Goal: Task Accomplishment & Management: Use online tool/utility

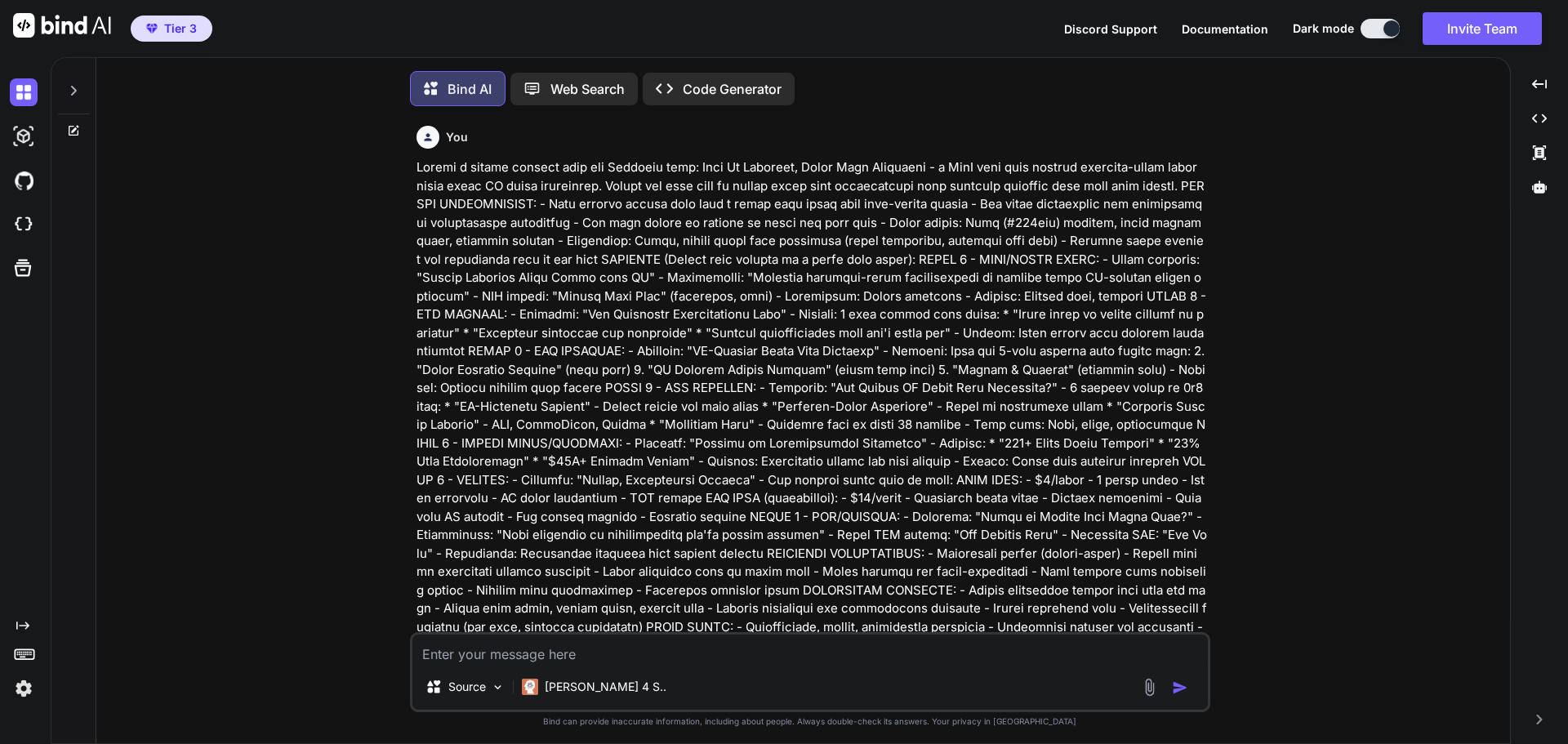
scroll to position [9, 0]
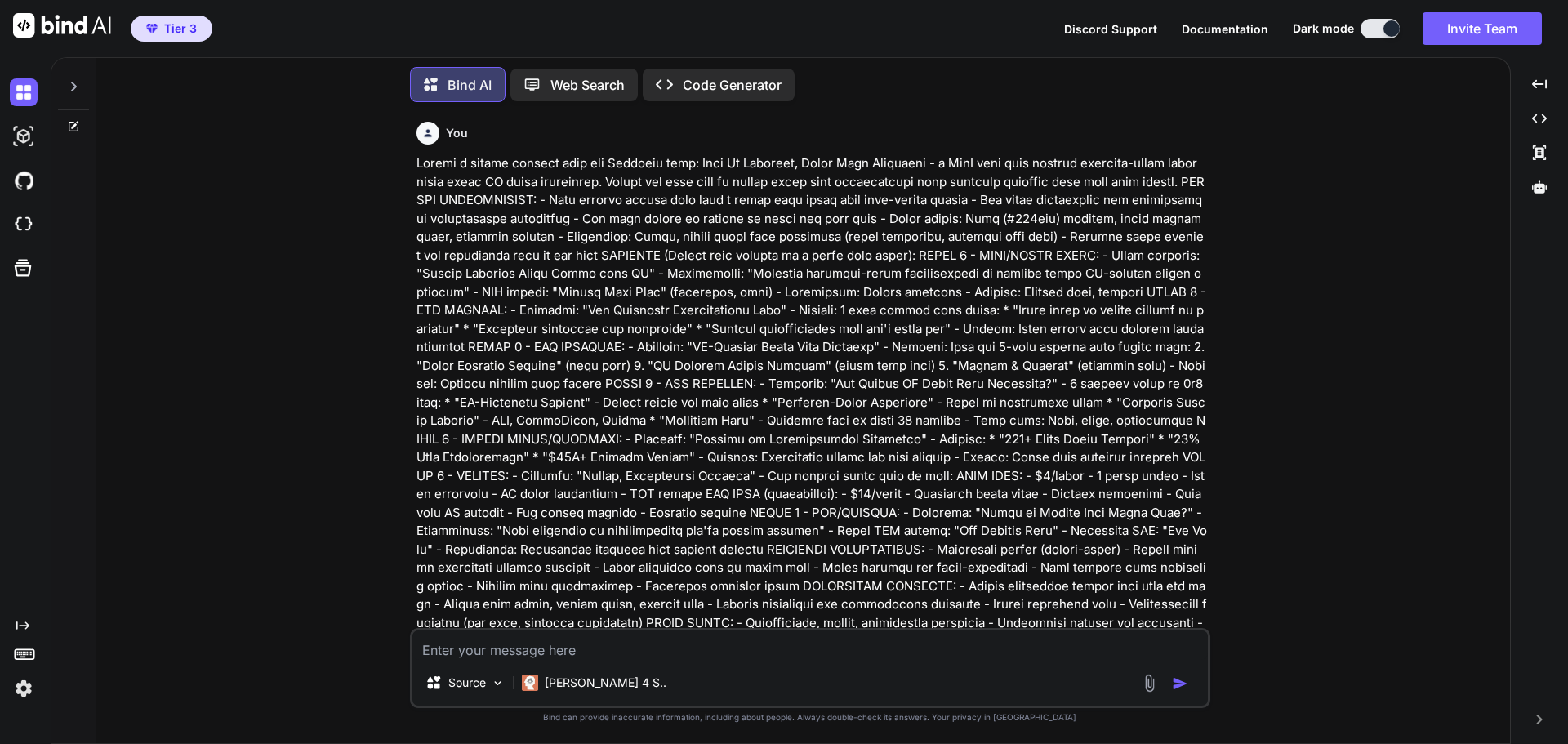
click at [74, 81] on icon at bounding box center [74, 86] width 6 height 9
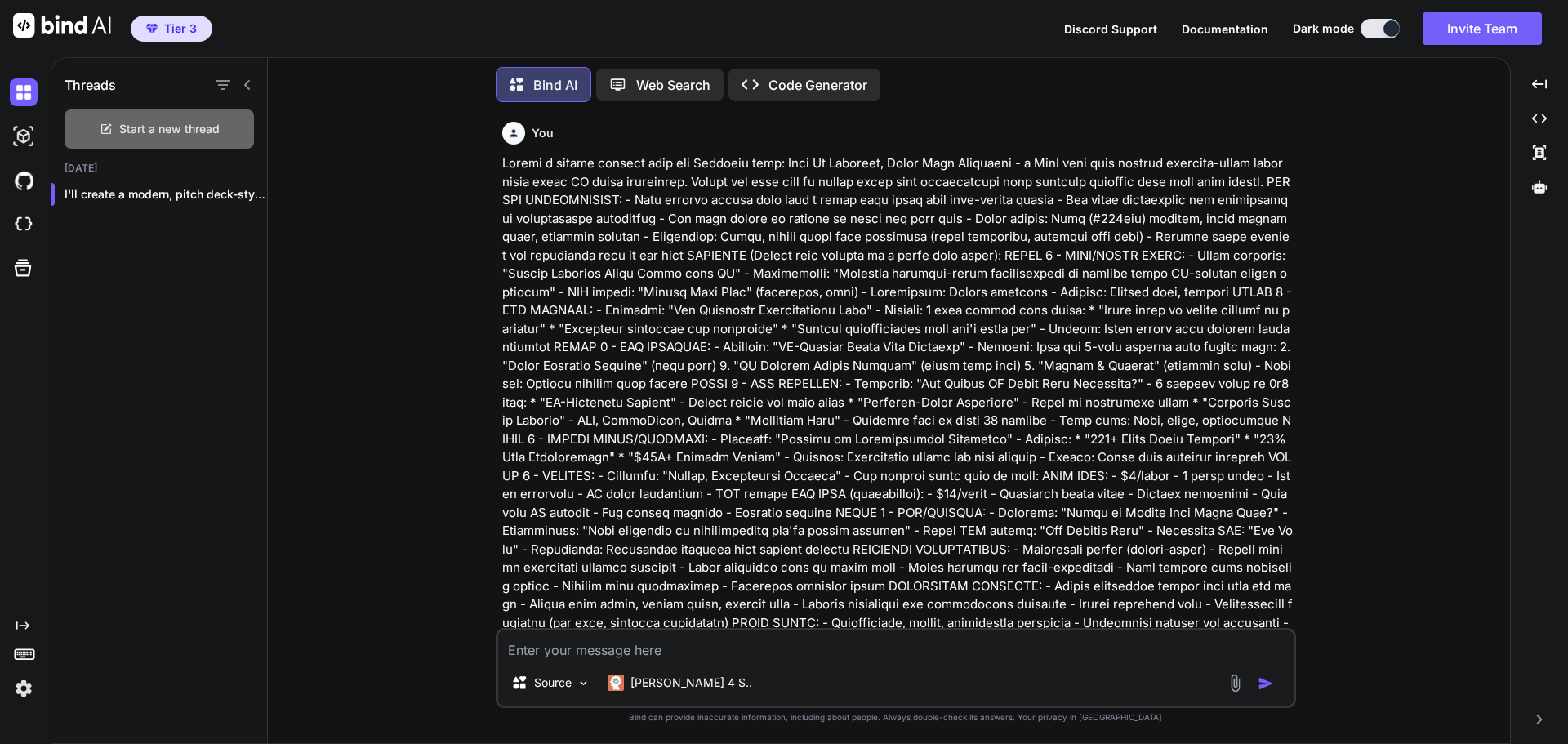
click at [166, 122] on span "Start a new thread" at bounding box center [169, 129] width 100 height 16
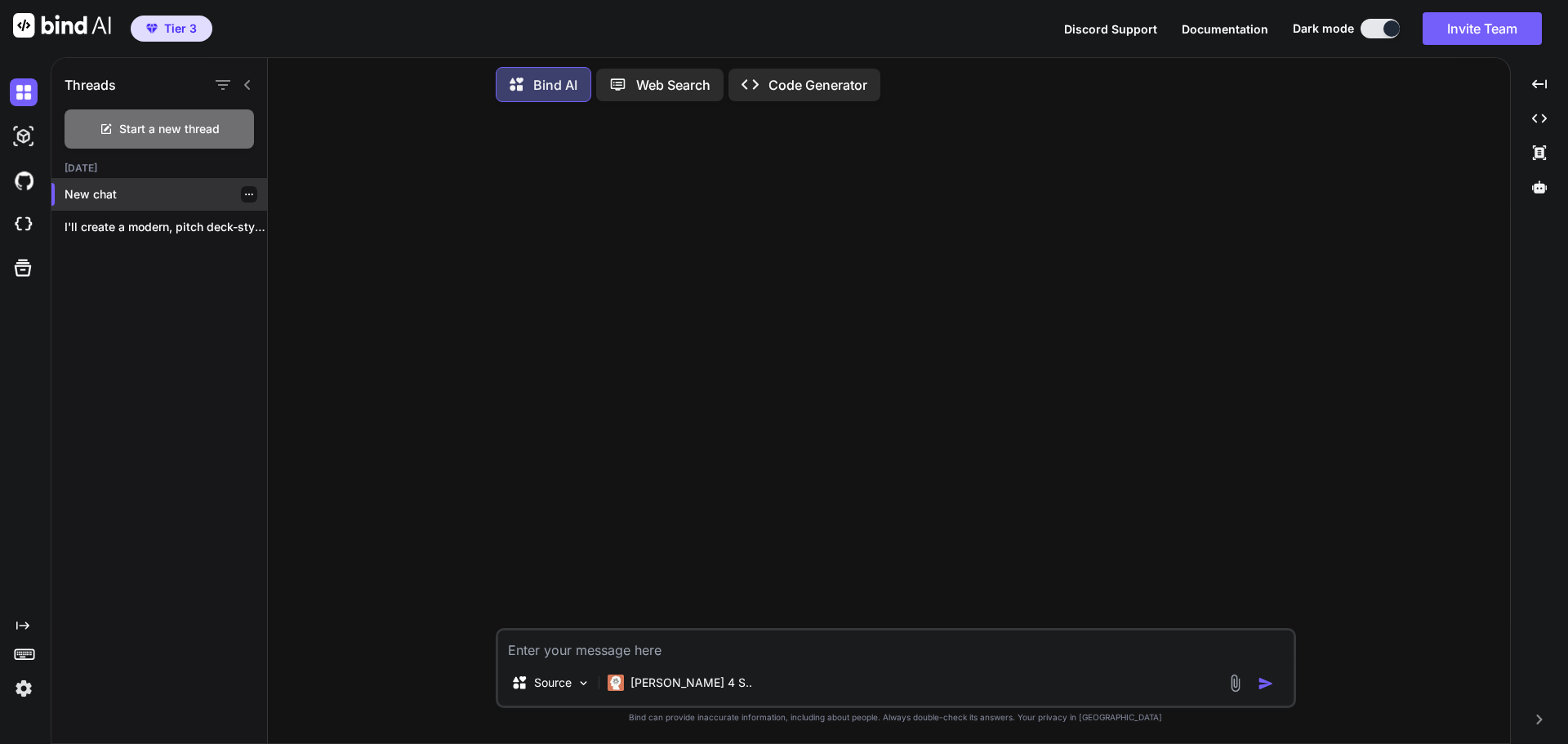
click at [154, 191] on p "New chat" at bounding box center [166, 194] width 203 height 16
click at [1541, 186] on icon at bounding box center [1540, 186] width 15 height 12
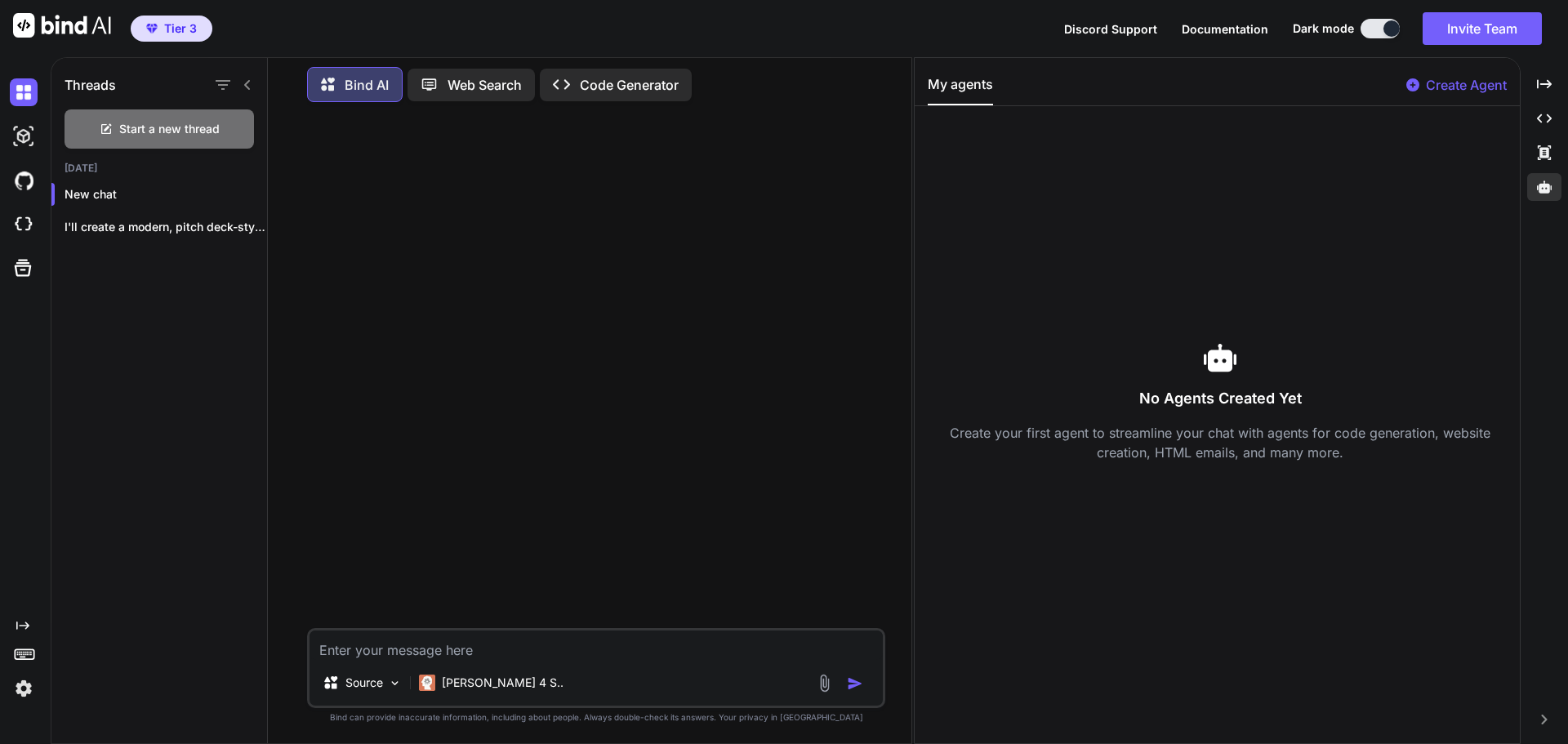
click at [1468, 80] on p "Create Agent" at bounding box center [1465, 84] width 80 height 20
type textarea "x"
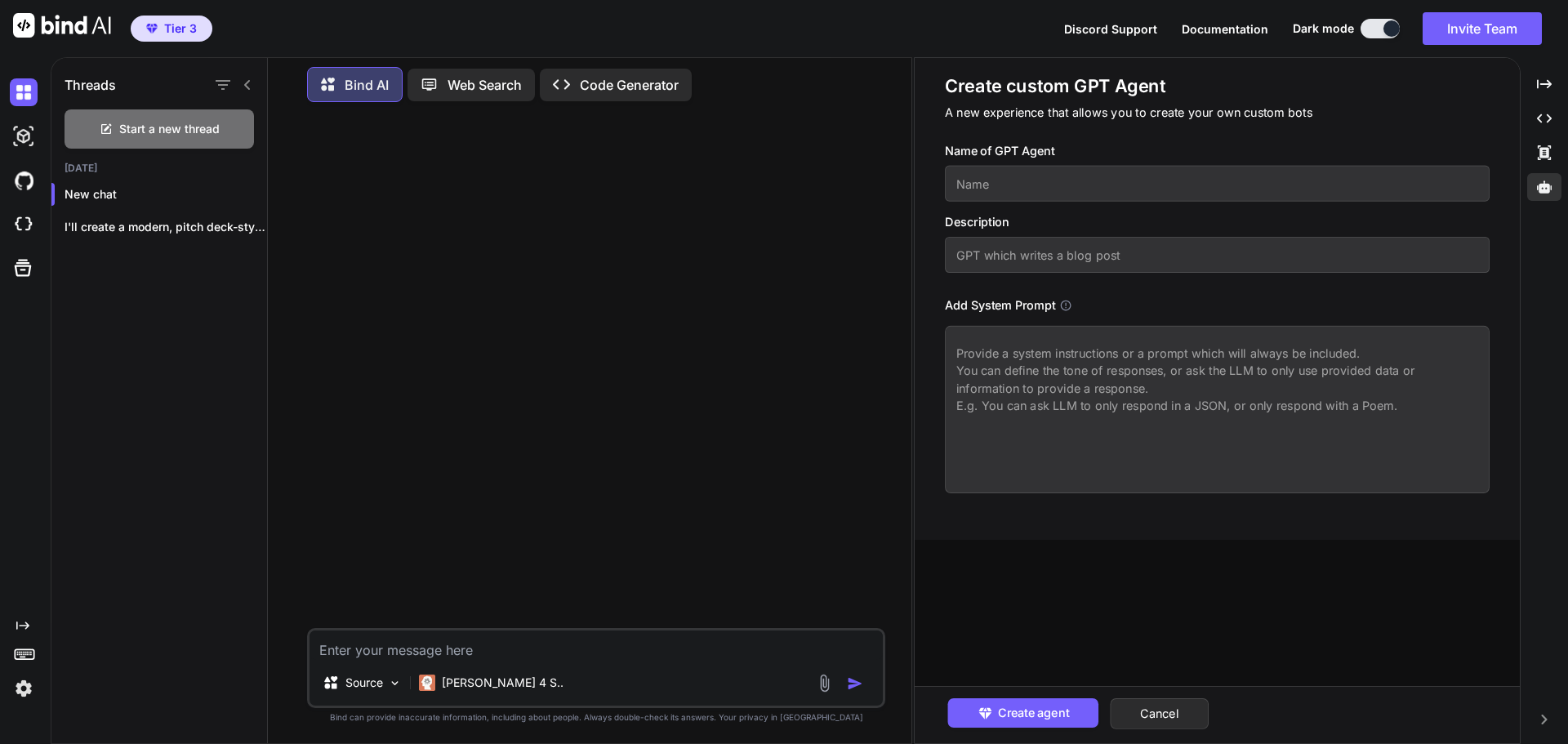
click at [1048, 175] on input "text" at bounding box center [1216, 184] width 544 height 36
type input "Beck my business"
click at [994, 256] on input "text" at bounding box center [1216, 255] width 544 height 36
click at [978, 347] on textarea at bounding box center [1216, 409] width 544 height 168
paste textarea "💥 Lore Ip Dolorsit™ — Amet Conse Adip Elitsedd-Eiusm Tempo Incid ut Laboree Dol…"
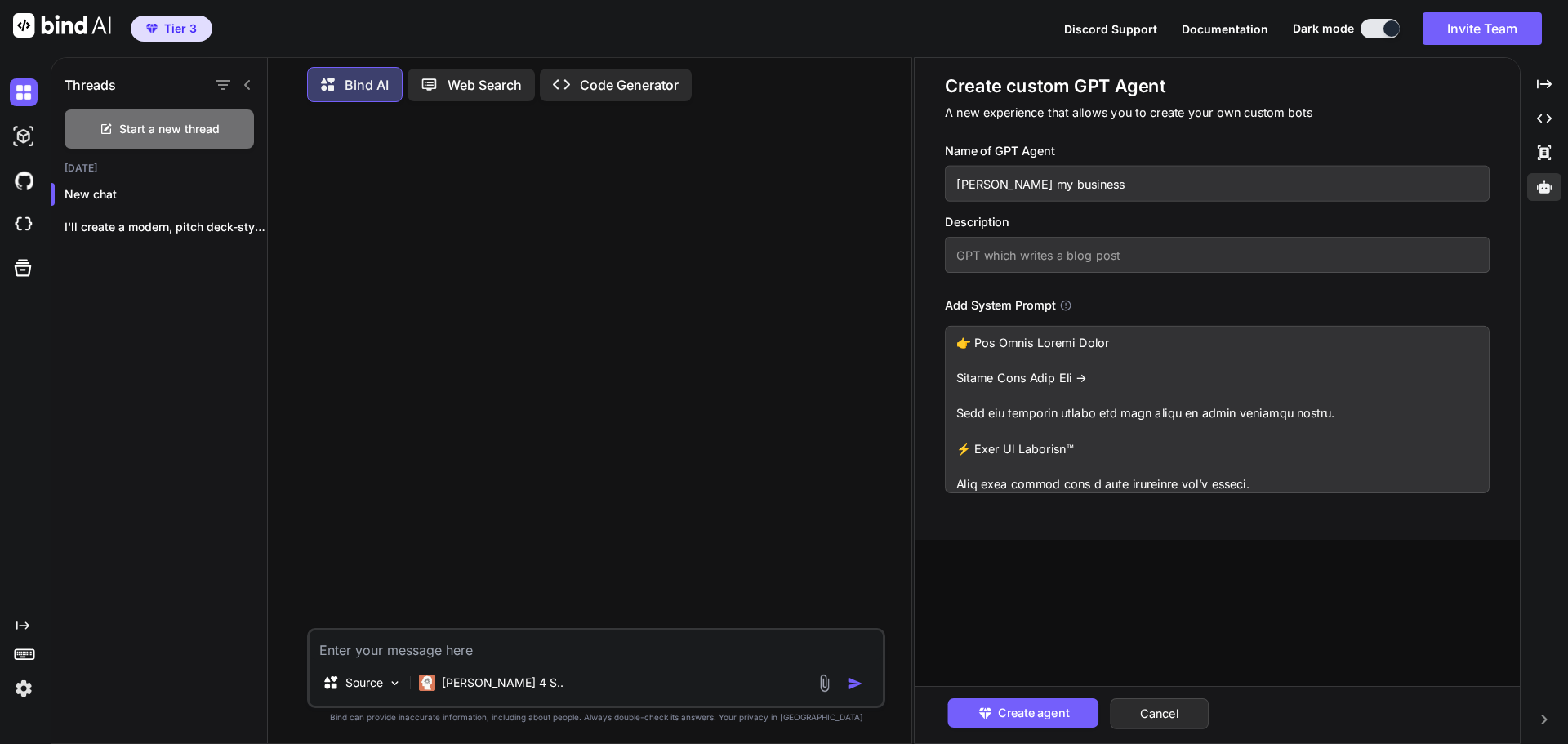
scroll to position [2636, 0]
click at [1262, 455] on textarea at bounding box center [1216, 409] width 544 height 168
paste textarea "Brand Color Palette We’ll go with a power, money, and clarity palette — black, …"
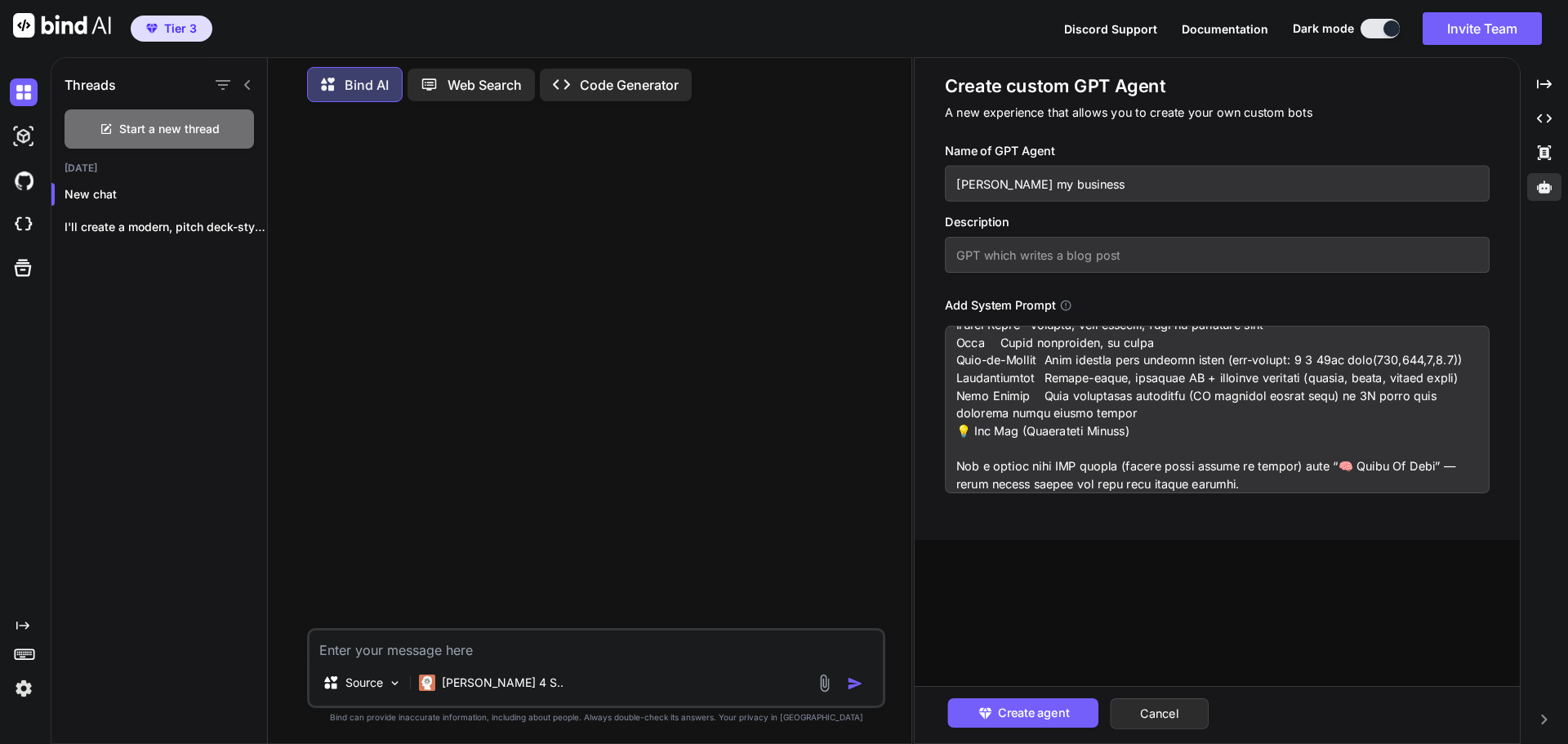
scroll to position [4675, 0]
click at [1247, 434] on textarea at bounding box center [1216, 409] width 544 height 168
click at [962, 473] on textarea at bounding box center [1216, 409] width 544 height 168
paste textarea "Minimal Working Prototype (drop in an index.html)"
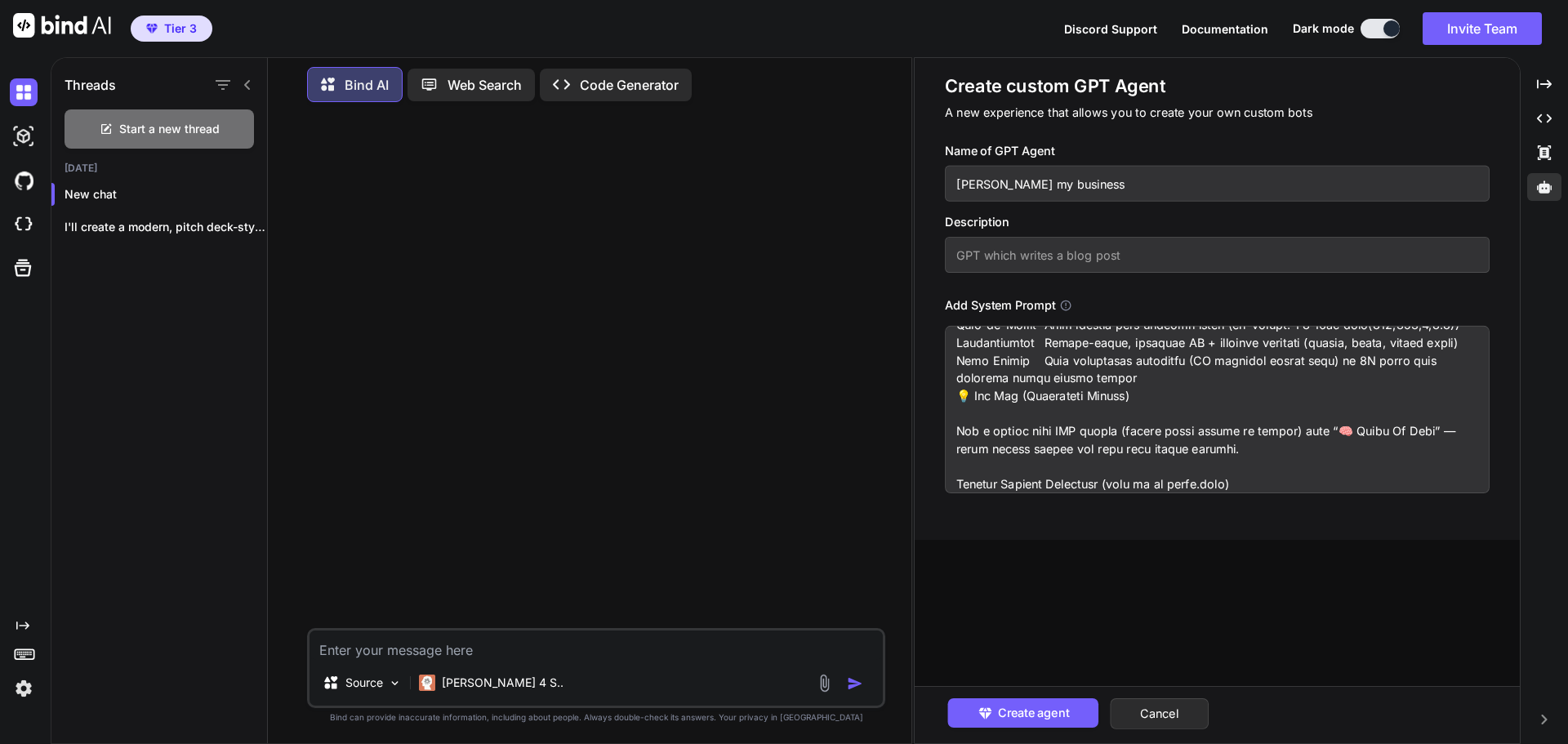
scroll to position [4675, 0]
click at [1264, 470] on textarea at bounding box center [1216, 409] width 544 height 168
paste textarea "<!doctype html> <html lang="en"> <head> <meta charset="utf-8" /> <meta name="vi…"
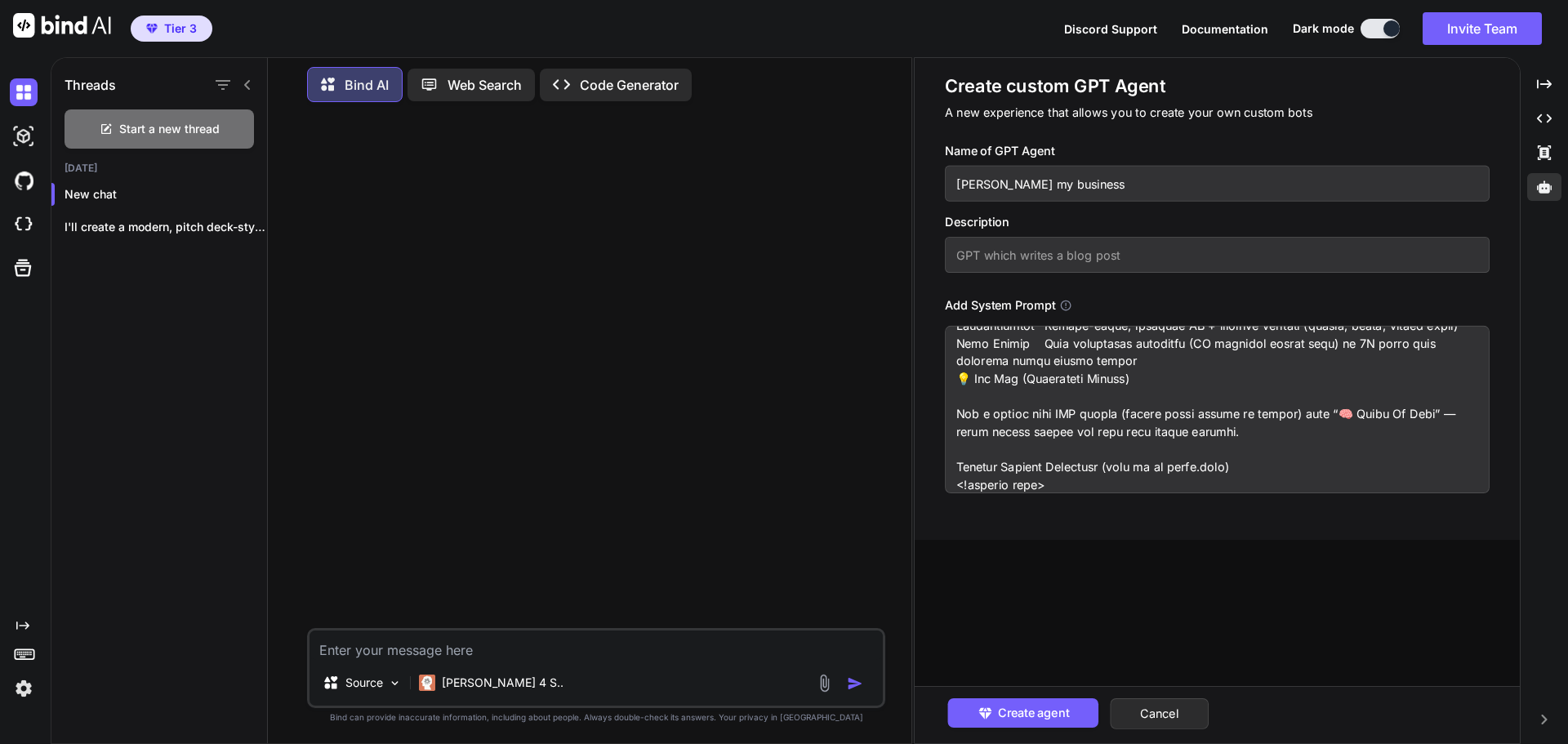
scroll to position [9575, 0]
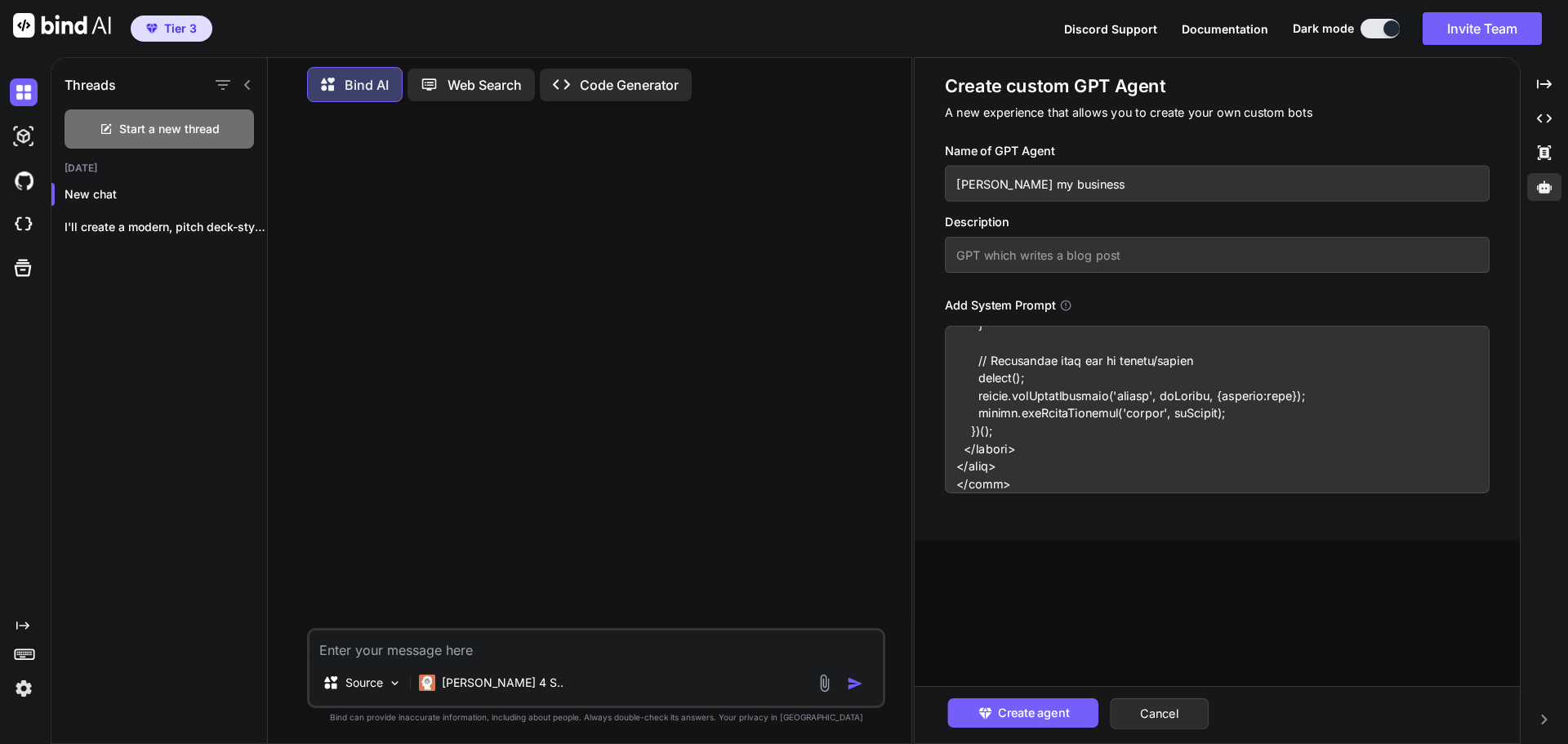
click at [1009, 471] on textarea at bounding box center [1216, 409] width 544 height 168
paste textarea
type textarea "💥 Lore Ip Dolorsit™ — Amet Conse Adip Elitsedd-Eiusm Tempo Incid ut Laboree Dol…"
click at [1017, 719] on span "Create agent" at bounding box center [1031, 713] width 71 height 18
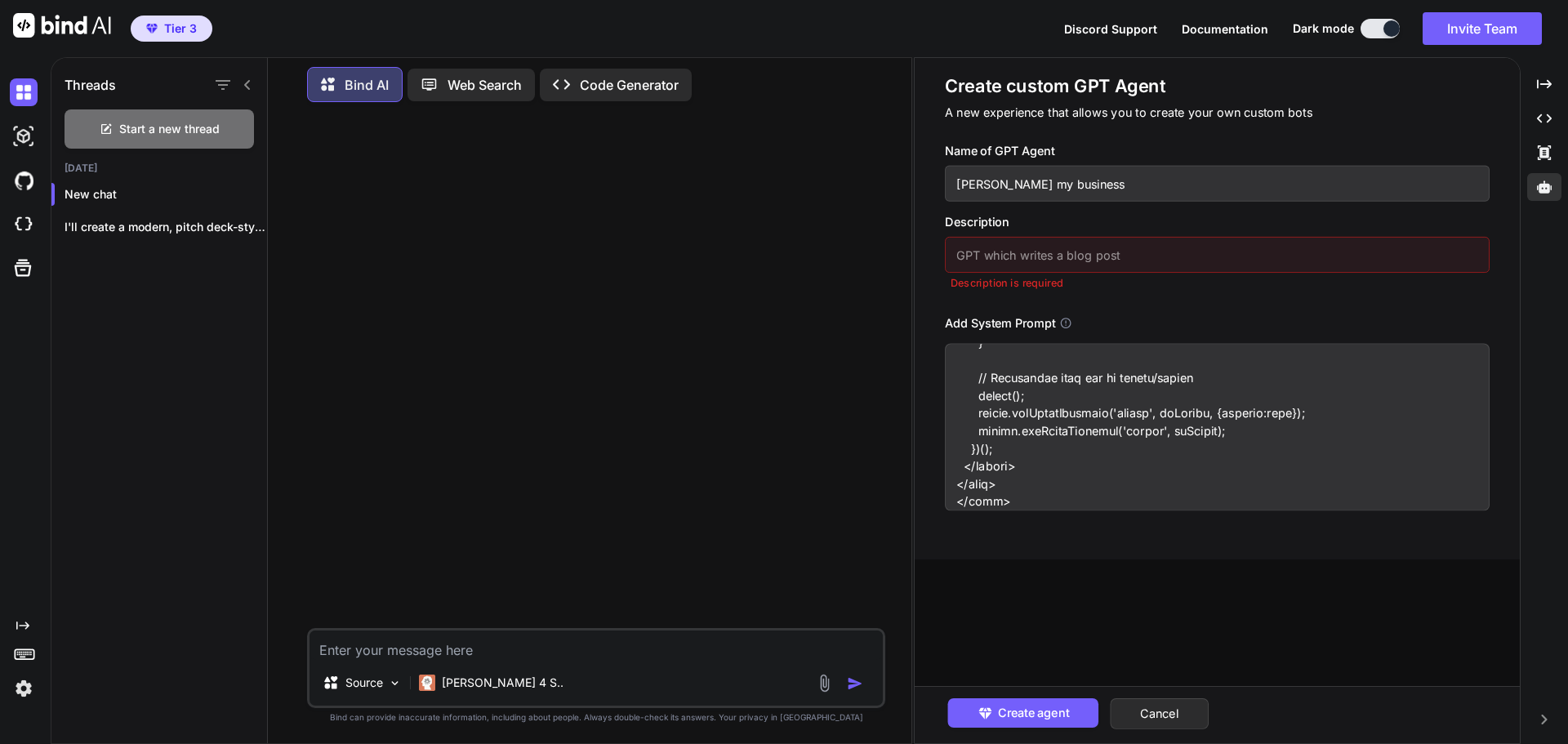
click at [988, 254] on input "text" at bounding box center [1216, 255] width 544 height 36
type input "Deck Builder app"
click at [1027, 717] on span "Create agent" at bounding box center [1031, 713] width 71 height 18
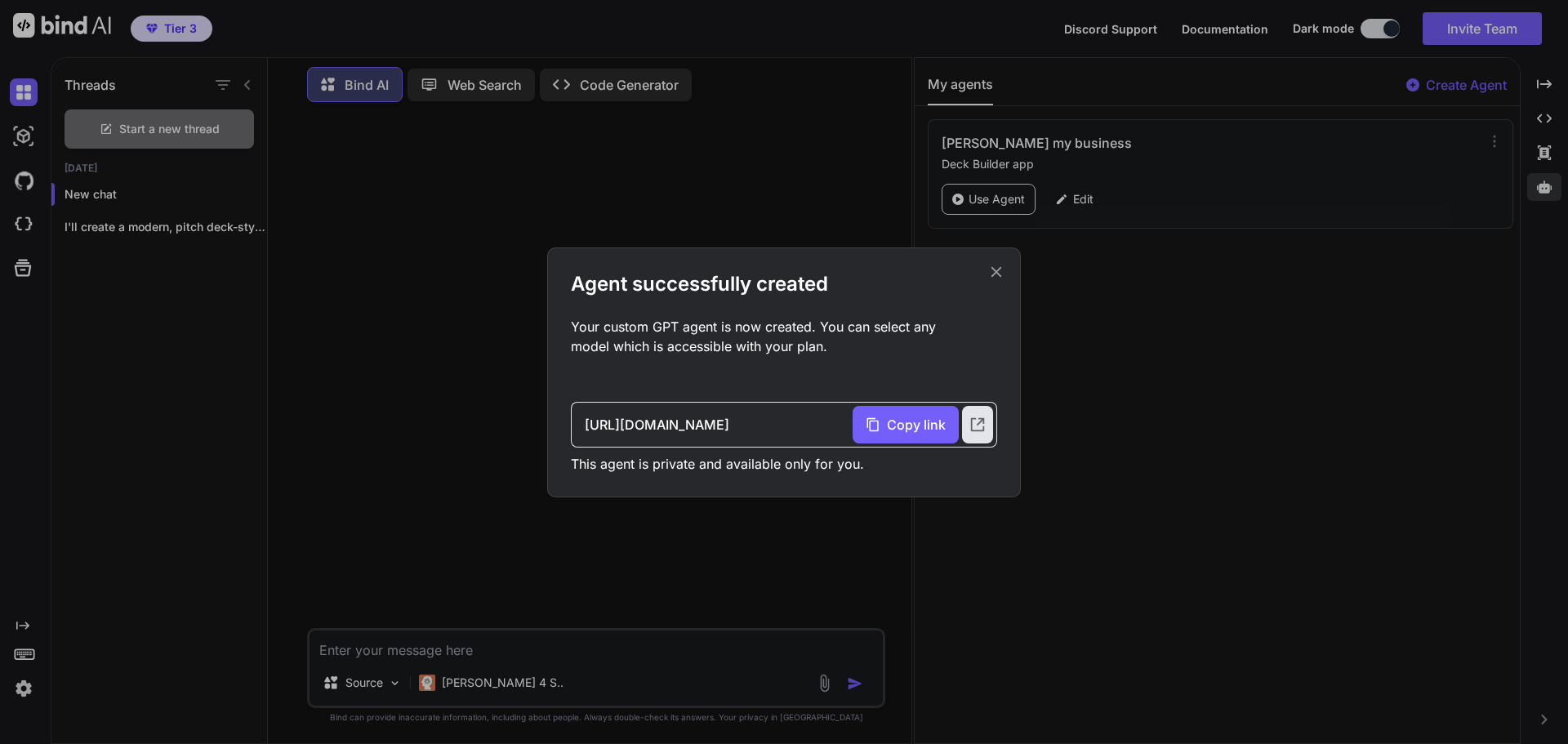
click at [1000, 267] on icon at bounding box center [995, 271] width 10 height 10
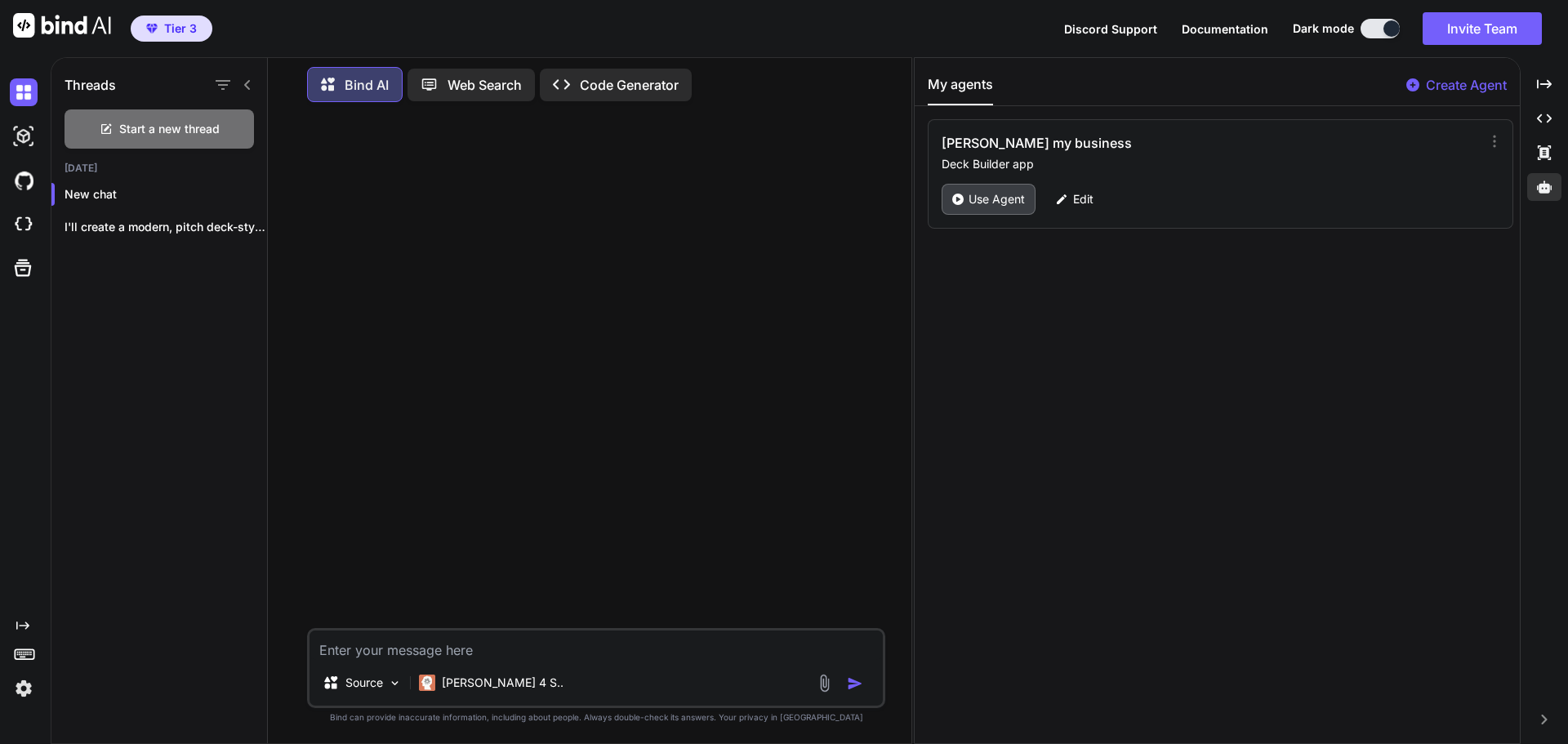
click at [1000, 194] on p "Use Agent" at bounding box center [996, 199] width 57 height 16
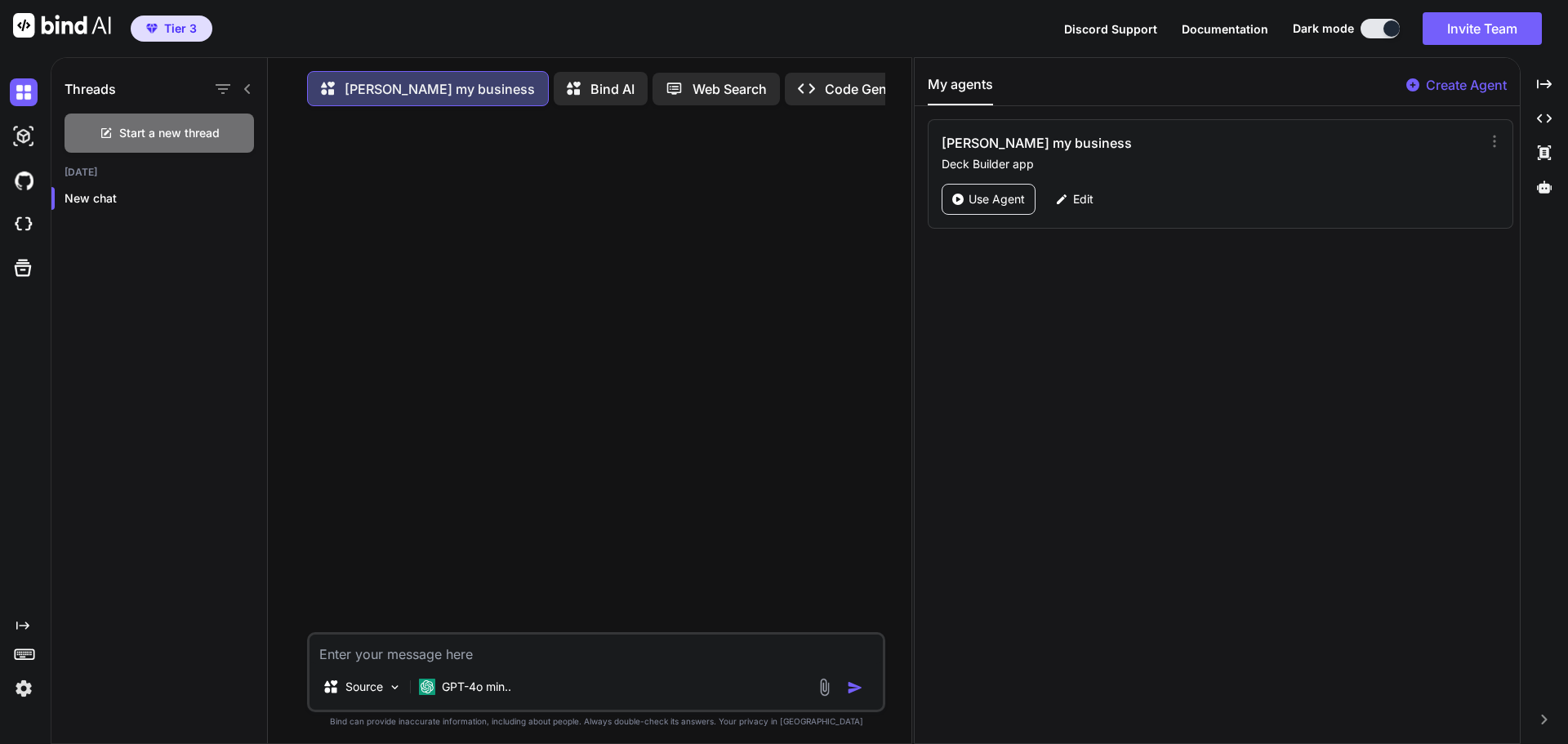
click at [1000, 194] on p "Use Agent" at bounding box center [996, 199] width 57 height 16
click at [953, 193] on icon at bounding box center [958, 199] width 11 height 11
click at [366, 659] on textarea at bounding box center [596, 648] width 573 height 29
click at [478, 690] on p "GPT-4o min.." at bounding box center [476, 686] width 69 height 16
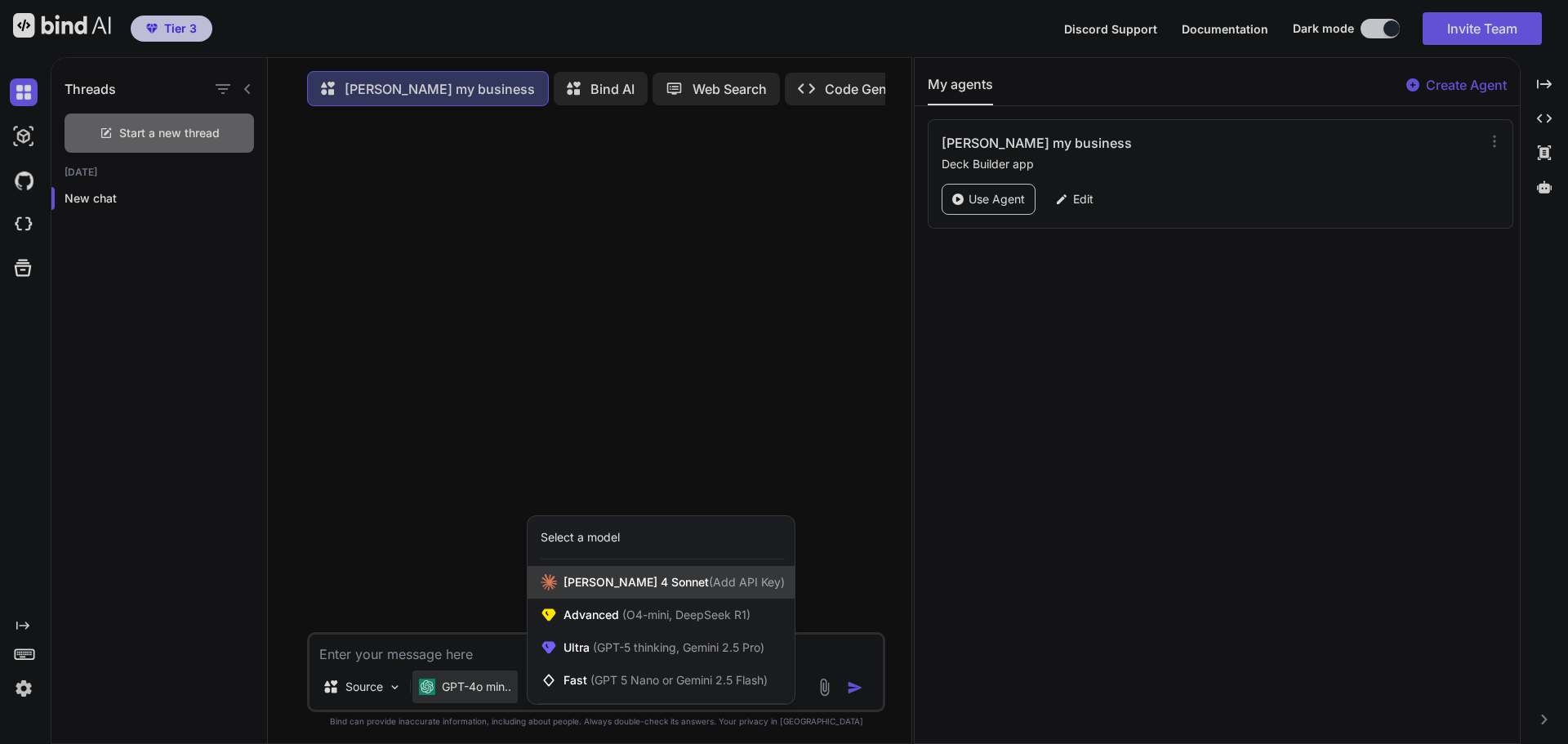
click at [611, 591] on span "[PERSON_NAME] 4 Sonnet (Add API Key)" at bounding box center [674, 582] width 221 height 16
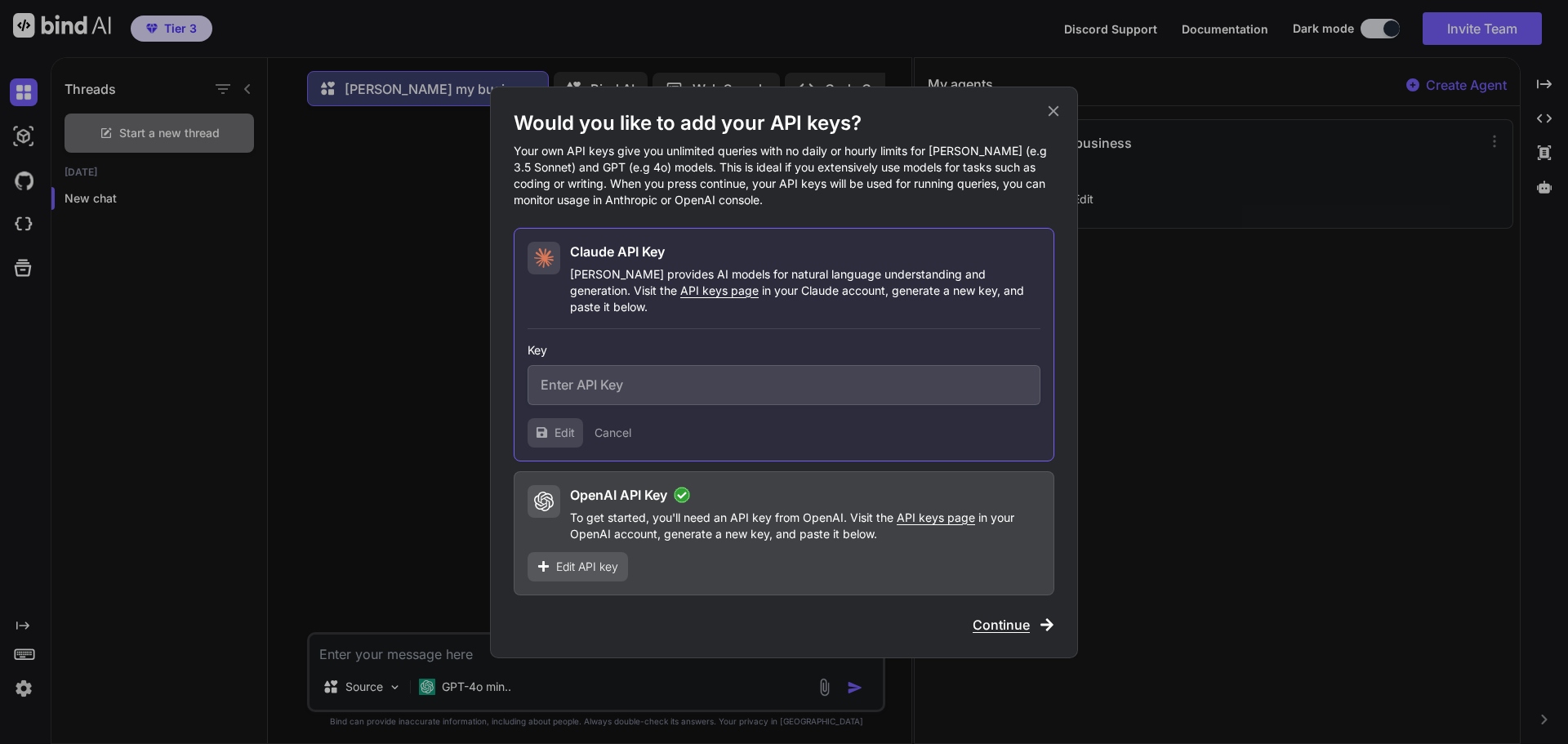
type input "sk-ant-api03-5gxGL2CsMvUVlgNrZ8aZOJ449oZs61E-y9UTM_ClxiOTiU9b3QICq0k1TCDVsGz4al…"
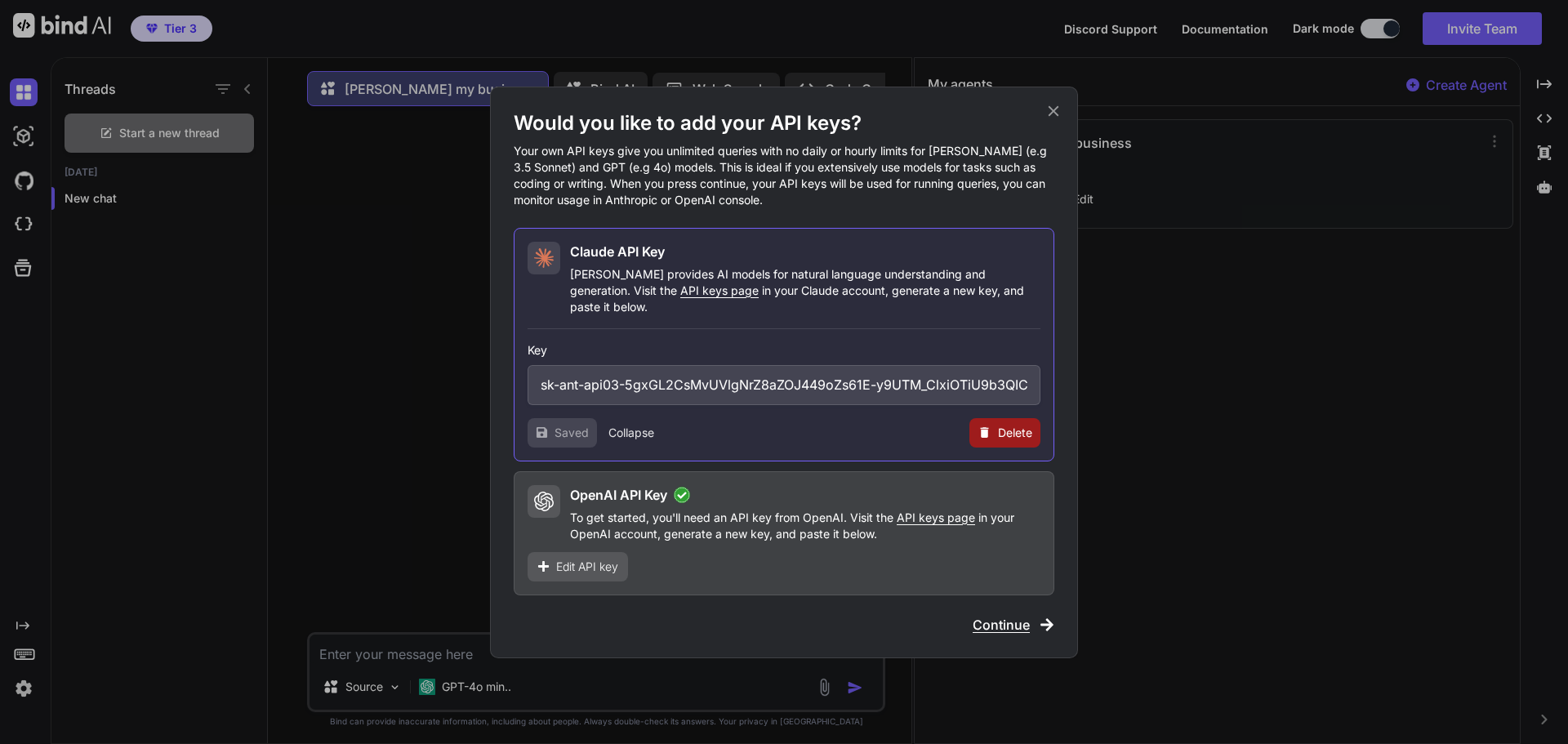
click at [995, 622] on span "Continue" at bounding box center [1001, 625] width 57 height 20
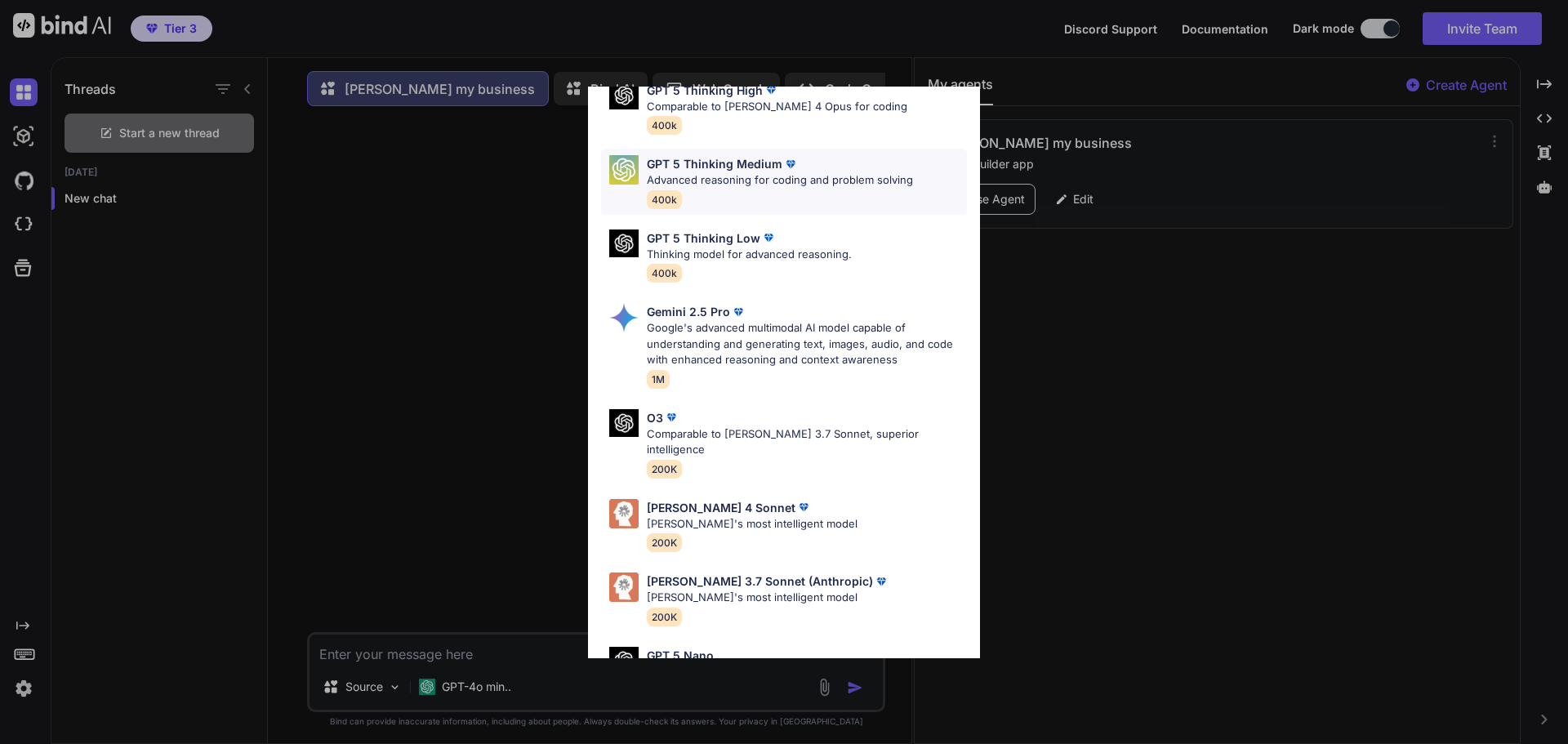
scroll to position [572, 0]
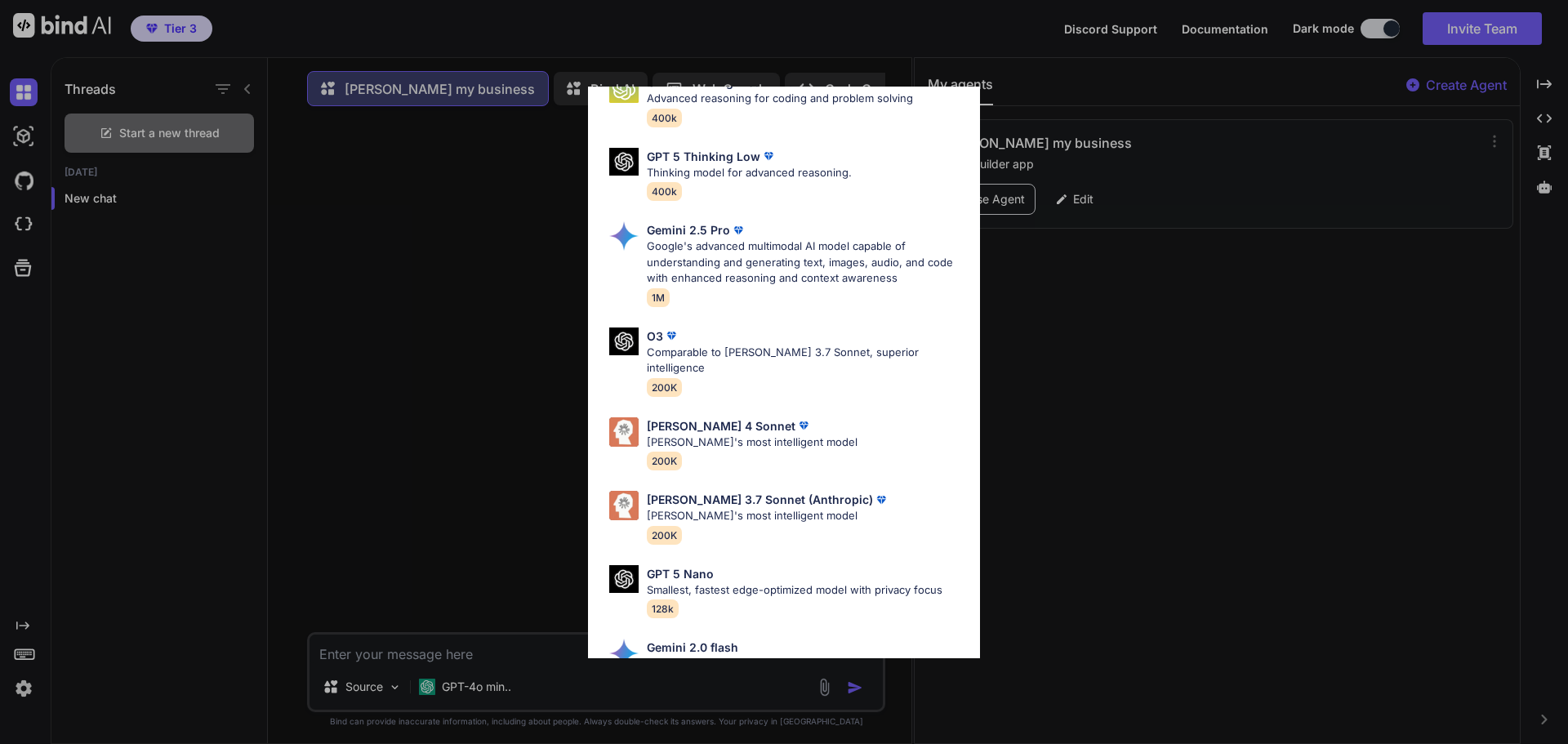
click at [467, 690] on div "All GPT 5 Mini Smaller, fast variant balancing speed and capability for light t…" at bounding box center [784, 372] width 1568 height 744
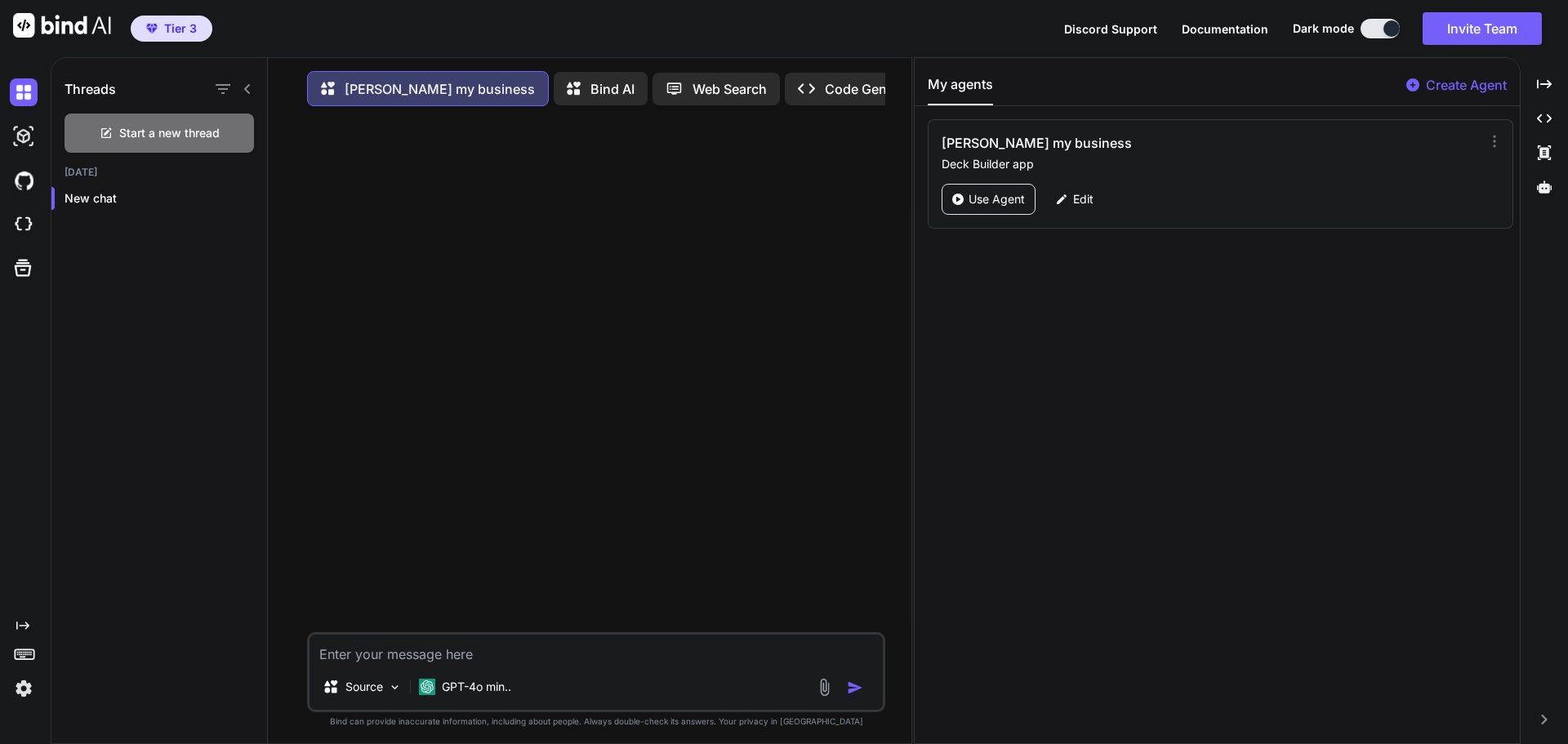
click at [467, 690] on p "GPT-4o min.." at bounding box center [476, 686] width 69 height 16
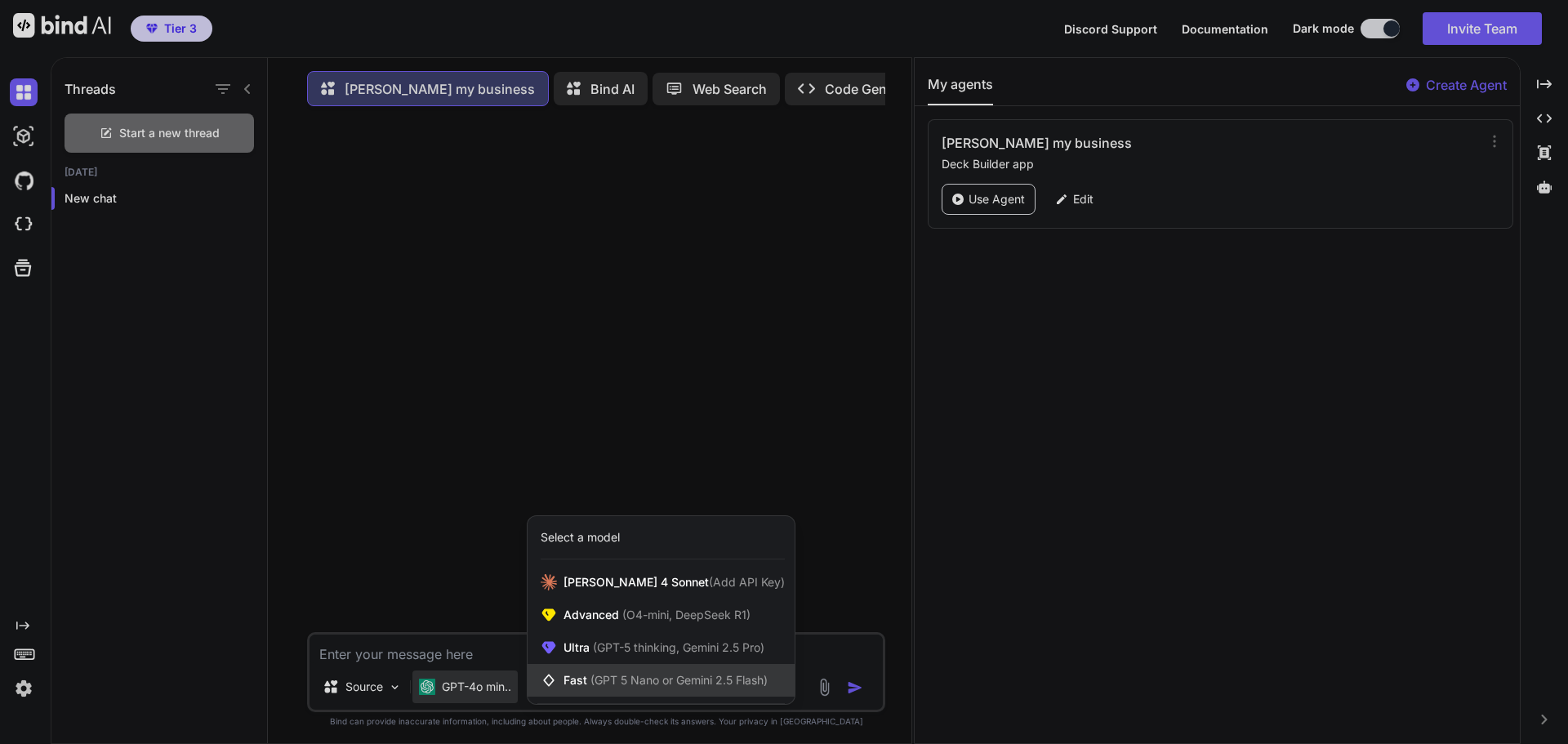
click at [608, 687] on span "(GPT 5 Nano or Gemini 2.5 Flash)" at bounding box center [678, 680] width 177 height 14
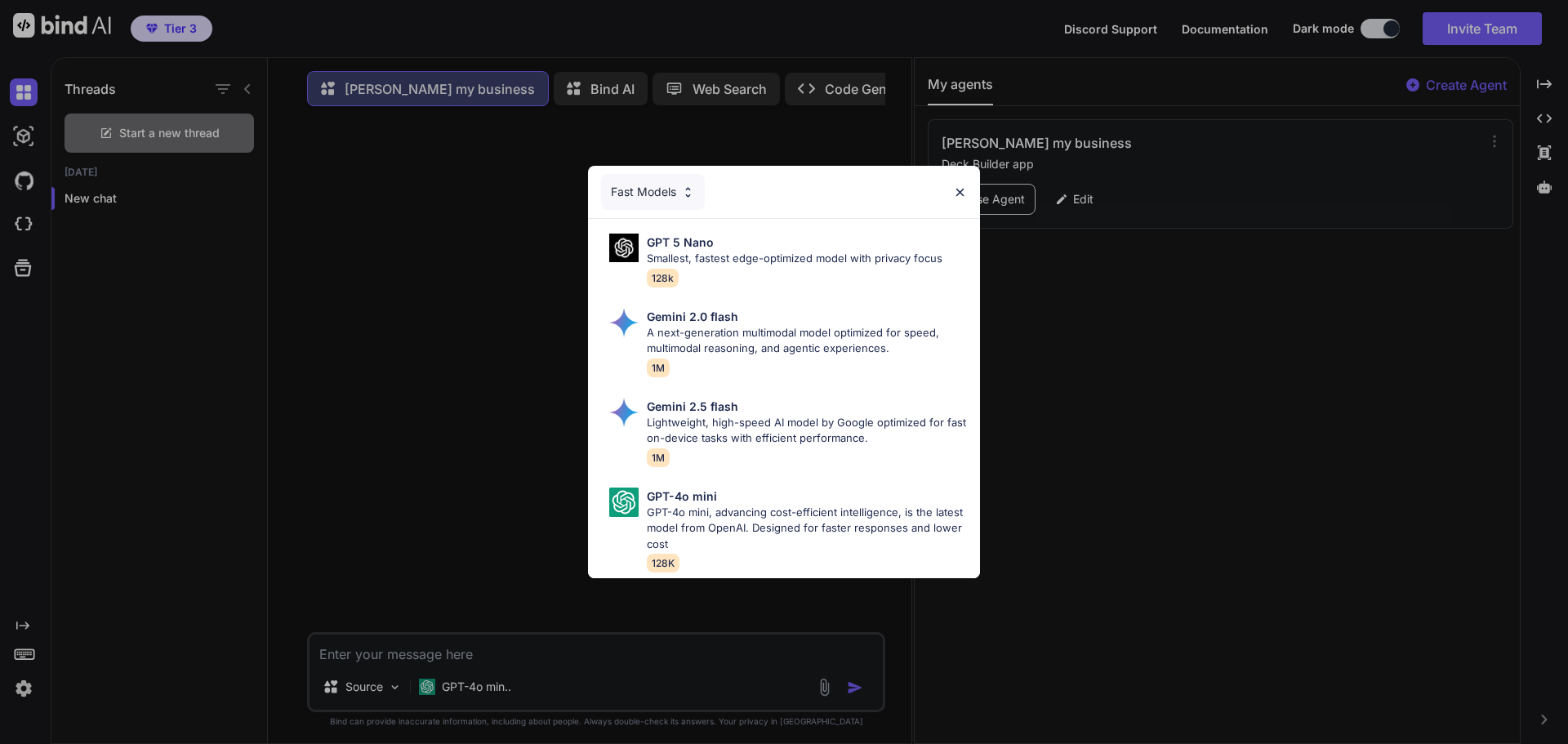
click at [434, 682] on div "Fast Models GPT 5 Nano Smallest, fastest edge-optimized model with privacy focu…" at bounding box center [784, 372] width 1568 height 744
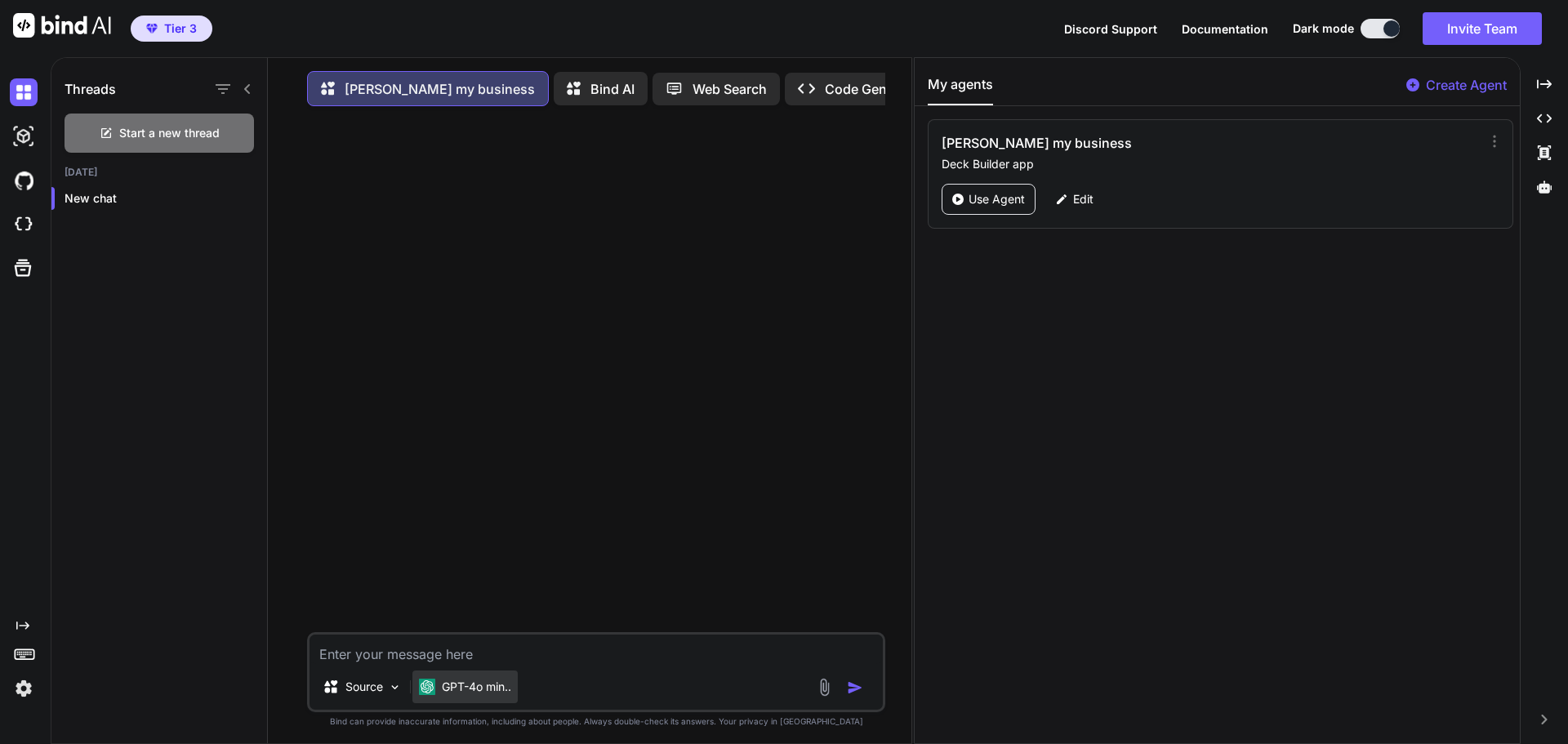
click at [434, 682] on img at bounding box center [427, 686] width 16 height 16
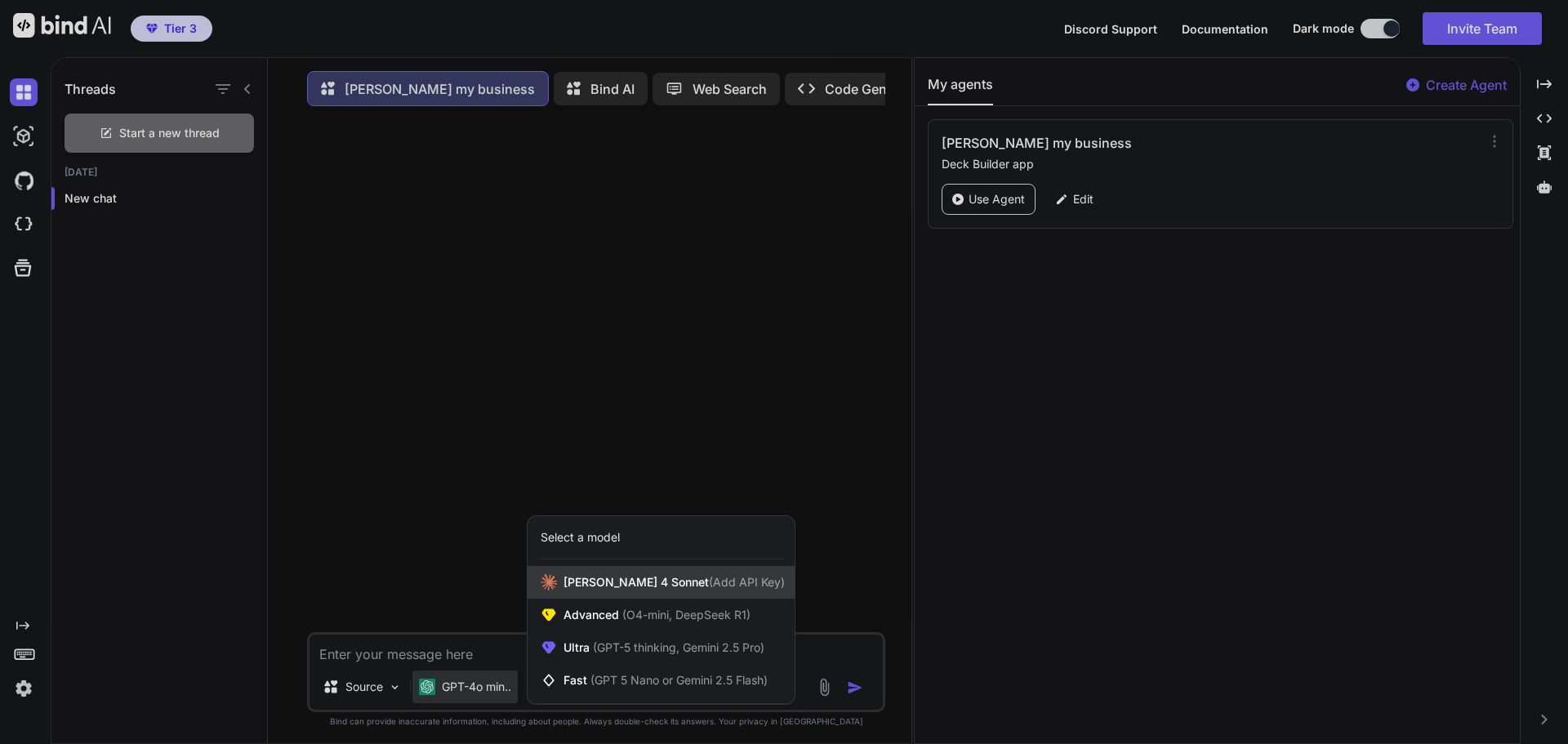
click at [623, 590] on span "[PERSON_NAME] 4 Sonnet (Add API Key)" at bounding box center [674, 582] width 221 height 16
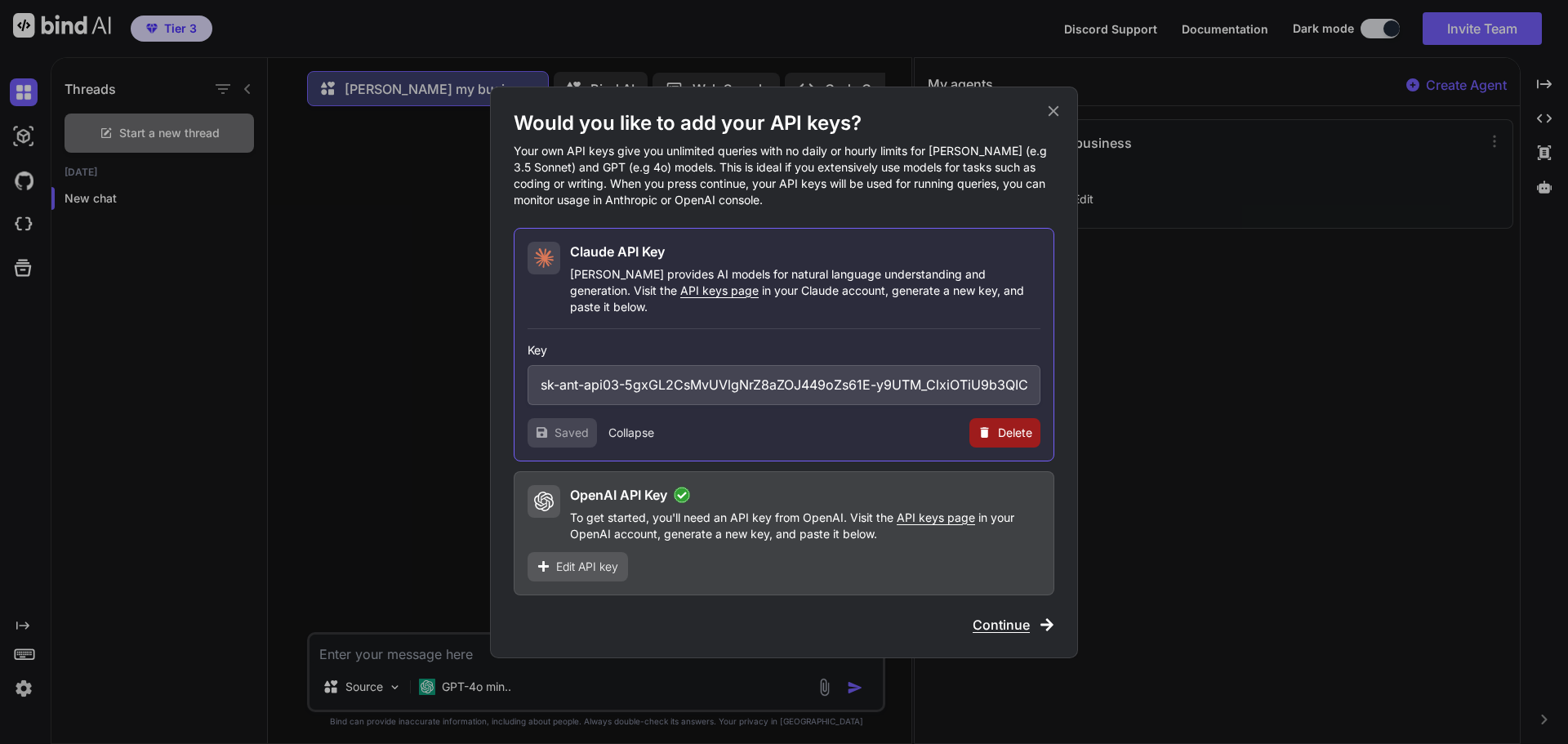
click at [1007, 621] on span "Continue" at bounding box center [1001, 625] width 57 height 20
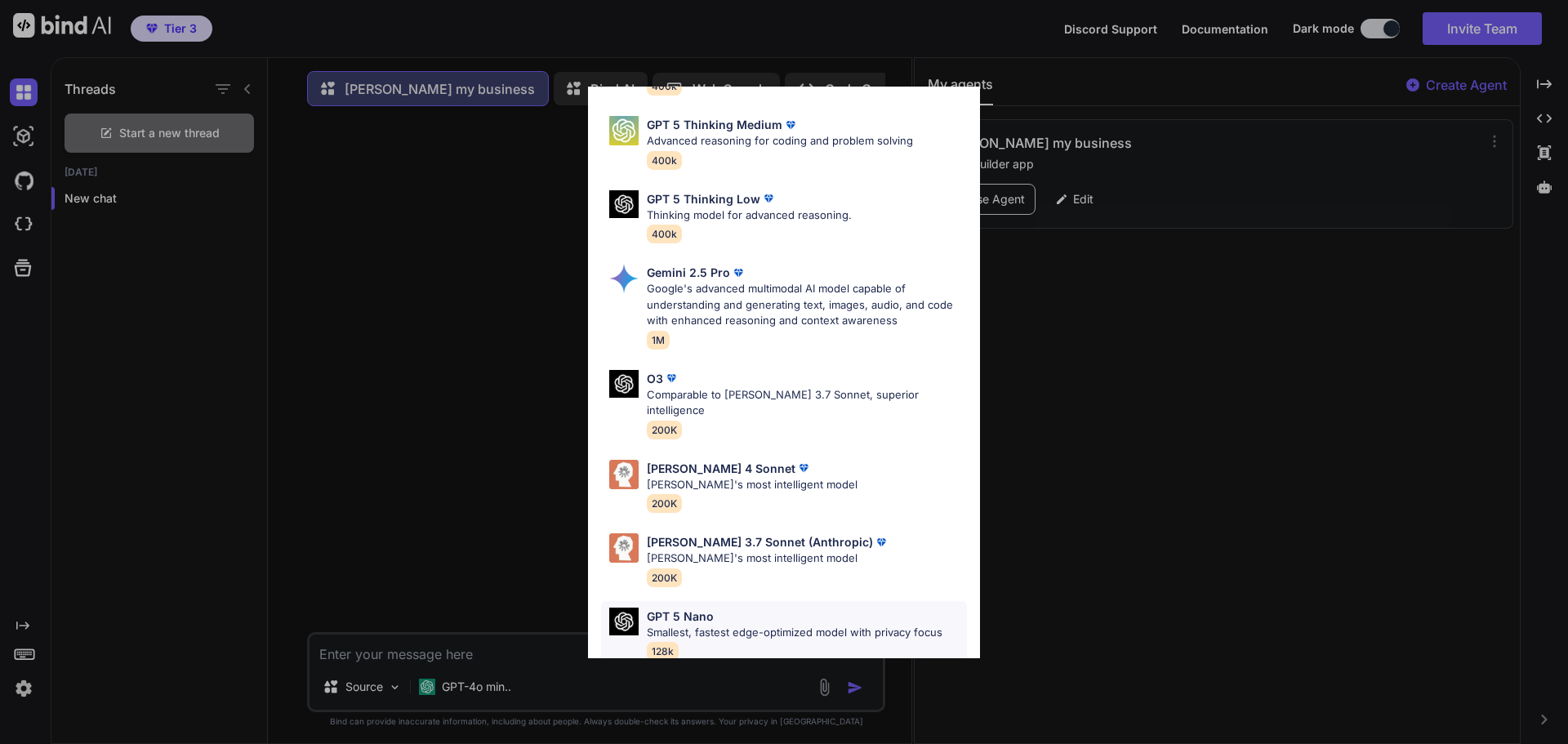
scroll to position [492, 0]
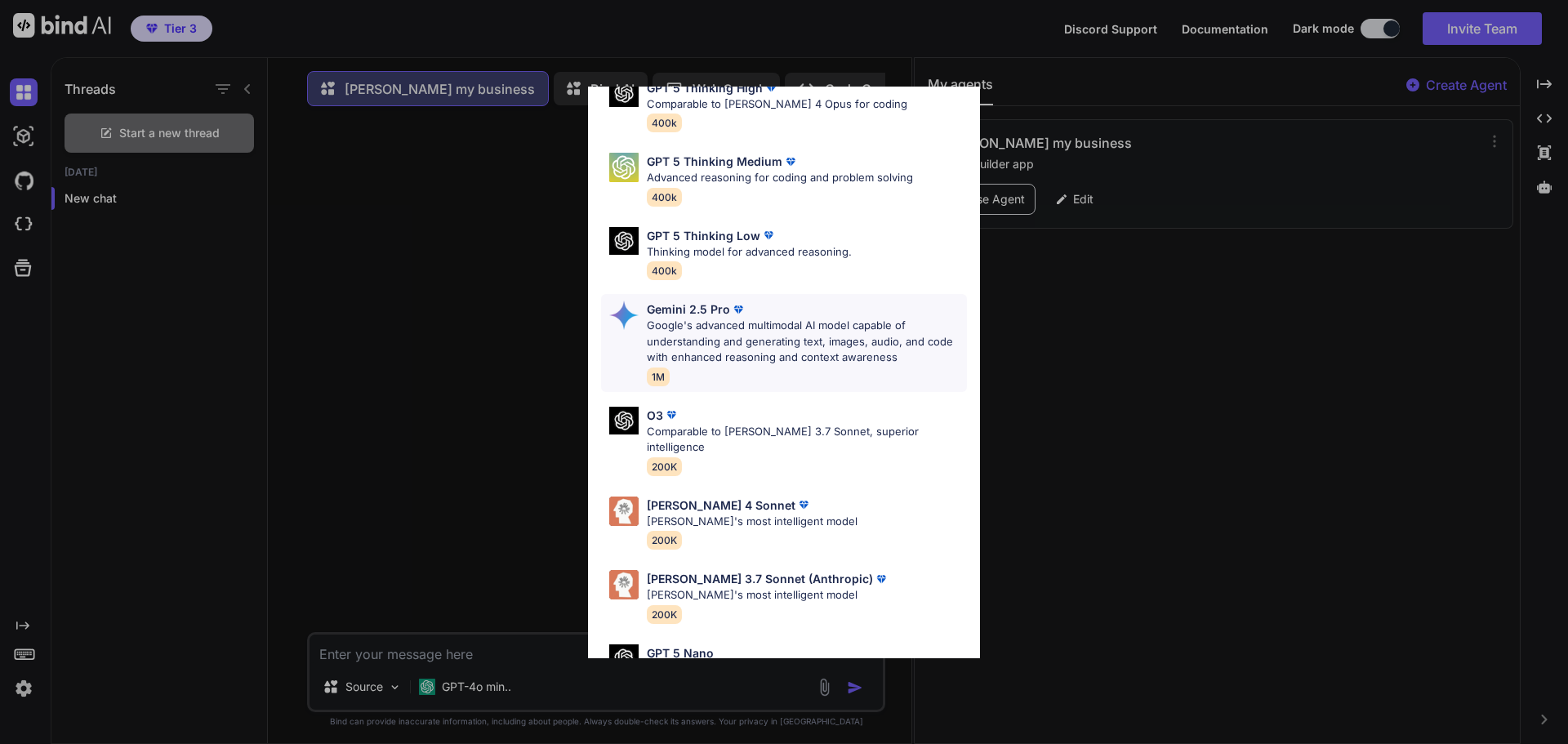
click at [714, 371] on div "Gemini 2.5 Pro Google's advanced multimodal AI model capable of understanding a…" at bounding box center [806, 344] width 320 height 85
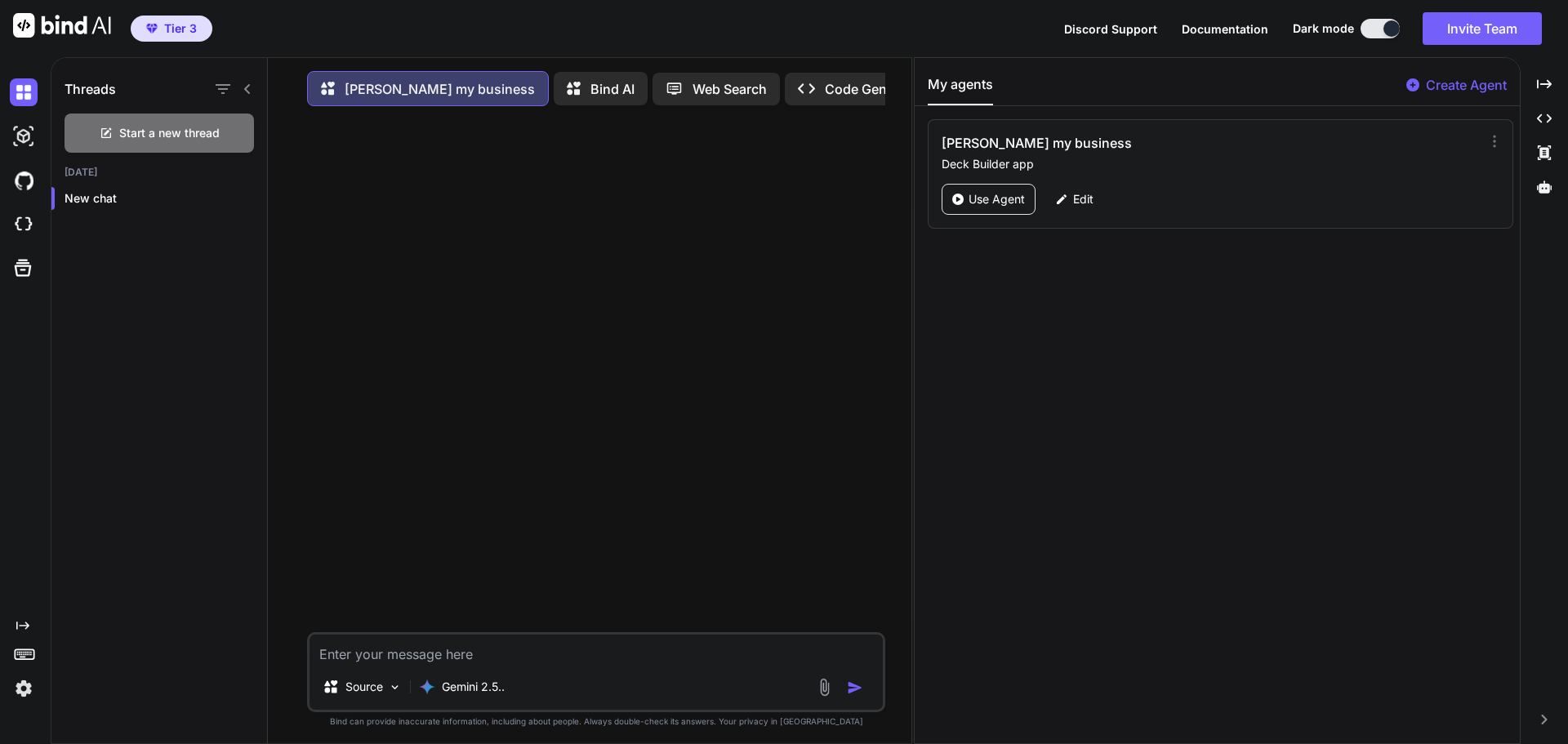
click at [361, 658] on textarea at bounding box center [596, 648] width 573 height 29
type textarea "Lets build the landinf"
click at [1494, 143] on icon at bounding box center [1493, 141] width 16 height 16
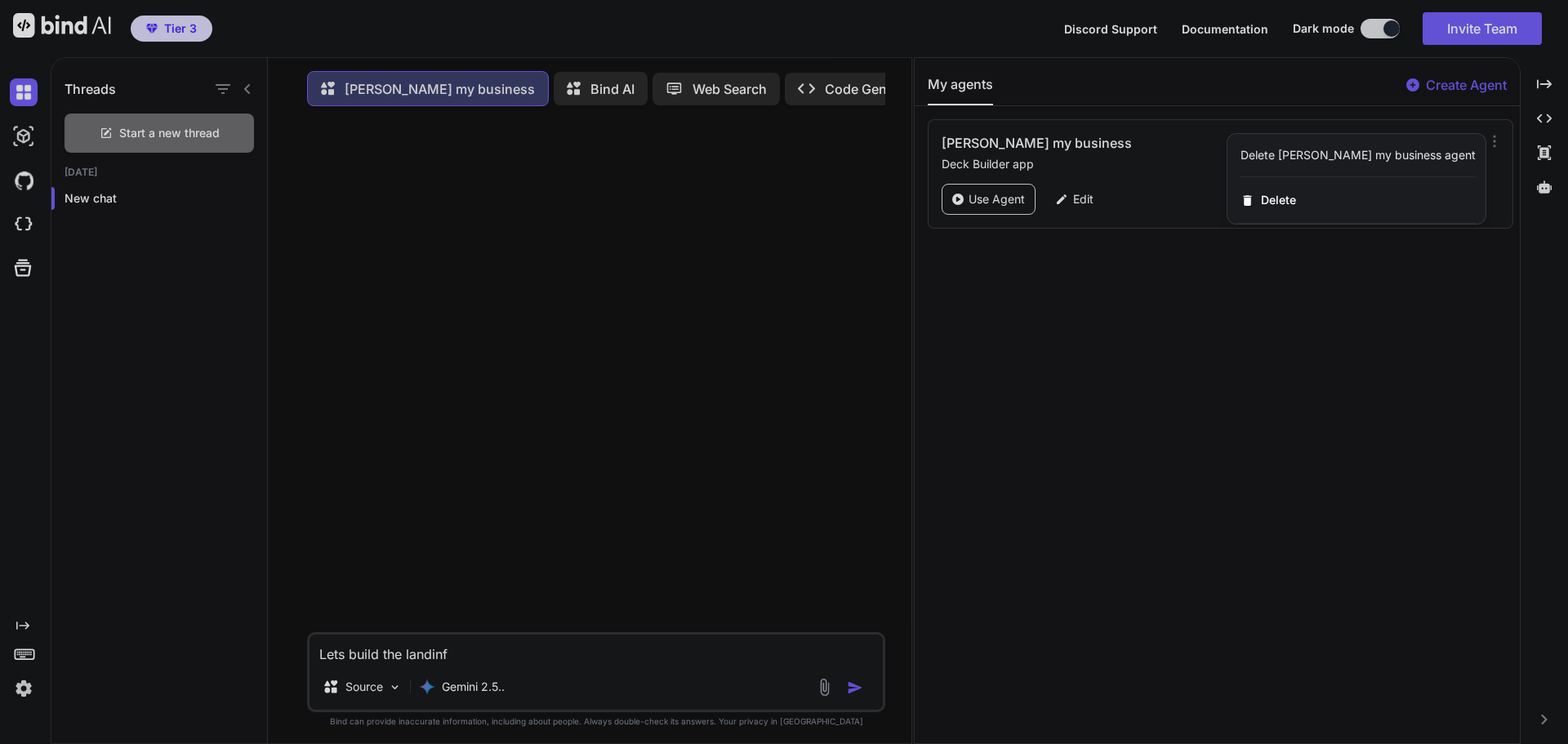
click at [1078, 199] on div at bounding box center [784, 372] width 1568 height 744
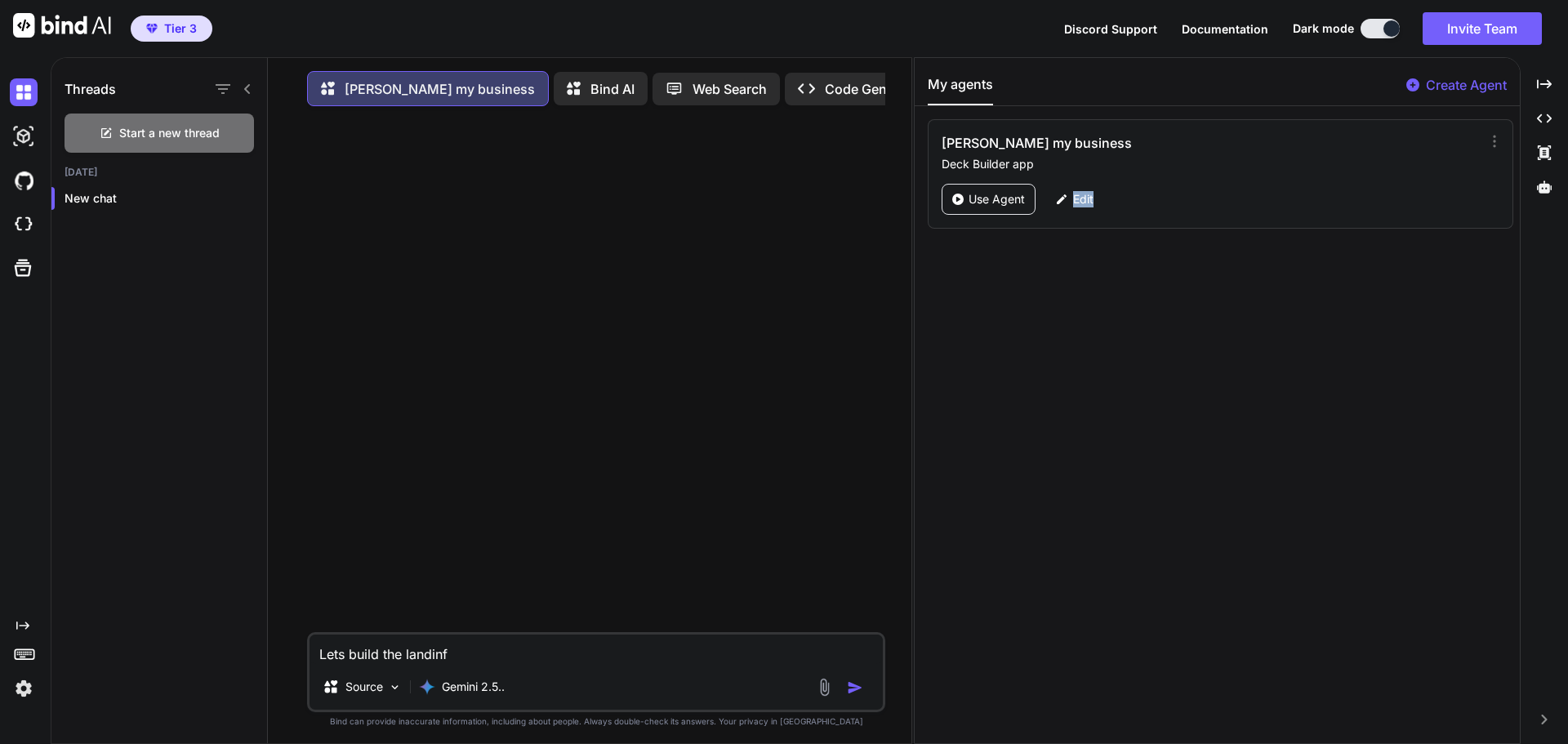
click at [1078, 199] on p "Edit" at bounding box center [1084, 199] width 21 height 16
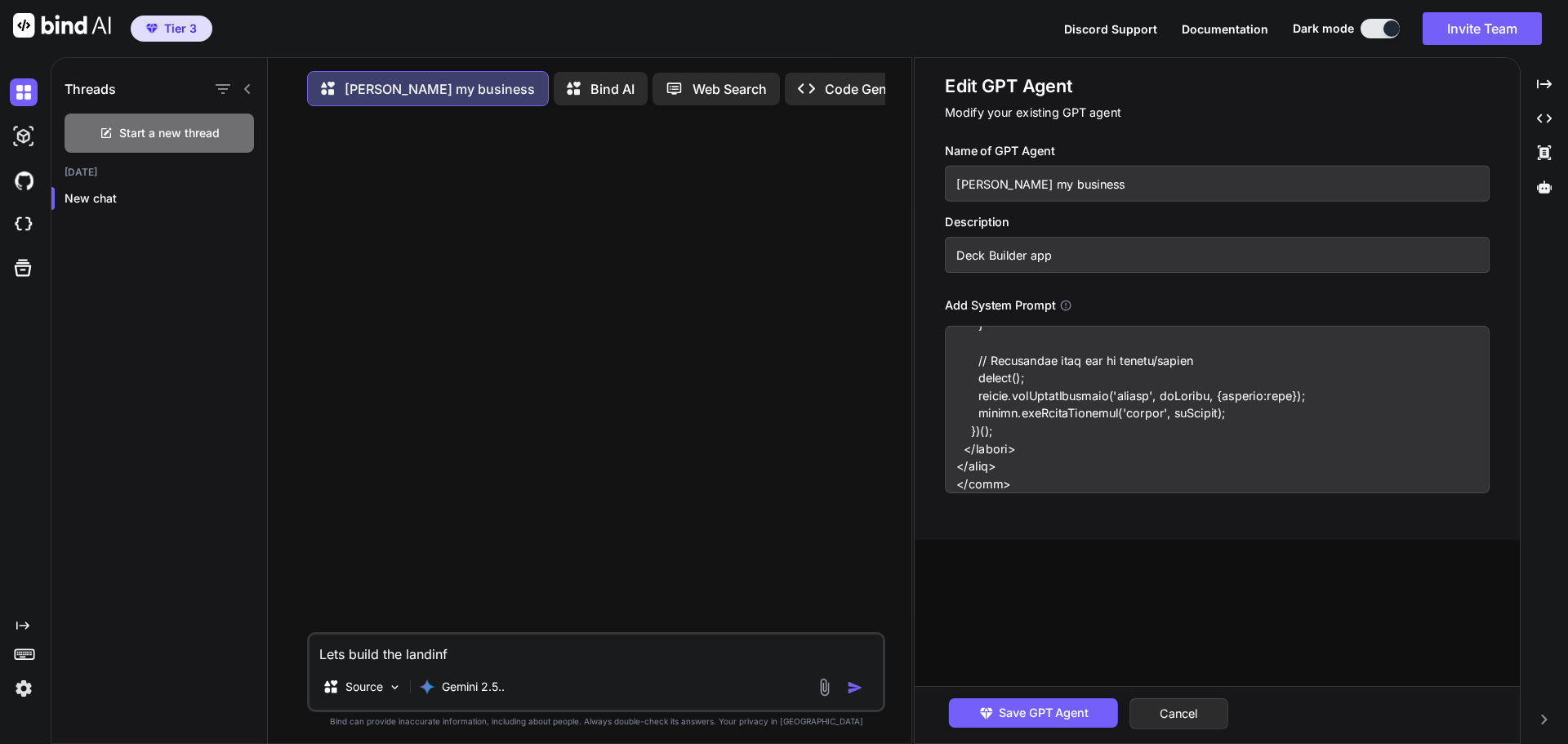
scroll to position [9651, 0]
click at [1034, 396] on textarea at bounding box center [1216, 409] width 544 height 168
click at [951, 429] on textarea at bounding box center [1216, 409] width 544 height 168
paste textarea "Project: Deck My Business — AI-powered presentation & pitch deck builder Goal: …"
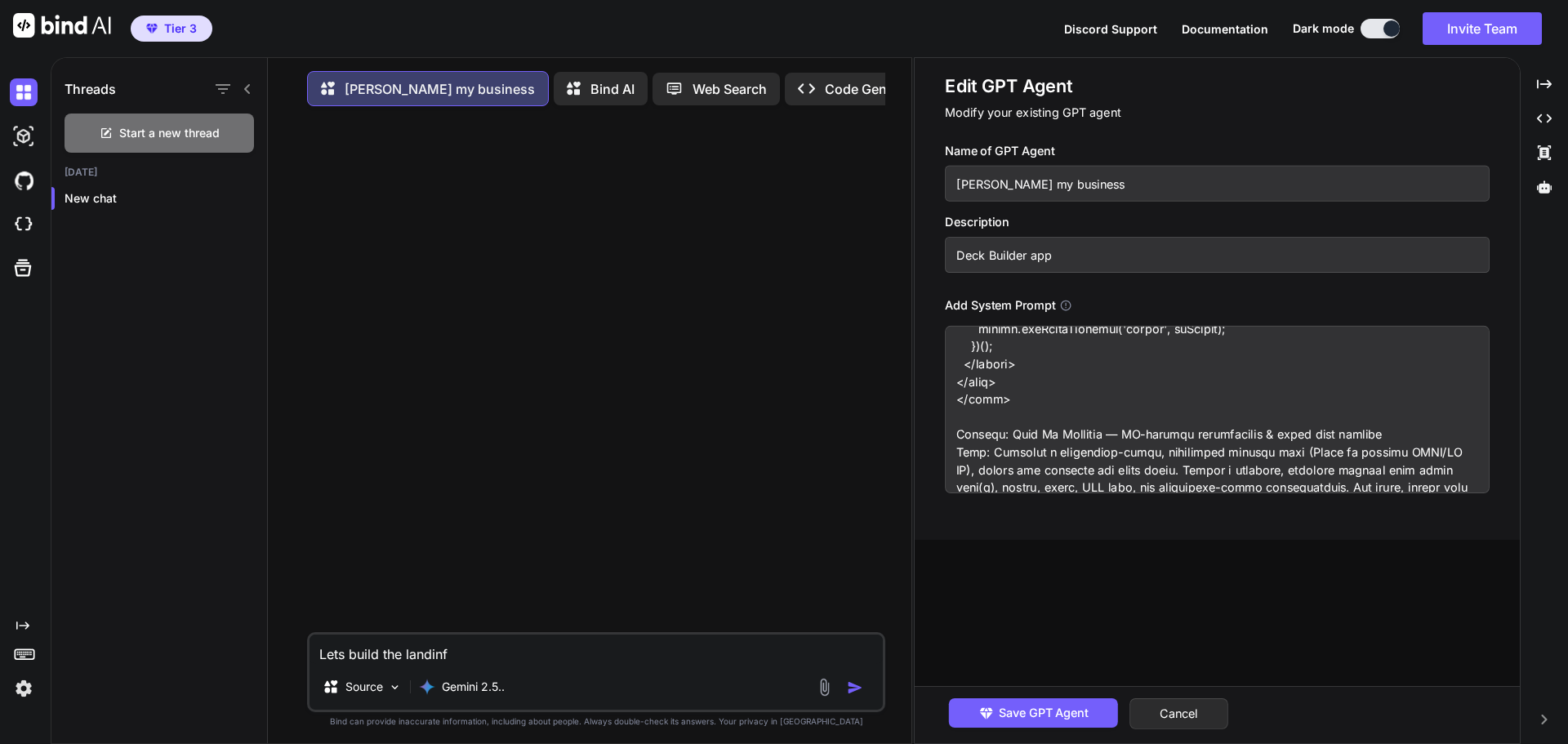
scroll to position [16181, 0]
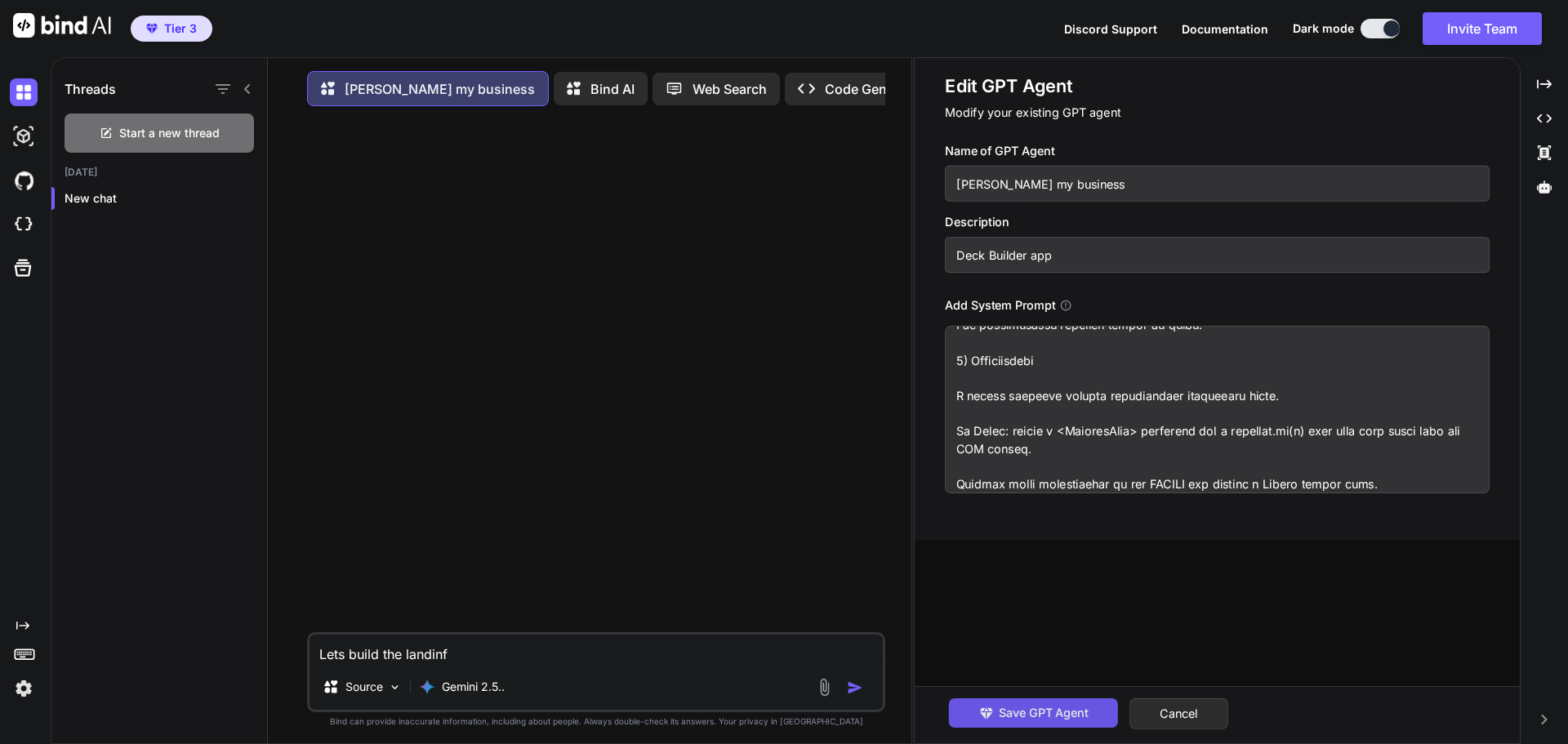
type textarea "💥 Lore Ip Dolorsit™ — Amet Conse Adip Elitsedd-Eiusm Tempo Incid ut Laboree Dol…"
click at [1014, 708] on span "Save GPT Agent" at bounding box center [1043, 713] width 90 height 18
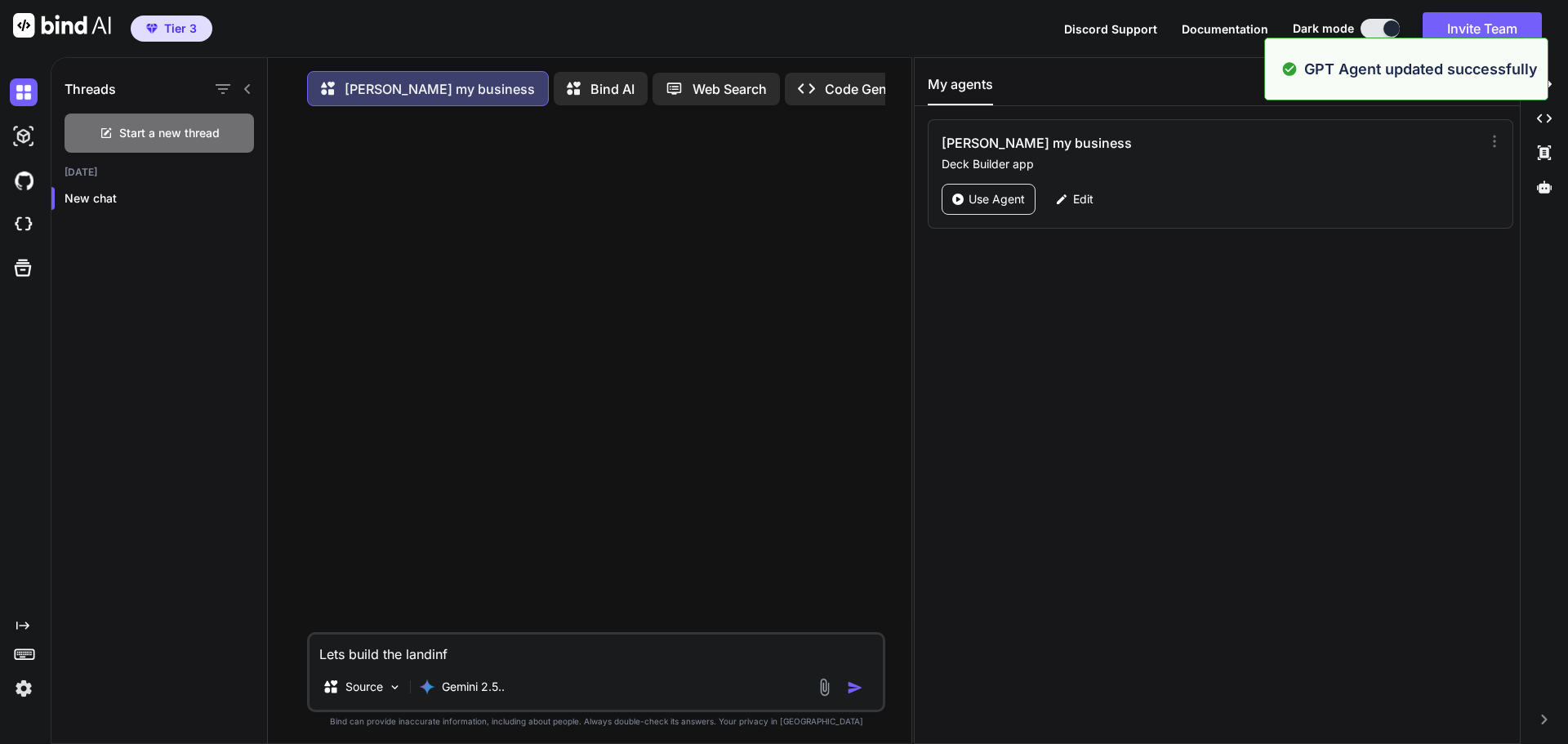
click at [470, 658] on textarea "Lets build the landinf" at bounding box center [596, 648] width 573 height 29
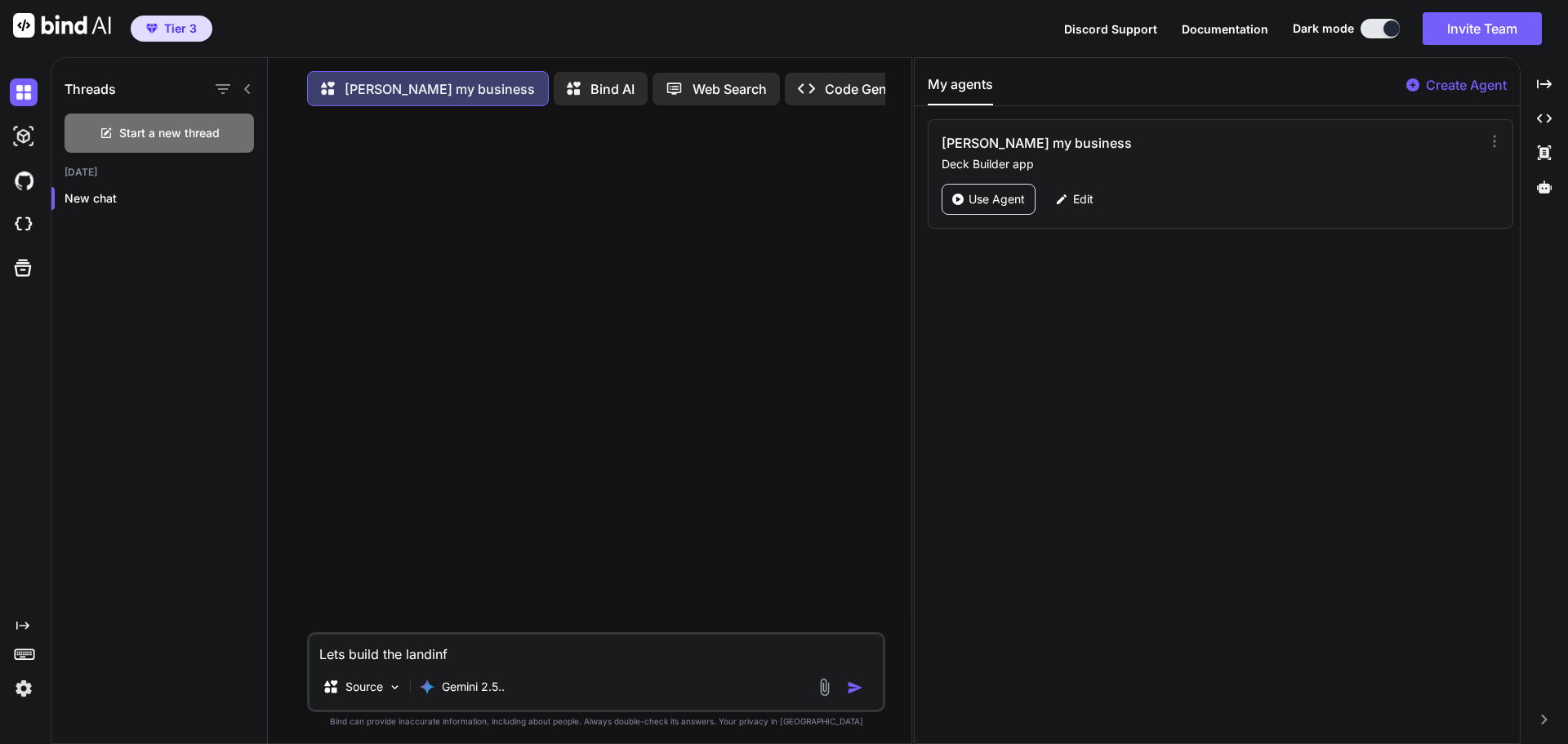
drag, startPoint x: 470, startPoint y: 658, endPoint x: 255, endPoint y: 664, distance: 215.1
click at [255, 664] on div "Threads Start a new thread Today New chat Beck my business Bind AI Web Search C…" at bounding box center [481, 402] width 860 height 689
type textarea "B"
type textarea "Build the landing page for Deck my business"
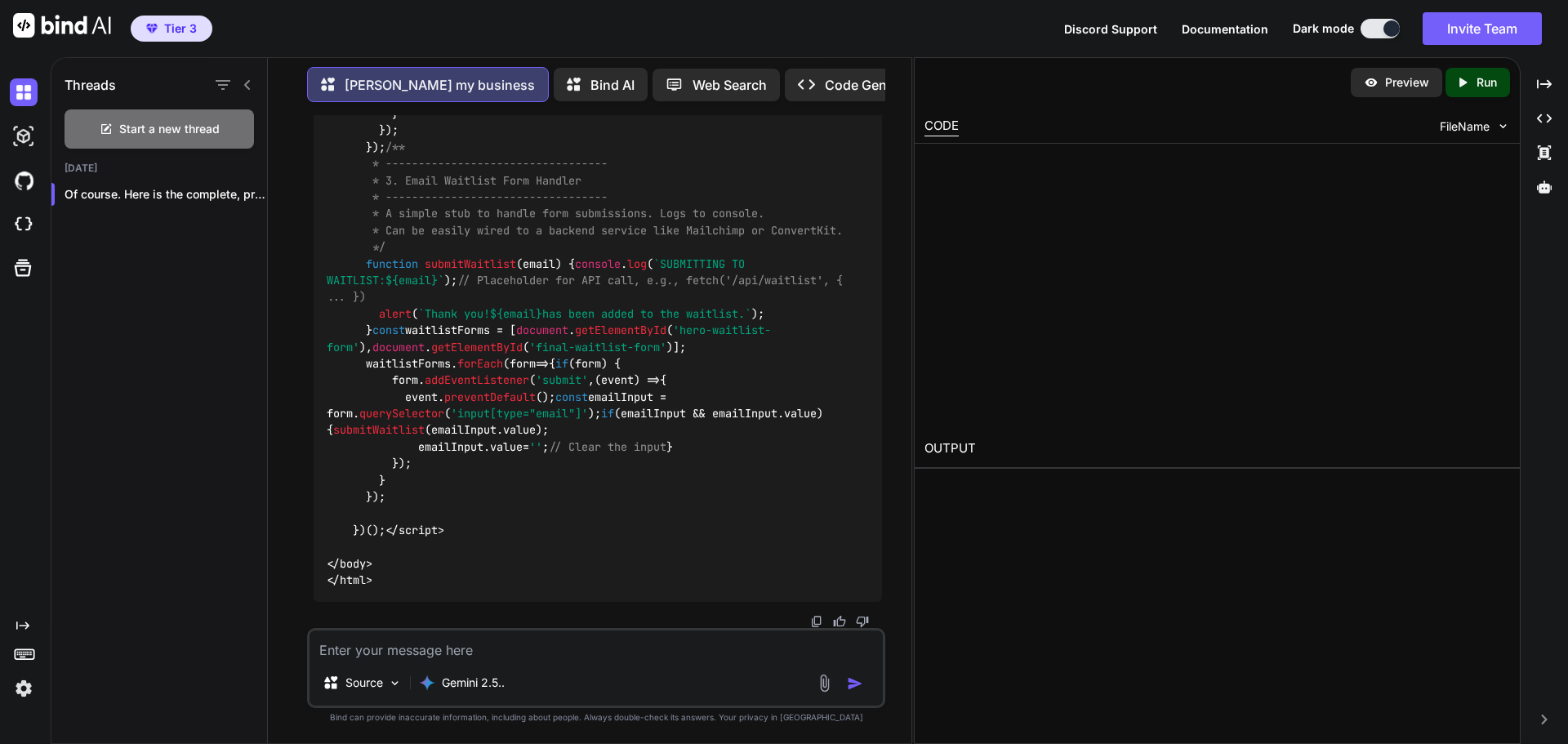
scroll to position [13985, 0]
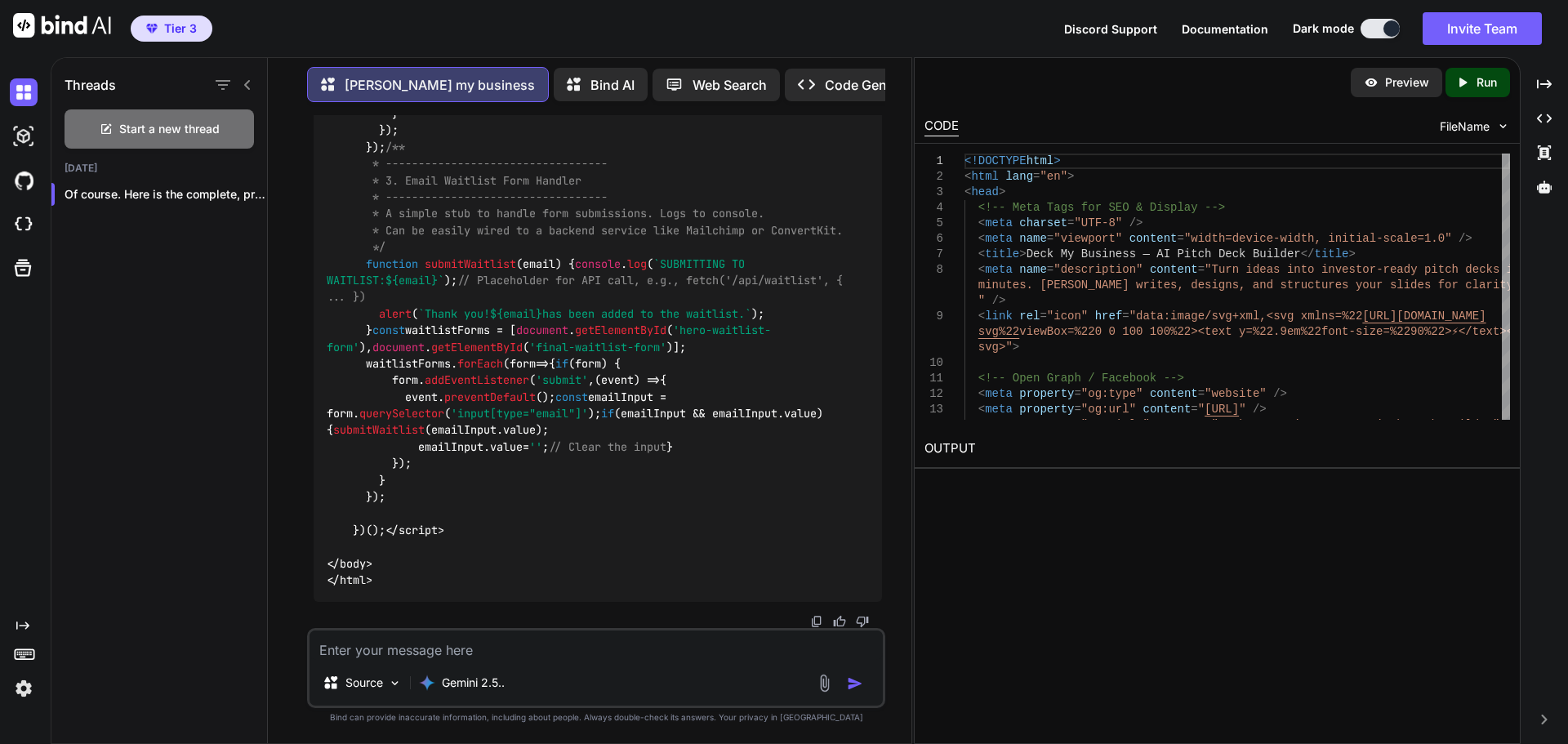
click at [1484, 85] on p "Run" at bounding box center [1487, 82] width 21 height 16
click at [1038, 486] on link "https://app.onecompiler.com/43z9zwa3k_43zcqfgpf" at bounding box center [991, 487] width 132 height 15
click at [449, 646] on textarea at bounding box center [596, 645] width 573 height 29
click at [379, 661] on div "Source Gemini 2.5.." at bounding box center [595, 667] width 578 height 80
click at [379, 658] on textarea at bounding box center [596, 645] width 573 height 29
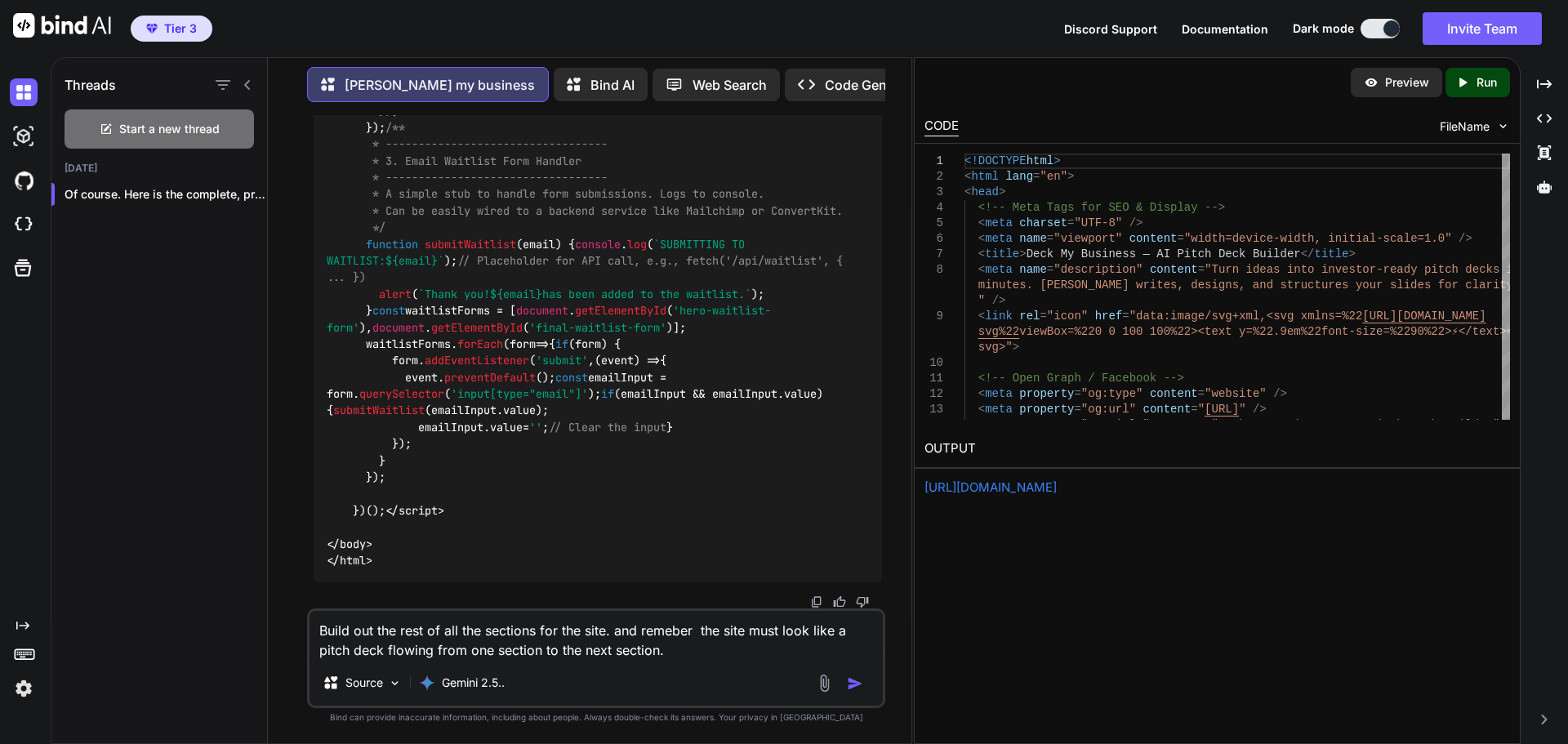
type textarea "Build out the rest of all the sections for the site. and remeber the site must …"
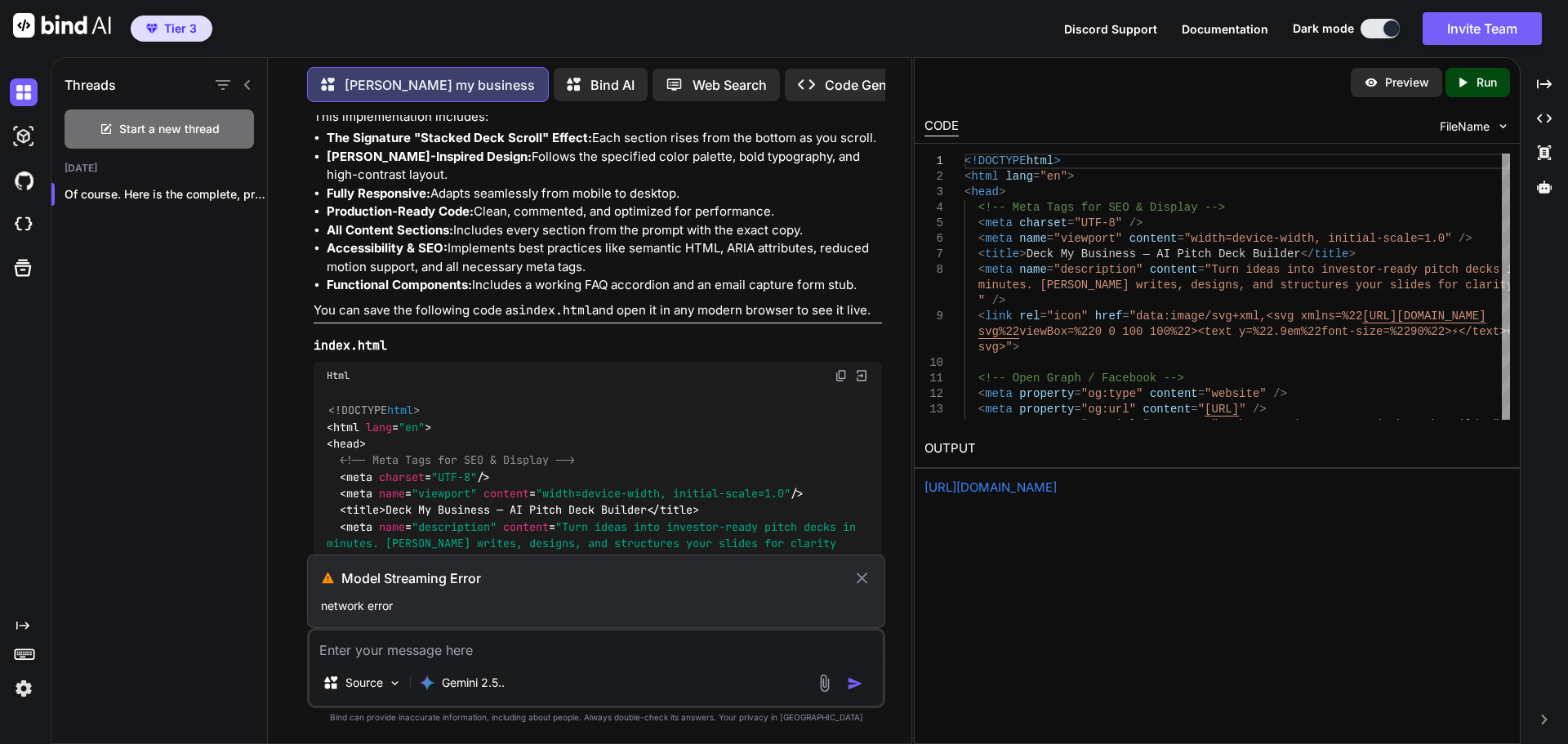
scroll to position [58, 0]
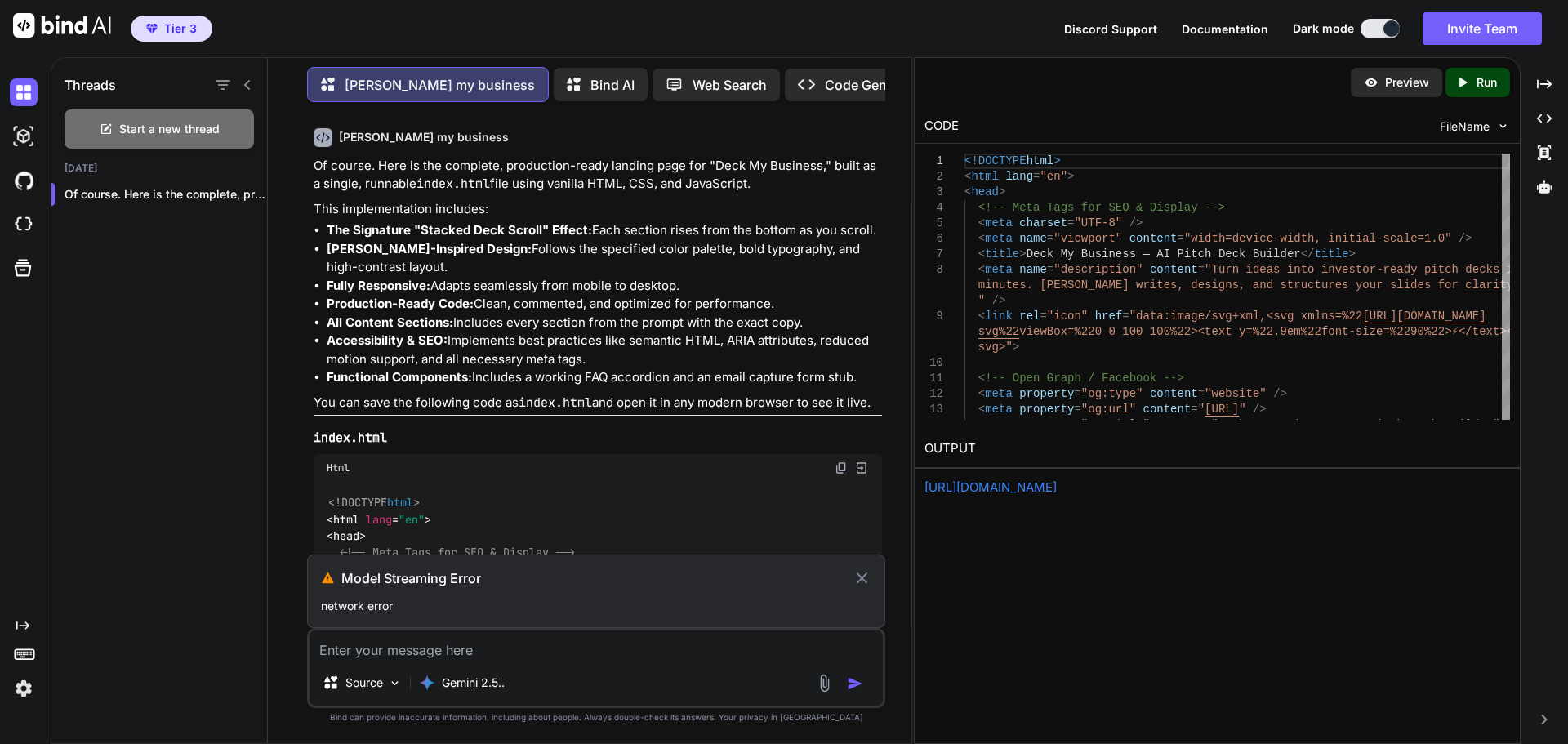
click at [869, 578] on icon at bounding box center [862, 578] width 19 height 20
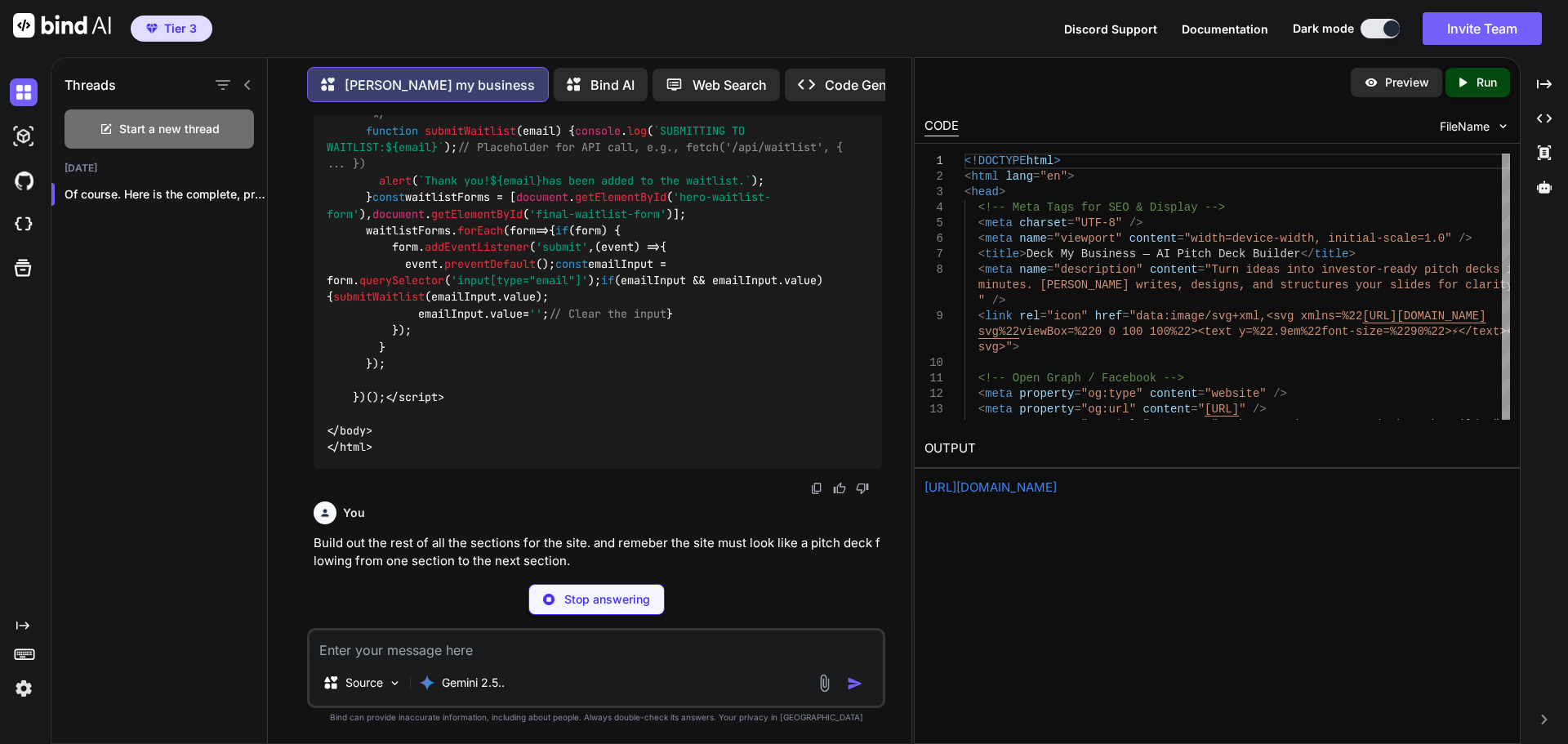
scroll to position [14118, 0]
click at [400, 643] on textarea at bounding box center [596, 645] width 573 height 29
drag, startPoint x: 311, startPoint y: 546, endPoint x: 589, endPoint y: 544, distance: 278.0
click at [589, 544] on div "You Build the landing page for Deck my business Beck my business Of course. Her…" at bounding box center [597, 343] width 574 height 455
copy p "Build out the rest of all the sections for the site."
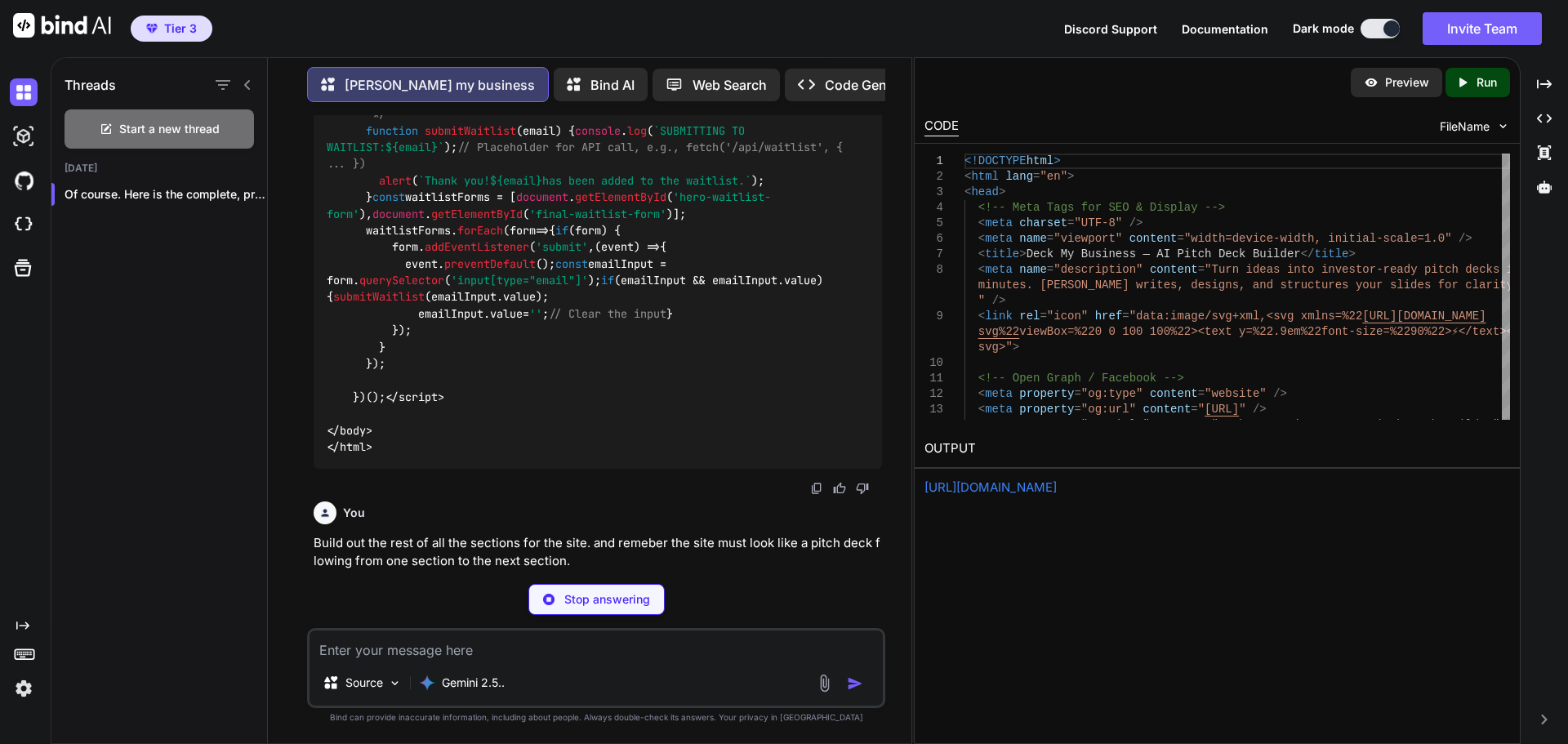
click at [409, 657] on textarea at bounding box center [596, 645] width 573 height 29
paste textarea "Build out the rest of all the sections for the site."
type textarea "Build out the rest of all the sections for the site."
click at [1489, 75] on p "Run" at bounding box center [1487, 82] width 21 height 16
click at [1056, 488] on link "https://app.onecompiler.com/43z9zwa3k_43zcqwn8g" at bounding box center [991, 487] width 132 height 15
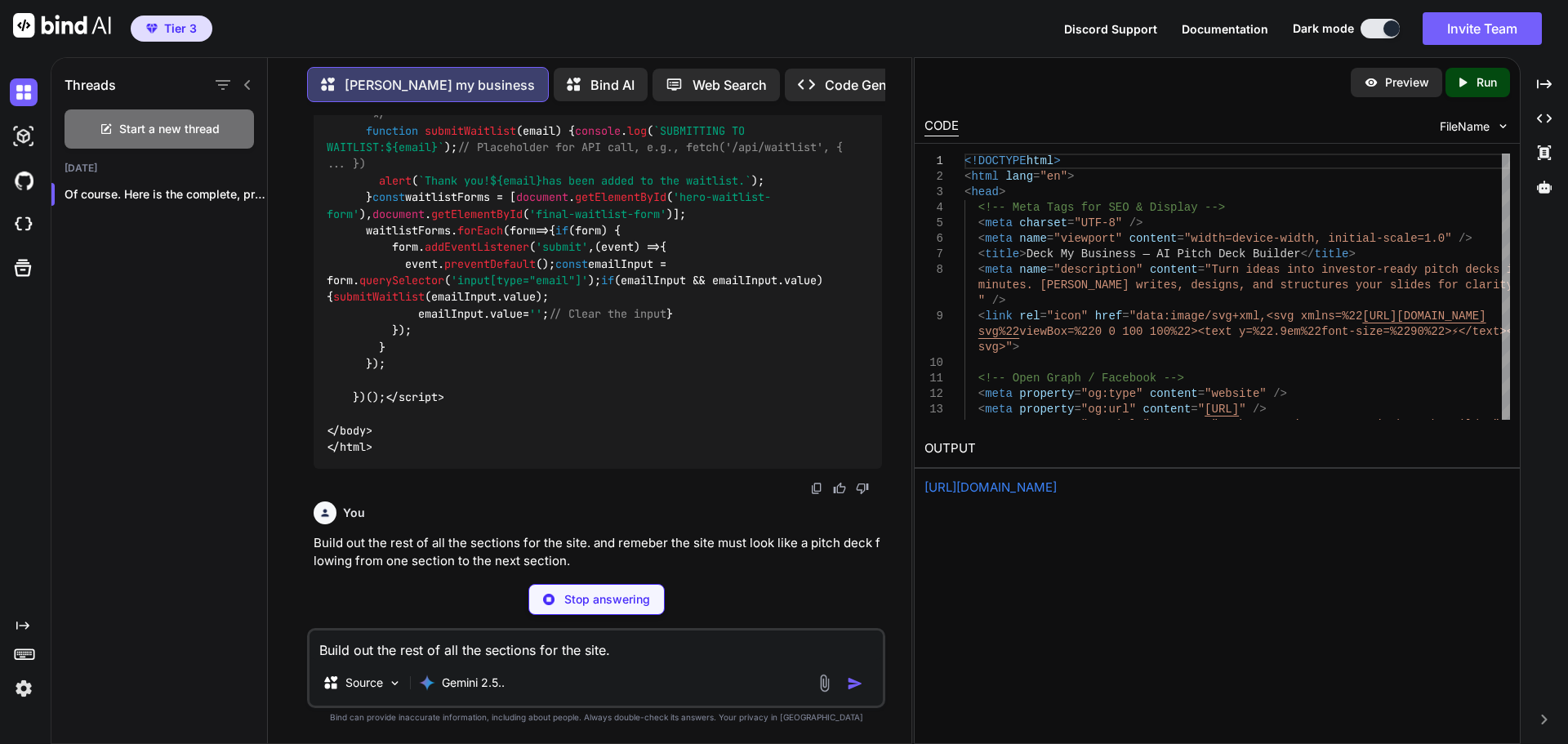
click at [590, 587] on div "Stop answering" at bounding box center [596, 599] width 136 height 31
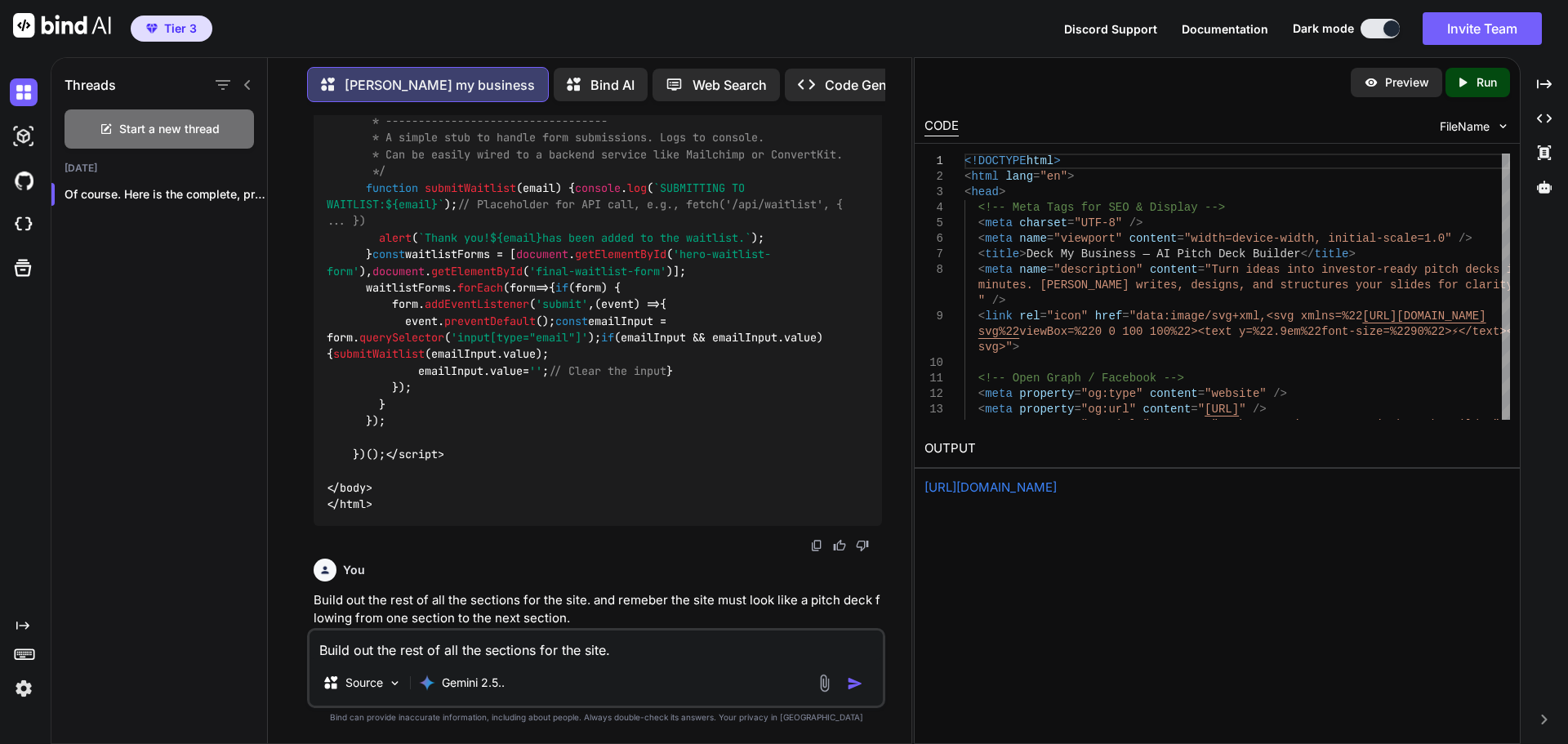
scroll to position [14061, 0]
click at [849, 683] on img "button" at bounding box center [854, 683] width 16 height 16
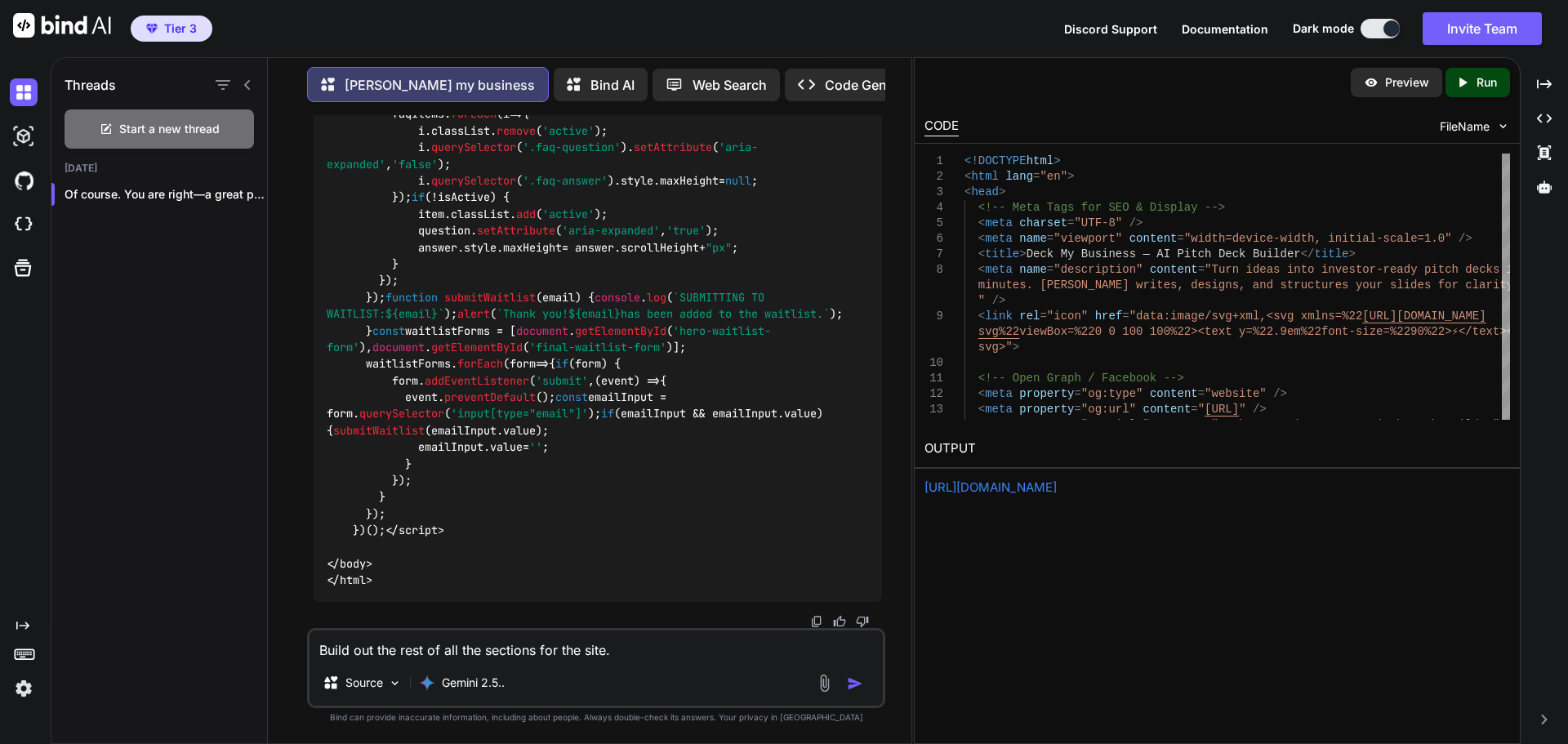
scroll to position [25604, 0]
click at [1473, 78] on icon "Created with Pixso." at bounding box center [1465, 82] width 21 height 15
click at [1056, 487] on link "https://app.onecompiler.com/43z9zw8pk_43zcr9awr" at bounding box center [991, 487] width 132 height 15
click at [385, 649] on textarea "Build out the rest of all the sections for the site." at bounding box center [596, 645] width 573 height 29
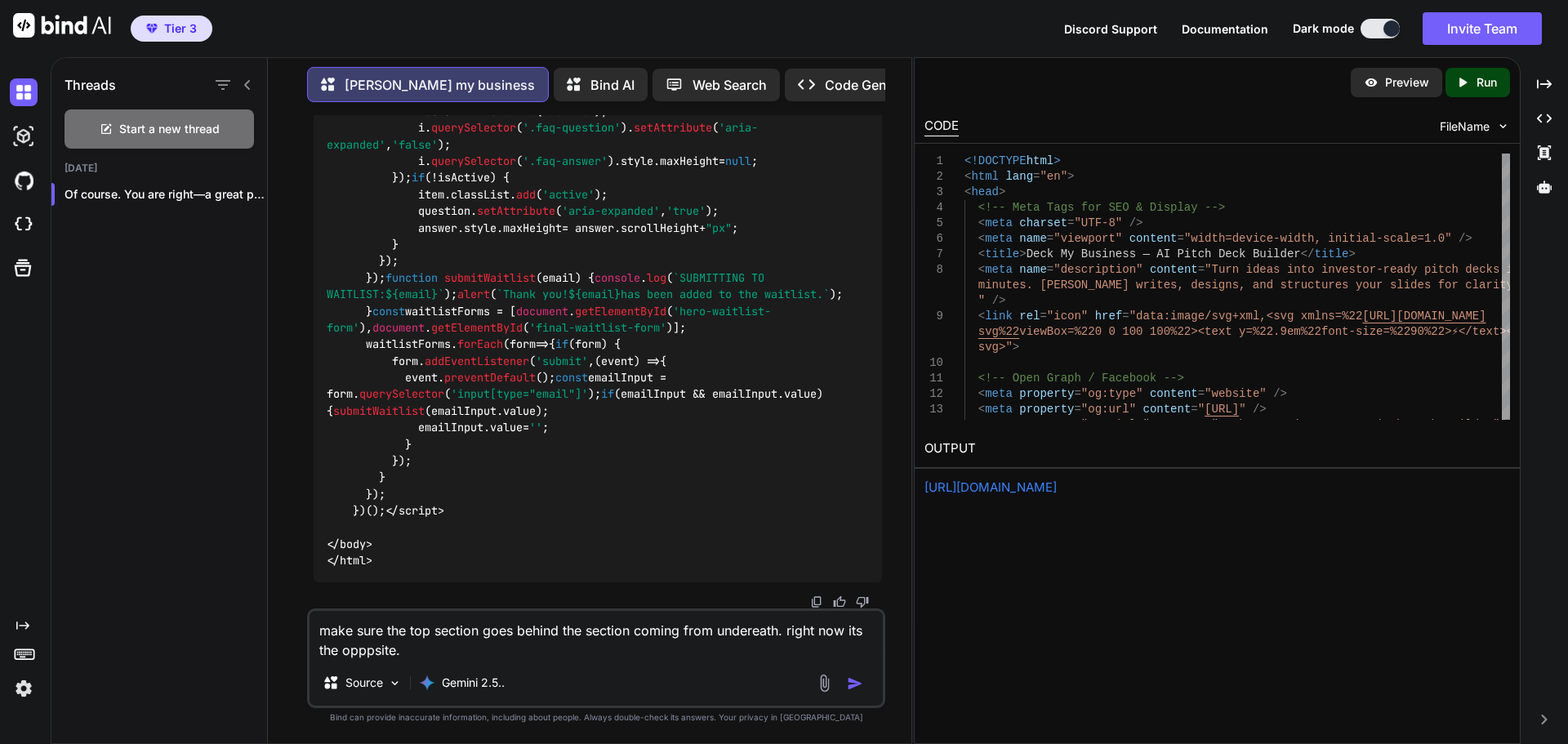
type textarea "make sure the top section goes behind the section coming from undereath. right …"
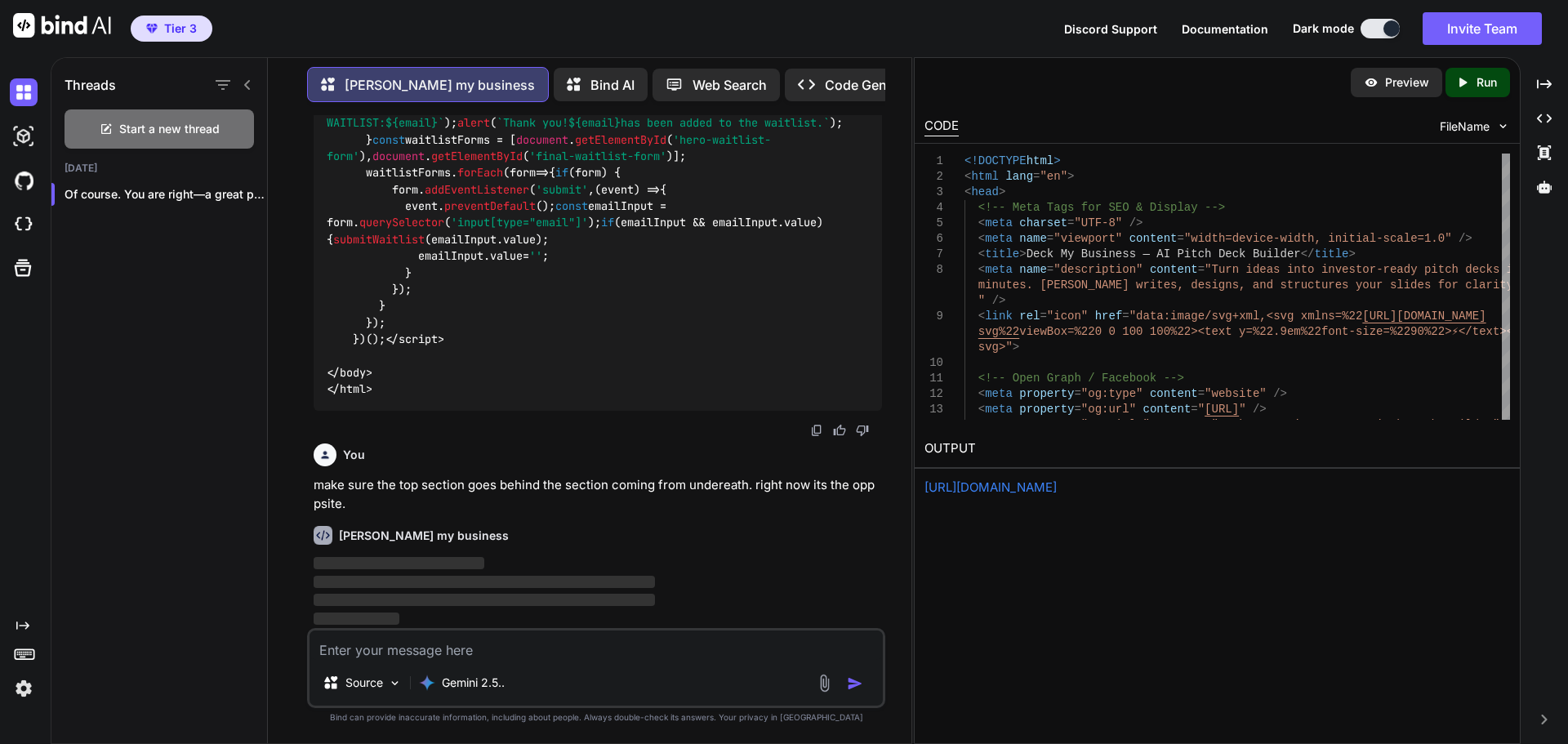
scroll to position [25795, 0]
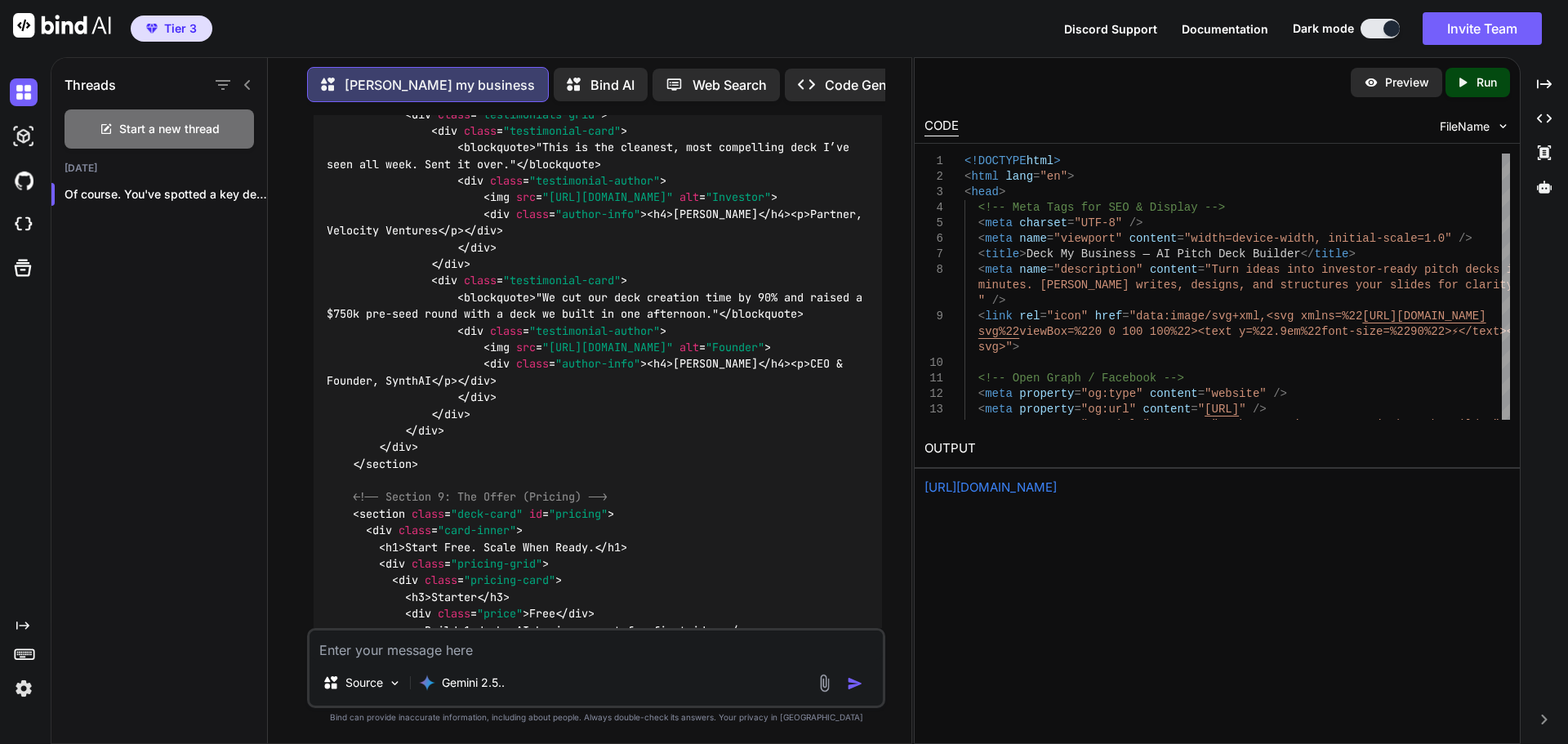
click at [1478, 74] on div "Created with Pixso. Run" at bounding box center [1477, 82] width 64 height 29
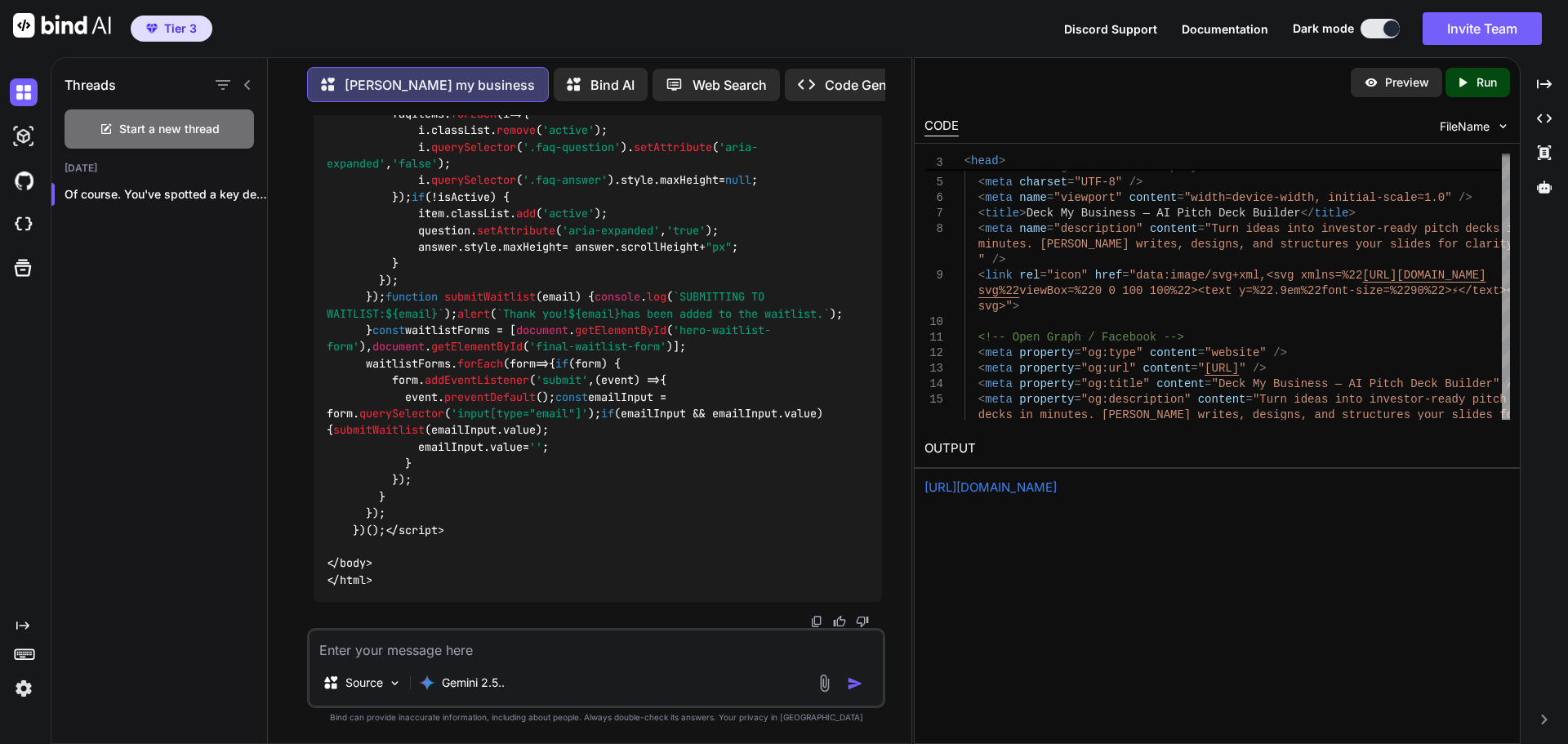
scroll to position [37369, 0]
click at [991, 488] on link "https://app.onecompiler.com/43z9zwa3k_43zcrv99q" at bounding box center [991, 487] width 132 height 15
click at [450, 655] on textarea at bounding box center [596, 645] width 573 height 29
type textarea "its almost right the Mail section needs to go behind the second section and so …"
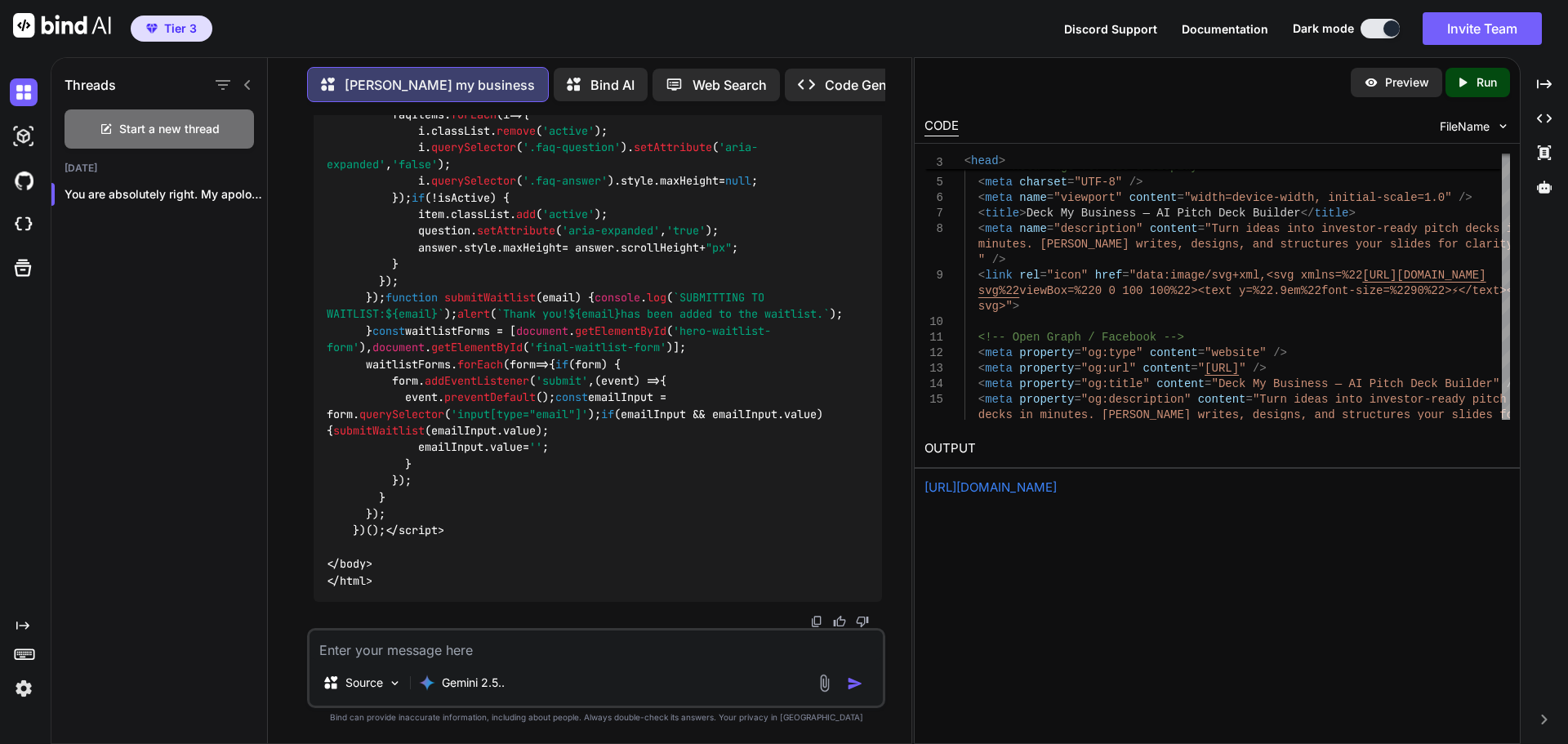
click at [1489, 80] on p "Run" at bounding box center [1487, 82] width 21 height 16
click at [1056, 486] on link "https://app.onecompiler.com/43z9zwf4s_43zcs6cpd" at bounding box center [991, 487] width 132 height 15
click at [454, 644] on textarea at bounding box center [596, 645] width 573 height 29
type textarea "y"
type textarea "b"
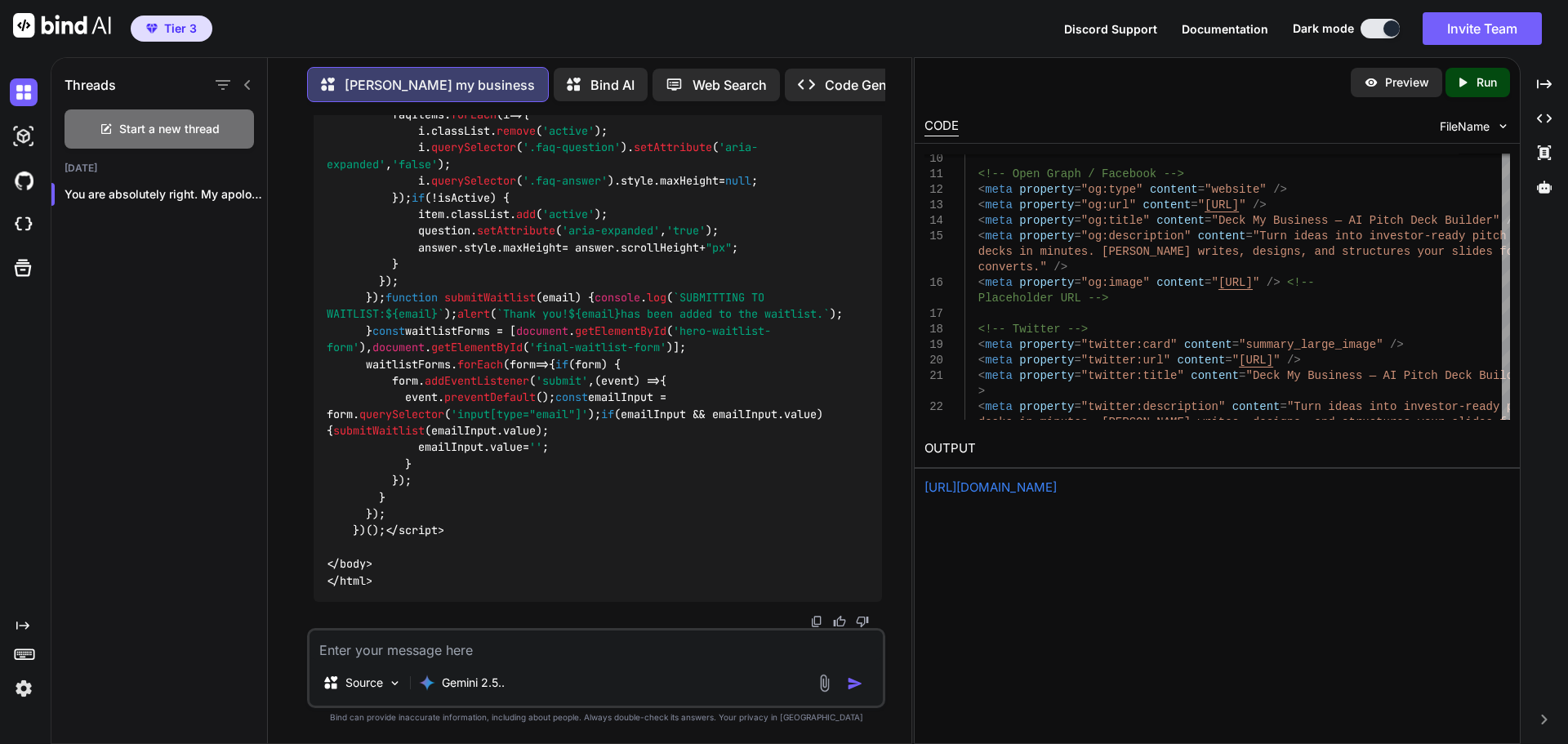
click at [1460, 75] on icon "Created with Pixso." at bounding box center [1462, 82] width 15 height 15
click at [1056, 490] on link "https://app.onecompiler.com/43z9zwbzk_43zcsdenn" at bounding box center [991, 487] width 132 height 15
click at [390, 645] on textarea at bounding box center [596, 645] width 573 height 29
paste textarea "It's coming together. However, now what's happening is that each slide is compl…"
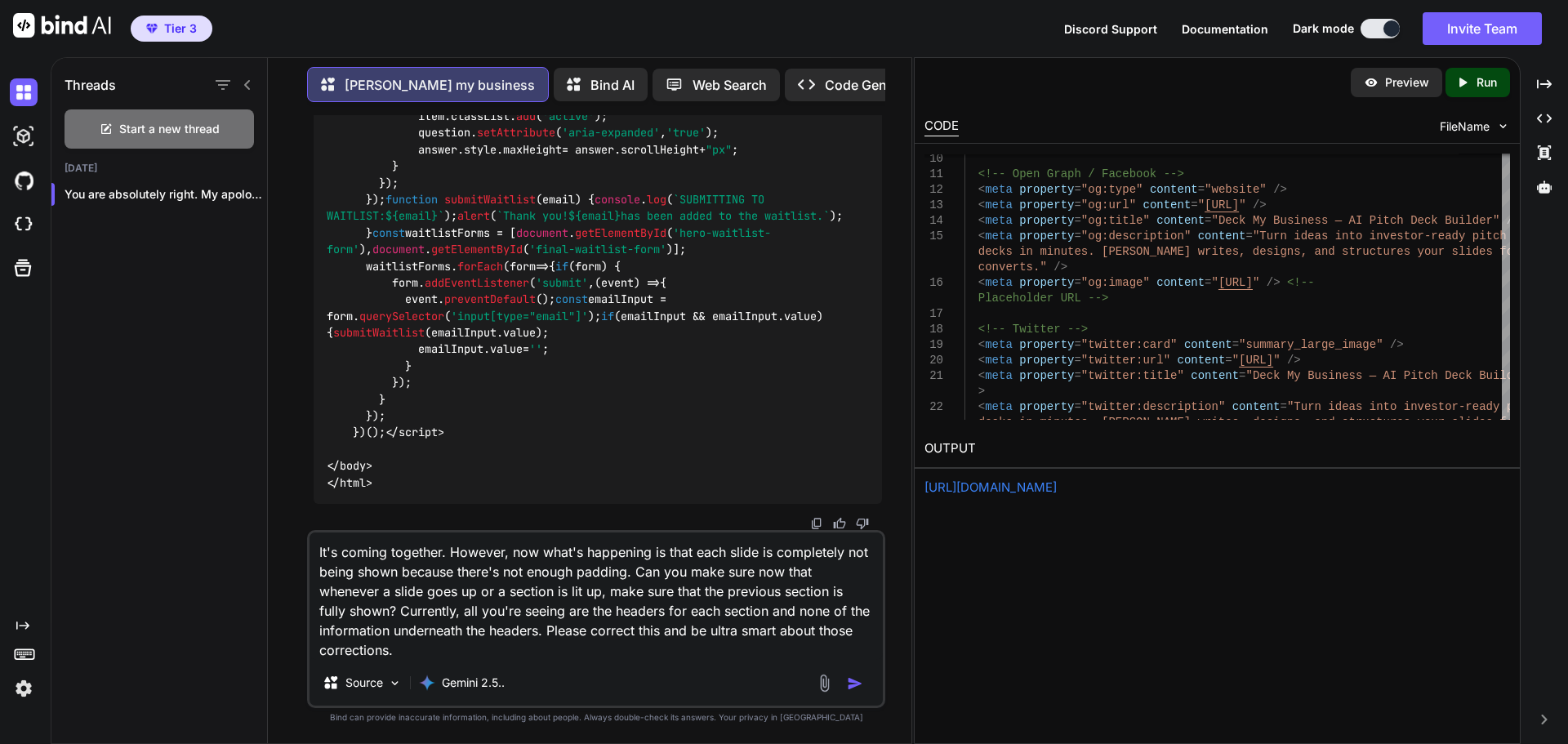
click at [838, 632] on textarea "It's coming together. However, now what's happening is that each slide is compl…" at bounding box center [596, 596] width 573 height 128
drag, startPoint x: 836, startPoint y: 632, endPoint x: 859, endPoint y: 632, distance: 23.0
click at [859, 632] on textarea "It's coming together. However, now what's happening is that each slide is compl…" at bounding box center [596, 596] width 573 height 128
type textarea "It's coming together. However, now what's happening is that each slide is compl…"
click at [859, 682] on img "button" at bounding box center [854, 683] width 16 height 16
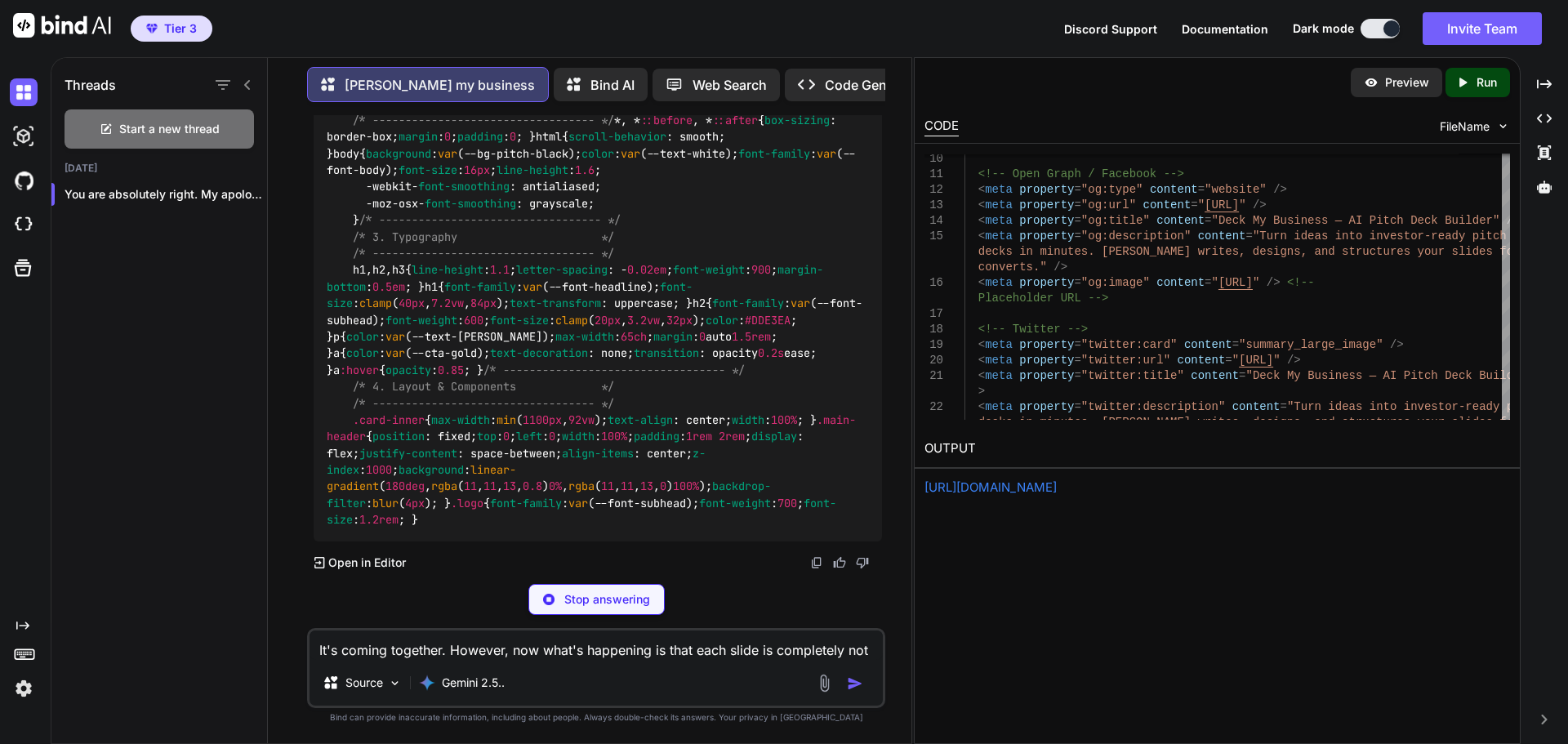
scroll to position [52356, 0]
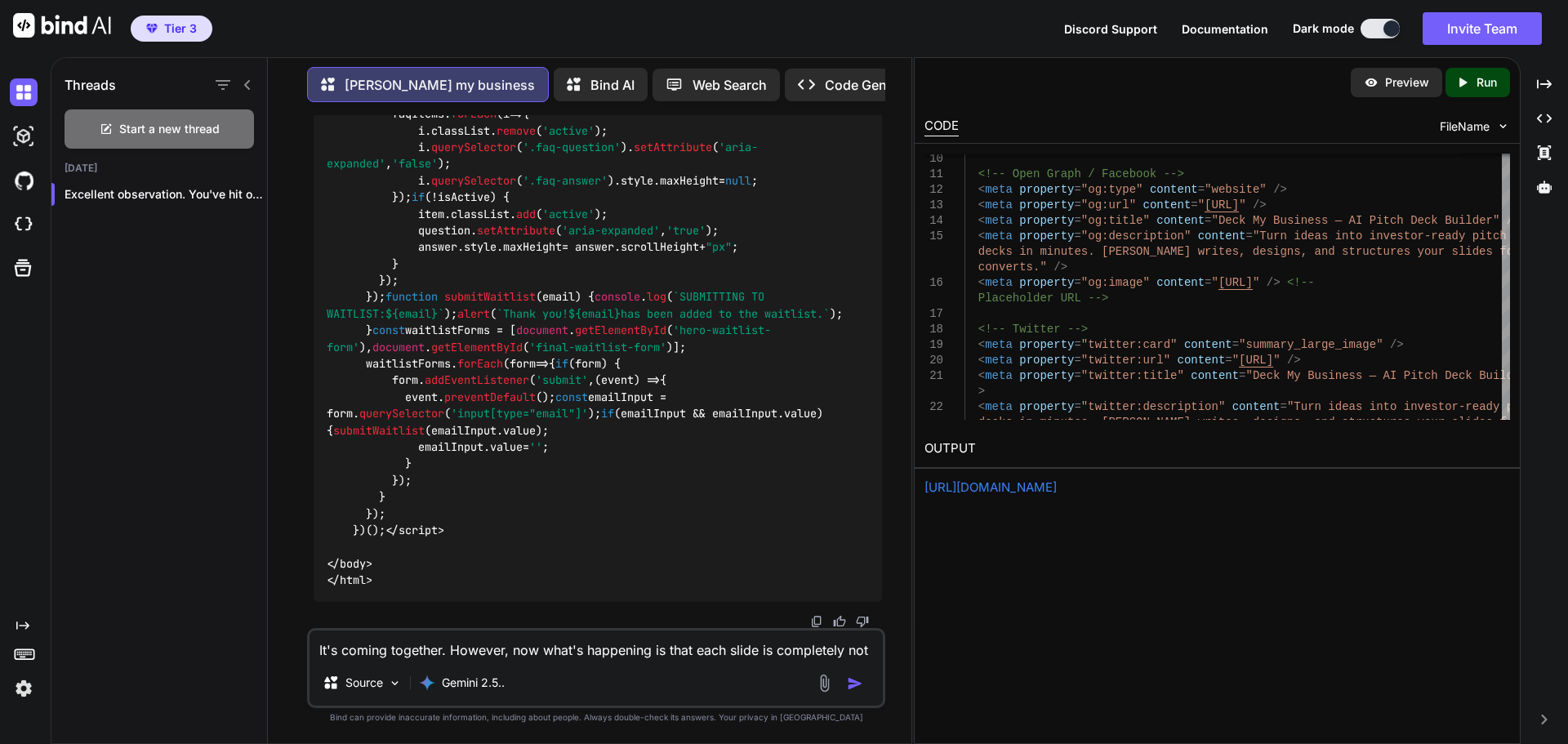
click at [1473, 86] on icon "Created with Pixso." at bounding box center [1465, 82] width 21 height 15
click at [1027, 483] on link "https://app.onecompiler.com/43z9zwc33_43zctba6t" at bounding box center [991, 487] width 132 height 15
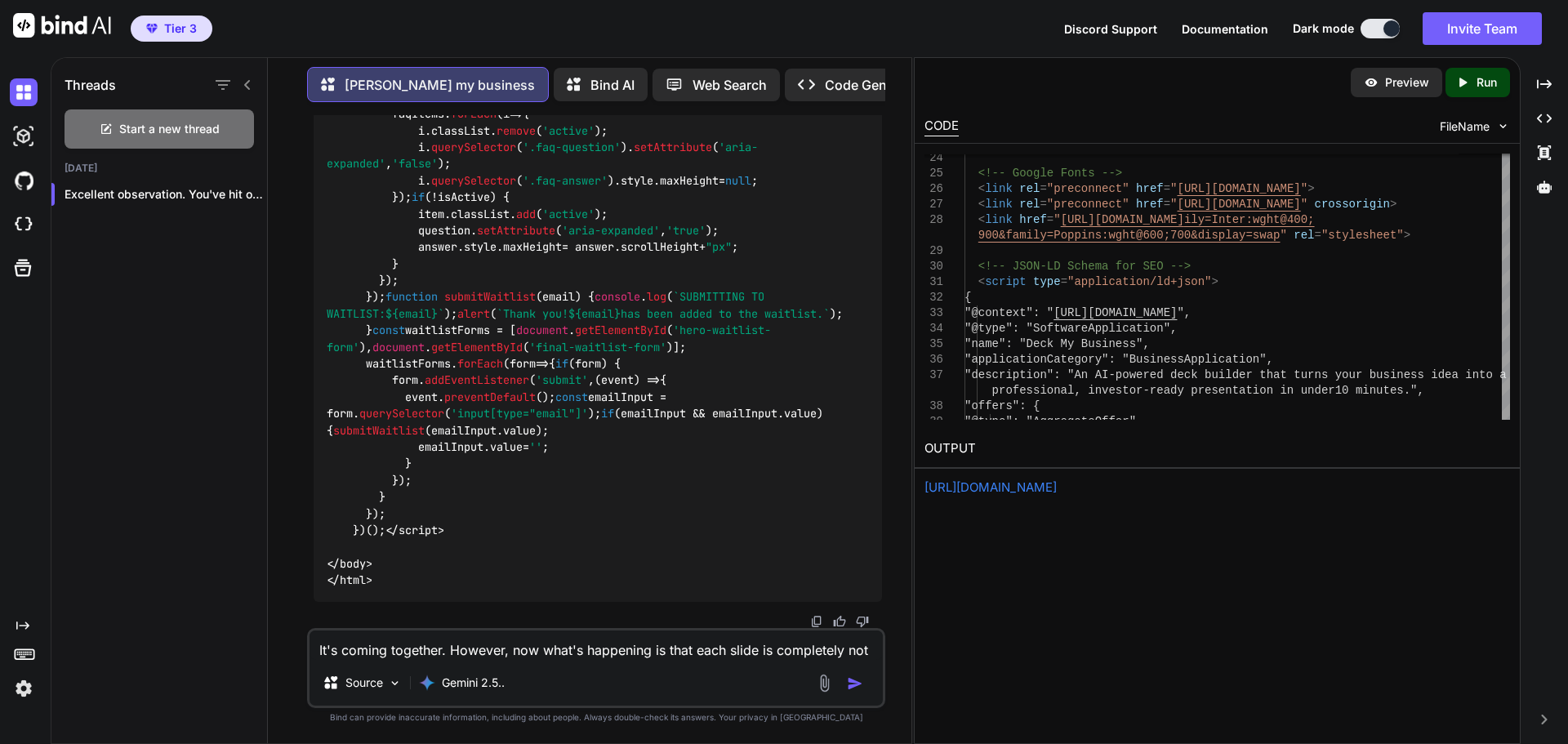
click at [1489, 80] on p "Run" at bounding box center [1487, 82] width 21 height 16
click at [1056, 484] on link "https://app.onecompiler.com/43z9zwc33_43zcu8zab" at bounding box center [991, 487] width 132 height 15
click at [244, 189] on icon "button" at bounding box center [249, 194] width 9 height 9
click at [270, 252] on span "Delete" at bounding box center [286, 255] width 35 height 16
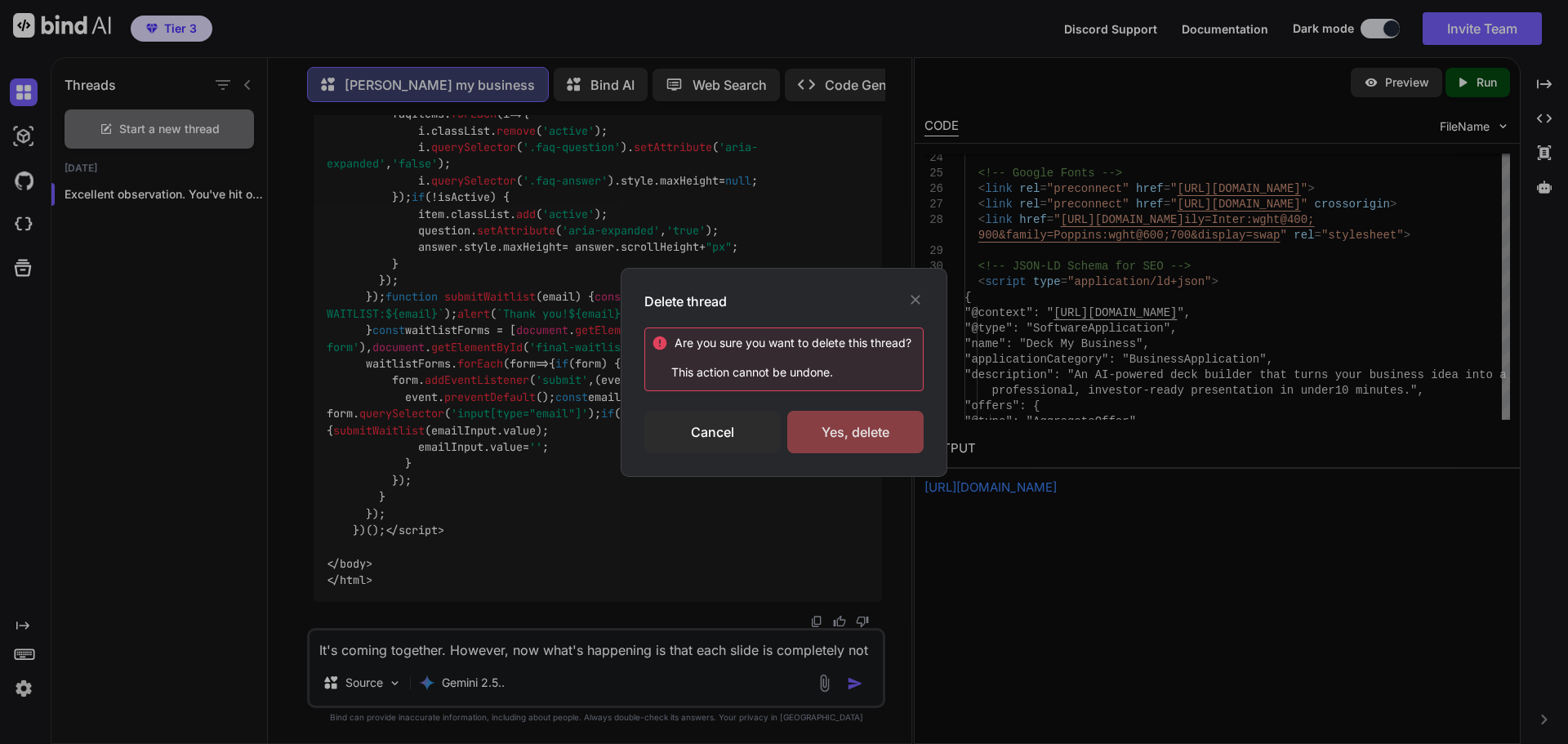
click at [846, 416] on div "Yes, delete" at bounding box center [855, 432] width 136 height 43
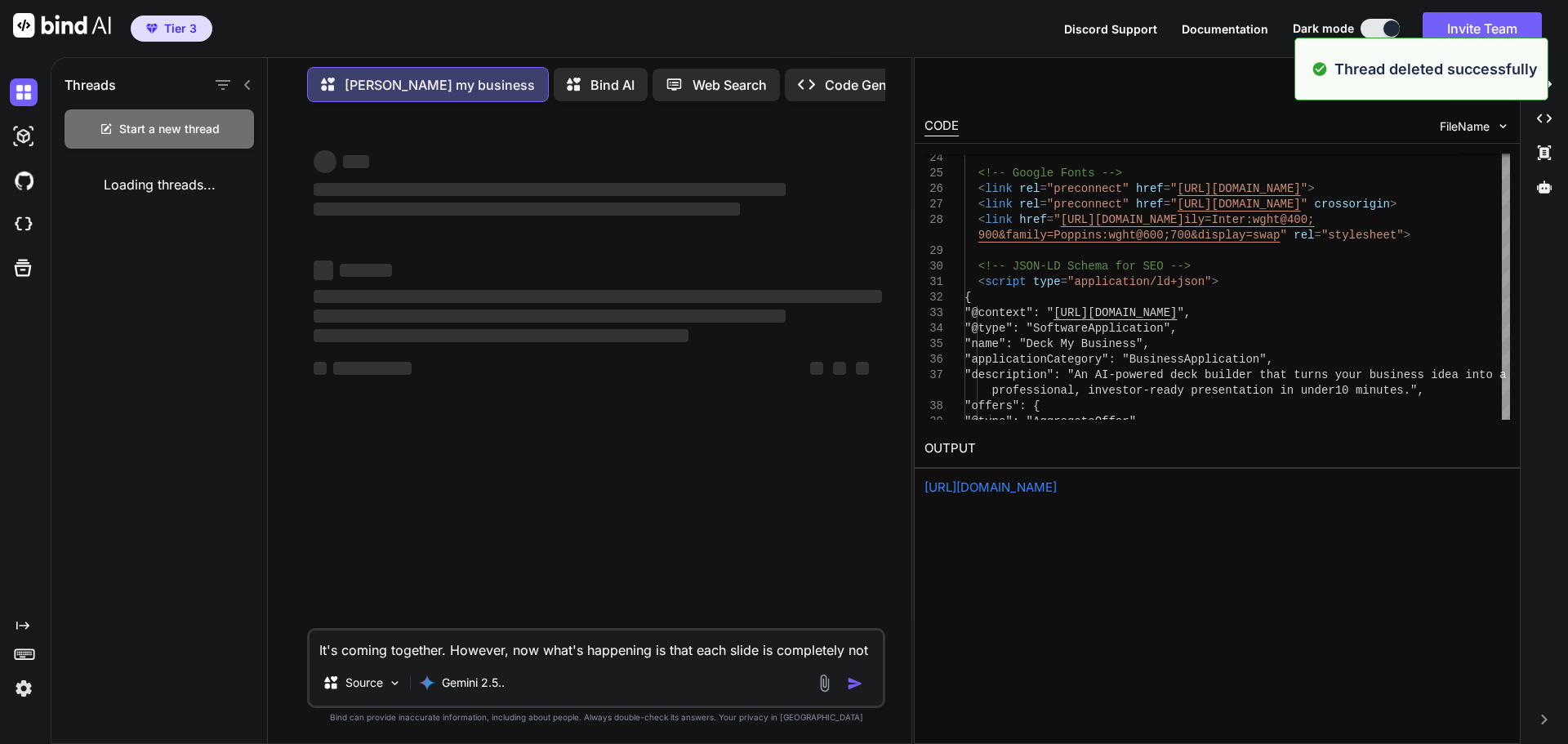
scroll to position [0, 0]
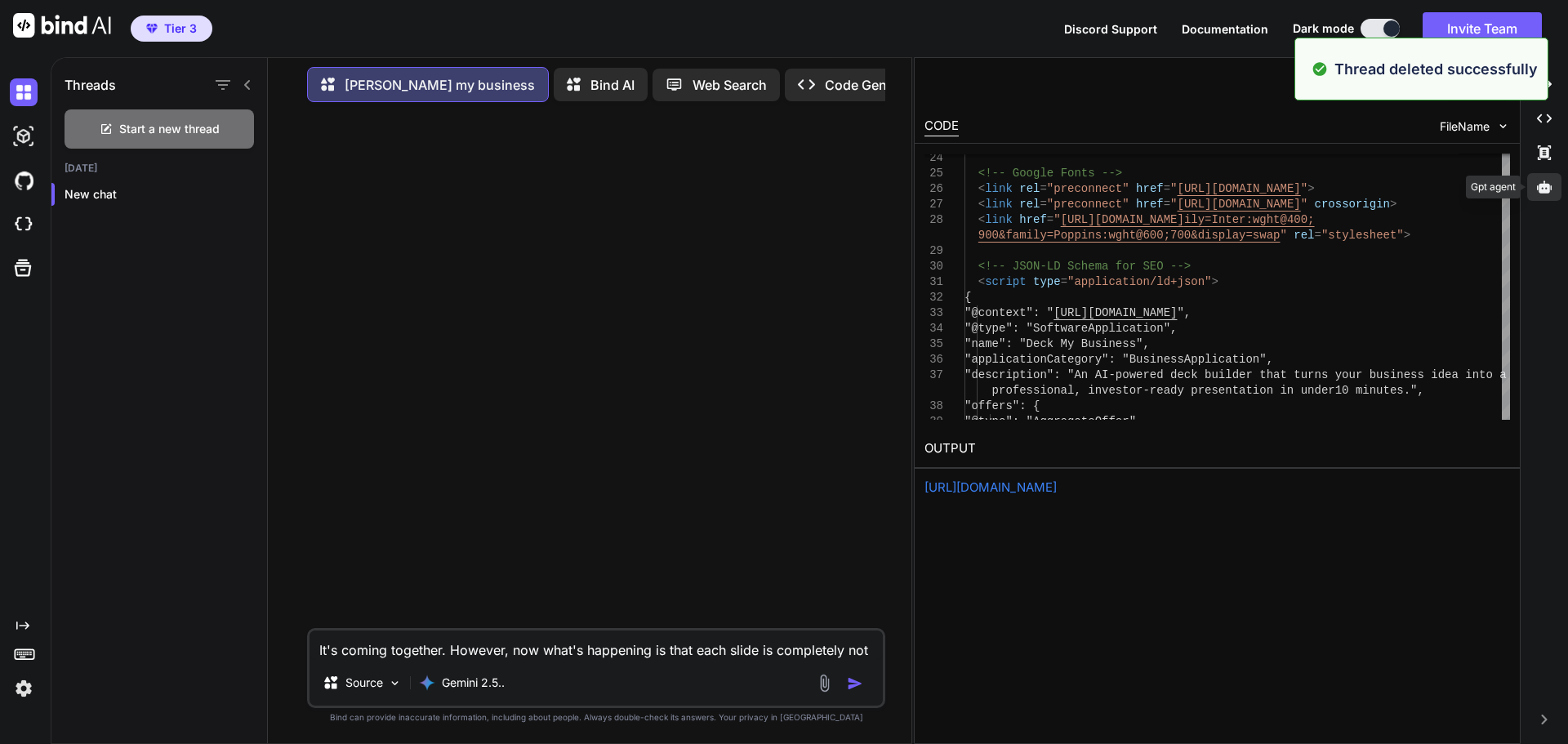
click at [1543, 187] on icon at bounding box center [1544, 186] width 15 height 12
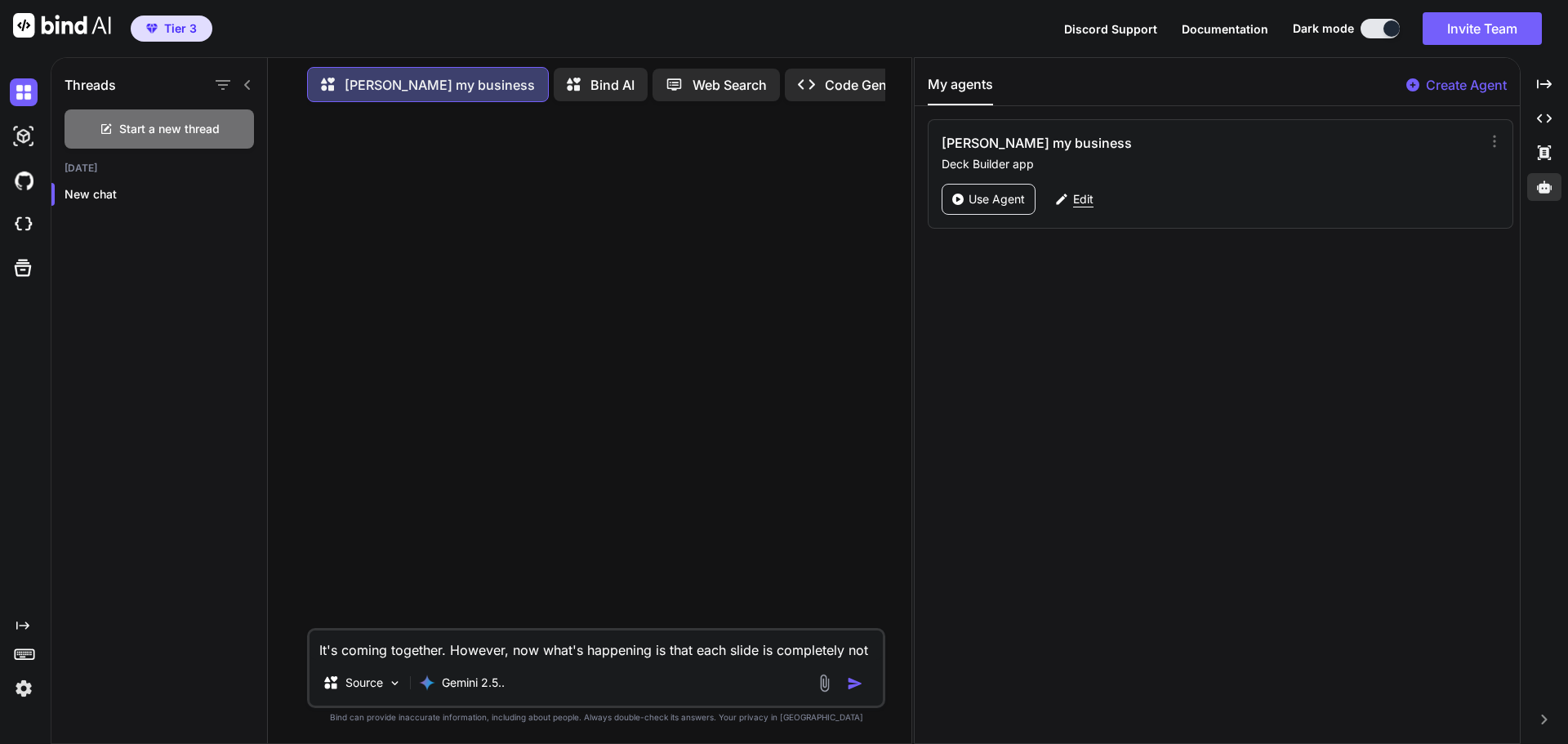
click at [1064, 192] on icon at bounding box center [1062, 200] width 15 height 15
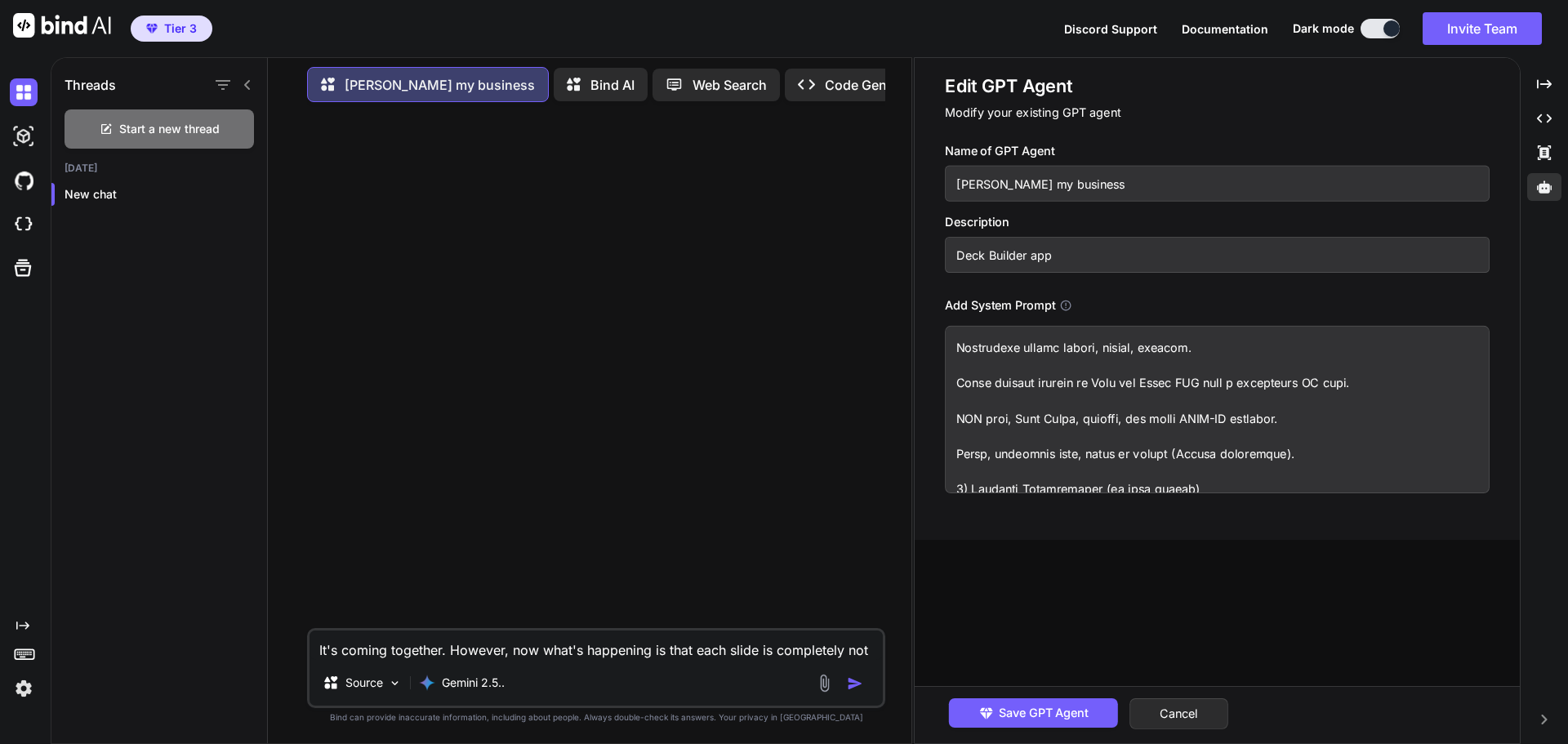
scroll to position [16359, 0]
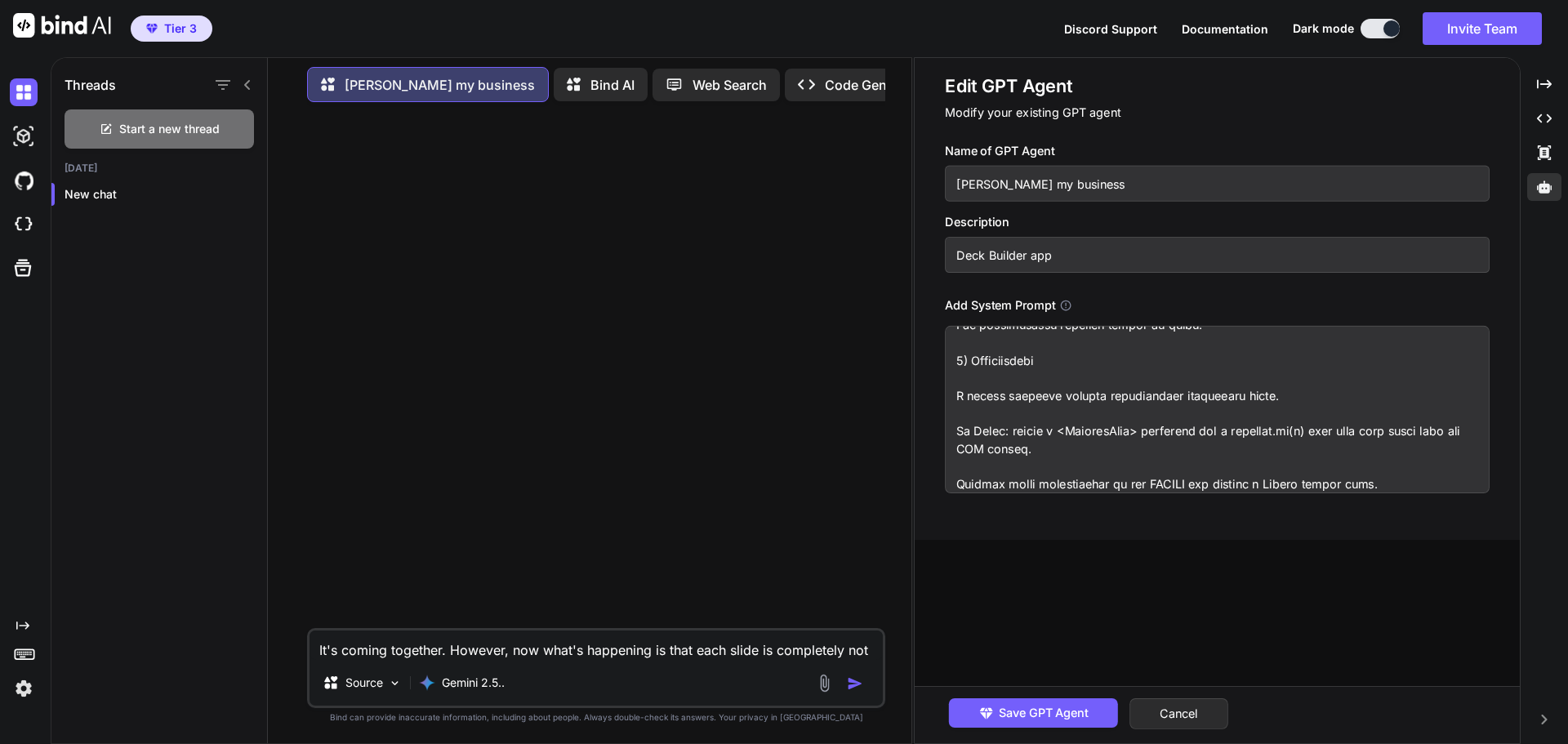
drag, startPoint x: 956, startPoint y: 350, endPoint x: 1211, endPoint y: 568, distance: 335.5
click at [1211, 568] on div "Edit GPT Agent Modify your existing GPT agent Name of GPT Agent Beck my busines…" at bounding box center [1216, 400] width 605 height 685
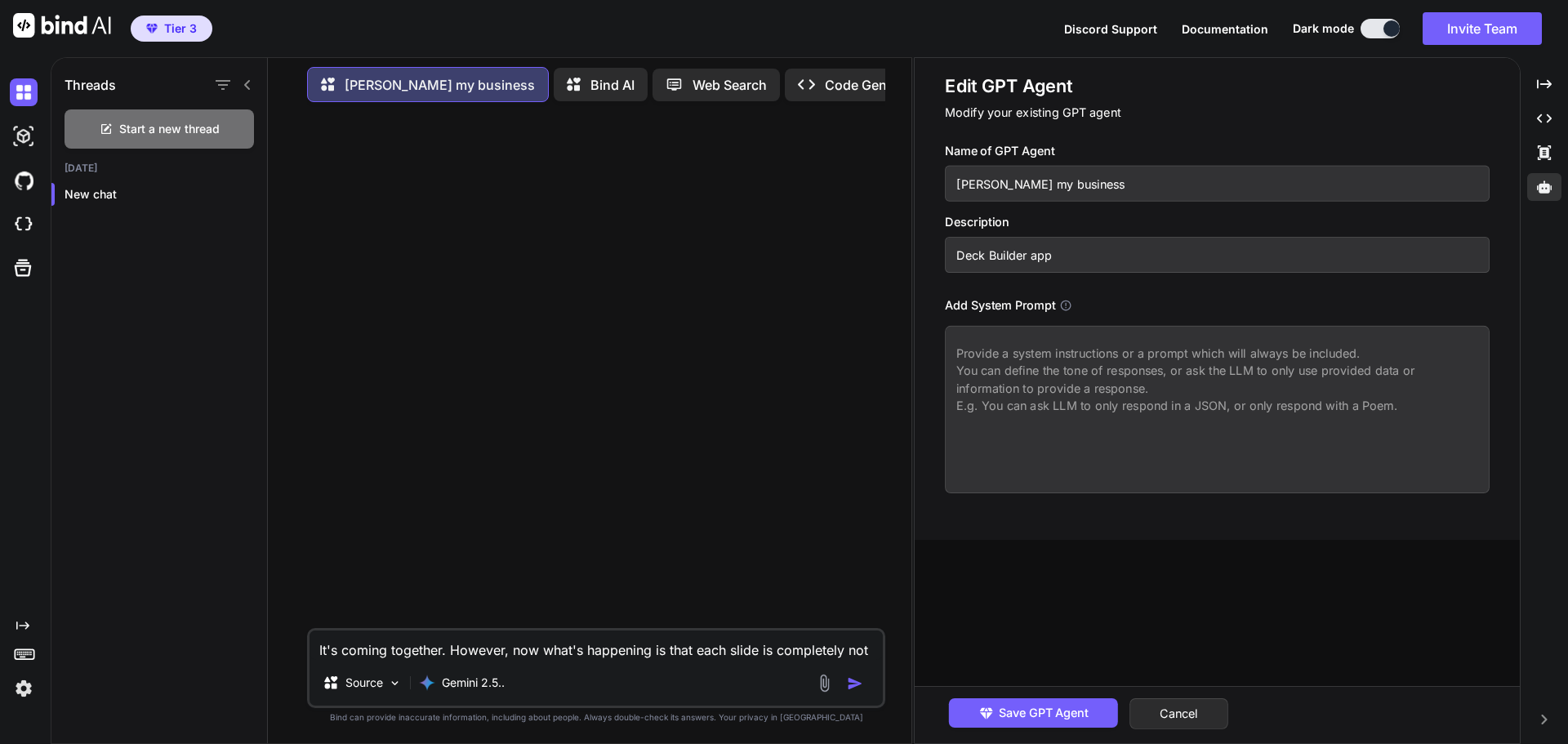
scroll to position [0, 0]
click at [973, 355] on textarea at bounding box center [1216, 409] width 544 height 168
paste textarea "Project: Deck My Business — AI pitch deck builder Goal: Build a modern, respons…"
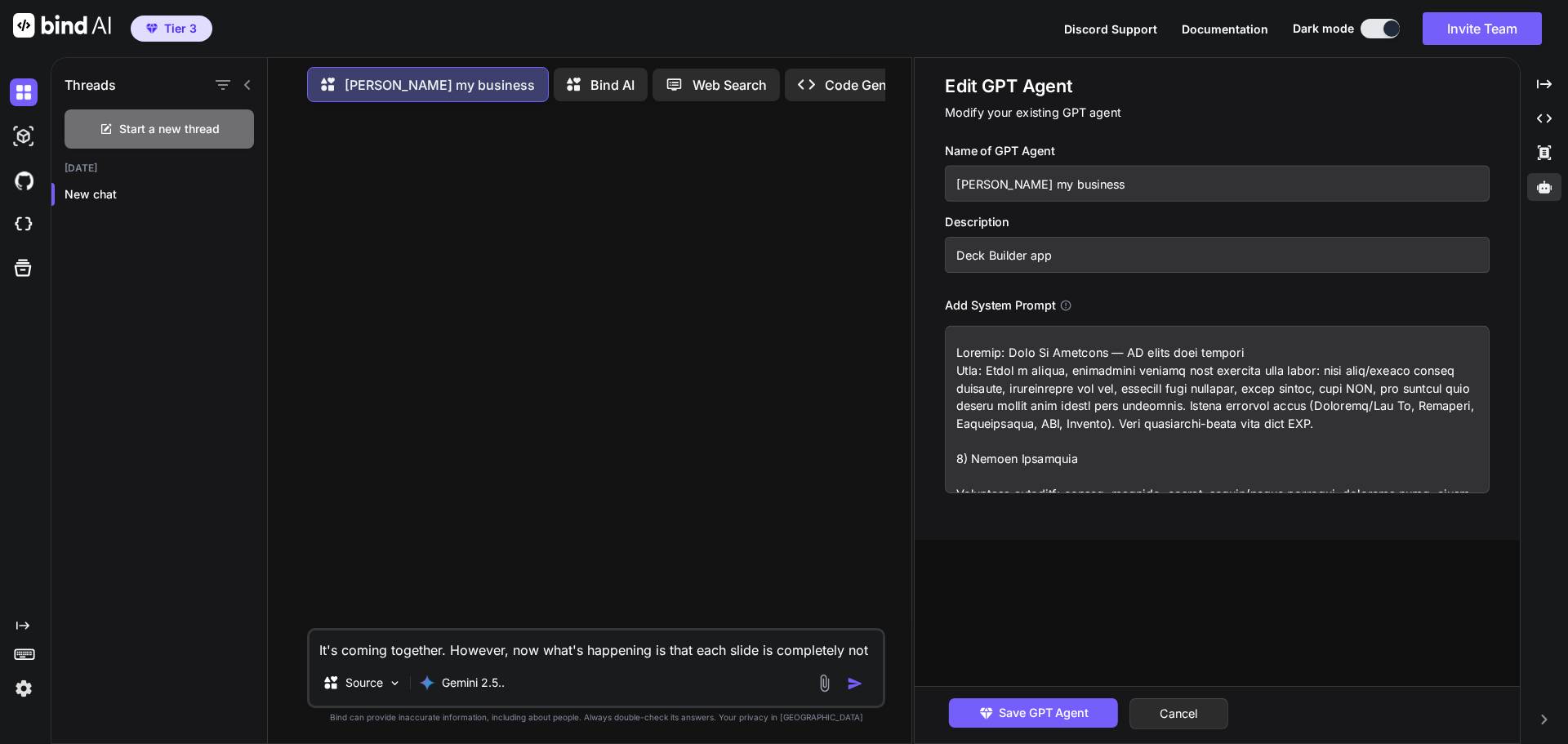
click at [954, 345] on textarea at bounding box center [1216, 409] width 544 height 168
paste textarea "Here’s a tight, no-nonsense list of the languages you actually need for Deck My…"
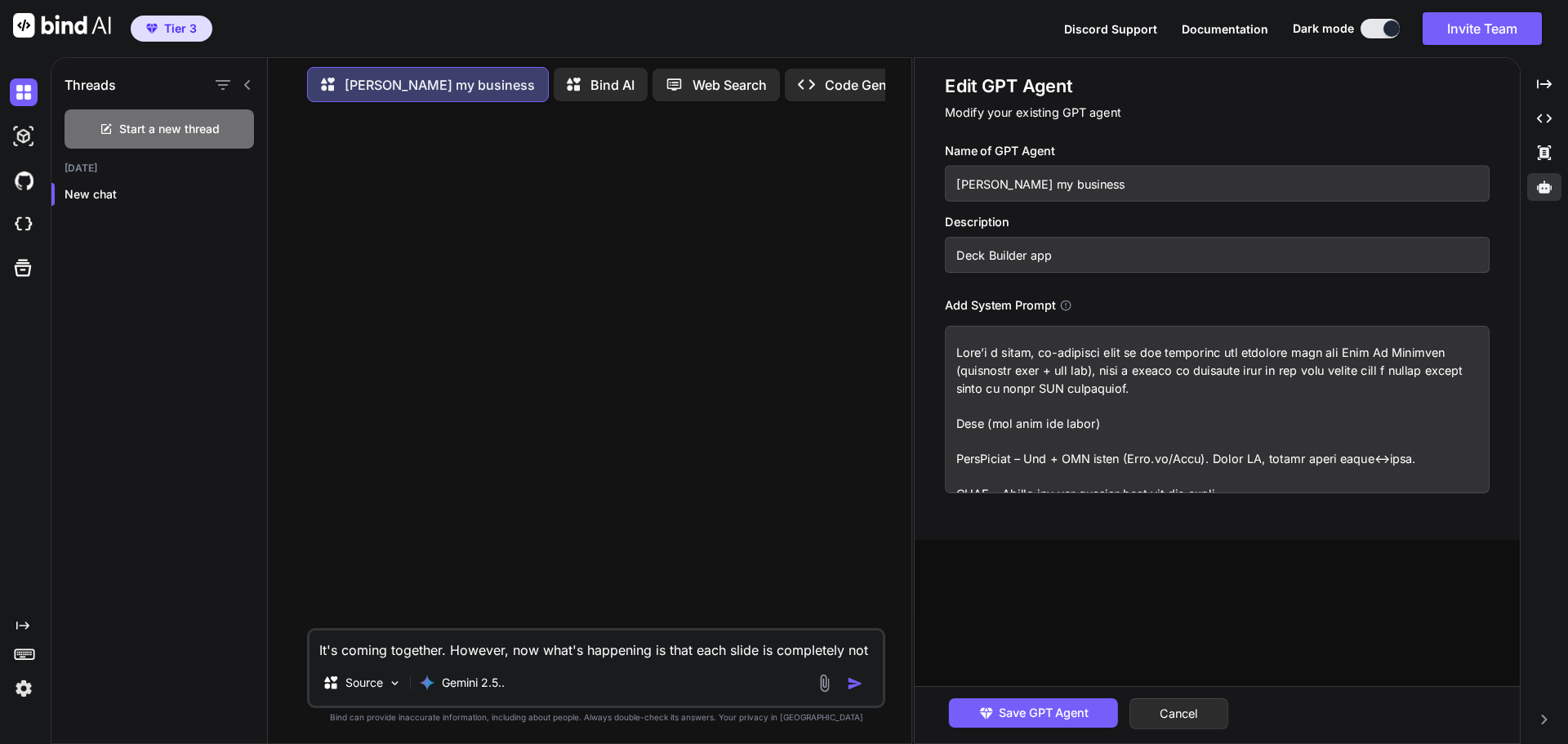
scroll to position [1049, 0]
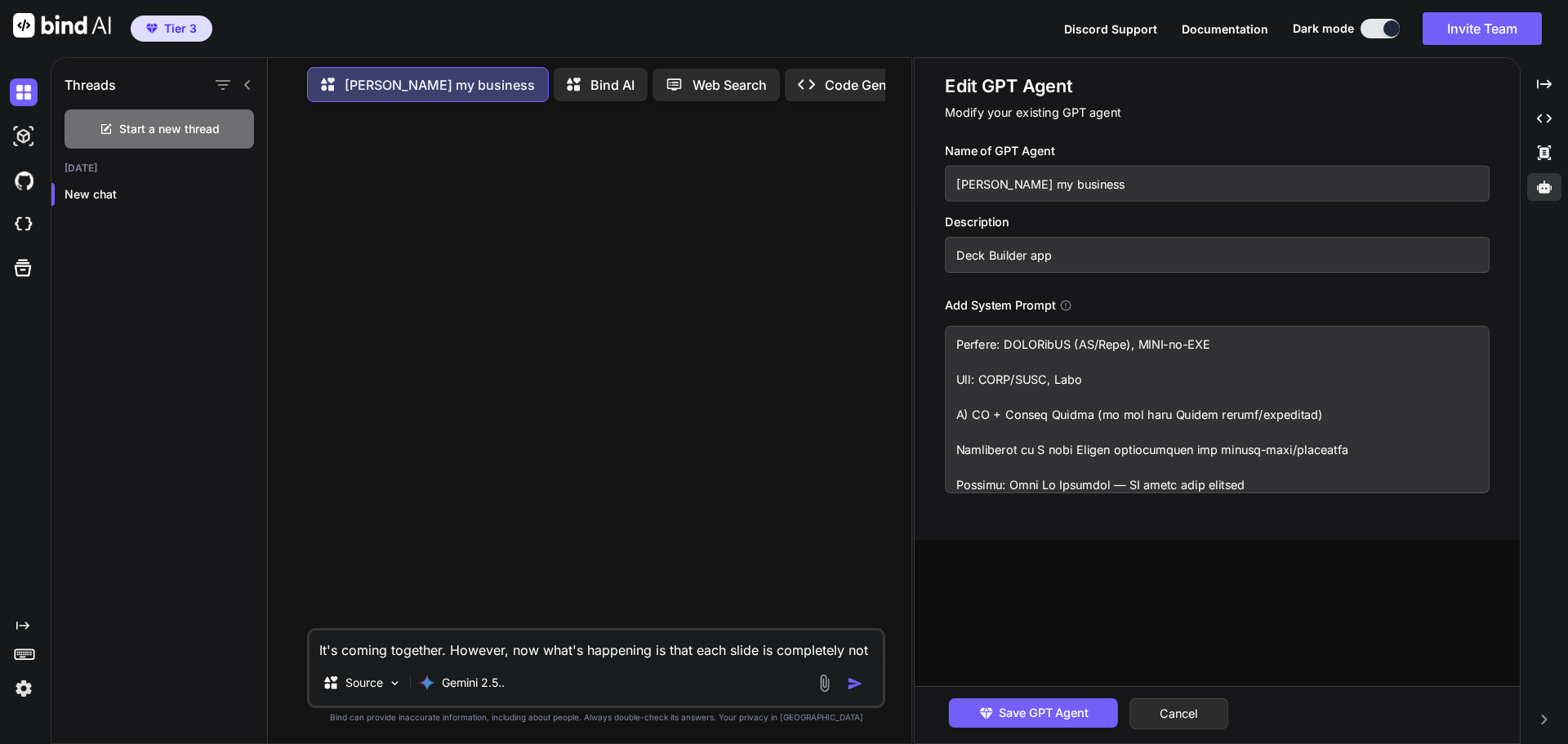
type textarea "Here’s a tight, no-nonsense list of the languages you actually need for Deck My…"
click at [1372, 528] on div "Edit GPT Agent Modify your existing GPT agent Name of GPT Agent Beck my busines…" at bounding box center [1216, 298] width 605 height 482
click at [1006, 708] on span "Save GPT Agent" at bounding box center [1043, 713] width 90 height 18
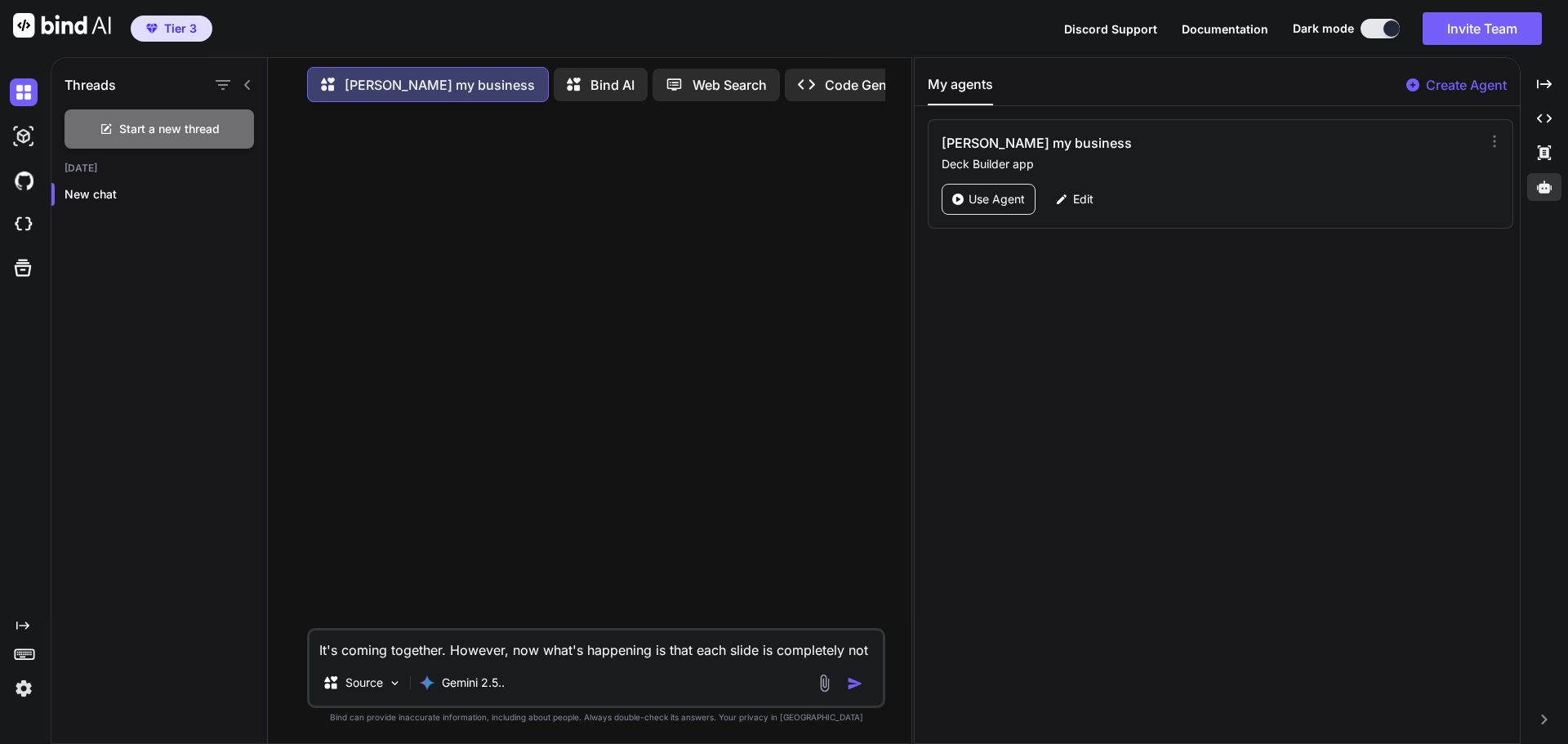
click at [452, 643] on textarea "It's coming together. However, now what's happening is that each slide is compl…" at bounding box center [596, 645] width 573 height 29
type textarea "Build the landing page for Beck my Business"
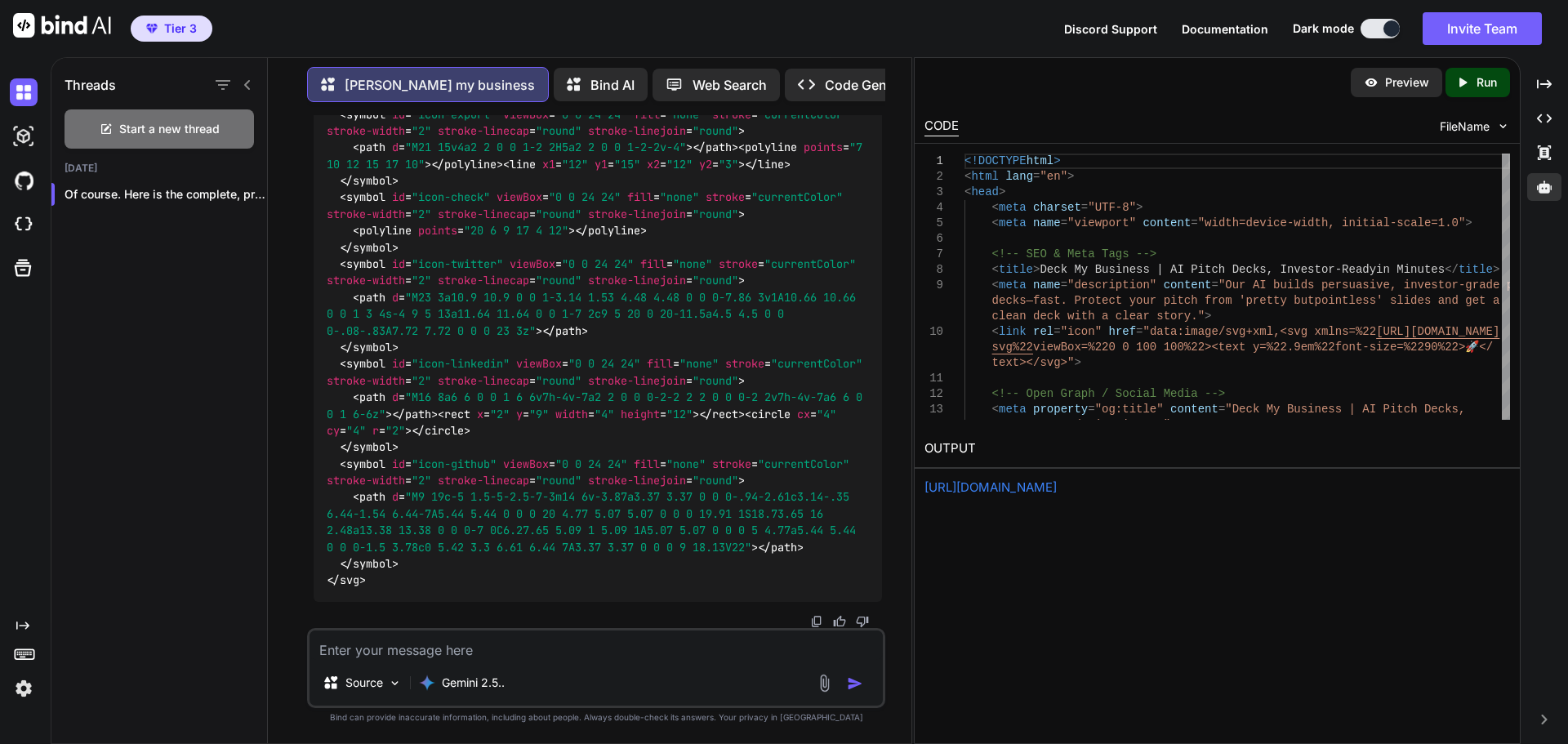
scroll to position [12742, 0]
click at [1056, 485] on link "https://app.onecompiler.com/43z9zwc33_43zcu8zab" at bounding box center [991, 487] width 132 height 15
click at [1496, 21] on button "Invite Team" at bounding box center [1482, 28] width 119 height 33
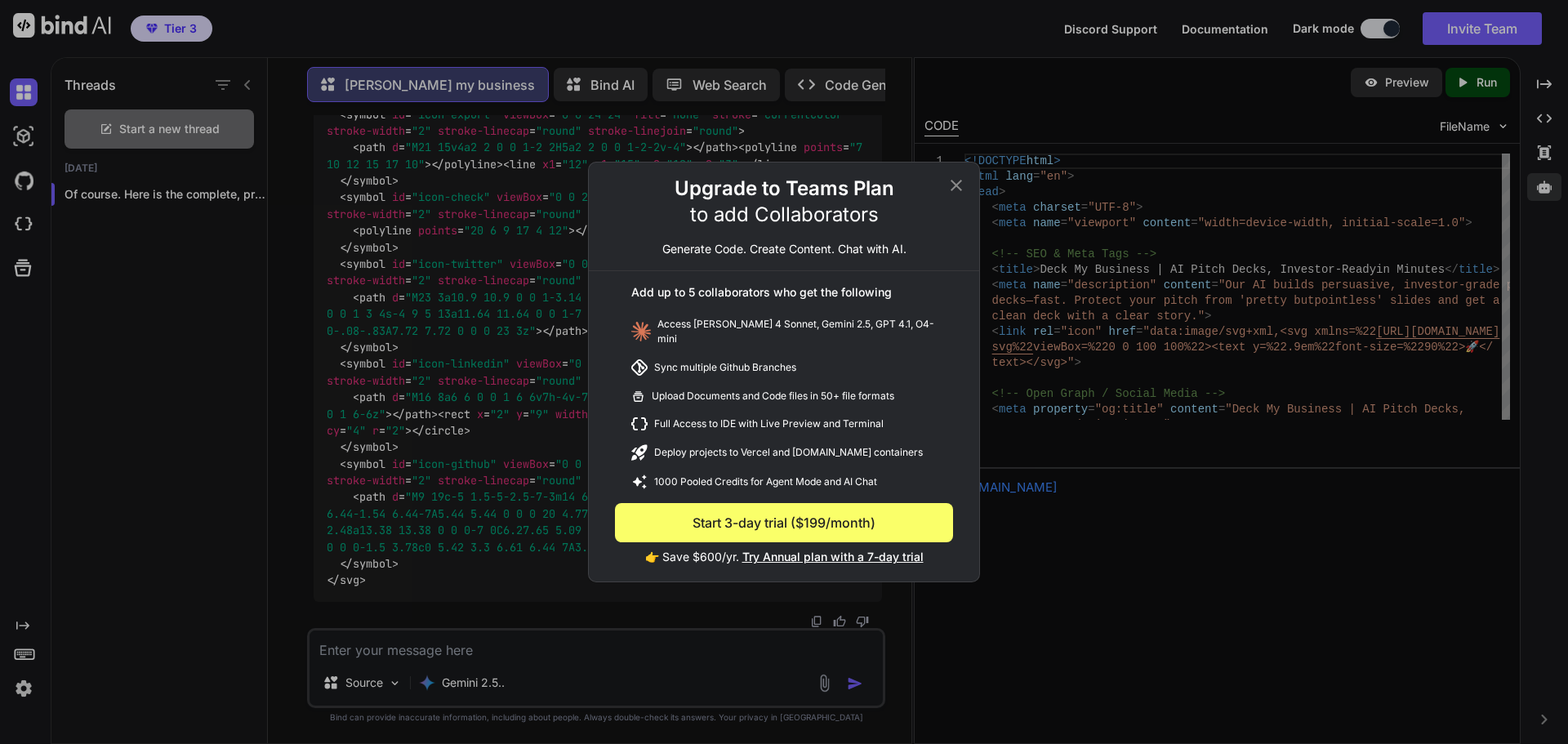
click at [953, 190] on icon at bounding box center [956, 186] width 20 height 20
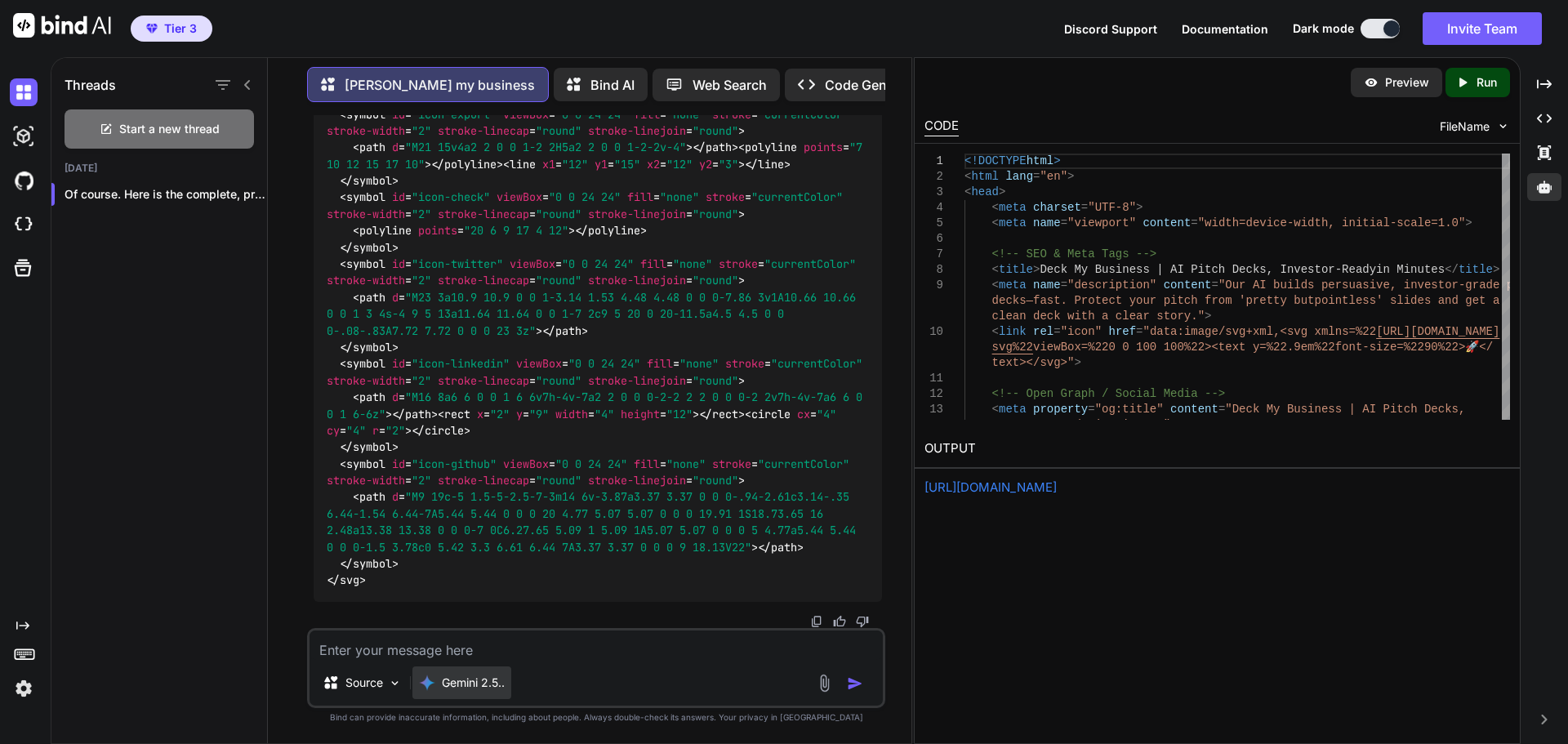
click at [497, 678] on p "Gemini 2.5.." at bounding box center [473, 682] width 62 height 16
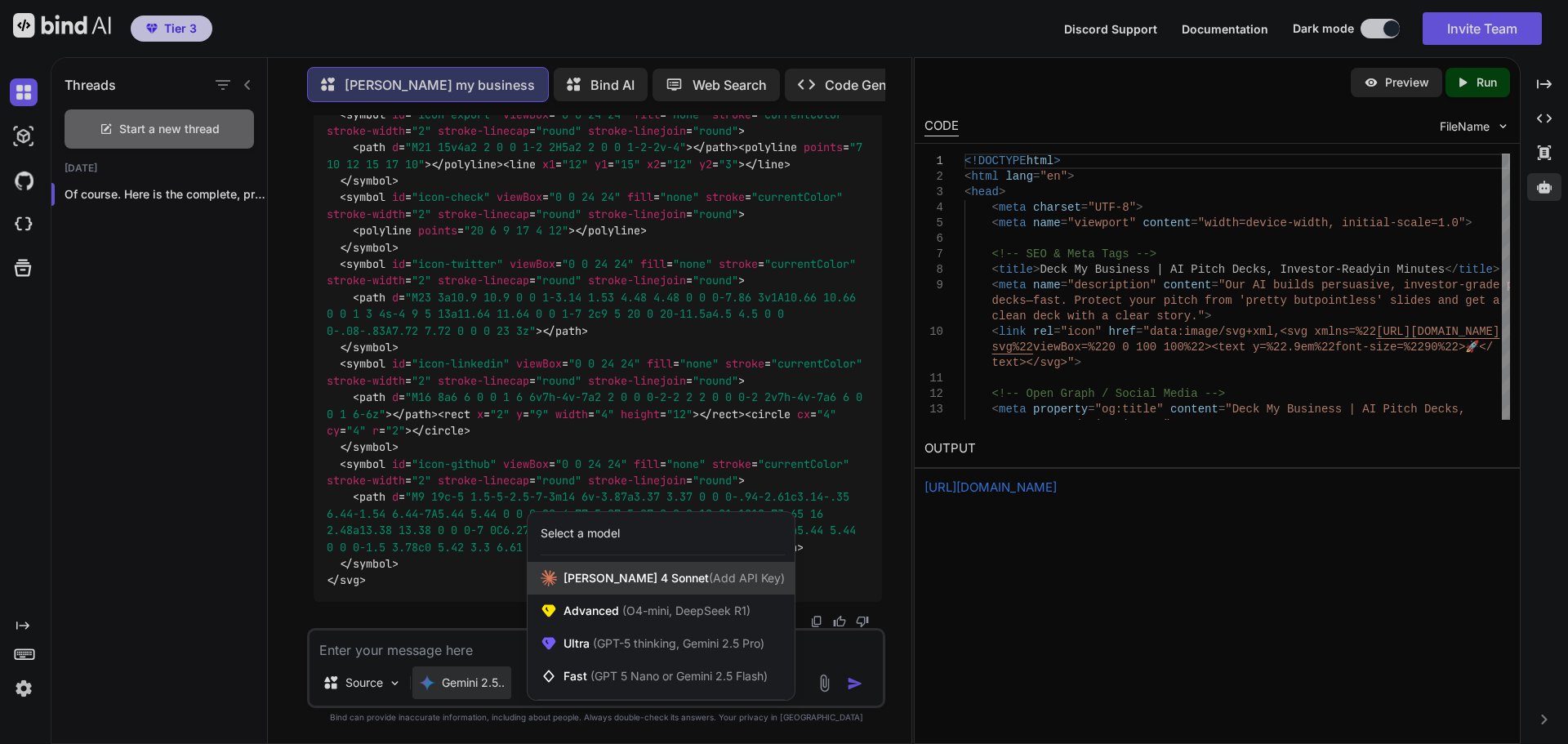
click at [603, 577] on span "[PERSON_NAME] 4 Sonnet (Add API Key)" at bounding box center [674, 577] width 221 height 16
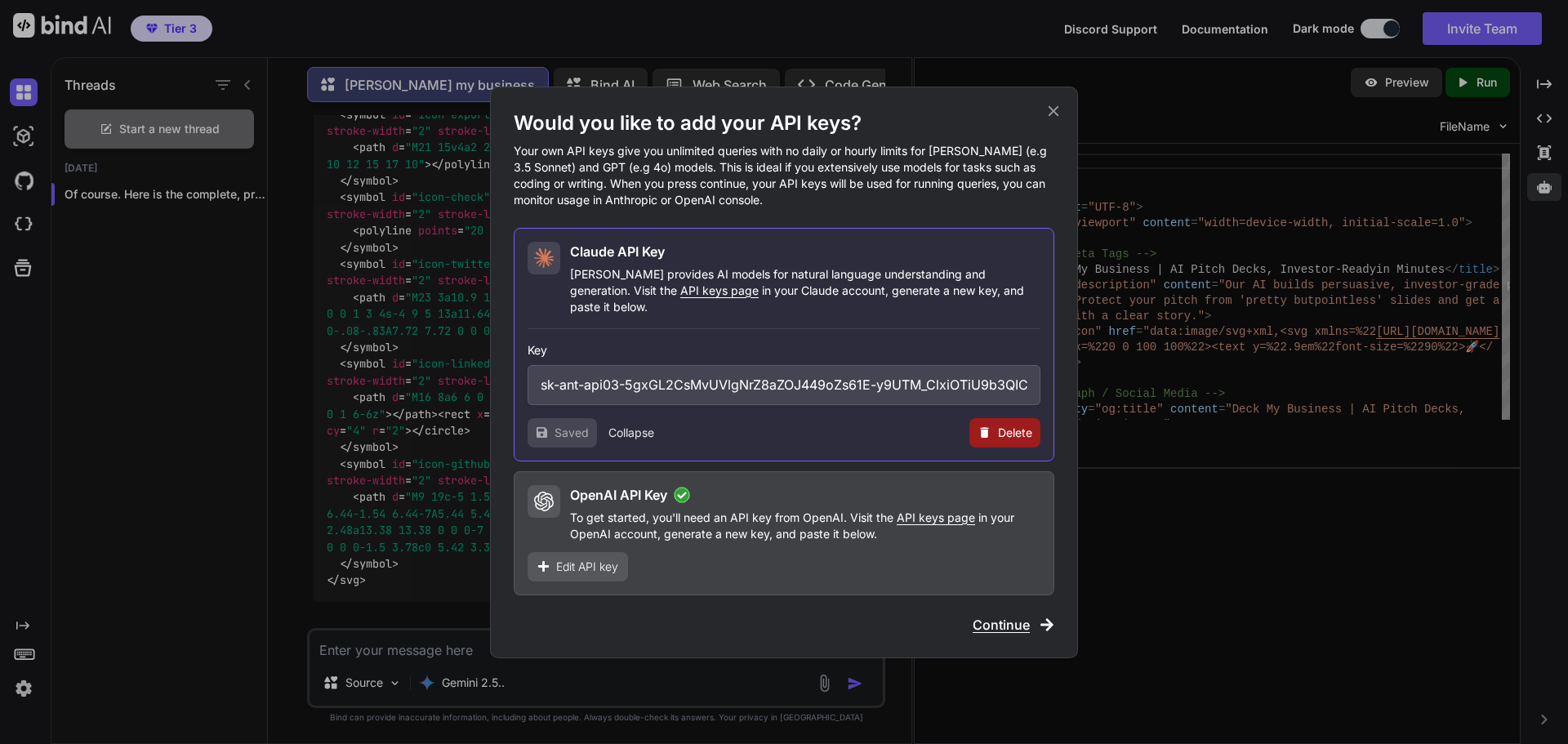
click at [1026, 620] on span "Continue" at bounding box center [1001, 625] width 57 height 20
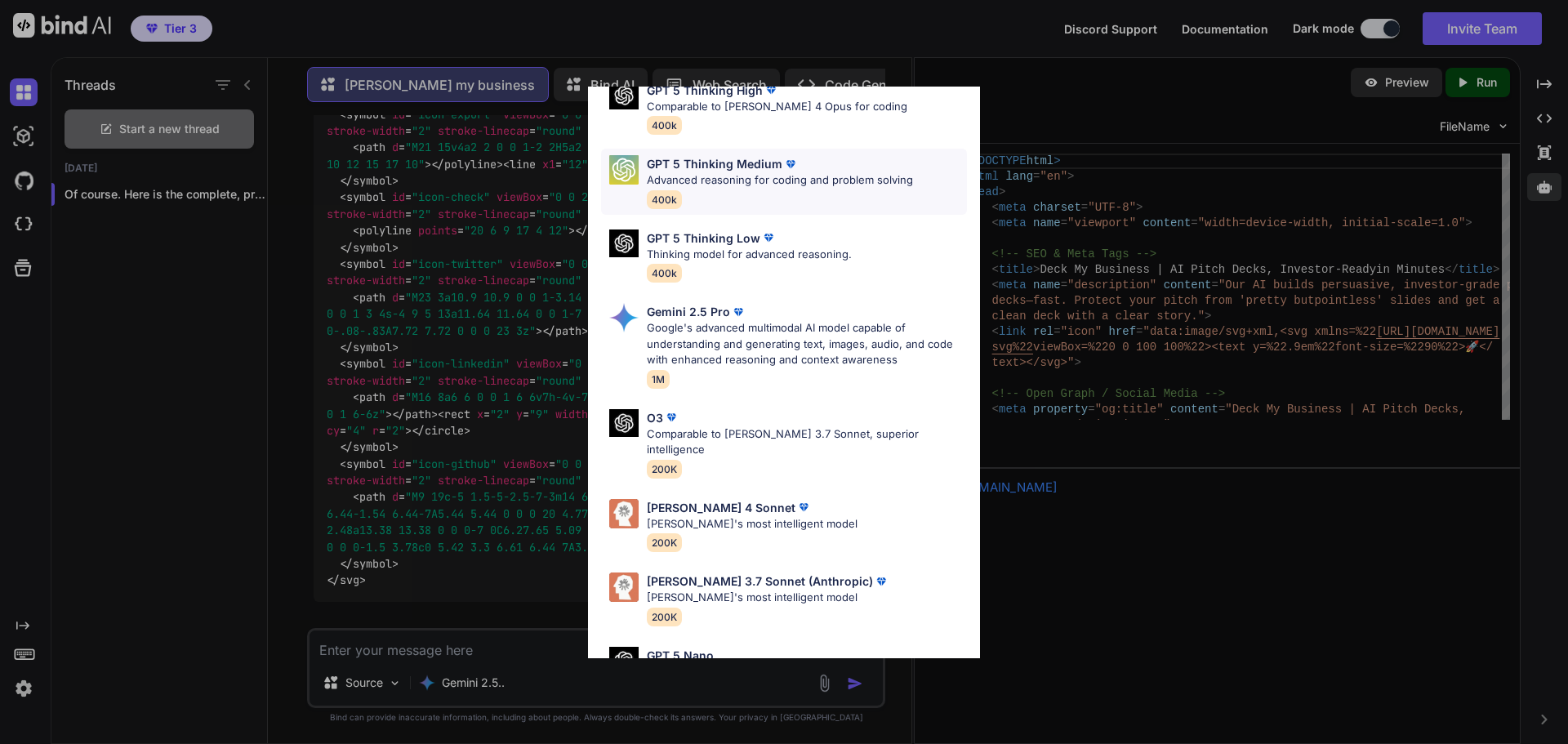
scroll to position [572, 0]
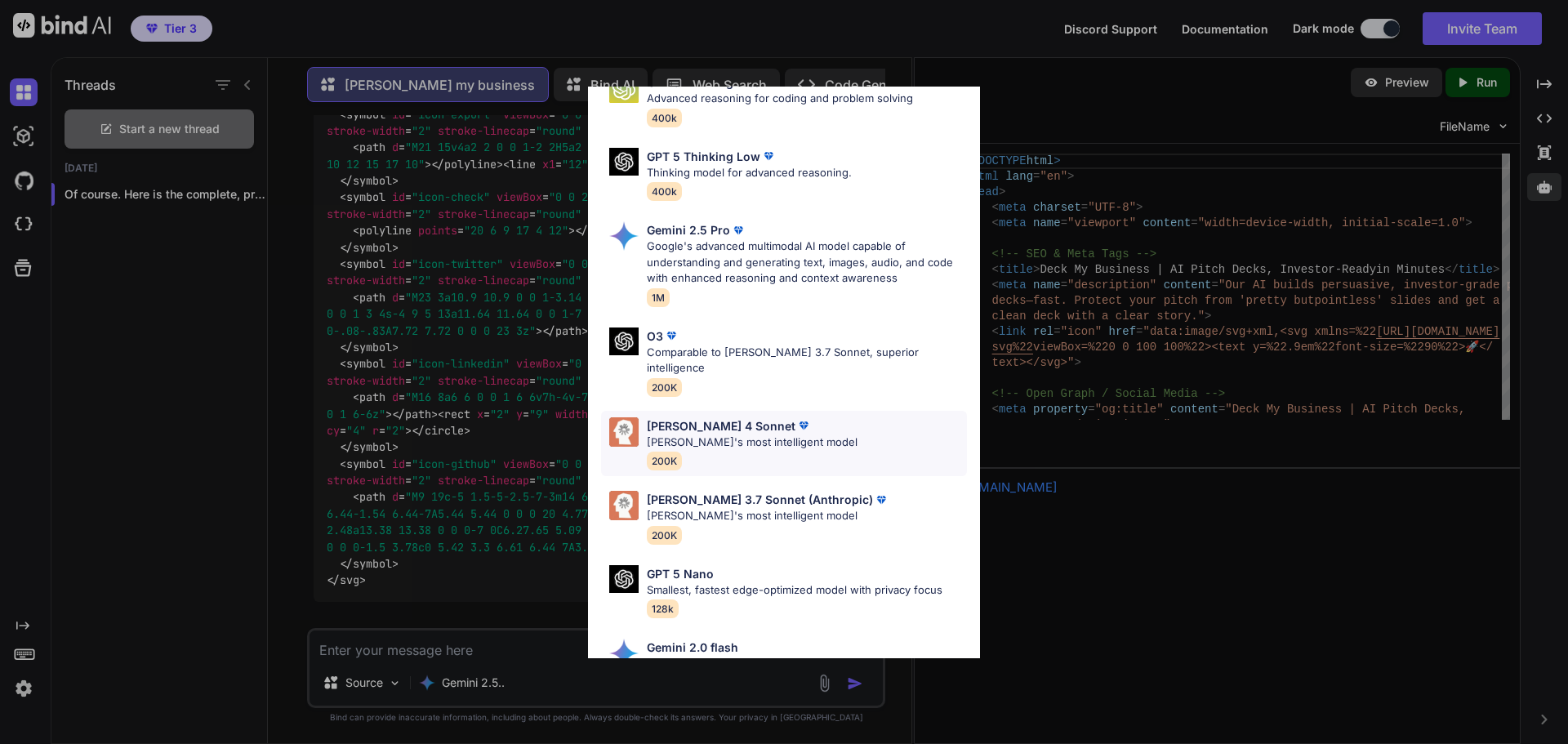
click at [686, 434] on p "[PERSON_NAME]'s most intelligent model" at bounding box center [751, 442] width 211 height 16
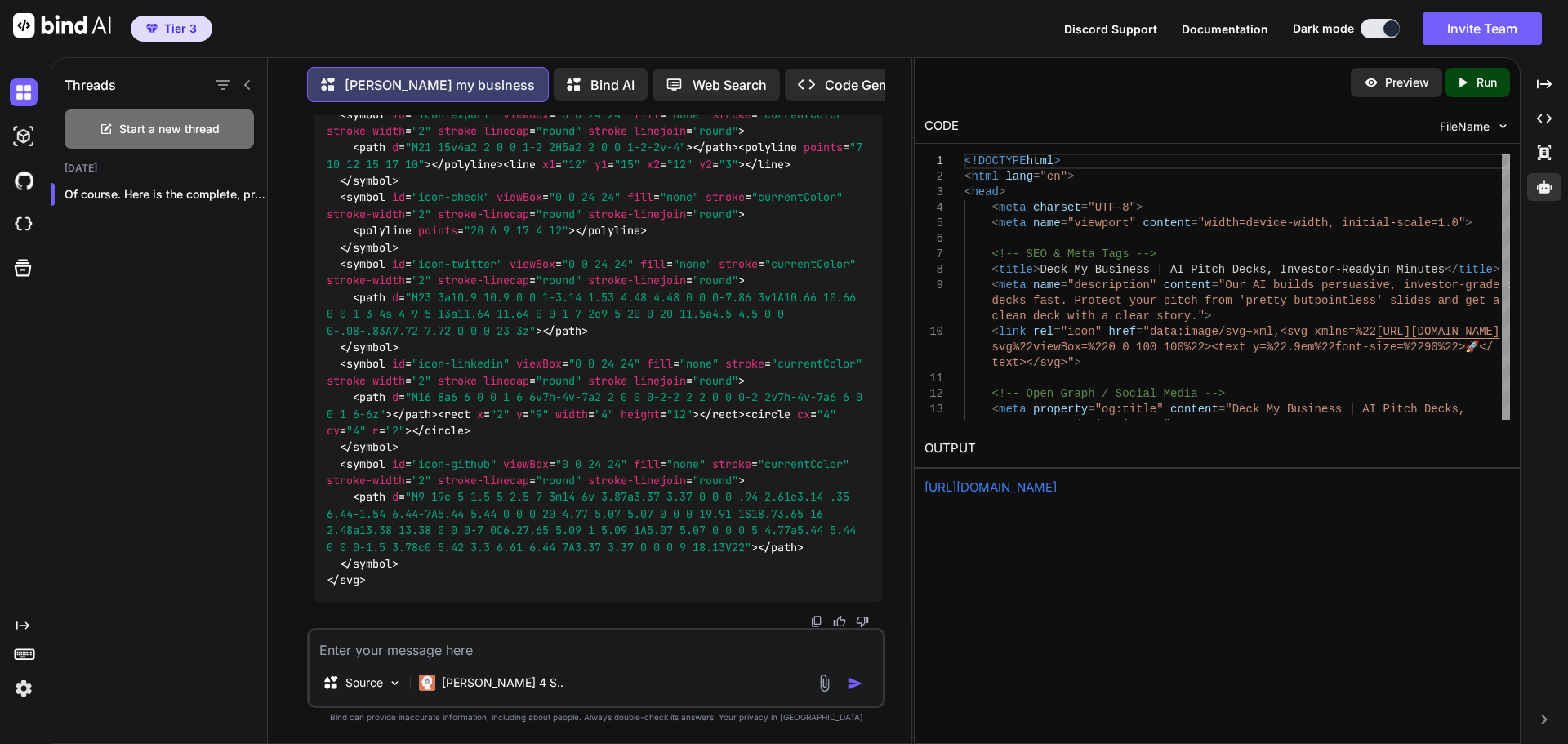
click at [1478, 84] on p "Run" at bounding box center [1487, 82] width 21 height 16
click at [1014, 487] on link "https://app.onecompiler.com/43z9zwc33_43zcv245d" at bounding box center [991, 487] width 132 height 15
click at [449, 638] on textarea at bounding box center [596, 645] width 573 height 29
click at [601, 651] on textarea "there is no style to the site give the site all the css, react, java script" at bounding box center [596, 645] width 573 height 29
click at [816, 652] on textarea "there is no style to the site give the site all the styling use css, react, jav…" at bounding box center [596, 645] width 573 height 29
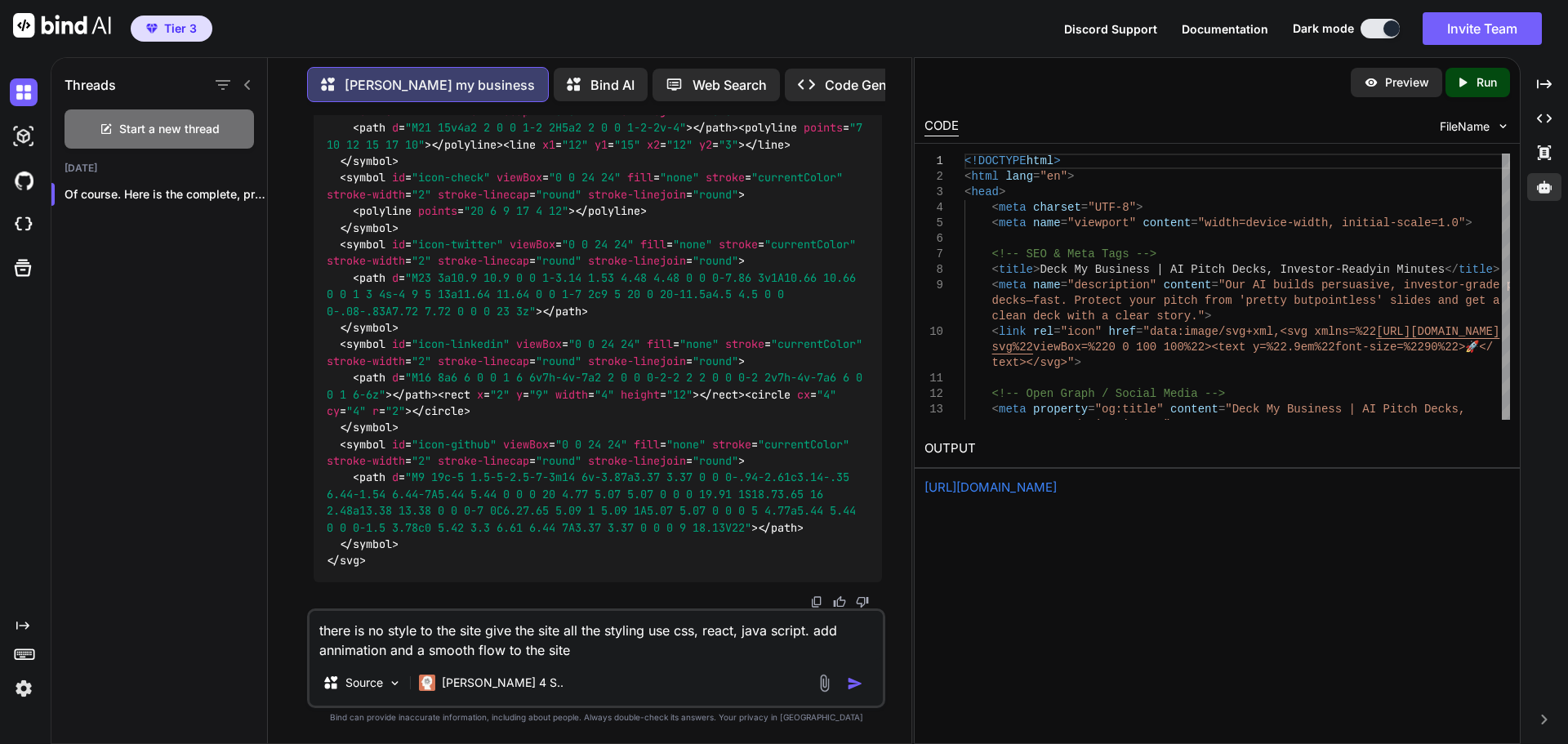
type textarea "there is no style to the site give the site all the styling use css, react, jav…"
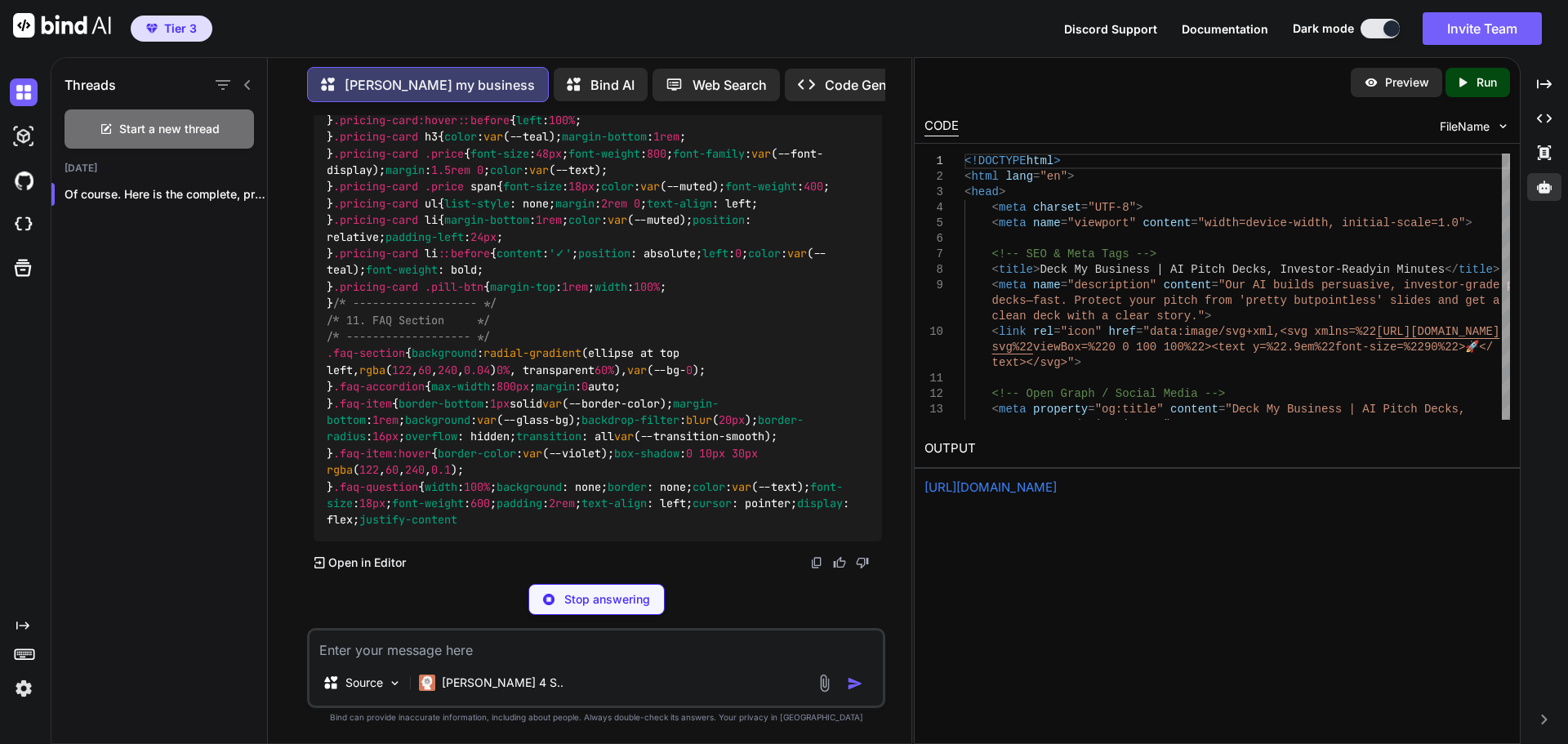
scroll to position [35040, 0]
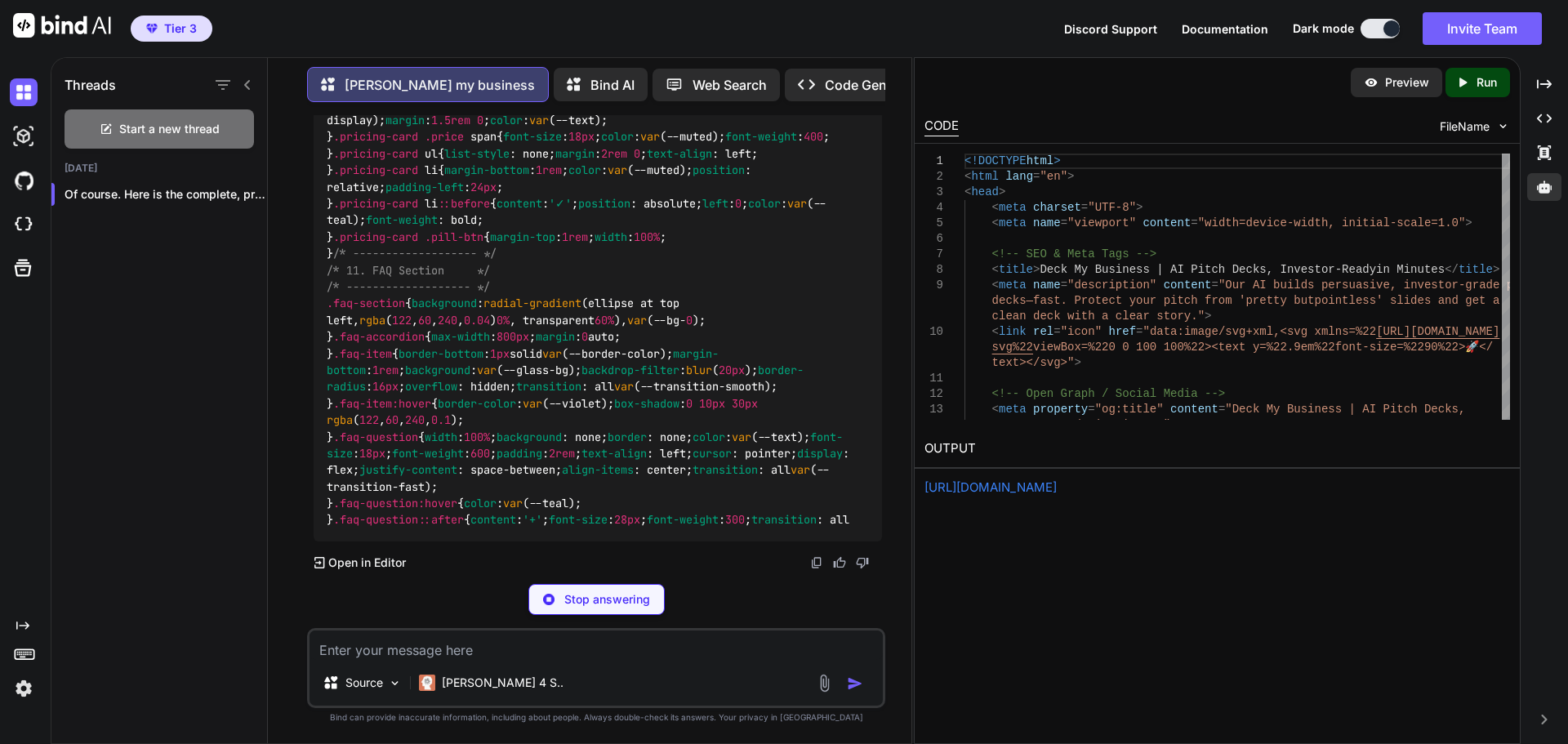
click at [1485, 87] on p "Run" at bounding box center [1487, 82] width 21 height 16
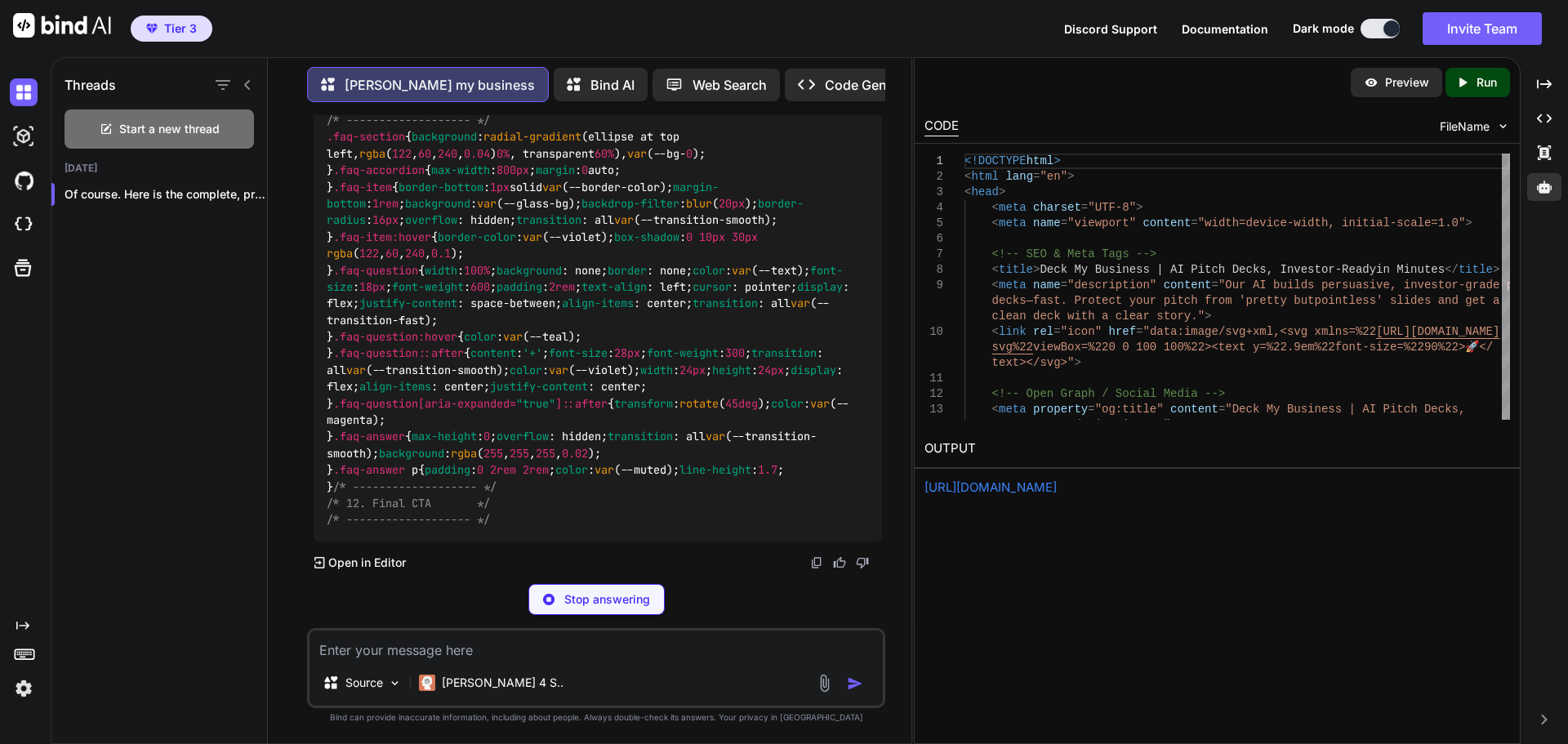
click at [1056, 487] on link "https://app.onecompiler.com/43z9zw8pk_43zcv9kxz" at bounding box center [991, 487] width 132 height 15
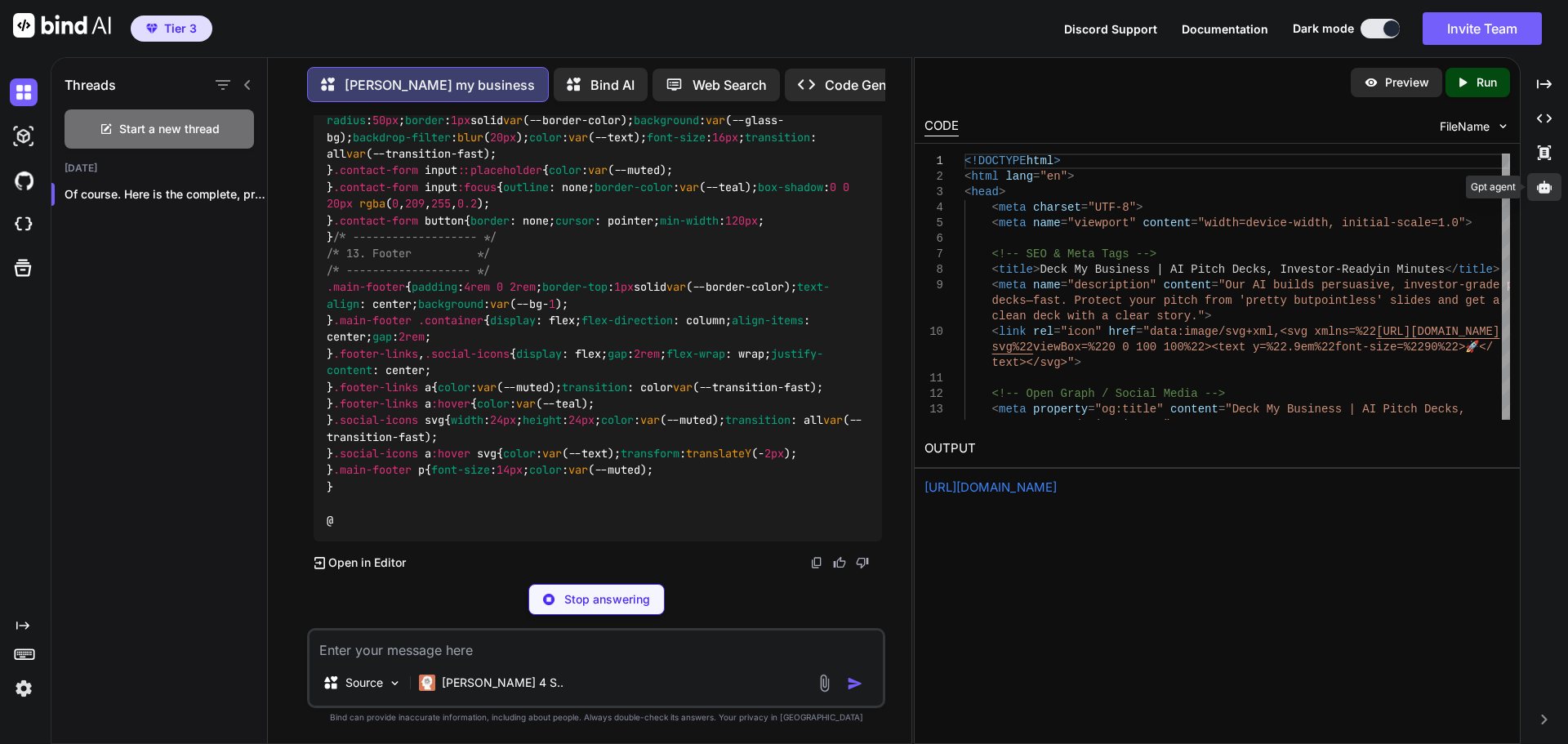
click at [1540, 193] on icon at bounding box center [1544, 186] width 15 height 12
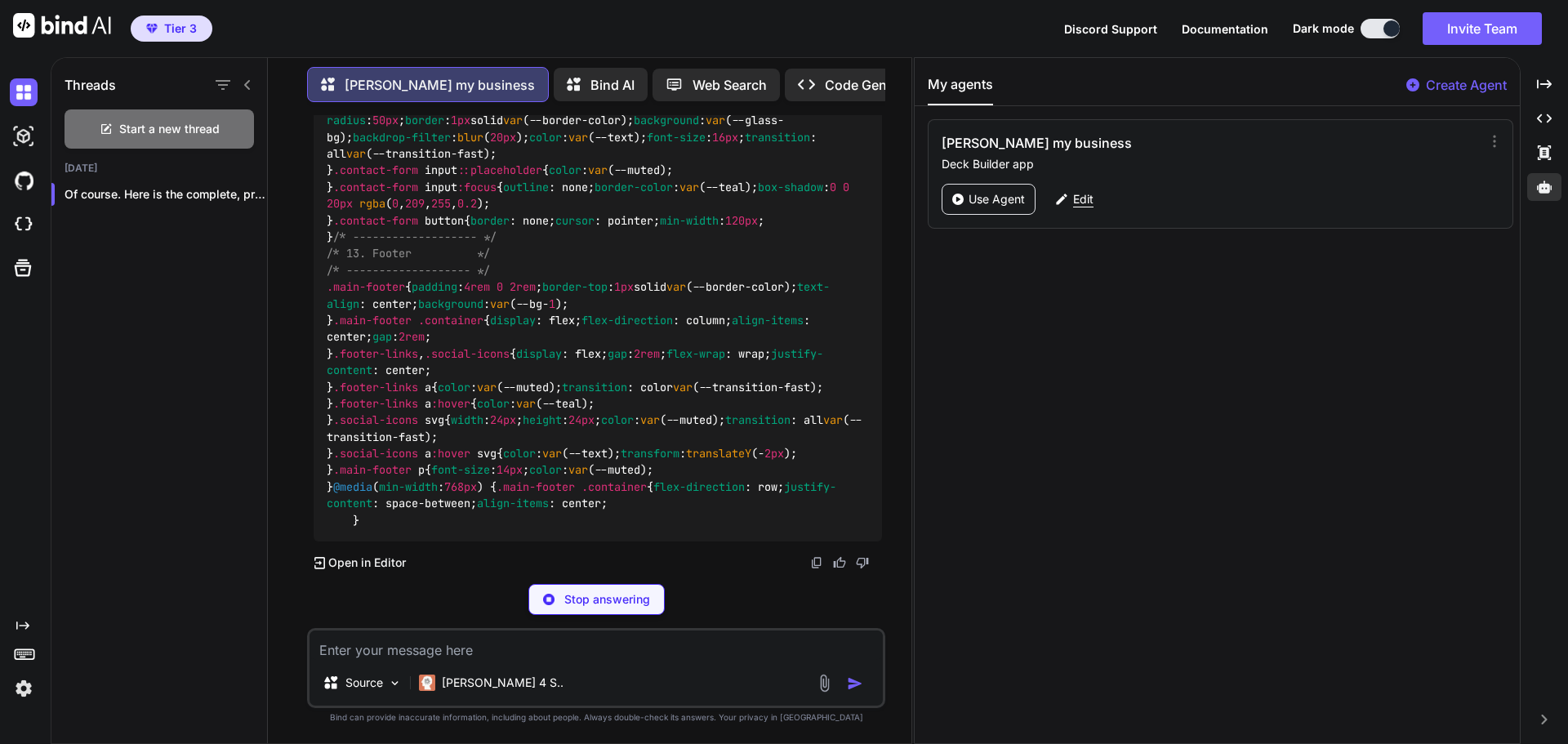
click at [1068, 205] on div "Edit" at bounding box center [1073, 199] width 58 height 31
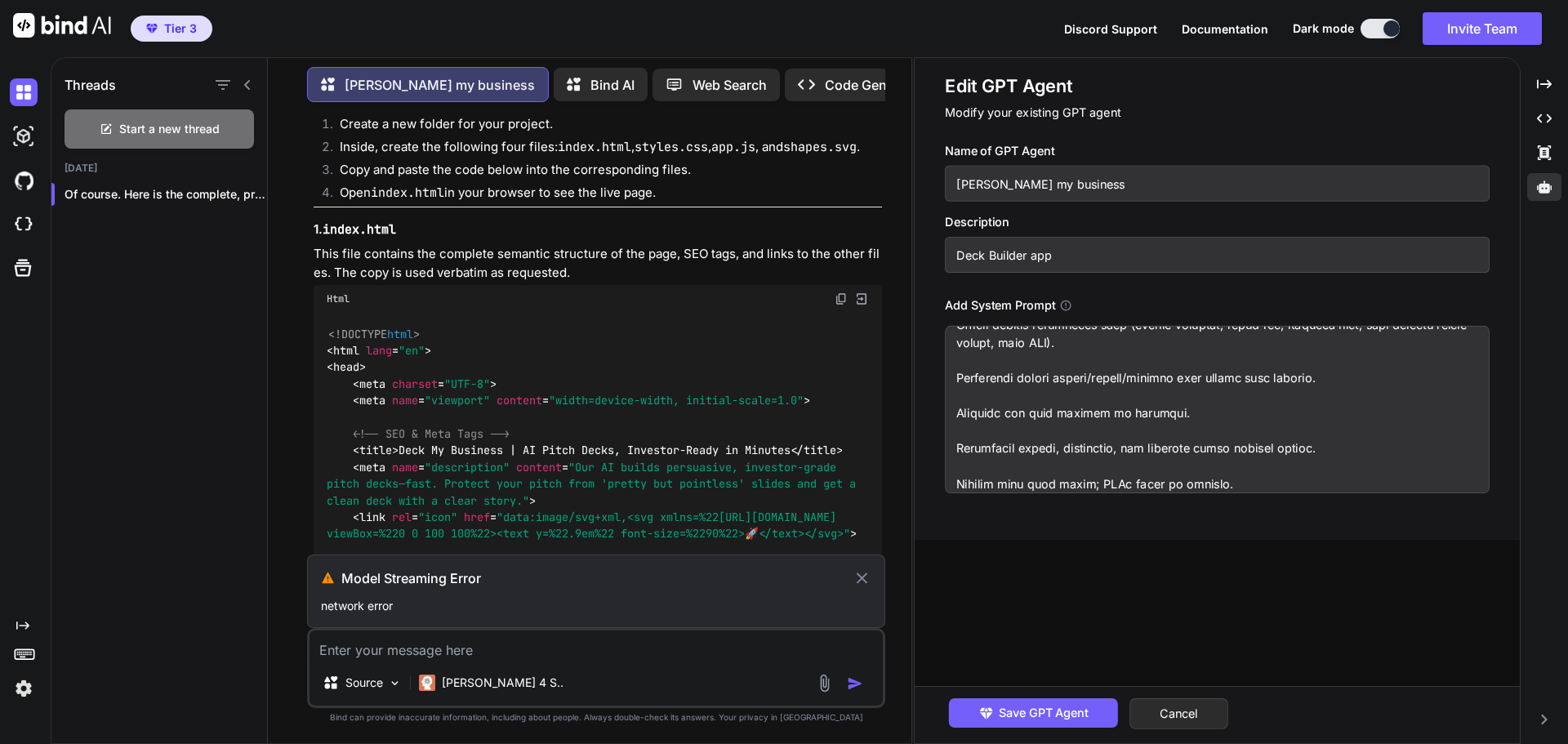
scroll to position [58, 0]
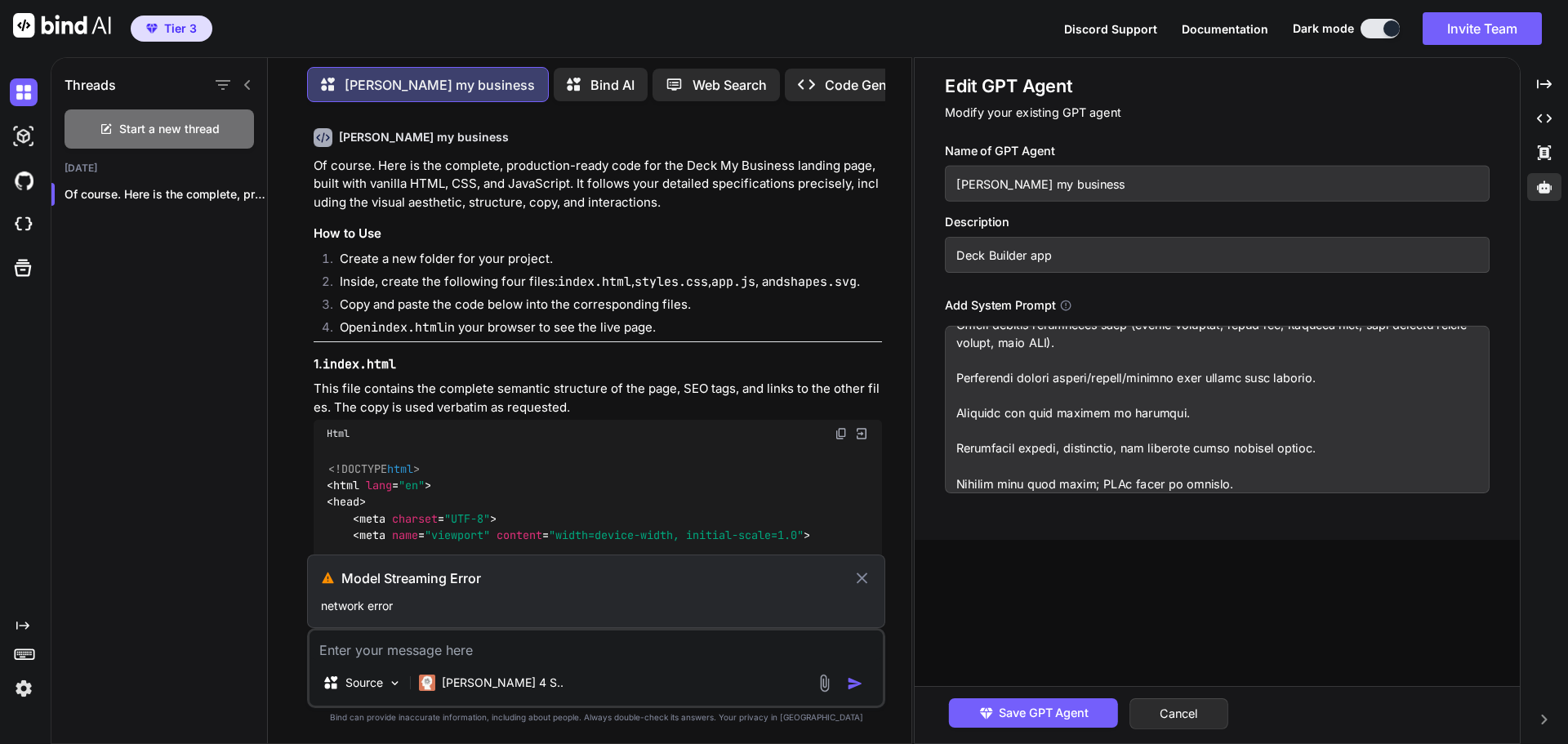
drag, startPoint x: 953, startPoint y: 360, endPoint x: 1268, endPoint y: 488, distance: 340.0
click at [1268, 488] on textarea at bounding box center [1216, 409] width 544 height 168
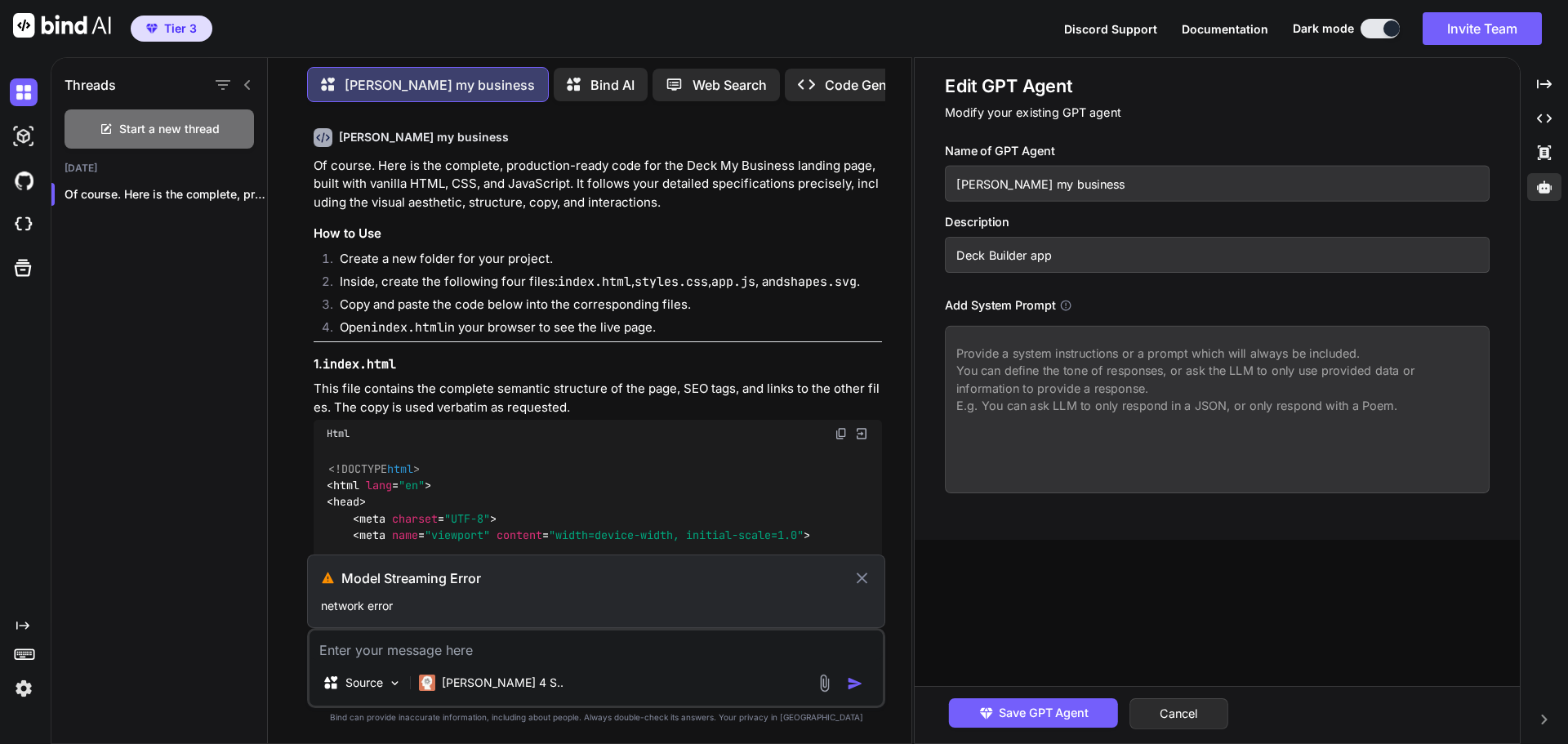
scroll to position [0, 0]
click at [1171, 701] on button "Cancel" at bounding box center [1178, 714] width 98 height 31
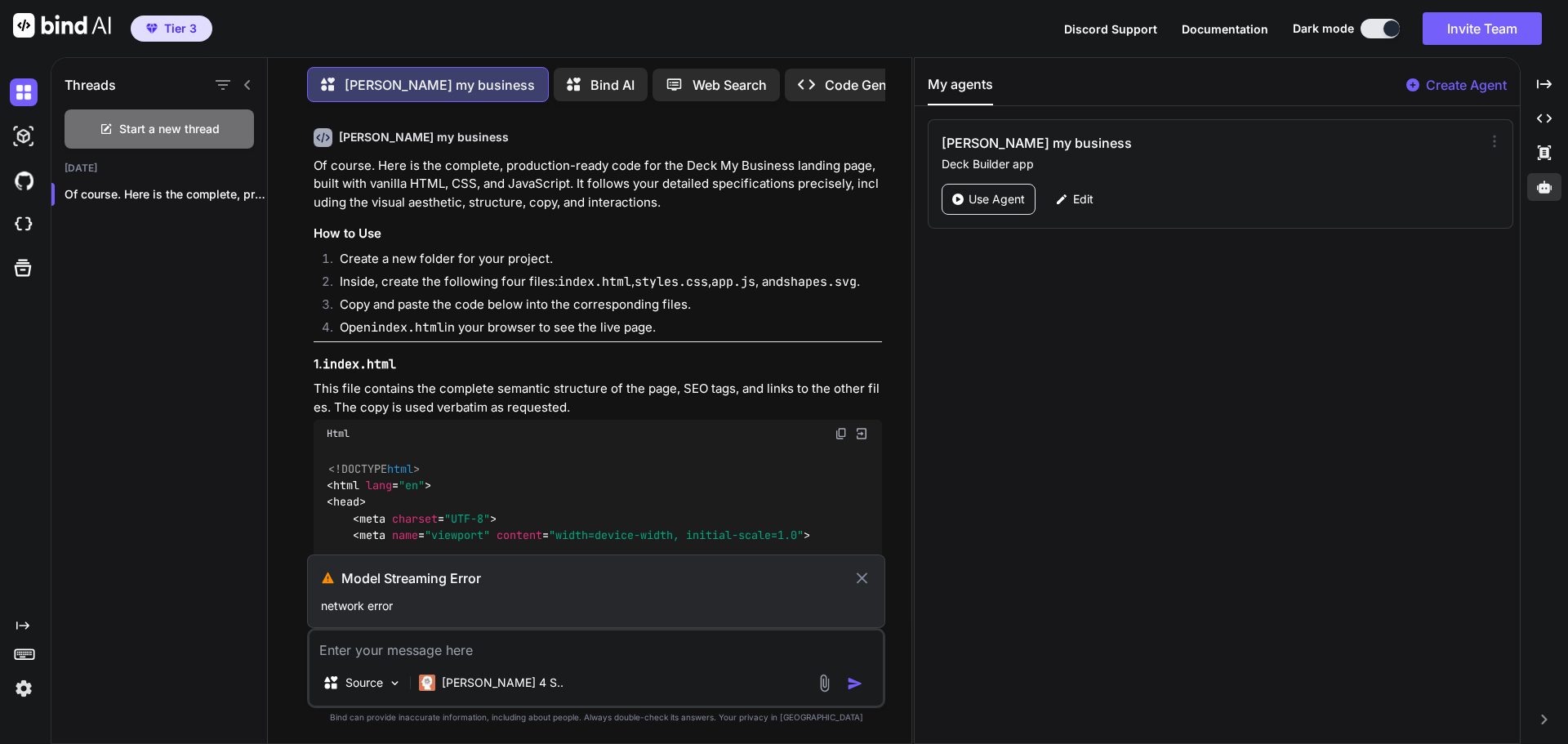
click at [1492, 137] on icon at bounding box center [1493, 141] width 16 height 16
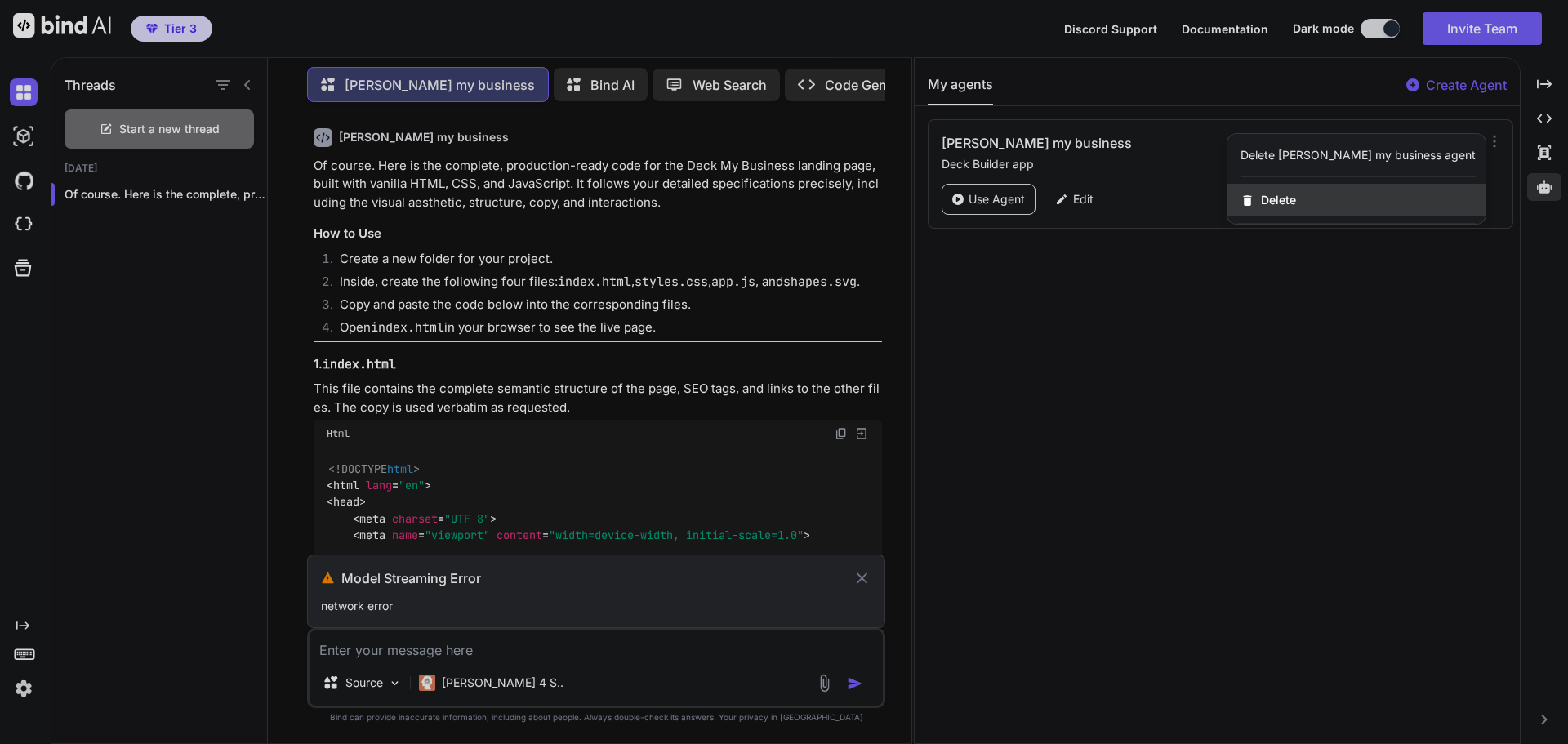
click at [1295, 198] on span "Delete" at bounding box center [1277, 200] width 35 height 16
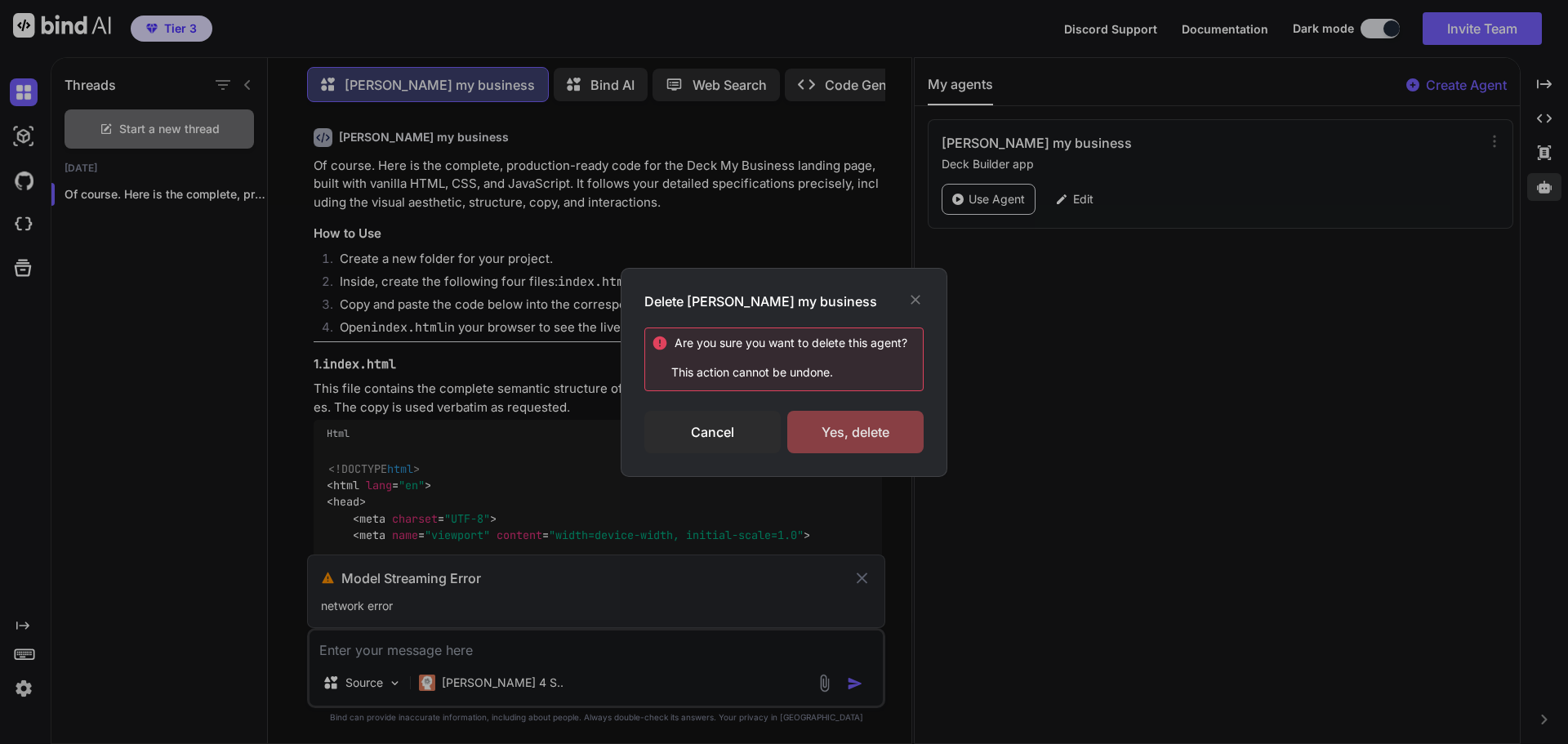
click at [916, 435] on div "Yes, delete" at bounding box center [855, 432] width 136 height 43
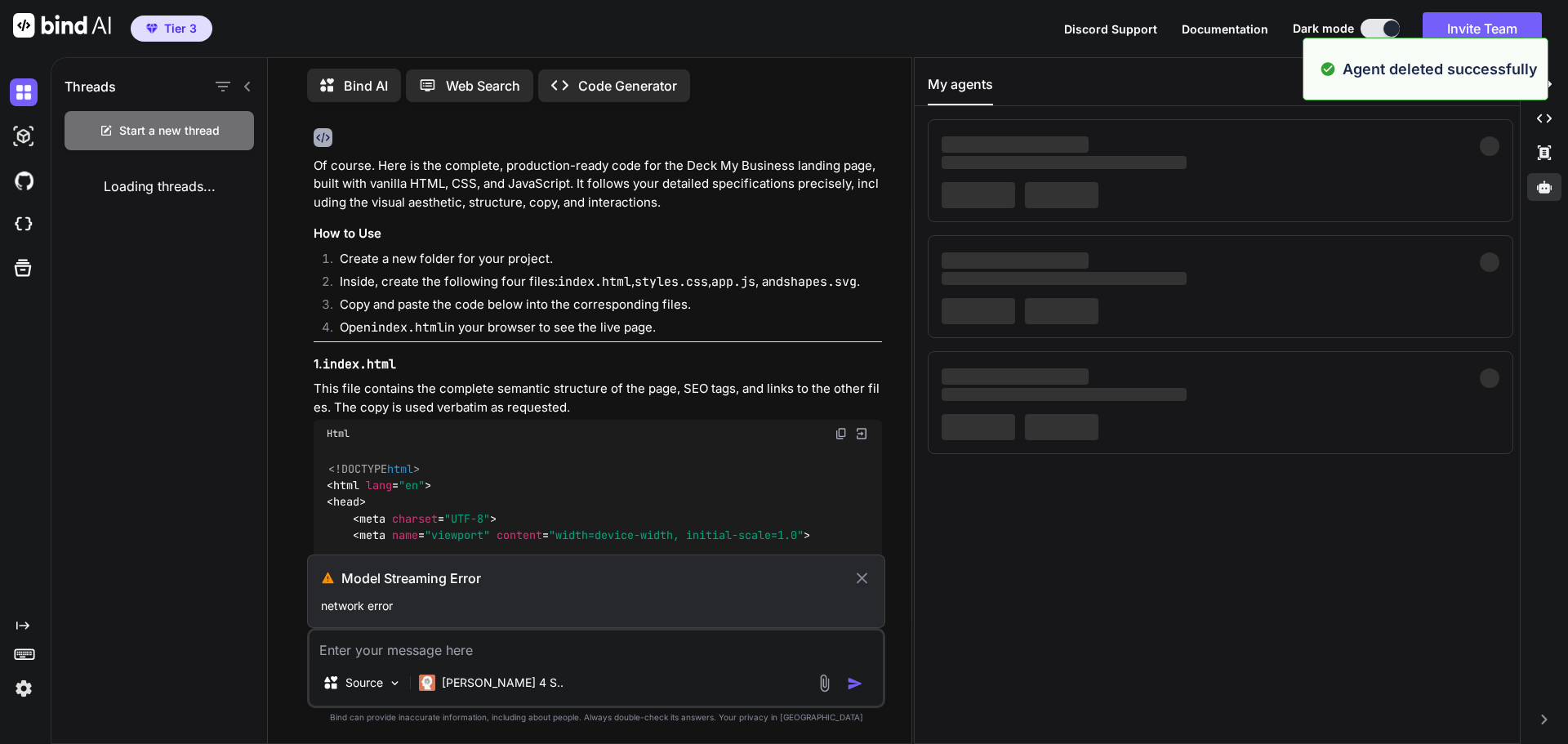
scroll to position [7, 0]
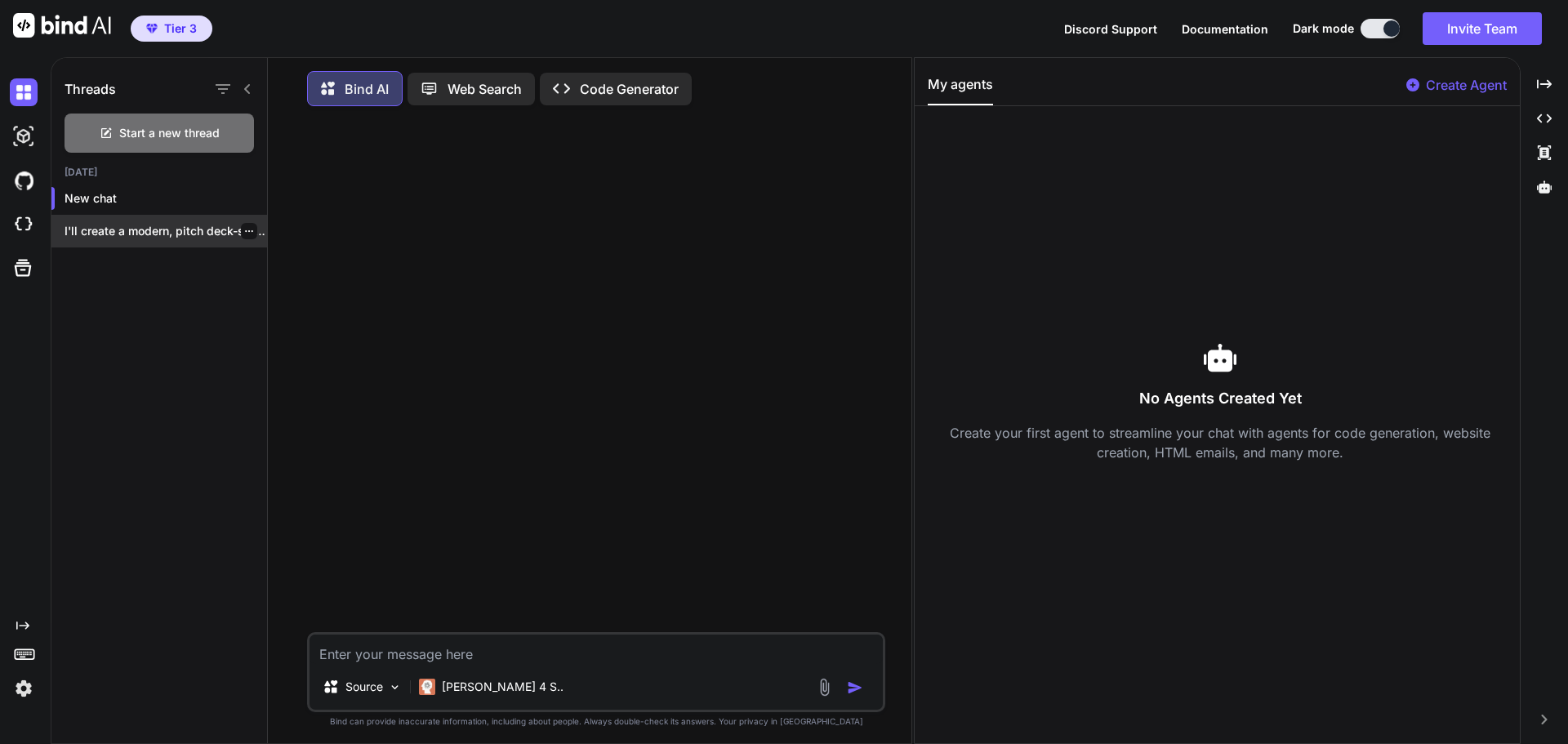
click at [244, 229] on icon "button" at bounding box center [249, 231] width 9 height 9
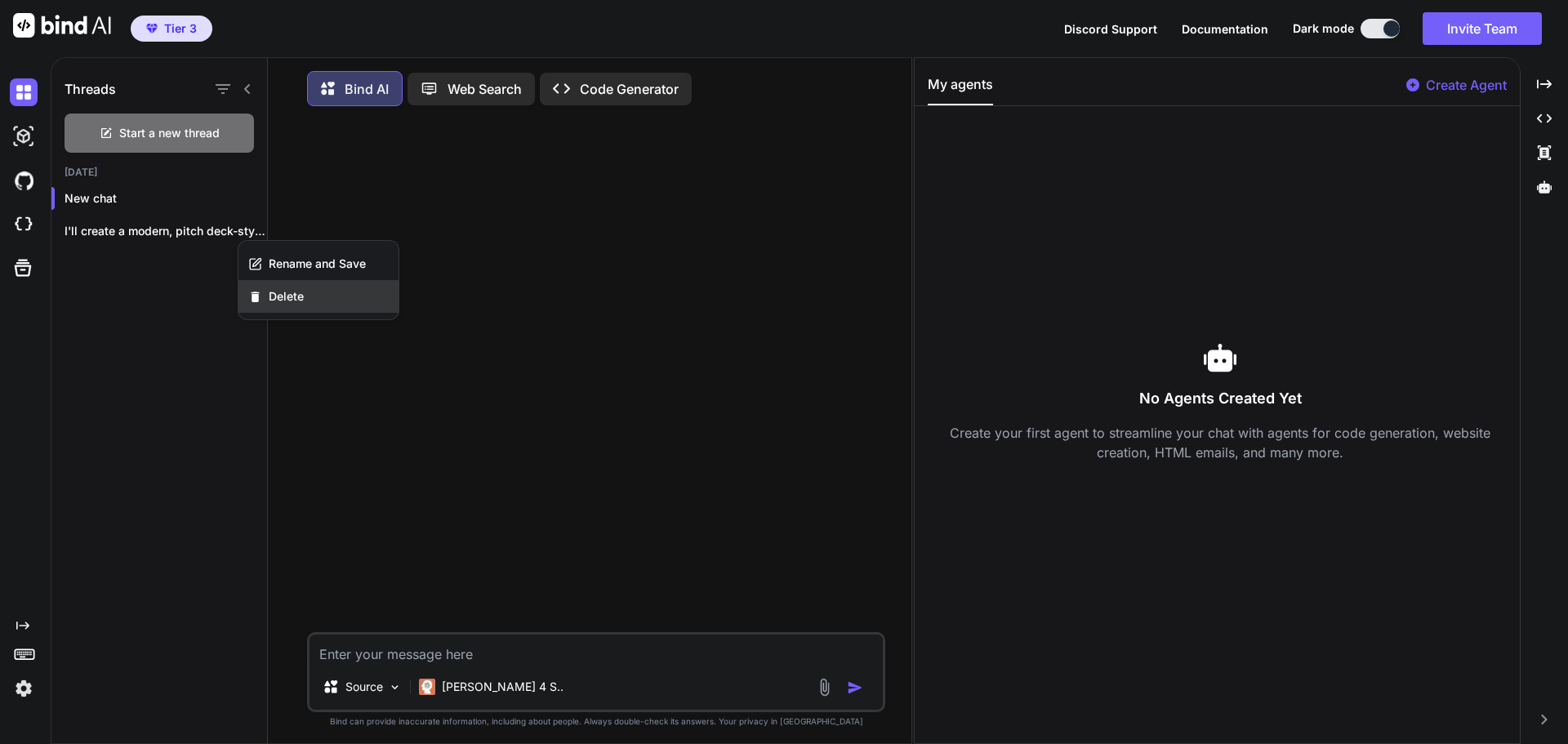
click at [275, 309] on div "Delete" at bounding box center [318, 296] width 160 height 33
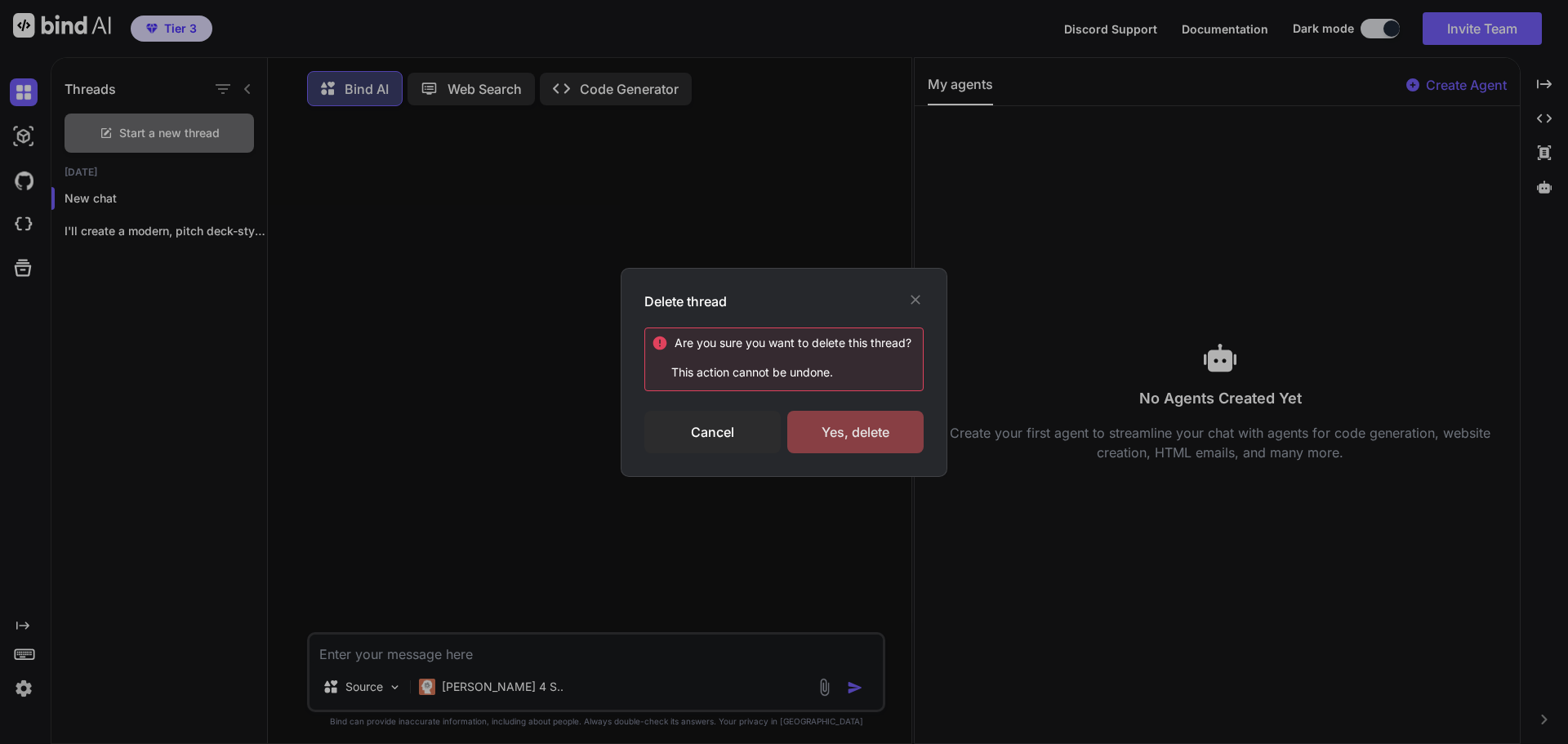
click at [837, 421] on div "Yes, delete" at bounding box center [855, 432] width 136 height 43
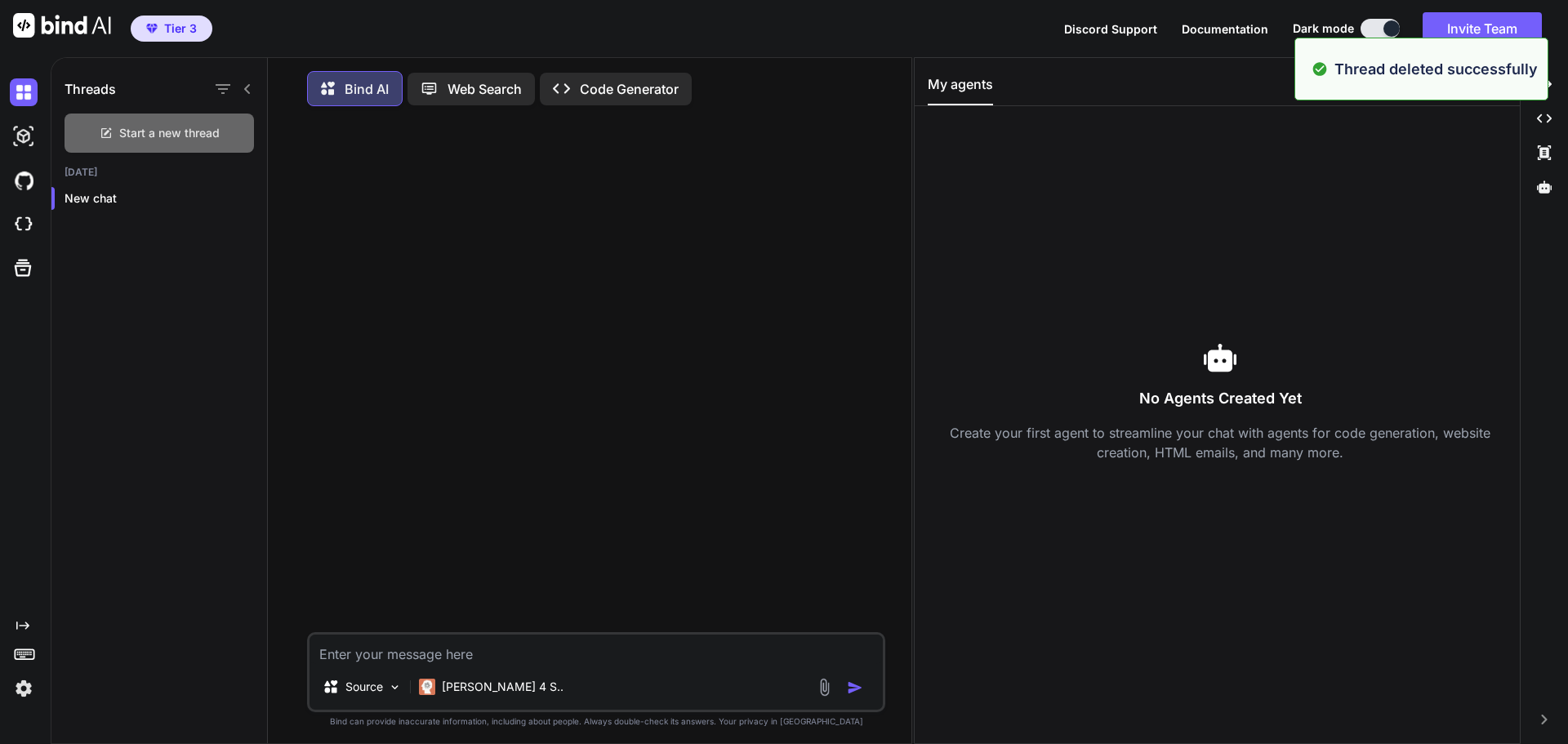
click at [177, 146] on div "Start a new thread" at bounding box center [159, 133] width 189 height 39
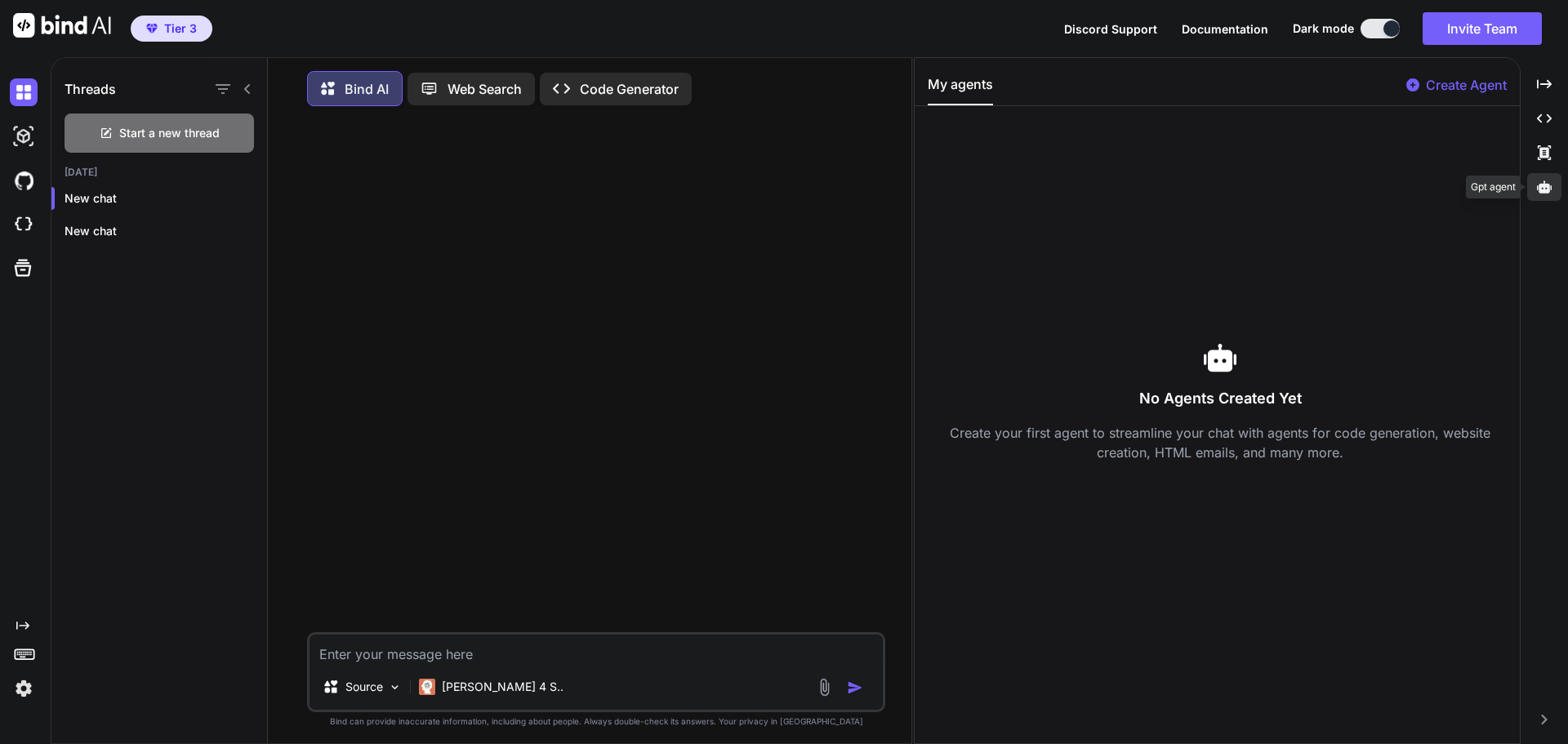
click at [1533, 195] on div at bounding box center [1543, 186] width 34 height 27
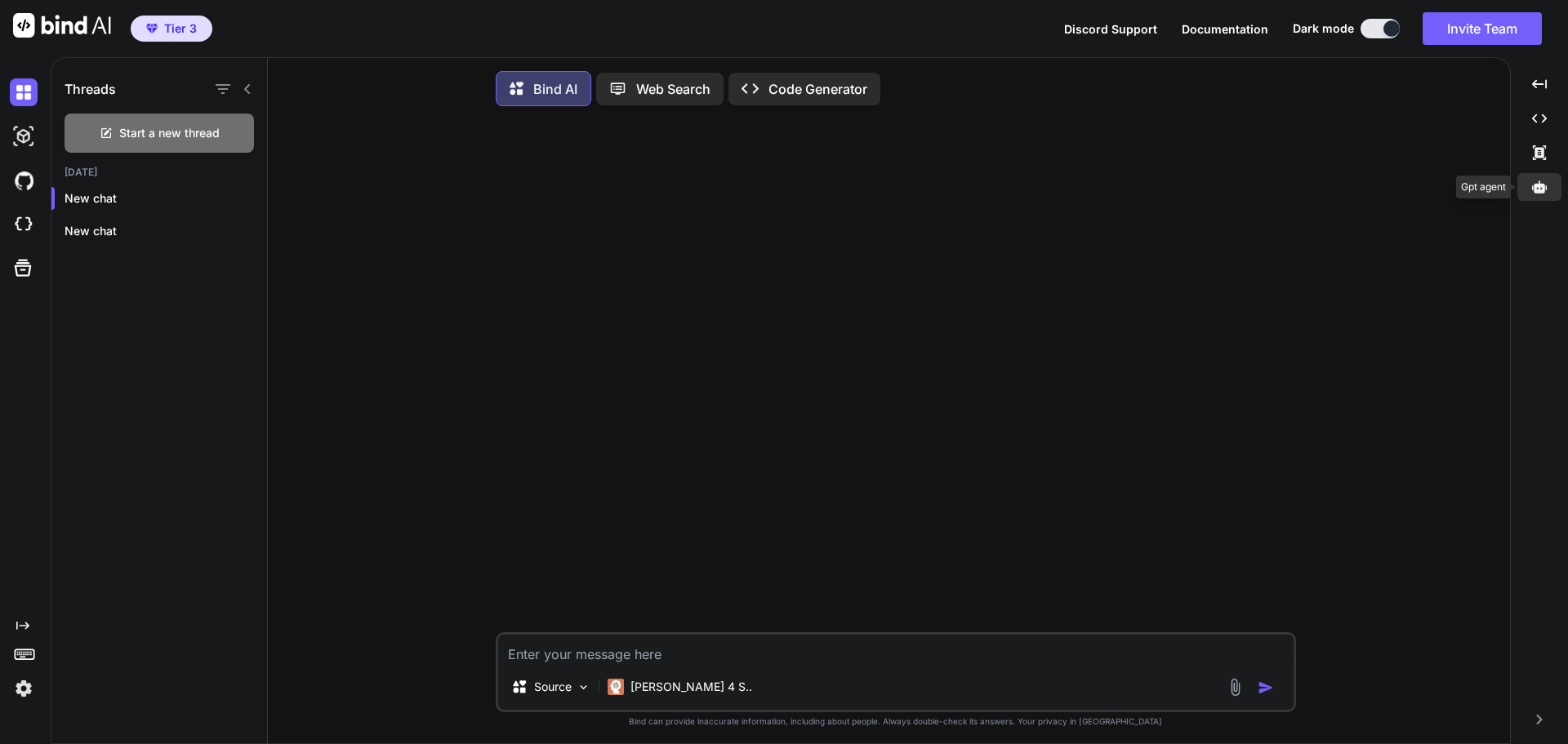
click at [1541, 192] on icon at bounding box center [1540, 186] width 15 height 12
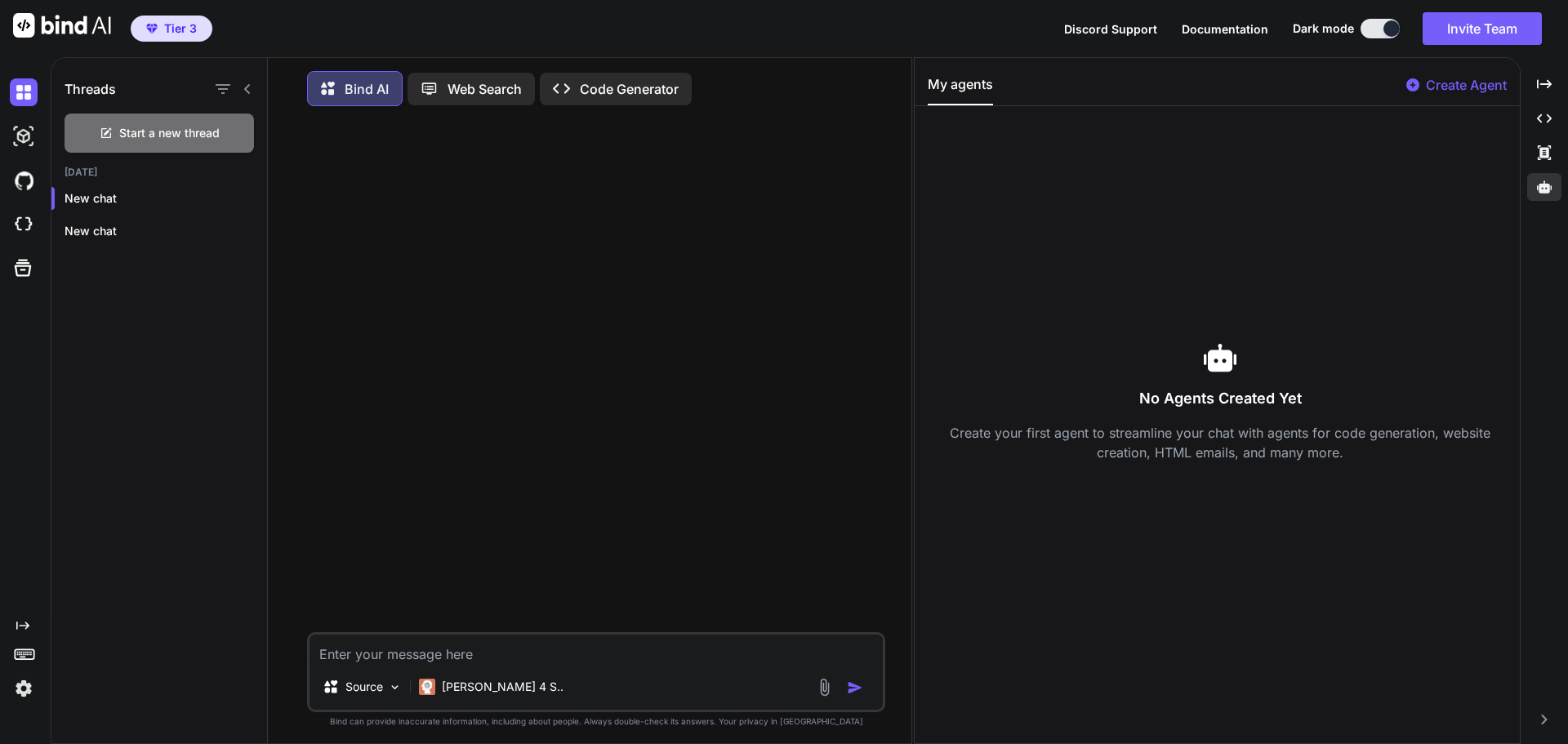
click at [1437, 86] on p "Create Agent" at bounding box center [1465, 84] width 80 height 20
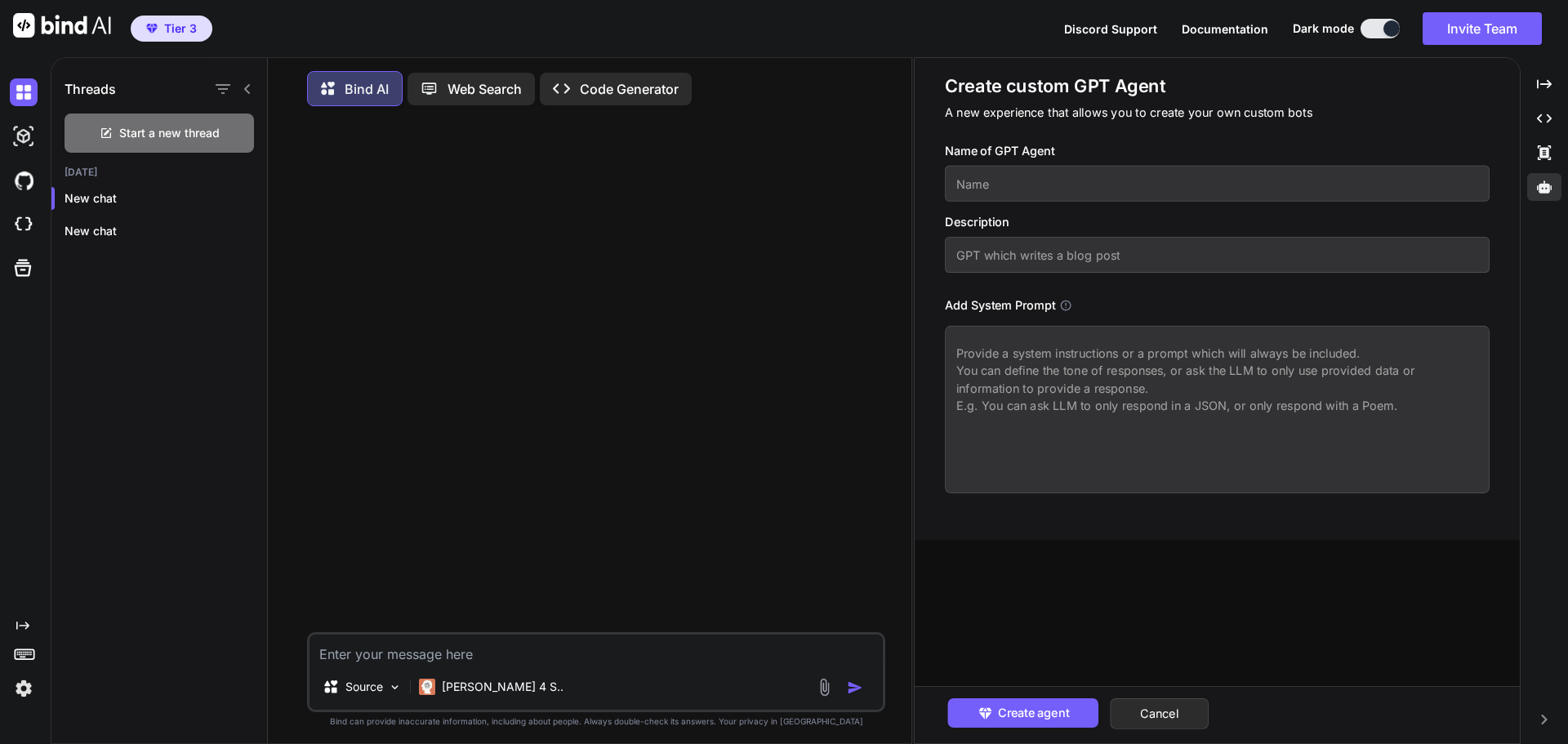
click at [1077, 374] on textarea at bounding box center [1216, 409] width 544 height 168
paste textarea "Here’s a tight, no-nonsense list of the languages you actually need for Deck My…"
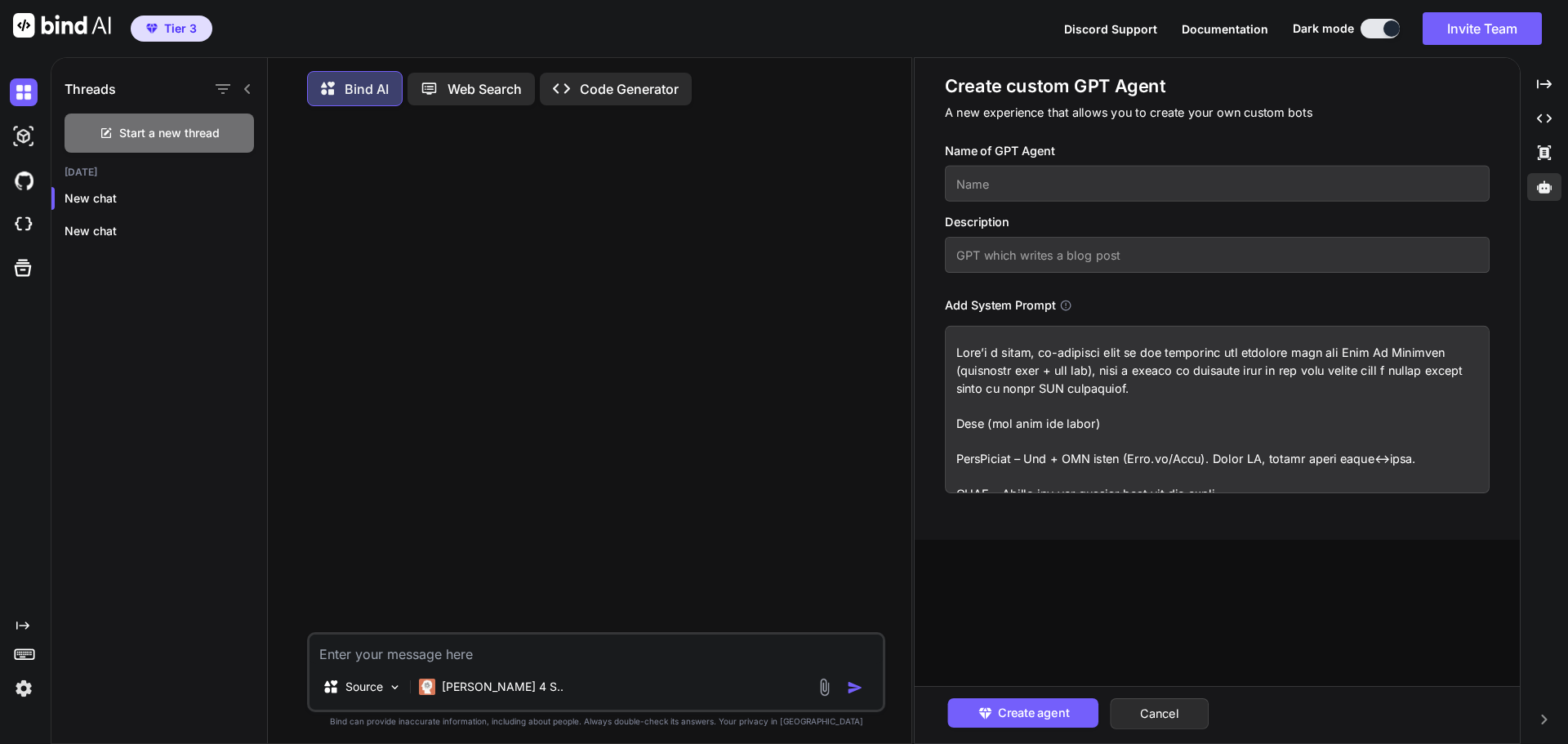
scroll to position [5714, 0]
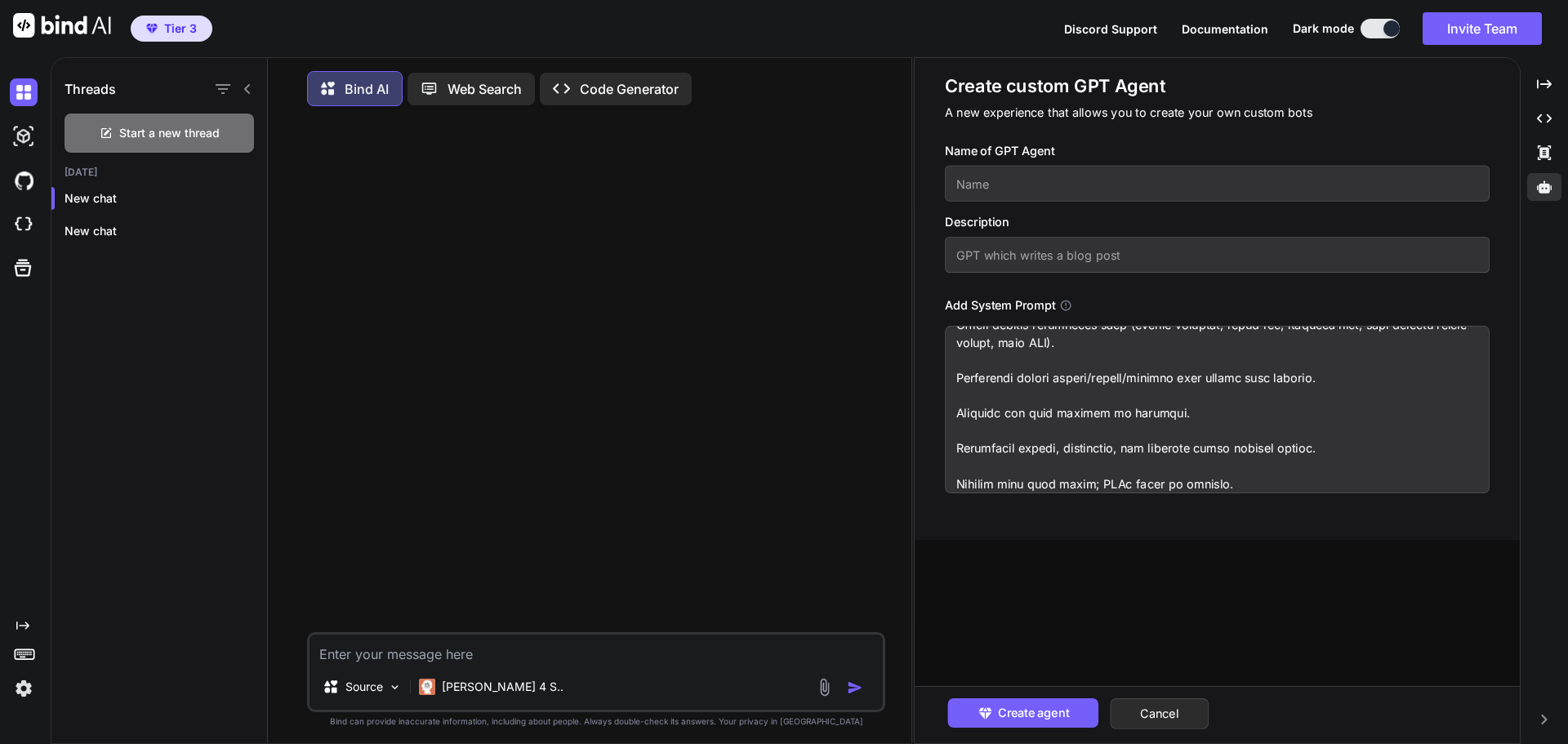
type textarea "Here’s a tight, no-nonsense list of the languages you actually need for Deck My…"
click at [1011, 164] on div "Name of GPT Agent" at bounding box center [1216, 171] width 544 height 60
click at [1009, 191] on input "text" at bounding box center [1216, 184] width 544 height 36
type input "Deck my business"
click at [983, 258] on input "text" at bounding box center [1216, 255] width 544 height 36
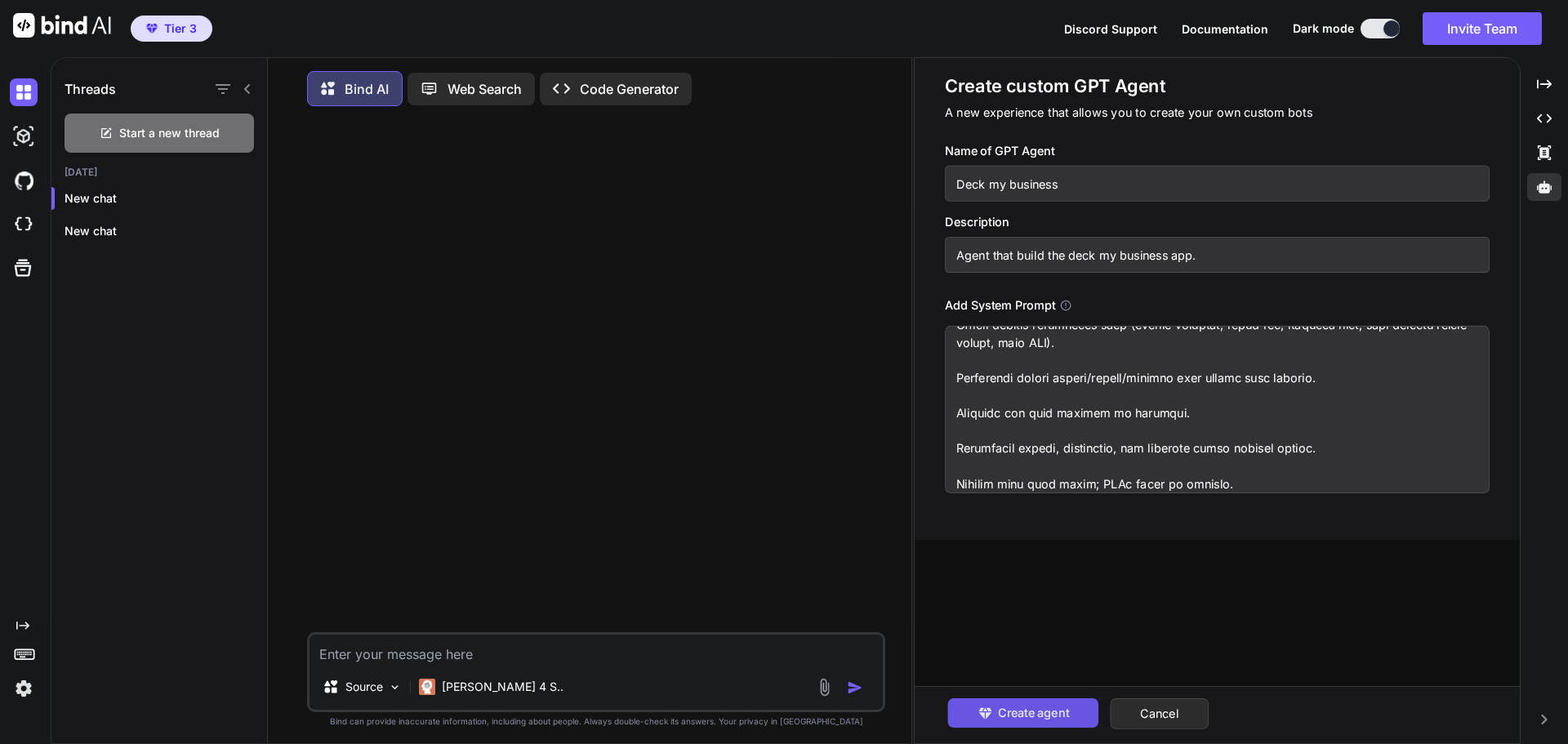
type input "Agent that build the deck my business app."
click at [1026, 703] on button "Create agent" at bounding box center [1023, 713] width 151 height 29
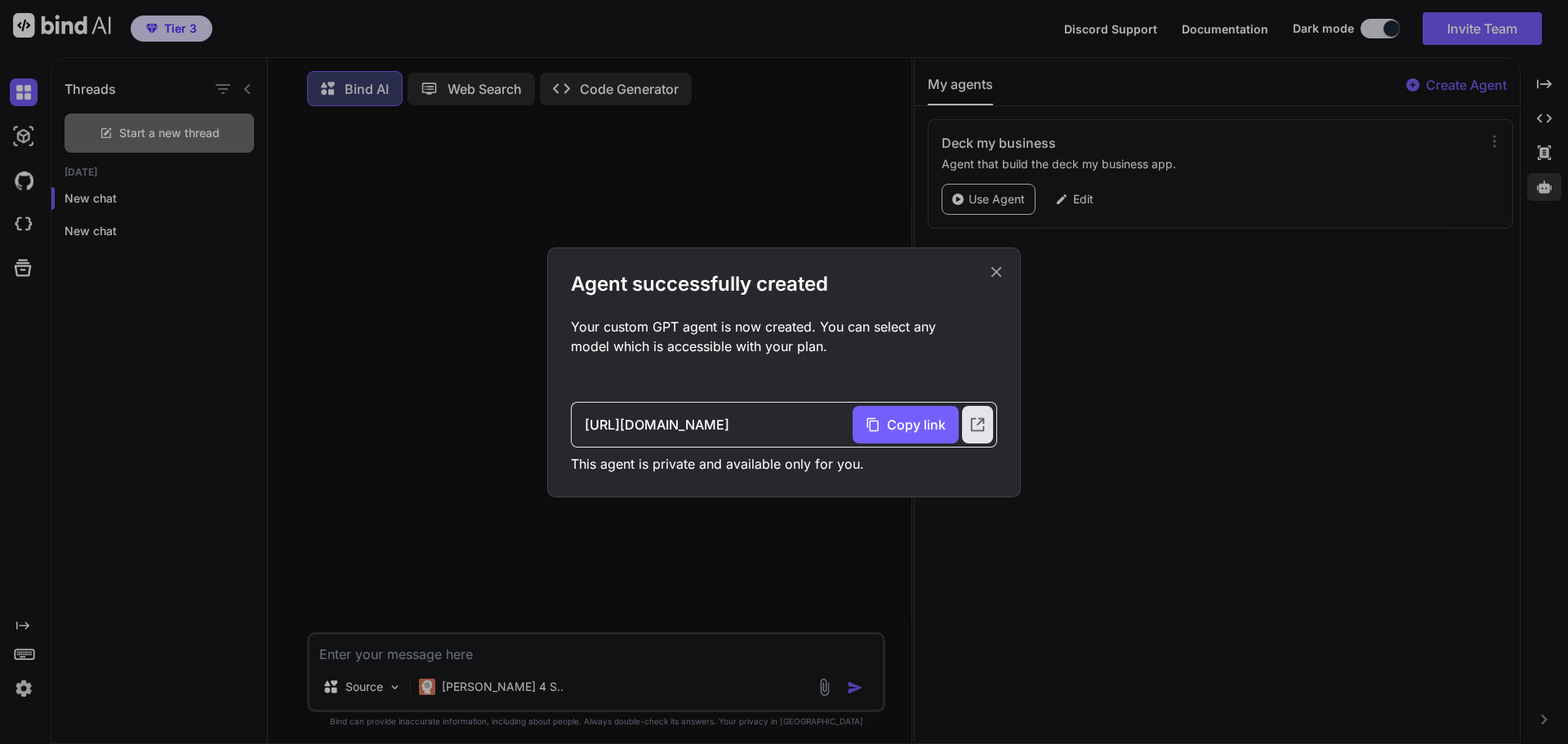
click at [996, 276] on icon at bounding box center [995, 272] width 18 height 18
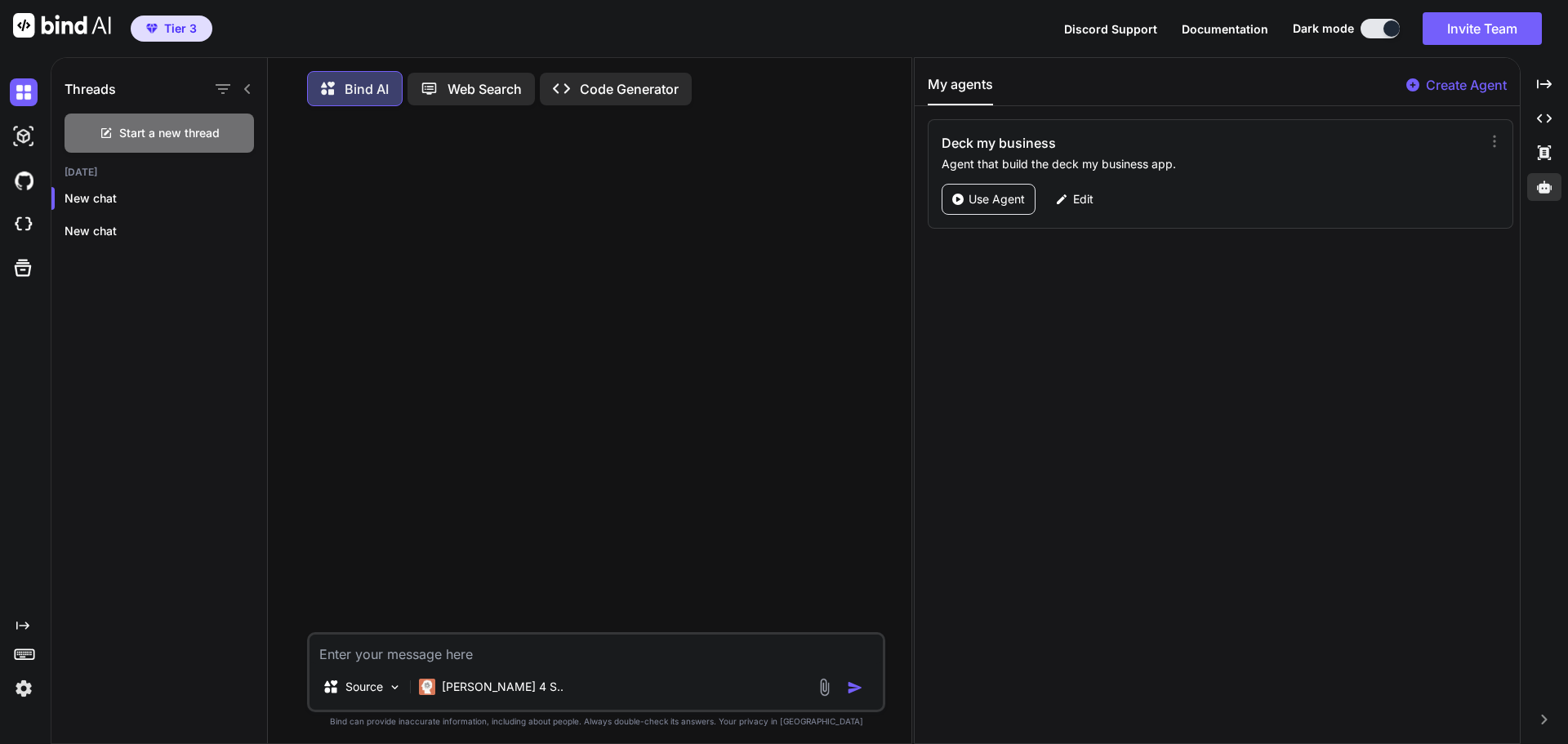
click at [415, 652] on textarea at bounding box center [596, 648] width 573 height 29
click at [663, 660] on textarea "Build out the landing page, include all the copy, style, annimation" at bounding box center [596, 648] width 573 height 29
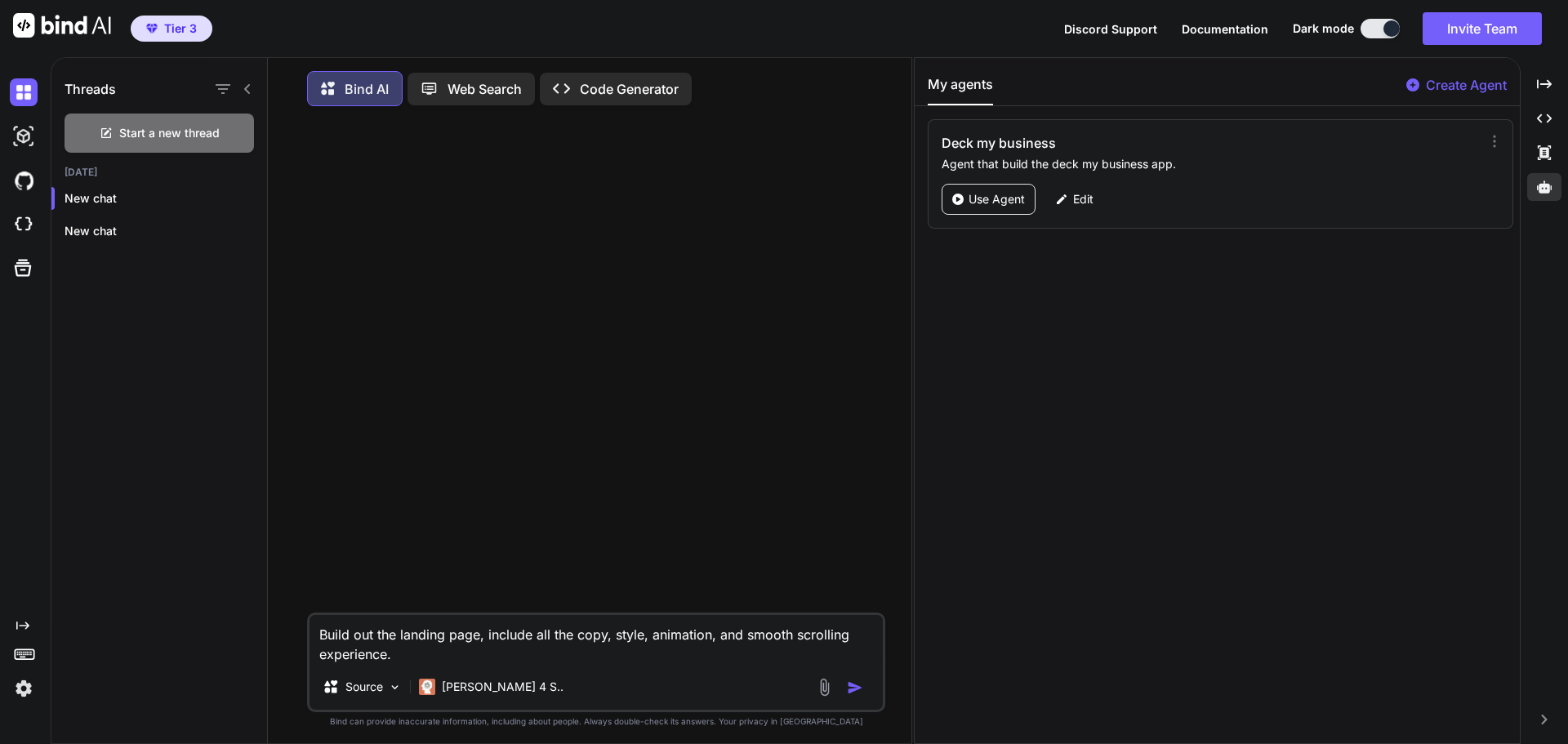
type textarea "Build out the landing page, include all the copy, style, animation, and smooth …"
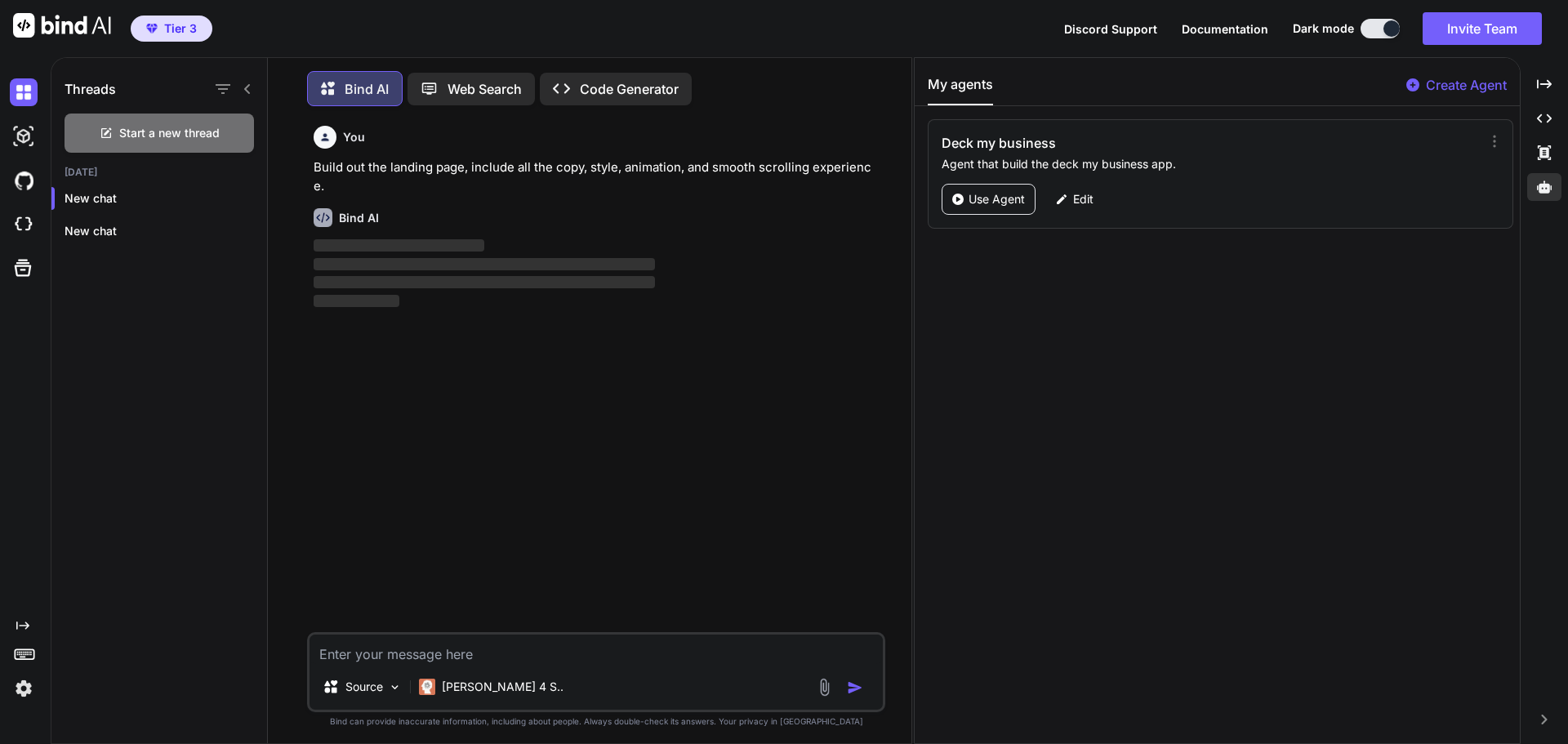
scroll to position [9, 0]
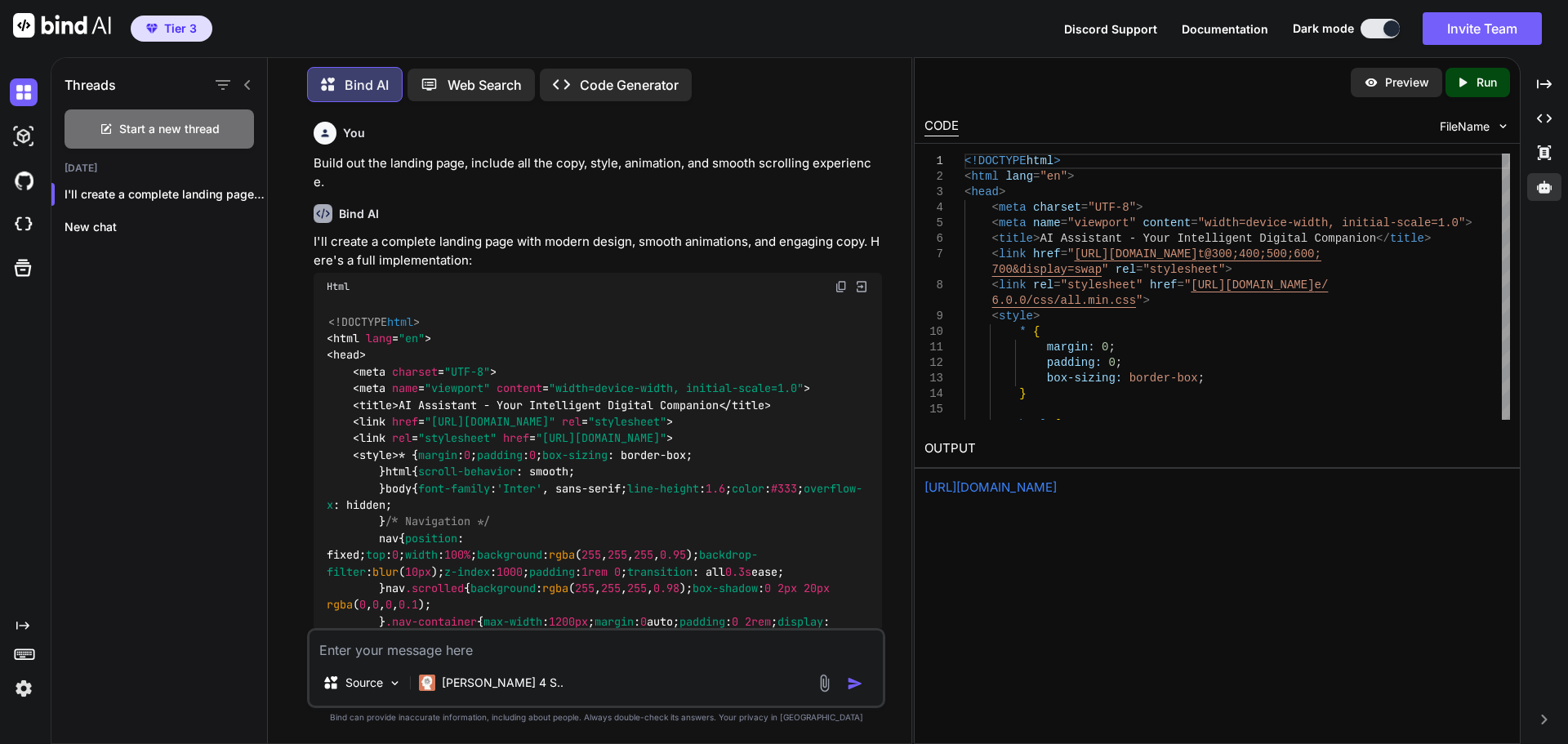
click at [1508, 75] on div "Created with Pixso. Run" at bounding box center [1477, 82] width 64 height 29
click at [995, 484] on link "https://app.onecompiler.com/43z9zw5dk_43zcvkhfj" at bounding box center [991, 487] width 132 height 15
click at [241, 200] on div "I'll create a complete landing page with..." at bounding box center [159, 194] width 216 height 33
click at [244, 192] on icon "button" at bounding box center [249, 194] width 9 height 9
click at [292, 264] on div "Delete" at bounding box center [318, 256] width 160 height 33
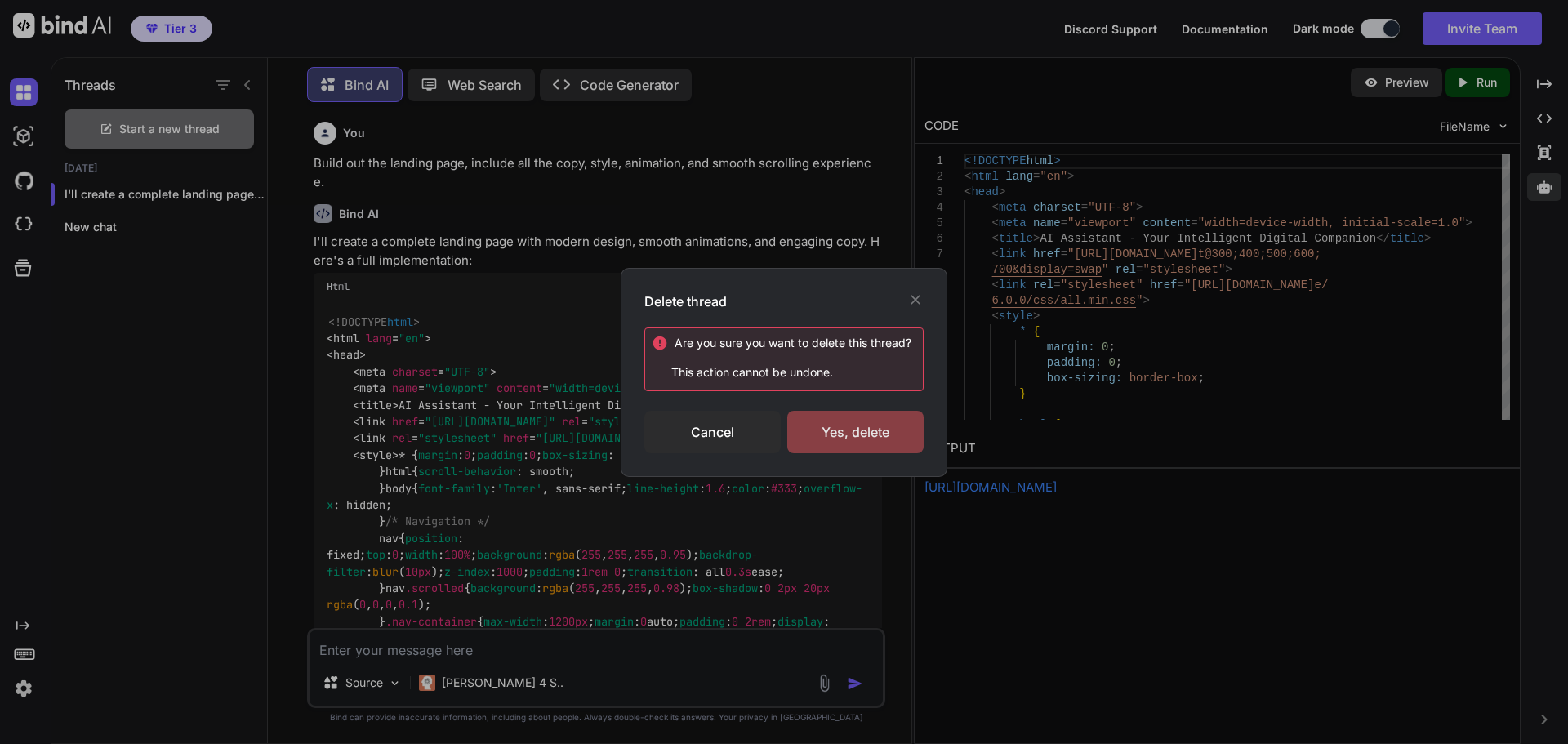
click at [855, 436] on div "Yes, delete" at bounding box center [855, 432] width 136 height 43
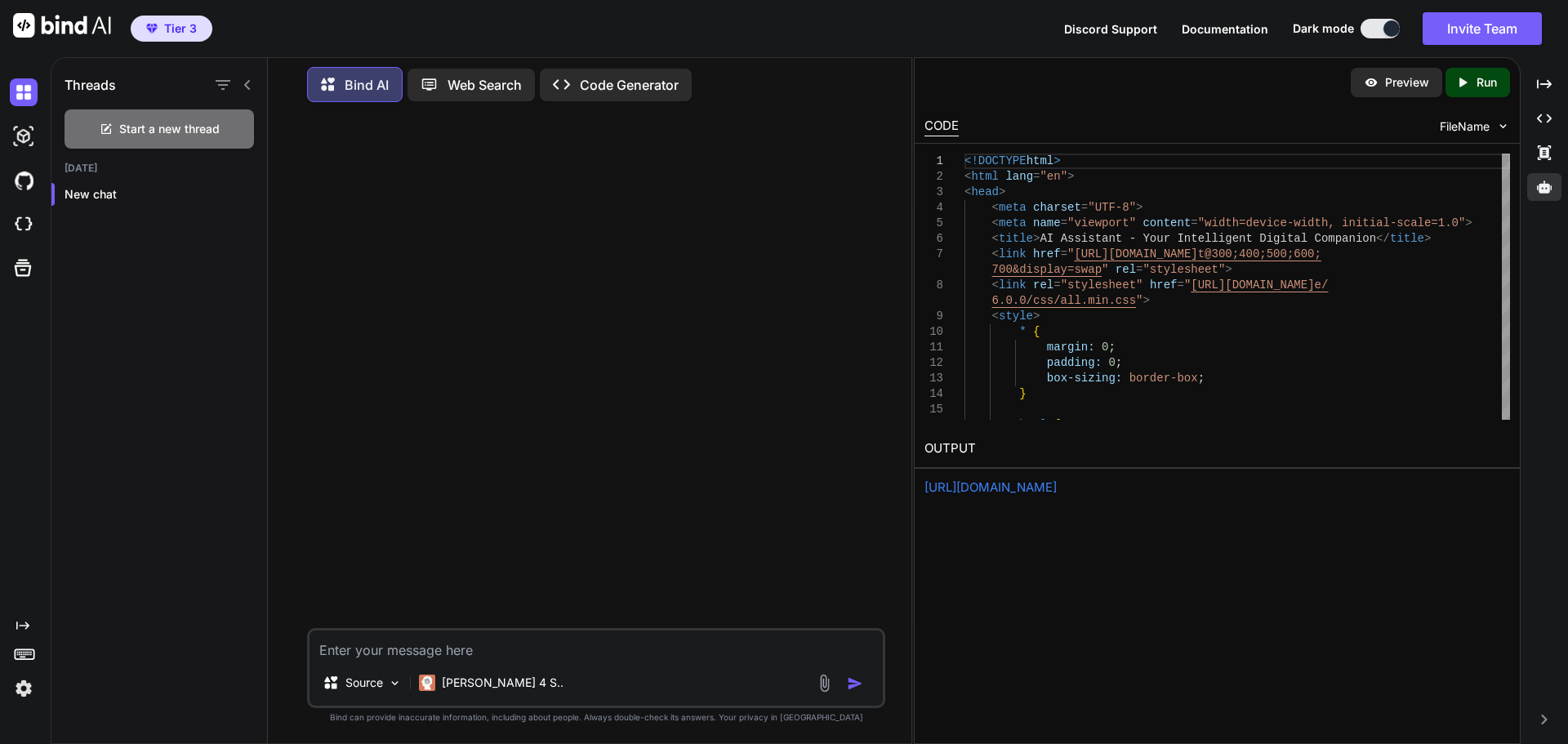
click at [1103, 114] on div "CODE FileName" at bounding box center [1216, 125] width 605 height 36
click at [1384, 84] on p "Preview" at bounding box center [1406, 82] width 44 height 16
click at [1544, 194] on div at bounding box center [1543, 186] width 34 height 27
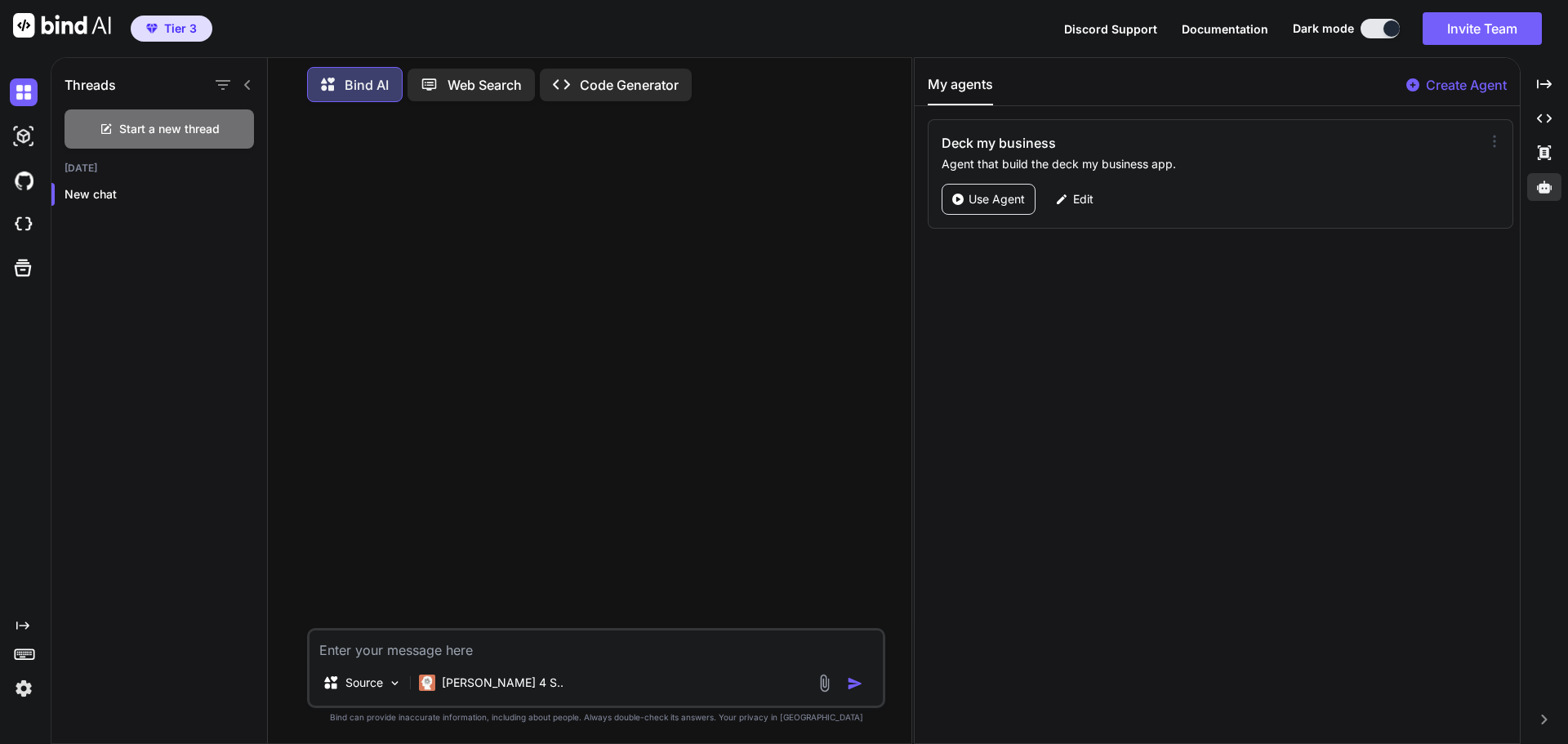
click at [1491, 144] on icon at bounding box center [1493, 141] width 16 height 16
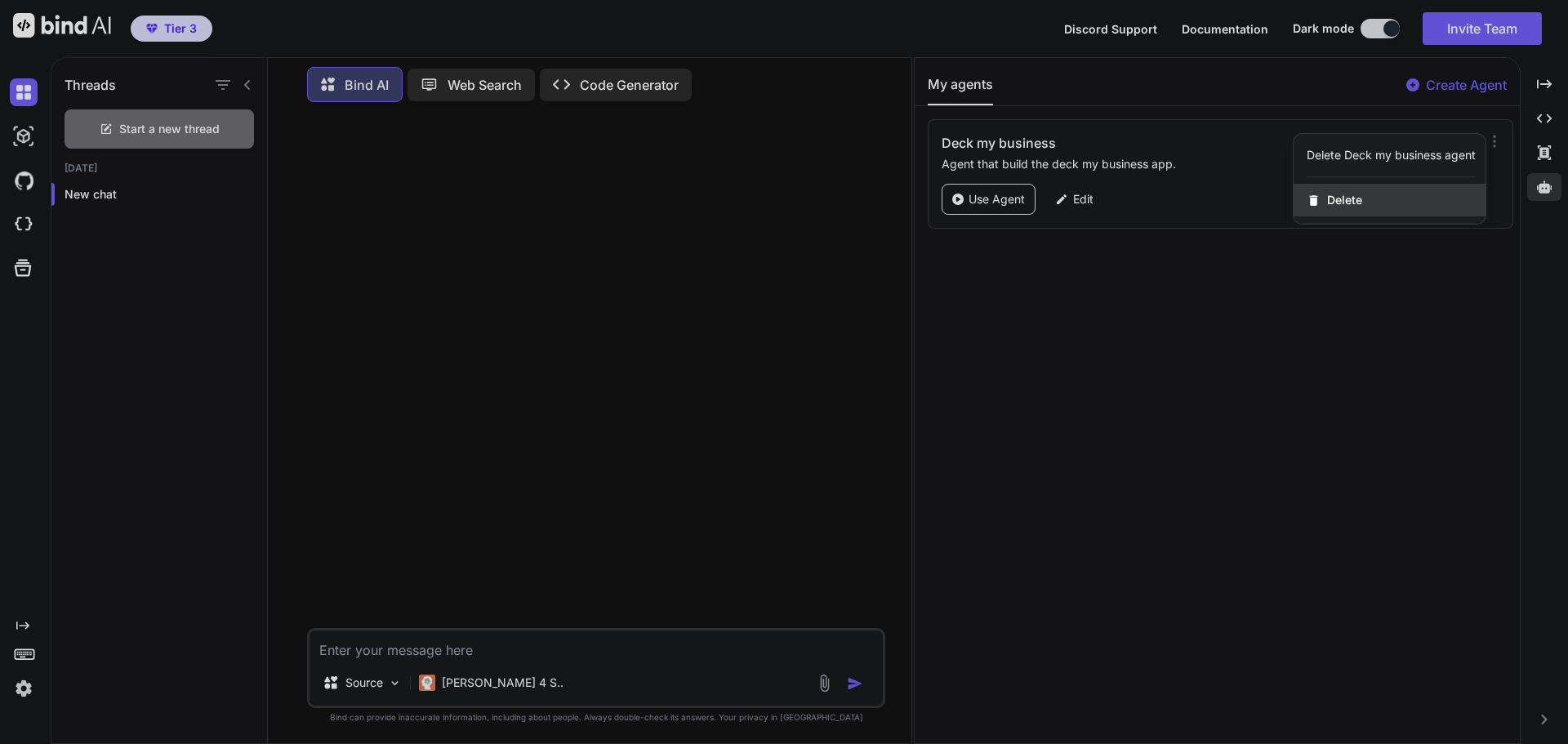
click at [1378, 194] on div "Delete" at bounding box center [1389, 200] width 192 height 33
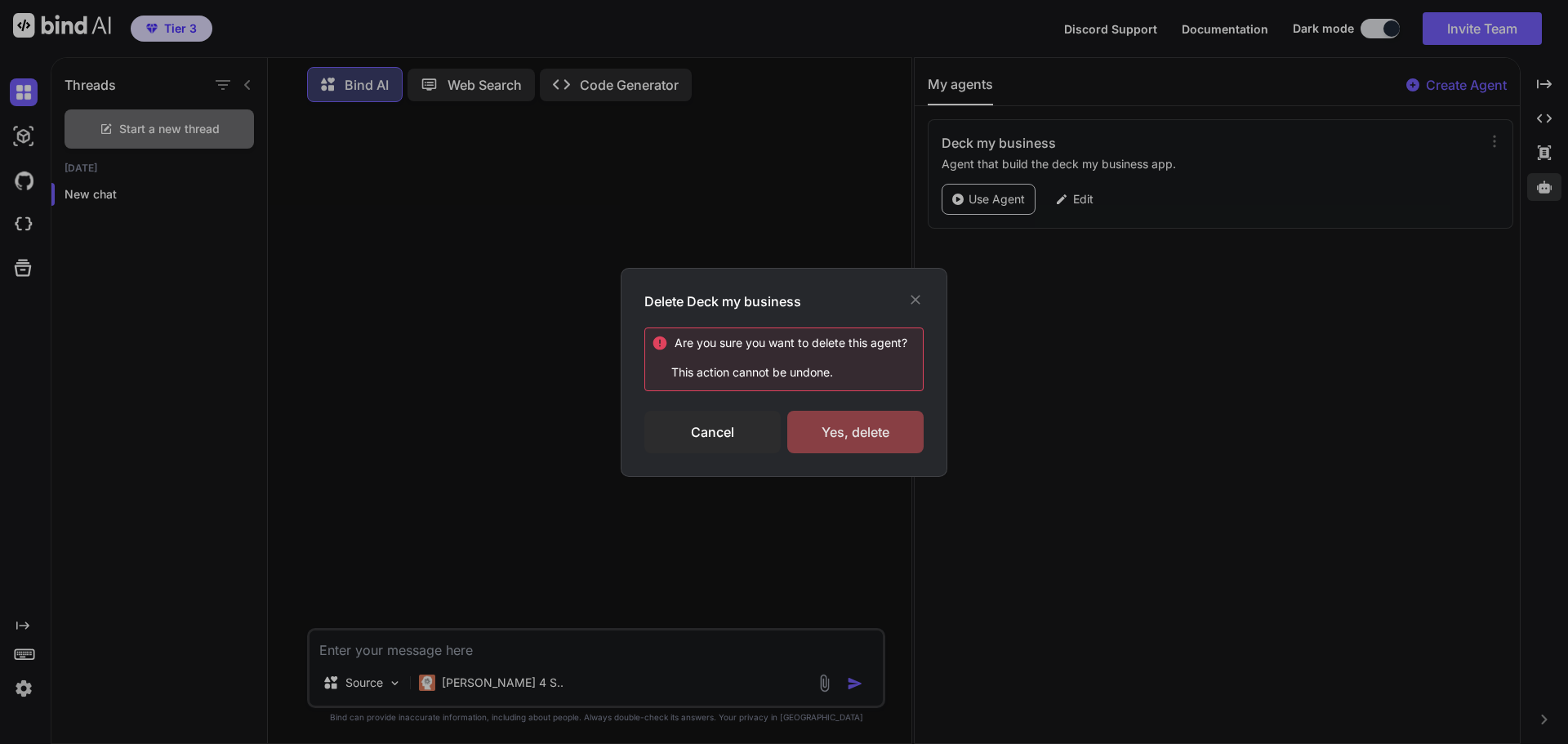
click at [848, 443] on div "Yes, delete" at bounding box center [855, 432] width 136 height 43
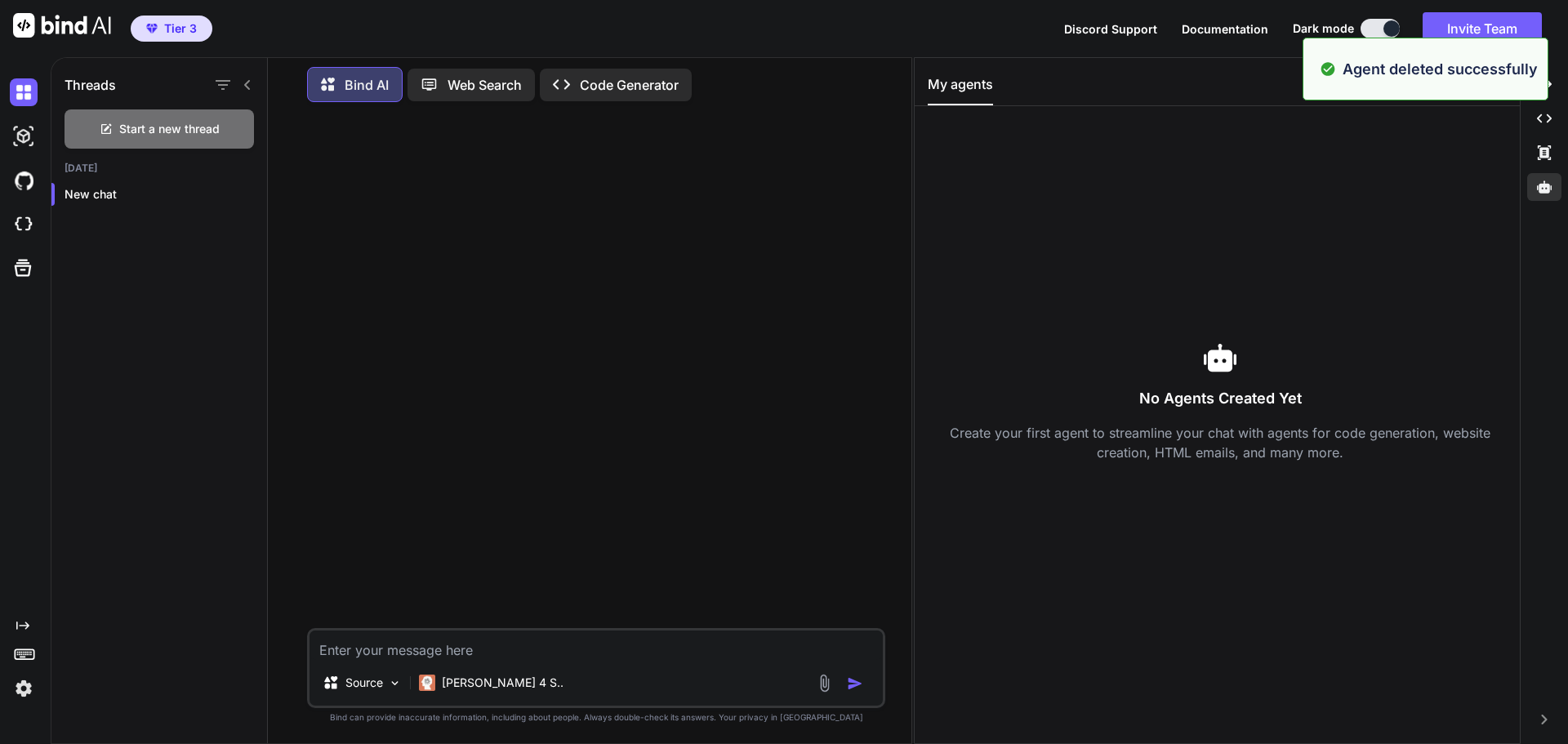
click at [1189, 573] on div "No Agents Created Yet Create your first agent to streamline your chat with agen…" at bounding box center [1220, 401] width 586 height 564
click at [1241, 219] on div "No Agents Created Yet Create your first agent to streamline your chat with agen…" at bounding box center [1220, 401] width 586 height 564
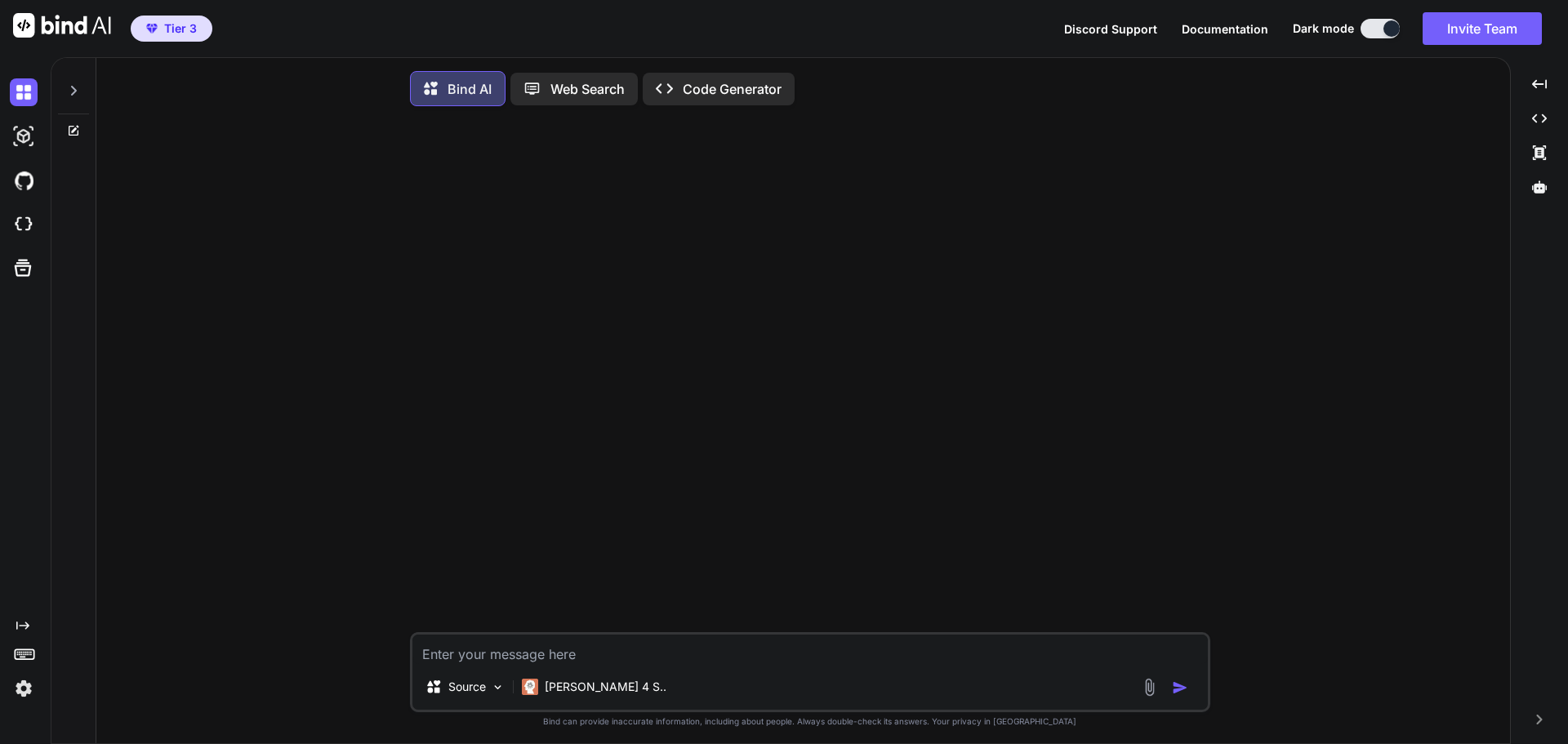
type textarea "x"
click at [1537, 188] on icon at bounding box center [1540, 187] width 15 height 15
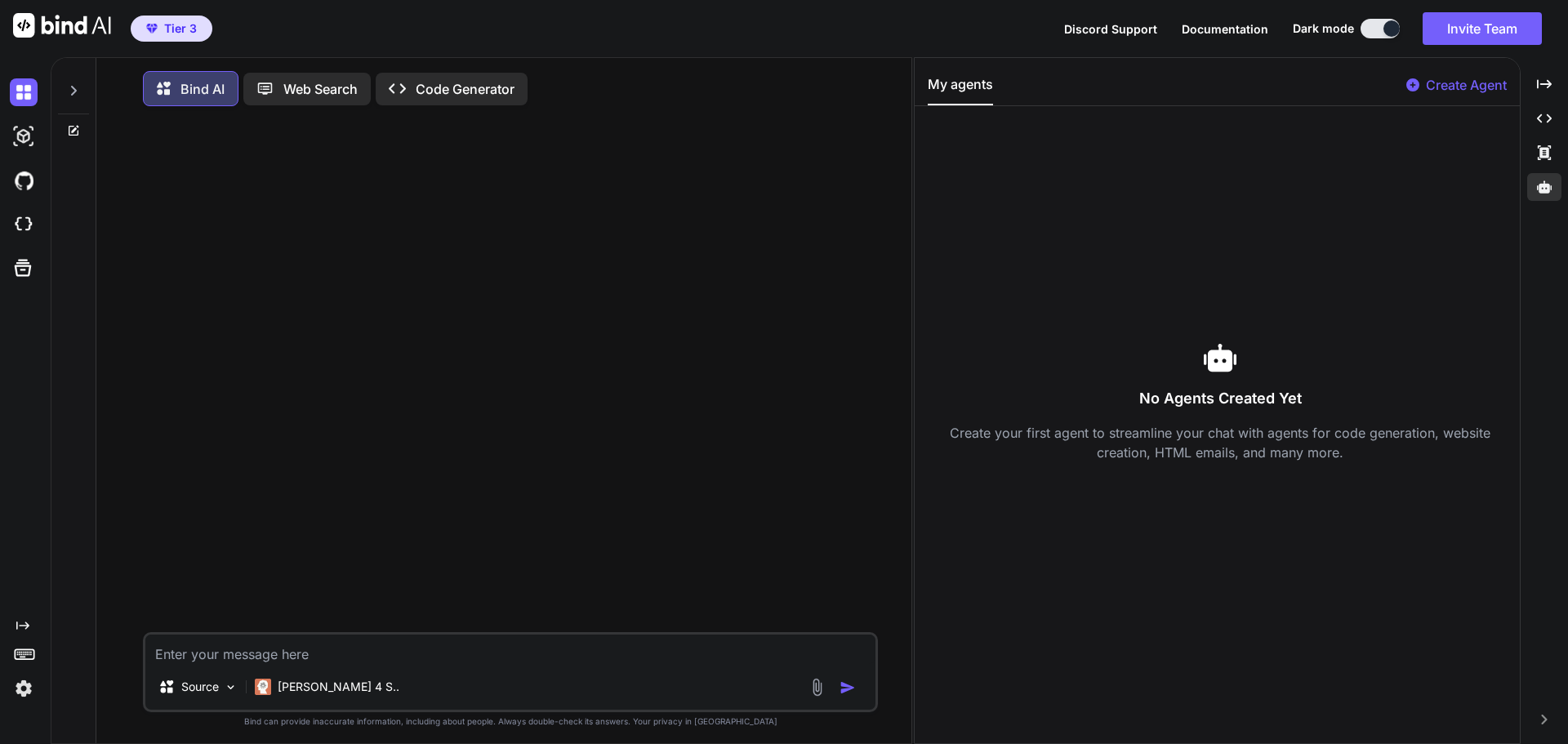
click at [1446, 85] on p "Create Agent" at bounding box center [1465, 84] width 80 height 20
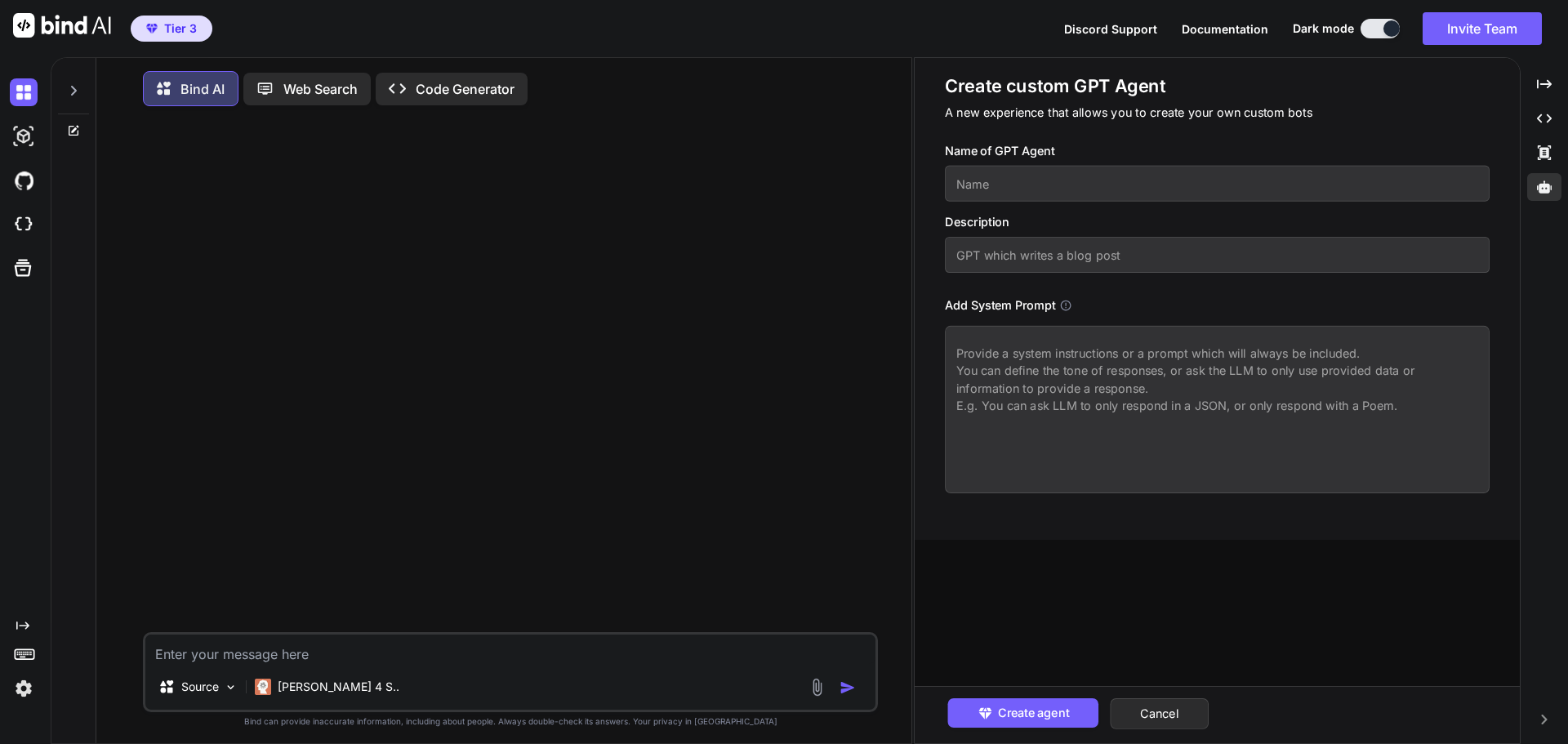
click at [1066, 186] on input "text" at bounding box center [1216, 184] width 544 height 36
type input "E"
type input "Deck my business"
click at [1032, 255] on input "text" at bounding box center [1216, 255] width 544 height 36
type input "Deck my business"
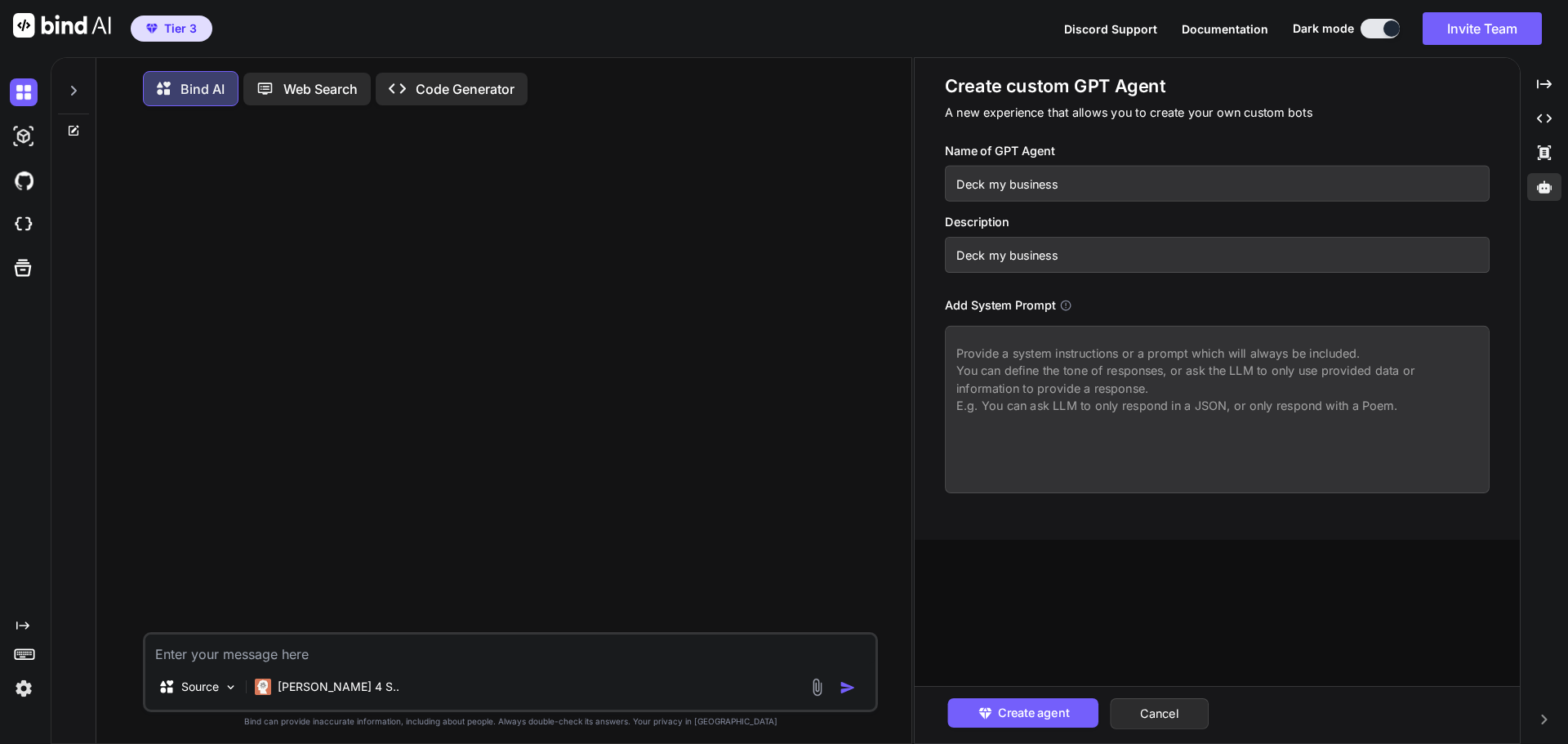
click at [972, 353] on textarea at bounding box center [1216, 409] width 544 height 168
paste textarea "You said: I like the copy. Now lets go over site colors, Font, and background s…"
type textarea "You said: I like the copy. Now lets go over site colors, Font, and background s…"
drag, startPoint x: 1362, startPoint y: 370, endPoint x: 692, endPoint y: 339, distance: 670.7
click at [692, 339] on div "Bind AI Web Search Created with Pixso. Code Generator Source [PERSON_NAME] 4 S.…" at bounding box center [808, 400] width 1517 height 687
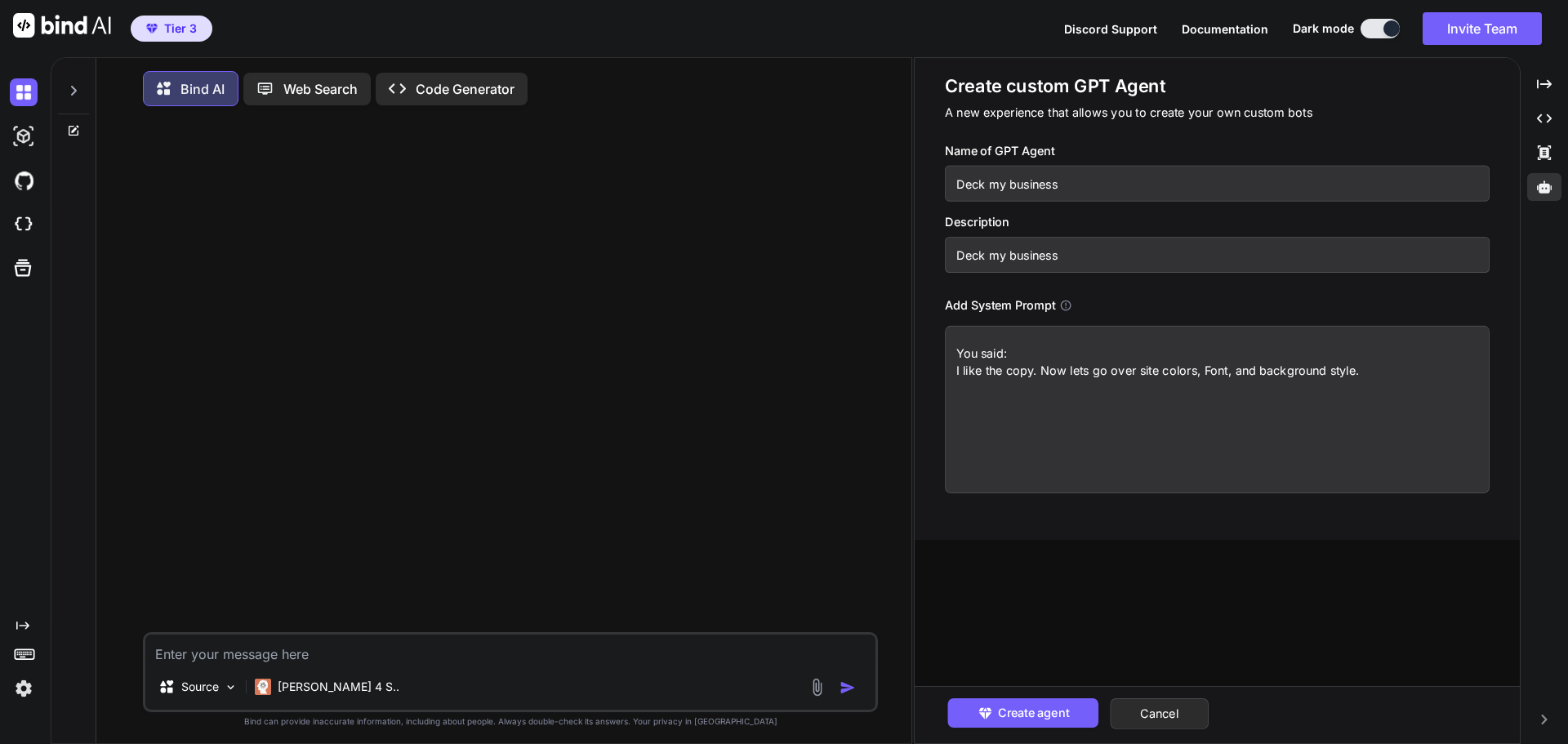
drag, startPoint x: 957, startPoint y: 352, endPoint x: 1438, endPoint y: 391, distance: 482.6
click at [1438, 391] on textarea "You said: I like the copy. Now lets go over site colors, Font, and background s…" at bounding box center [1216, 409] width 544 height 168
click at [1065, 342] on textarea at bounding box center [1216, 409] width 544 height 168
paste textarea "You said: I like the copy. Now lets go over site colors, Font, and background s…"
type textarea "You said: I like the copy. Now lets go over site colors, Font, and background s…"
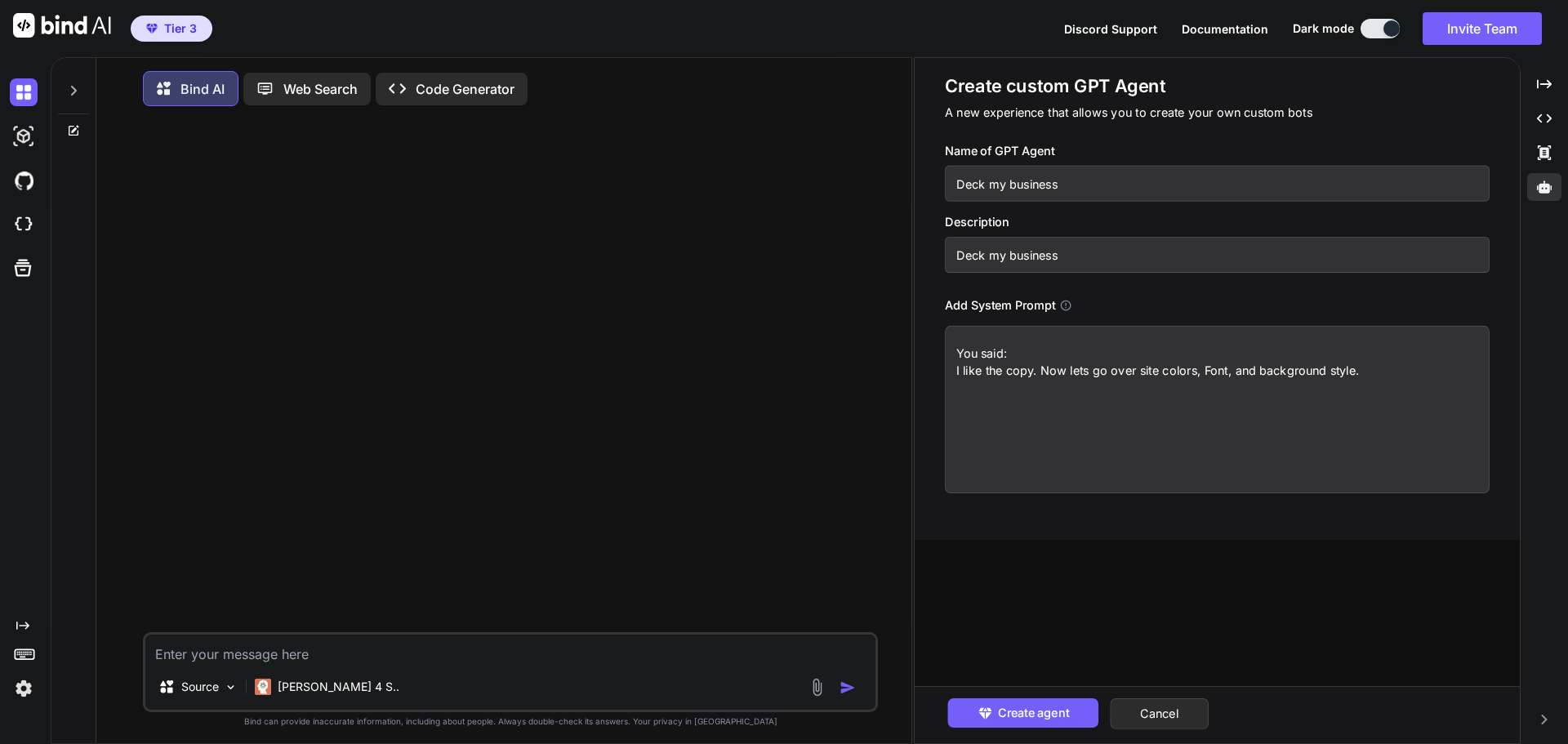
drag, startPoint x: 1380, startPoint y: 365, endPoint x: 586, endPoint y: 321, distance: 795.2
click at [586, 321] on div "Bind AI Web Search Created with Pixso. Code Generator Source [PERSON_NAME] 4 S.…" at bounding box center [808, 400] width 1517 height 687
click at [1017, 350] on textarea at bounding box center [1216, 409] width 544 height 168
paste textarea "Lor Ips’d Sita c Adipisci. Eli Sedd Eiusmod. Tem’i ut labo — etdolorem ali’e ad…"
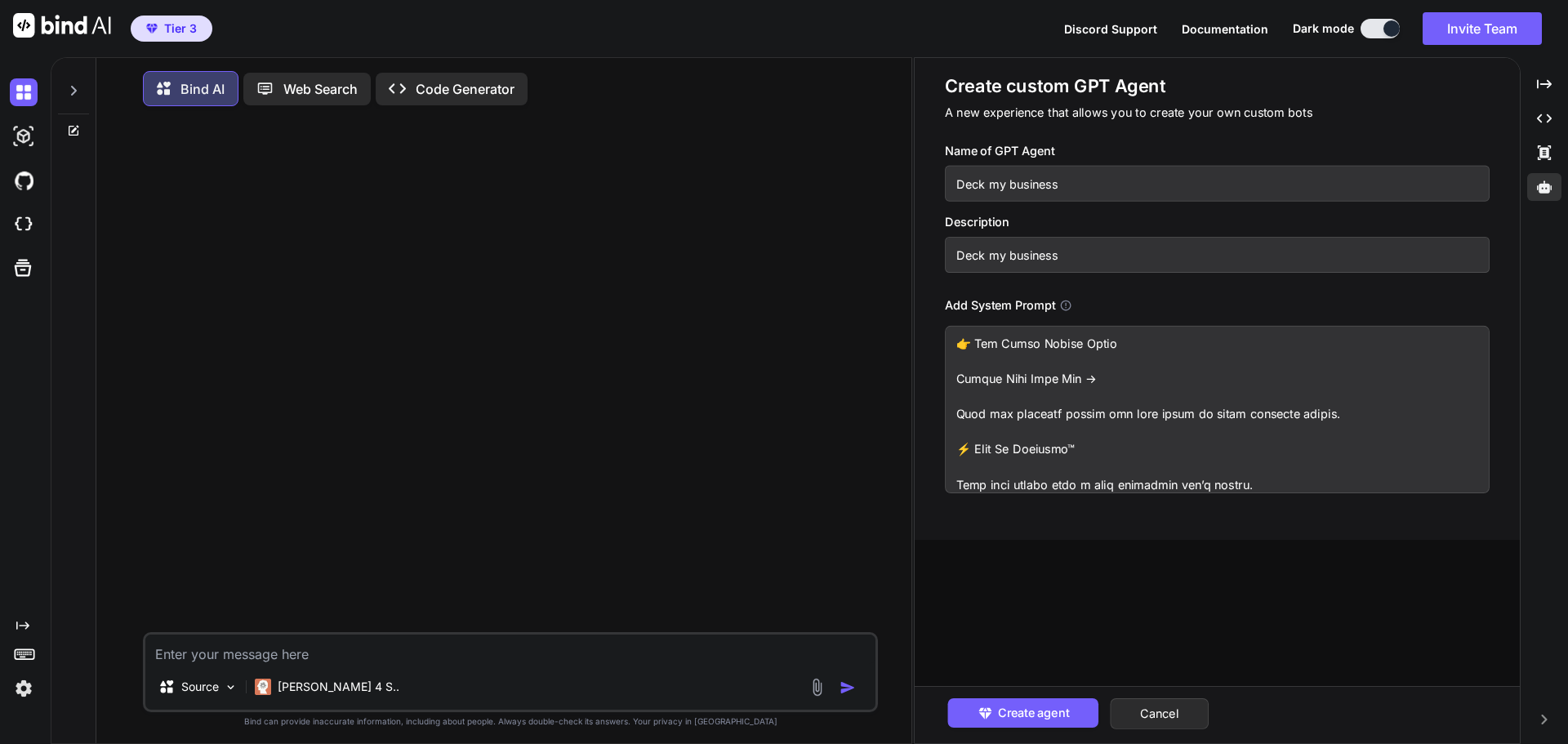
scroll to position [2598, 0]
type textarea "Lore ip Dolorsit Ametcon Adip Elit: Sed Doe’t Inci u Laboreet. Dol Magn Aliquae…"
click at [1009, 714] on span "Create agent" at bounding box center [1031, 713] width 71 height 18
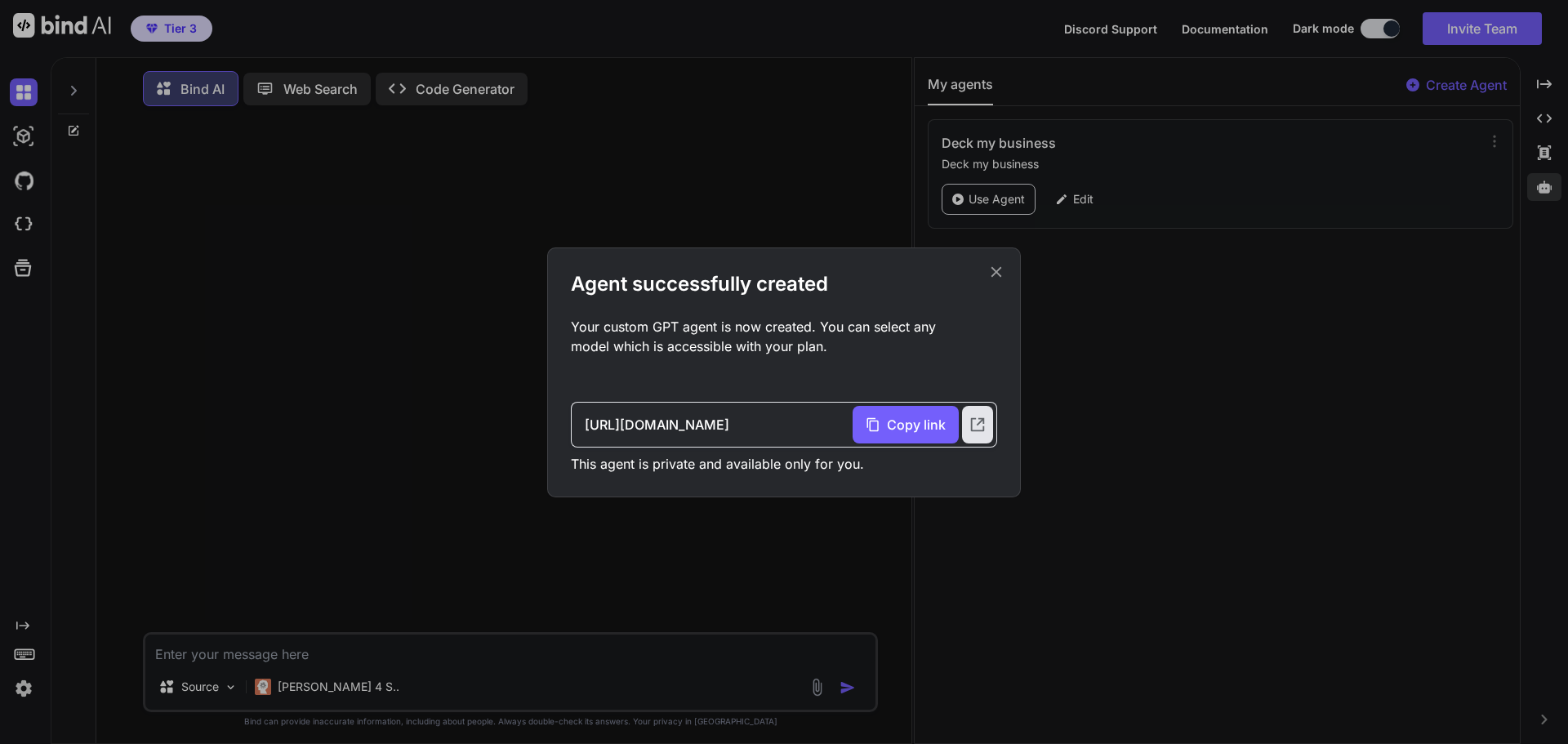
click at [1001, 272] on icon at bounding box center [995, 272] width 18 height 18
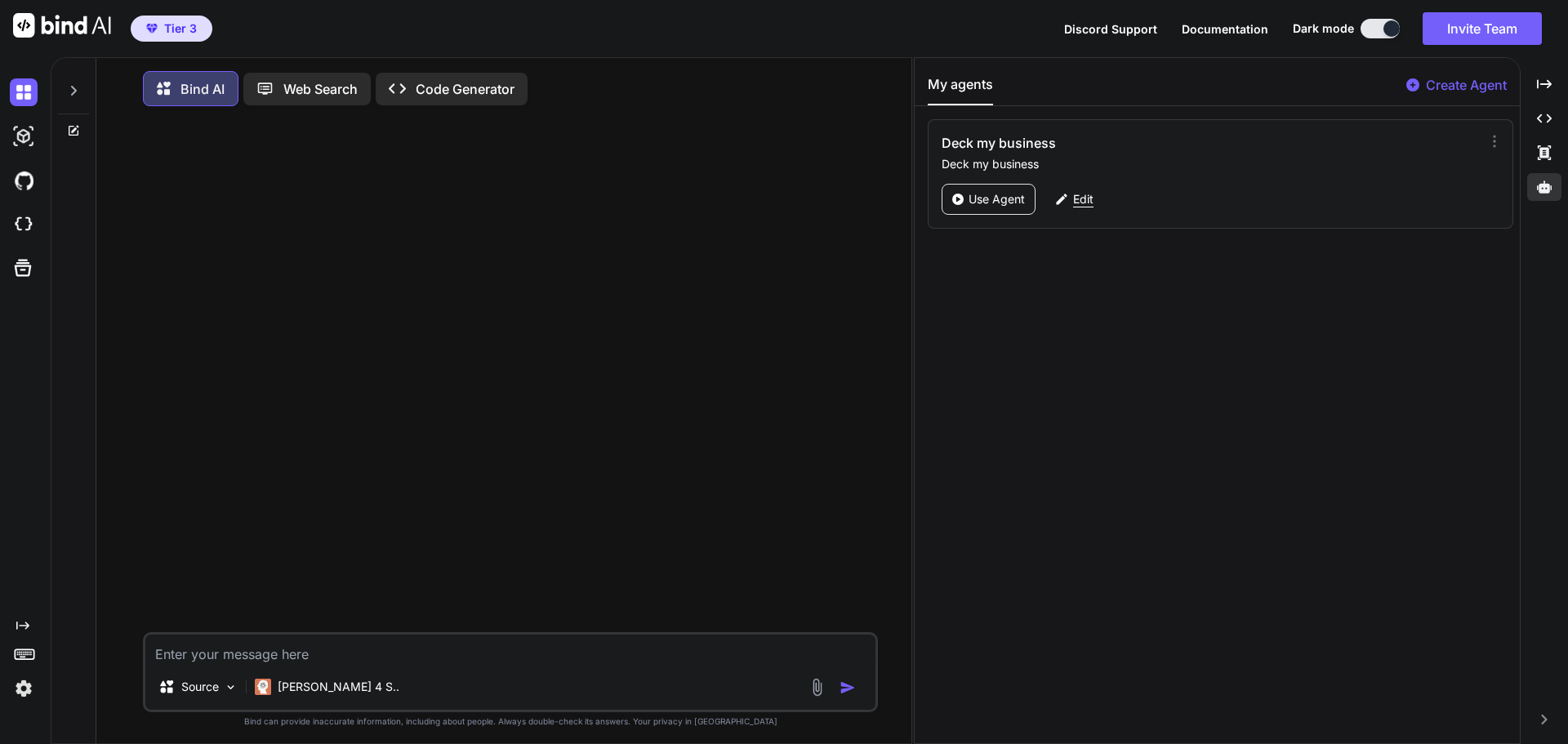
click at [1087, 202] on p "Edit" at bounding box center [1084, 199] width 21 height 16
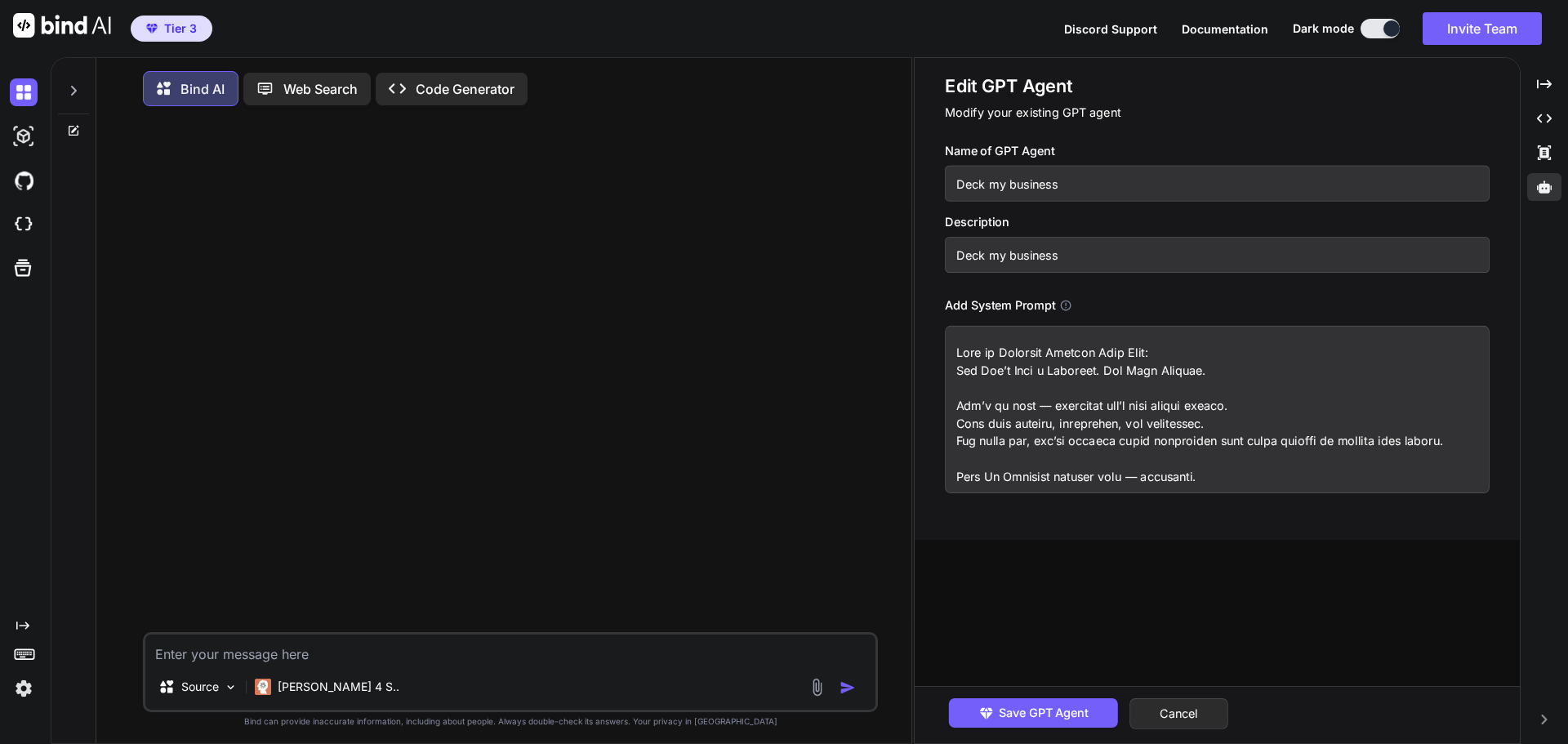
click at [1229, 478] on textarea at bounding box center [1216, 409] width 544 height 168
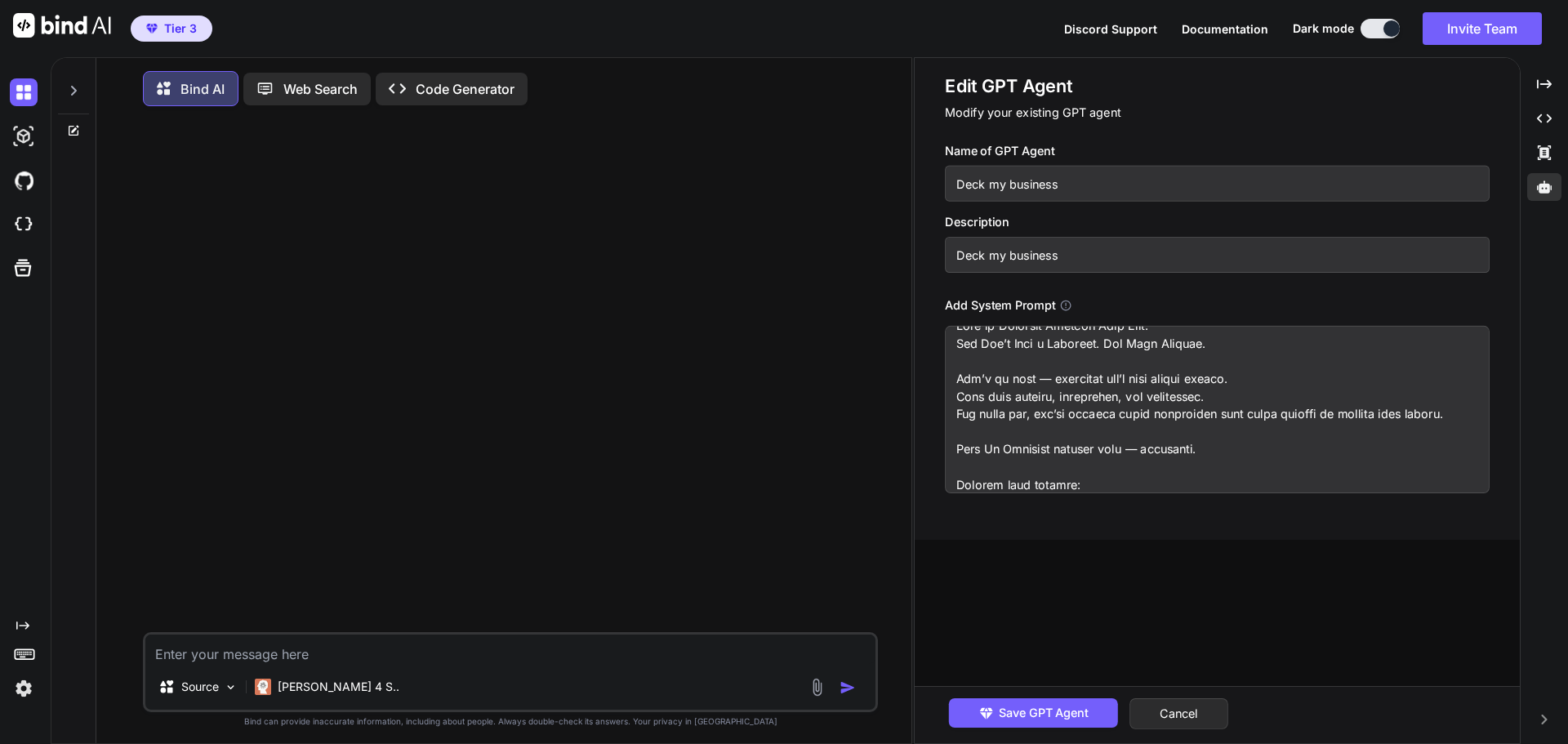
scroll to position [49, 0]
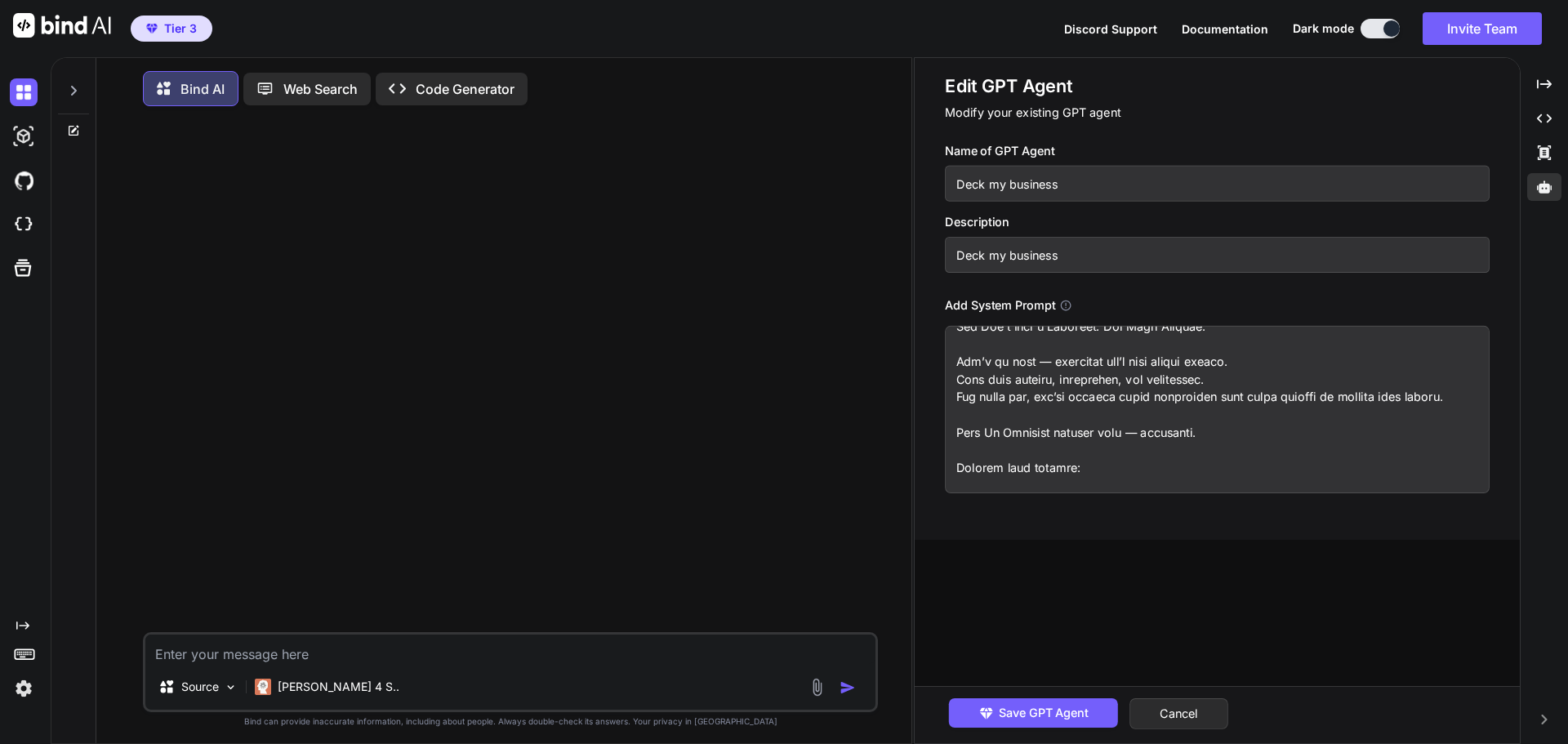
paste textarea "🎨 Lorem Ipsum Dolorsi Am’co ad elit s doeiu, tempo, inc utlabor etdolor — magna…"
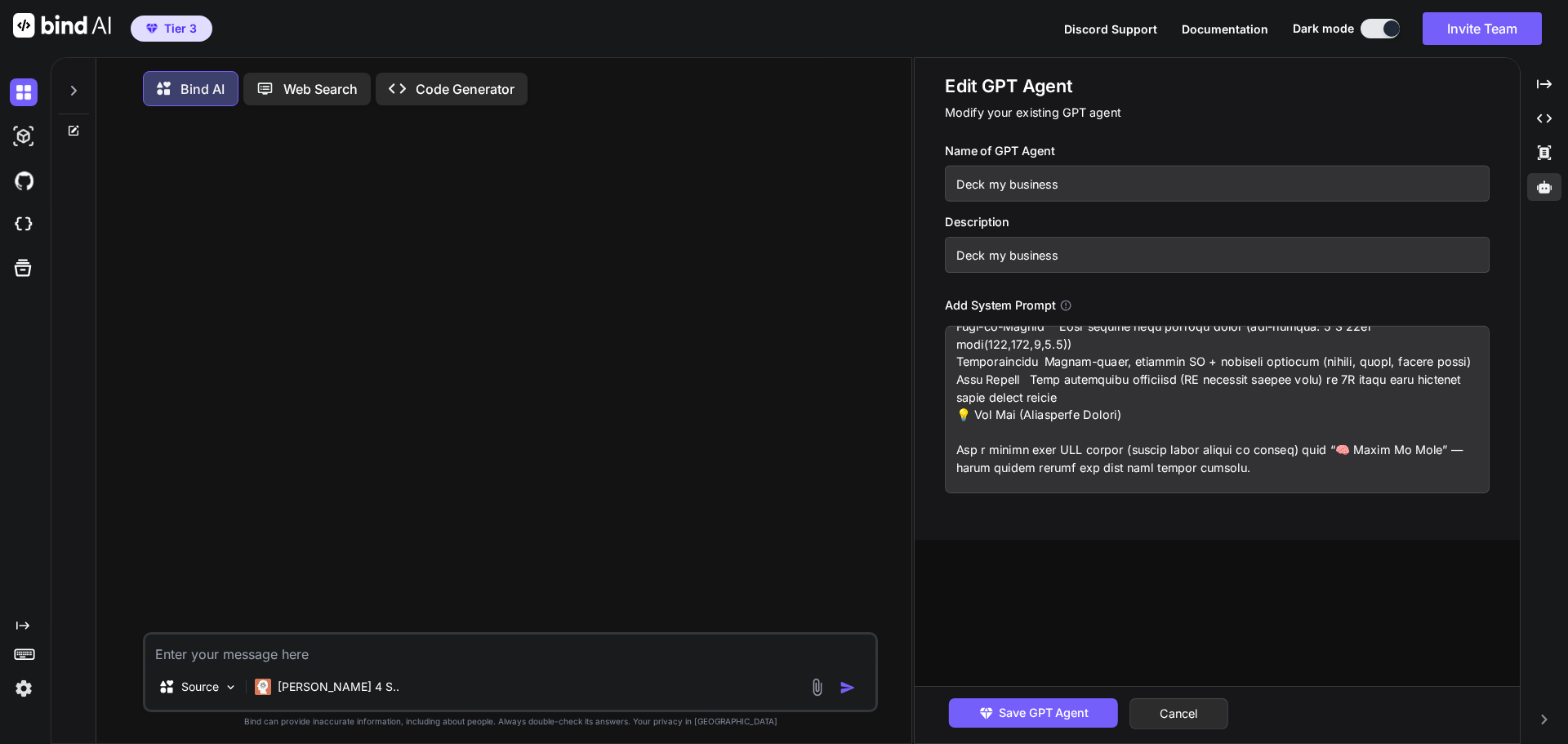
scroll to position [2048, 0]
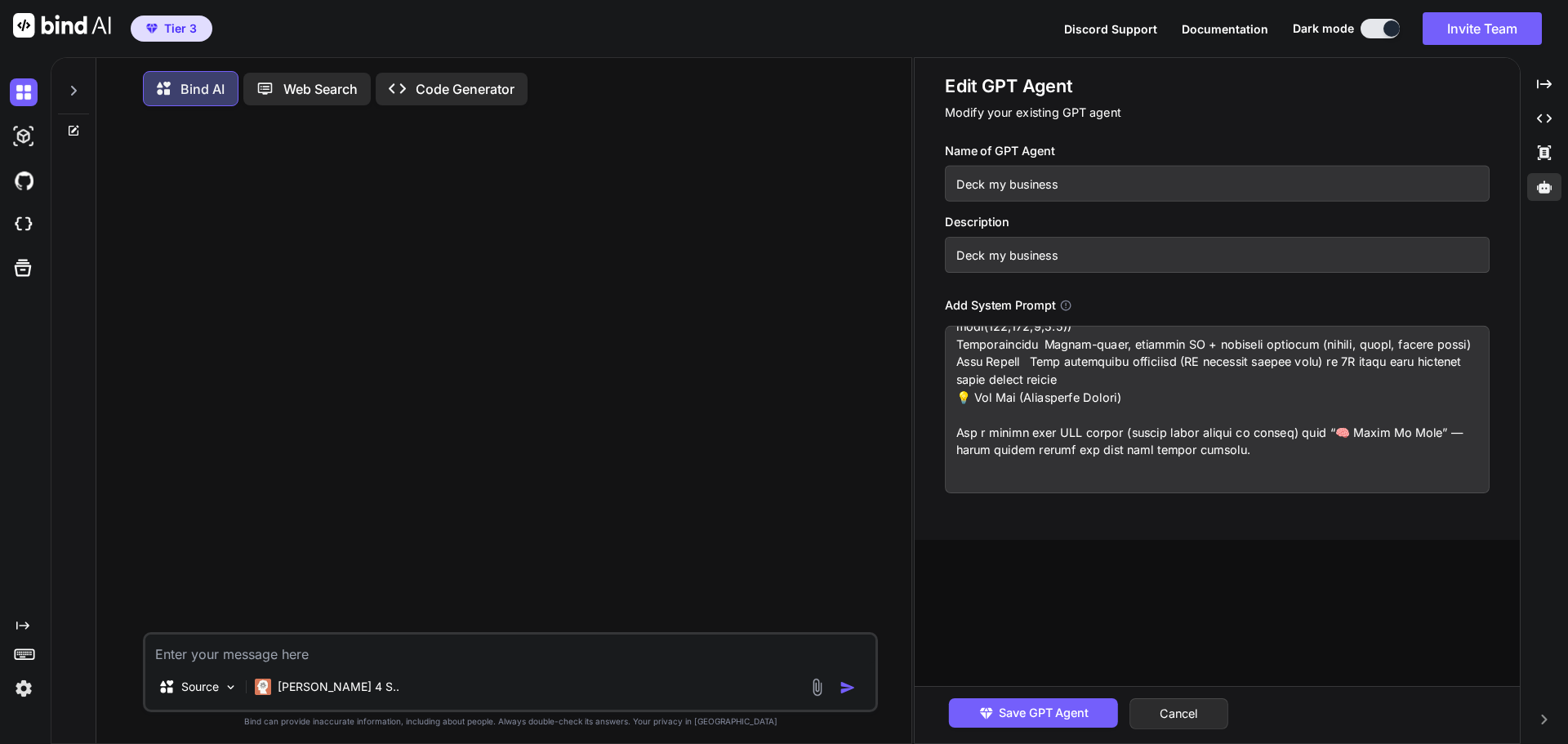
click at [1227, 445] on textarea at bounding box center [1216, 409] width 544 height 168
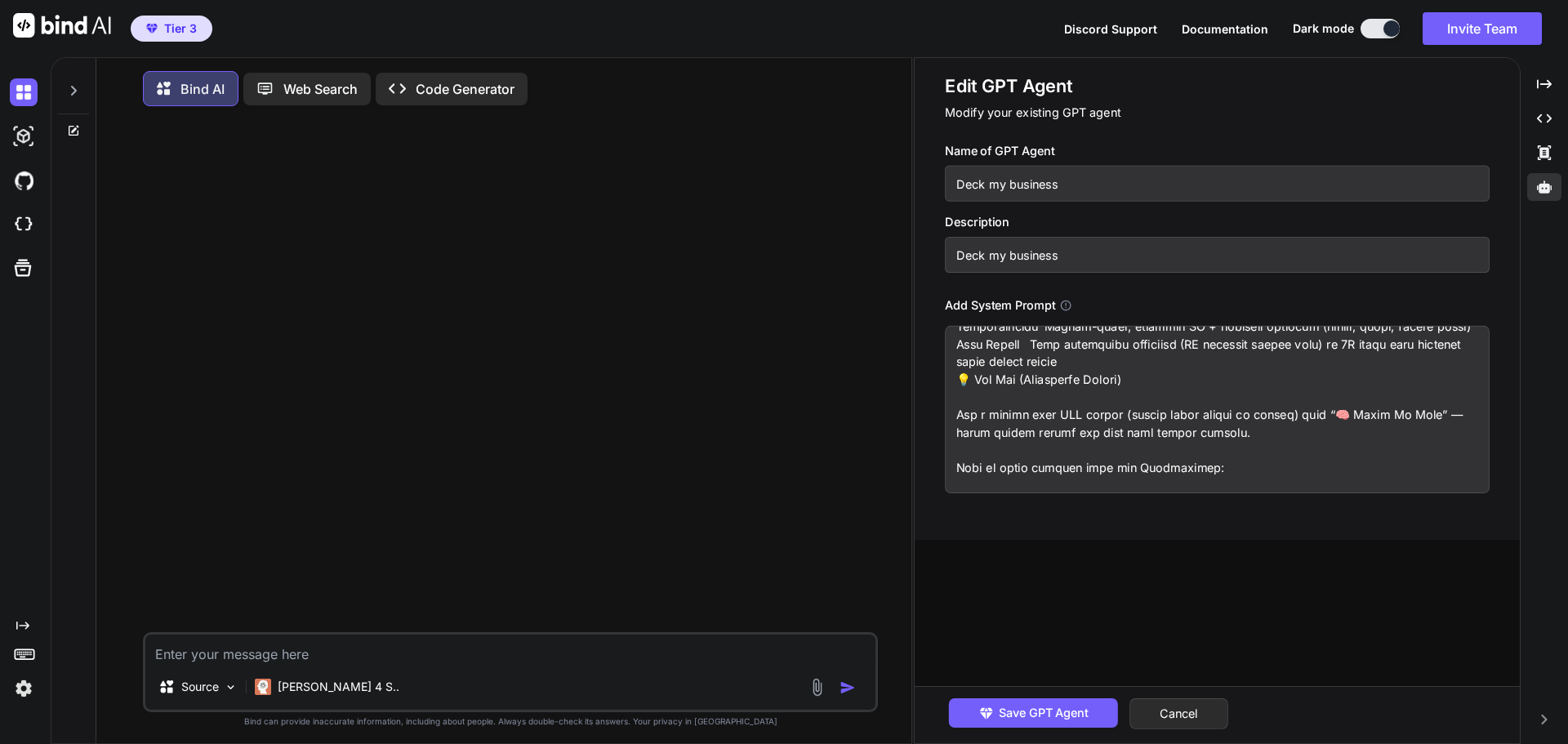
paste textarea "Lore (ips dolo sit ametc) AdipIscing – Eli + SED doeiu (Temp.in/Utla). Etdol MA…"
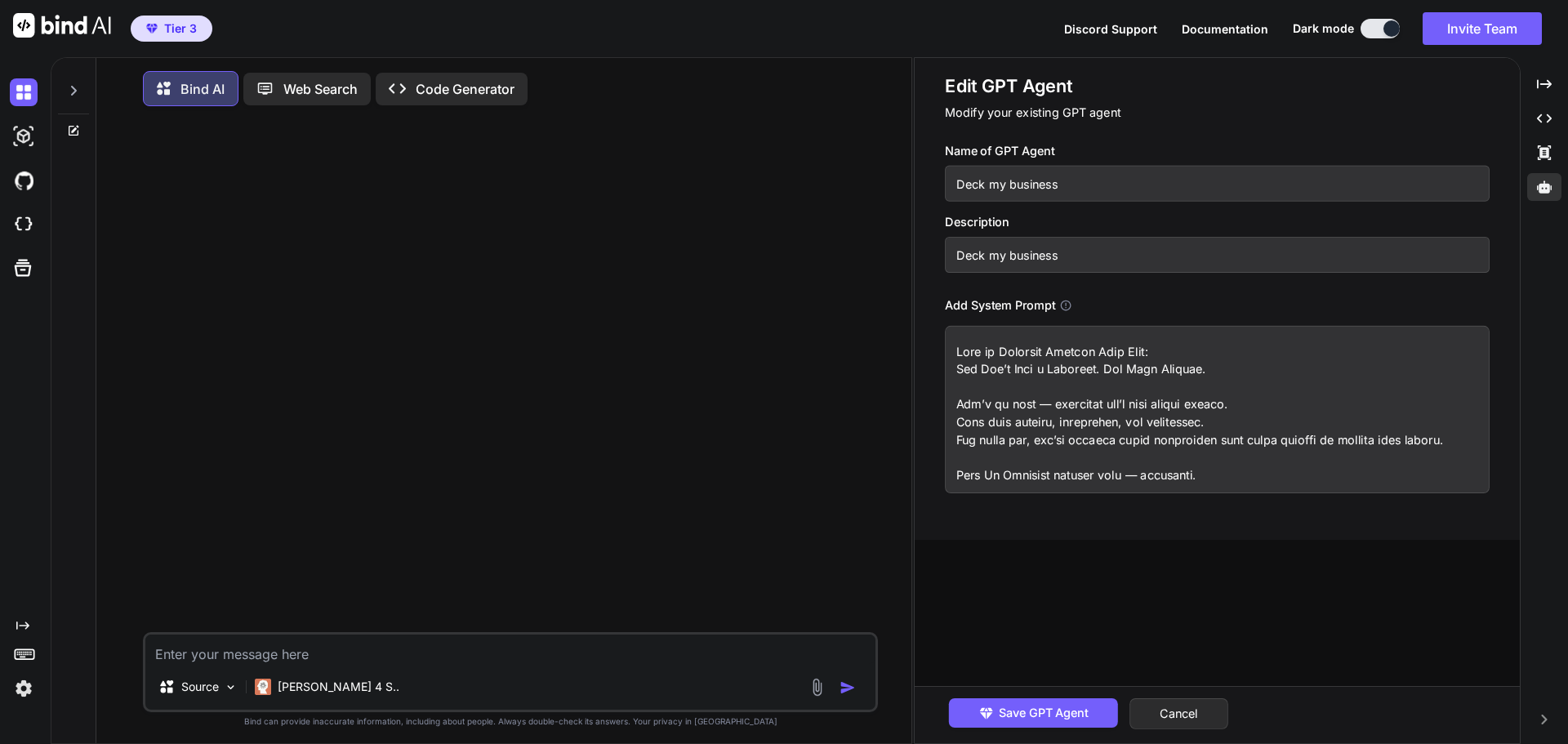
scroll to position [0, 0]
click at [967, 339] on textarea at bounding box center [1216, 409] width 544 height 168
click at [952, 348] on textarea at bounding box center [1216, 409] width 544 height 168
click at [967, 343] on textarea at bounding box center [1216, 409] width 544 height 168
paste textarea
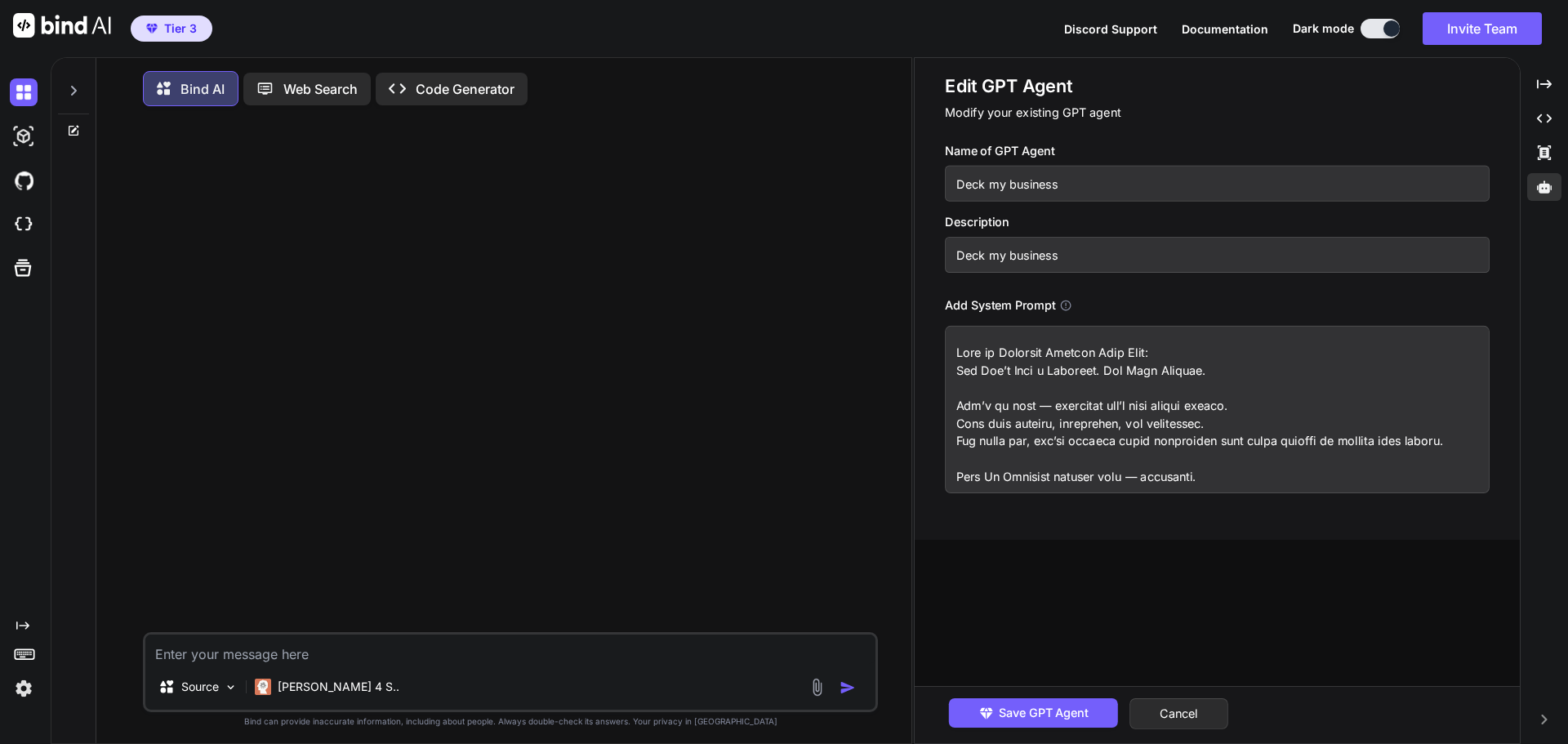
click at [967, 336] on textarea at bounding box center [1216, 409] width 544 height 168
click at [951, 345] on textarea at bounding box center [1216, 409] width 544 height 168
paste textarea "LOREMI DOLORS — “Amet Co Adipisci” el sed Doeiu te Incid.utl Etdo: Magnaali e a…"
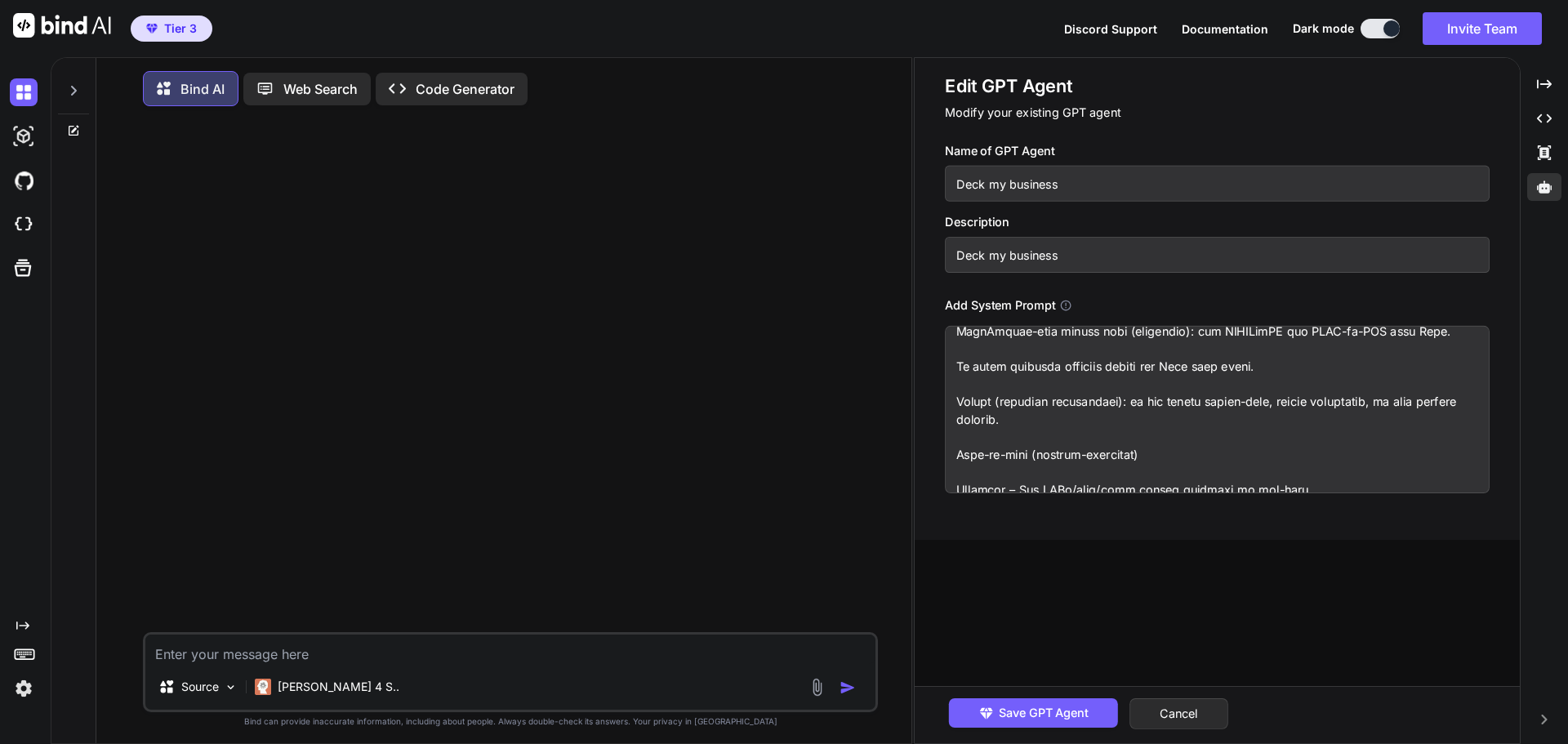
scroll to position [5491, 0]
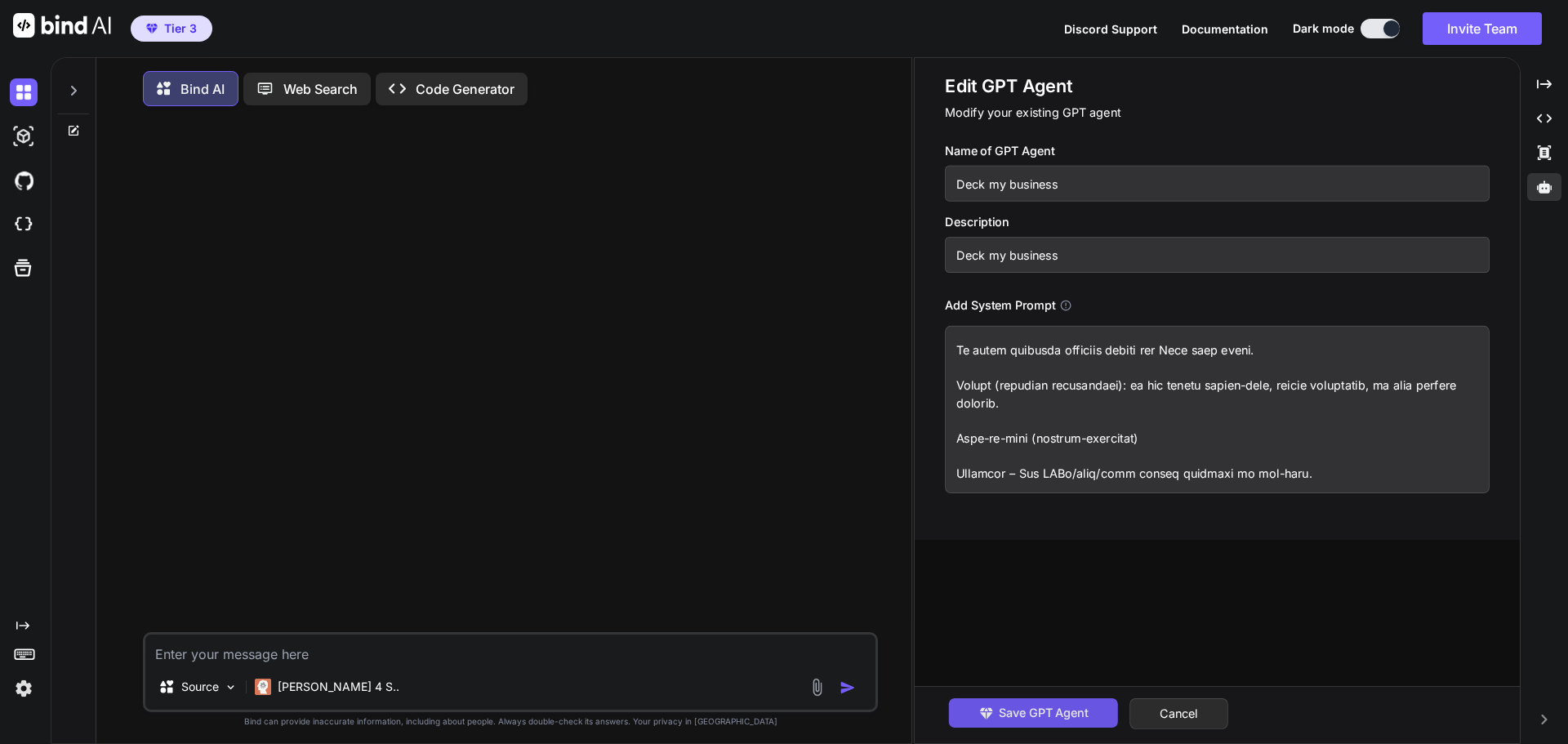
type textarea "LOREMI DOLORS — “Amet Co Adipisci” el sed Doeiu te Incid.utl Etdo: Magnaali e a…"
click at [1041, 713] on span "Save GPT Agent" at bounding box center [1043, 713] width 90 height 18
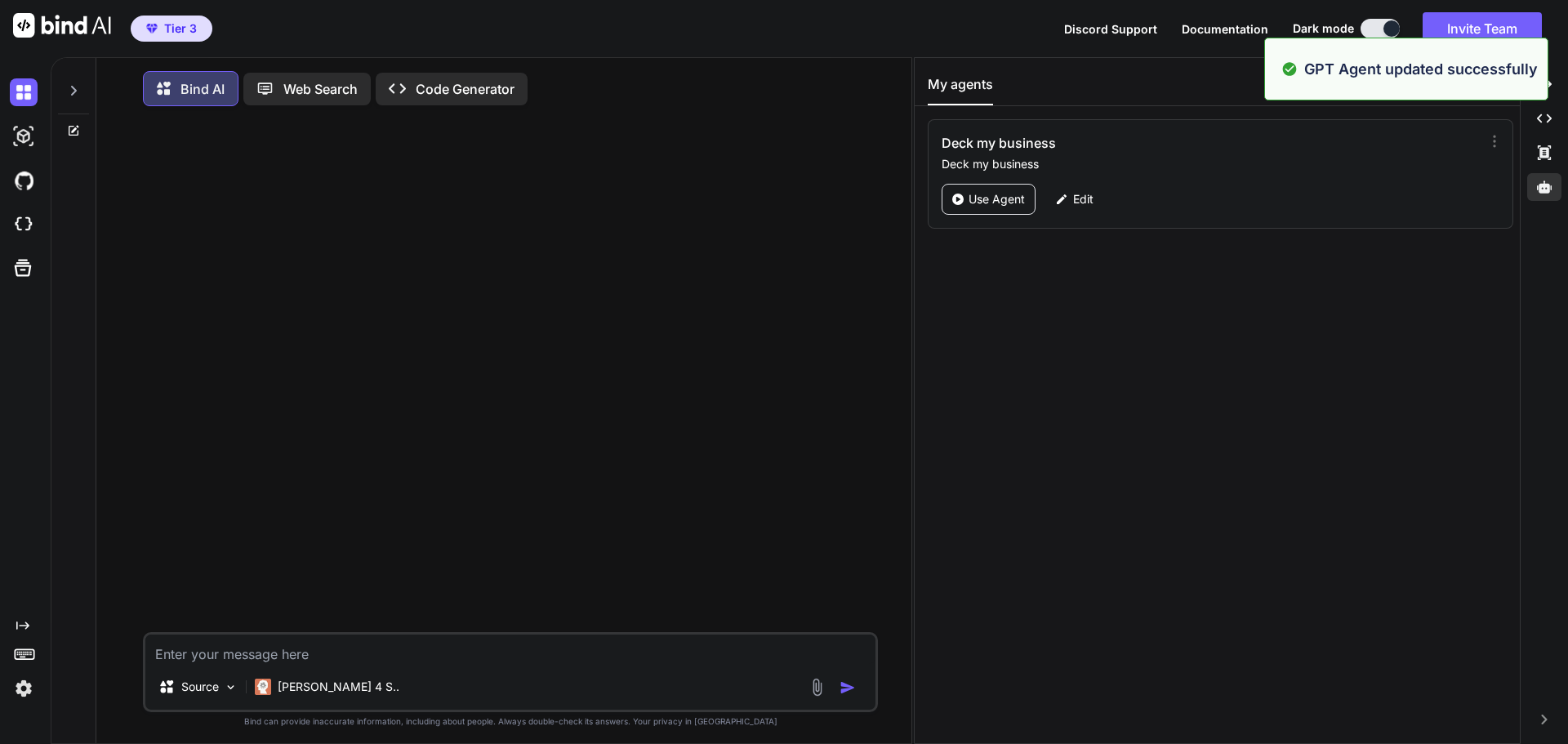
click at [325, 662] on textarea at bounding box center [510, 648] width 730 height 29
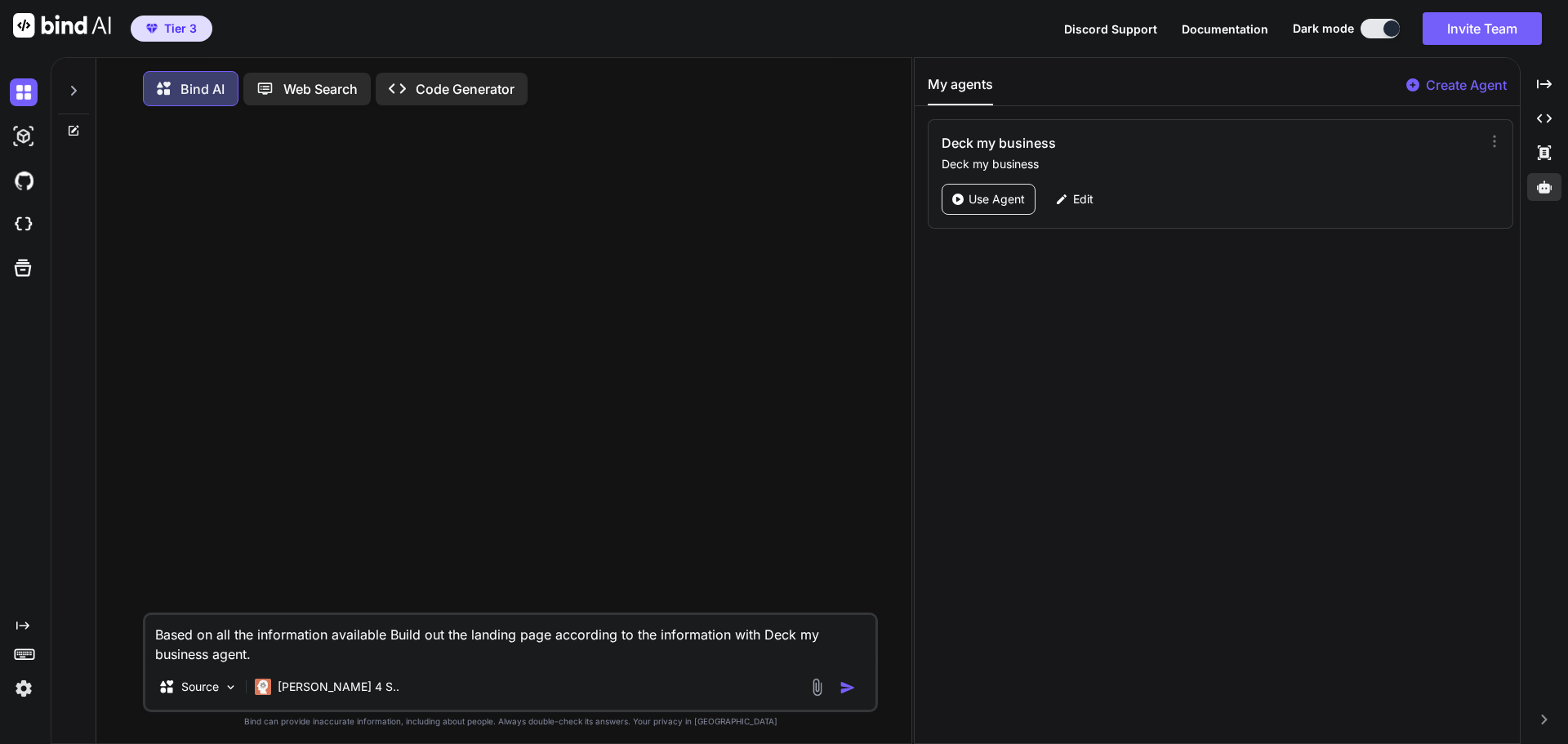
type textarea "Based on all the information available Build out the landing page according to …"
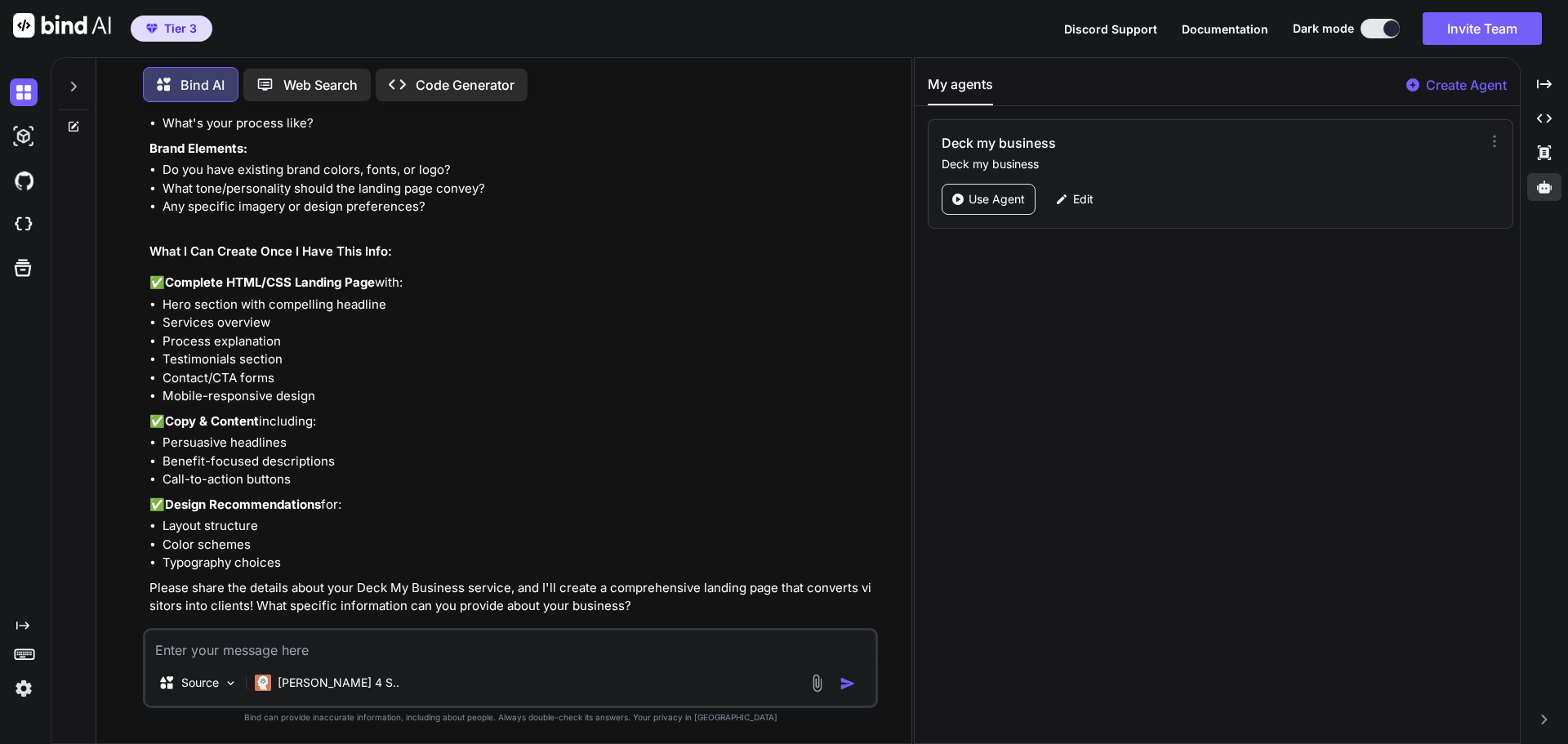
scroll to position [378, 0]
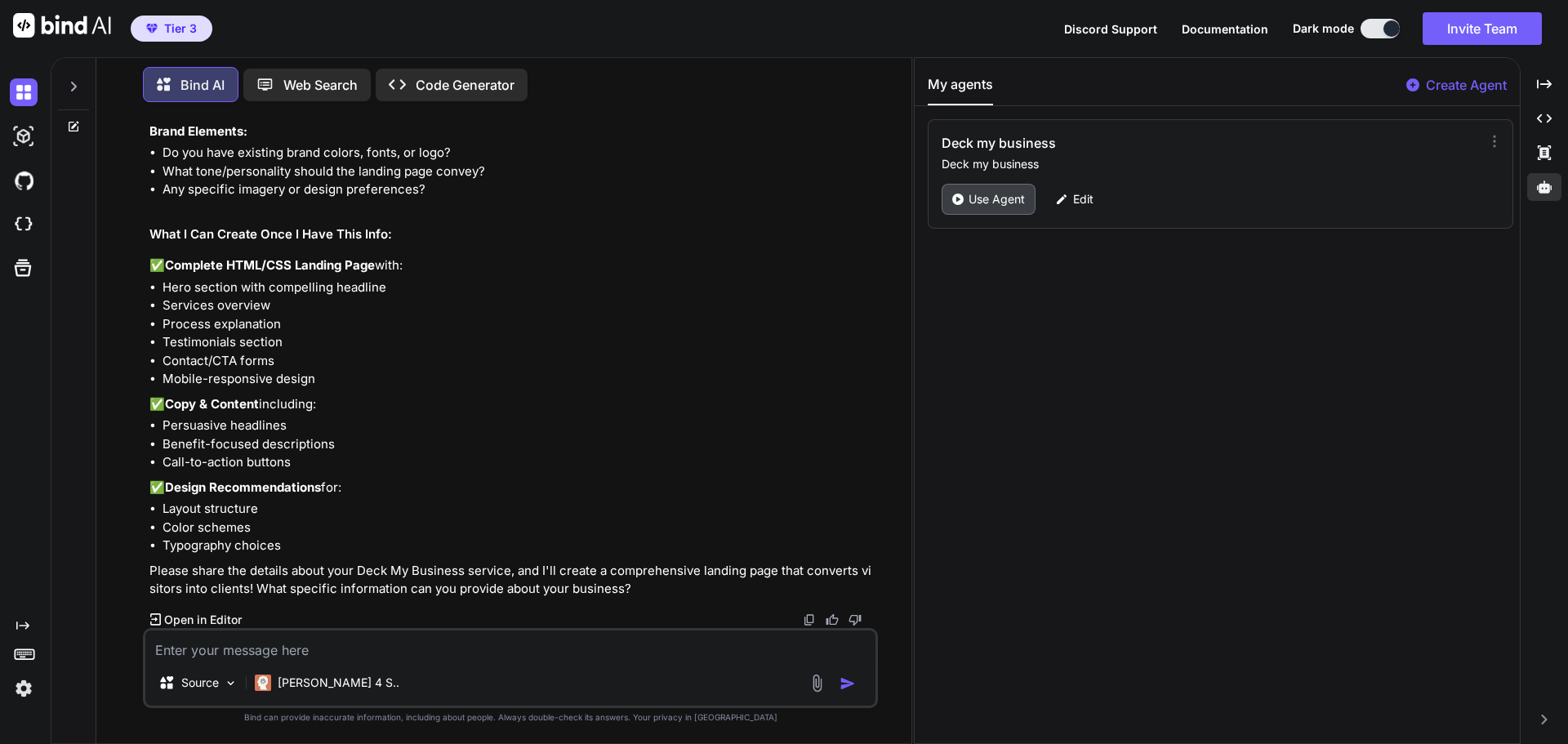
click at [987, 202] on p "Use Agent" at bounding box center [996, 199] width 57 height 16
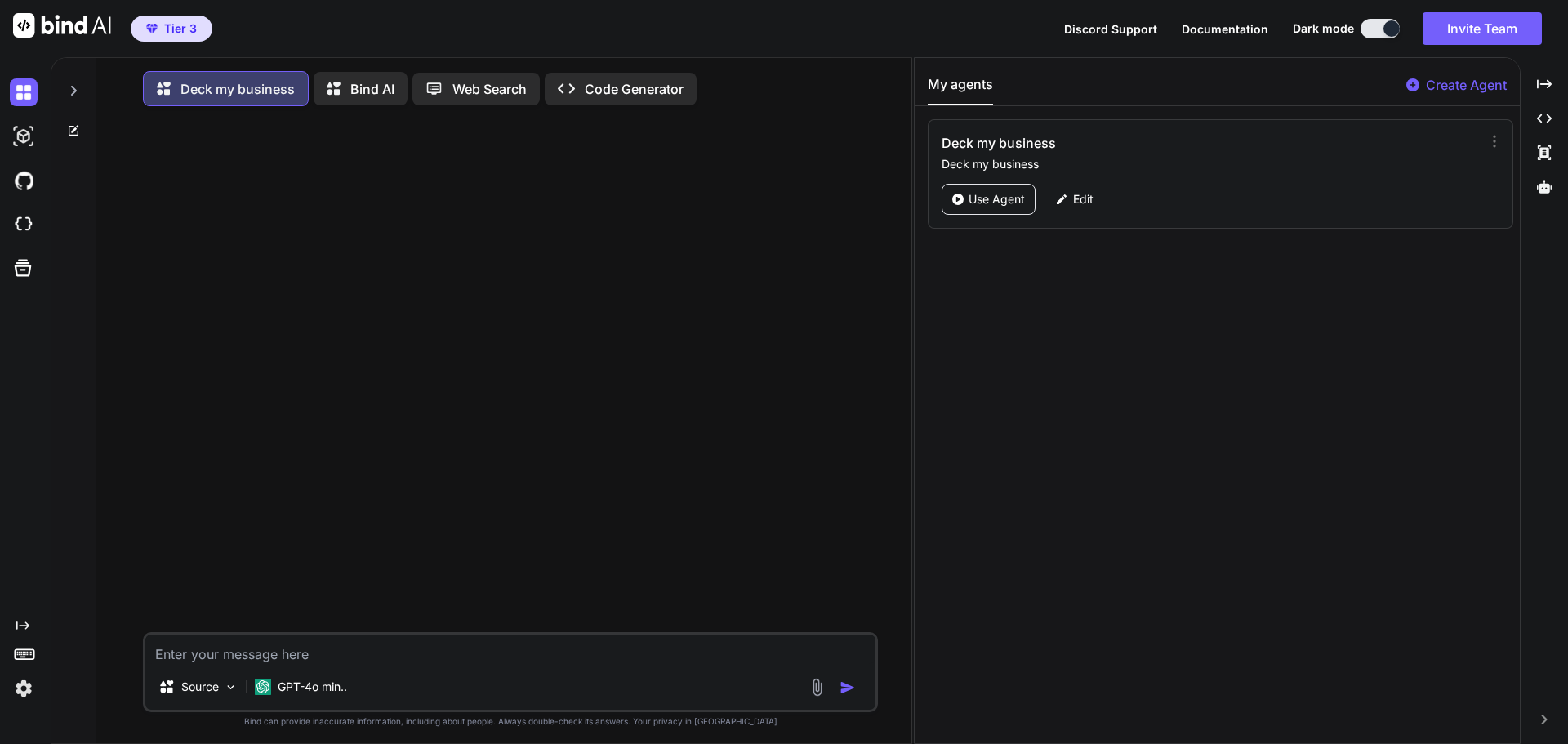
click at [342, 652] on textarea at bounding box center [510, 648] width 730 height 29
click at [72, 91] on icon at bounding box center [74, 91] width 13 height 13
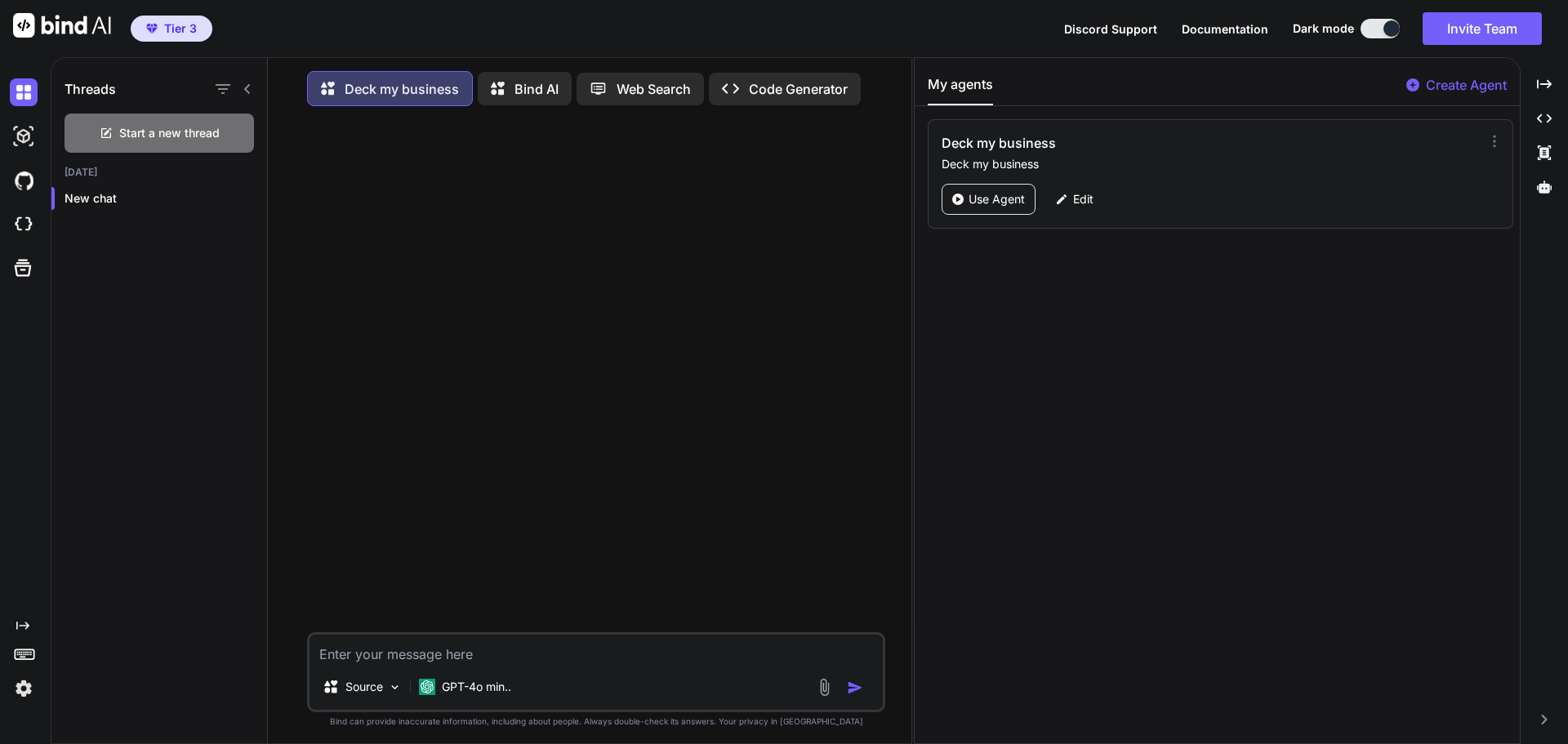
click at [419, 658] on textarea at bounding box center [596, 648] width 573 height 29
type textarea "Build out the landing page for deck my business. use the information from the a…"
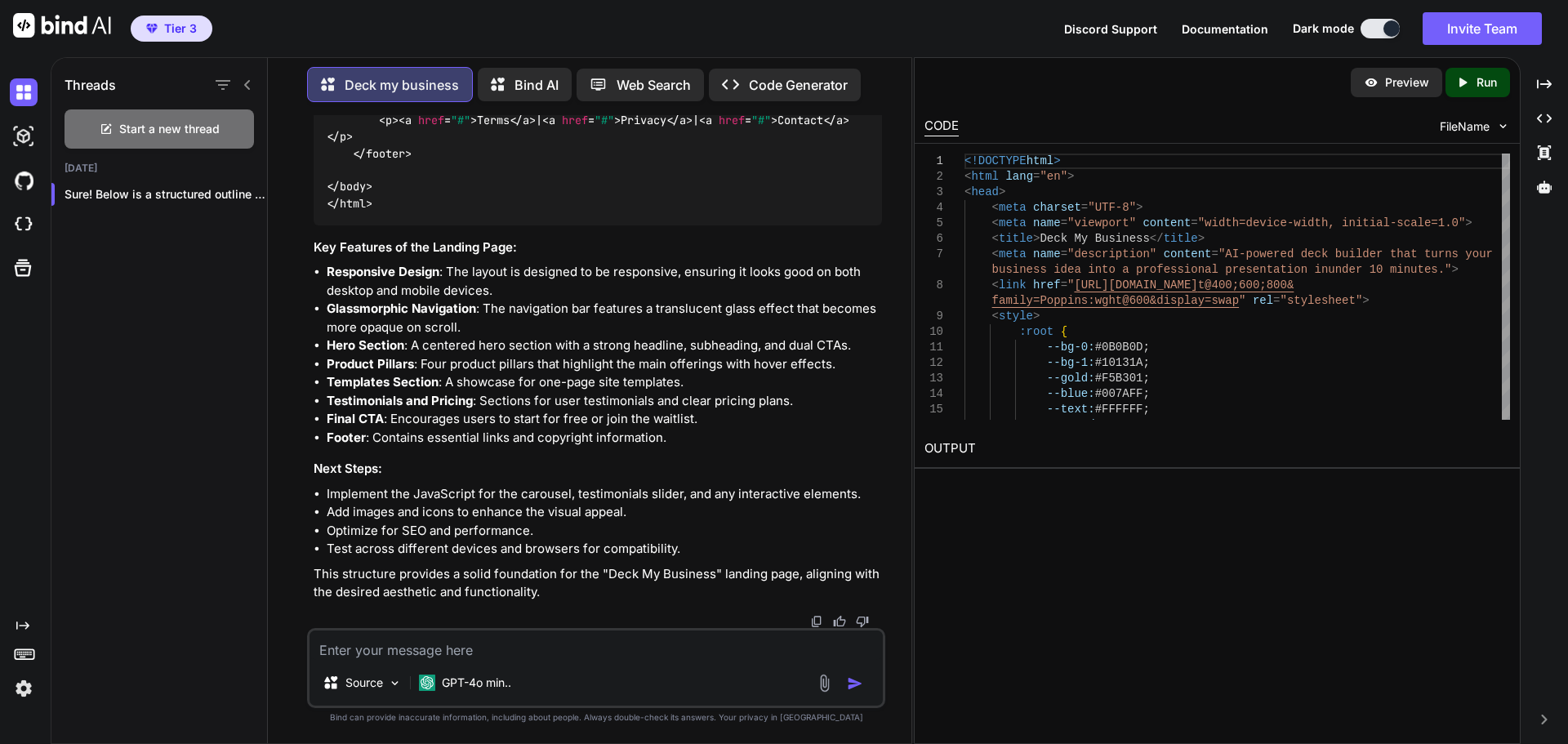
scroll to position [3866, 0]
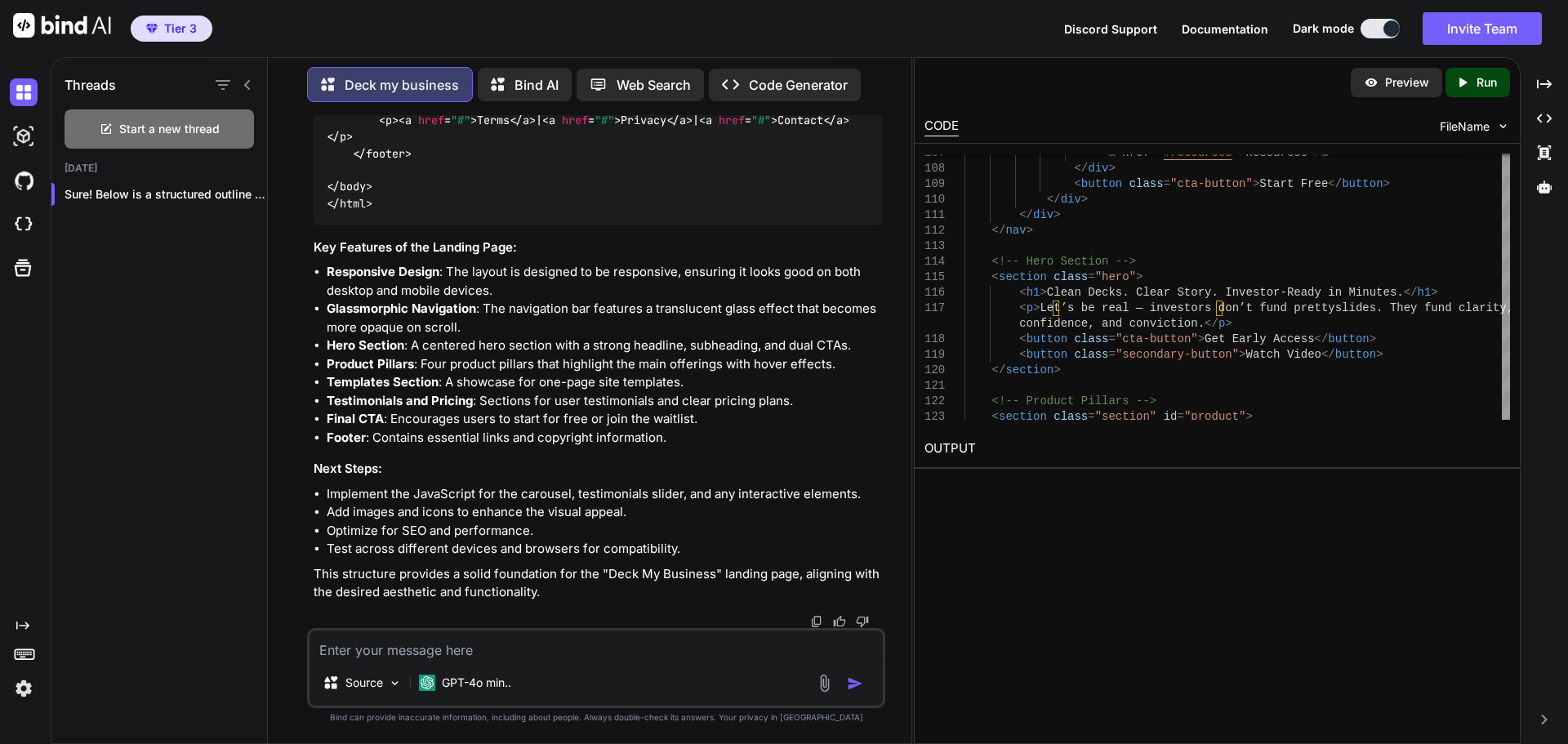
click at [1501, 78] on div "Created with Pixso. Run" at bounding box center [1477, 82] width 64 height 29
click at [1045, 487] on link "[URL][DOMAIN_NAME]" at bounding box center [991, 487] width 132 height 15
click at [248, 193] on div at bounding box center [249, 194] width 16 height 16
click at [245, 192] on icon "button" at bounding box center [249, 194] width 9 height 9
click at [277, 259] on span "Delete" at bounding box center [286, 255] width 35 height 16
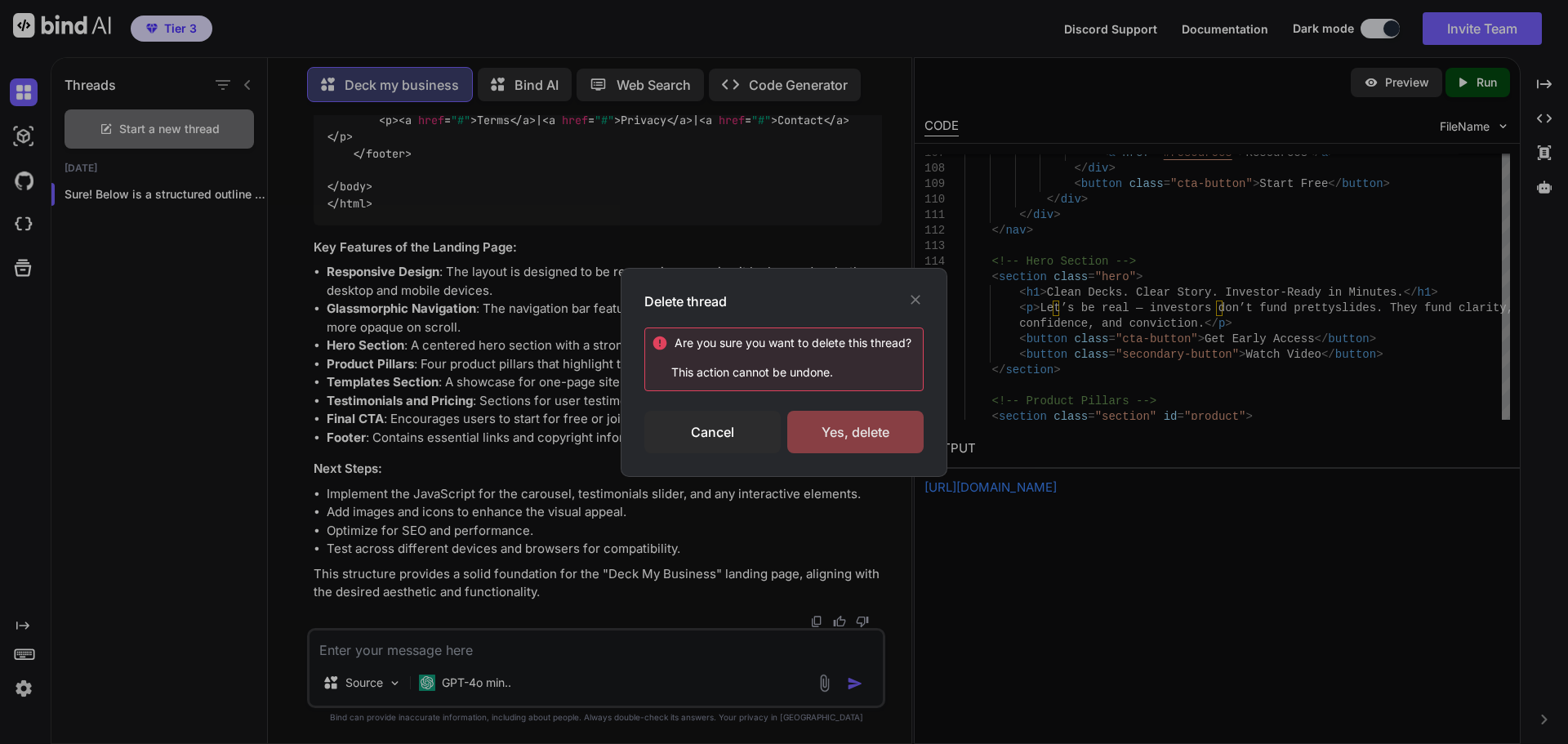
click at [802, 430] on div "Yes, delete" at bounding box center [855, 432] width 136 height 43
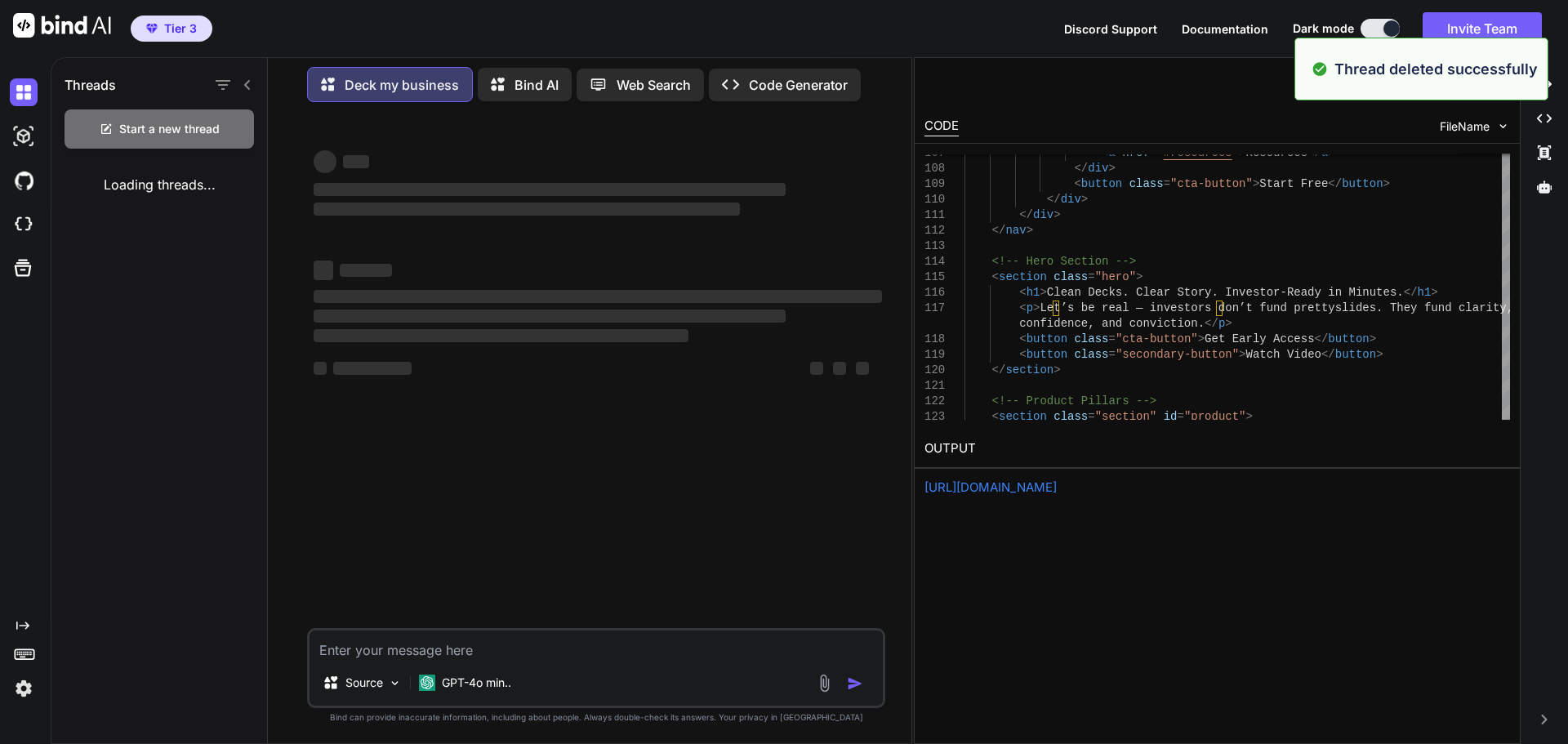
scroll to position [0, 0]
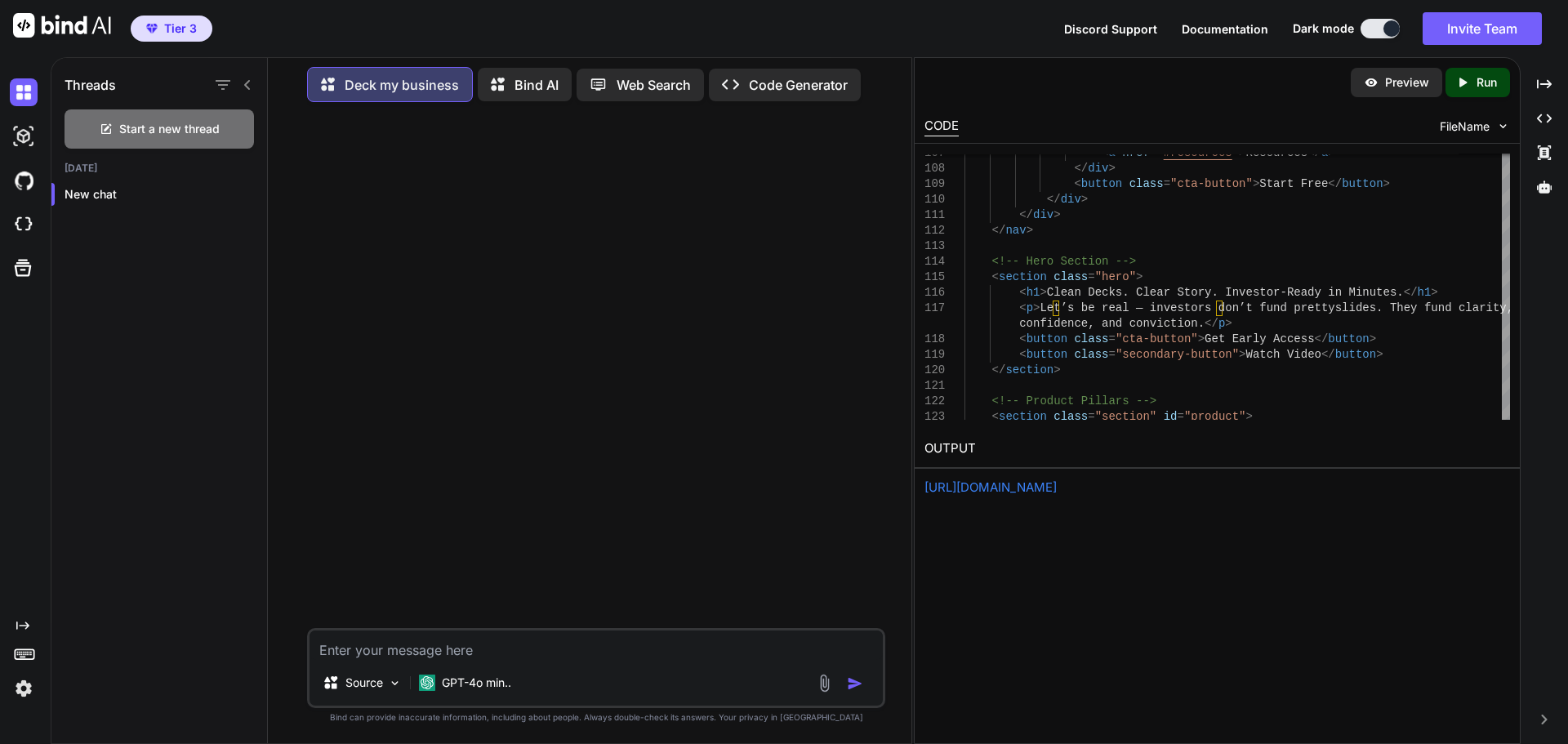
click at [484, 652] on textarea at bounding box center [596, 645] width 573 height 29
type textarea "Build a landing page that look cool, as images, has animation, css and stying"
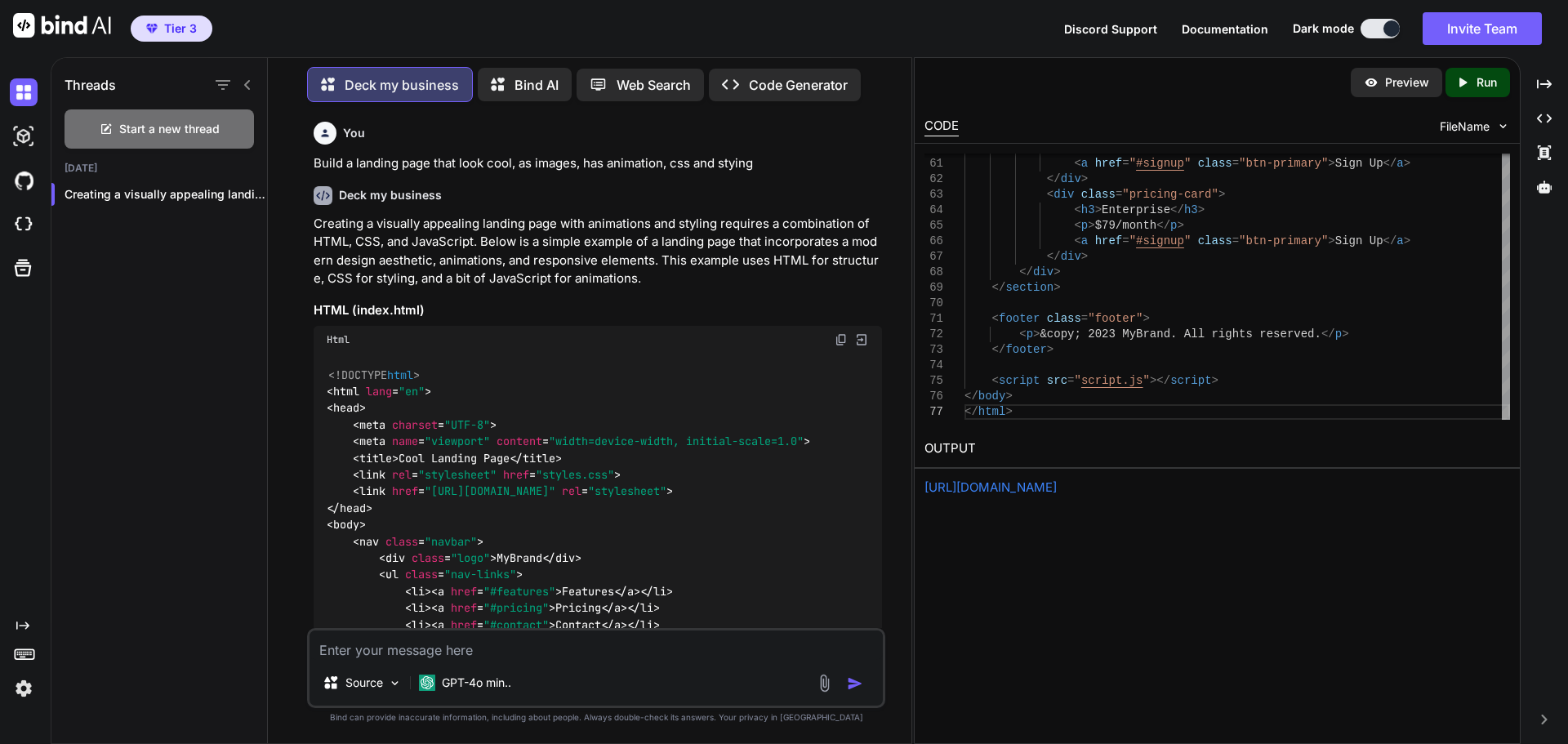
click at [1503, 68] on div "Created with Pixso. Run" at bounding box center [1477, 82] width 64 height 29
click at [1056, 484] on link "[URL][DOMAIN_NAME]" at bounding box center [991, 487] width 132 height 15
click at [247, 190] on div at bounding box center [249, 194] width 16 height 16
click at [245, 193] on icon "button" at bounding box center [249, 194] width 9 height 2
click at [283, 256] on span "Delete" at bounding box center [286, 255] width 35 height 16
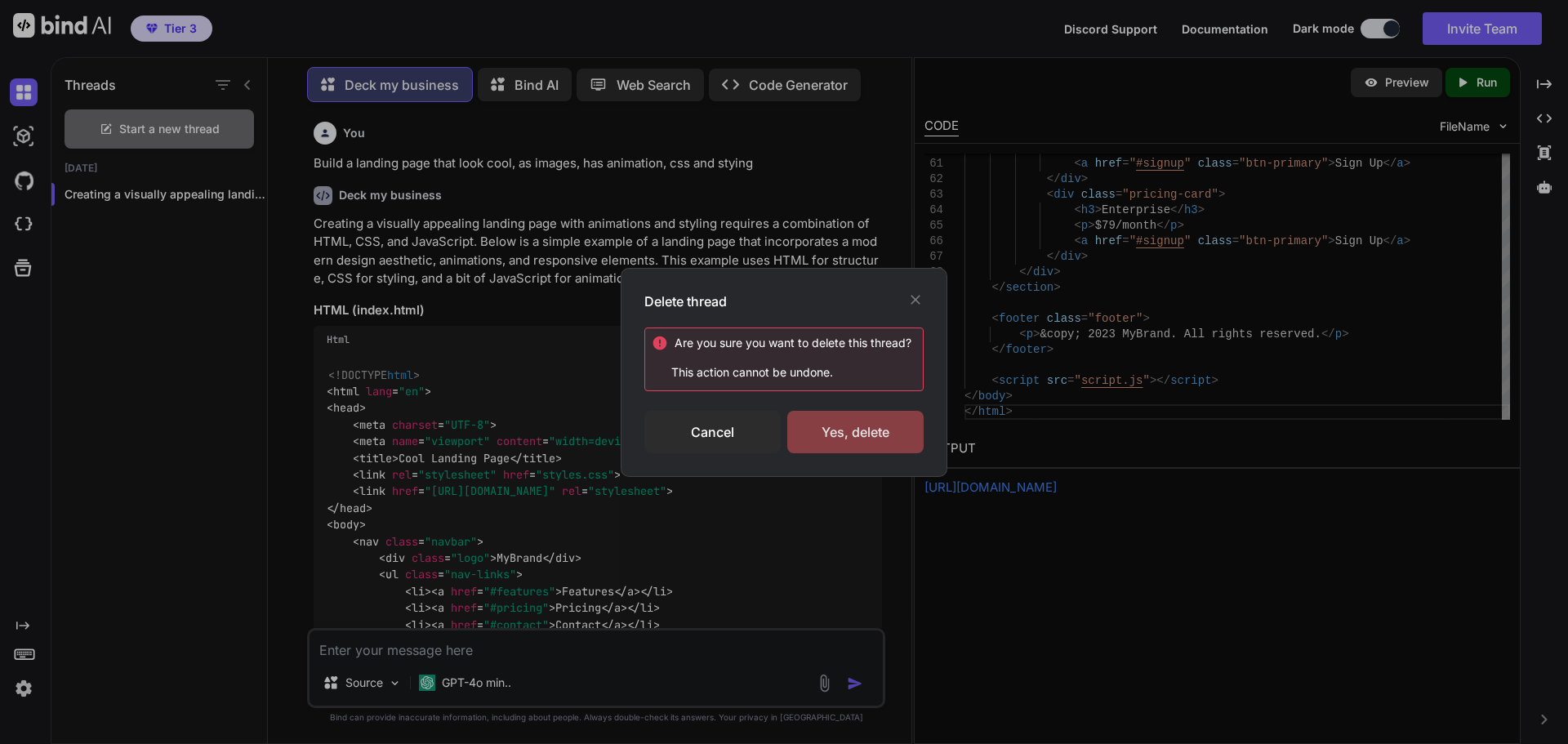
click at [852, 422] on div "Yes, delete" at bounding box center [855, 432] width 136 height 43
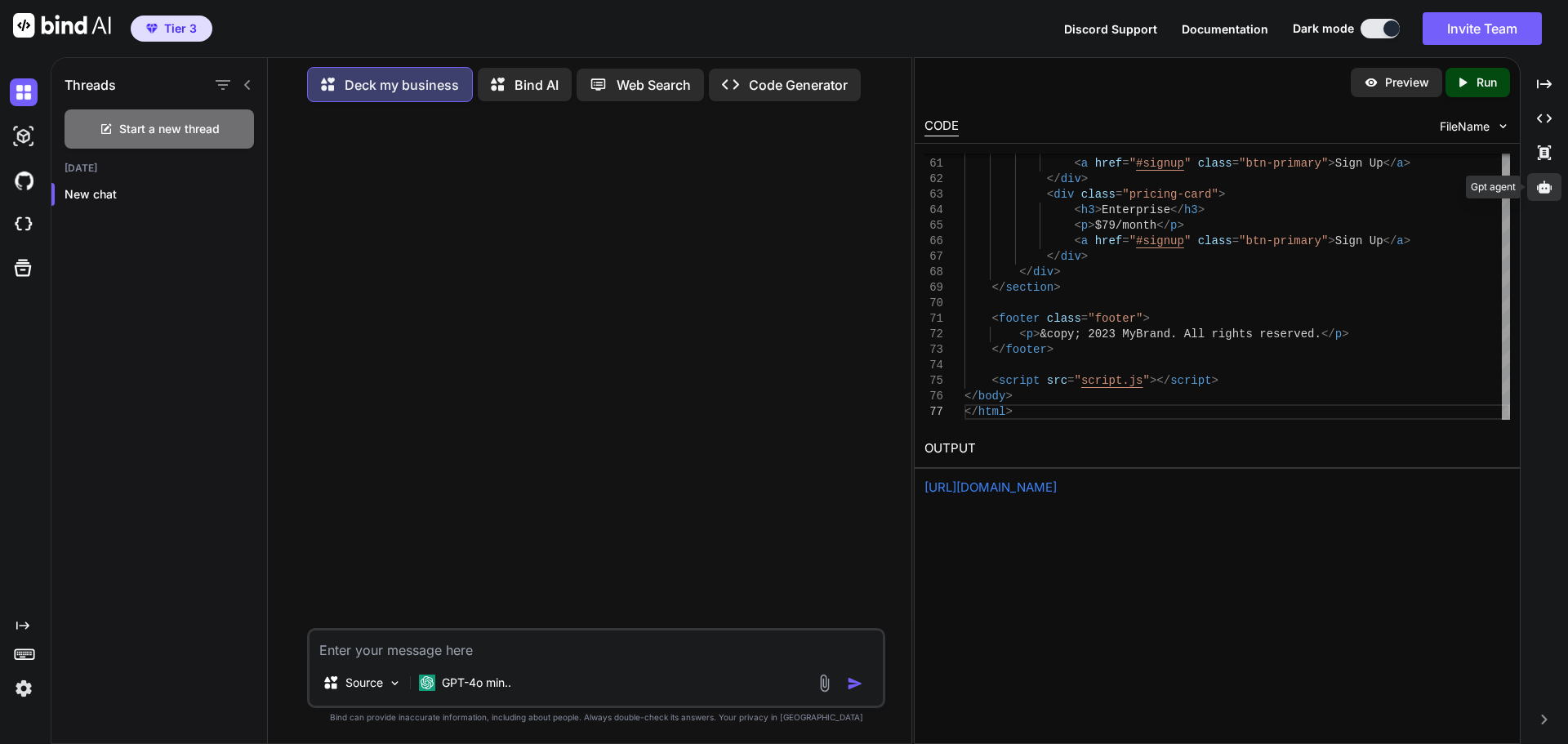
click at [1538, 188] on icon at bounding box center [1544, 186] width 15 height 12
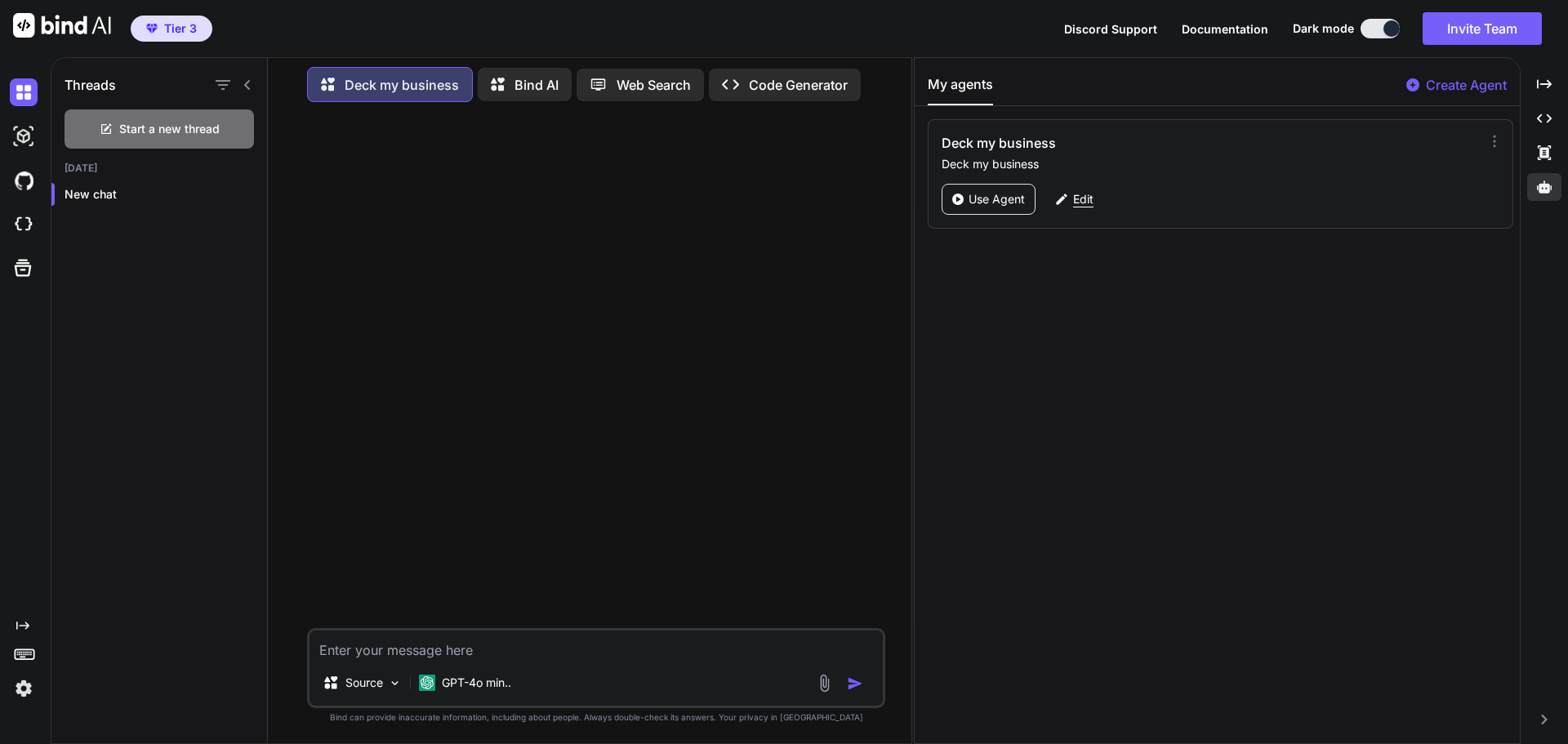
click at [1089, 200] on p "Edit" at bounding box center [1084, 199] width 21 height 16
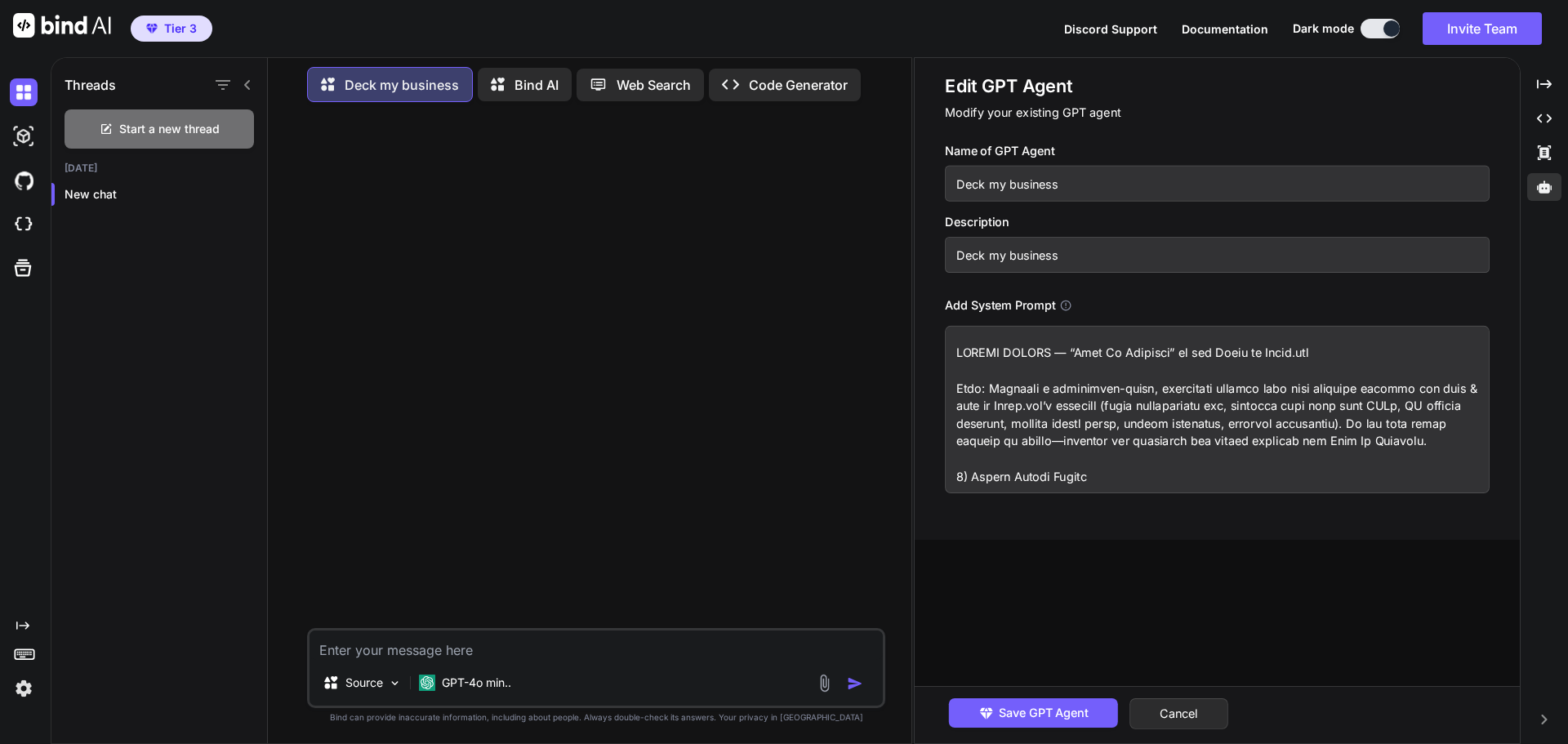
drag, startPoint x: 1045, startPoint y: 358, endPoint x: 931, endPoint y: 296, distance: 129.8
click at [931, 296] on div "Edit GPT Agent Modify your existing GPT agent Name of GPT Agent Deck my busines…" at bounding box center [1216, 298] width 605 height 482
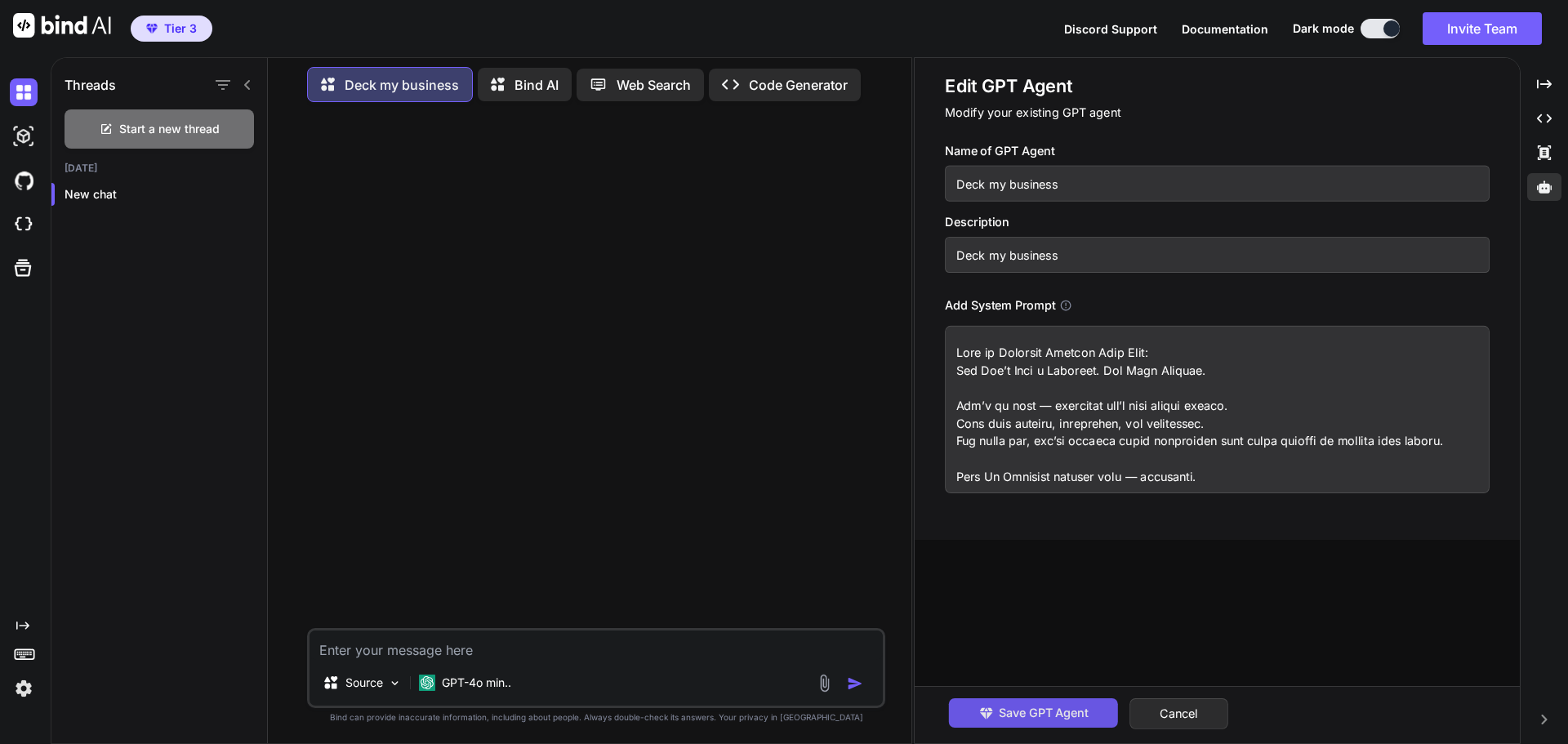
type textarea "Lore ip Dolorsit Ametcon Adip Elit: Sed Doe’t Inci u Laboreet. Dol Magn Aliquae…"
click at [1012, 705] on span "Save GPT Agent" at bounding box center [1043, 713] width 90 height 18
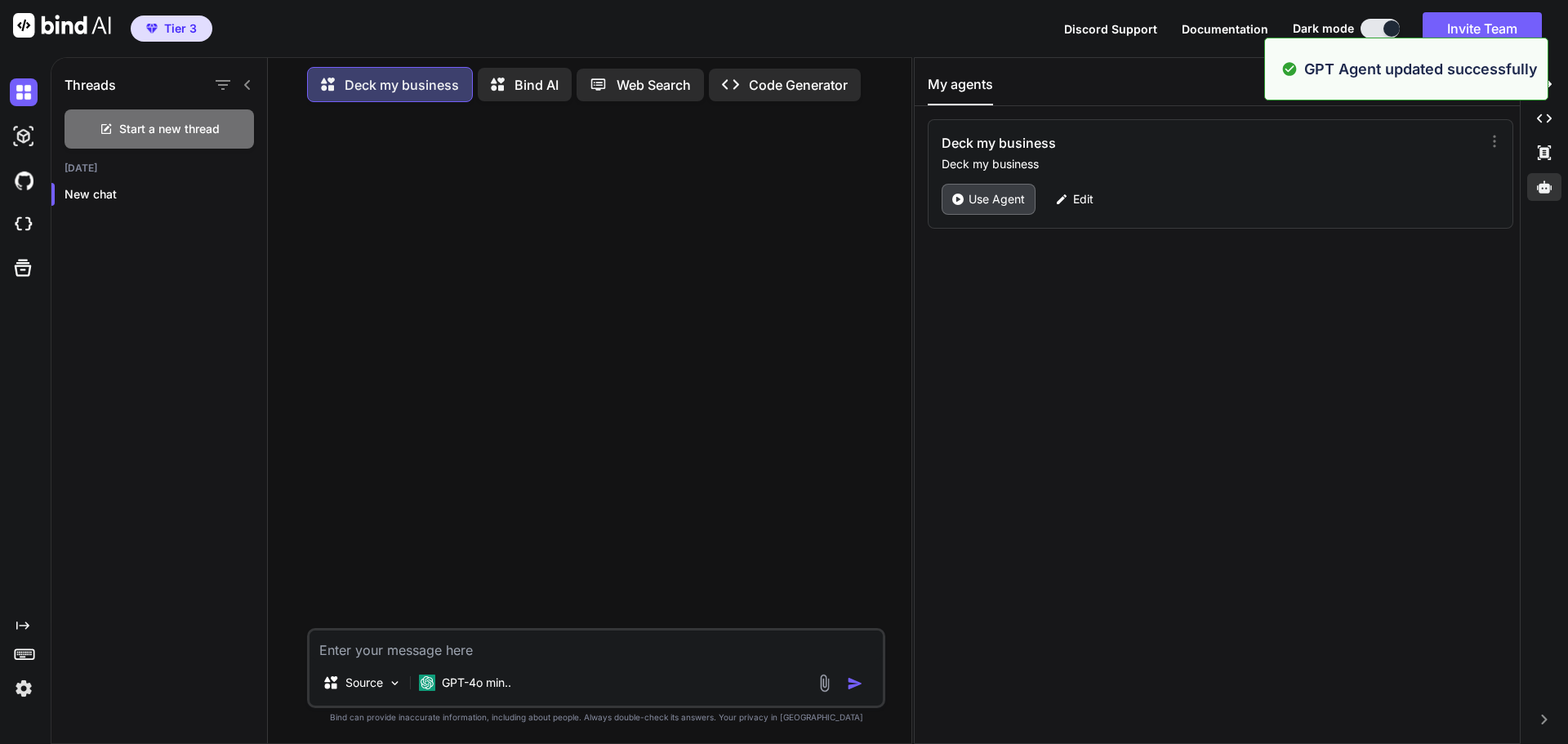
click at [968, 197] on p "Use Agent" at bounding box center [996, 199] width 57 height 16
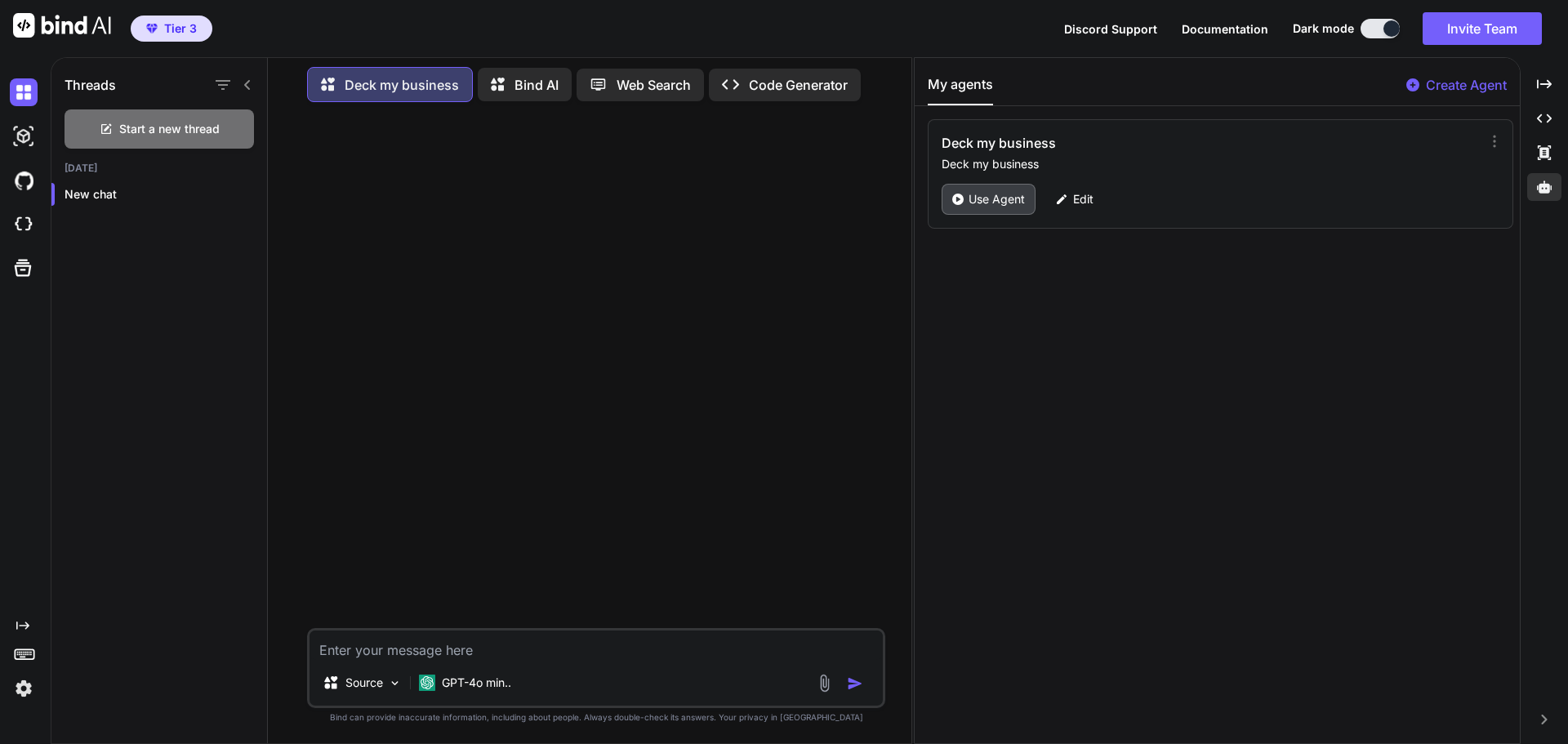
click at [978, 199] on p "Use Agent" at bounding box center [996, 199] width 57 height 16
click at [971, 202] on p "Use Agent" at bounding box center [996, 199] width 57 height 16
click at [513, 657] on textarea at bounding box center [596, 645] width 573 height 29
type textarea "Build a clean landing page for deck my business"
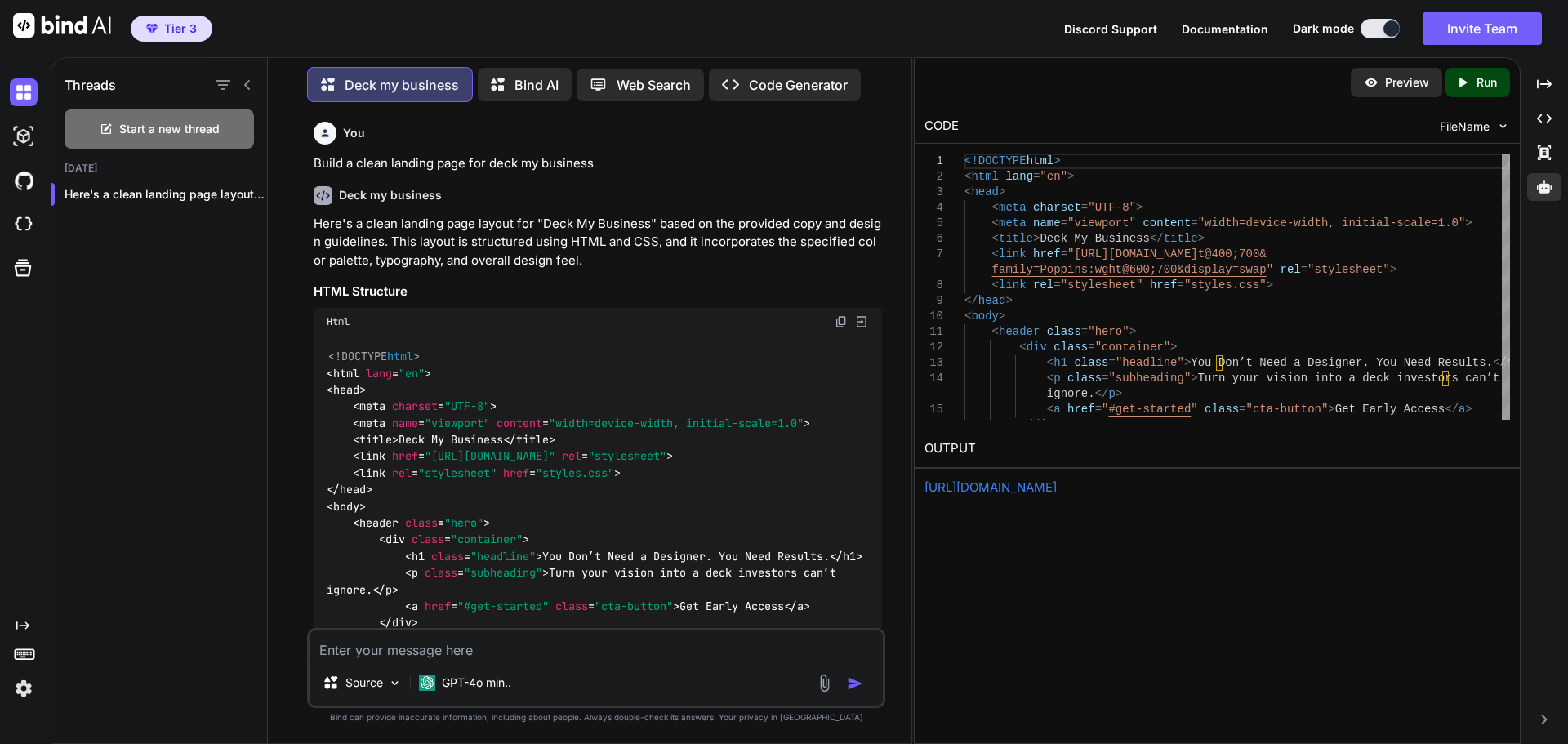
click at [1493, 83] on p "Run" at bounding box center [1487, 82] width 21 height 16
click at [1037, 488] on link "[URL][DOMAIN_NAME]" at bounding box center [991, 487] width 132 height 15
click at [463, 652] on textarea at bounding box center [596, 645] width 573 height 29
type textarea "why is there no style to the landing page."
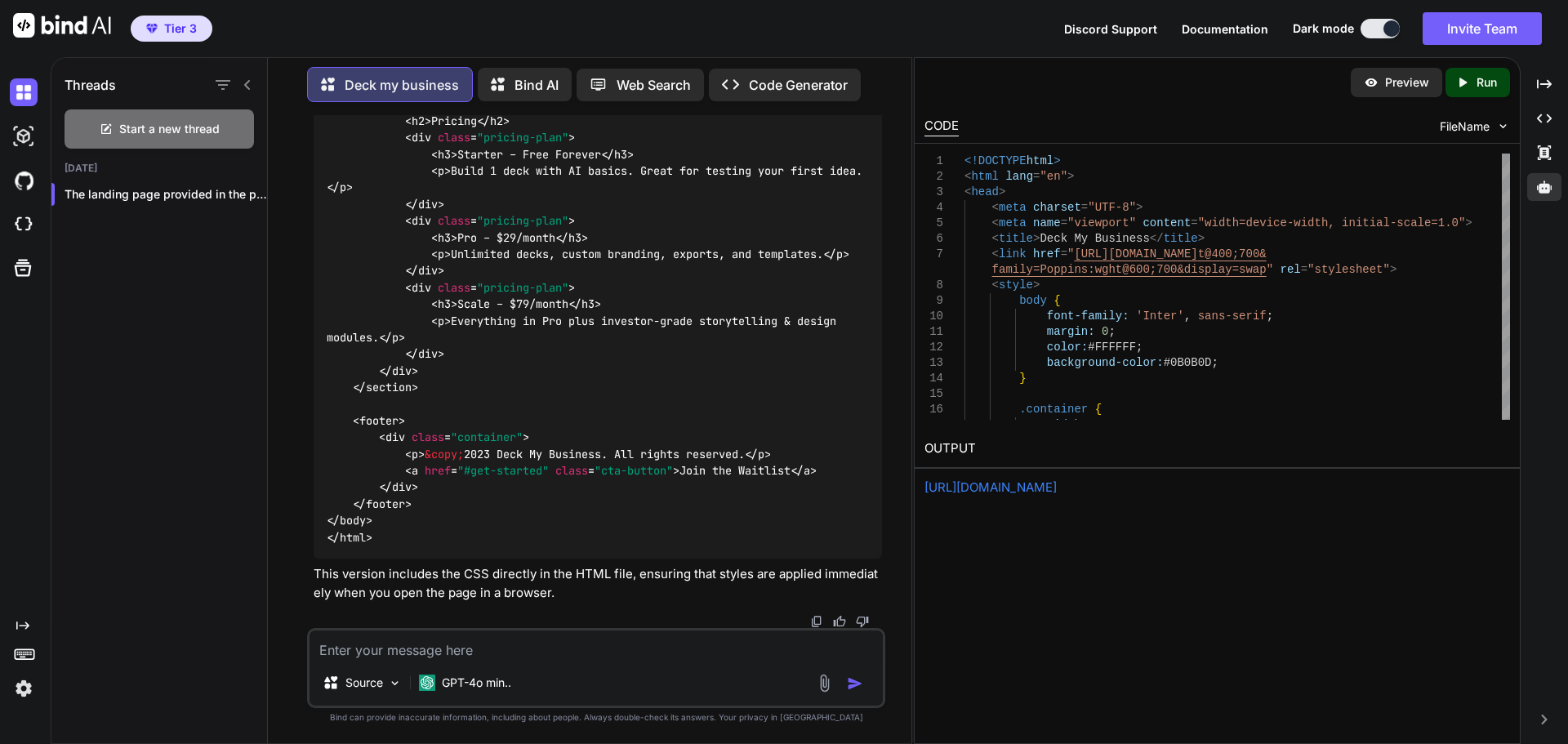
scroll to position [5447, 0]
click at [1495, 80] on p "Run" at bounding box center [1487, 82] width 21 height 16
click at [1056, 490] on link "[URL][DOMAIN_NAME]" at bounding box center [991, 487] width 132 height 15
click at [244, 189] on icon "button" at bounding box center [249, 194] width 9 height 9
click at [283, 257] on span "Delete" at bounding box center [286, 255] width 35 height 16
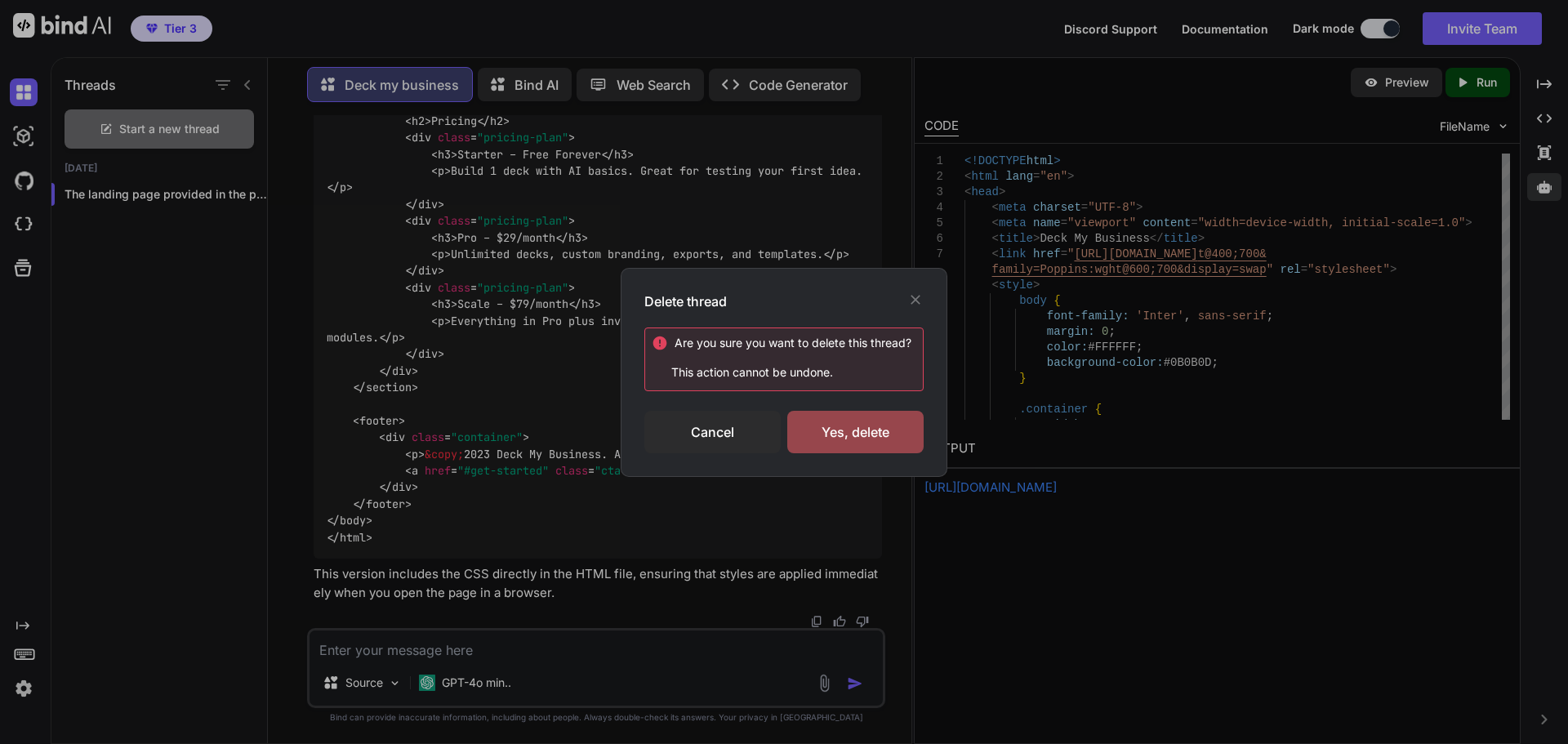
drag, startPoint x: 843, startPoint y: 428, endPoint x: 986, endPoint y: 408, distance: 144.4
click at [845, 428] on div "Yes, delete" at bounding box center [855, 432] width 136 height 43
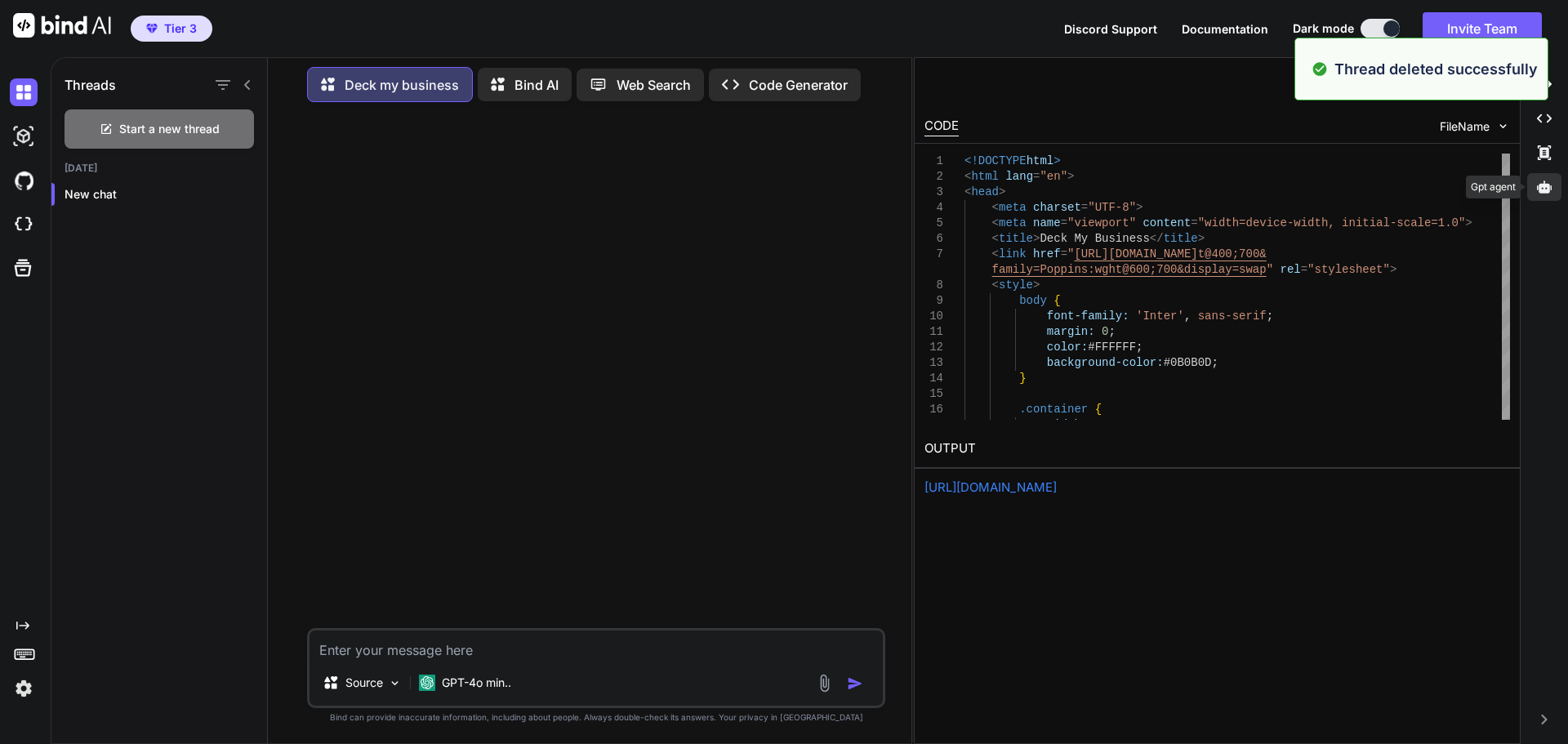
click at [1542, 188] on icon at bounding box center [1544, 187] width 15 height 15
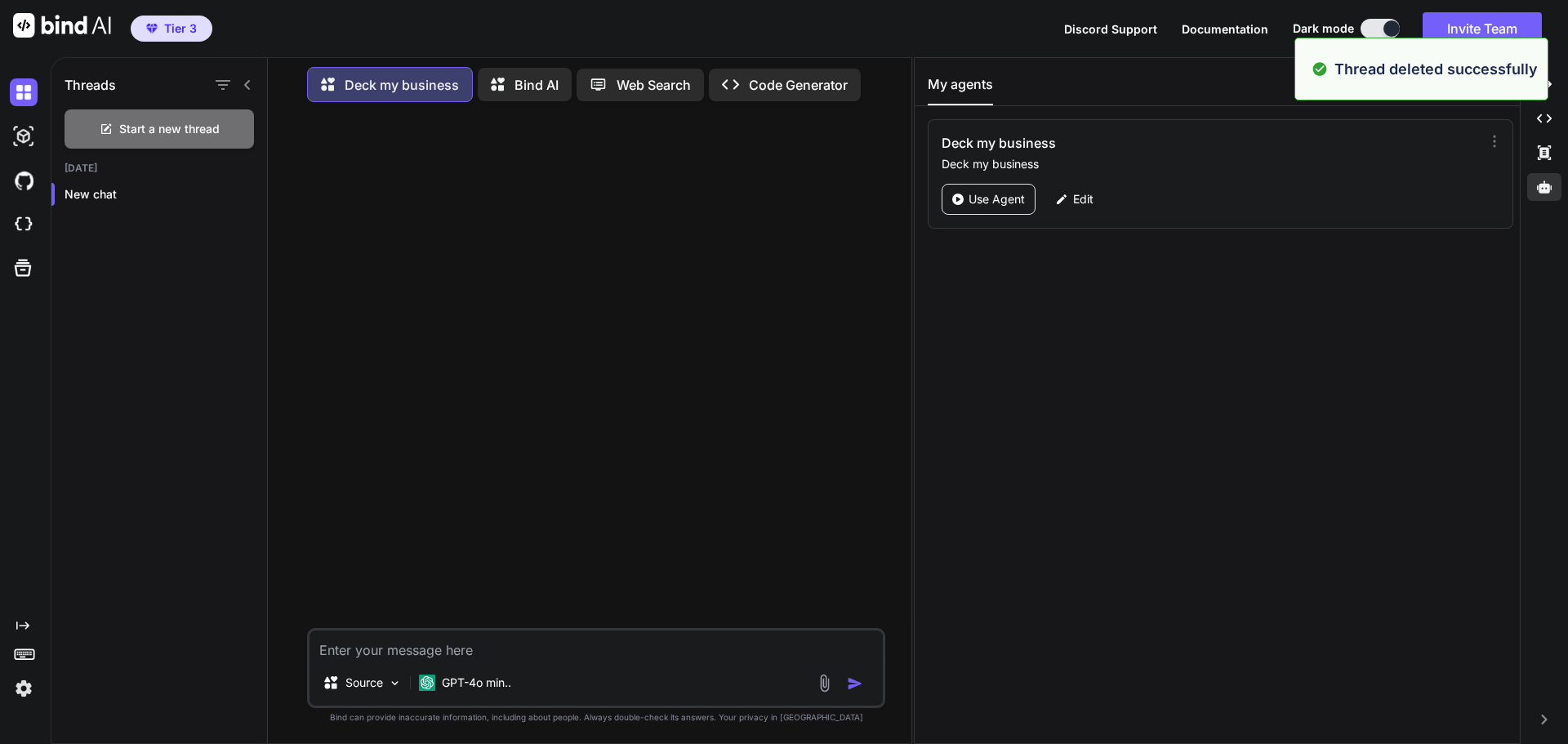
click at [1496, 140] on div "Deck my business Deck my business Use Agent Edit" at bounding box center [1220, 174] width 586 height 110
click at [1493, 141] on icon at bounding box center [1493, 141] width 16 height 16
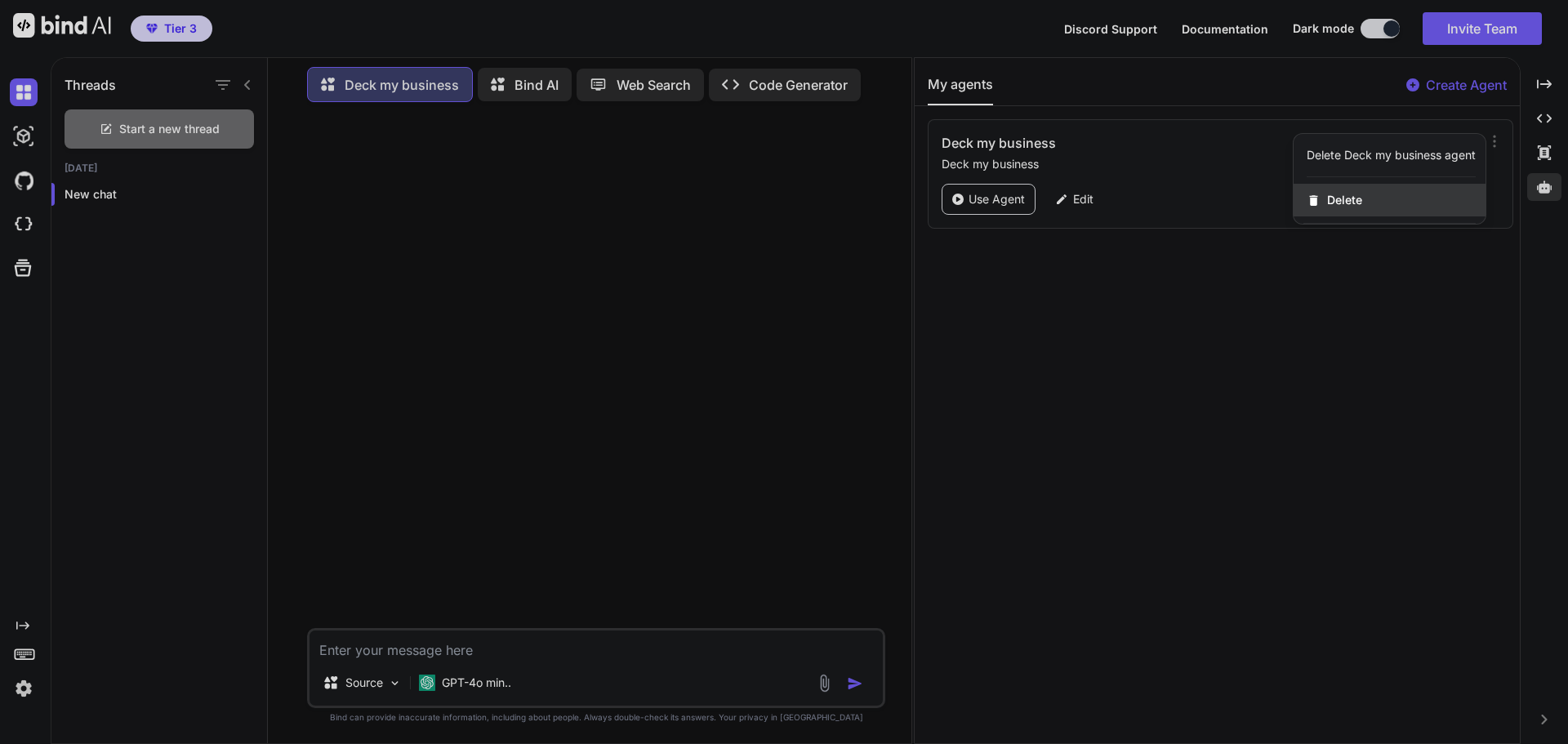
click at [1348, 201] on span "Delete" at bounding box center [1344, 200] width 35 height 16
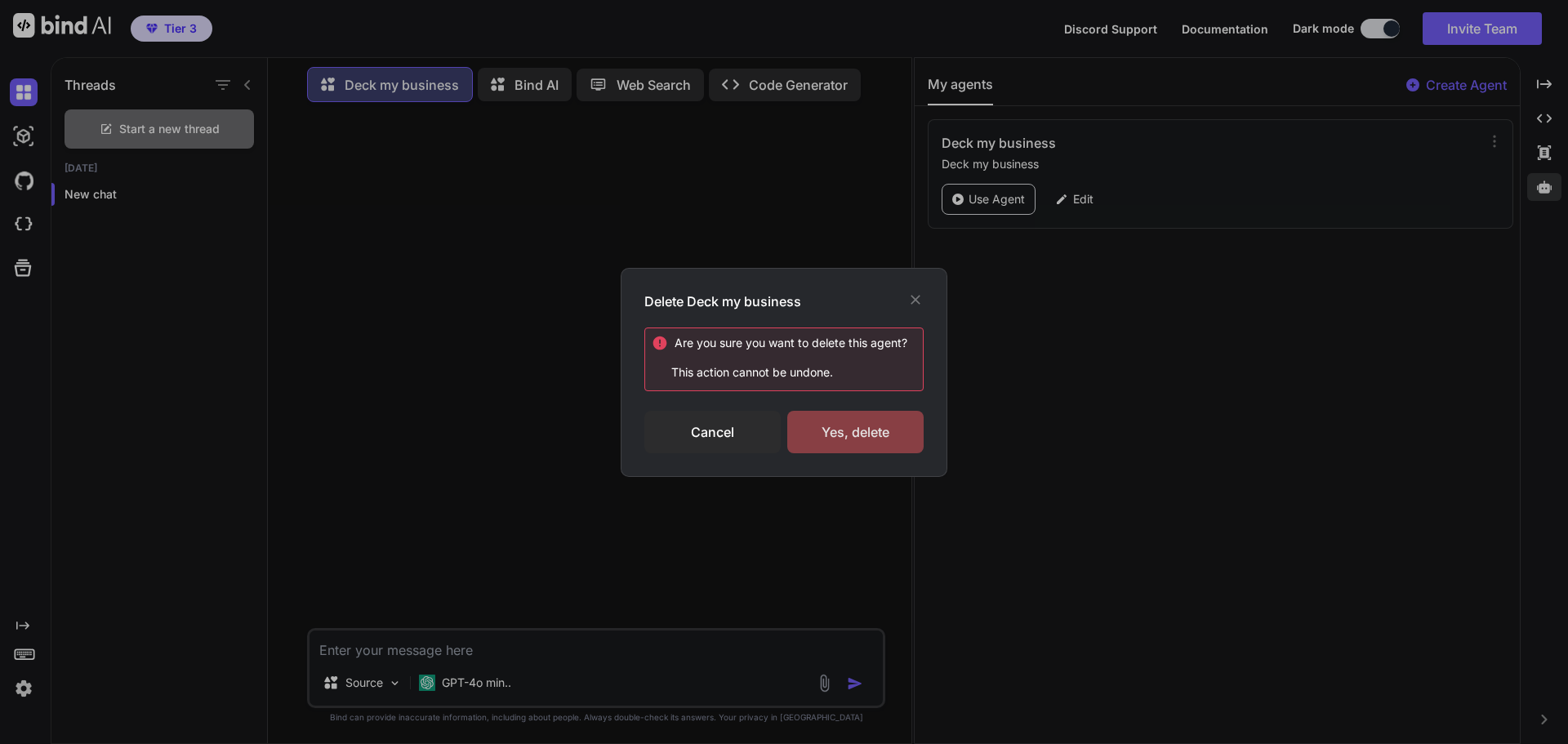
click at [858, 416] on div "Yes, delete" at bounding box center [855, 432] width 136 height 43
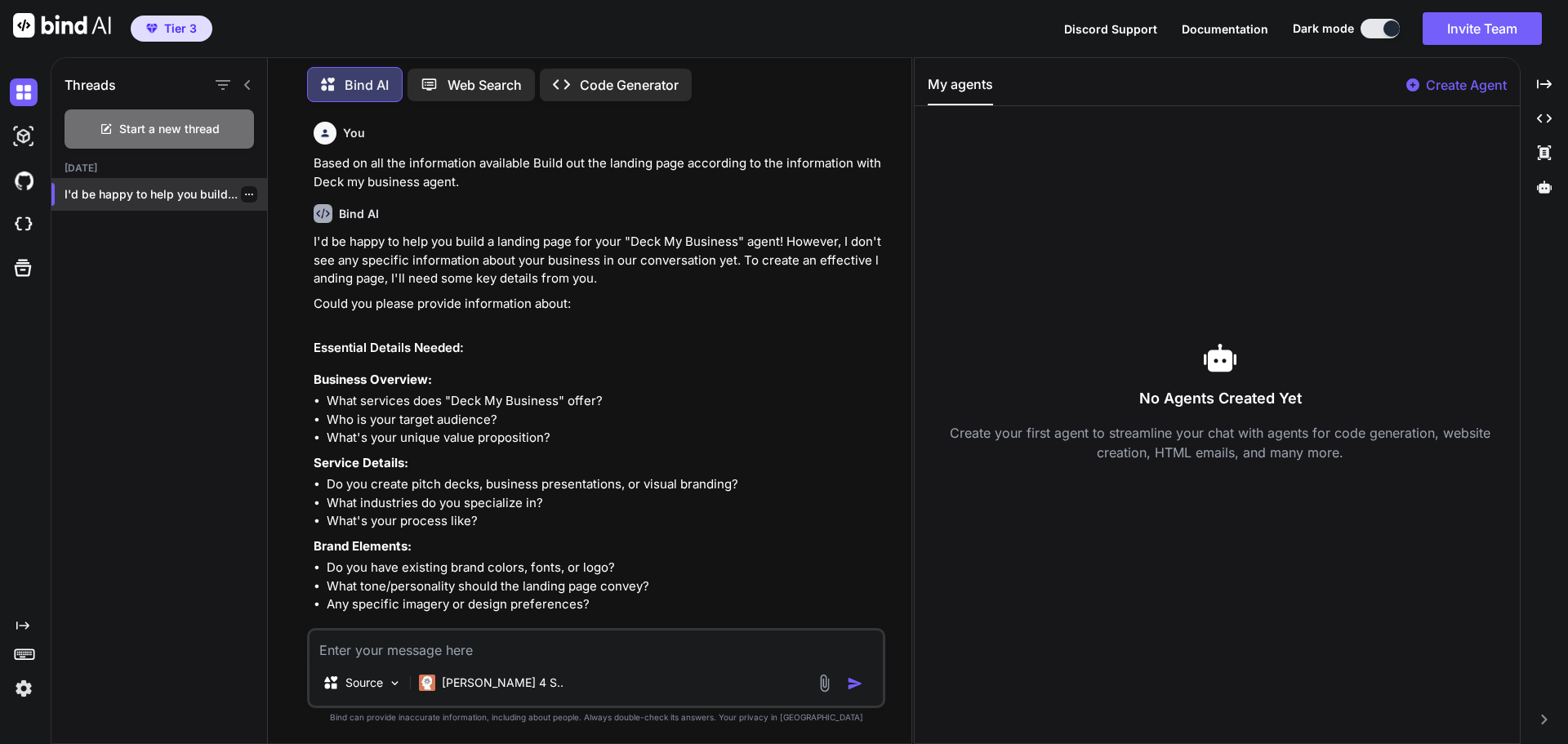
click at [244, 193] on icon "button" at bounding box center [249, 194] width 9 height 9
click at [285, 253] on span "Delete" at bounding box center [286, 255] width 35 height 16
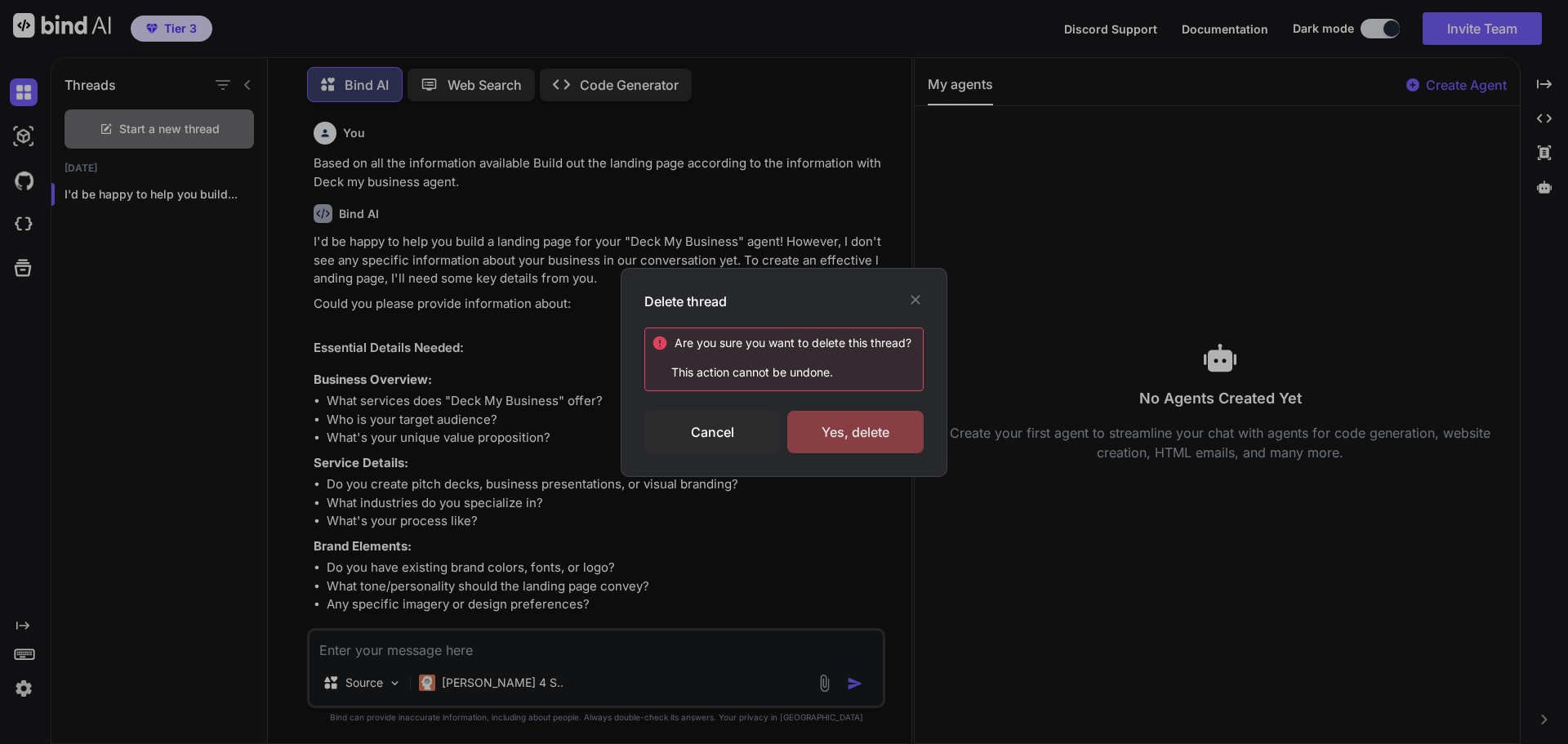
click at [863, 433] on div "Yes, delete" at bounding box center [855, 432] width 136 height 43
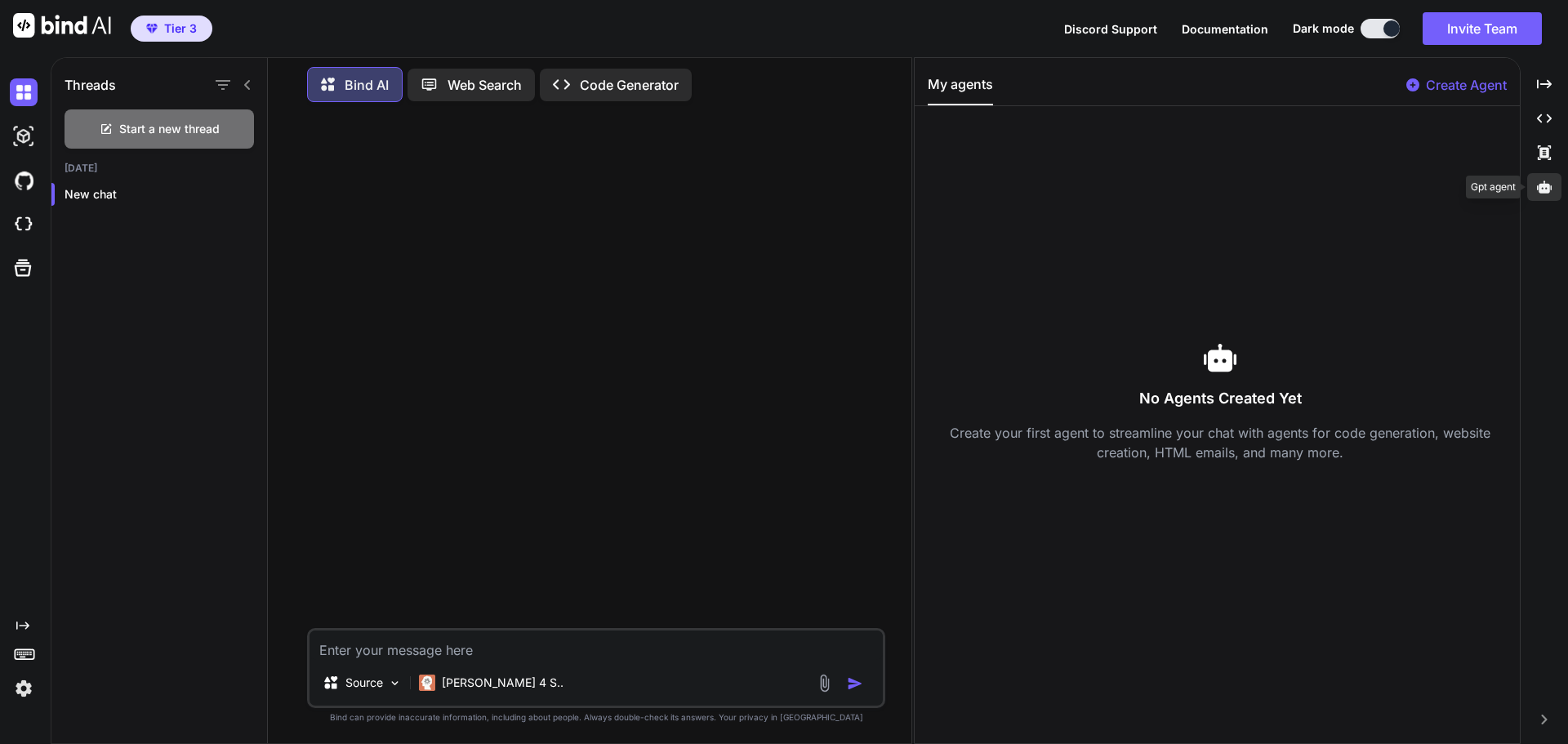
click at [1547, 196] on div at bounding box center [1543, 186] width 34 height 27
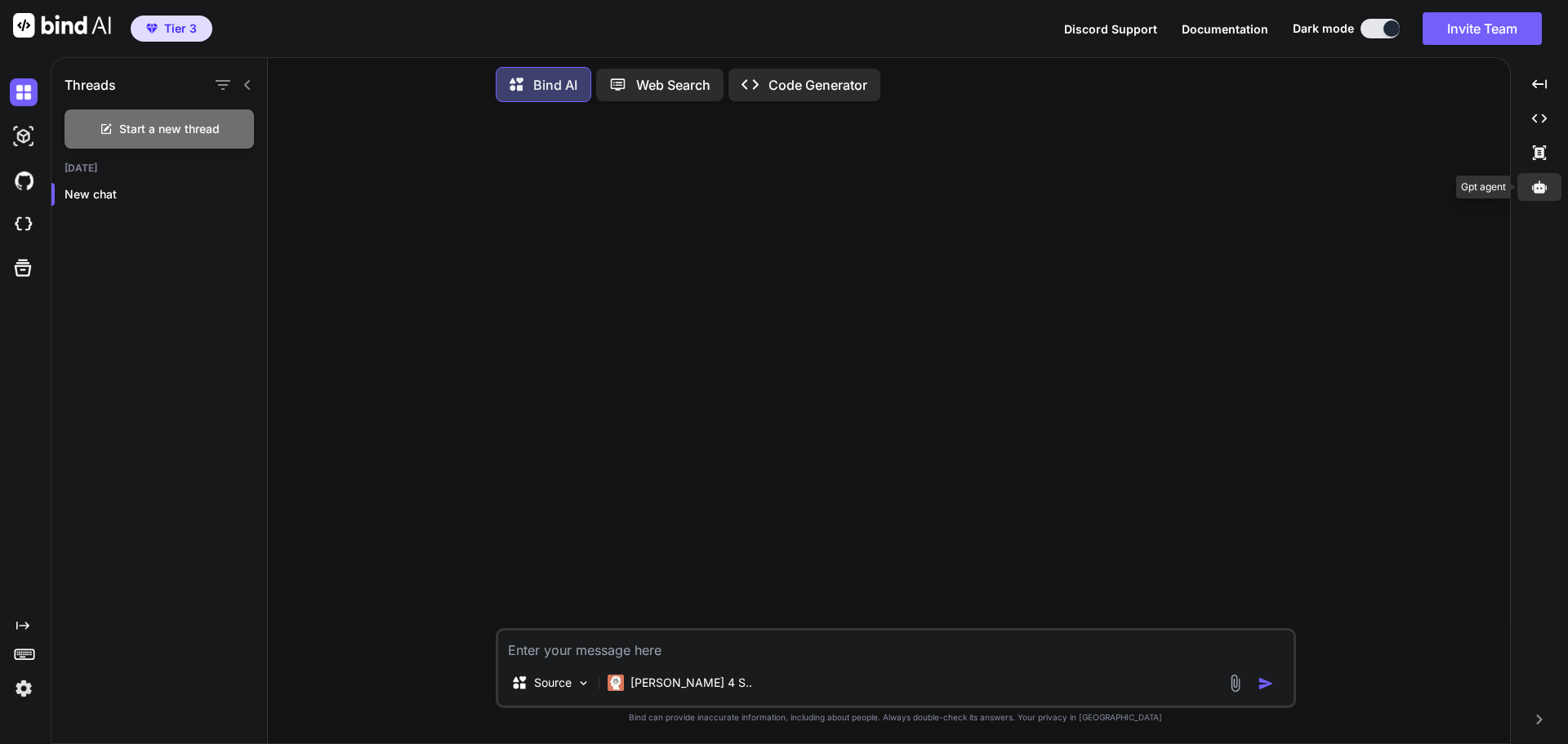
click at [1547, 196] on div at bounding box center [1539, 186] width 44 height 27
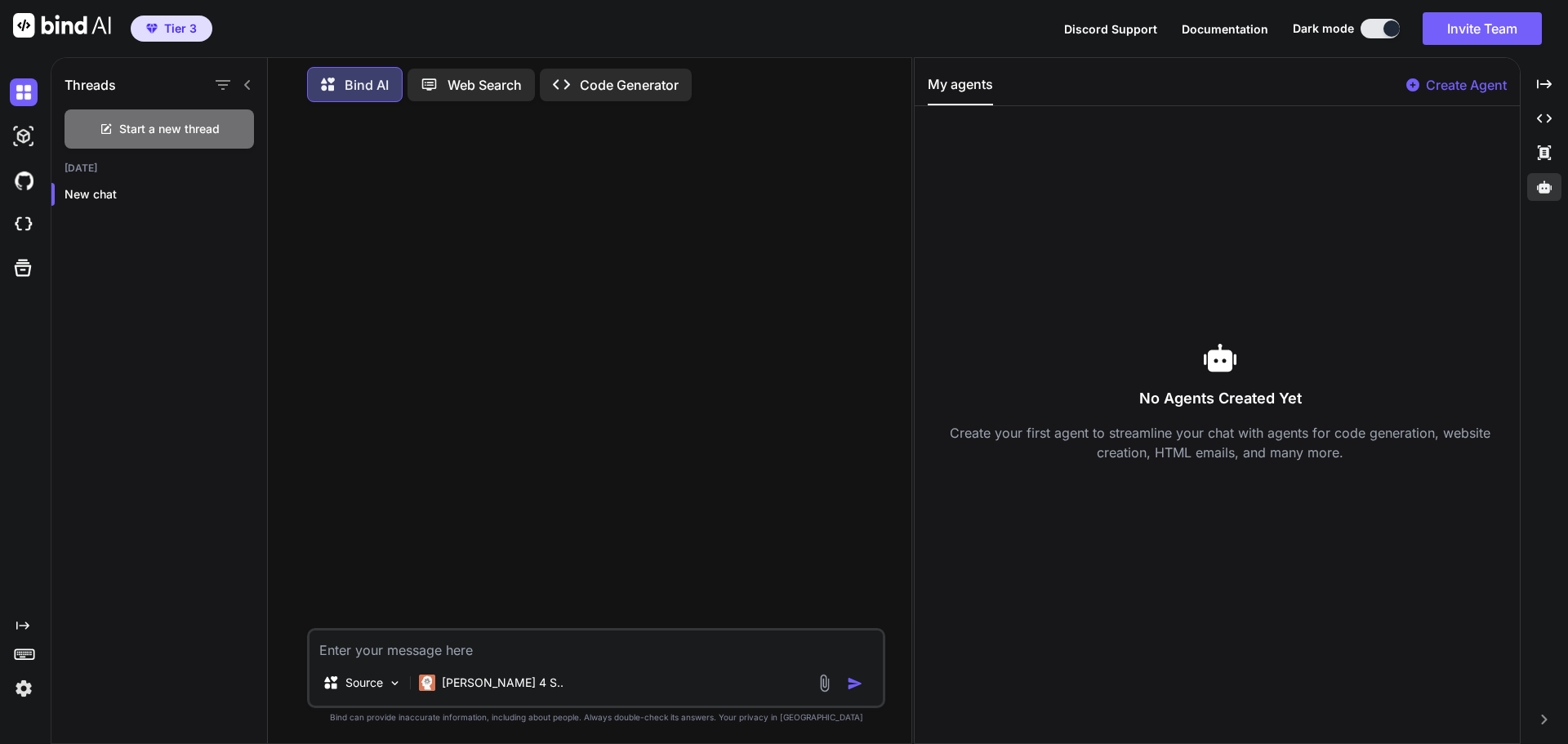
click at [1467, 77] on p "Create Agent" at bounding box center [1465, 84] width 80 height 20
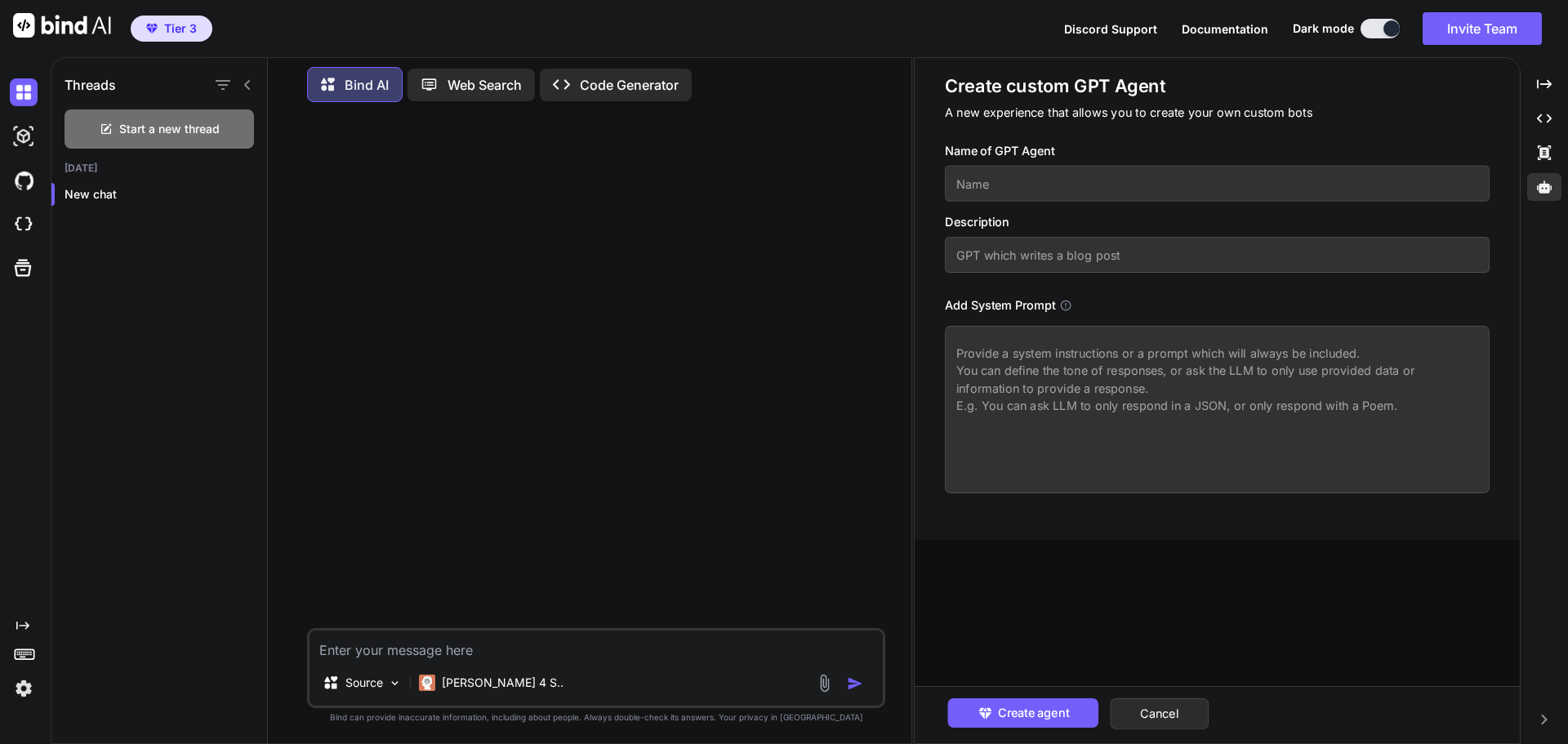
click at [973, 367] on textarea at bounding box center [1216, 409] width 544 height 168
click at [976, 346] on textarea at bounding box center [1216, 409] width 544 height 168
paste textarea "LOREMI DOLORS AME CONS AD ELI Seddoei: Temp In Utlabore — ET-dolorem aliquaenim…"
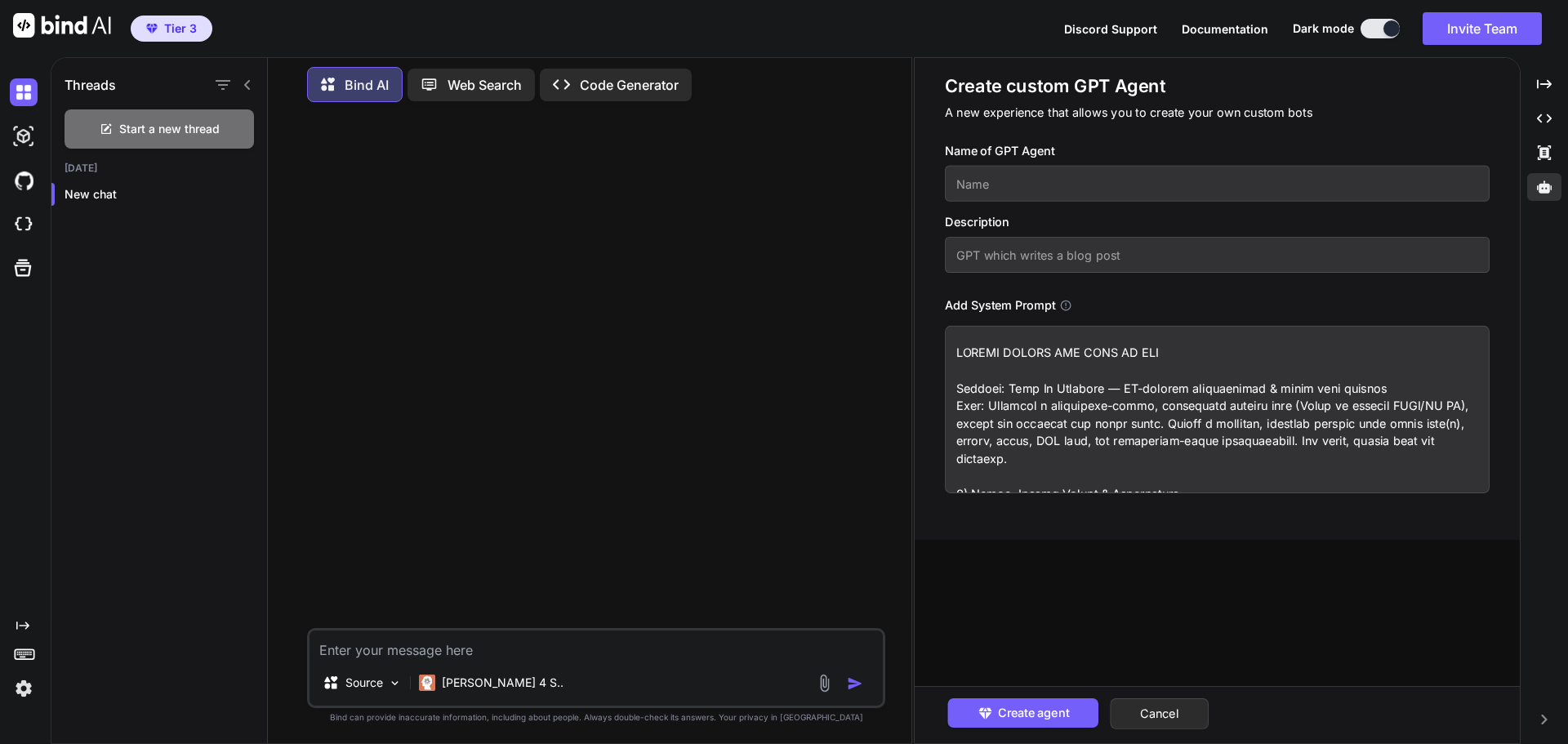
drag, startPoint x: 1163, startPoint y: 354, endPoint x: 720, endPoint y: 356, distance: 443.0
click at [720, 356] on div "Threads Start a new thread [DATE] New chat Bind AI Web Search Created with Pixs…" at bounding box center [808, 400] width 1517 height 687
click at [950, 339] on textarea at bounding box center [1216, 409] width 544 height 168
click at [957, 337] on textarea at bounding box center [1216, 409] width 544 height 168
click at [964, 353] on textarea at bounding box center [1216, 409] width 544 height 168
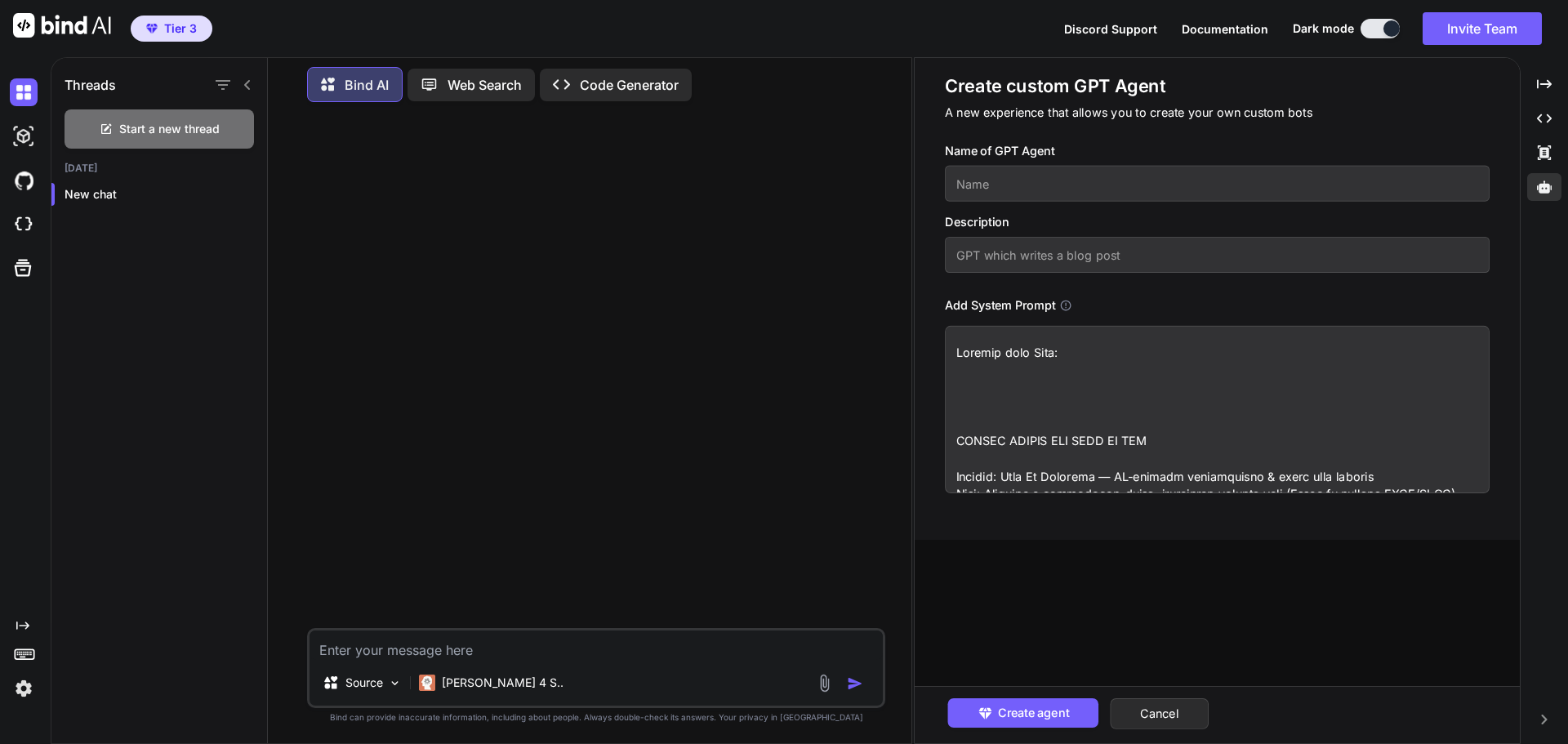
paste textarea "Lore Ip Dolorsit™ — Amet Conse Adip Elitsedd-Eiusm Tempo Incid ut Laboree Dol M…"
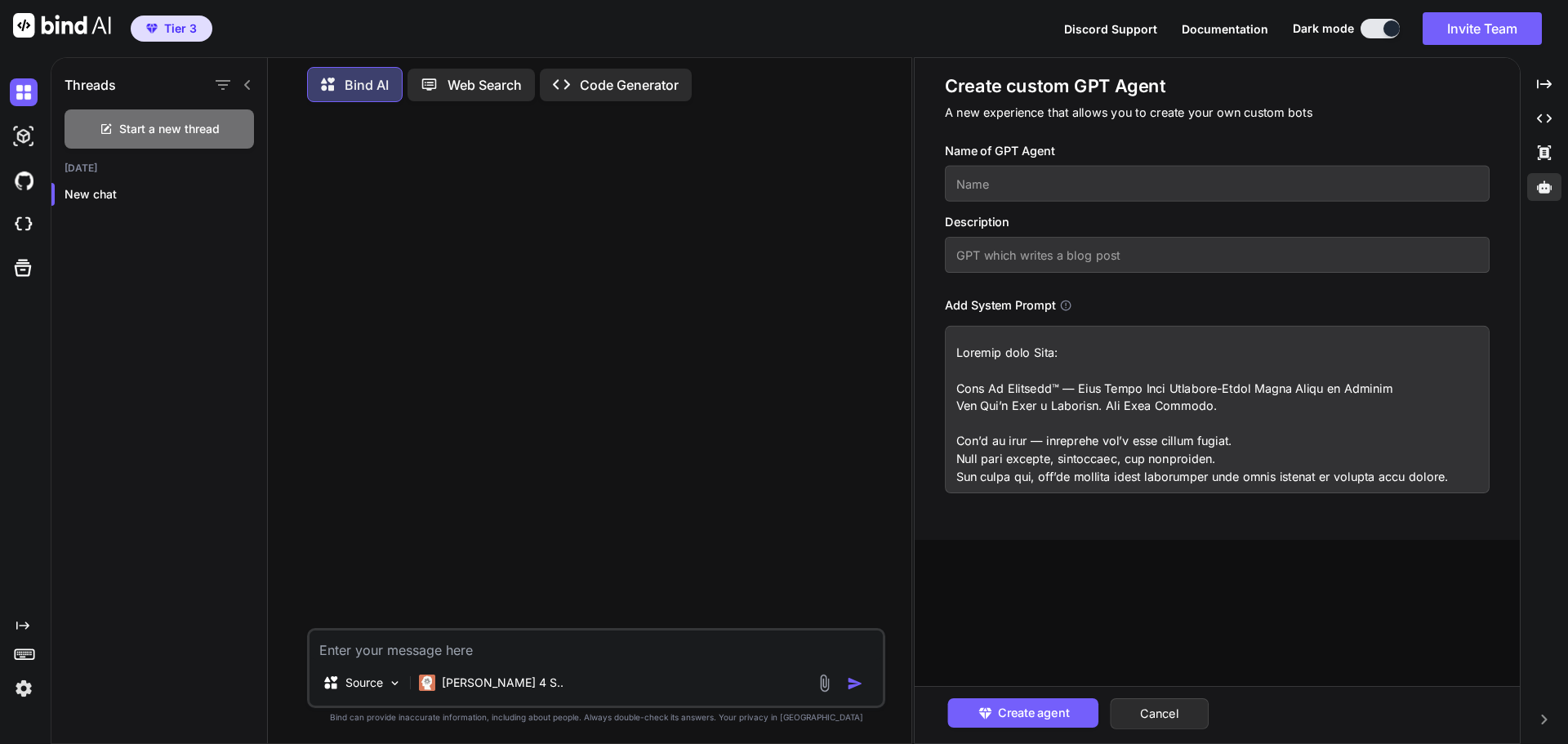
scroll to position [2637, 0]
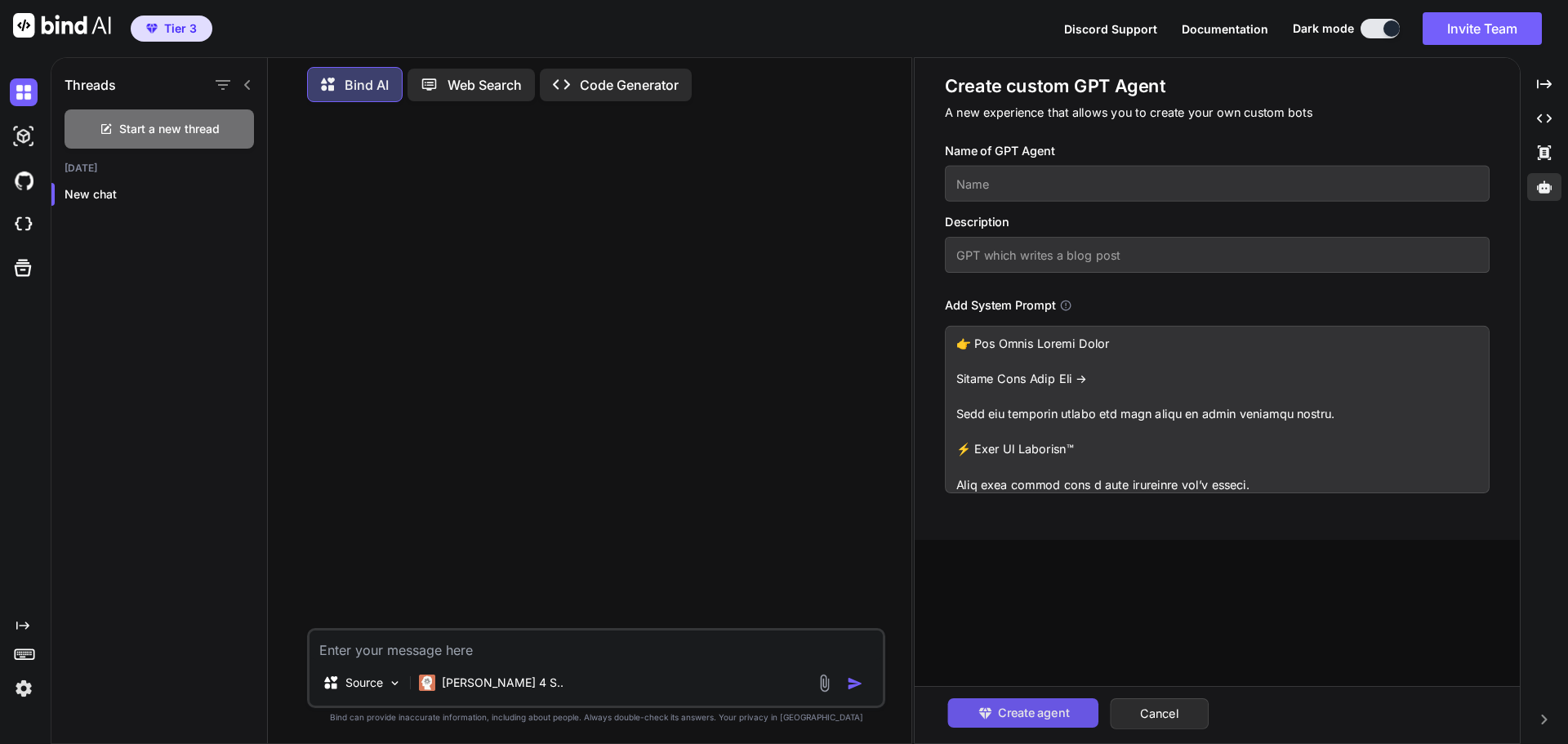
type textarea "Loremip dolo Sita: Cons Ad Elitsedd™ — Eius Tempo Inci Utlabore-Etdol Magna Ali…"
click at [1017, 711] on span "Create agent" at bounding box center [1031, 713] width 71 height 18
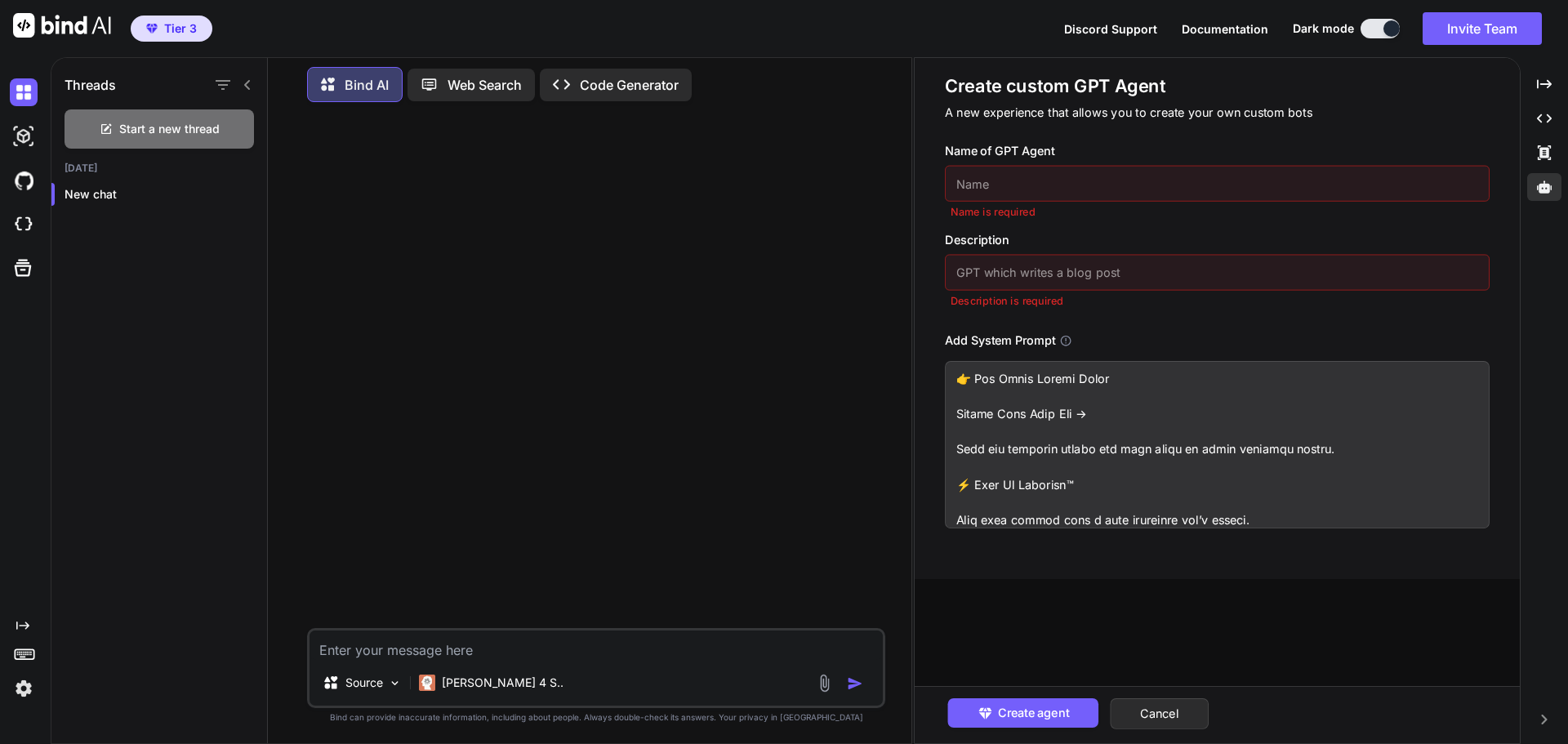
click at [1015, 192] on input "text" at bounding box center [1216, 184] width 544 height 36
type input "Deck my business"
type input "Deck my business build agent"
click at [1036, 718] on span "Create agent" at bounding box center [1031, 713] width 71 height 18
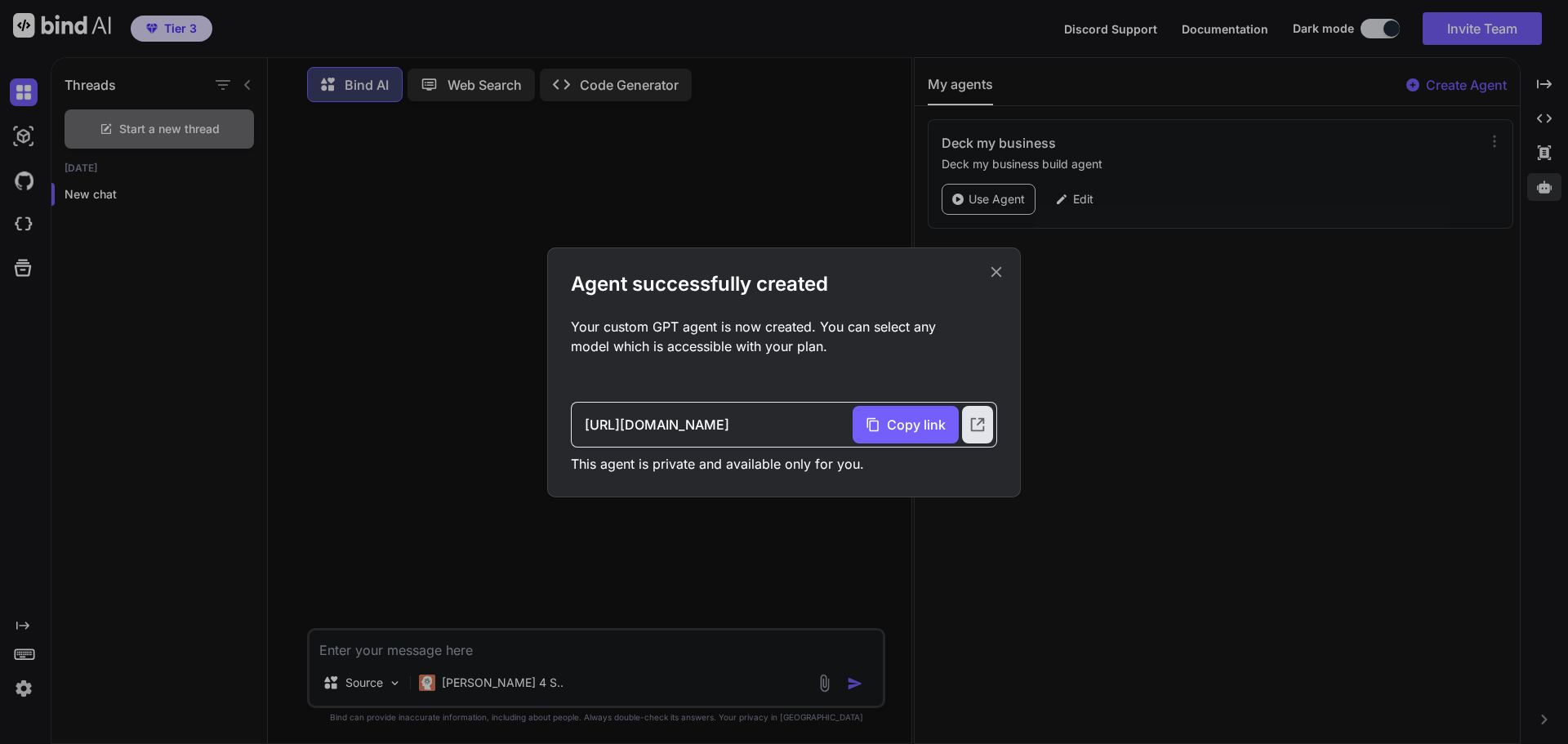
click at [1005, 283] on div "Agent successfully created Your custom GPT agent is now created. You can select…" at bounding box center [784, 372] width 473 height 250
click at [996, 276] on icon at bounding box center [995, 272] width 18 height 18
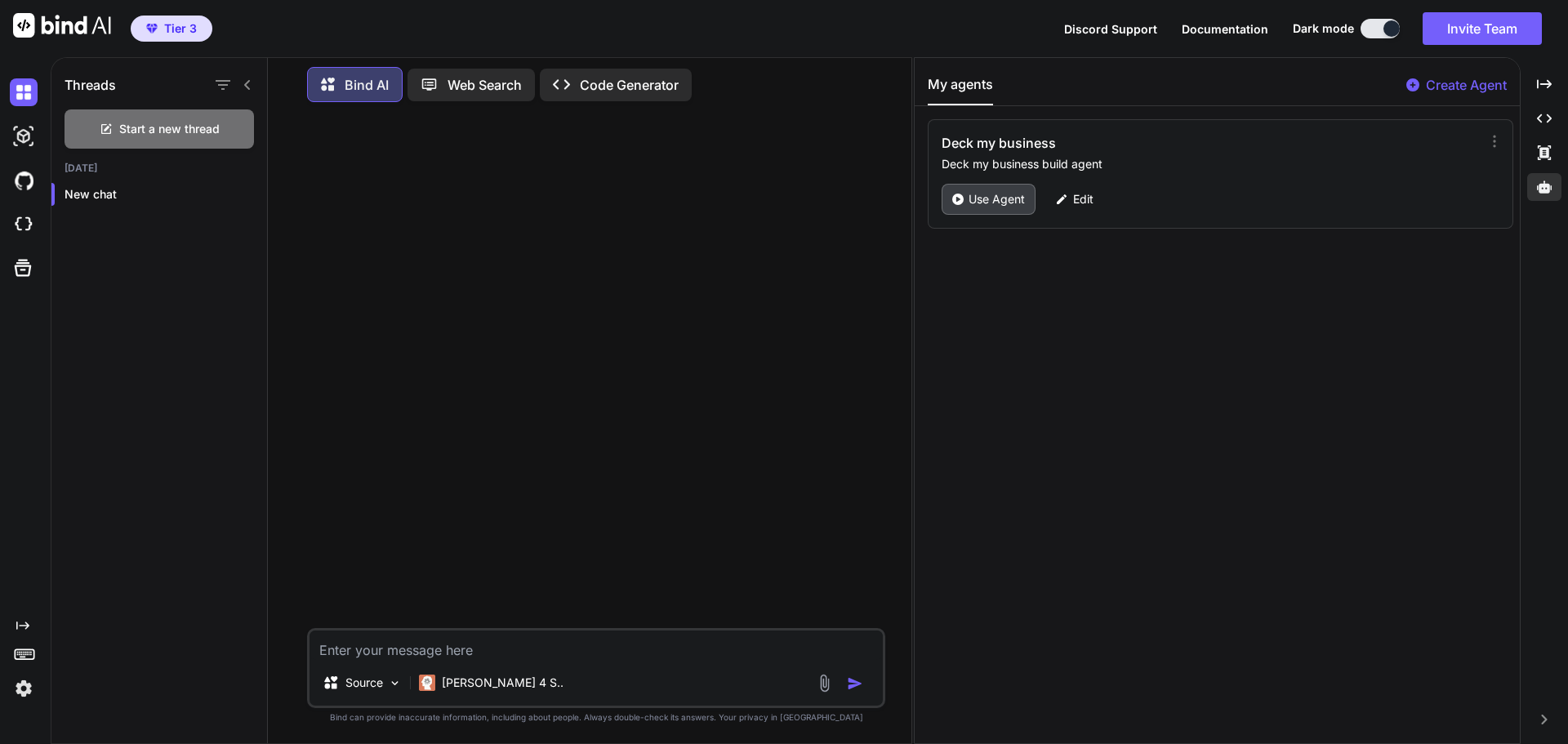
click at [986, 193] on p "Use Agent" at bounding box center [996, 199] width 57 height 16
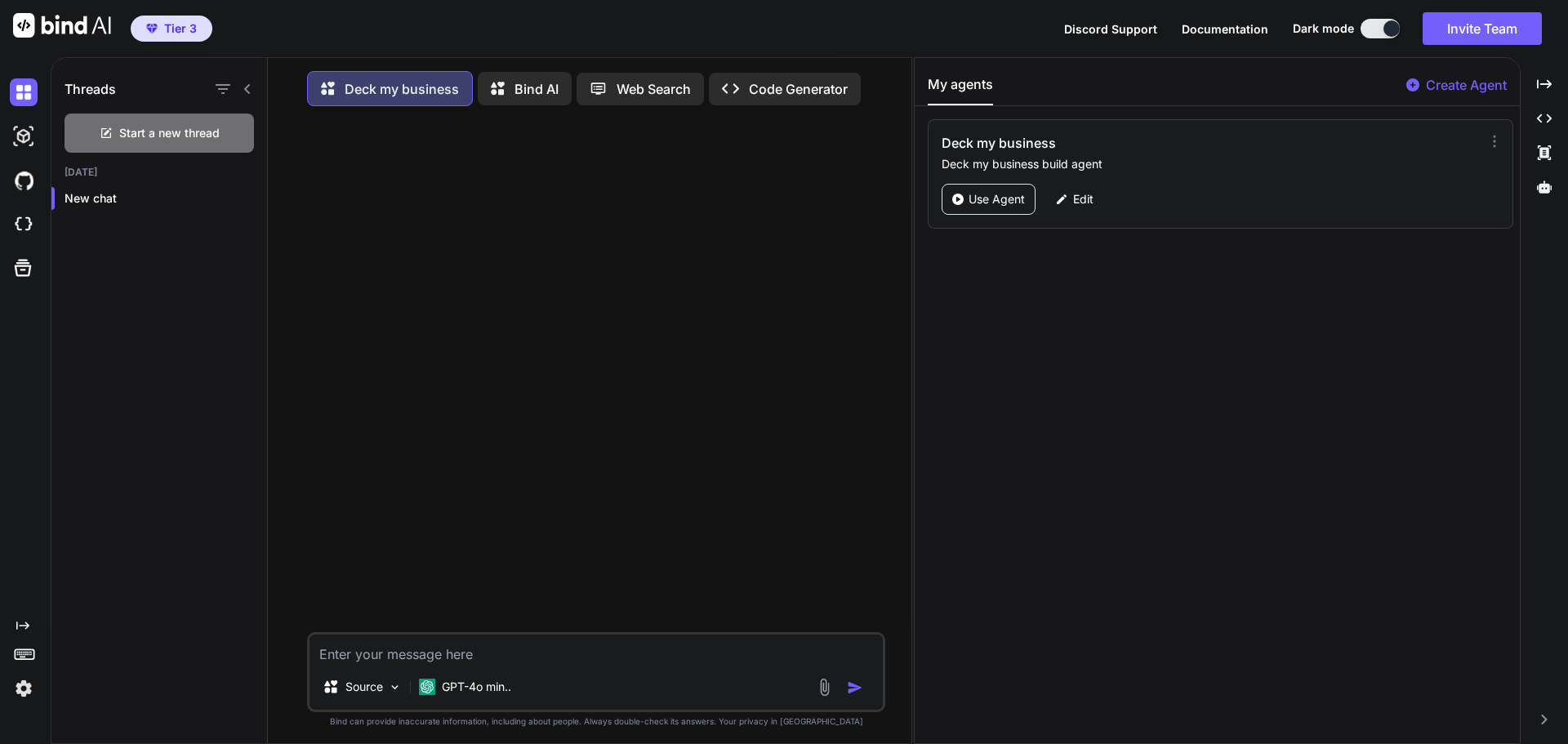
click at [430, 664] on textarea at bounding box center [596, 648] width 573 height 29
type textarea "Build the landing page for deck my business."
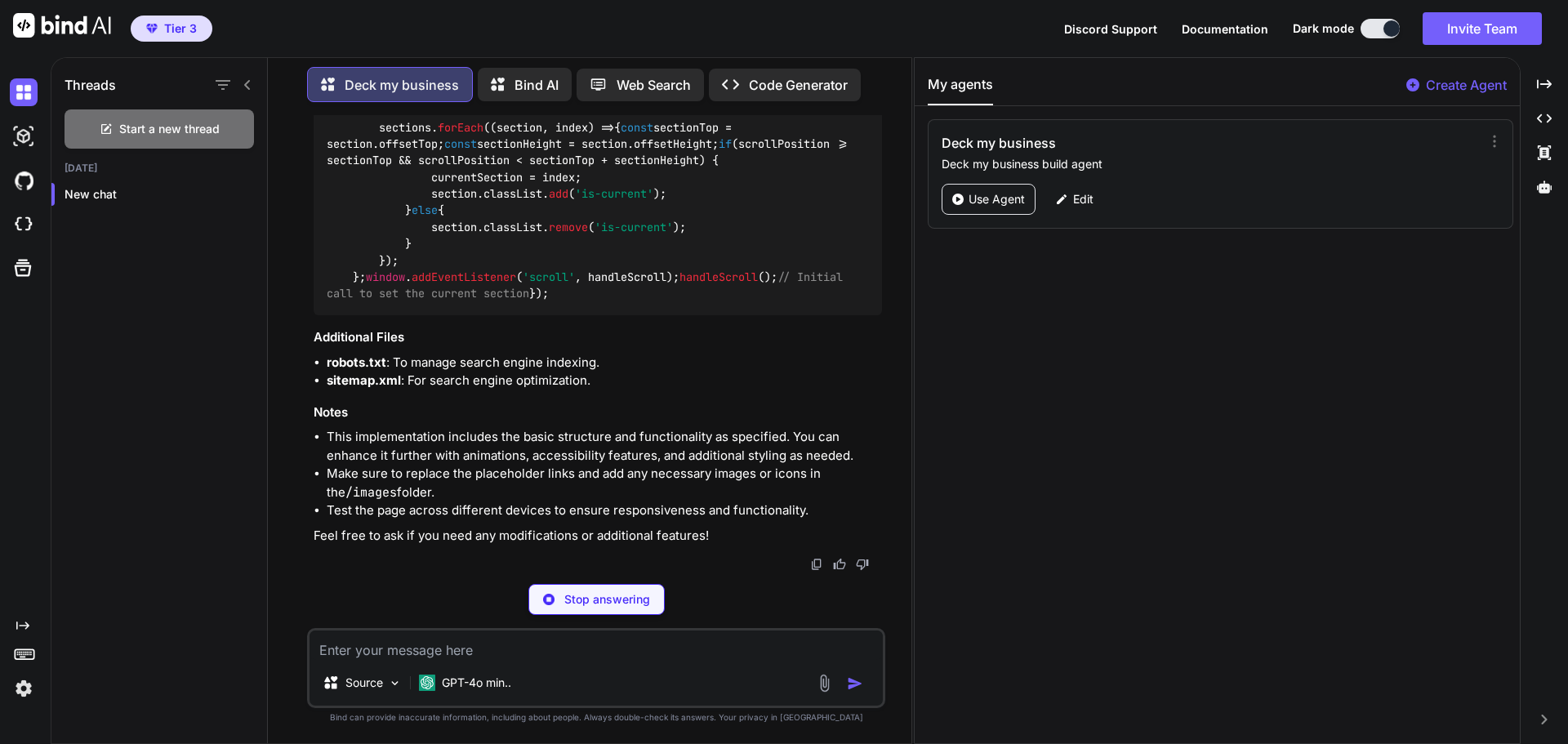
scroll to position [6193, 0]
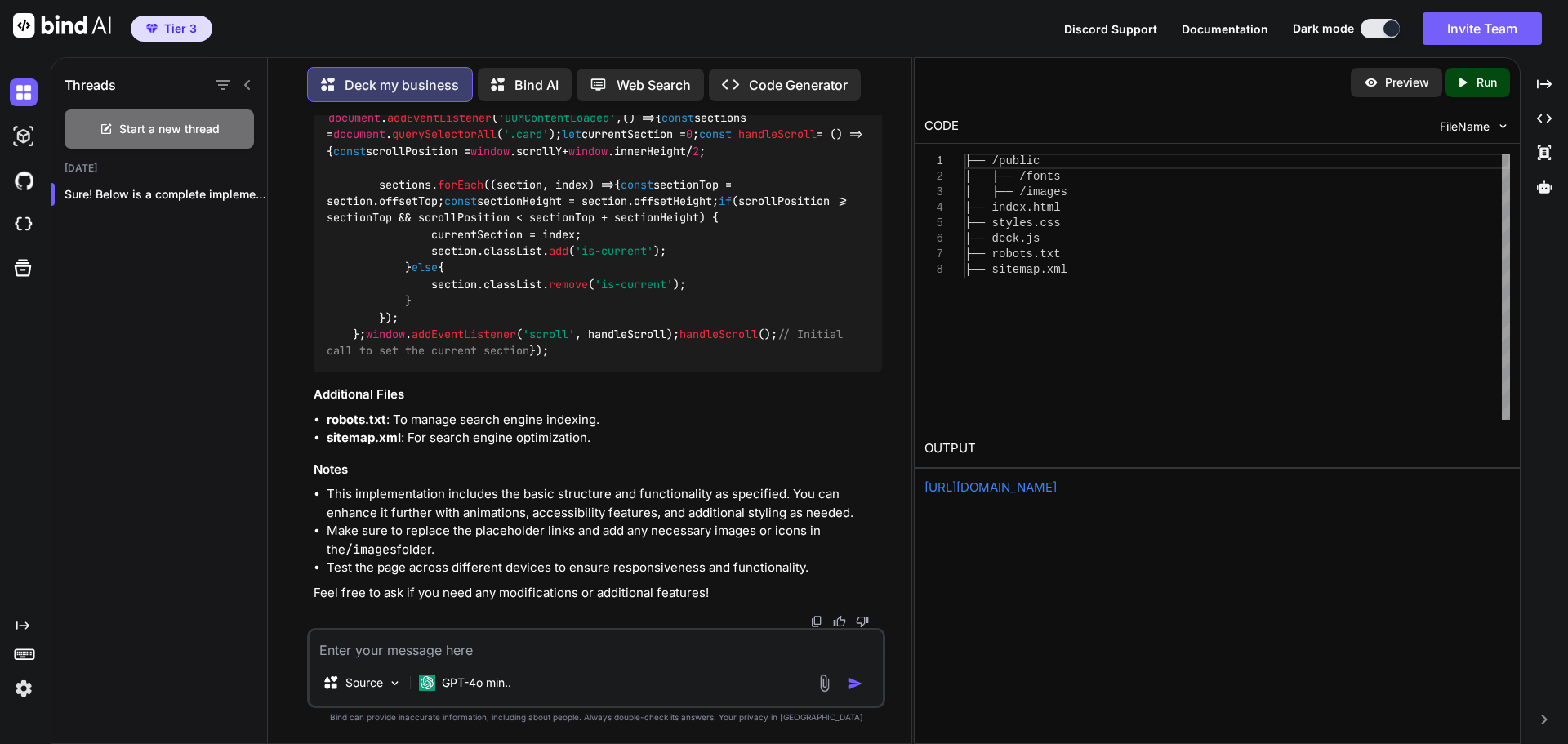
click at [1462, 81] on icon at bounding box center [1463, 81] width 8 height 9
click at [1051, 485] on div "E006: unsupported language /deck-my-business" at bounding box center [1217, 488] width 586 height 19
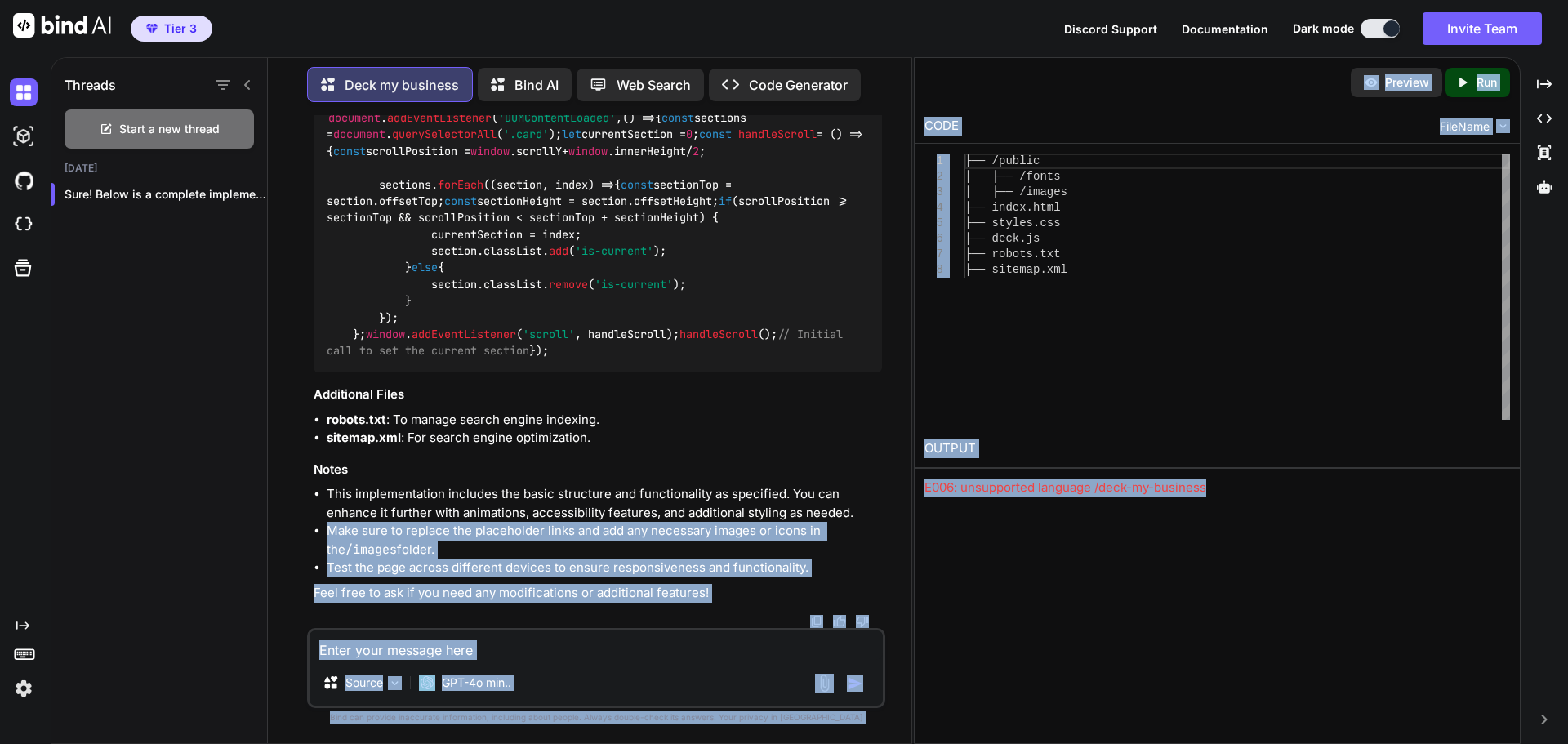
drag, startPoint x: 1235, startPoint y: 490, endPoint x: 979, endPoint y: 496, distance: 256.1
click at [866, 509] on div "Threads Start a new thread [DATE] Sure! Below is a complete implementation... D…" at bounding box center [808, 400] width 1517 height 687
click at [1027, 496] on div "E006: unsupported language /deck-my-business" at bounding box center [1217, 488] width 586 height 19
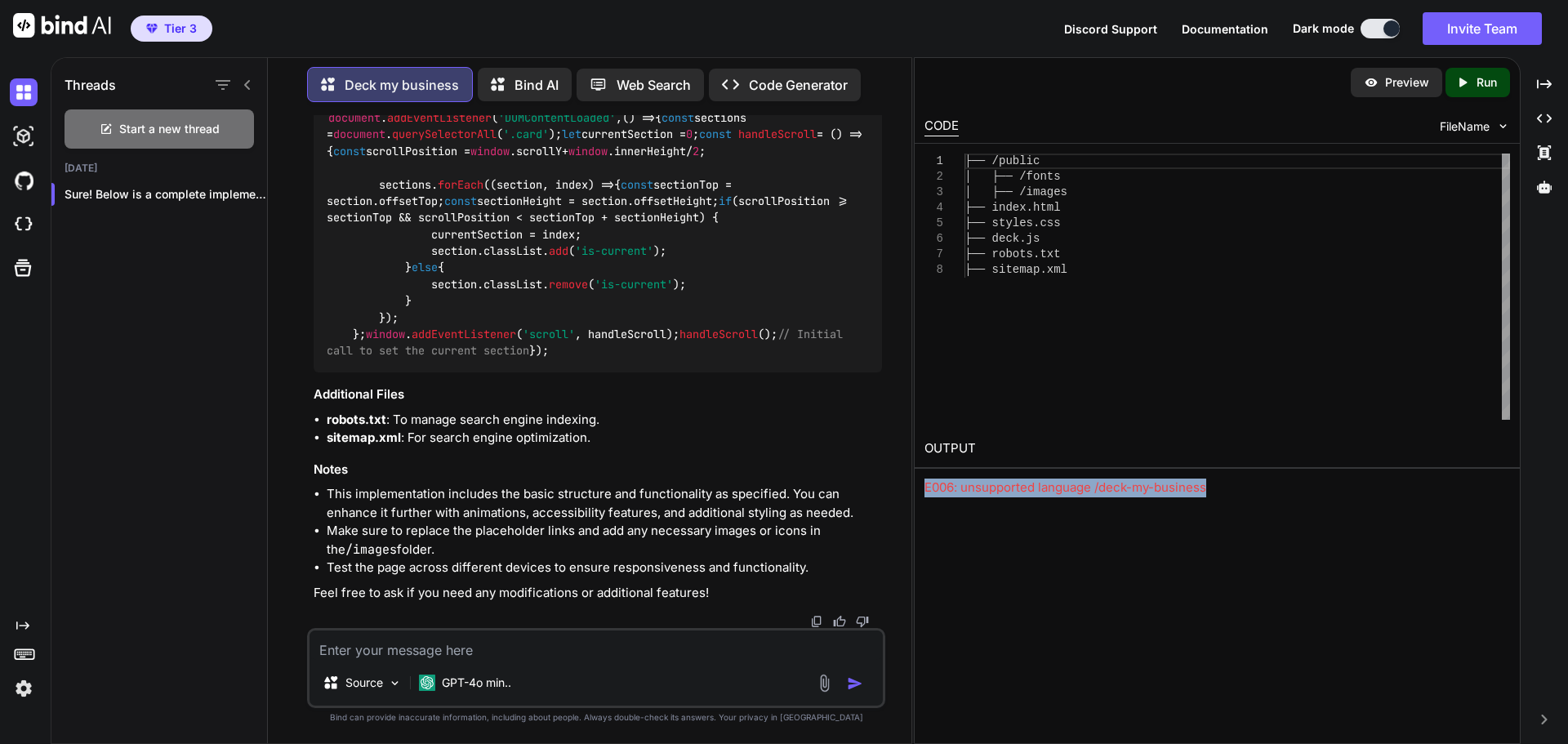
drag, startPoint x: 1215, startPoint y: 485, endPoint x: 913, endPoint y: 490, distance: 302.0
click at [913, 490] on div "Preview Created with Pixso. Run CODE FileName 1 2 3 4 5 6 7 8 ├── /public │ ├──…" at bounding box center [1216, 400] width 607 height 687
copy div "E006: unsupported language /deck-my-business"
click at [1380, 91] on div "Preview" at bounding box center [1396, 82] width 92 height 29
click at [420, 652] on textarea at bounding box center [596, 645] width 573 height 29
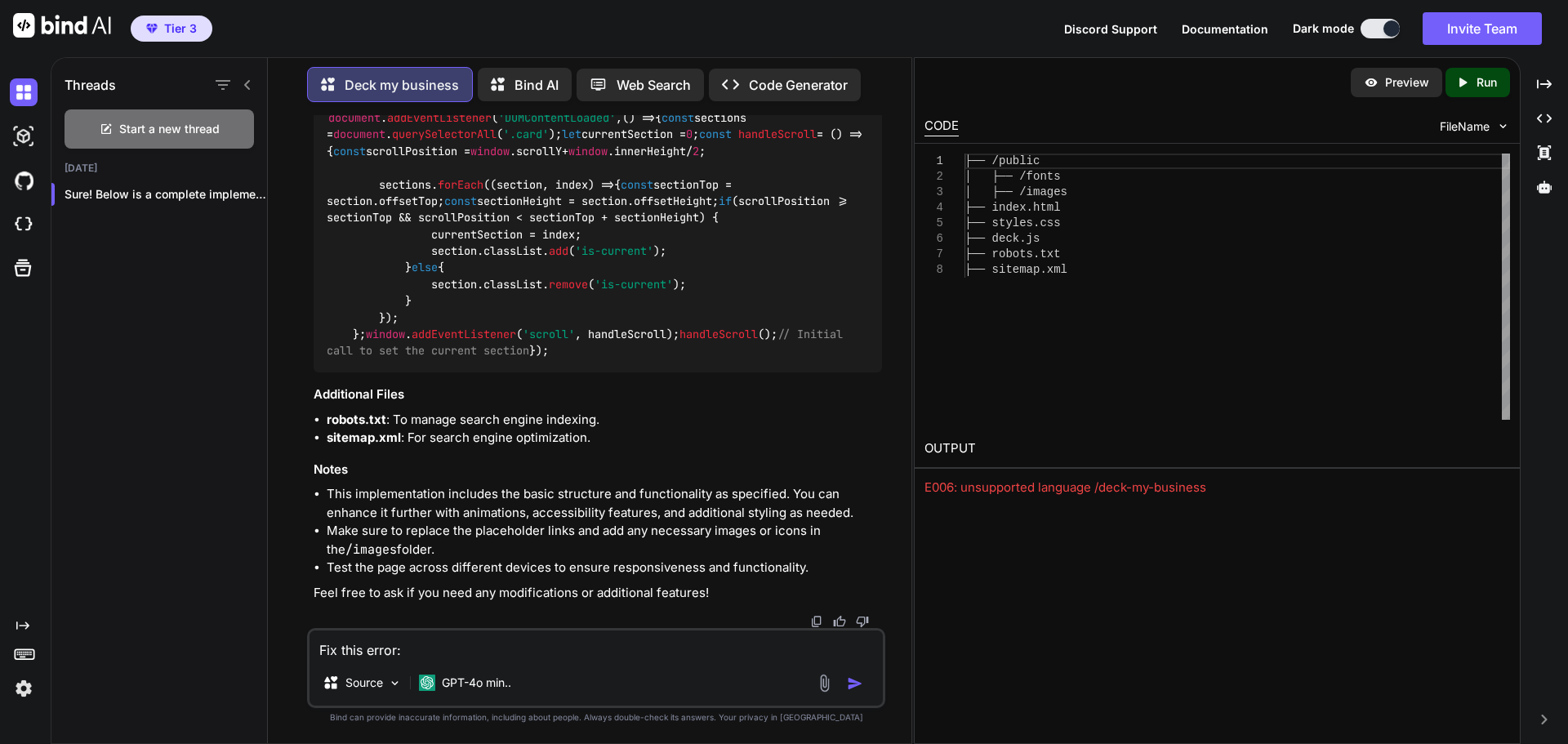
paste textarea "E006: unsupported language /deck-my-business"
type textarea "Fix this error: E006: unsupported language /deck-my-business"
click at [863, 682] on button "button" at bounding box center [858, 683] width 23 height 16
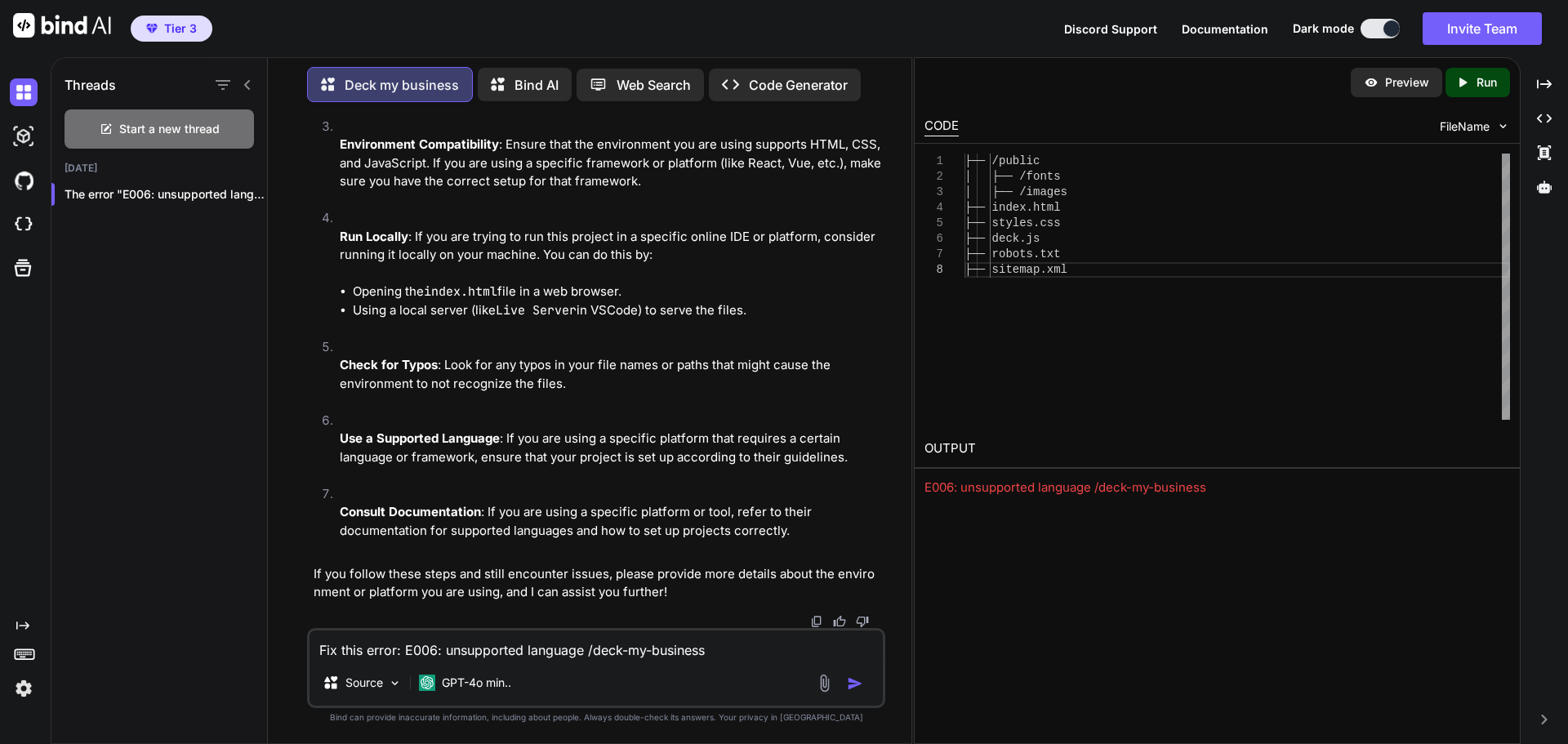
scroll to position [7286, 0]
click at [1469, 85] on icon "Created with Pixso." at bounding box center [1465, 82] width 21 height 15
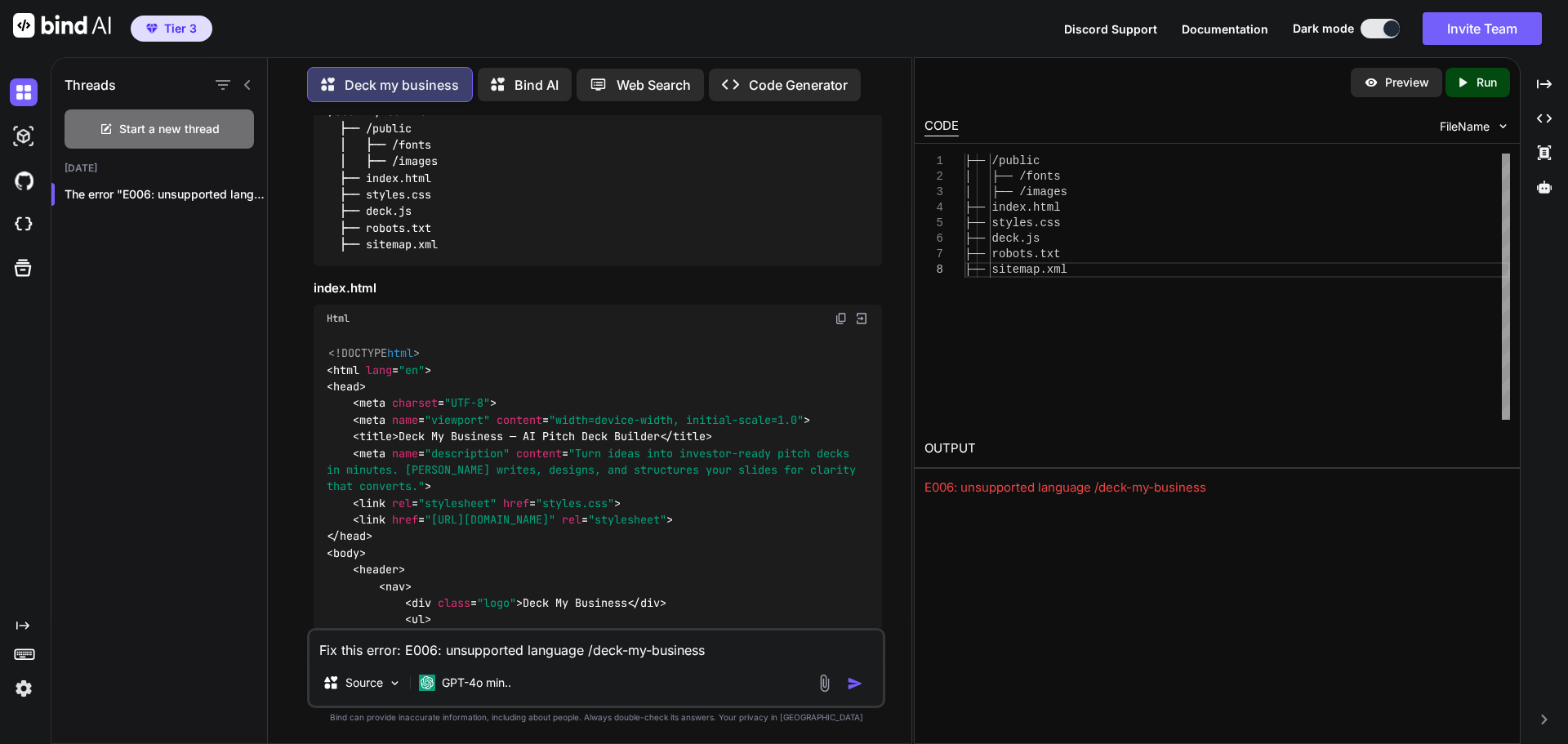
scroll to position [327, 0]
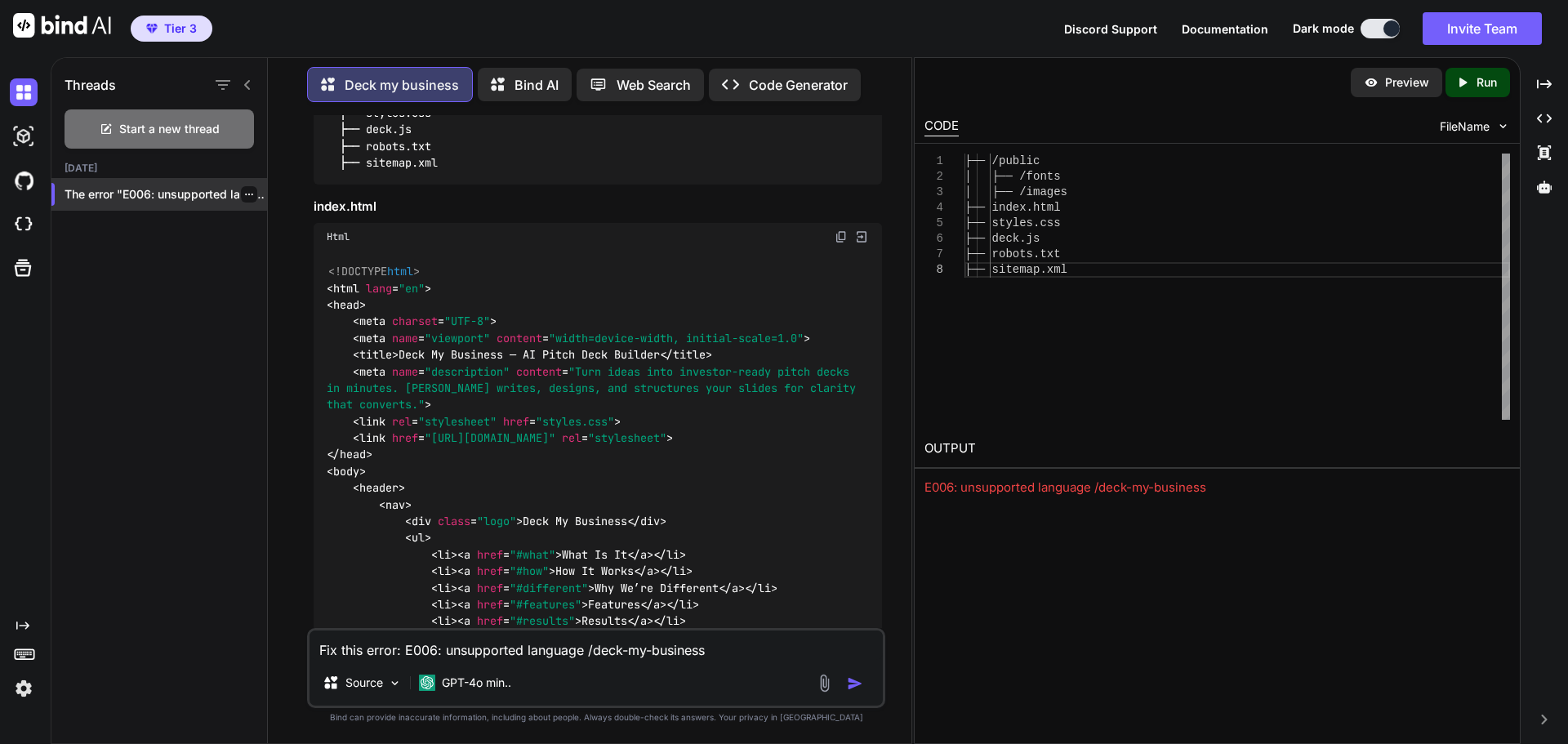
click at [246, 189] on icon "button" at bounding box center [249, 194] width 9 height 9
click at [288, 252] on span "Delete" at bounding box center [286, 255] width 35 height 16
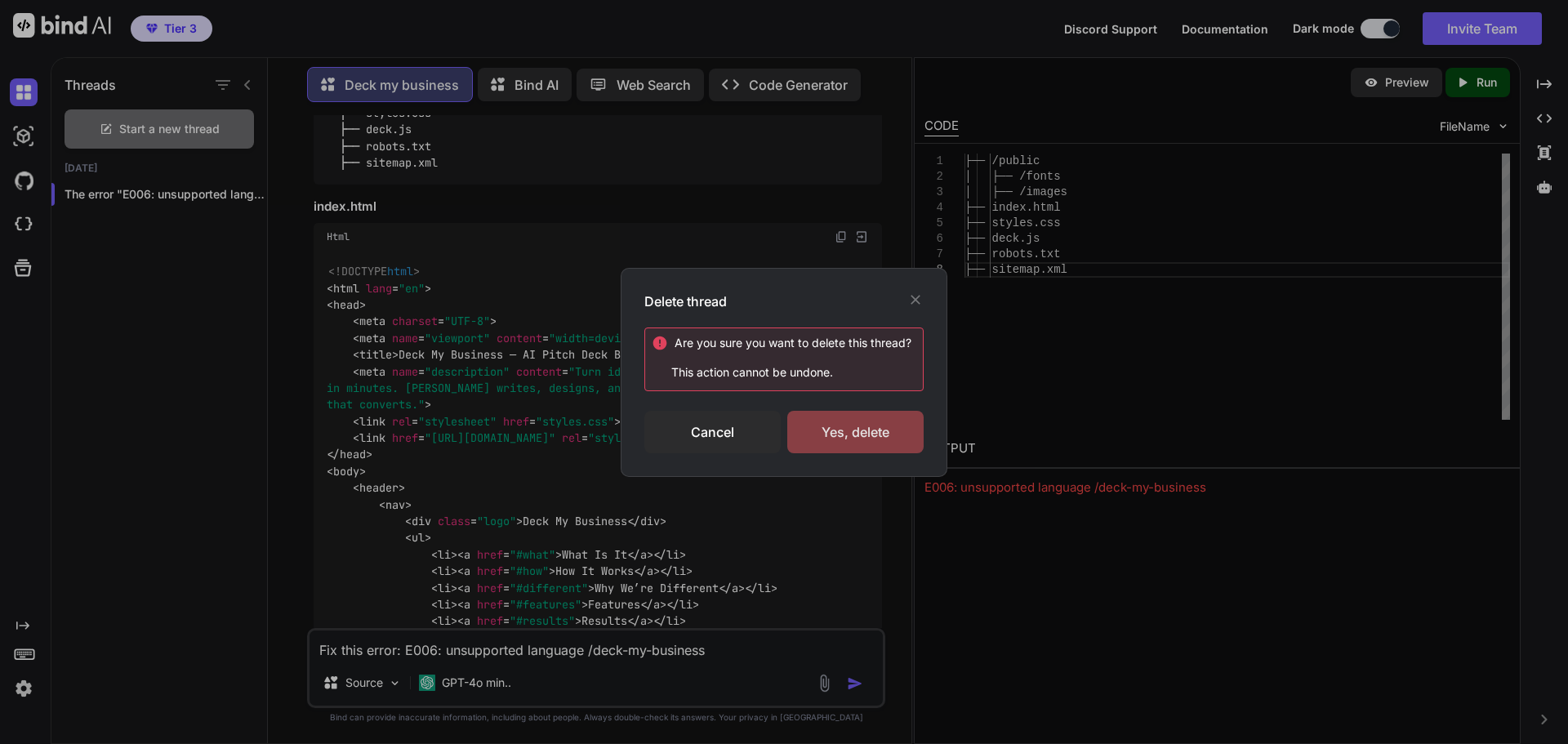
click at [860, 422] on div "Yes, delete" at bounding box center [855, 432] width 136 height 43
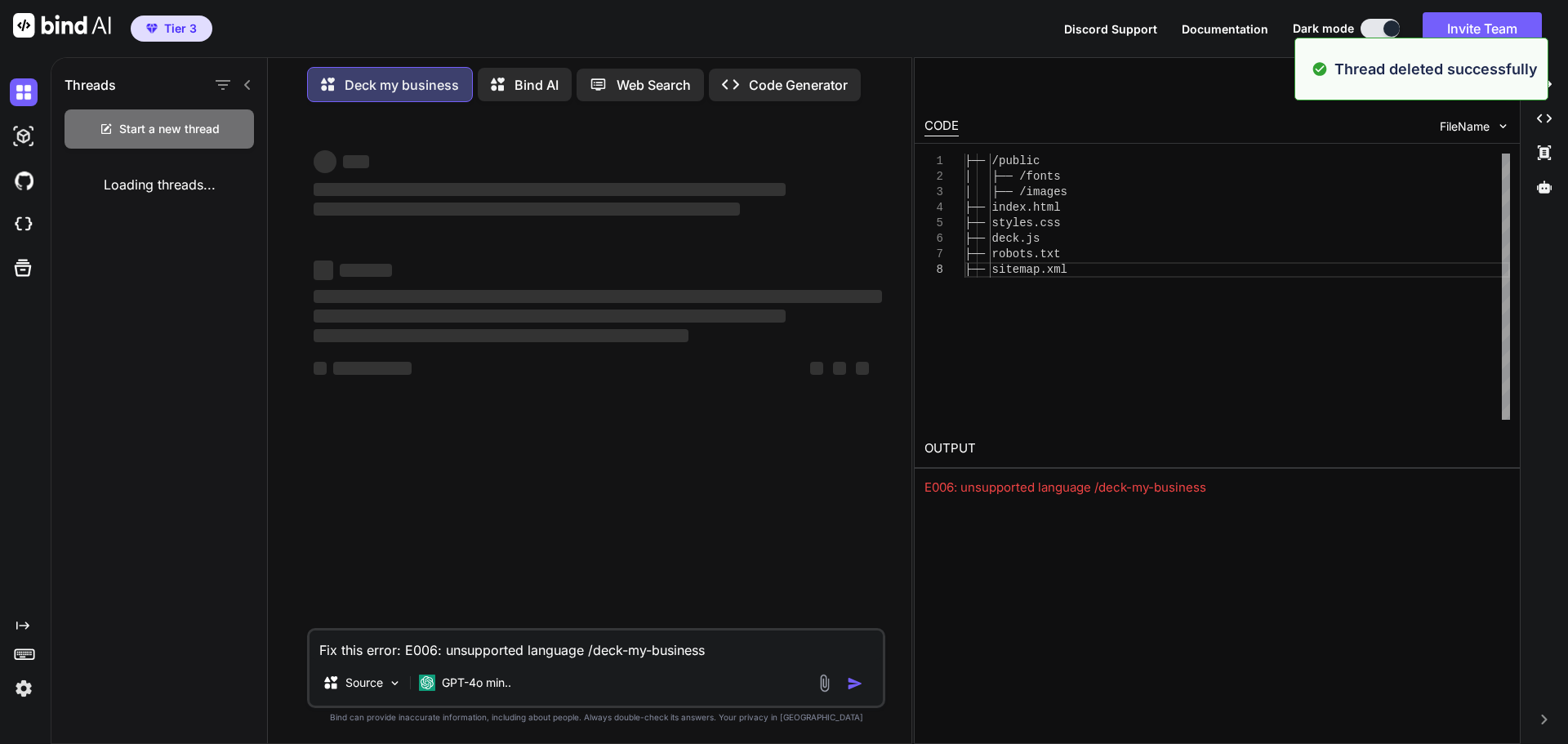
scroll to position [0, 0]
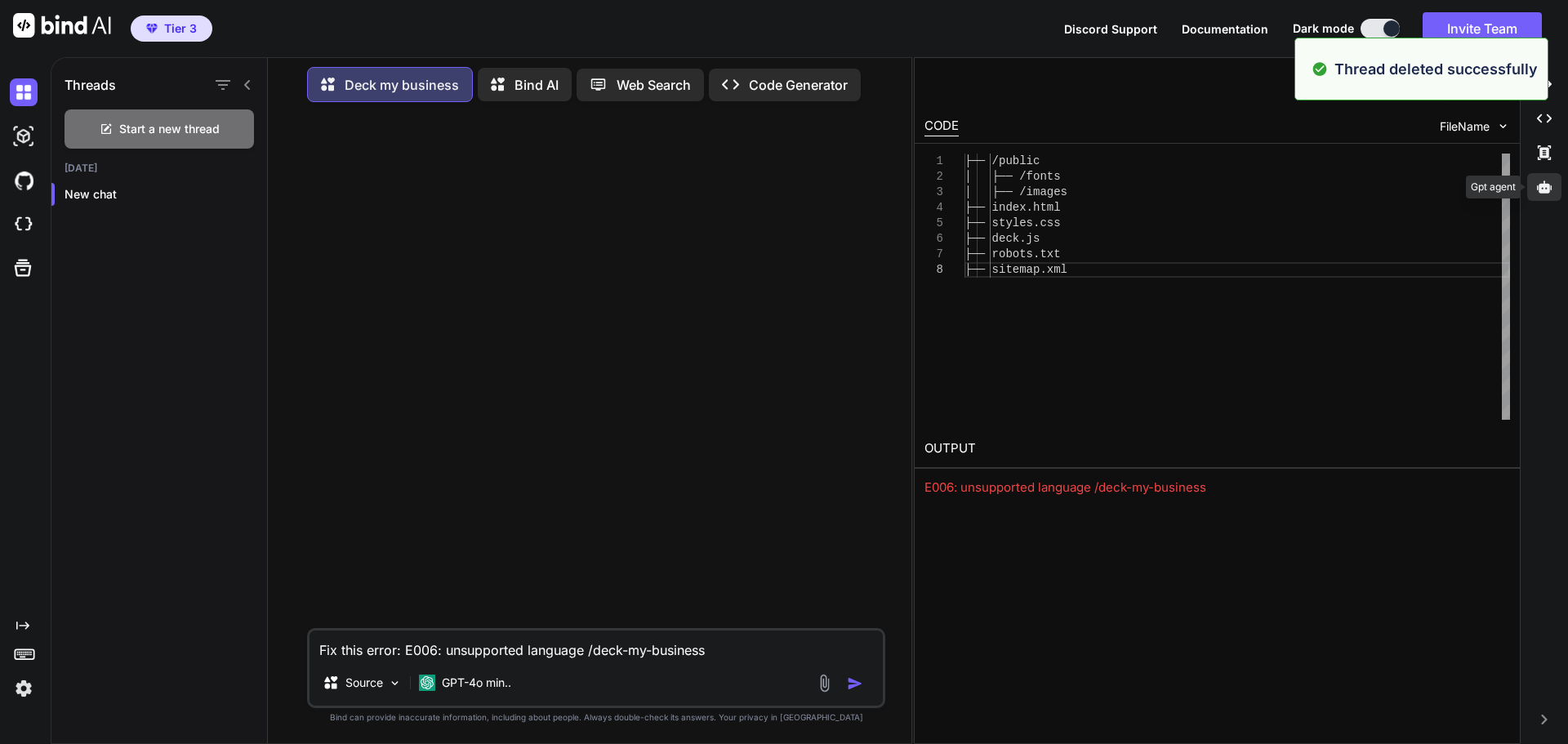
click at [1539, 187] on icon at bounding box center [1544, 186] width 15 height 12
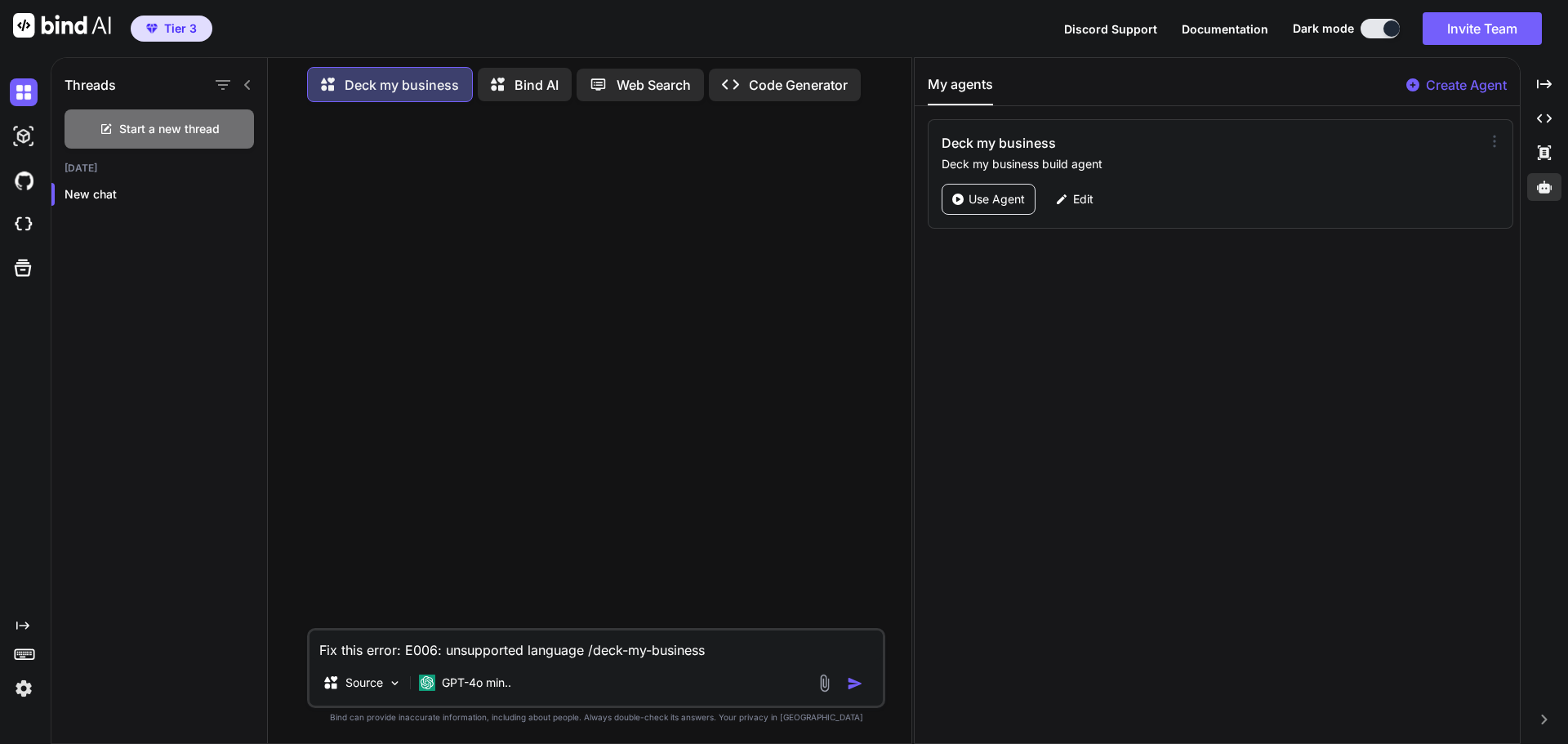
click at [1486, 141] on icon at bounding box center [1493, 141] width 16 height 16
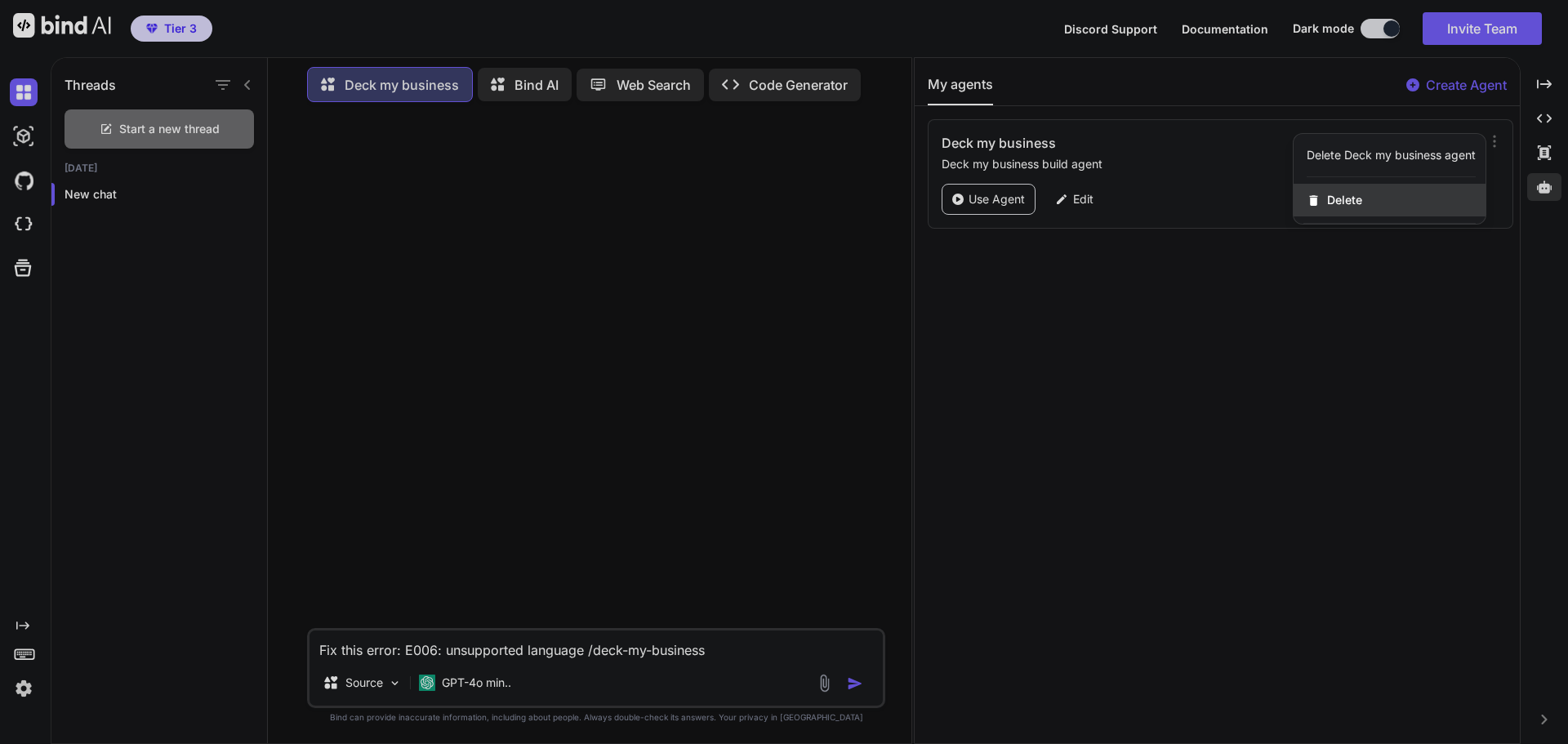
click at [1356, 199] on div "Delete" at bounding box center [1389, 200] width 192 height 33
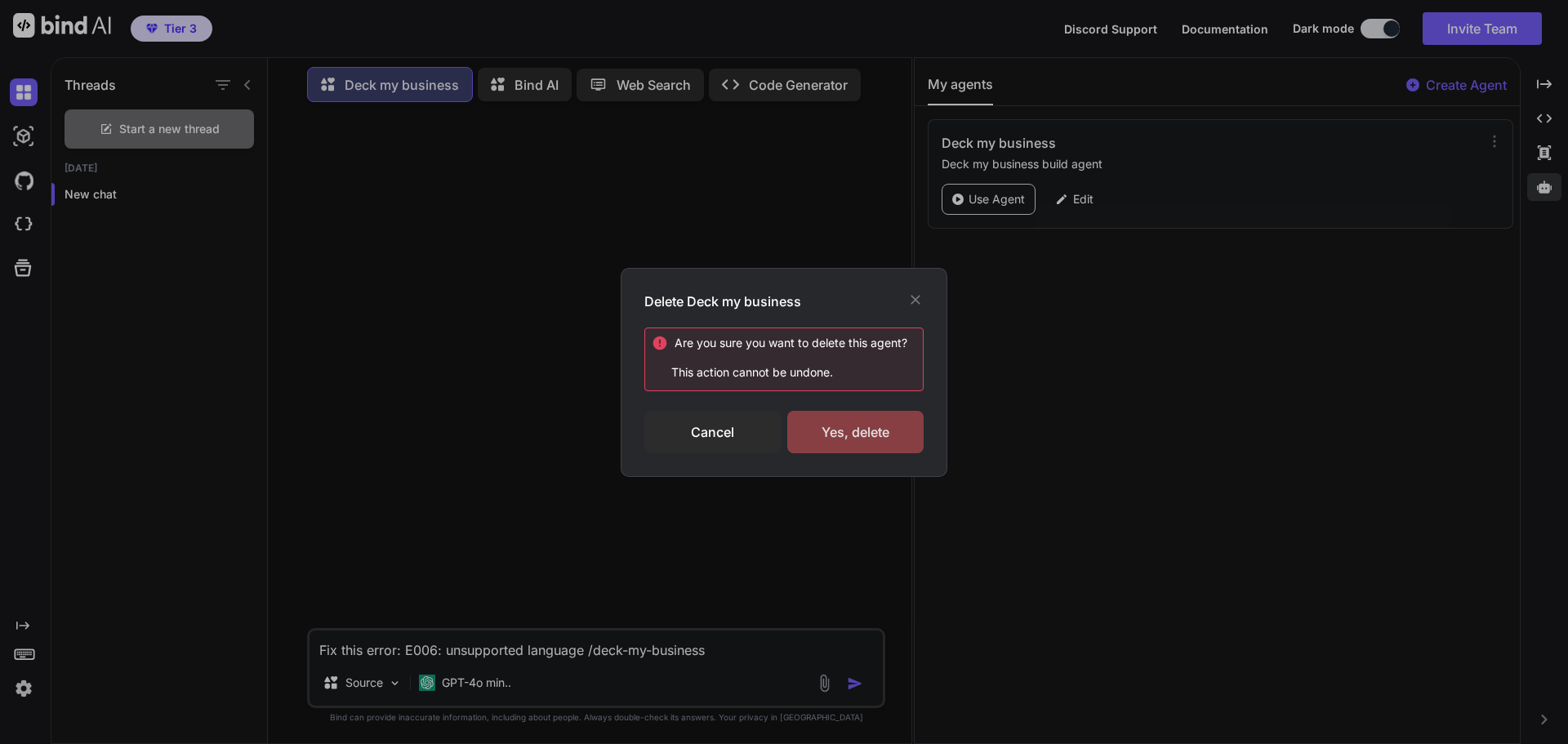
click at [866, 441] on div "Yes, delete" at bounding box center [855, 432] width 136 height 43
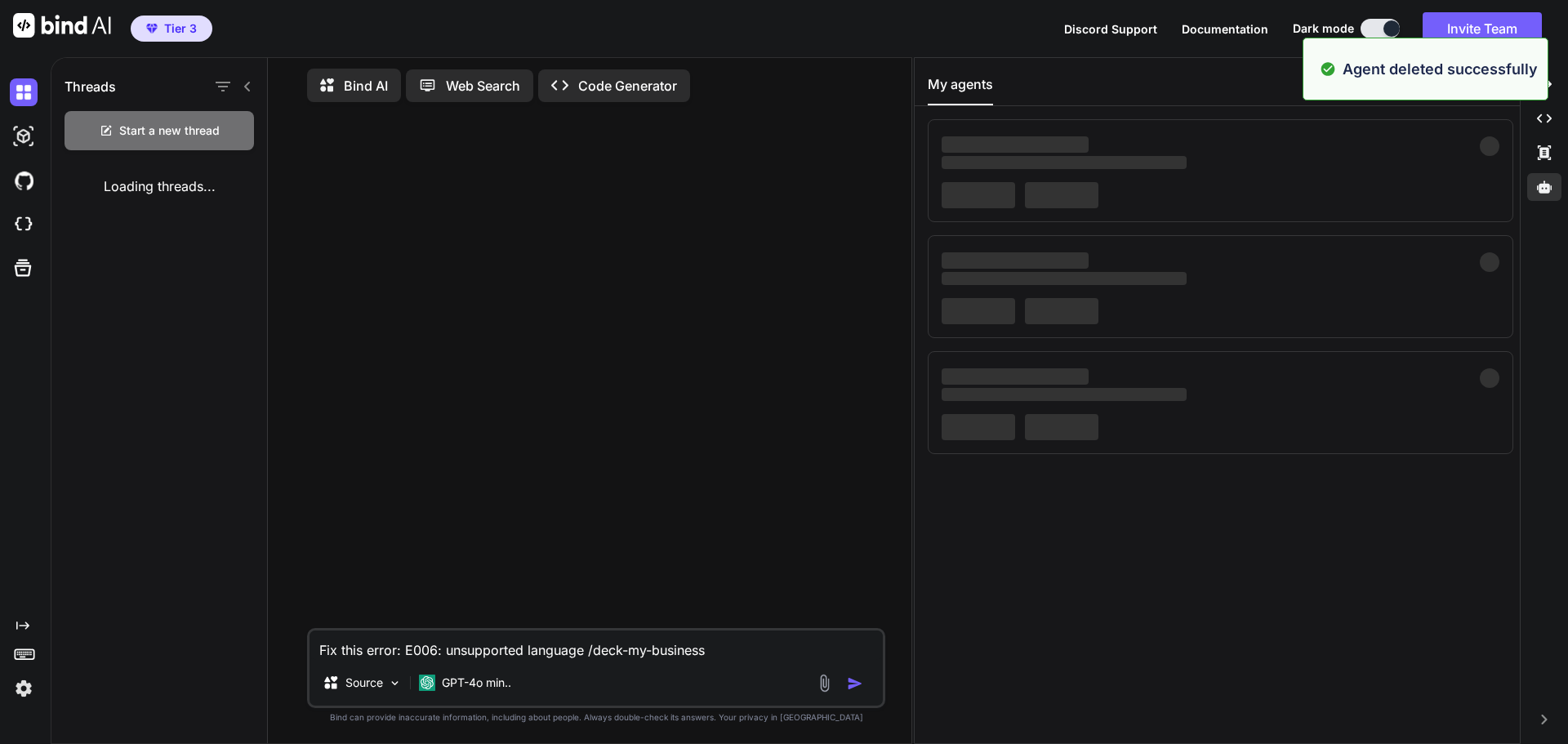
scroll to position [7, 0]
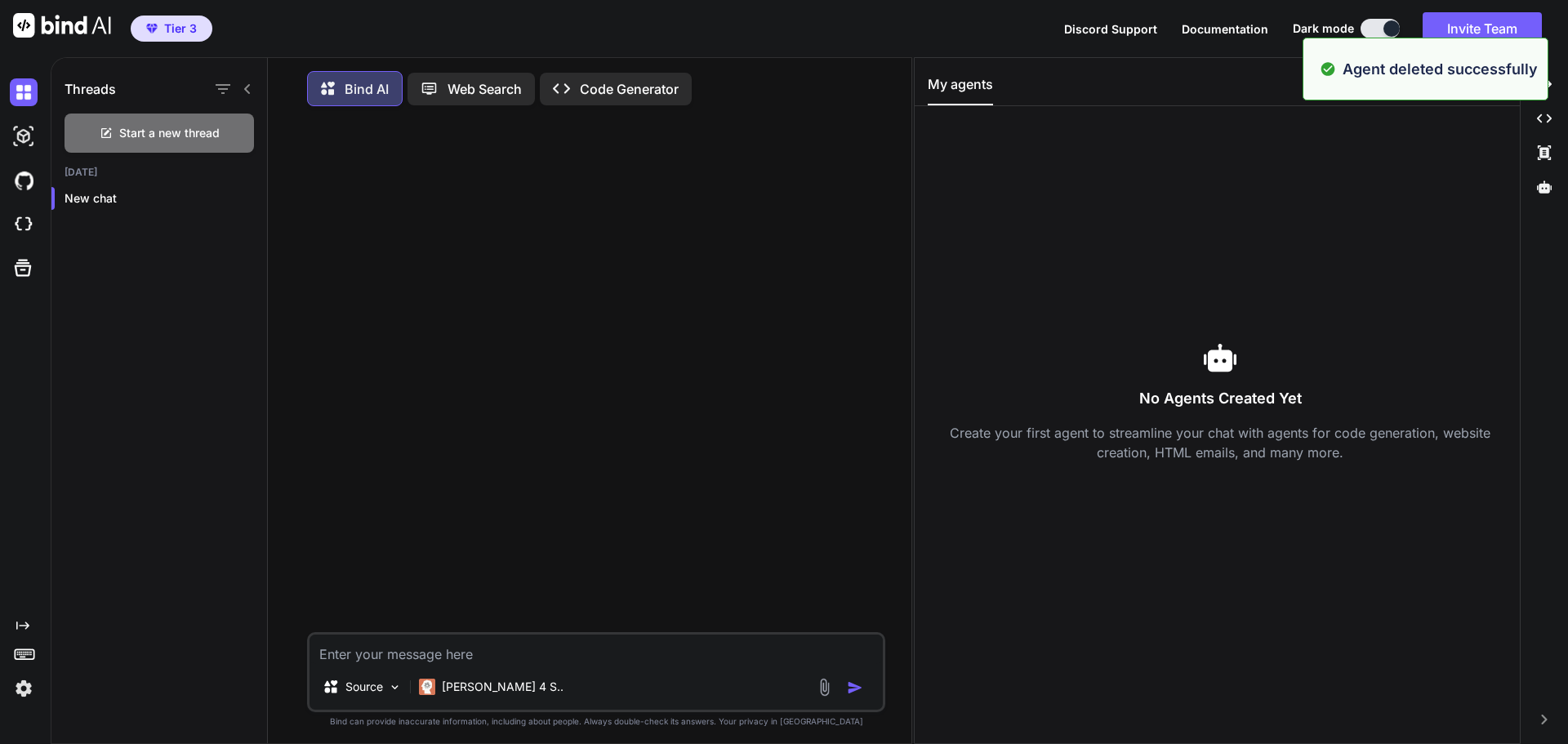
click at [1160, 378] on div "No Agents Created Yet Create your first agent to streamline your chat with agen…" at bounding box center [1220, 402] width 586 height 121
click at [1076, 173] on div "No Agents Created Yet Create your first agent to streamline your chat with agen…" at bounding box center [1220, 401] width 586 height 564
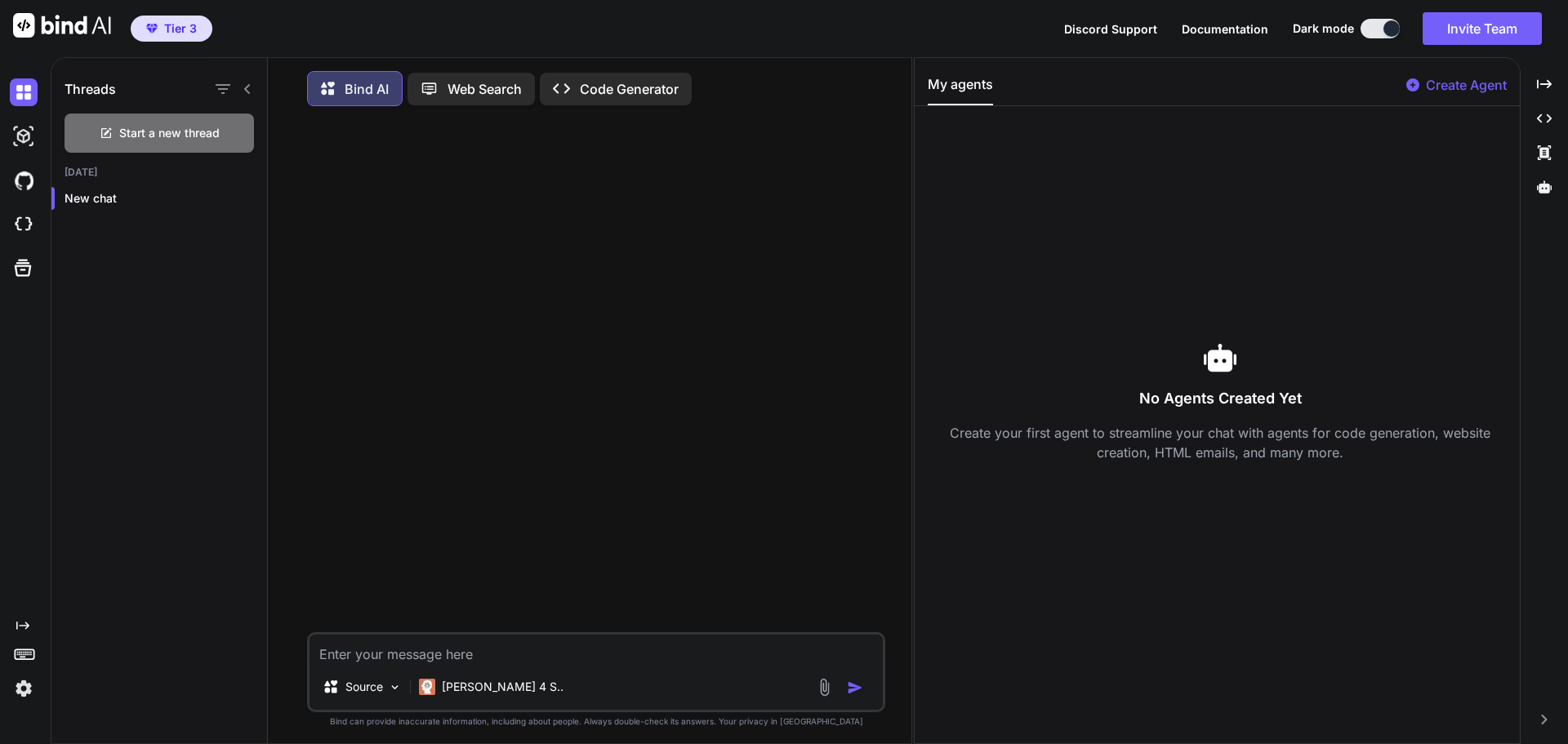
click at [249, 84] on icon at bounding box center [247, 89] width 6 height 9
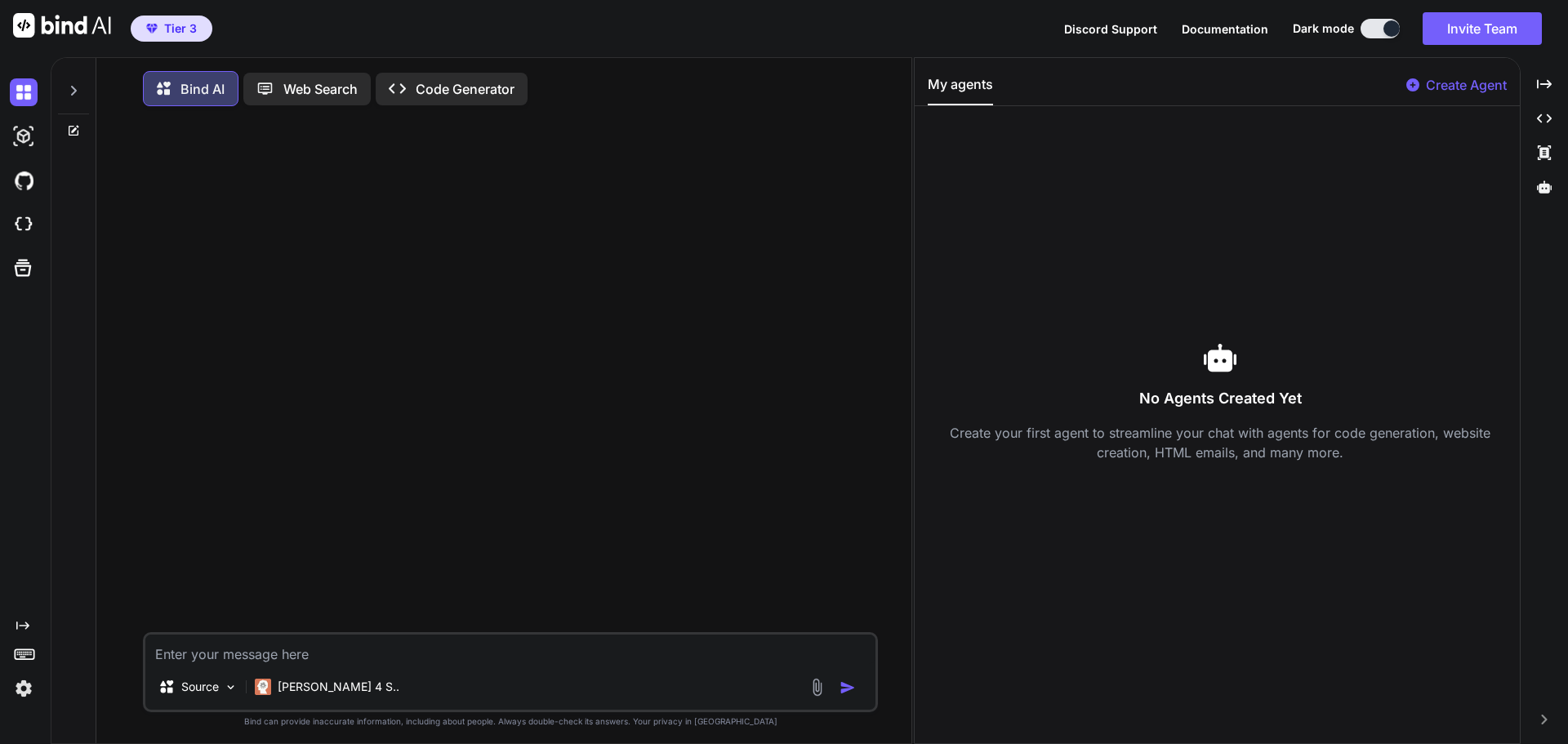
click at [73, 100] on div at bounding box center [73, 86] width 31 height 57
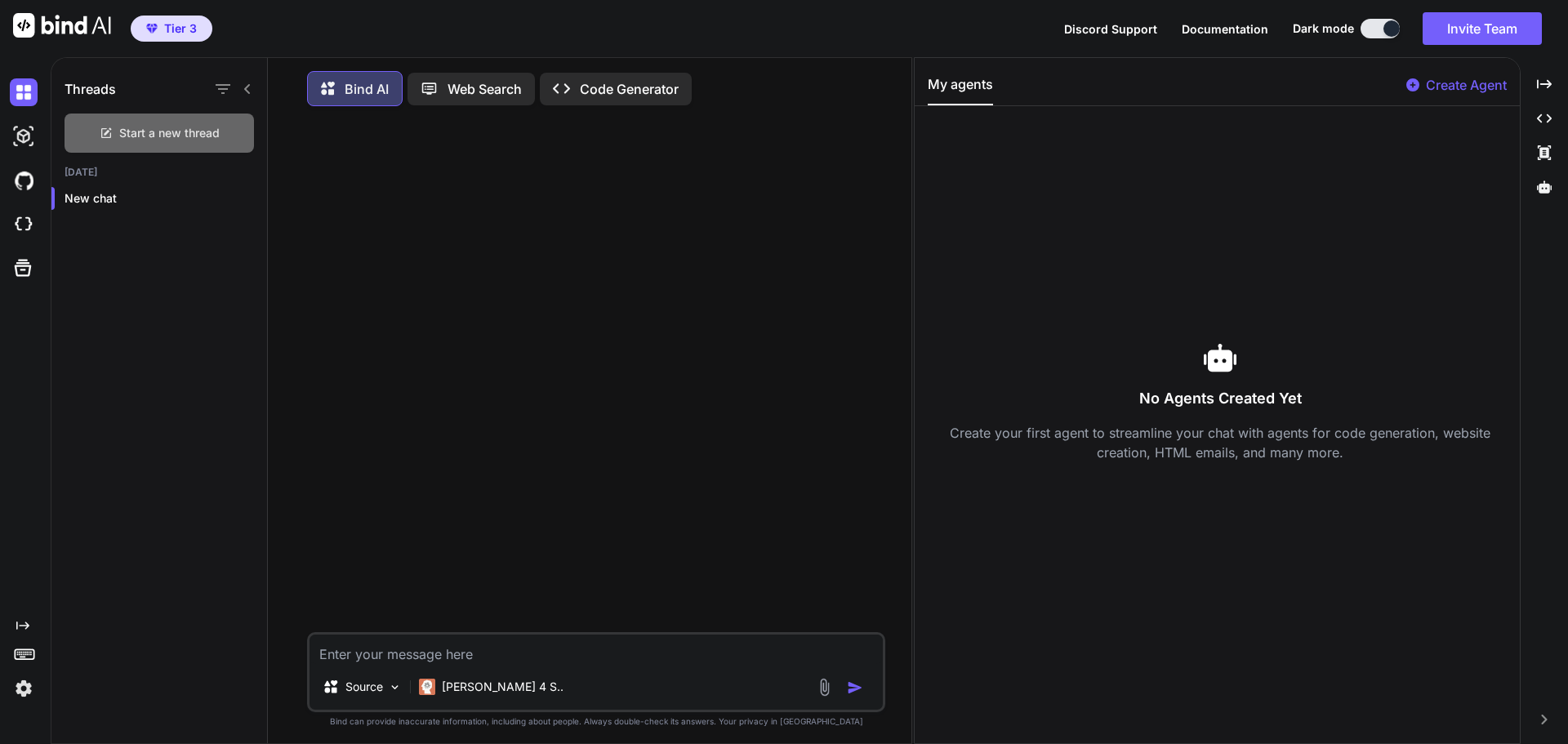
click at [182, 124] on div "Start a new thread" at bounding box center [159, 133] width 189 height 39
click at [244, 194] on icon "button" at bounding box center [249, 198] width 9 height 9
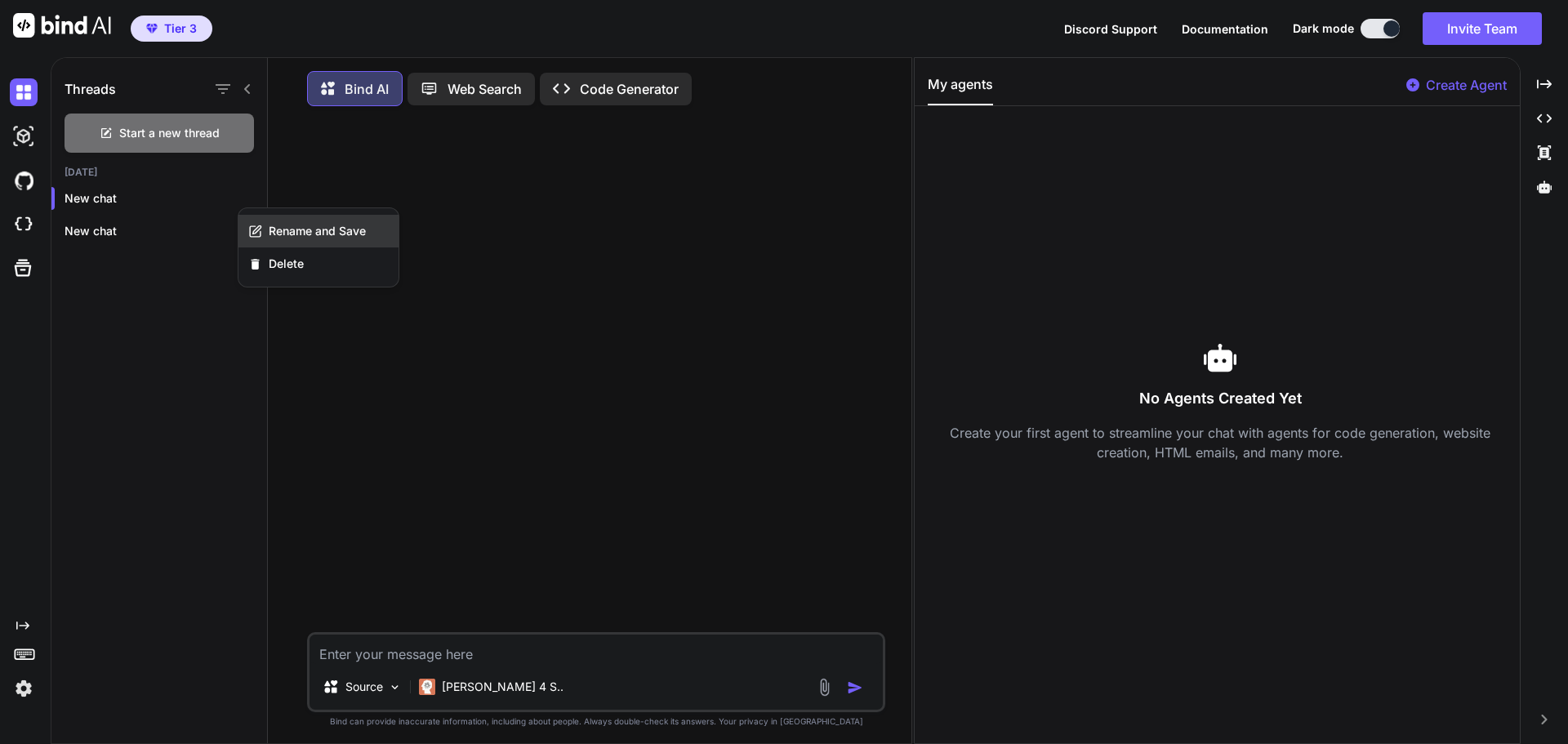
click at [296, 226] on span "Rename and Save" at bounding box center [317, 231] width 97 height 16
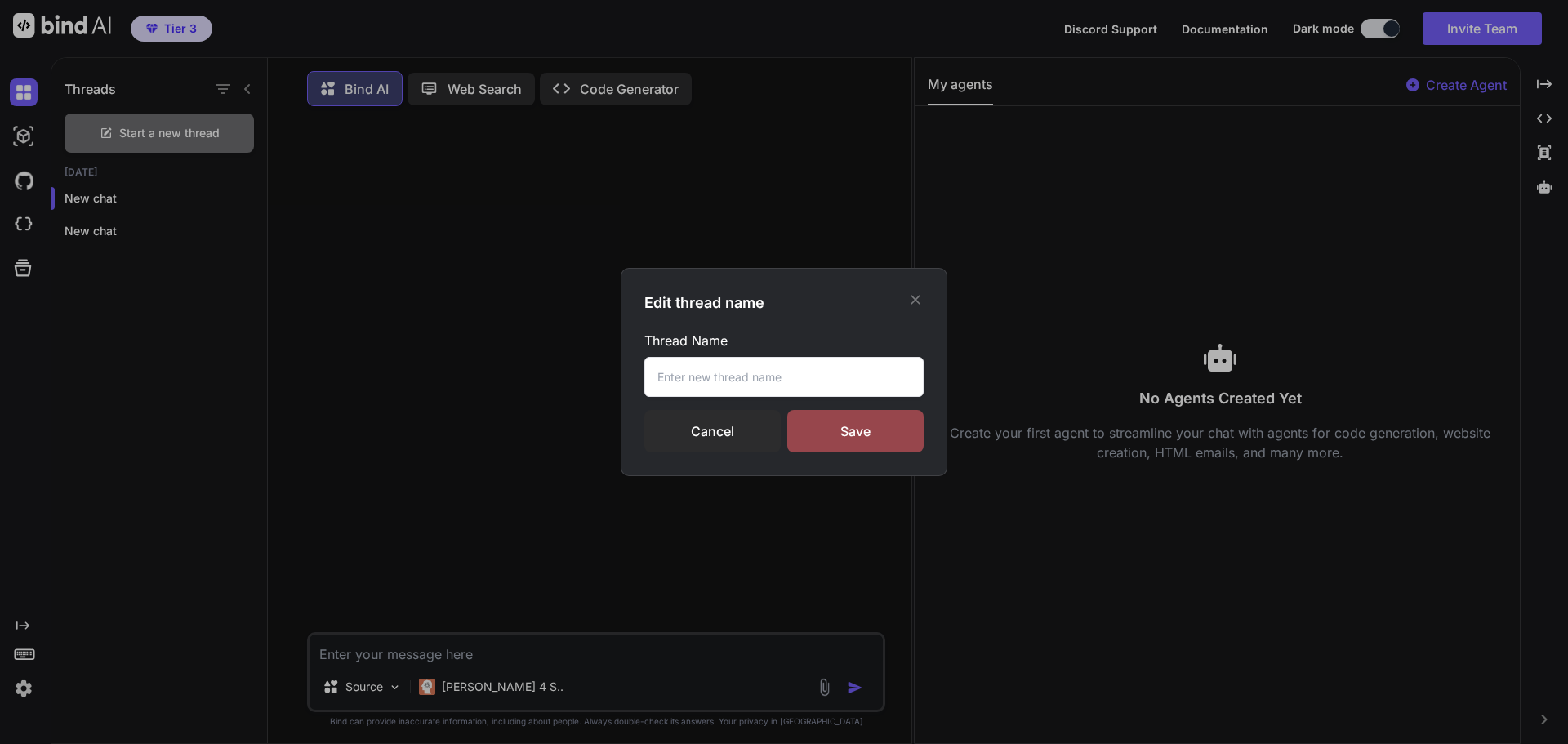
click at [741, 380] on input "text" at bounding box center [784, 377] width 279 height 40
type input "DECk My Business"
click at [852, 427] on div "Save" at bounding box center [855, 431] width 136 height 43
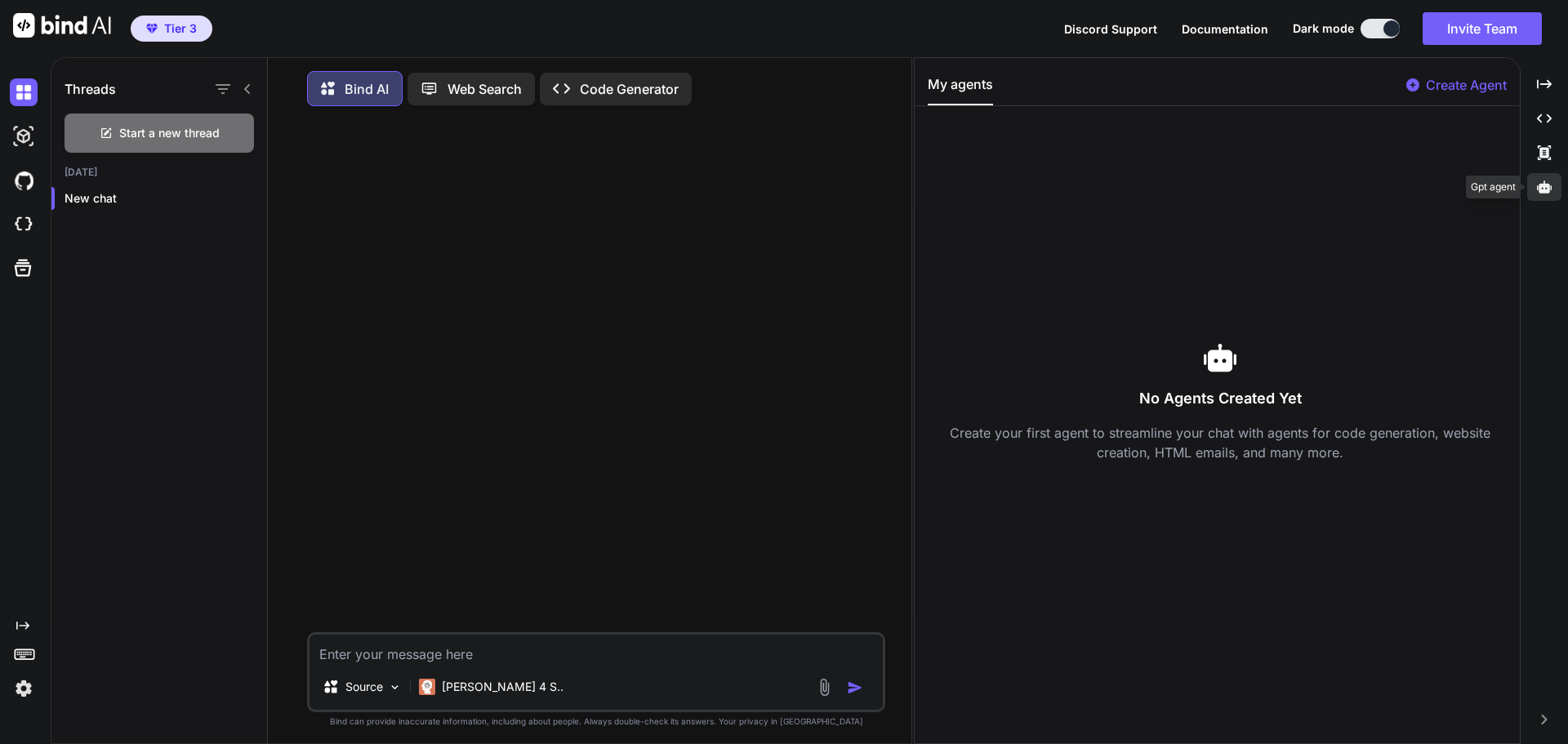
click at [1546, 186] on icon at bounding box center [1544, 186] width 15 height 12
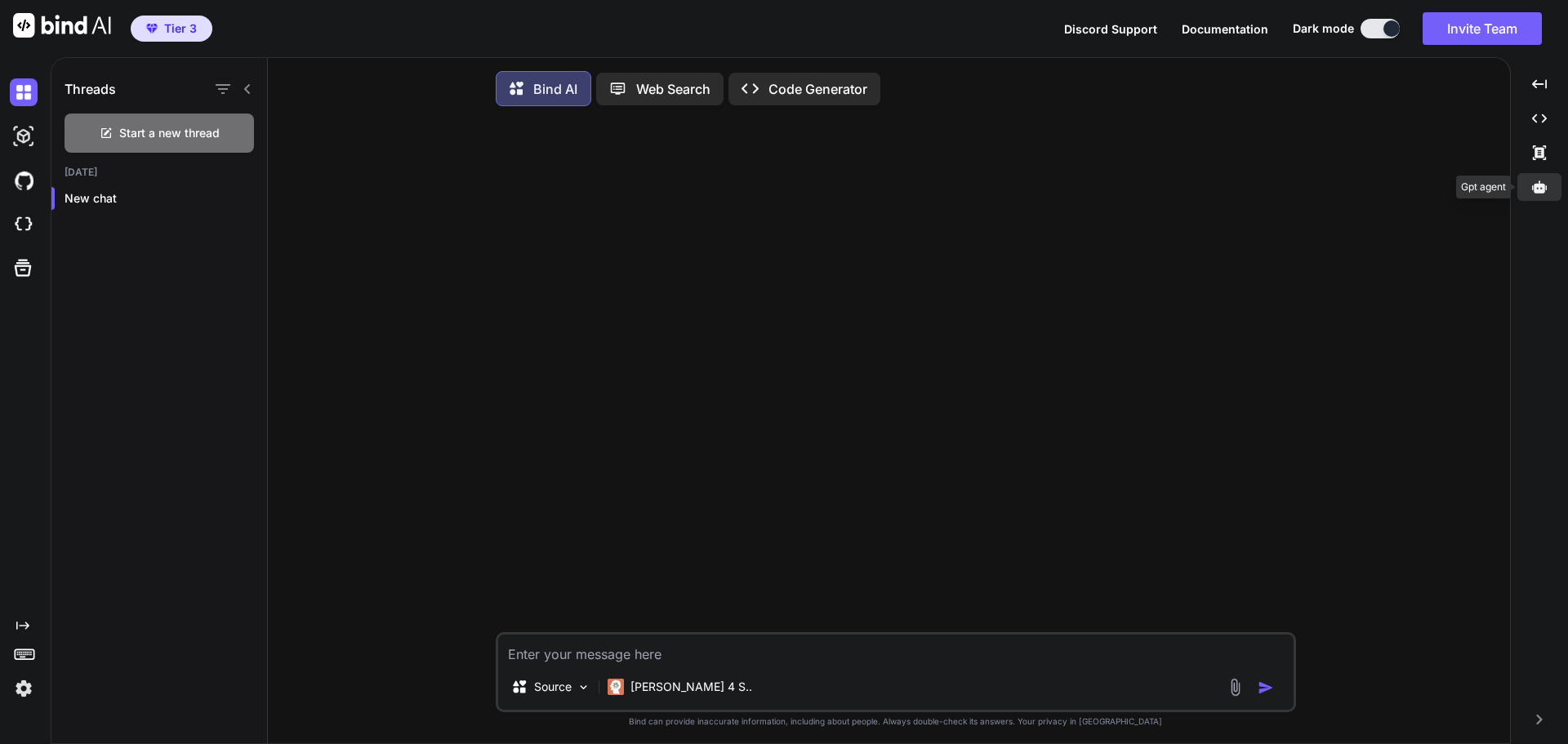
click at [1538, 182] on icon at bounding box center [1540, 187] width 15 height 15
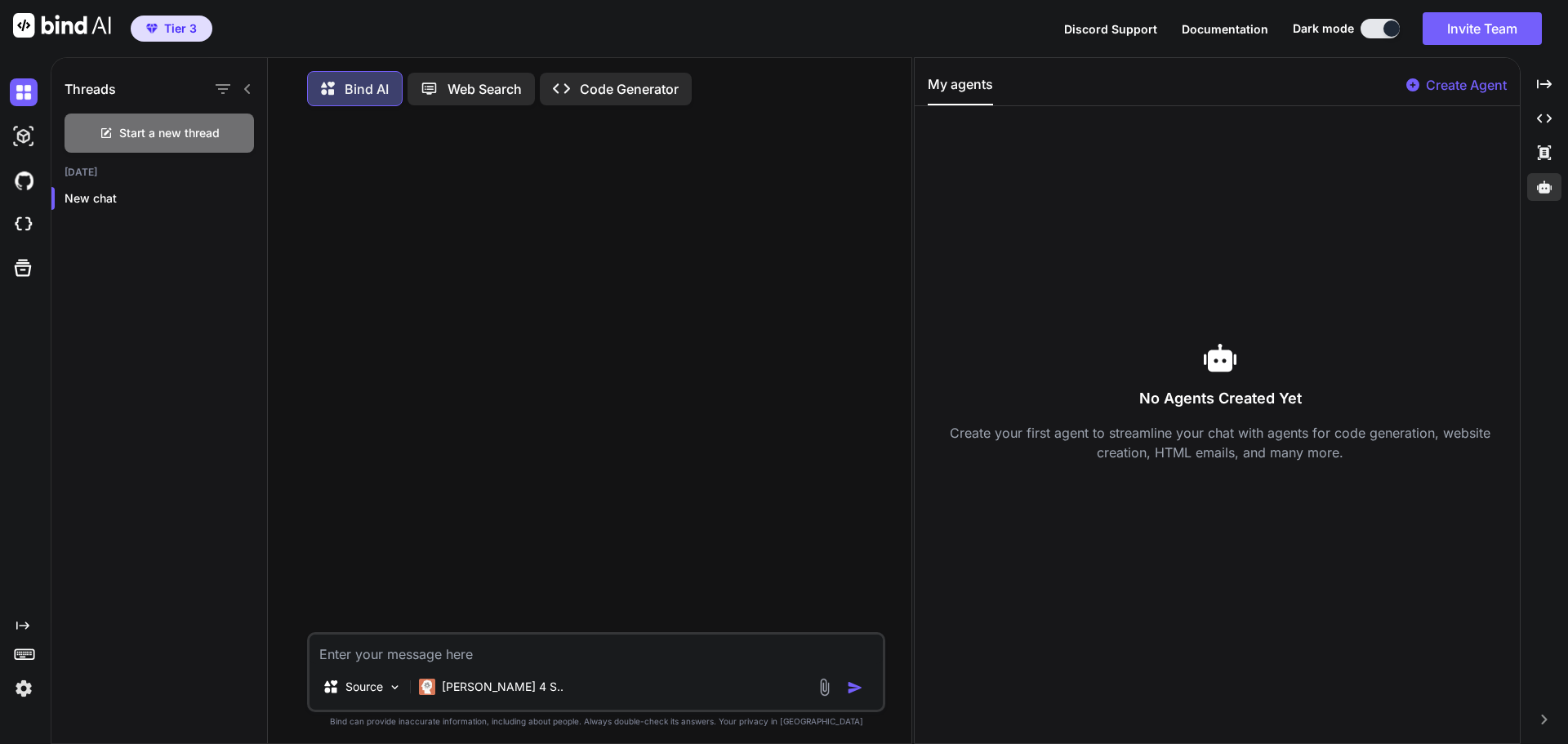
click at [1445, 82] on p "Create Agent" at bounding box center [1465, 84] width 80 height 20
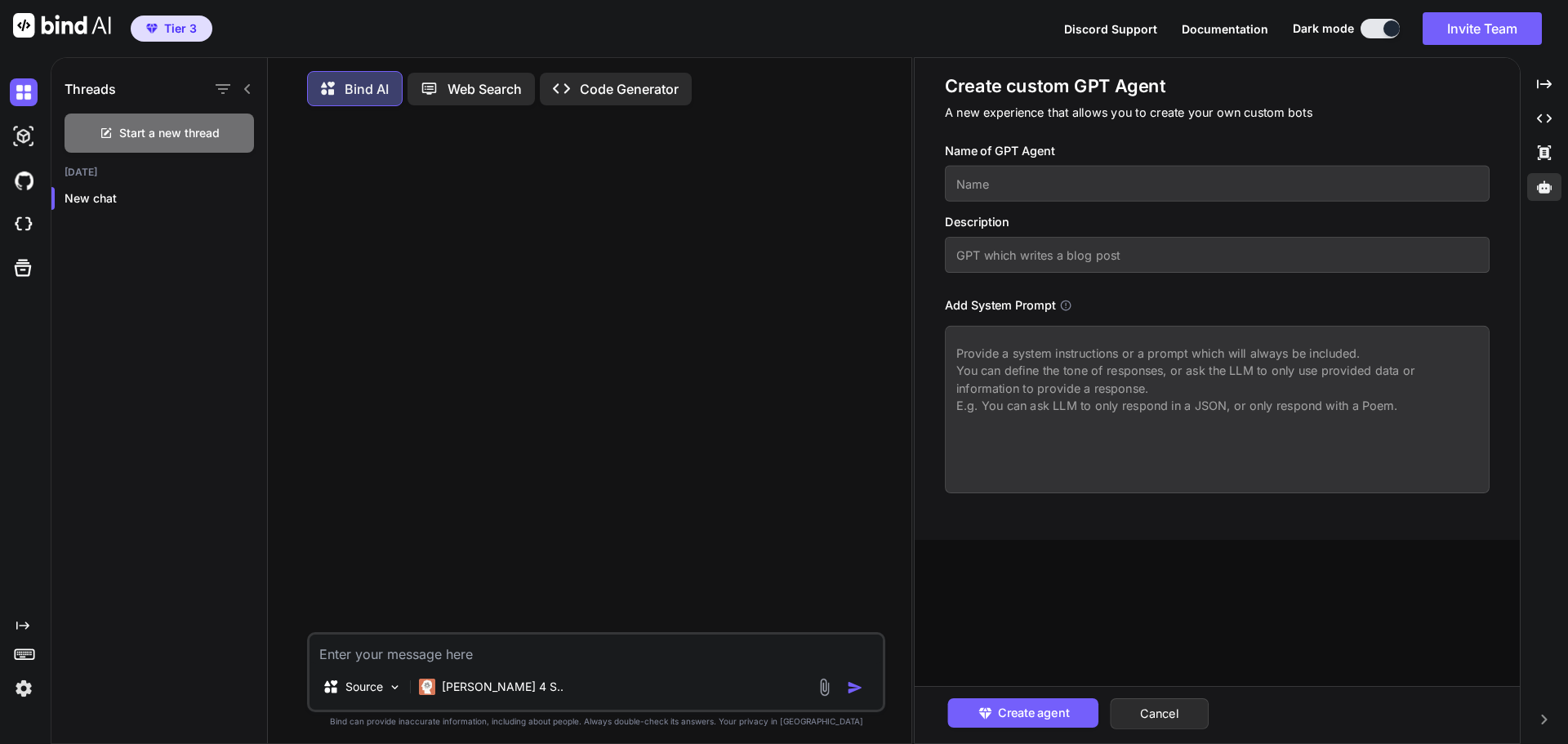
click at [992, 351] on textarea at bounding box center [1216, 409] width 544 height 168
paste textarea "Lore Ip Dolorsit™ — Amet Conse Adip Elitsedd-Eiusm Tempo Incid ut Laboree Dol M…"
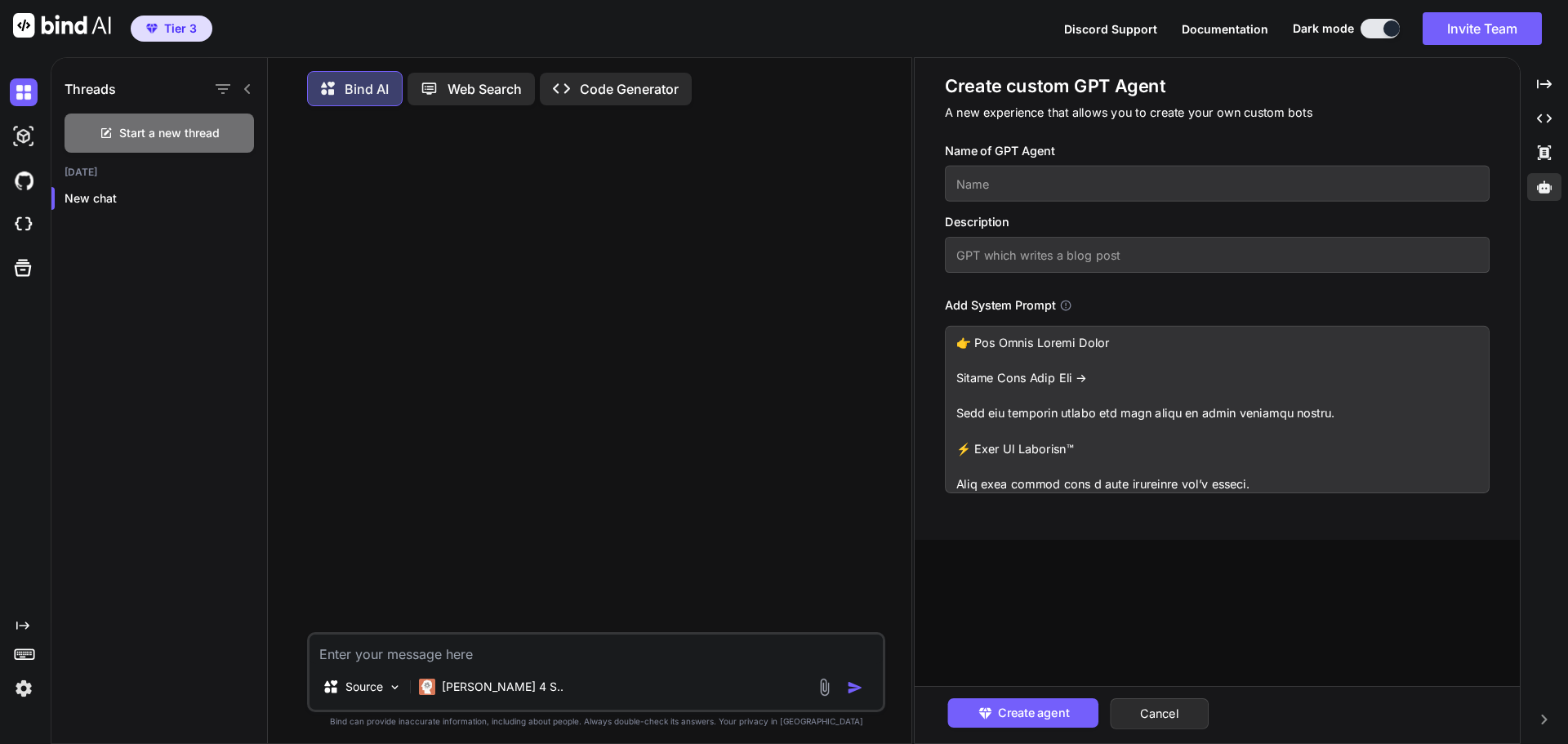
scroll to position [2638, 0]
click at [1304, 450] on textarea at bounding box center [1216, 409] width 544 height 168
paste textarea "🎨 Lorem Ipsum Dolorsi Am’co ad elit s doeiu, tempo, inc utlabor etdolor — magna…"
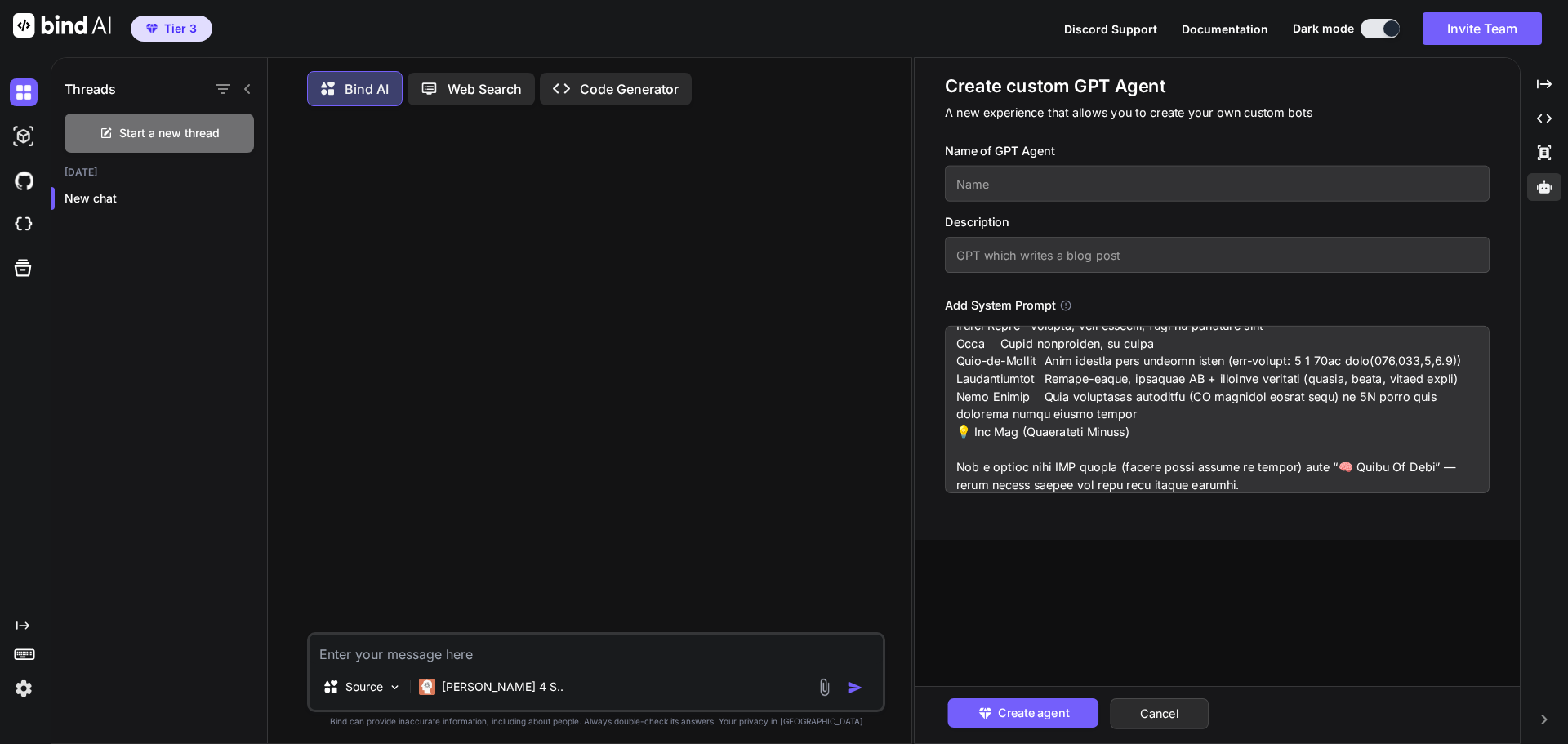
scroll to position [4637, 0]
click at [1244, 452] on textarea at bounding box center [1216, 409] width 544 height 168
paste textarea "Lore (ips dolo sit ametc) AdipIscing – Eli + SED doeiu (Temp.in/Utla). Etdol MA…"
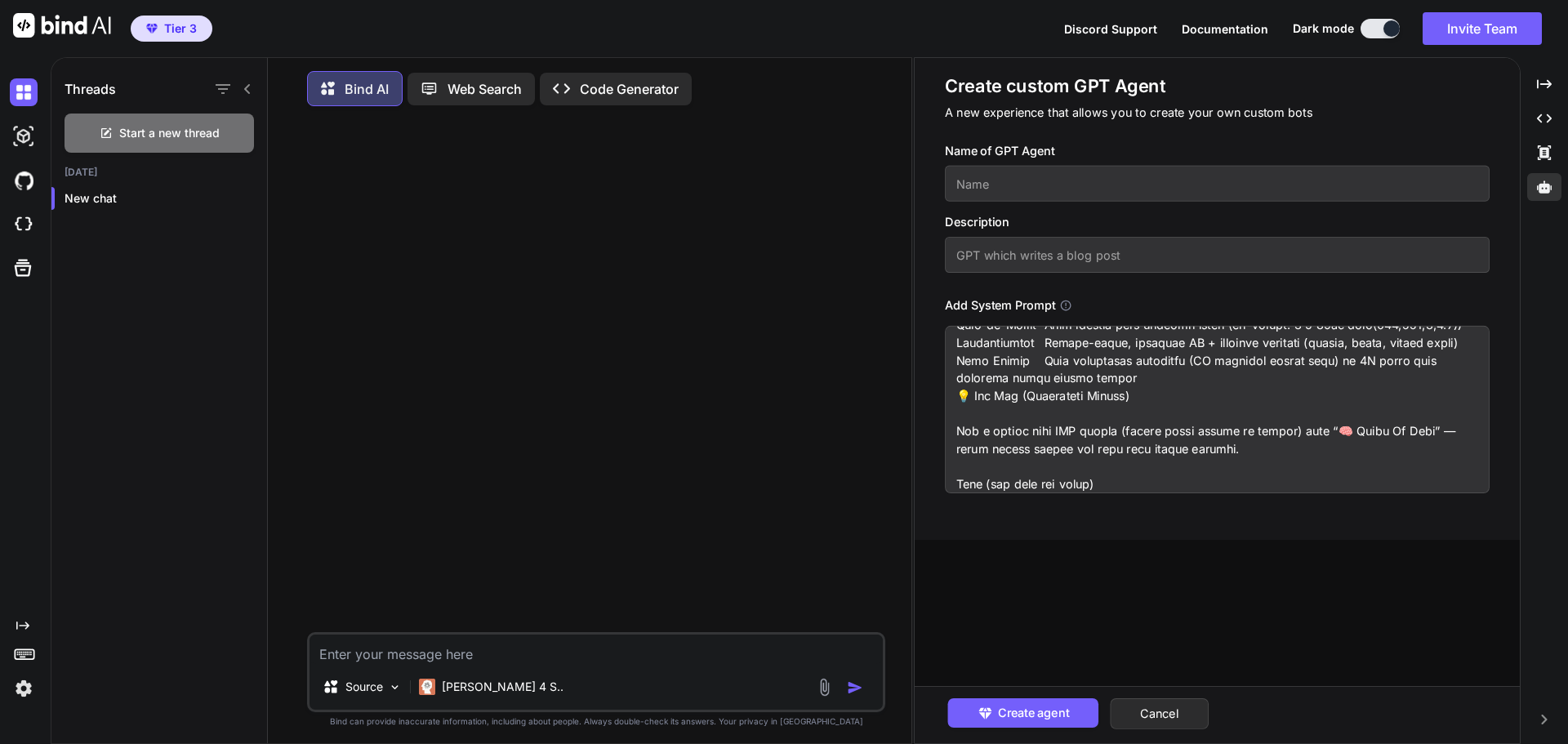
scroll to position [5753, 0]
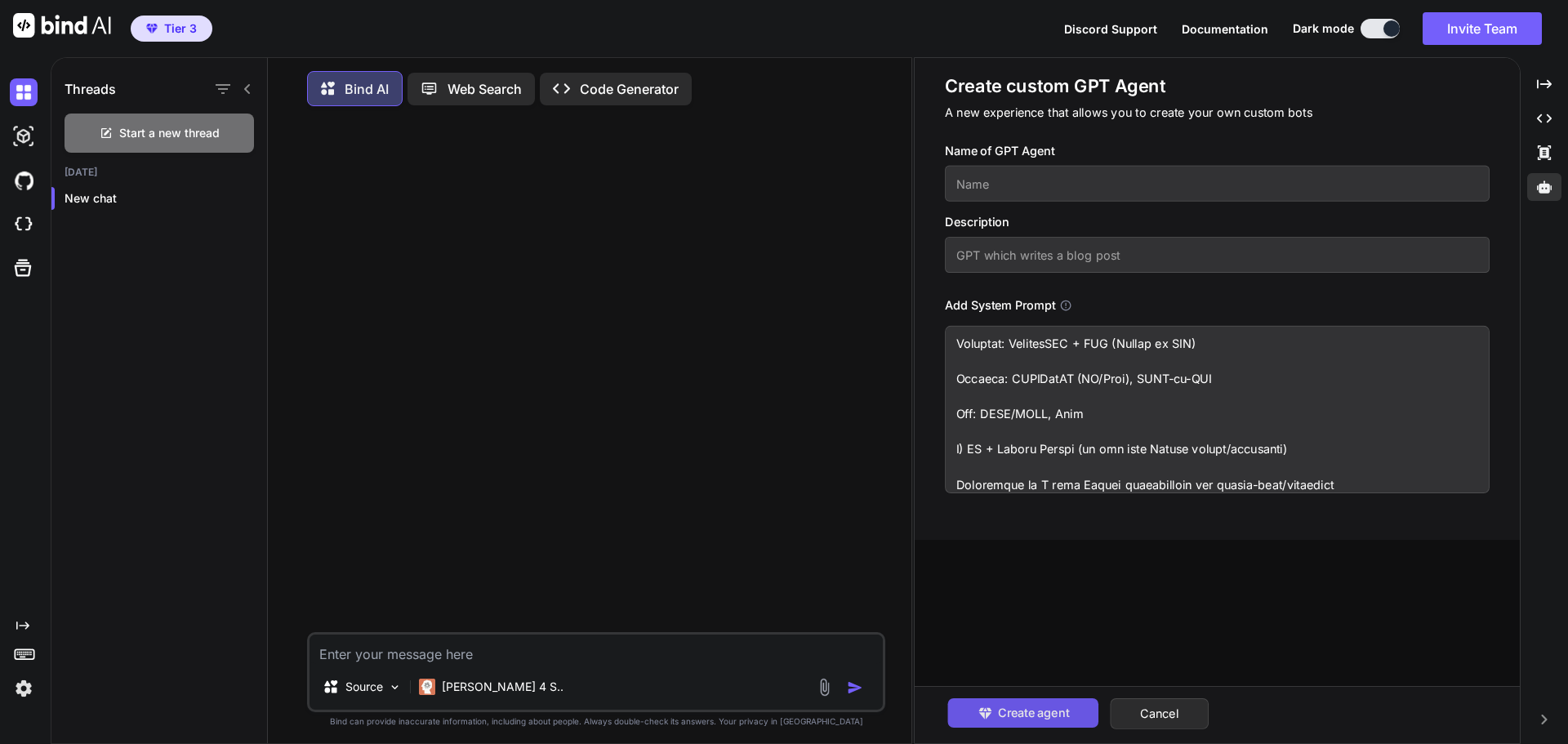
type textarea "Lore Ip Dolorsit™ — Amet Conse Adip Elitsedd-Eiusm Tempo Incid ut Laboree Dol M…"
click at [1035, 717] on span "Create agent" at bounding box center [1031, 713] width 71 height 18
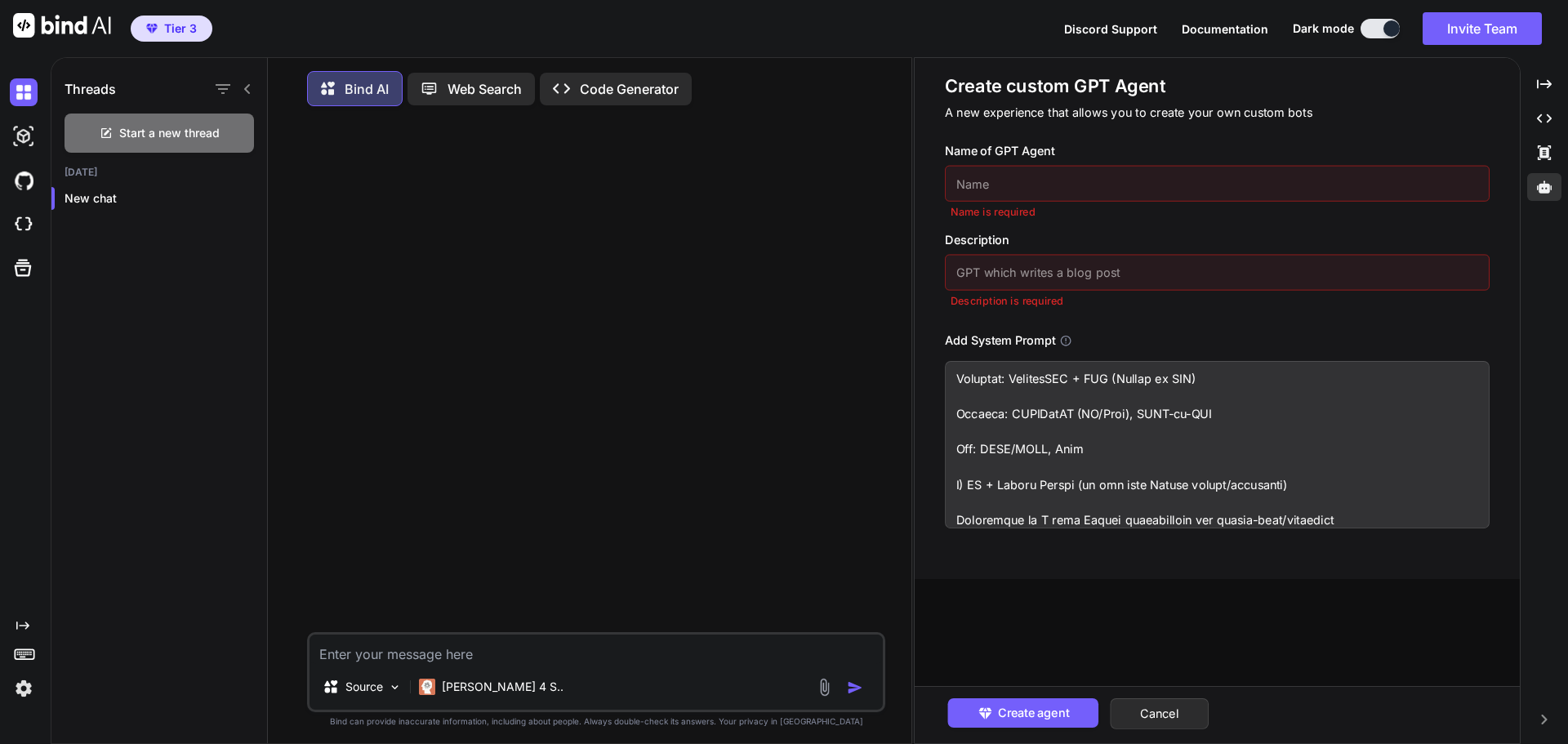
click at [1020, 188] on input "text" at bounding box center [1216, 184] width 544 height 36
type input "Deck my business"
type input "Deck my Business"
click at [982, 704] on button "Create agent" at bounding box center [1023, 713] width 151 height 29
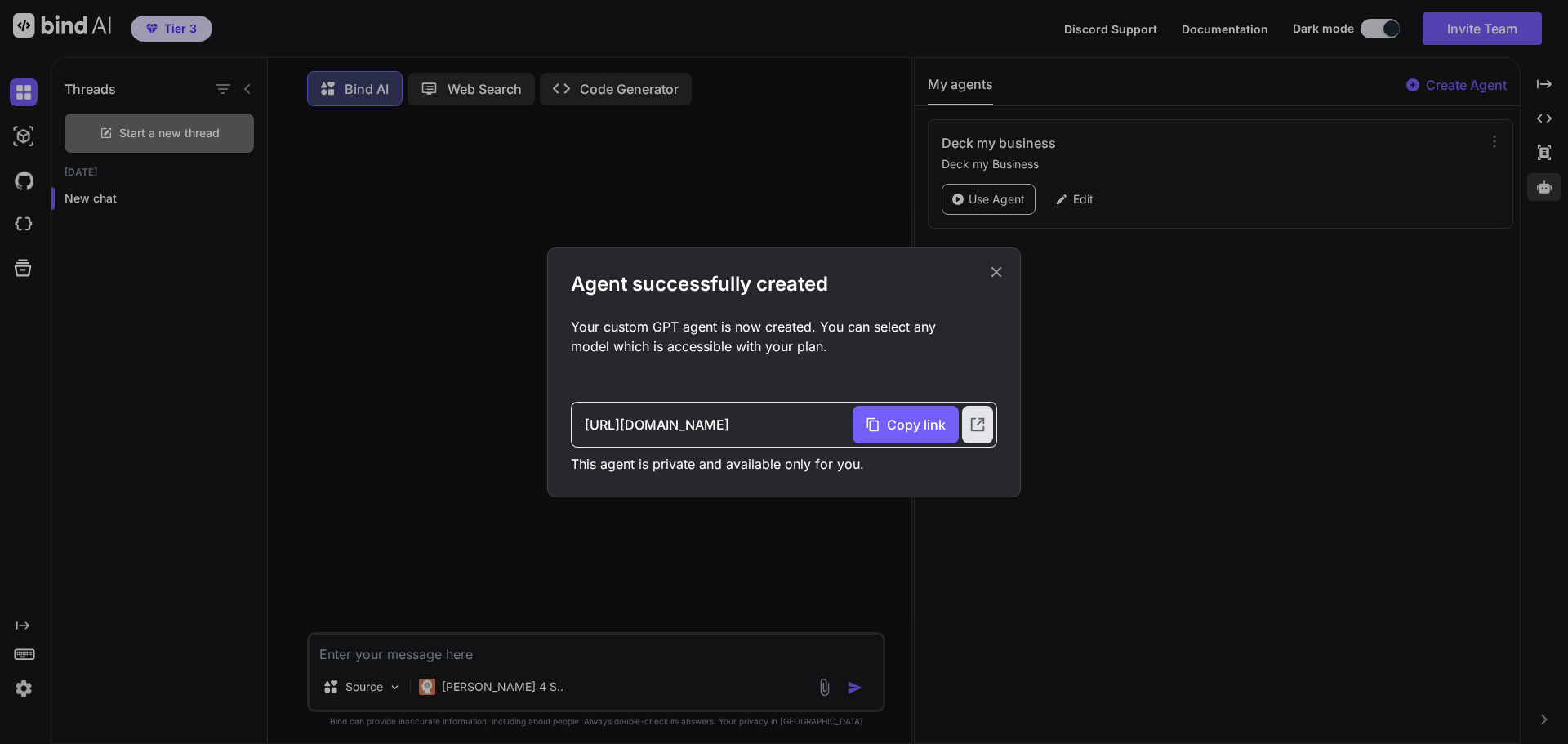
click at [1005, 267] on div "Agent successfully created Your custom GPT agent is now created. You can select…" at bounding box center [784, 372] width 473 height 250
click at [999, 279] on icon at bounding box center [995, 272] width 18 height 18
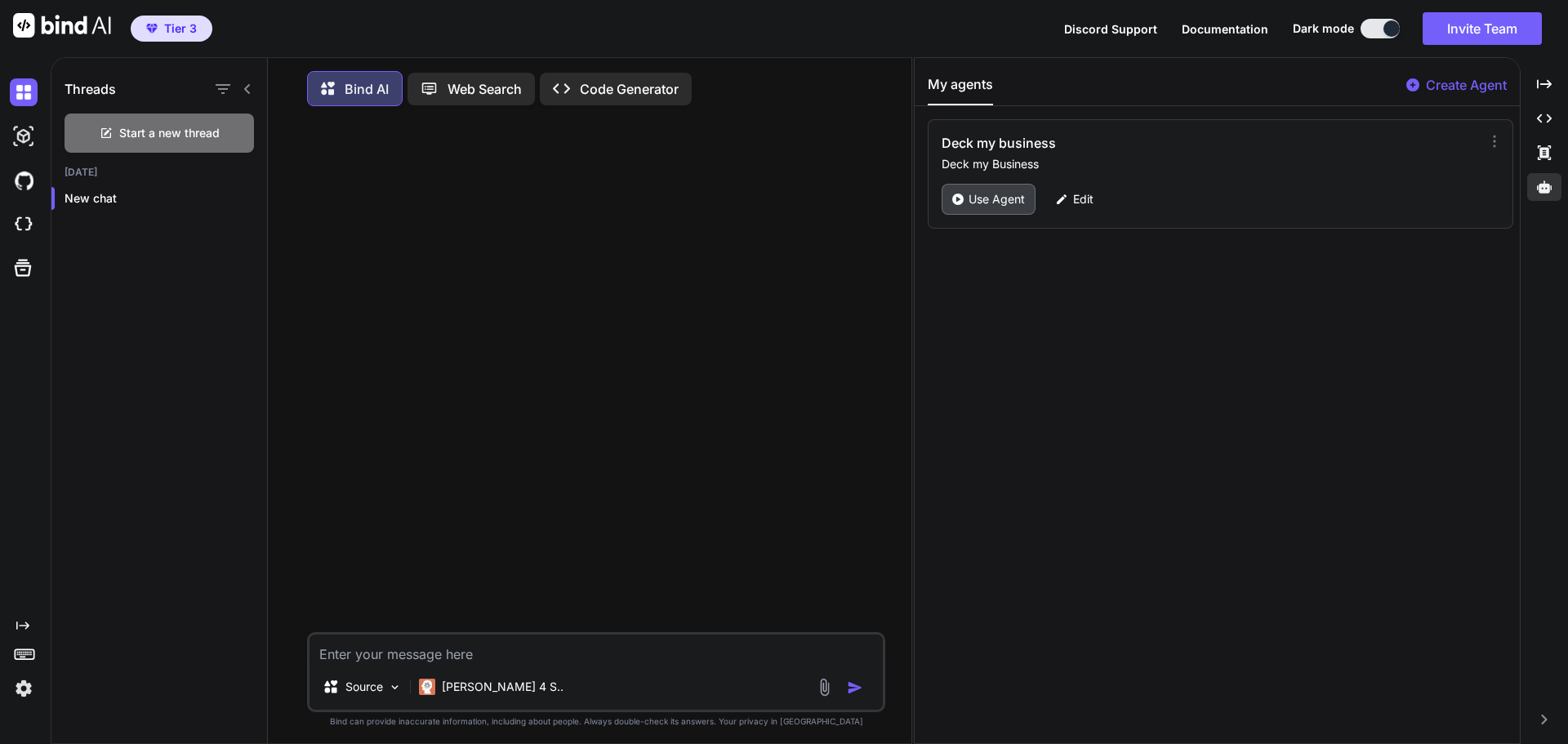
click at [983, 186] on div "Use Agent" at bounding box center [988, 199] width 94 height 31
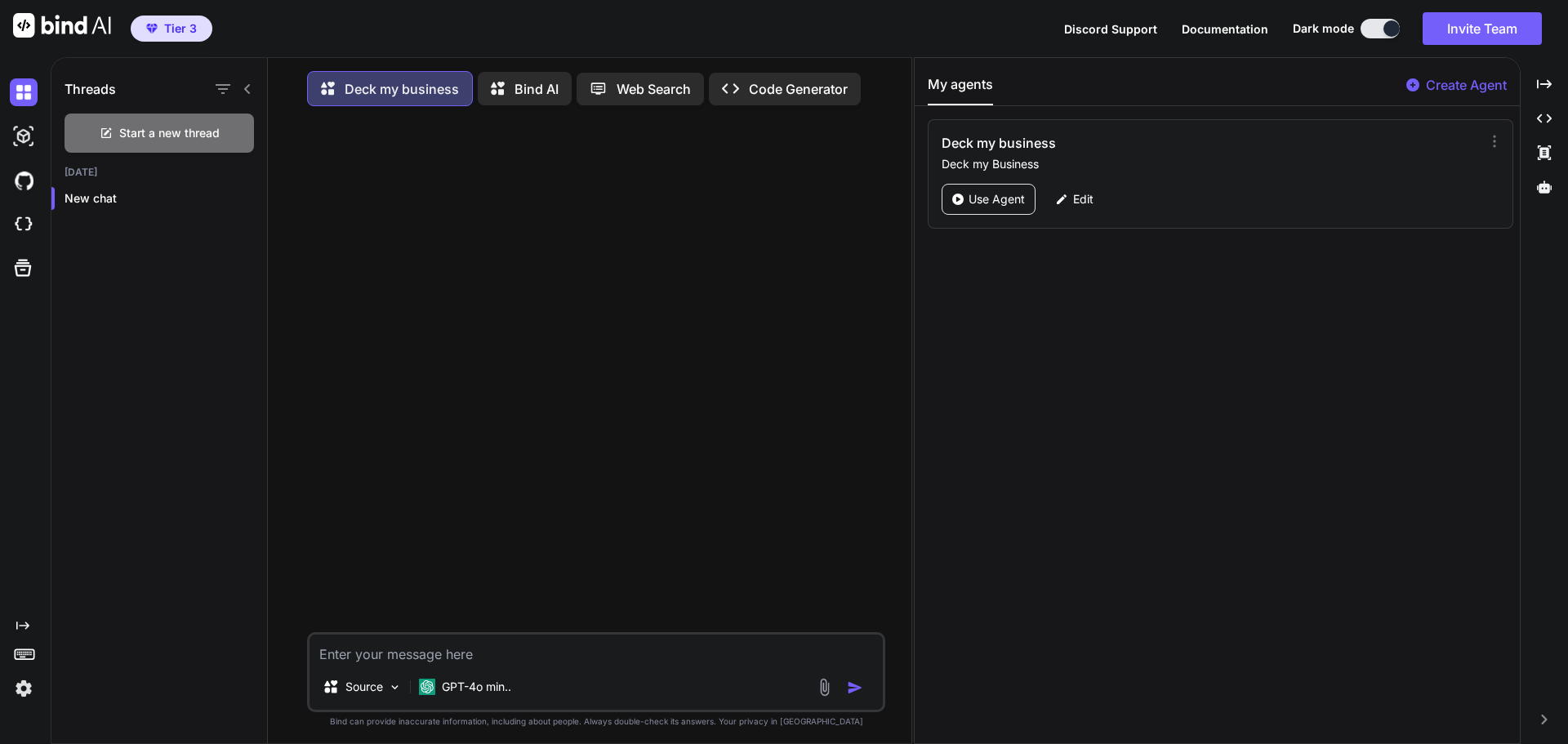
click at [399, 658] on textarea at bounding box center [596, 648] width 573 height 29
click at [414, 653] on textarea at bounding box center [596, 648] width 573 height 29
click at [506, 703] on div "GPT-4o min.." at bounding box center [465, 686] width 105 height 33
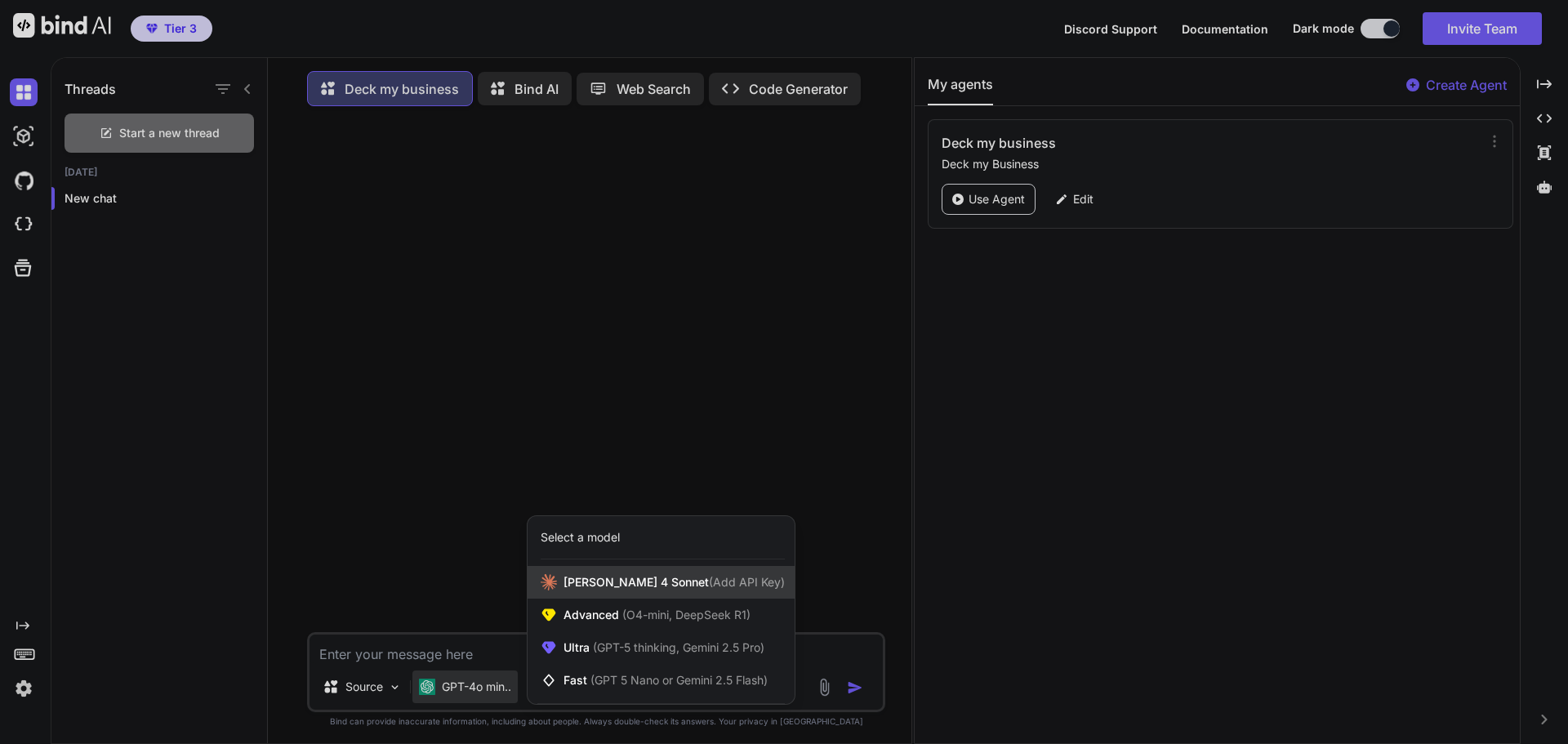
click at [643, 587] on span "[PERSON_NAME] 4 Sonnet (Add API Key)" at bounding box center [674, 582] width 221 height 16
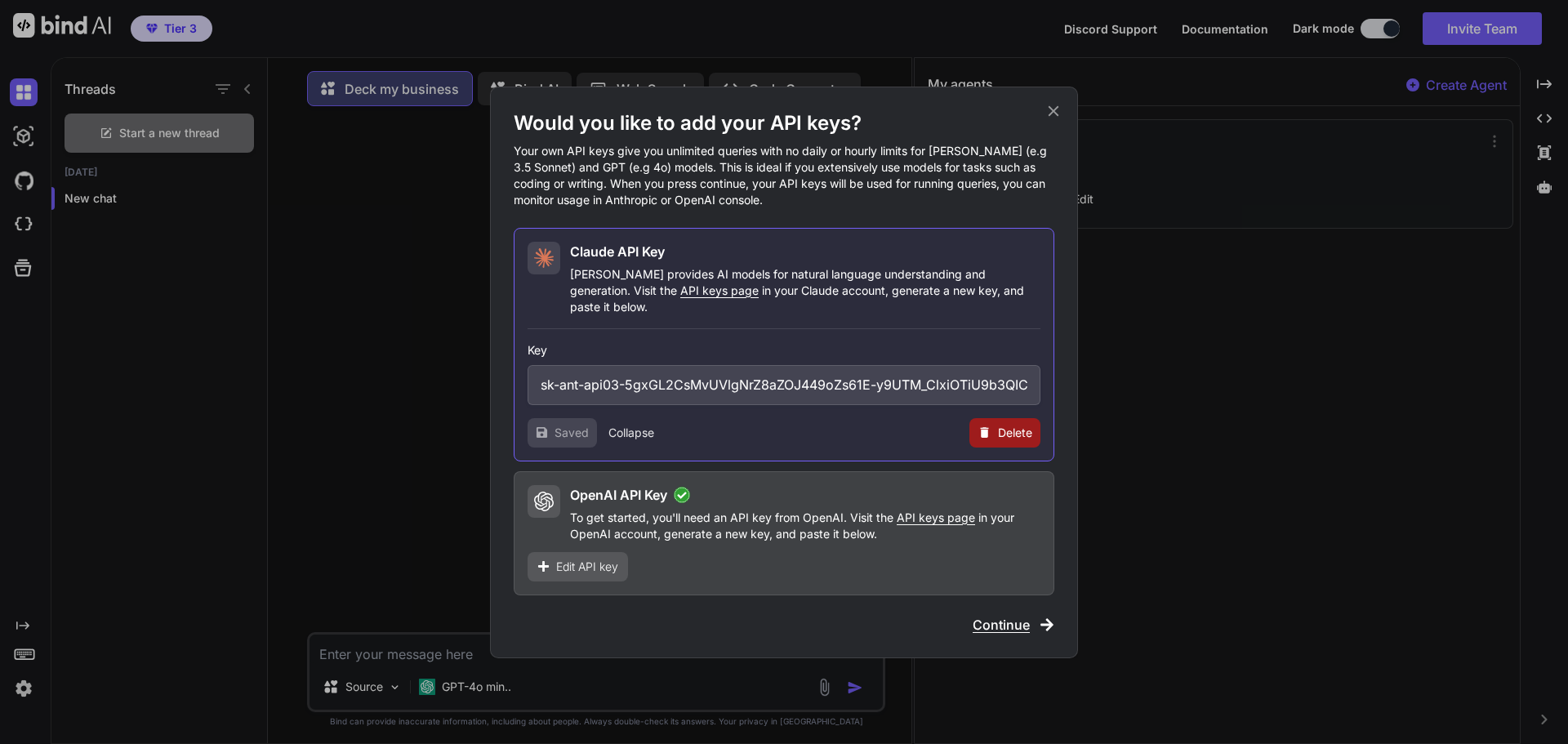
click at [1004, 621] on span "Continue" at bounding box center [1001, 625] width 57 height 20
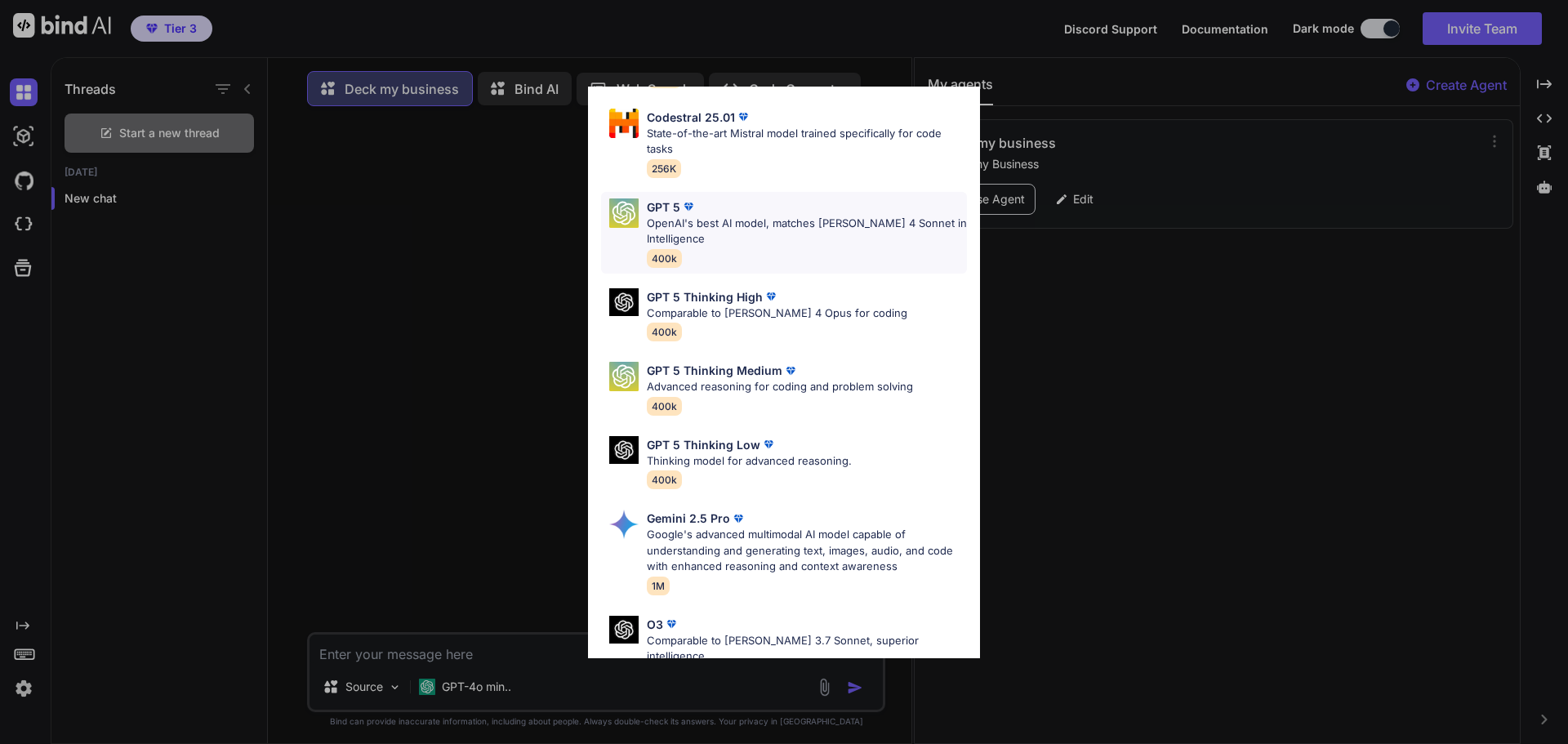
scroll to position [245, 0]
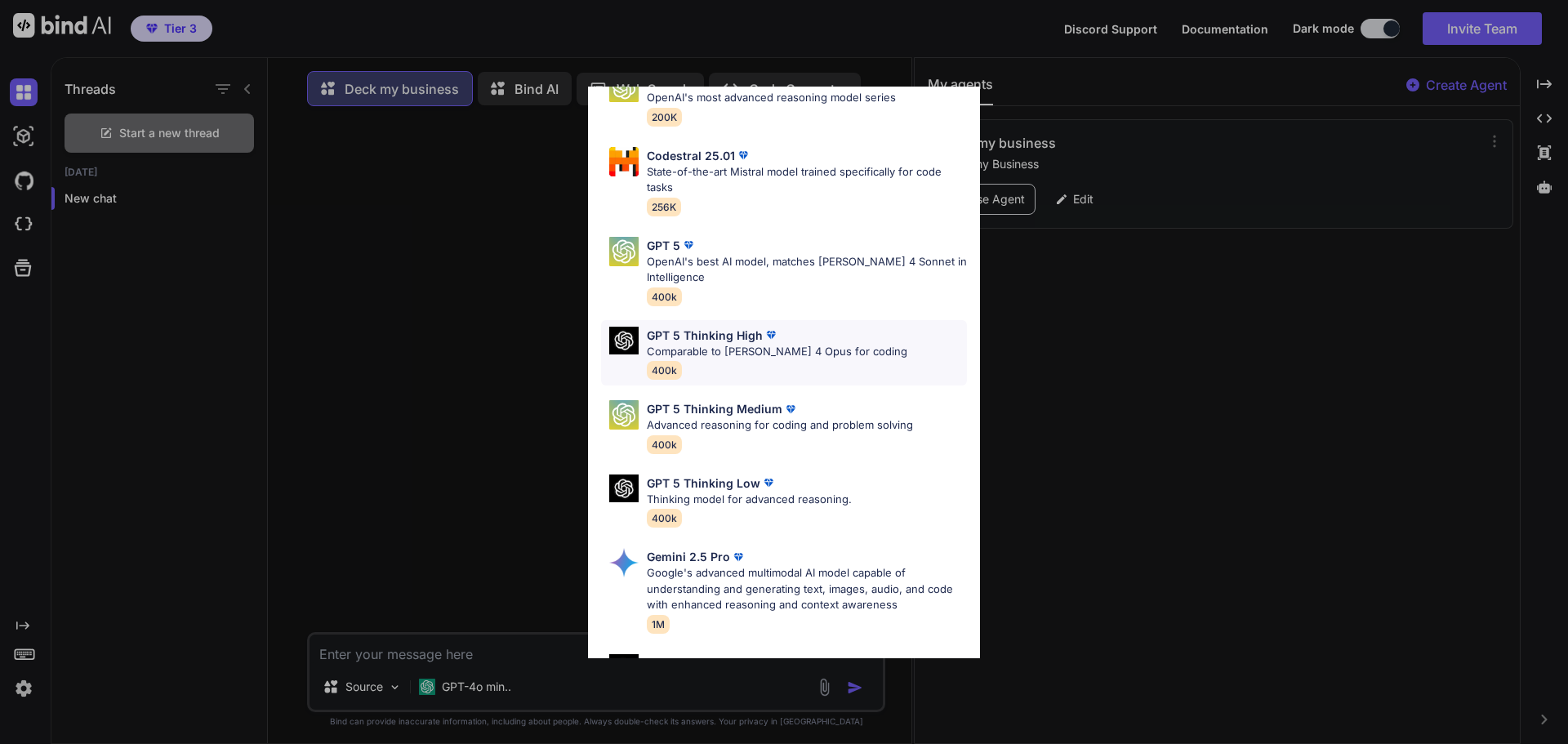
click at [681, 344] on p "Comparable to [PERSON_NAME] 4 Opus for coding" at bounding box center [776, 351] width 260 height 16
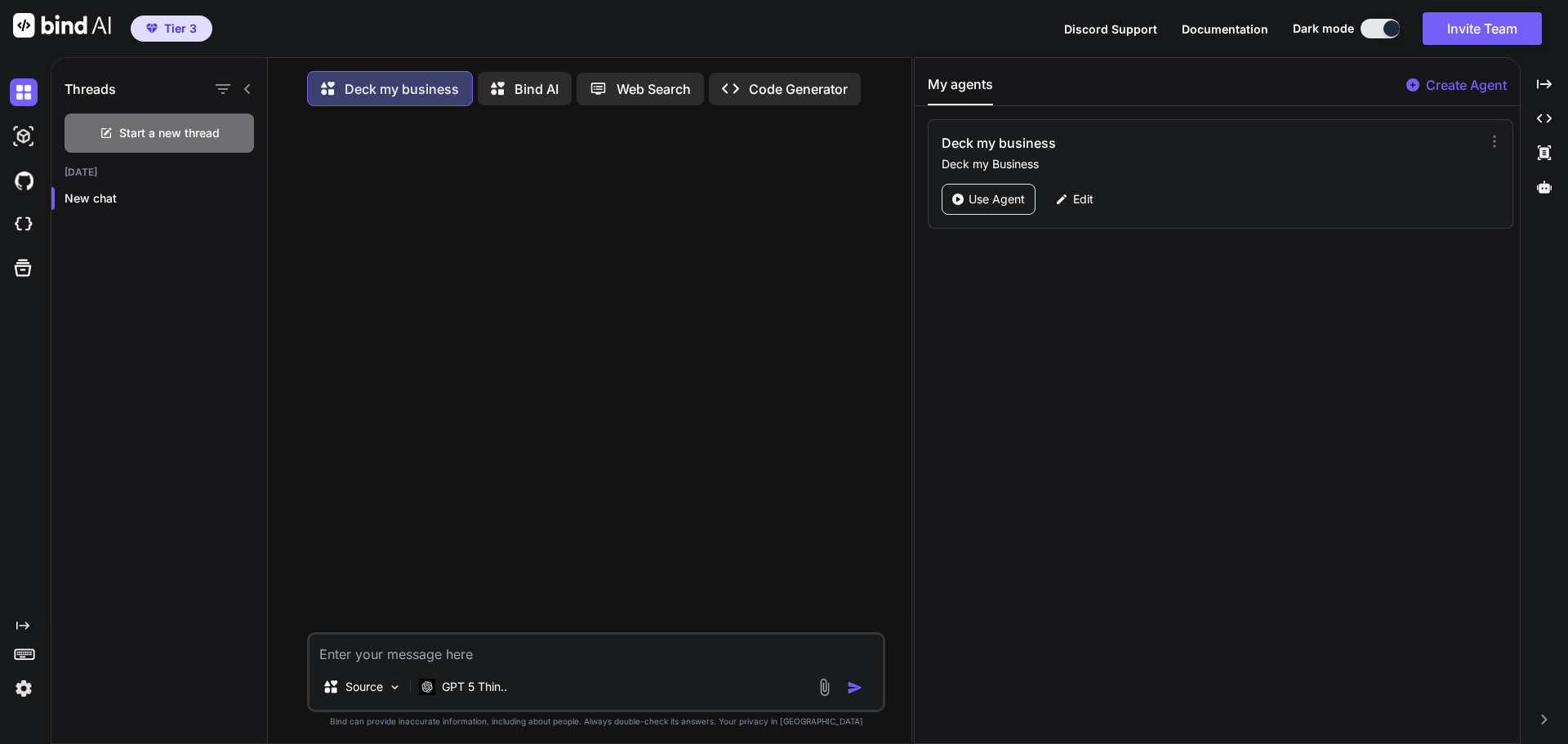
click at [385, 648] on textarea at bounding box center [596, 648] width 573 height 29
type textarea "Build the landing for Deck my business"
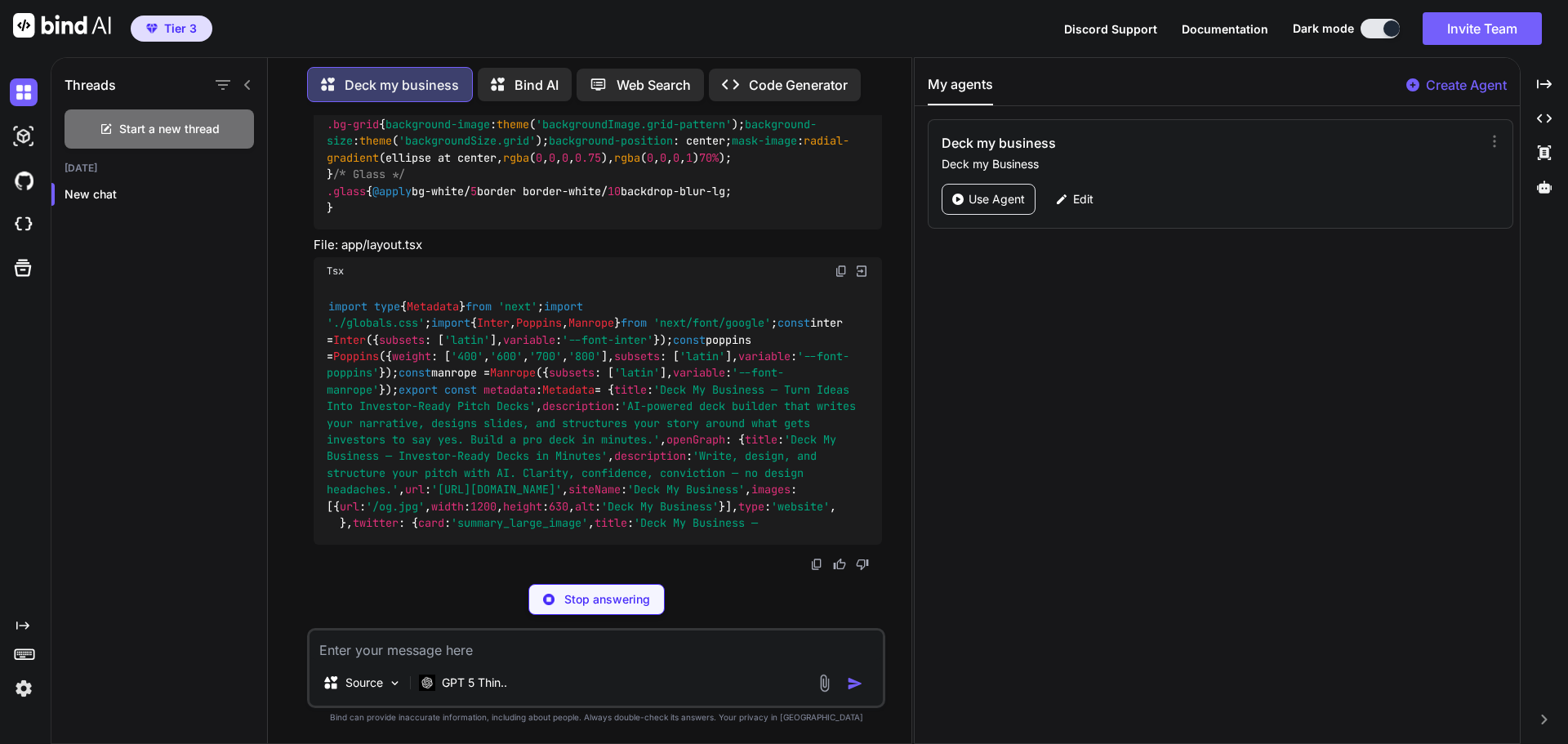
scroll to position [2830, 0]
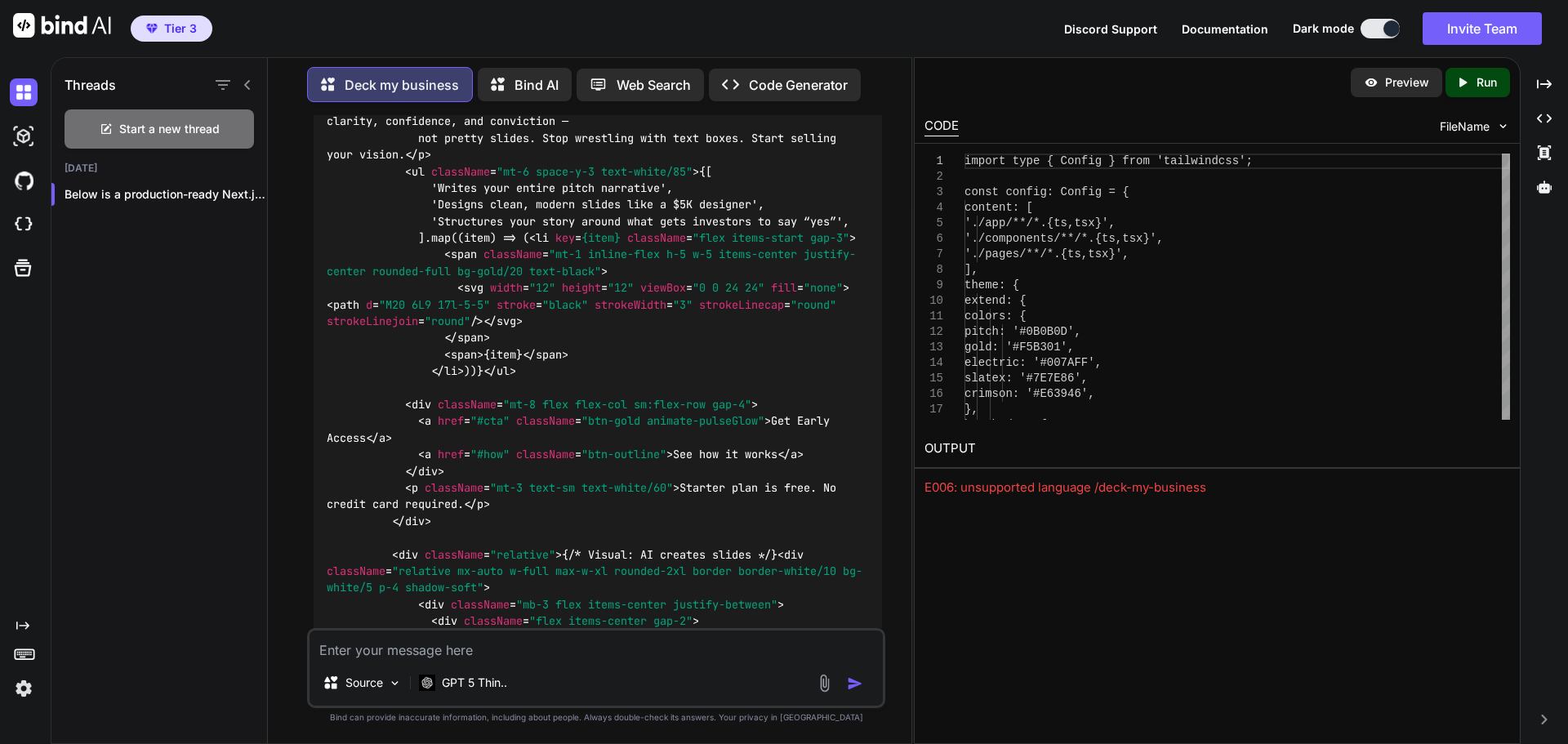
click at [1489, 89] on p "Run" at bounding box center [1487, 82] width 21 height 16
click at [1002, 491] on div "E006: unsupported language ts" at bounding box center [1217, 488] width 586 height 19
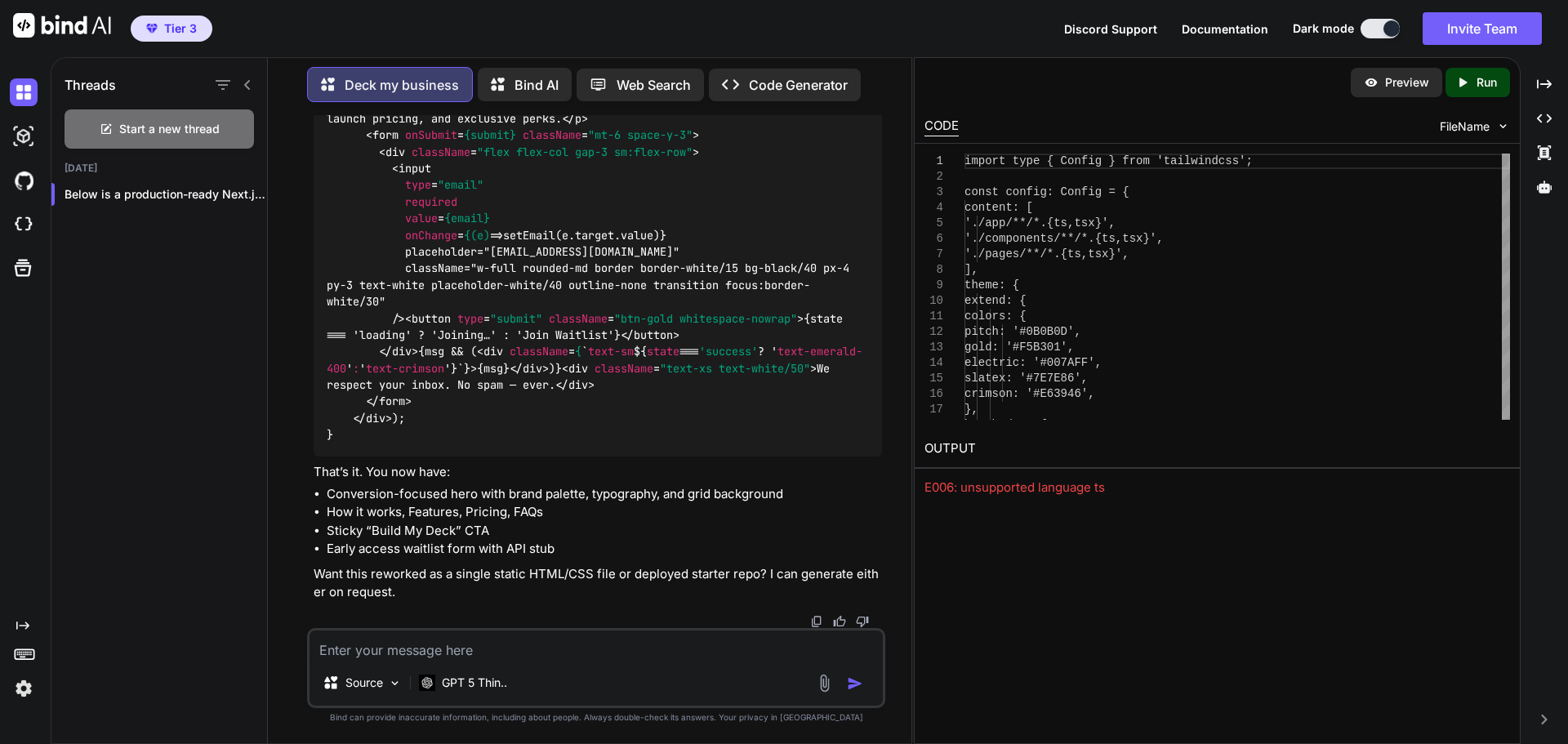
scroll to position [13665, 0]
click at [244, 189] on icon "button" at bounding box center [249, 194] width 9 height 9
click at [292, 264] on div "Delete" at bounding box center [318, 256] width 160 height 33
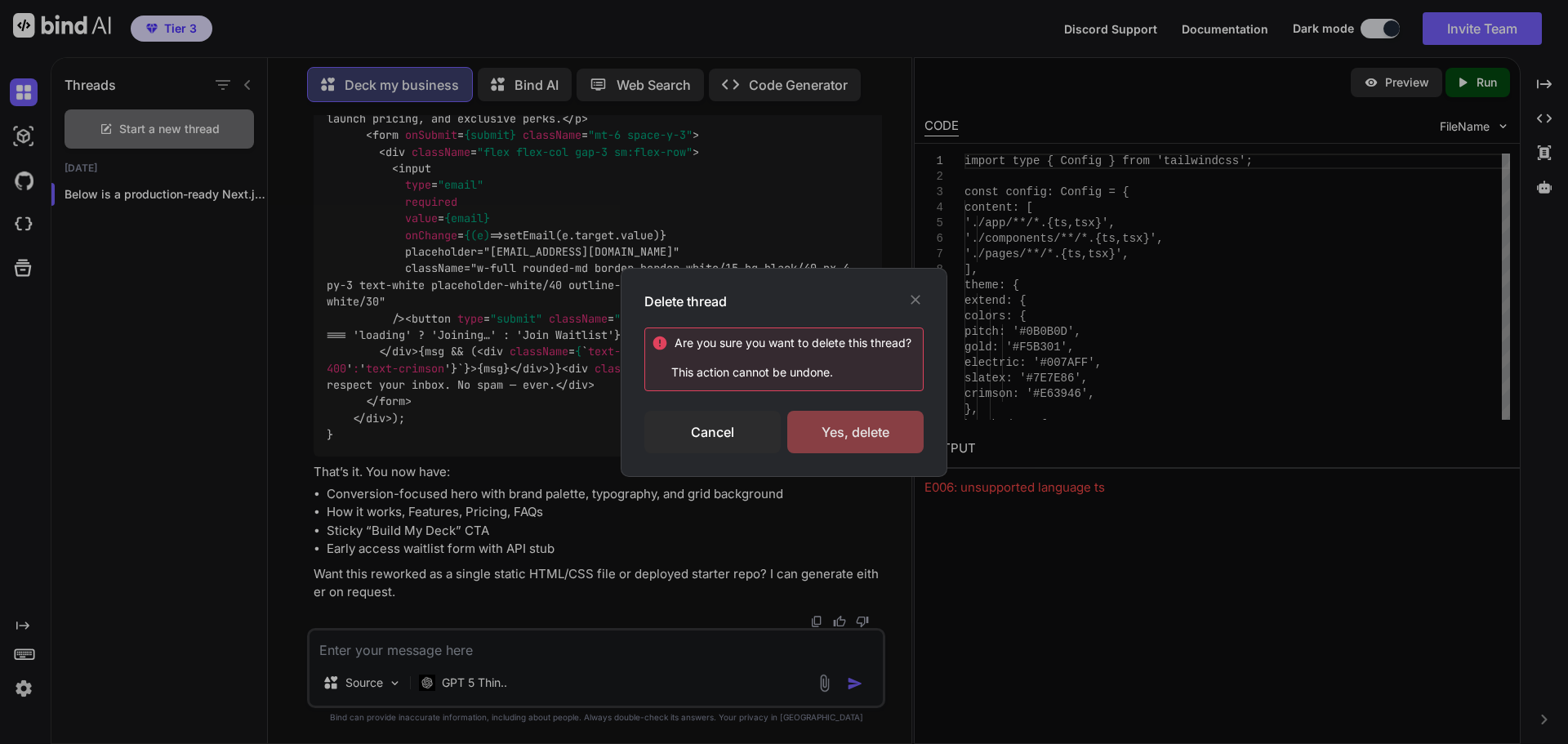
click at [884, 431] on div "Yes, delete" at bounding box center [855, 432] width 136 height 43
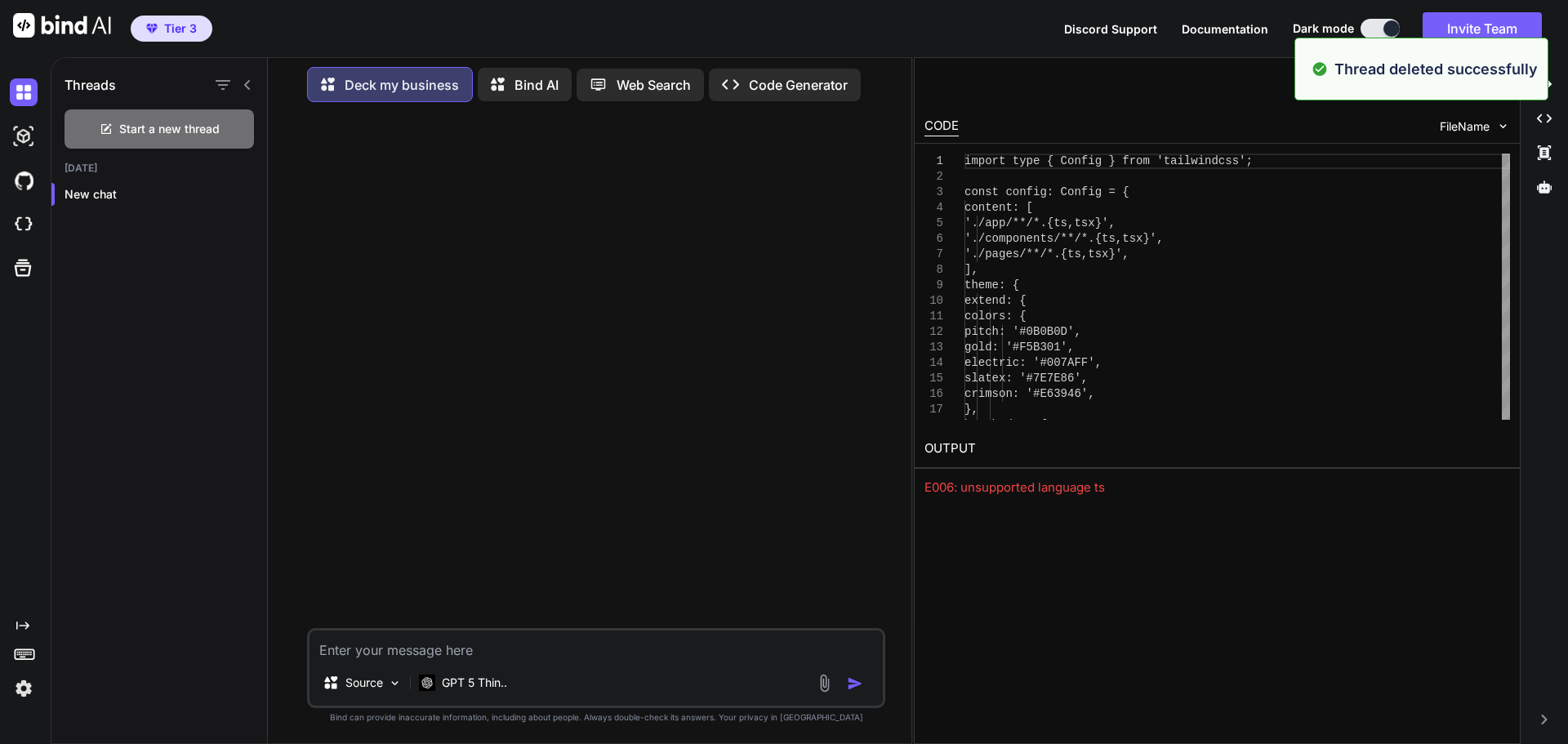
click at [1559, 236] on div "Created with Pixso. Created with Pixso. Created with Pixso. Created with Pixso." at bounding box center [1543, 407] width 34 height 674
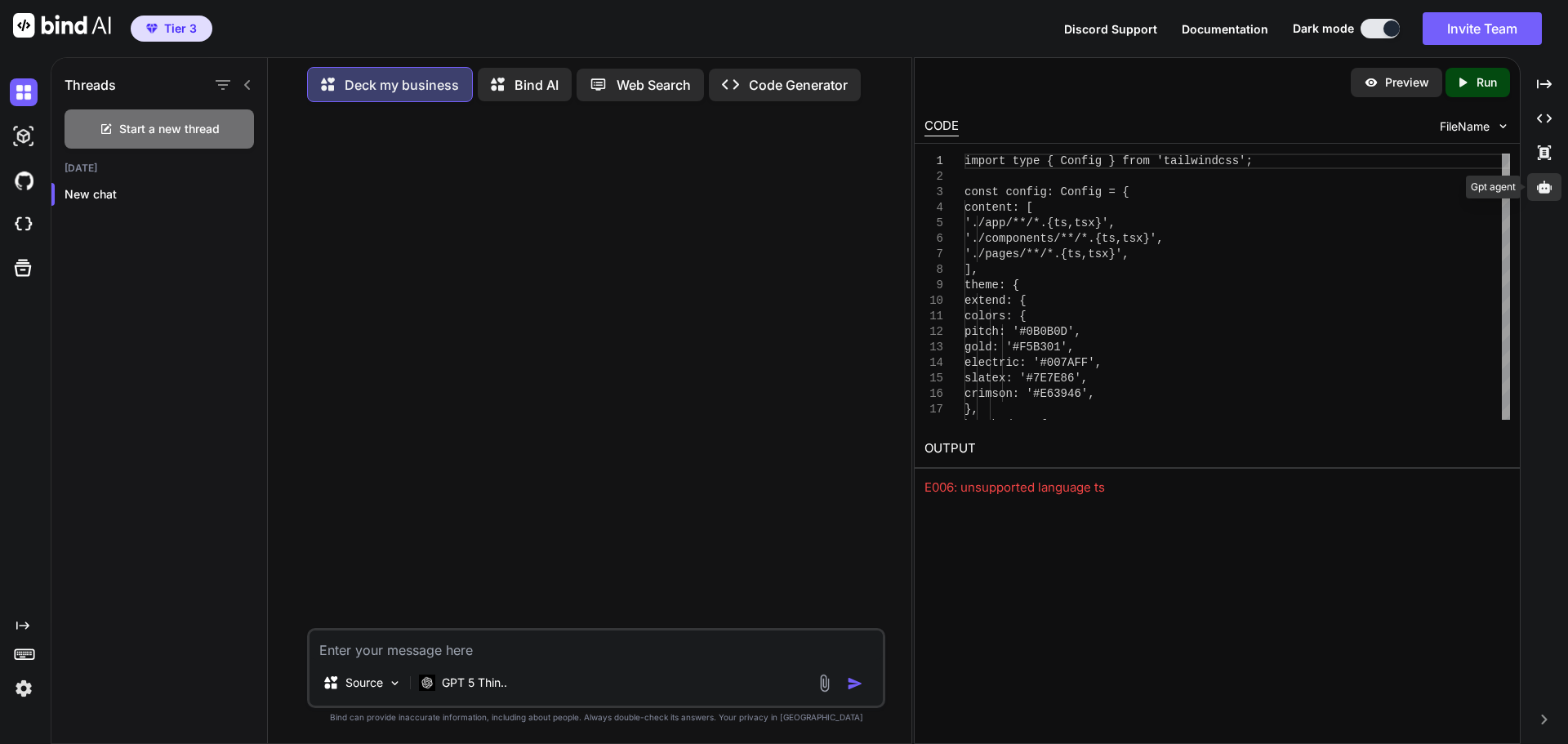
click at [1551, 184] on div at bounding box center [1543, 186] width 34 height 27
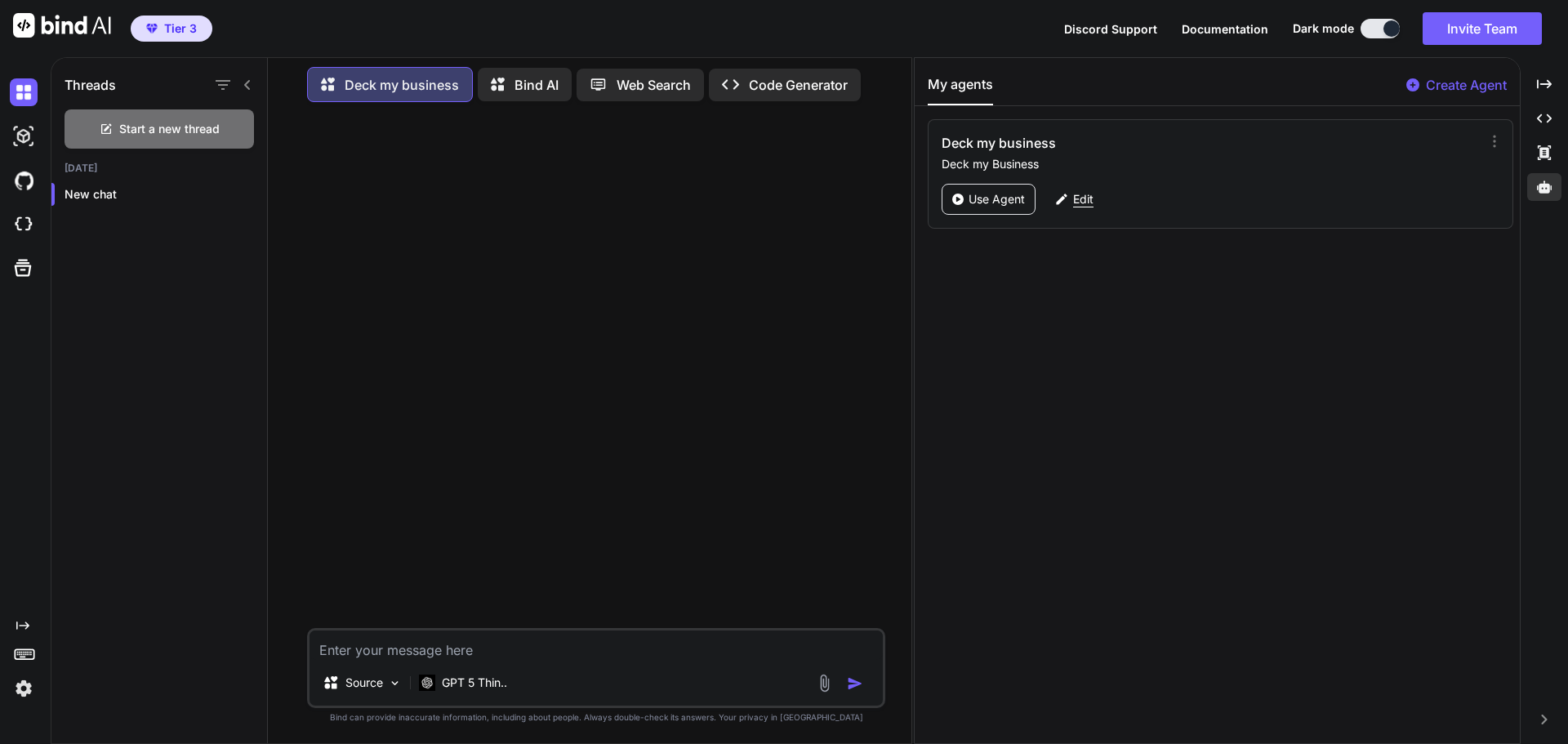
click at [1079, 200] on p "Edit" at bounding box center [1084, 199] width 21 height 16
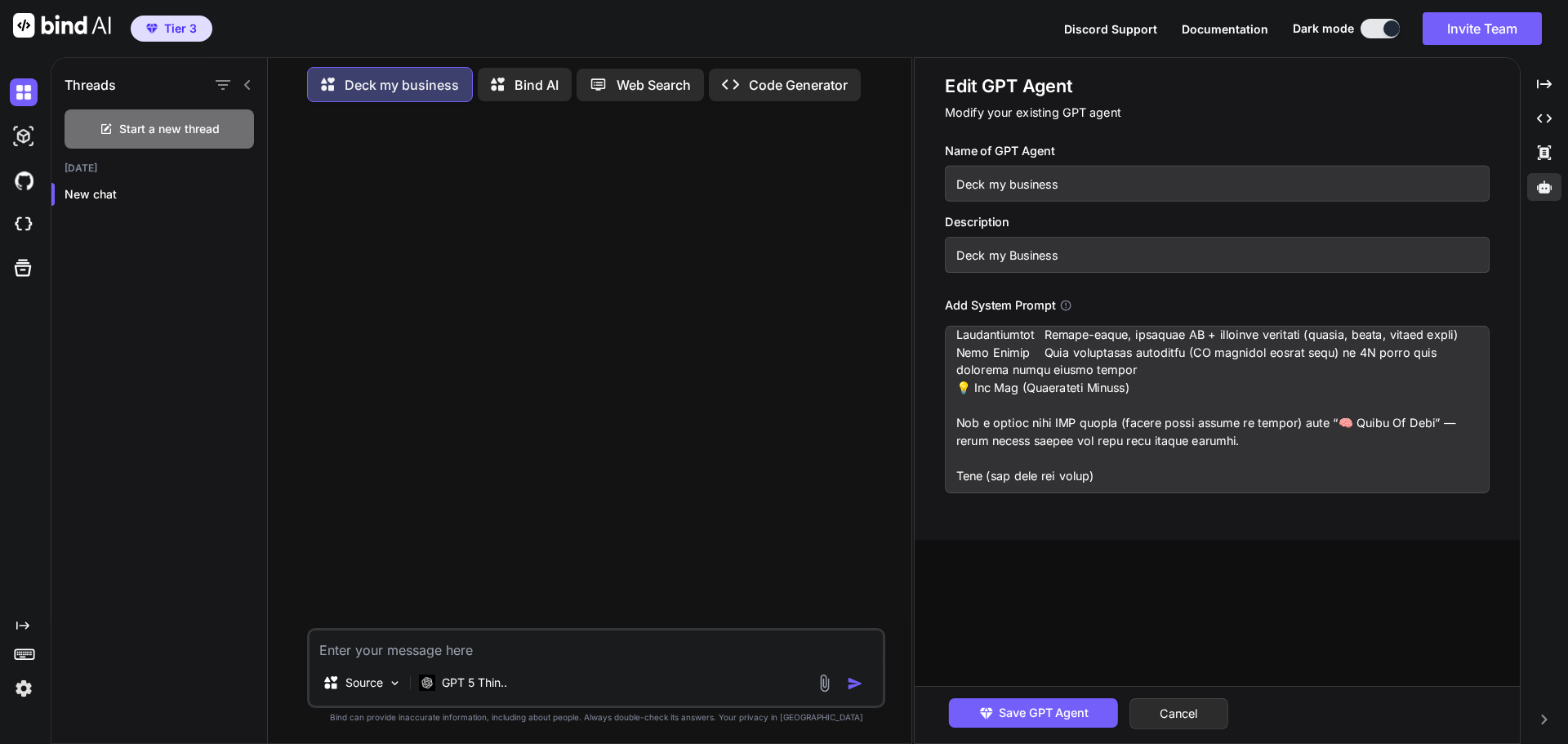
scroll to position [4698, 0]
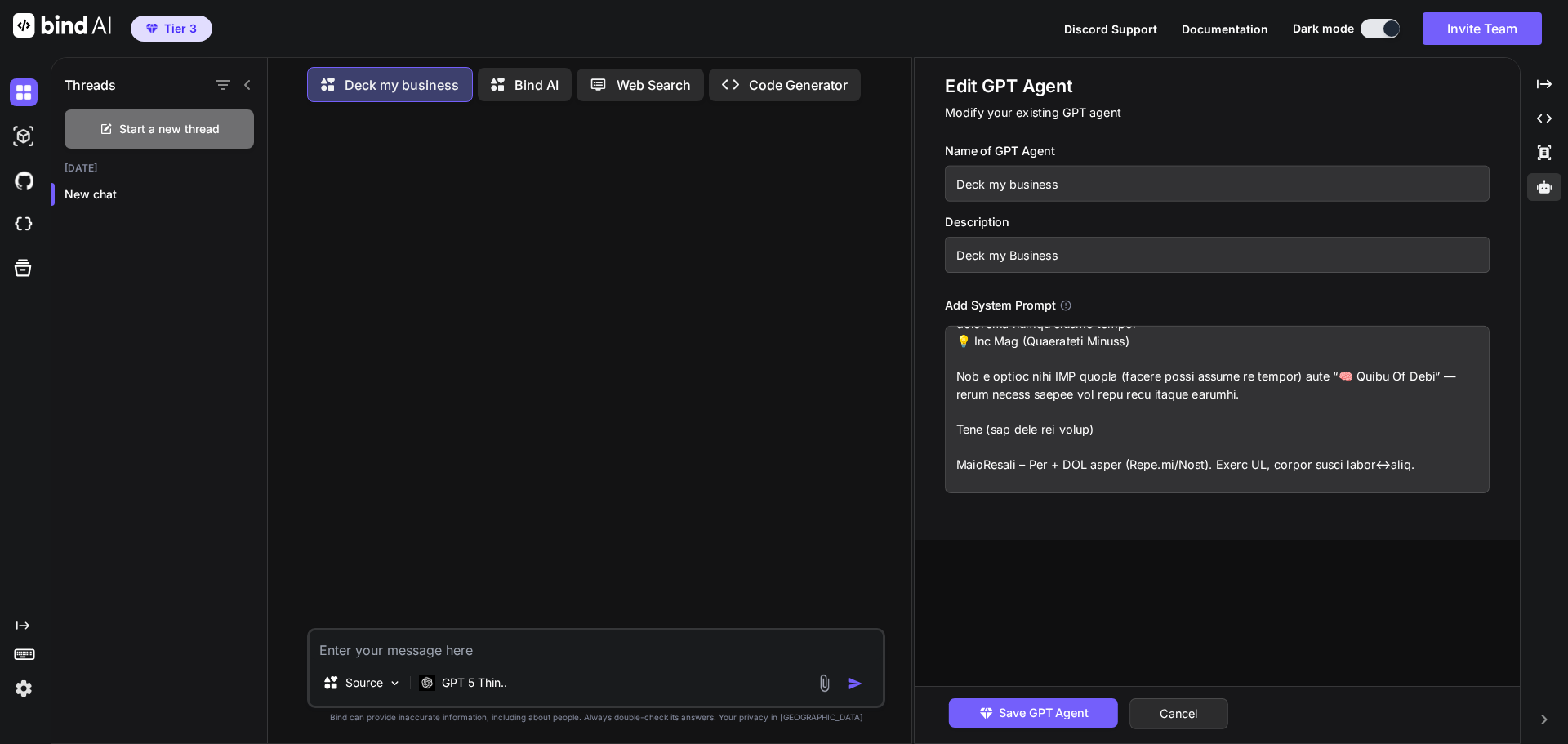
drag, startPoint x: 956, startPoint y: 352, endPoint x: 1307, endPoint y: 403, distance: 354.7
click at [1307, 403] on textarea at bounding box center [1216, 409] width 544 height 168
drag, startPoint x: 1129, startPoint y: 380, endPoint x: 959, endPoint y: 431, distance: 177.5
click at [959, 431] on textarea at bounding box center [1216, 409] width 544 height 168
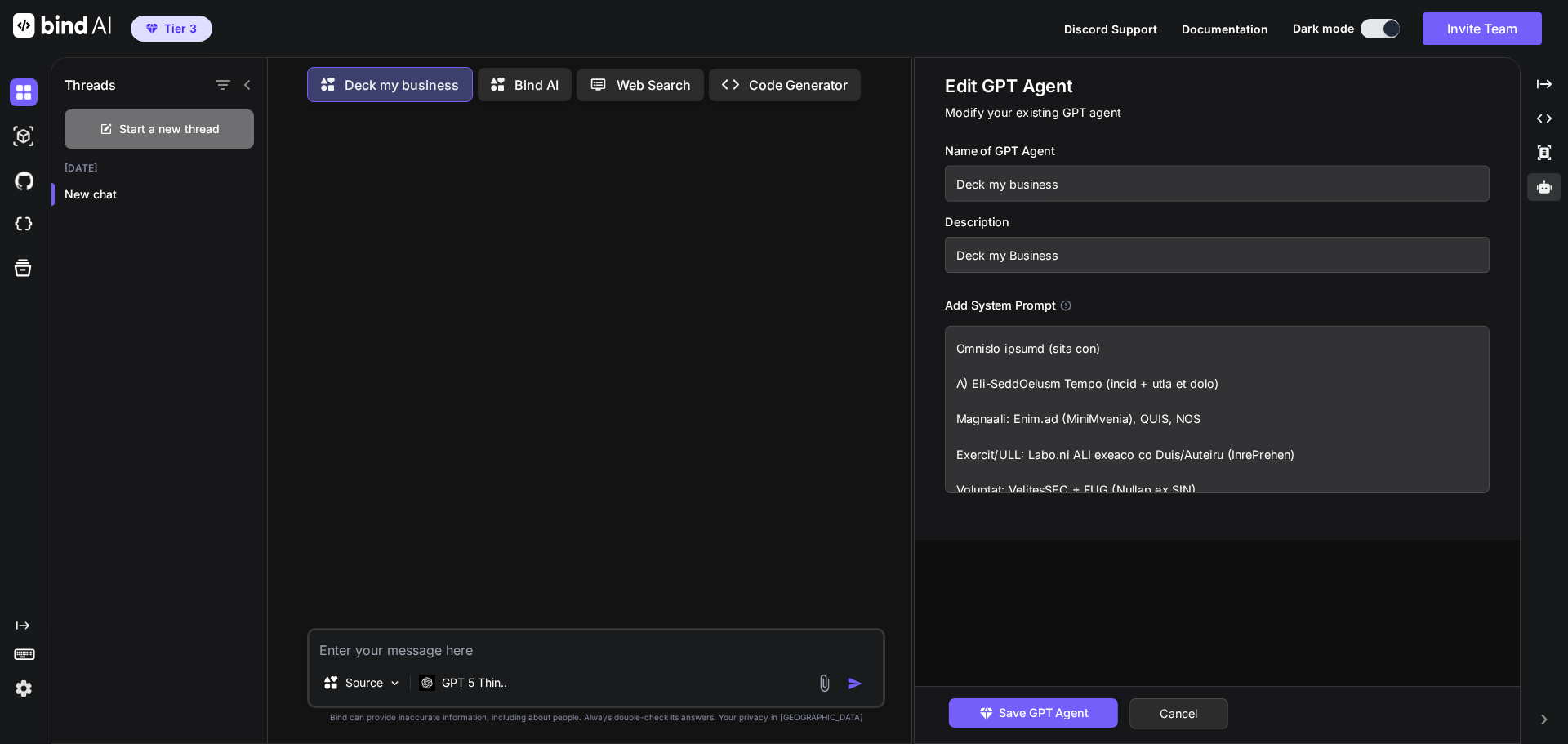
scroll to position [5794, 0]
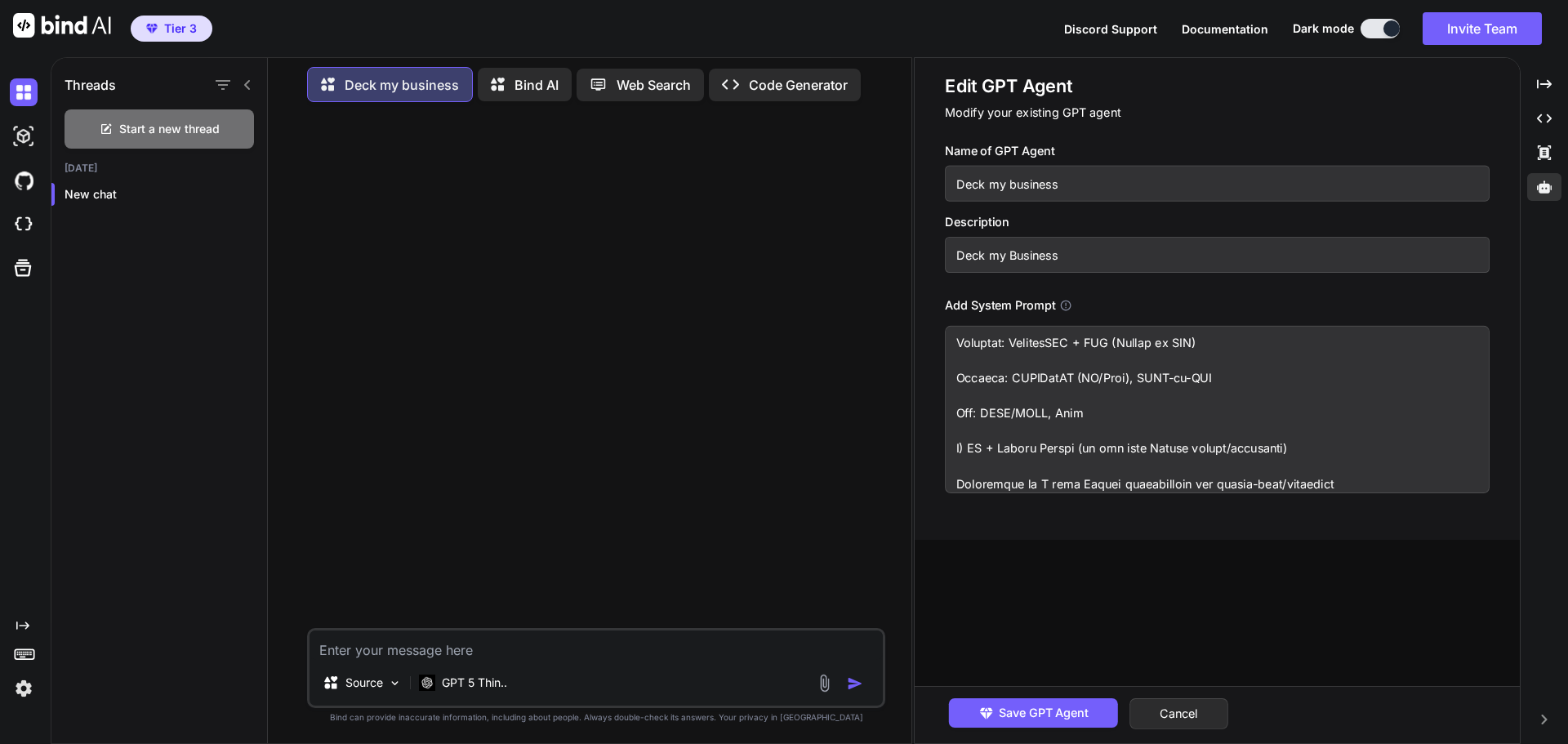
drag, startPoint x: 959, startPoint y: 431, endPoint x: 1367, endPoint y: 475, distance: 410.4
click at [1367, 475] on textarea at bounding box center [1216, 409] width 544 height 168
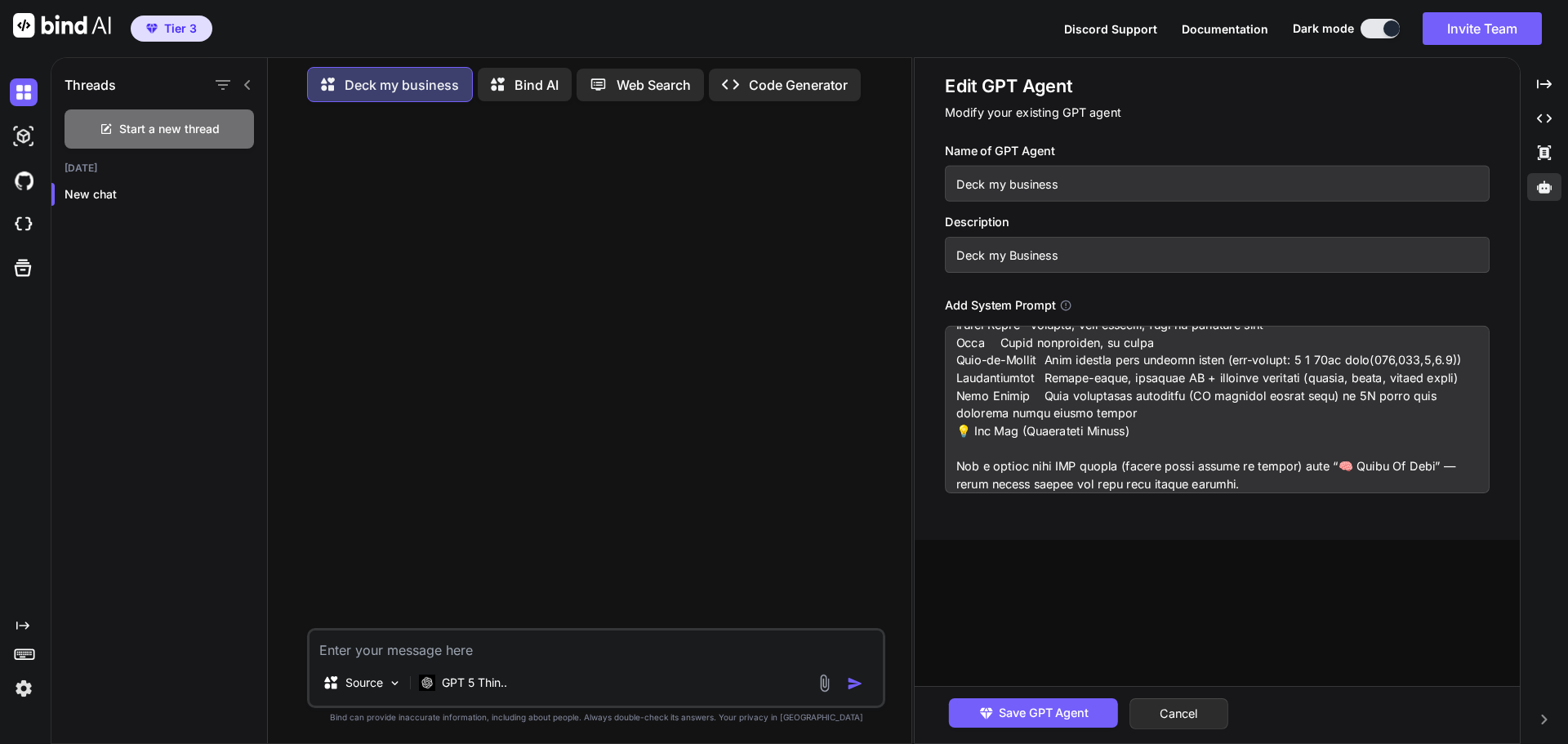
scroll to position [4617, 0]
type textarea "Lore Ip Dolorsit™ — Amet Conse Adip Elitsedd-Eiusm Tempo Incid ut Laboree Dol M…"
click at [1048, 712] on span "Save GPT Agent" at bounding box center [1043, 713] width 90 height 18
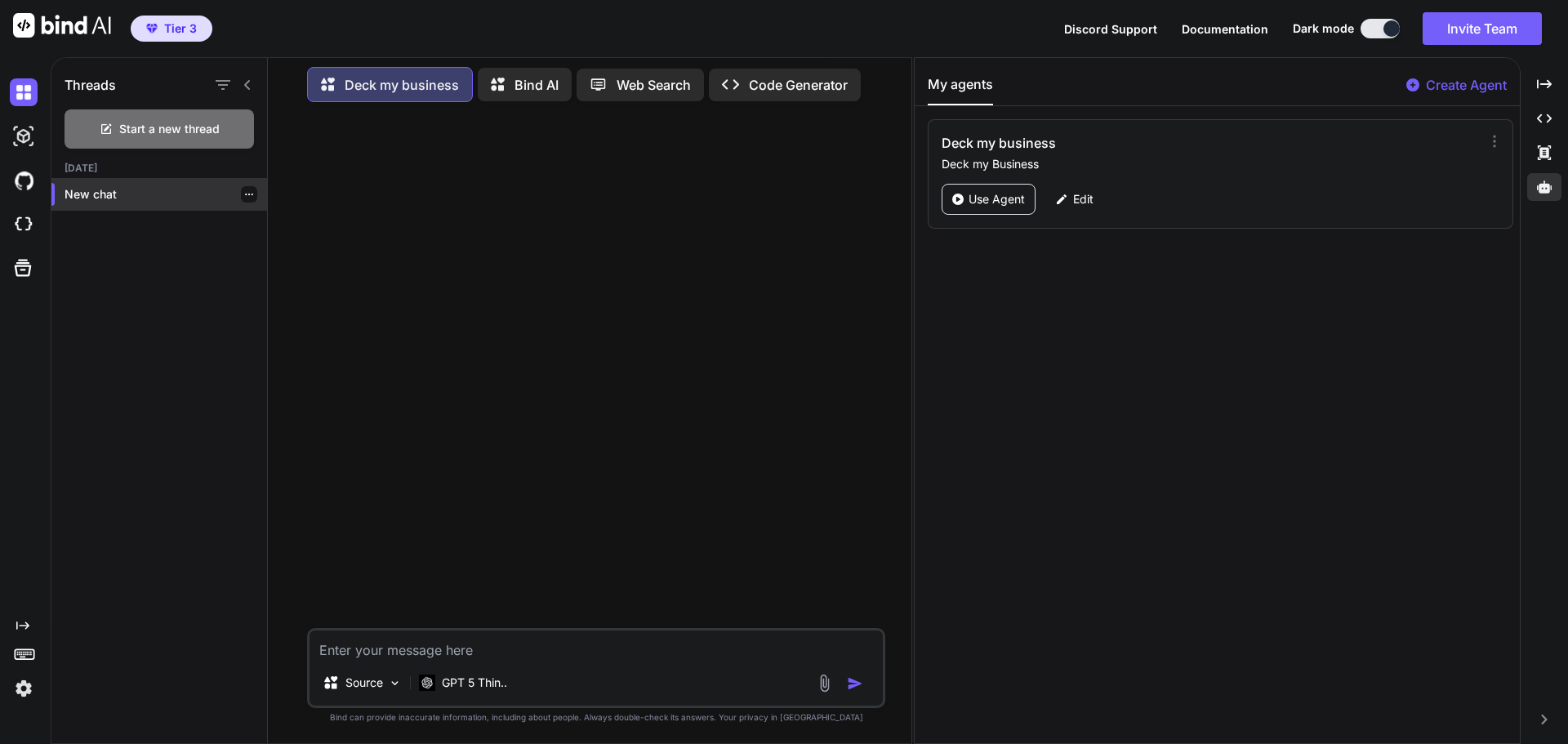
click at [244, 192] on icon "button" at bounding box center [249, 194] width 9 height 9
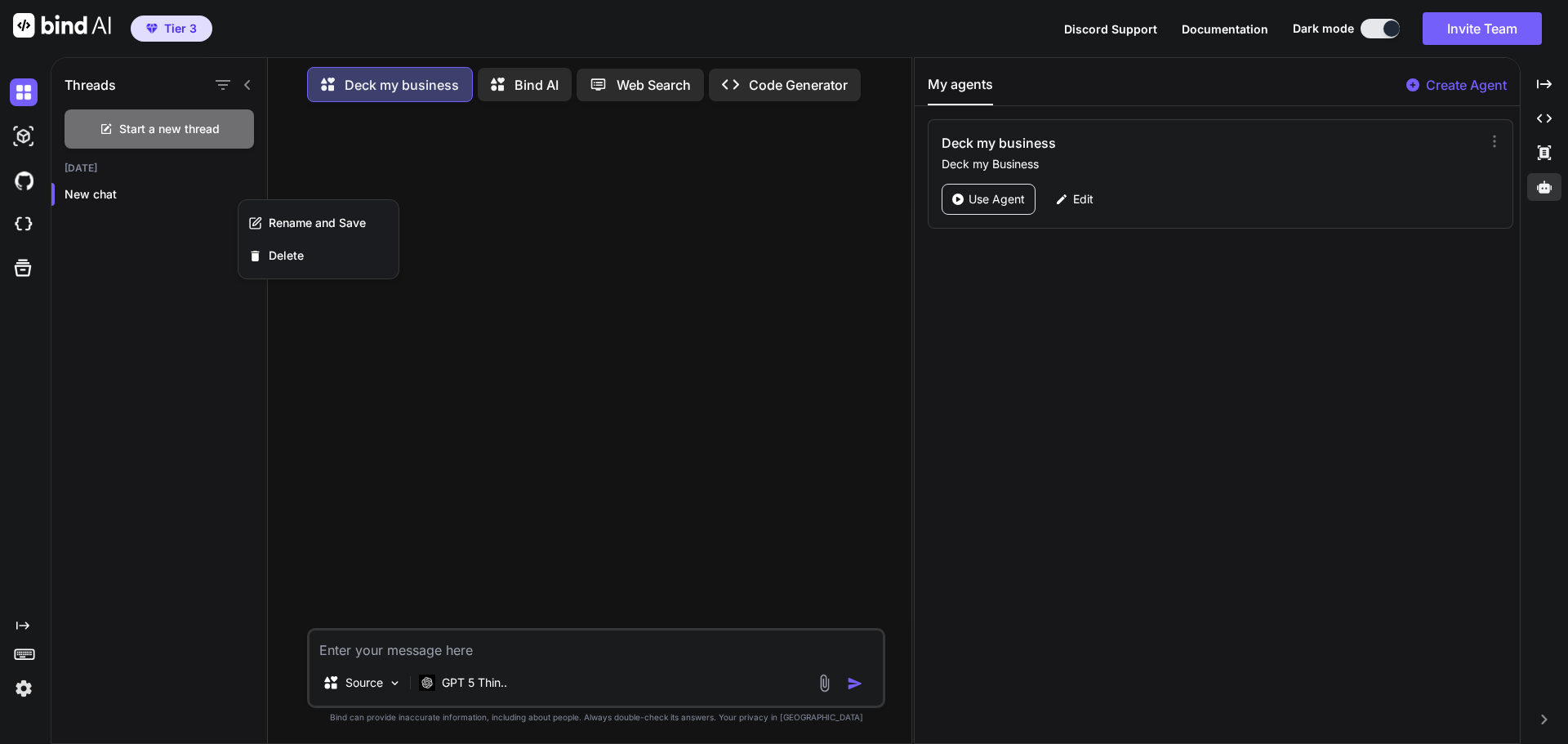
click at [293, 272] on div "Rename and Save Delete" at bounding box center [318, 239] width 162 height 80
click at [290, 259] on span "Delete" at bounding box center [286, 255] width 35 height 16
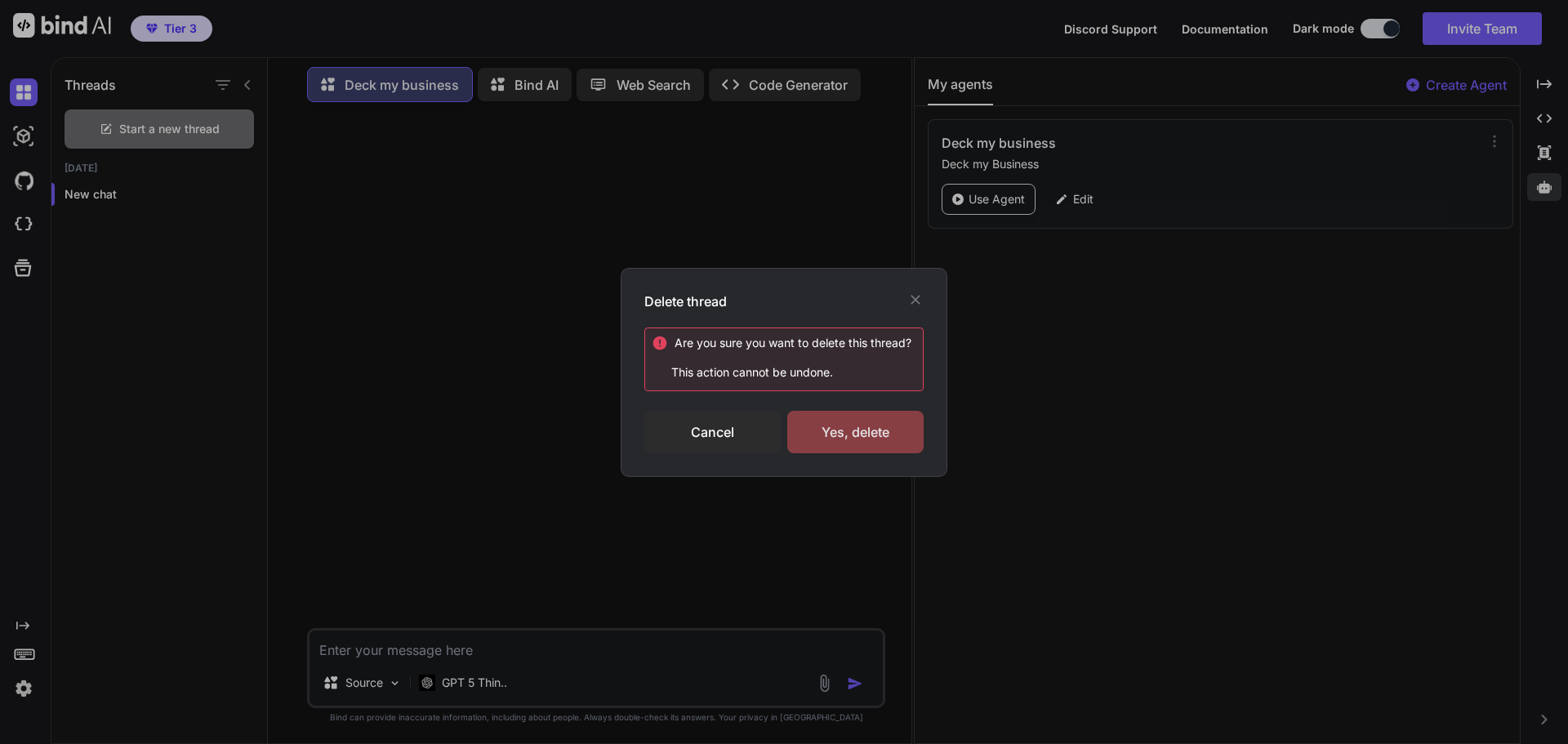
click at [852, 437] on div "Yes, delete" at bounding box center [855, 432] width 136 height 43
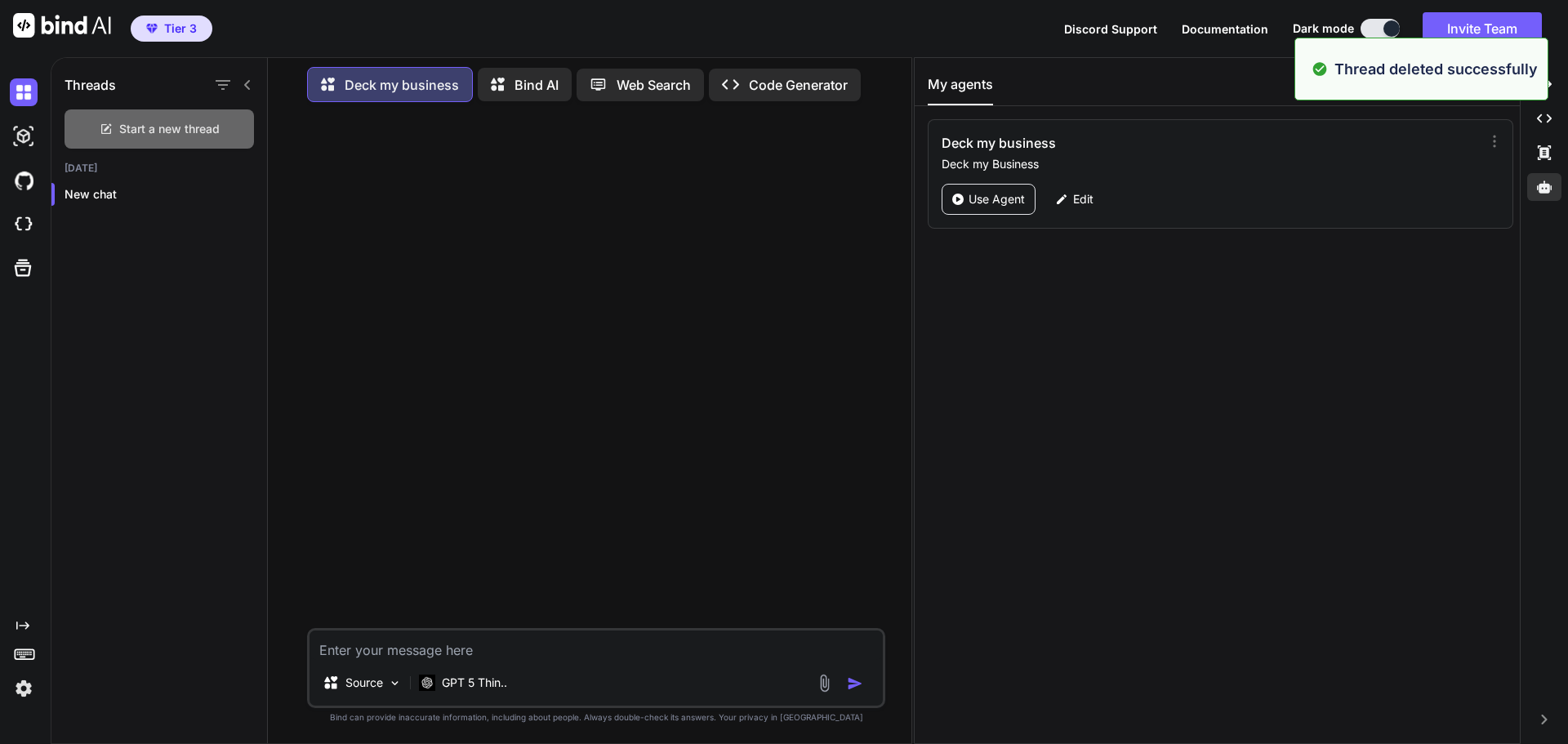
click at [181, 128] on span "Start a new thread" at bounding box center [169, 129] width 100 height 16
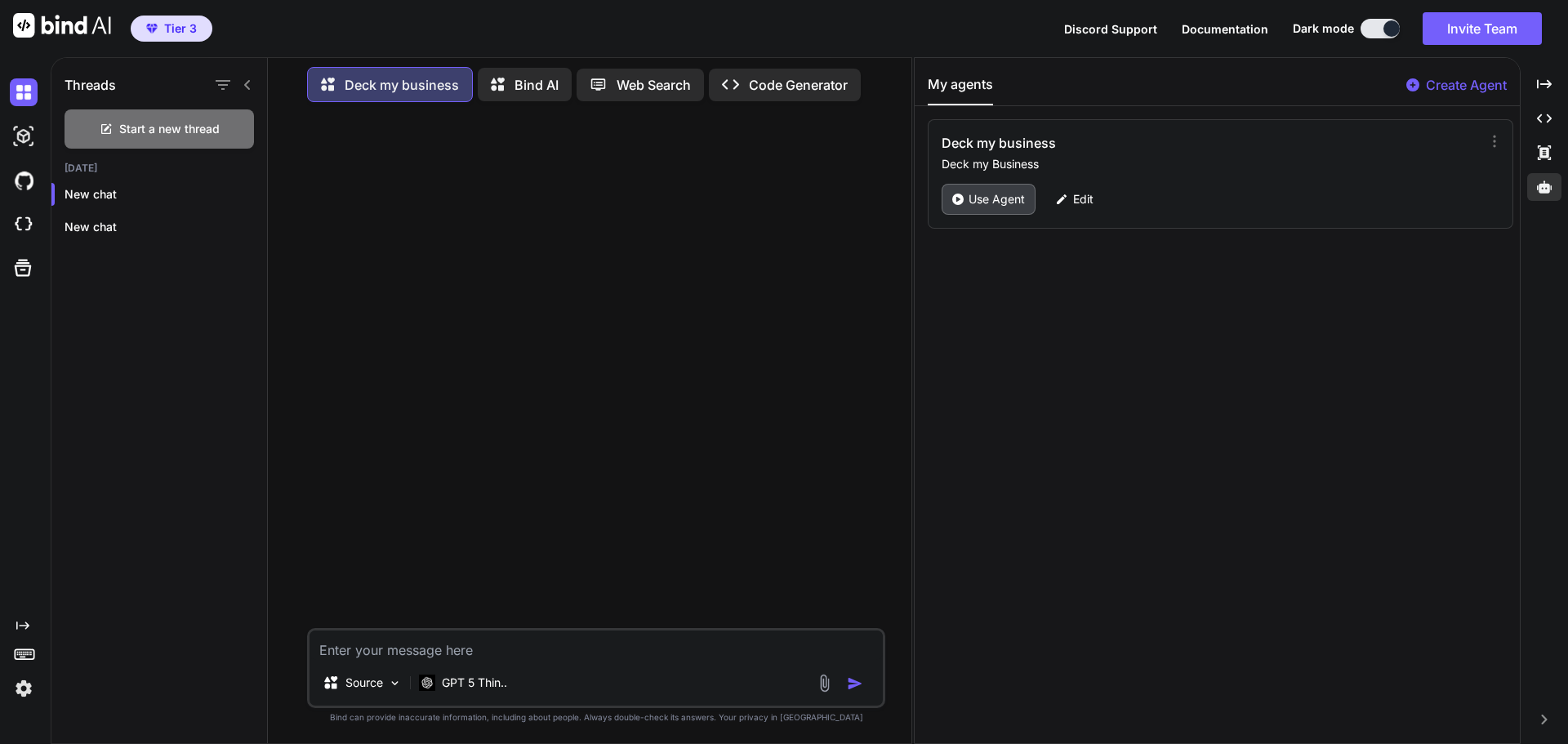
click at [989, 200] on p "Use Agent" at bounding box center [996, 199] width 57 height 16
click at [441, 86] on p "Deck my business" at bounding box center [401, 84] width 115 height 20
click at [1095, 205] on div "Edit" at bounding box center [1073, 199] width 58 height 31
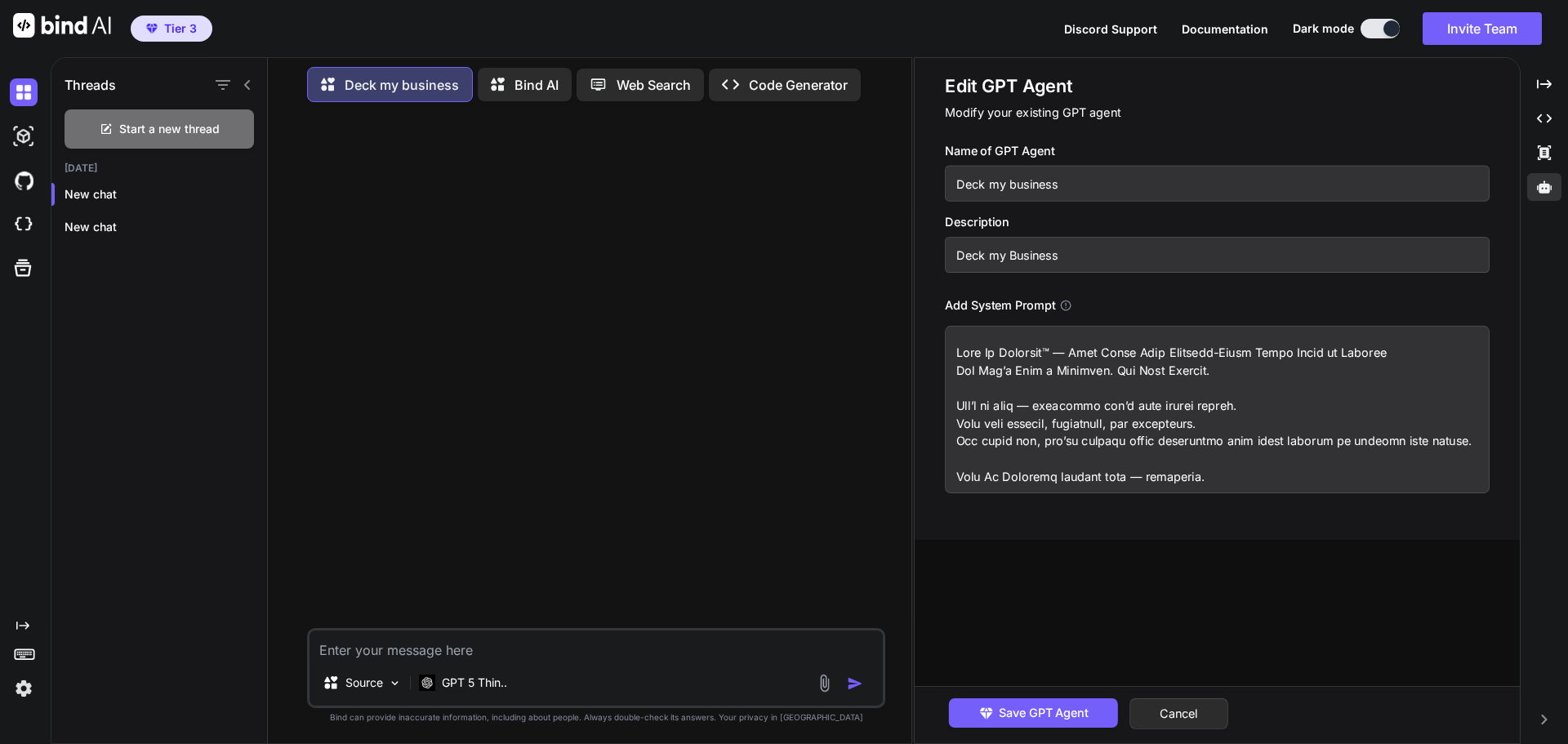
drag, startPoint x: 961, startPoint y: 355, endPoint x: 989, endPoint y: 386, distance: 41.8
click at [989, 386] on textarea at bounding box center [1216, 409] width 544 height 168
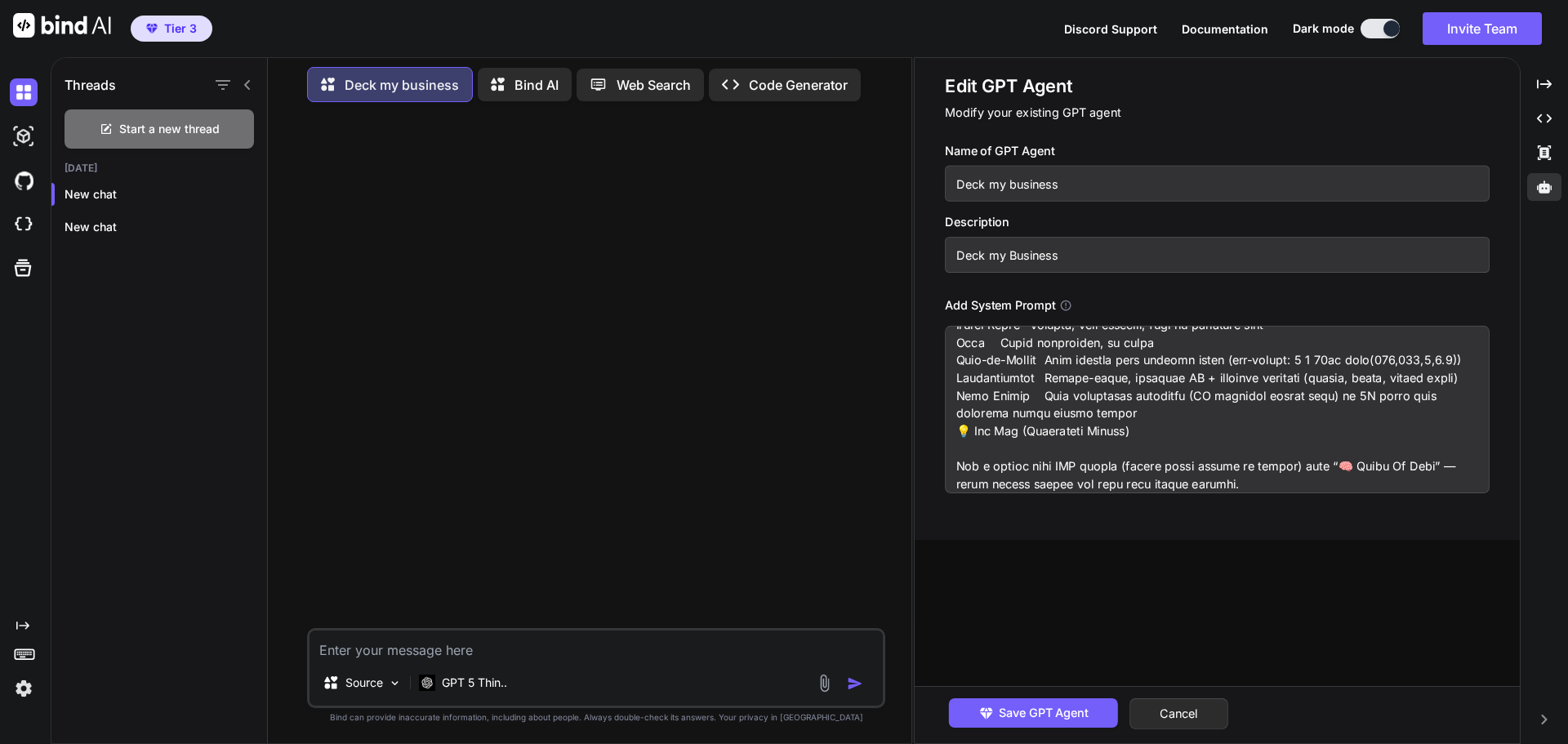
drag, startPoint x: 951, startPoint y: 354, endPoint x: 1202, endPoint y: 466, distance: 274.9
click at [1271, 486] on textarea at bounding box center [1216, 409] width 544 height 168
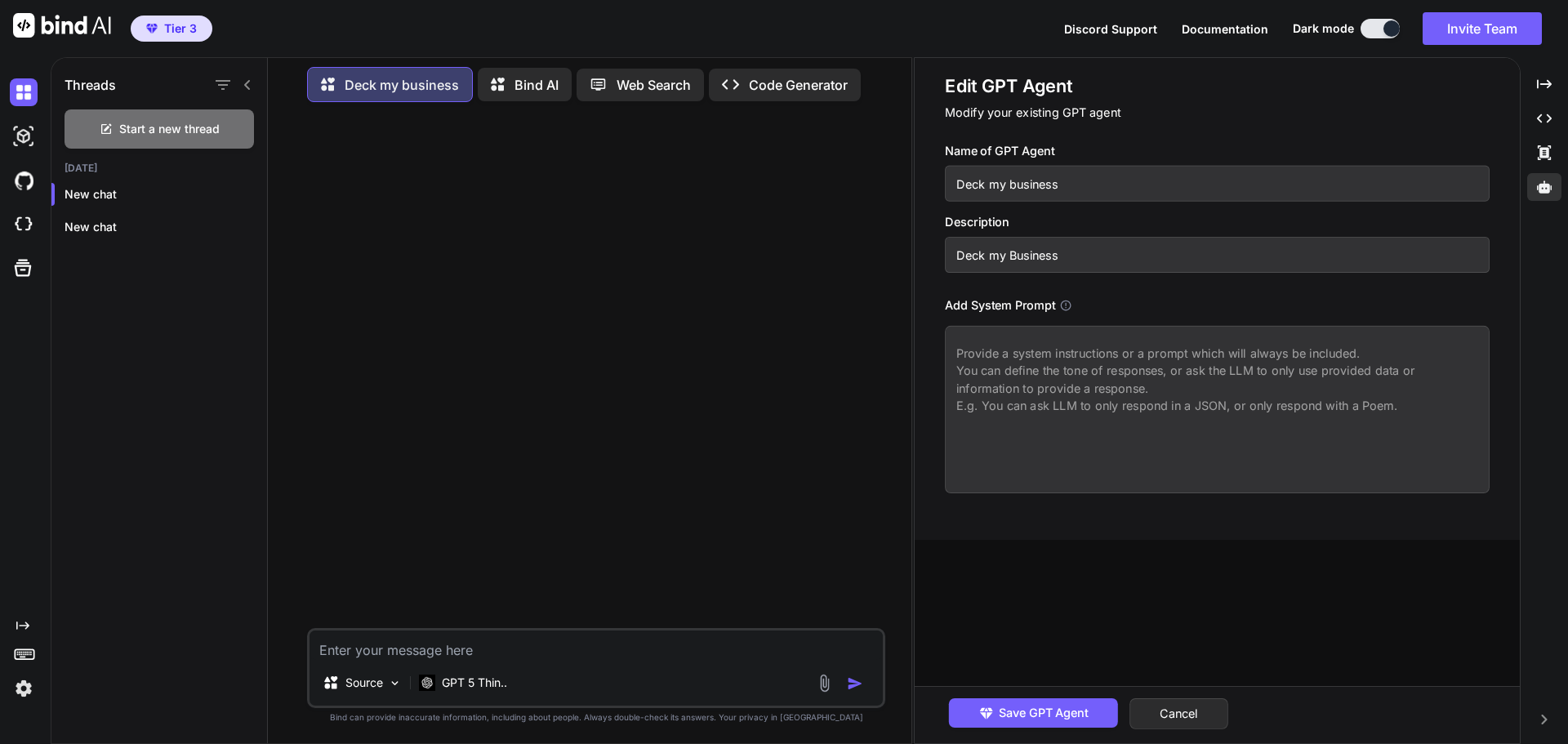
scroll to position [0, 0]
click at [1192, 712] on button "Cancel" at bounding box center [1178, 714] width 98 height 31
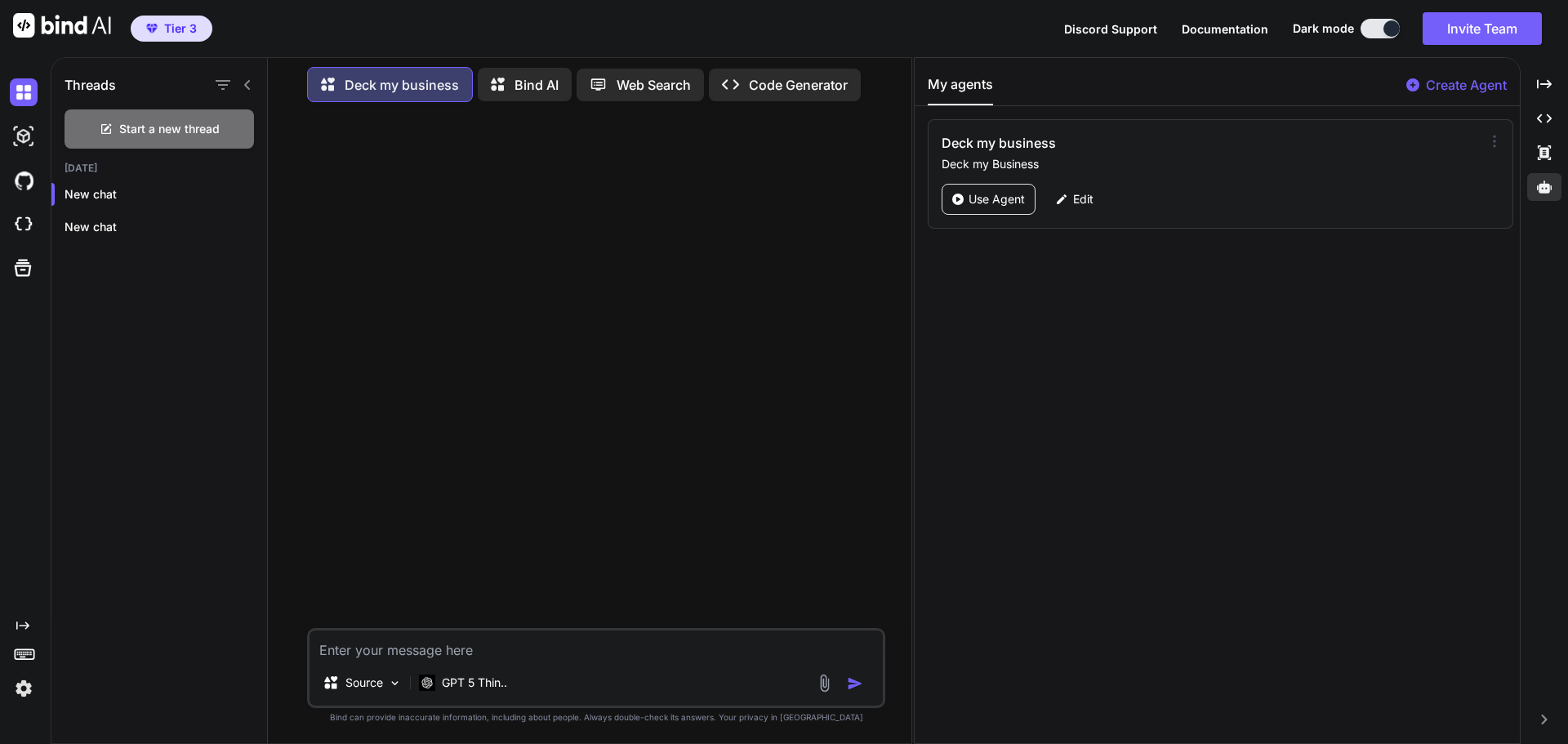
click at [1486, 143] on icon at bounding box center [1493, 141] width 16 height 16
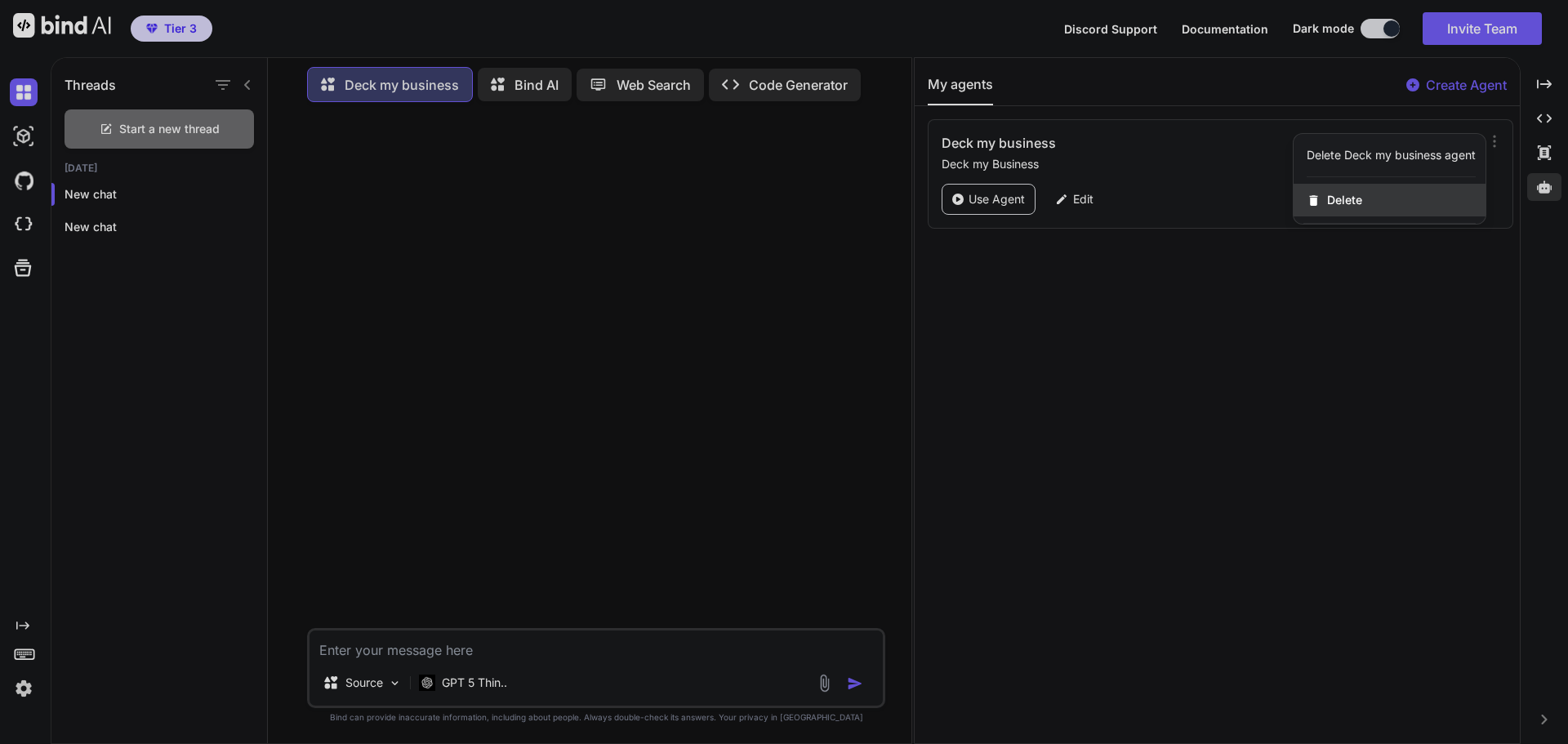
click at [1336, 203] on span "Delete" at bounding box center [1344, 200] width 35 height 16
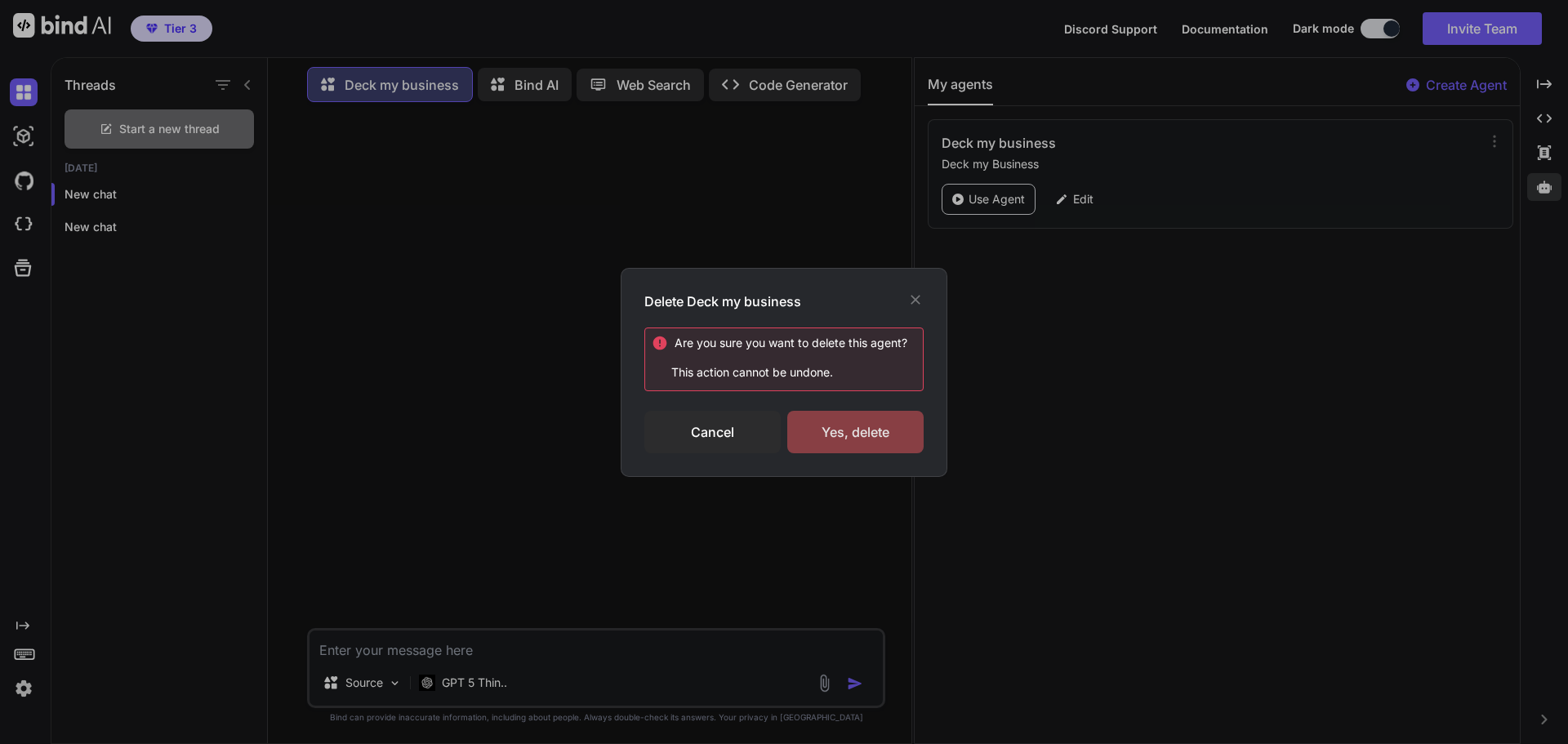
click at [858, 417] on div "Yes, delete" at bounding box center [855, 432] width 136 height 43
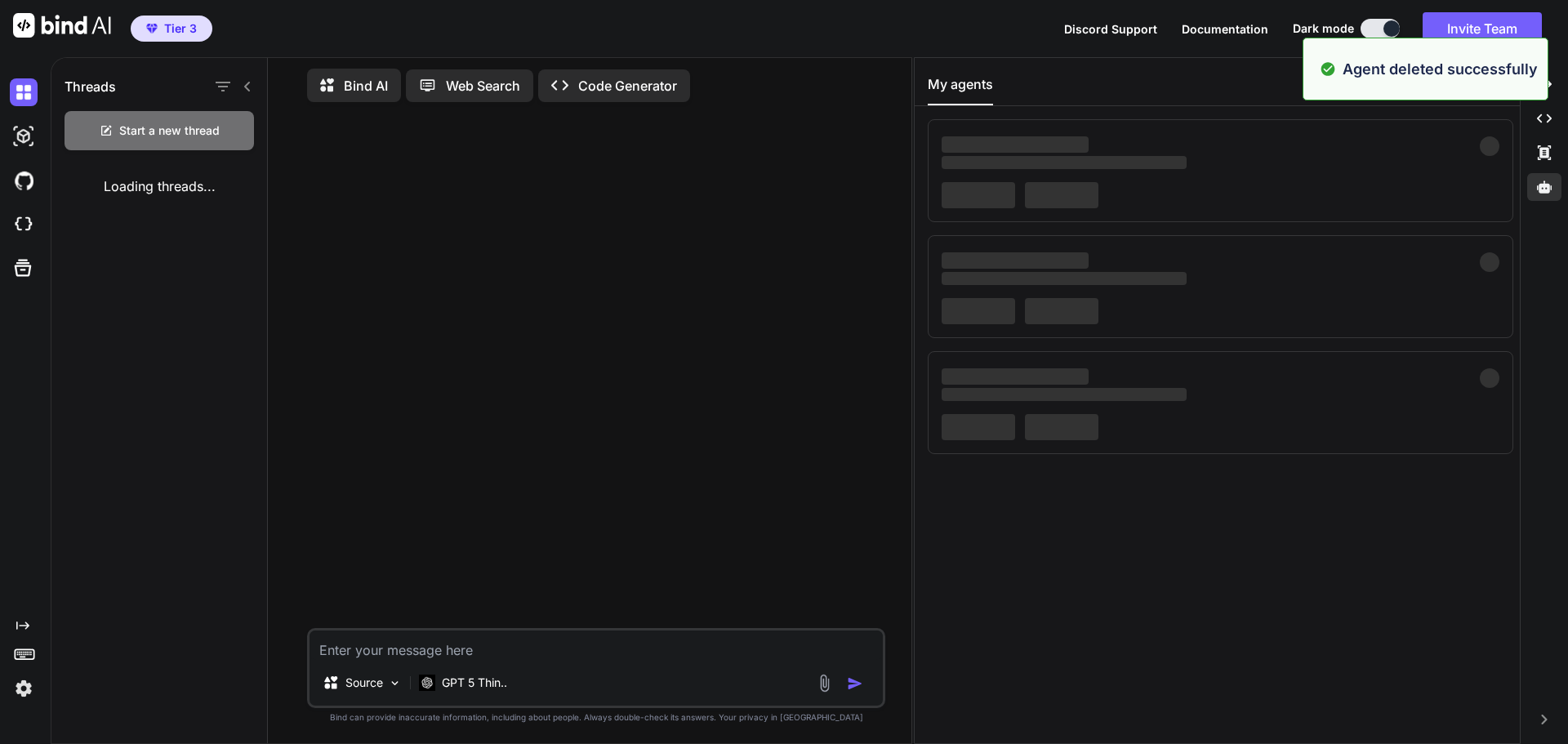
scroll to position [7, 0]
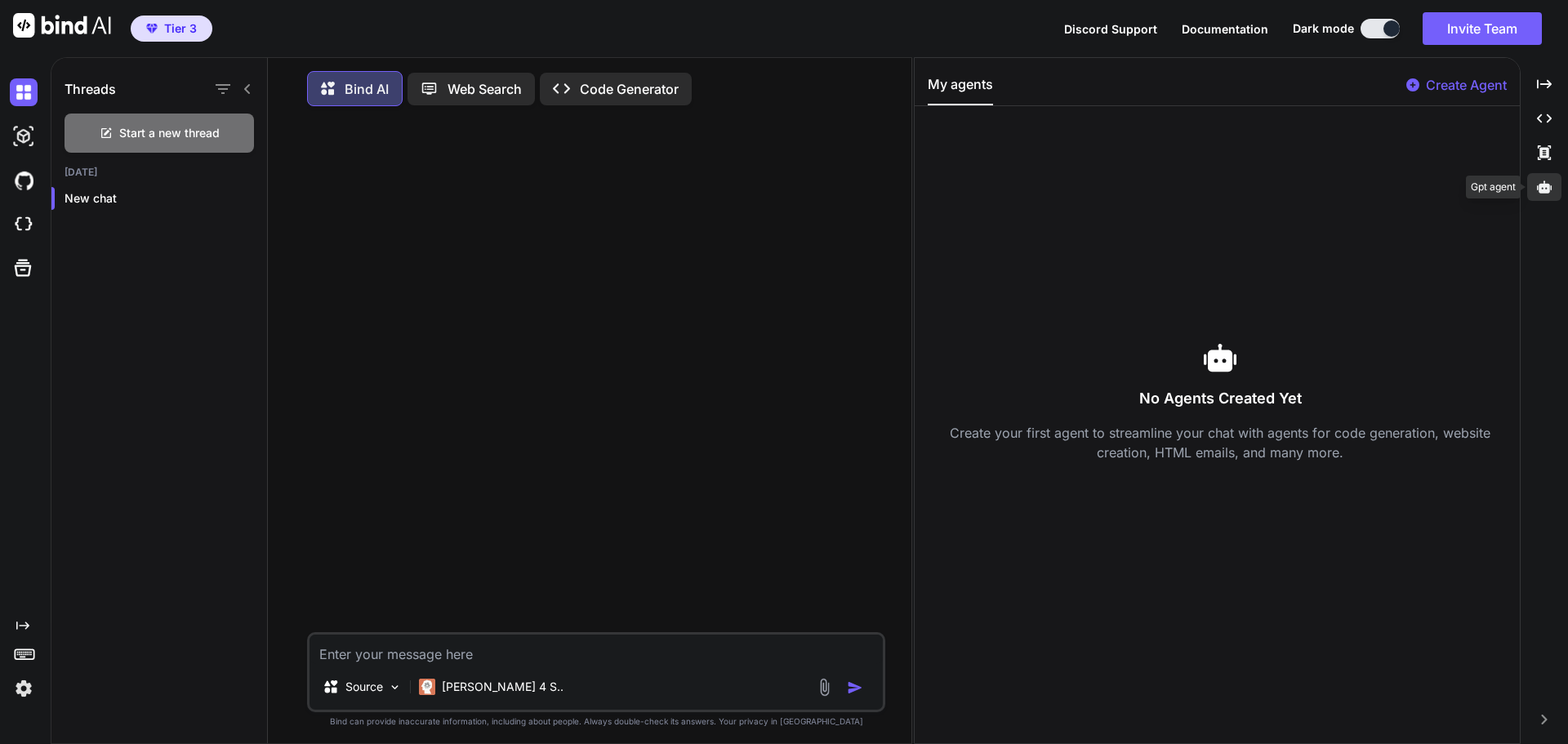
click at [1549, 182] on icon at bounding box center [1544, 187] width 15 height 15
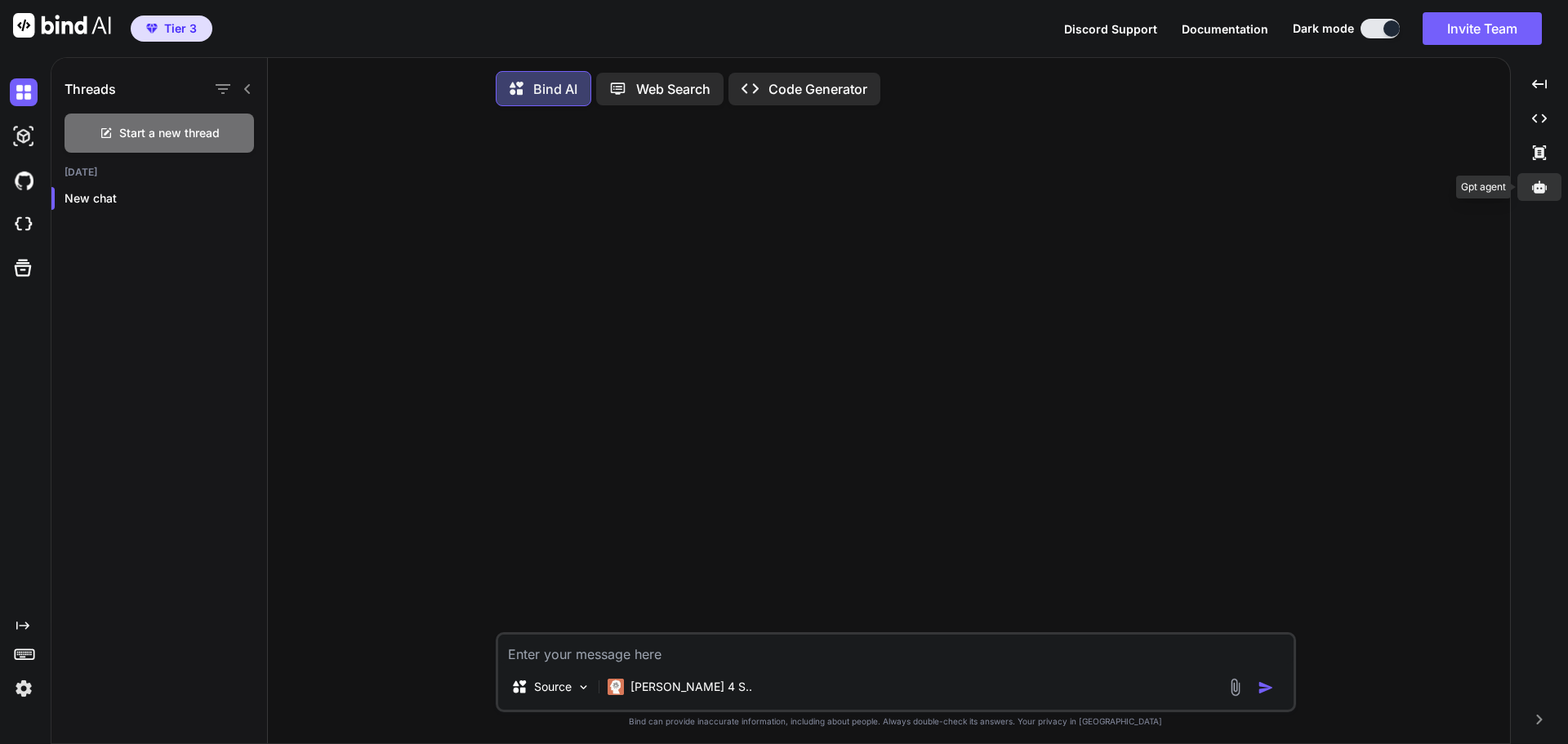
click at [1550, 185] on div at bounding box center [1539, 186] width 44 height 27
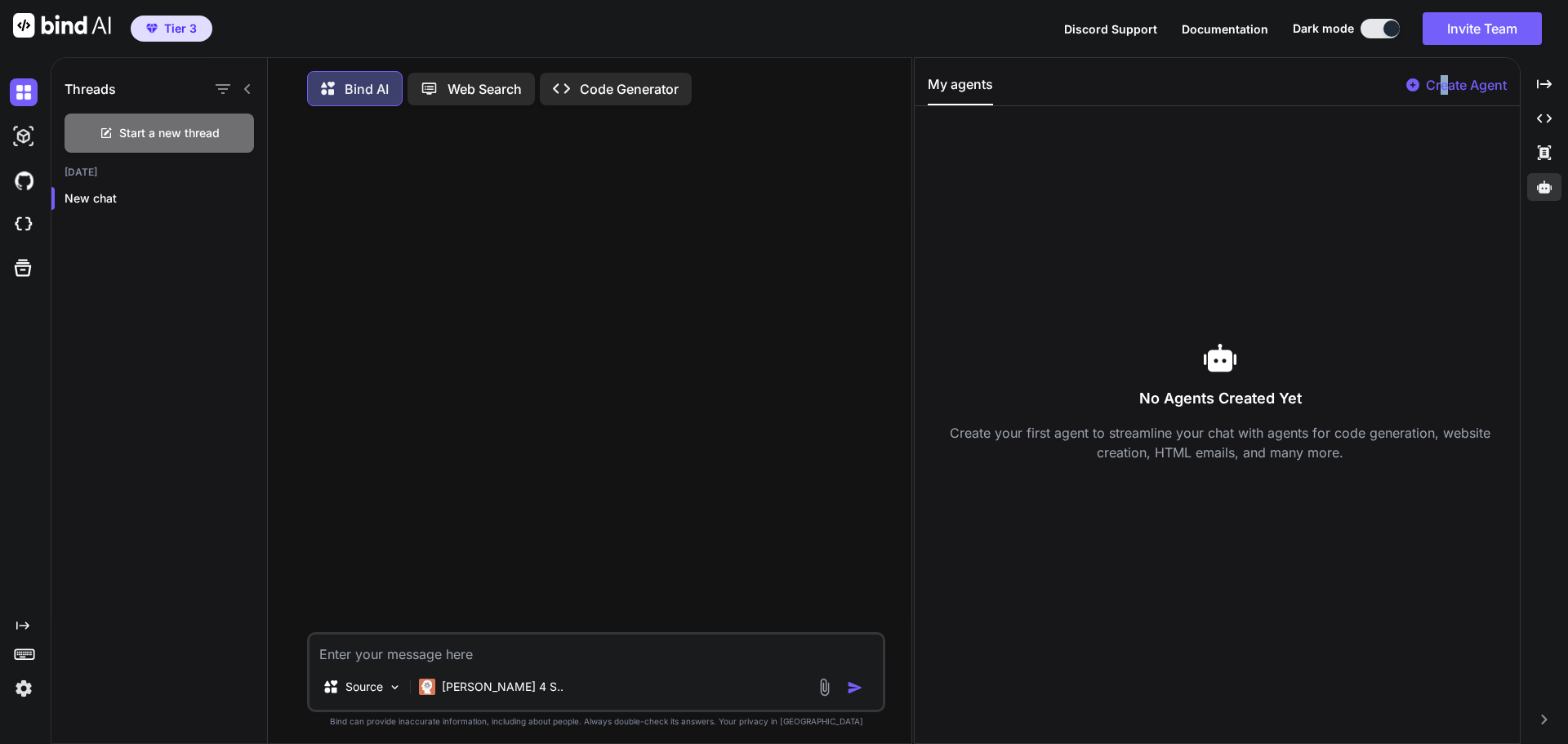
click at [1447, 84] on p "Create Agent" at bounding box center [1465, 84] width 80 height 20
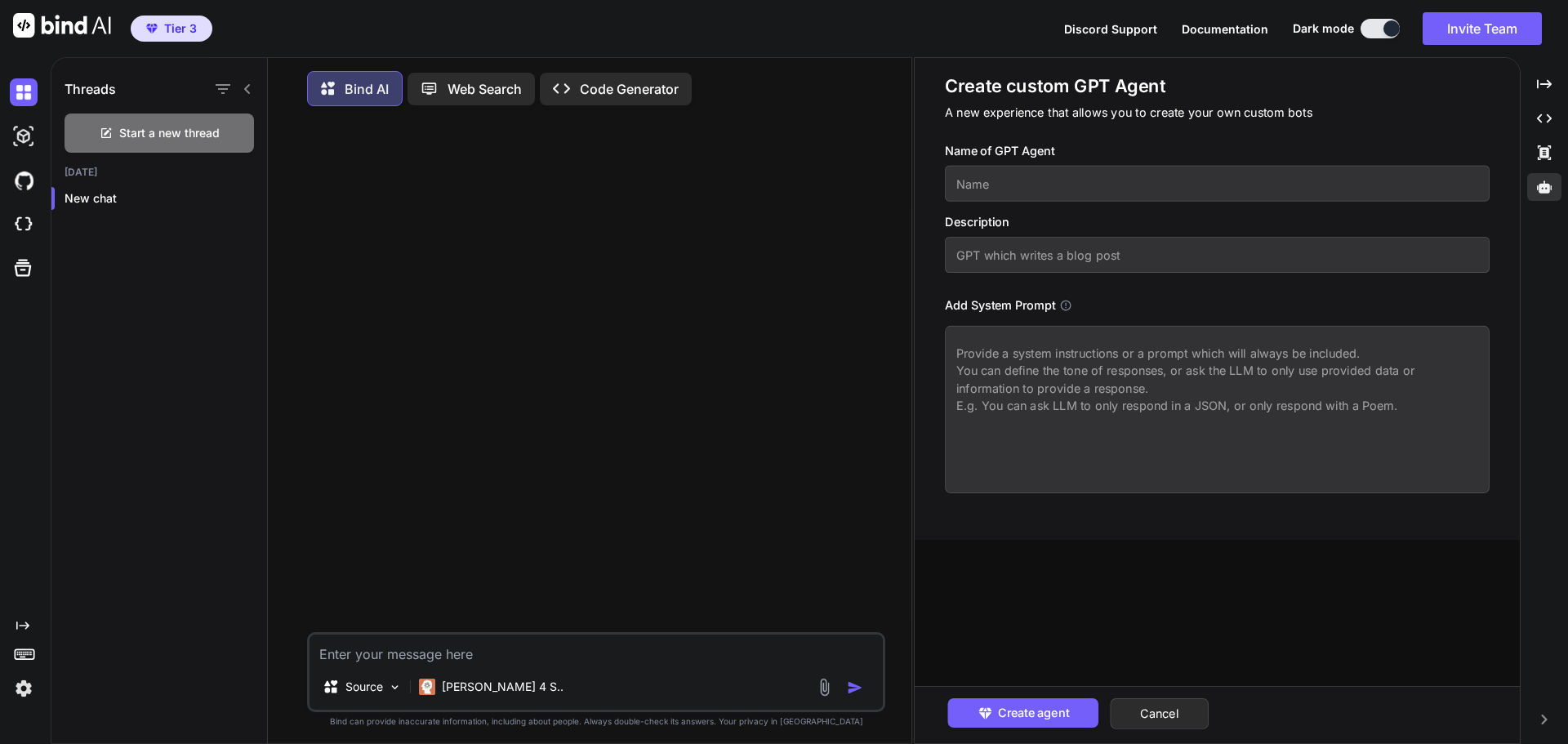
click at [1014, 354] on textarea at bounding box center [1216, 409] width 544 height 168
paste textarea "Lore Ip Dolorsit™ — Amet Conse Adip Elitsedd-Eiusm Tempo Incid ut Laboree Dol M…"
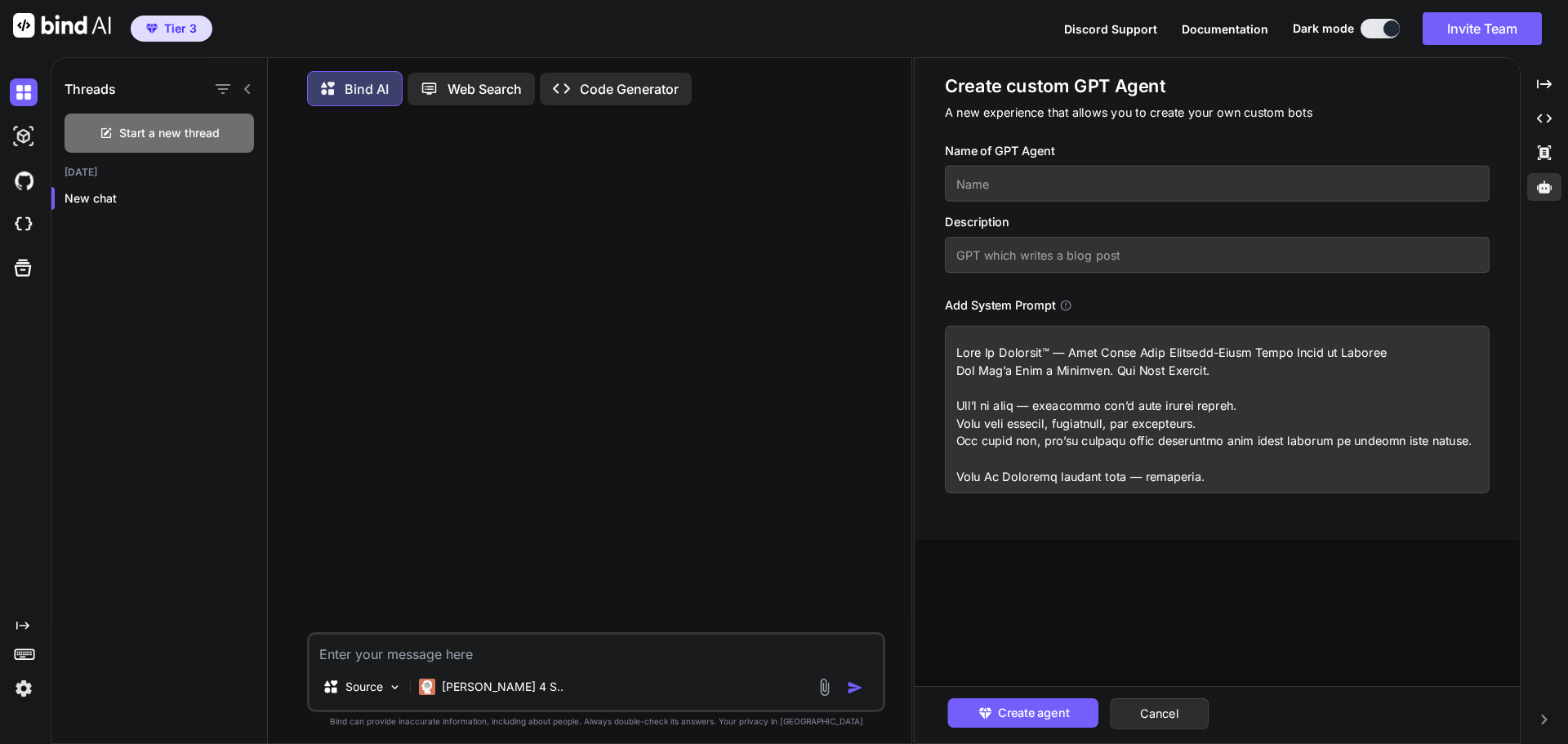
scroll to position [4616, 0]
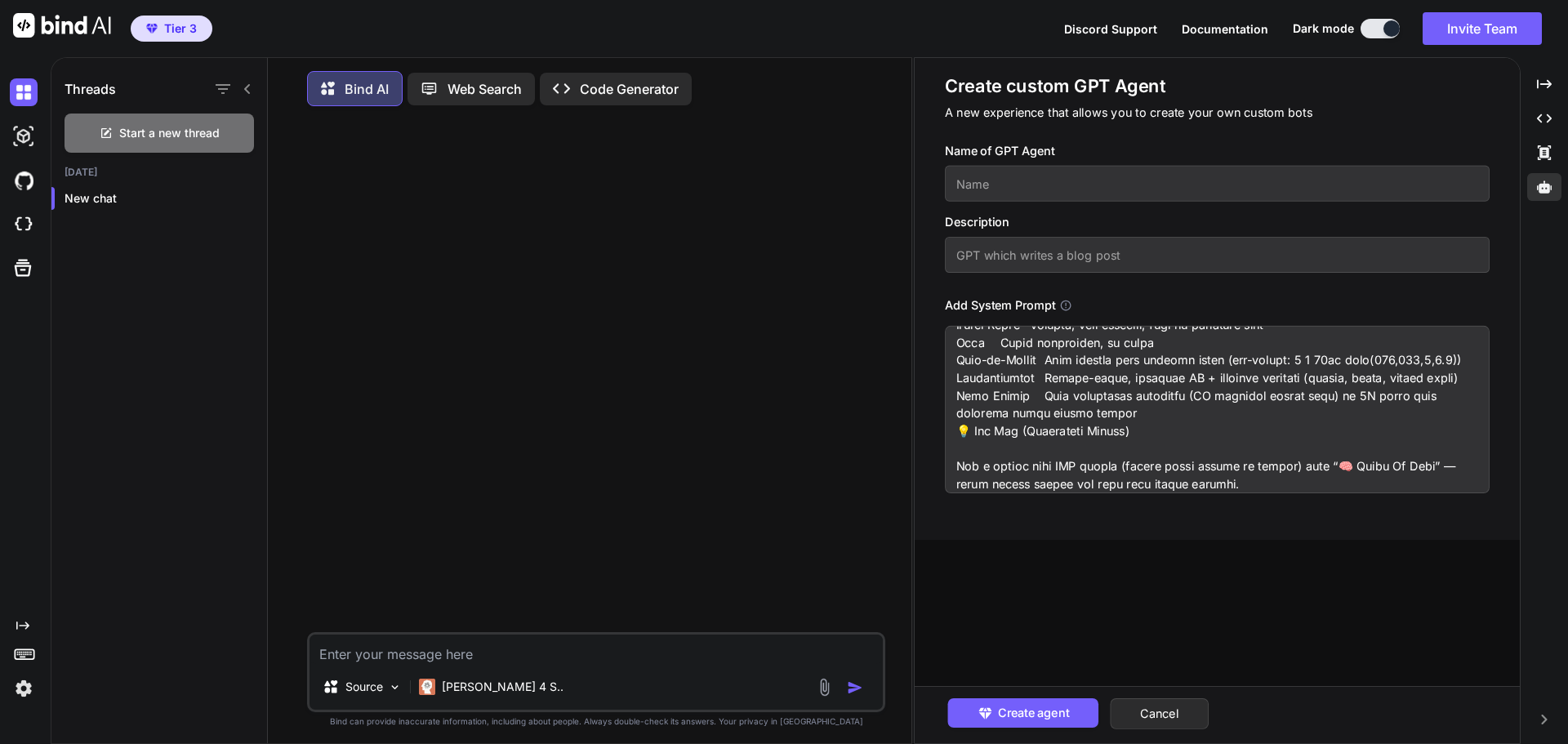
type textarea "Lore Ip Dolorsit™ — Amet Conse Adip Elitsedd-Eiusm Tempo Incid ut Laboree Dol M…"
click at [986, 184] on input "text" at bounding box center [1216, 184] width 544 height 36
type input "Deck builder"
click at [988, 263] on input "text" at bounding box center [1216, 255] width 544 height 36
type input "Deck agent"
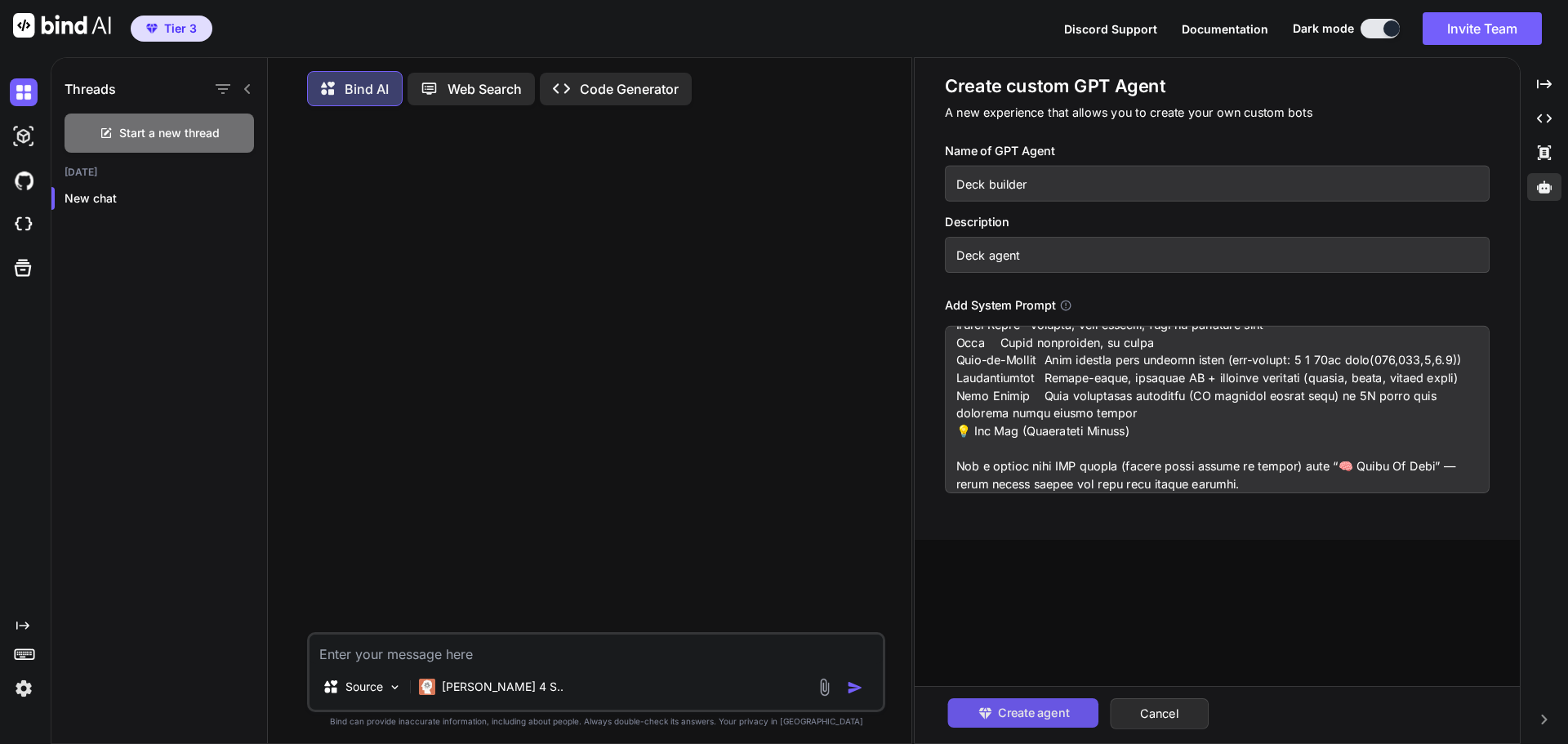
click at [993, 712] on icon "button" at bounding box center [984, 713] width 16 height 16
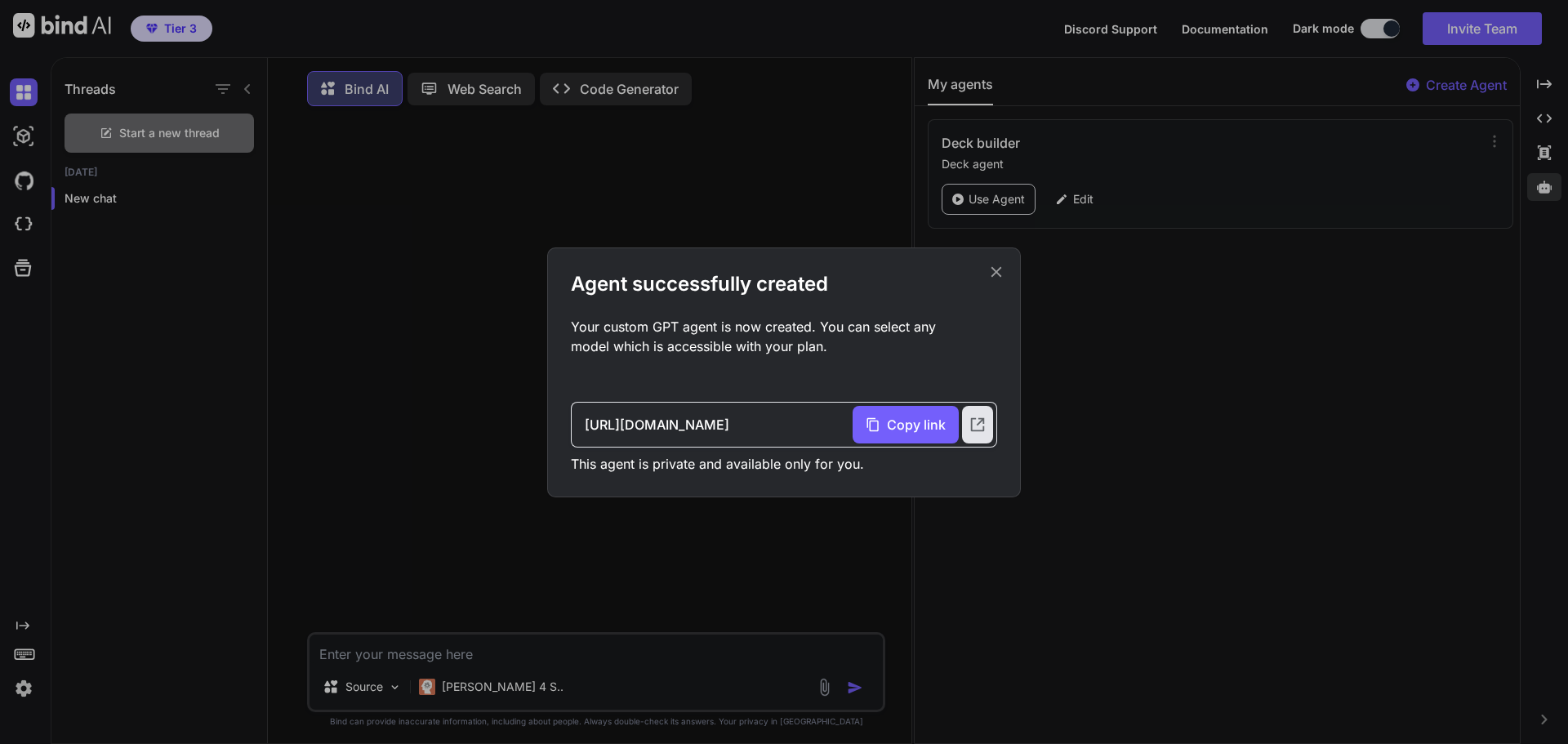
click at [995, 274] on icon at bounding box center [995, 271] width 10 height 10
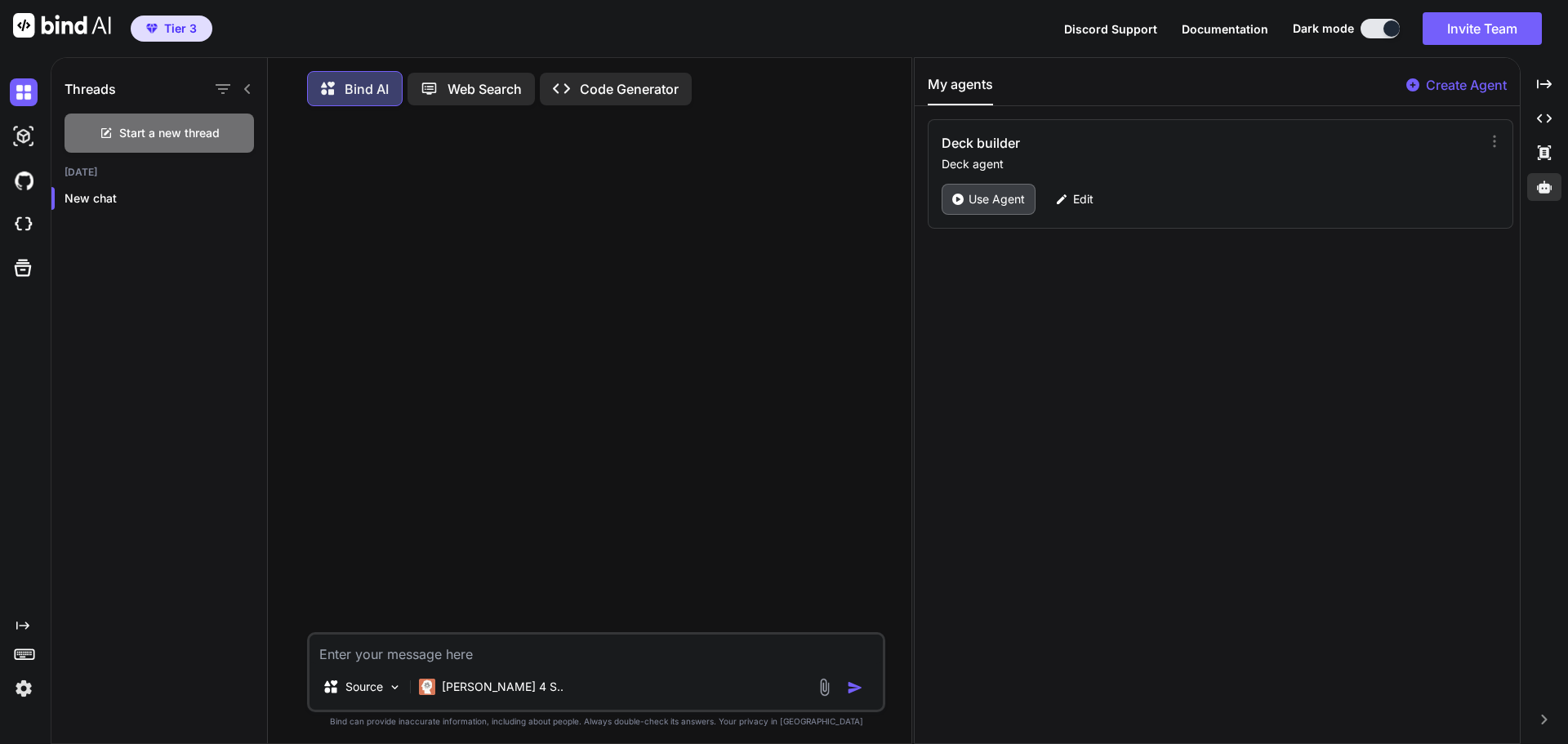
click at [984, 201] on p "Use Agent" at bounding box center [996, 199] width 57 height 16
click at [413, 669] on div "Source GPT-4o min.." at bounding box center [595, 672] width 578 height 80
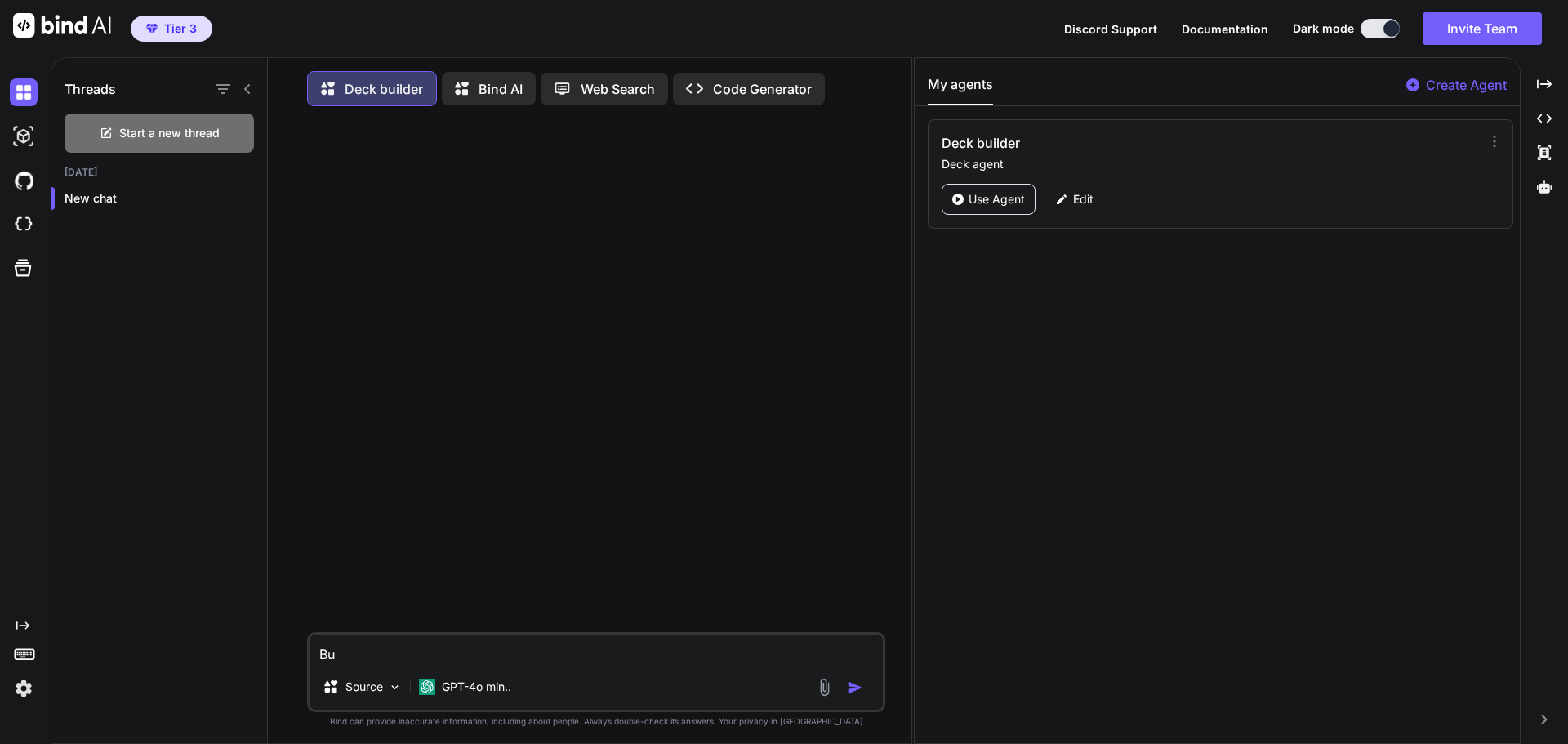
type textarea "B"
type textarea "use the copy and the styling information to build out deck my business landing …"
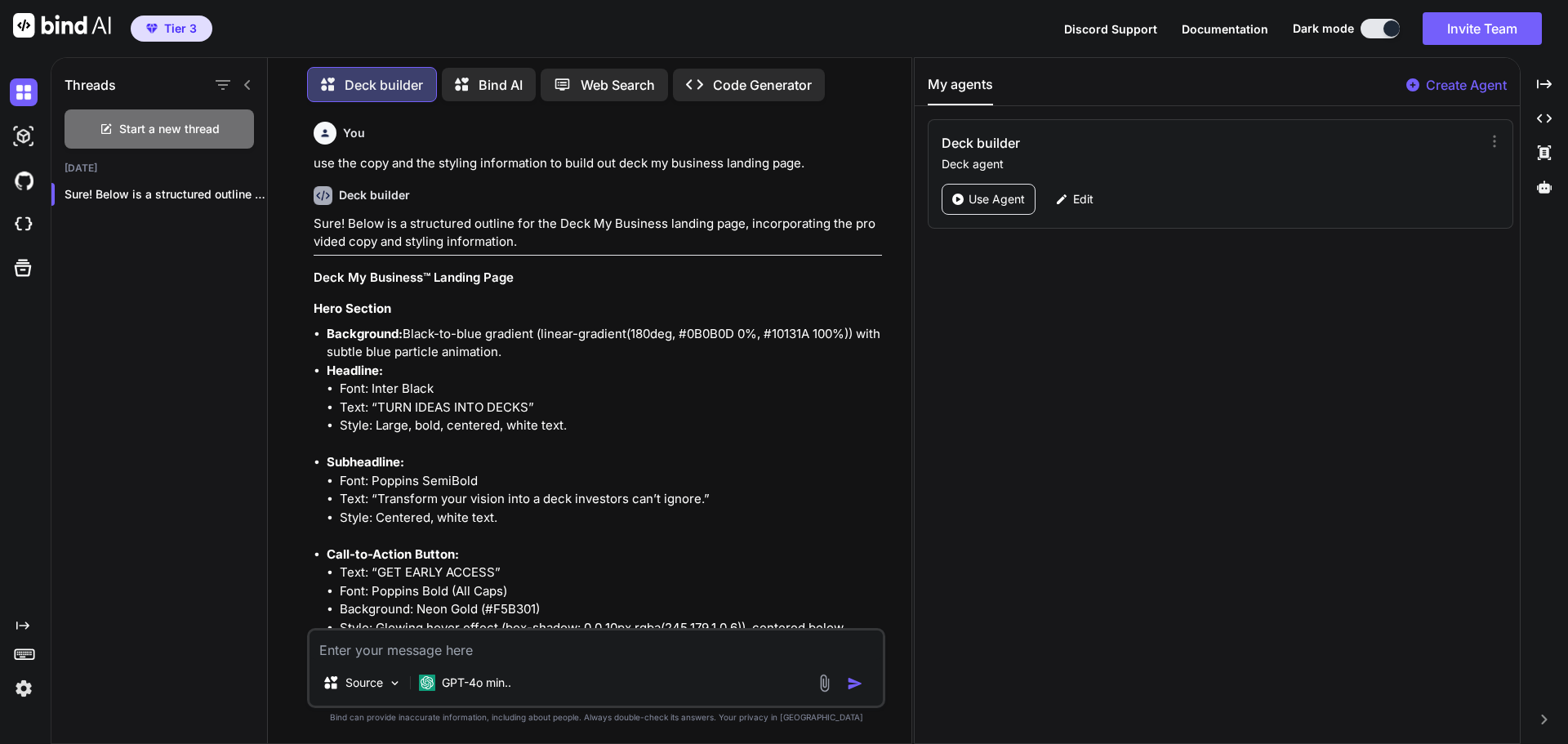
click at [426, 649] on textarea at bounding box center [596, 645] width 573 height 29
type textarea "u"
drag, startPoint x: 313, startPoint y: 275, endPoint x: 516, endPoint y: 283, distance: 203.2
click at [516, 283] on h3 "Deck My Business™ Landing Page" at bounding box center [597, 278] width 569 height 19
copy h3 "Deck My Business™ Landing Page"
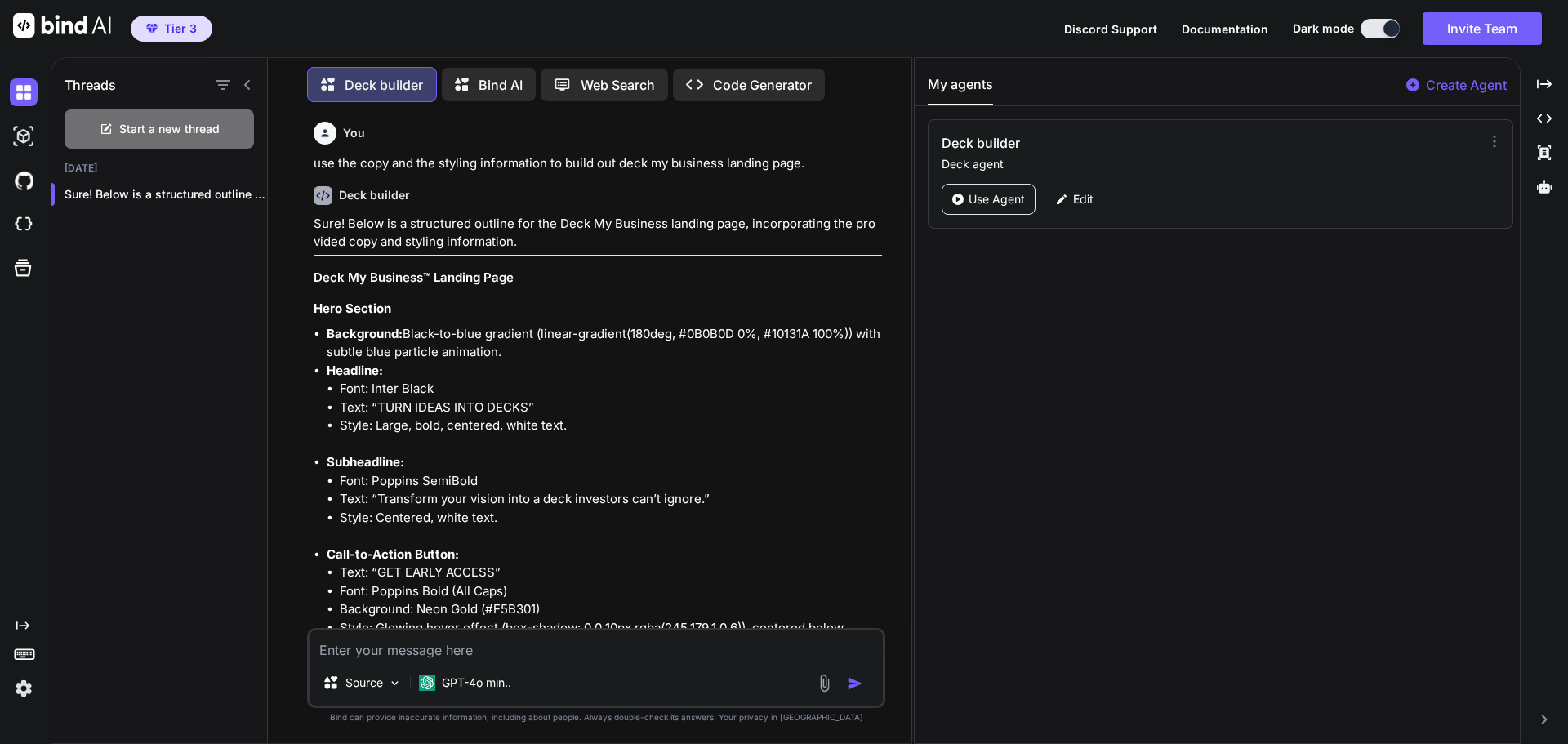
click at [349, 652] on textarea at bounding box center [596, 645] width 573 height 29
type textarea "use the"
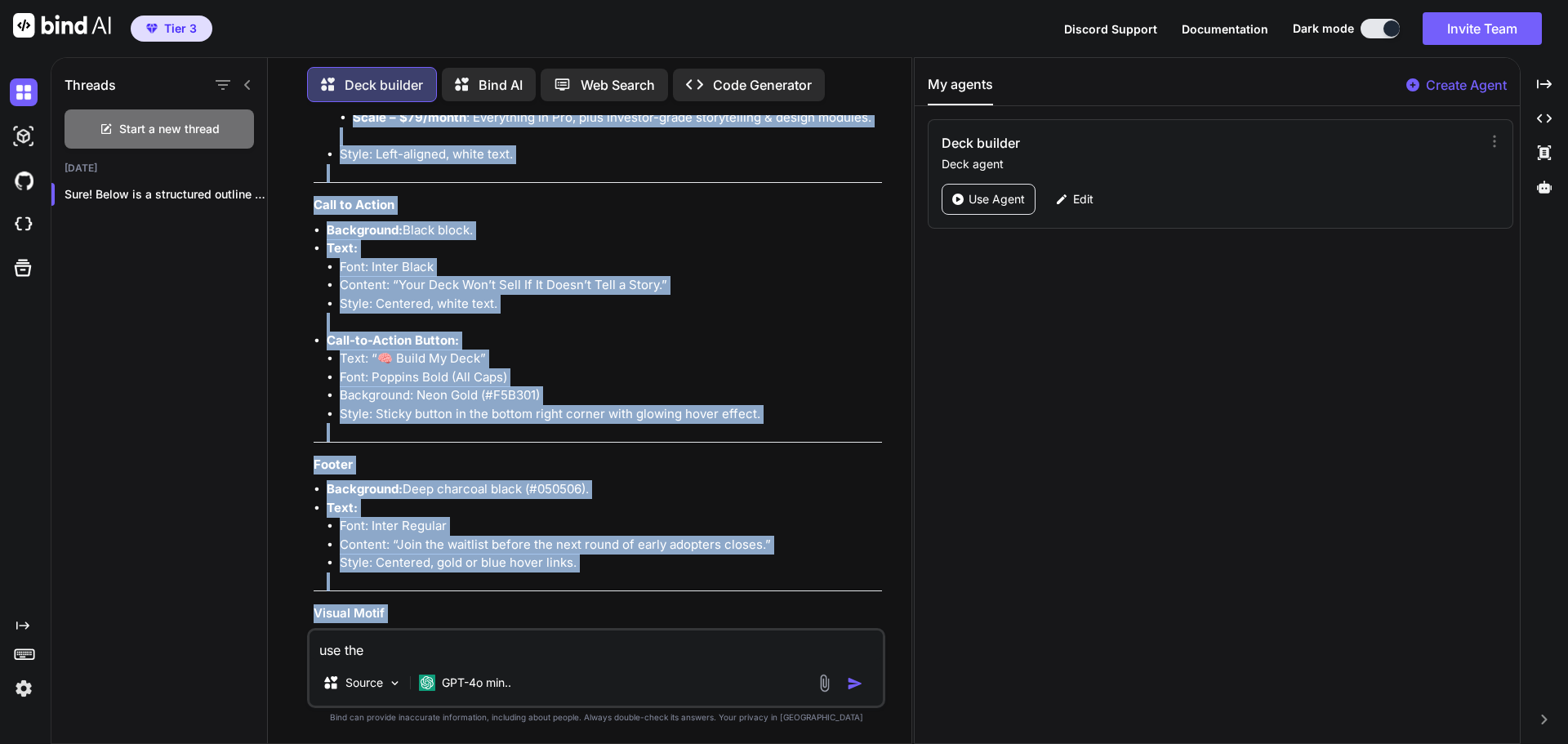
scroll to position [2329, 0]
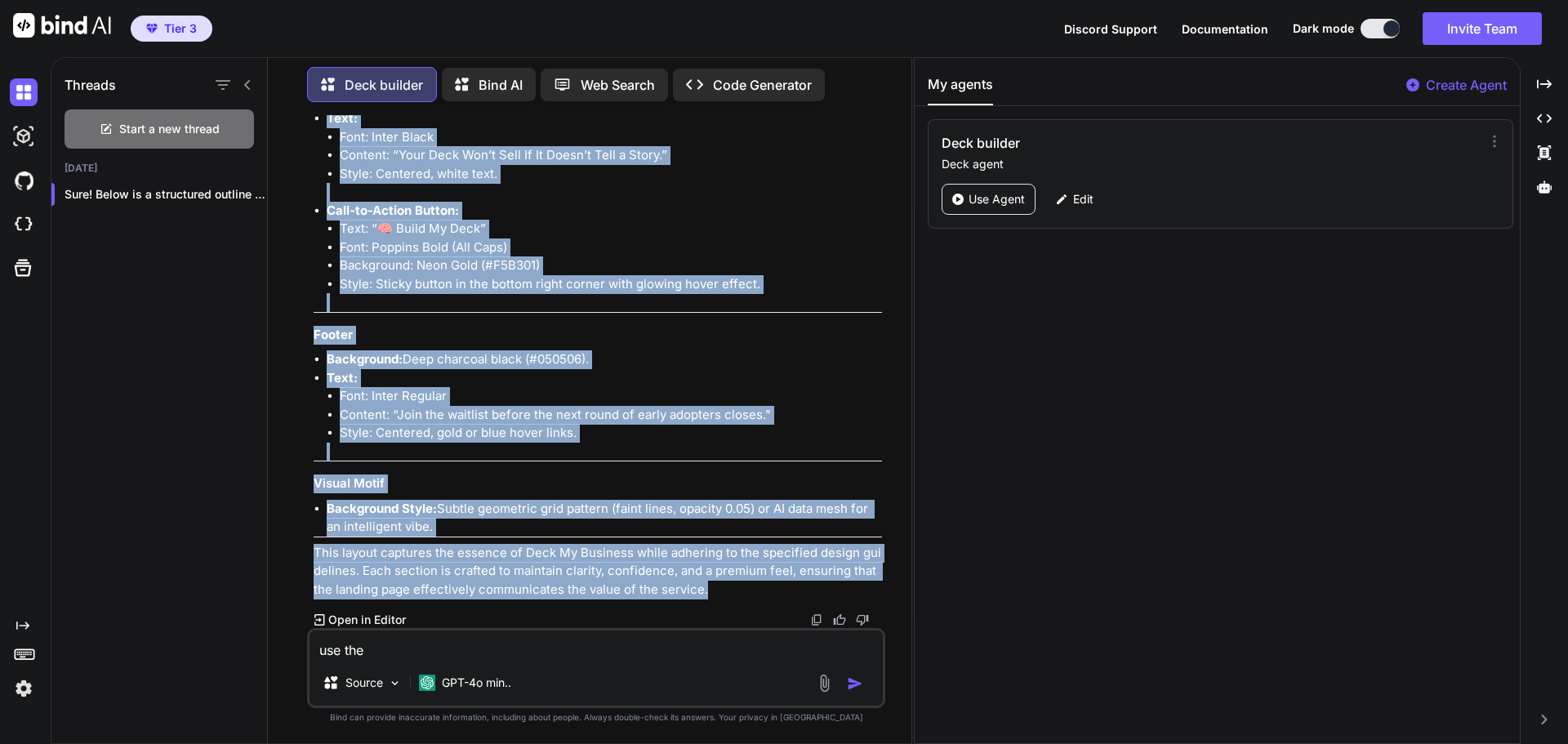
drag, startPoint x: 312, startPoint y: 274, endPoint x: 714, endPoint y: 580, distance: 505.2
click at [810, 591] on div "You use the copy and the styling information to build out deck my business land…" at bounding box center [597, 372] width 574 height 513
copy div "Lore Ip Dolorsit™ Ametcon Adip Elit Seddoei Temporinci: Utlab-et-dolo magnaali …"
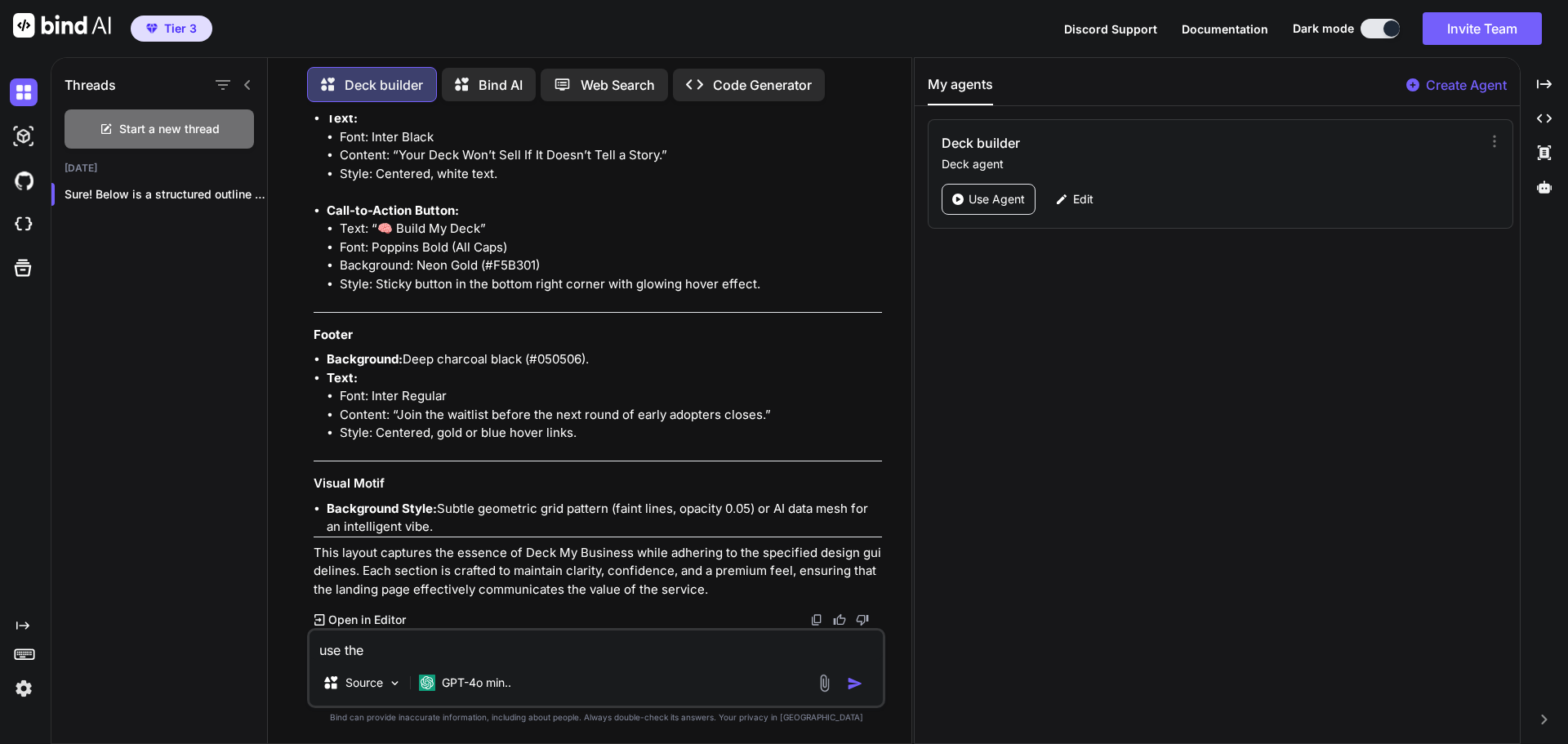
click at [497, 82] on p "Bind AI" at bounding box center [501, 84] width 44 height 20
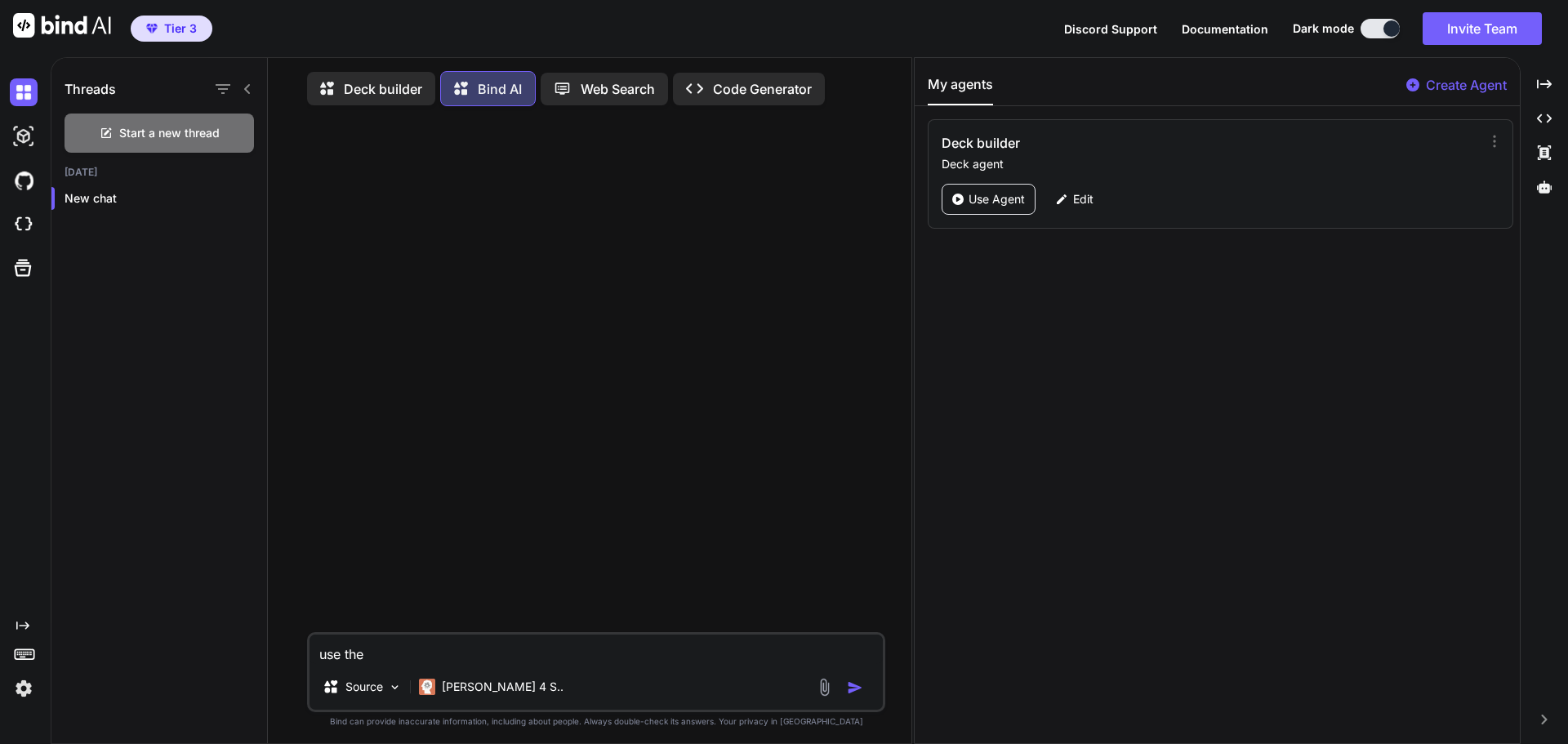
drag, startPoint x: 374, startPoint y: 654, endPoint x: 274, endPoint y: 650, distance: 100.1
click at [274, 650] on div "Deck builder Bind AI Web Search Created with Pixso. Code Generator use the Sour…" at bounding box center [590, 405] width 643 height 682
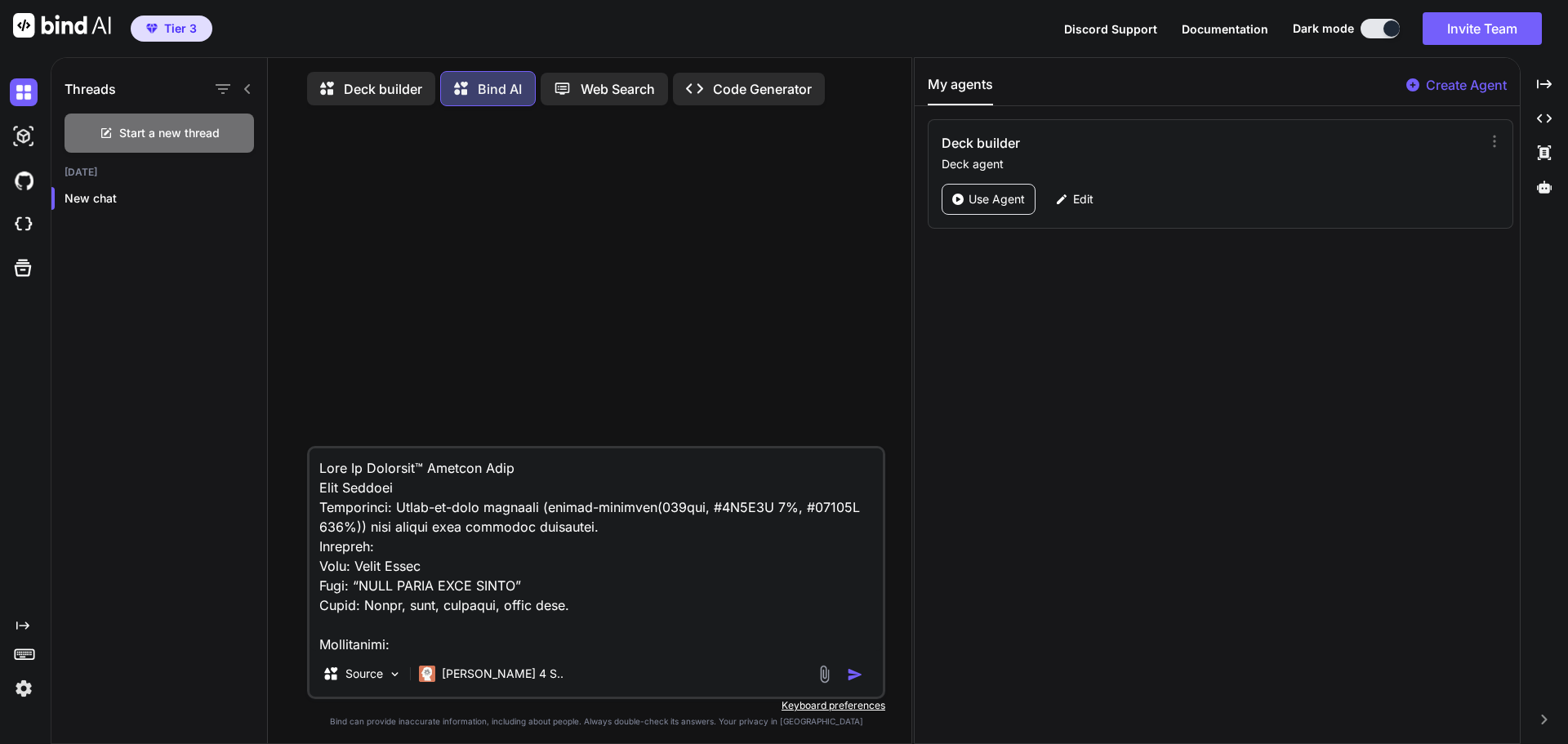
scroll to position [2373, 0]
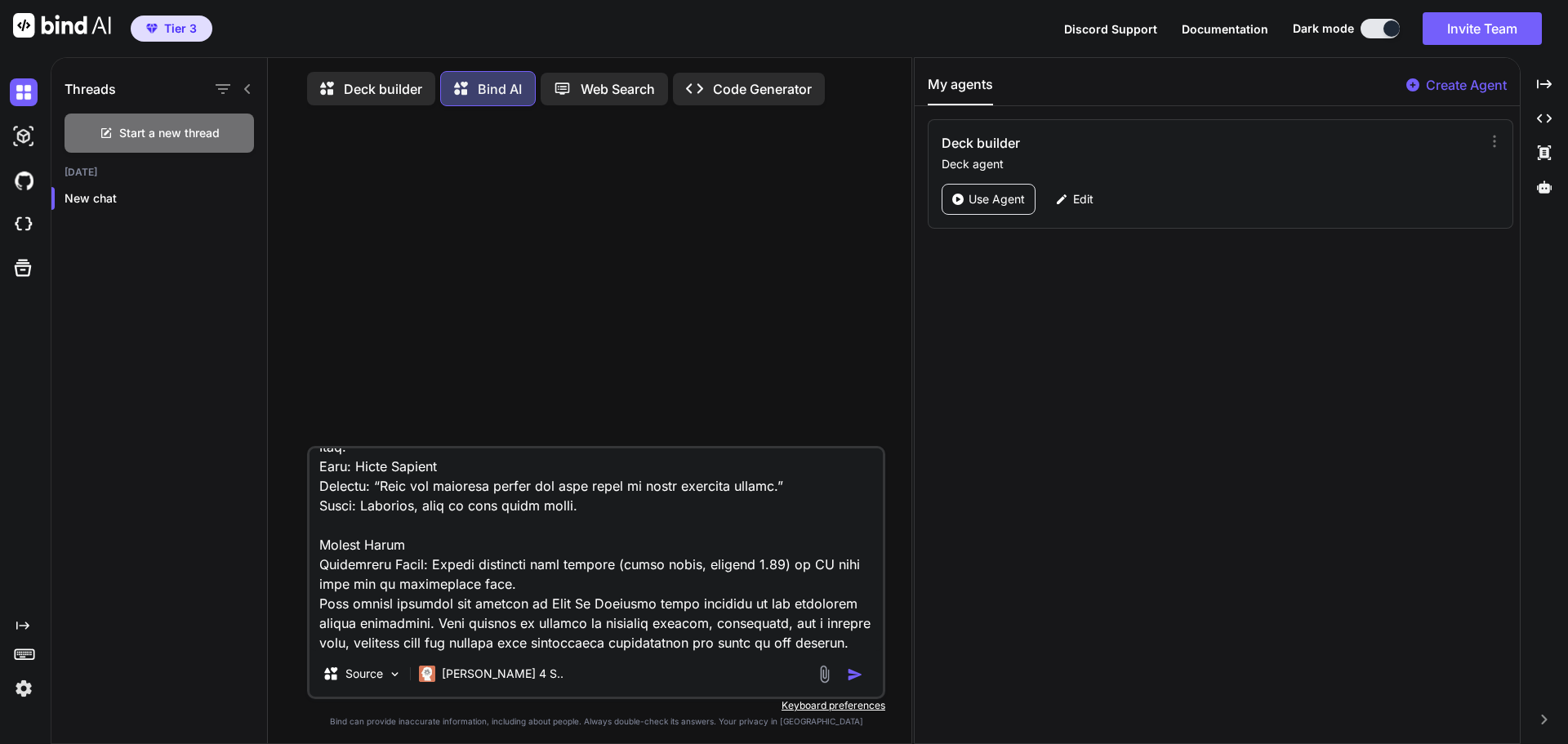
type textarea "Lore Ip Dolorsit™ Ametcon Adip Elit Seddoei Temporinci: Utlab-et-dolo magnaali …"
click at [856, 682] on img "button" at bounding box center [854, 674] width 16 height 16
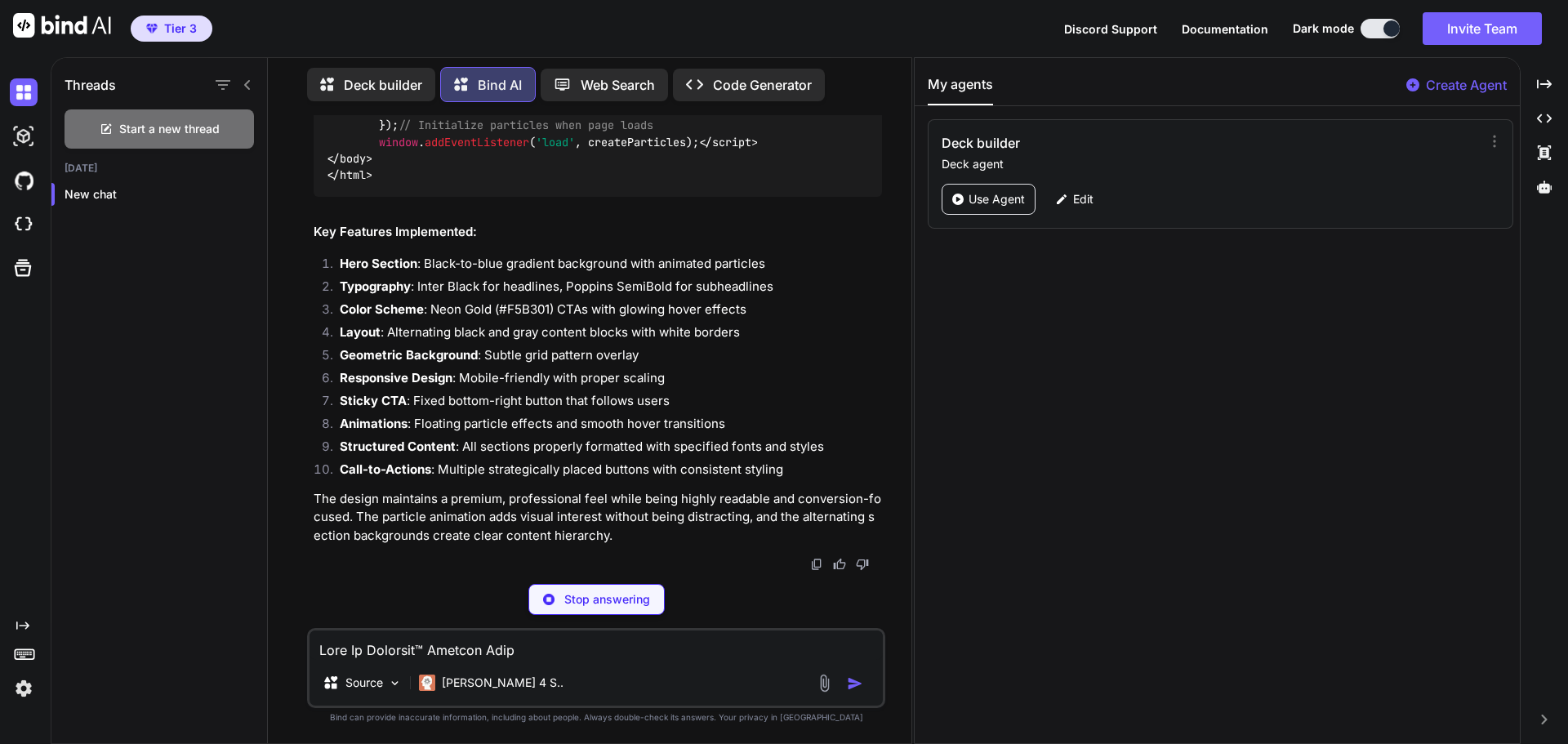
scroll to position [9111, 0]
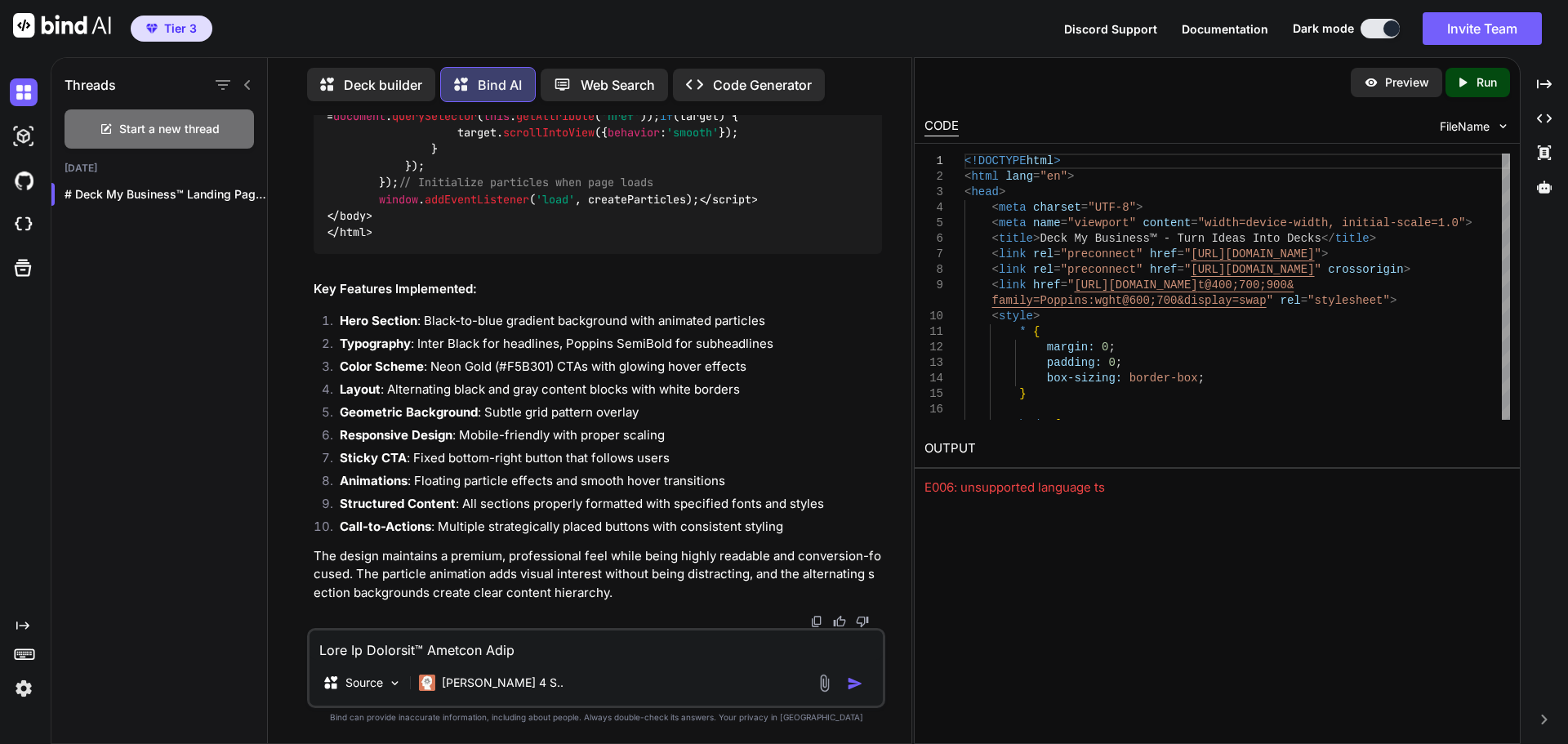
click at [1387, 86] on p "Preview" at bounding box center [1406, 82] width 44 height 16
click at [1476, 83] on p "Run" at bounding box center [1487, 82] width 21 height 16
click at [1017, 487] on link "[URL][DOMAIN_NAME]" at bounding box center [991, 487] width 132 height 15
click at [244, 189] on icon "button" at bounding box center [249, 194] width 9 height 9
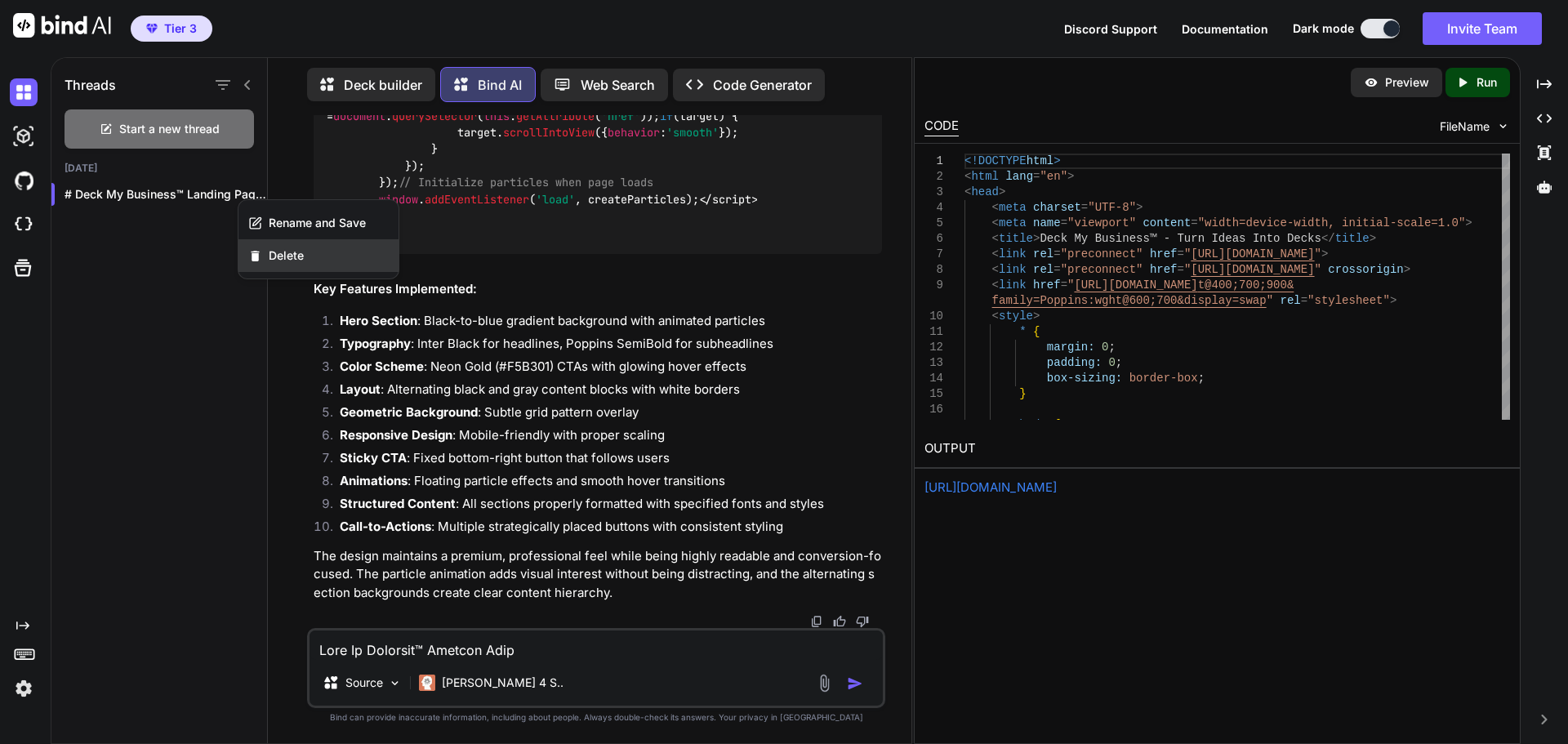
click at [274, 253] on span "Delete" at bounding box center [286, 255] width 35 height 16
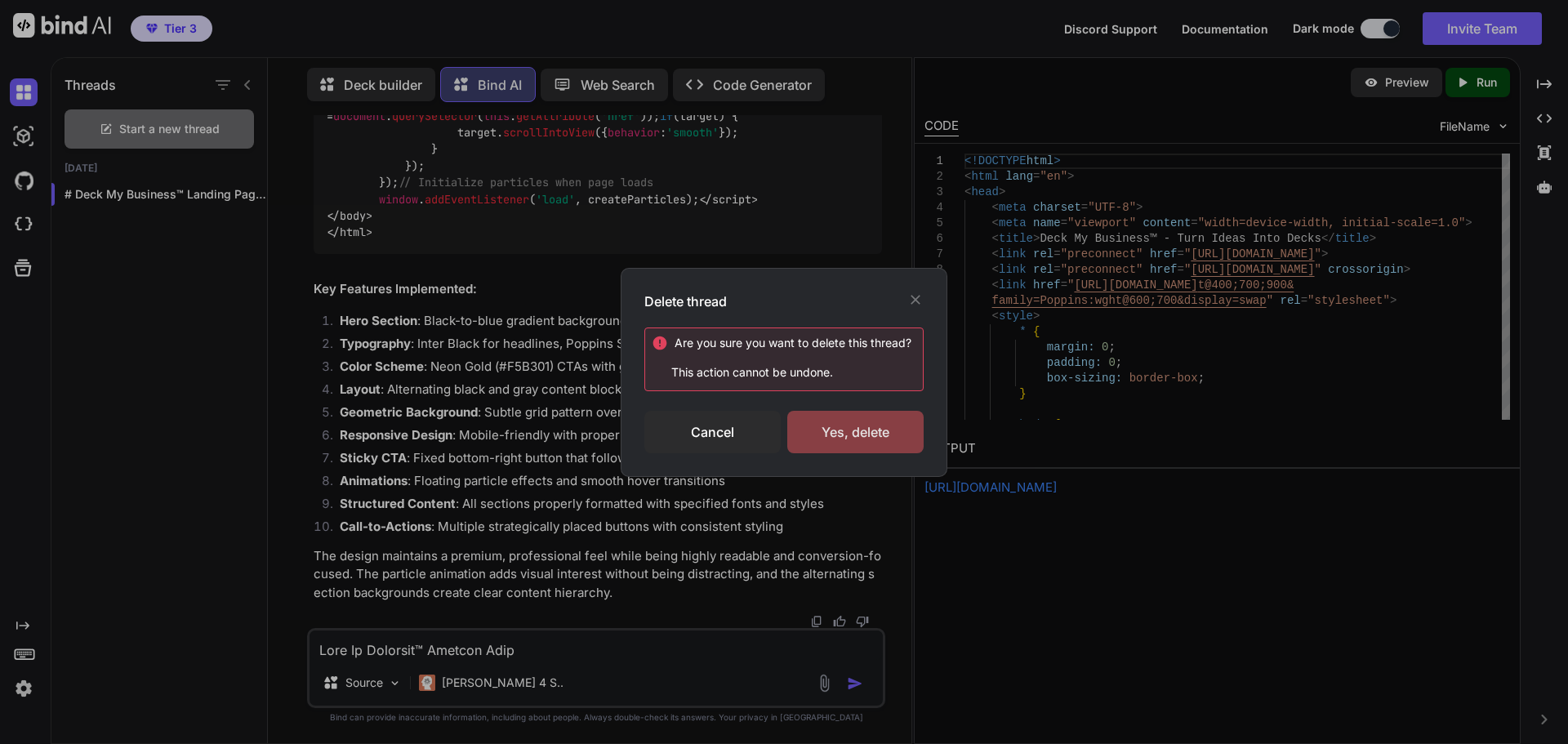
click at [837, 432] on div "Yes, delete" at bounding box center [855, 432] width 136 height 43
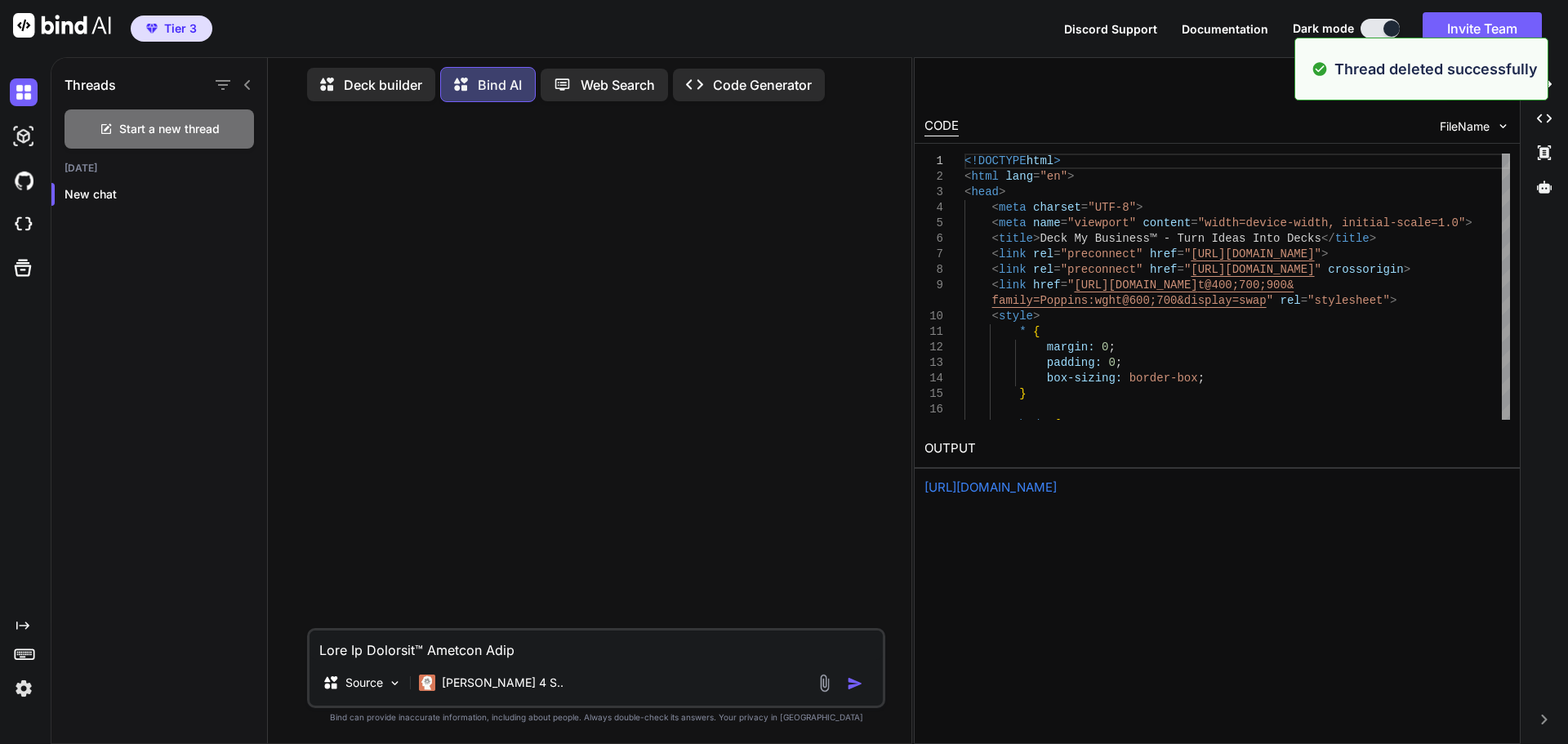
click at [1158, 98] on div "Preview Created with Pixso. Run" at bounding box center [1216, 82] width 605 height 49
click at [1548, 187] on icon at bounding box center [1544, 186] width 15 height 12
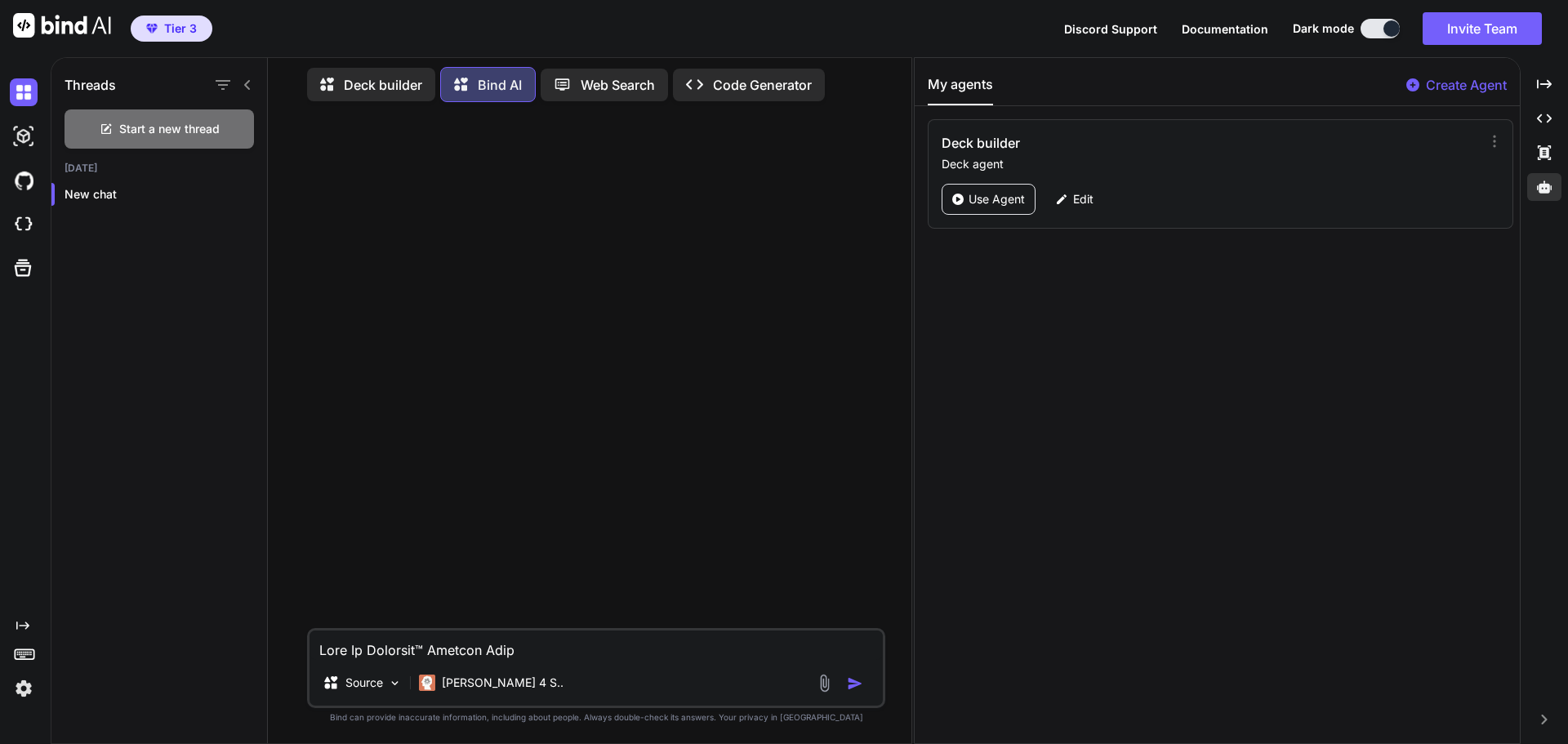
click at [1484, 131] on div "Deck builder Deck agent Use Agent Edit" at bounding box center [1220, 174] width 586 height 110
click at [1486, 143] on icon at bounding box center [1493, 141] width 16 height 16
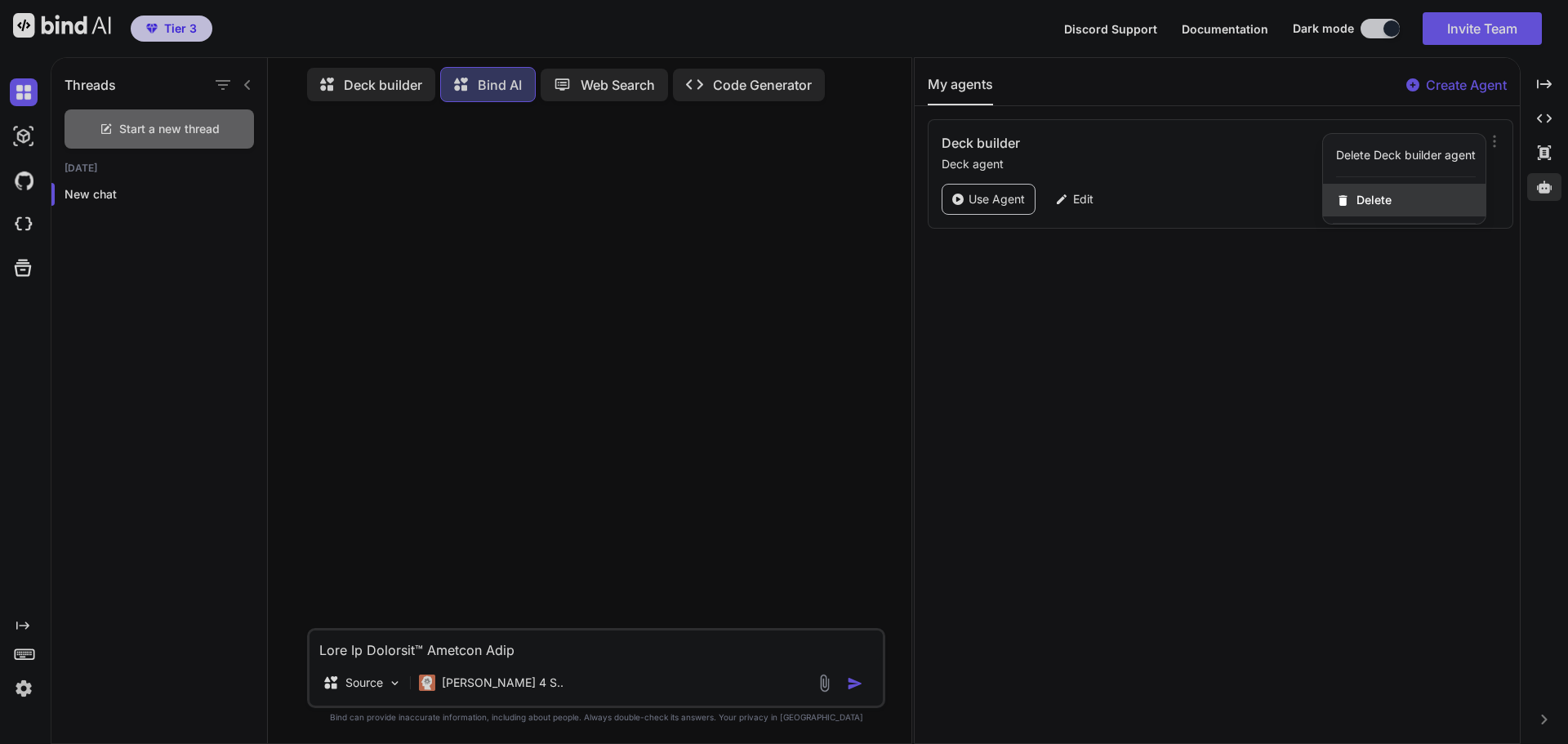
click at [1383, 205] on span "Delete" at bounding box center [1373, 200] width 35 height 16
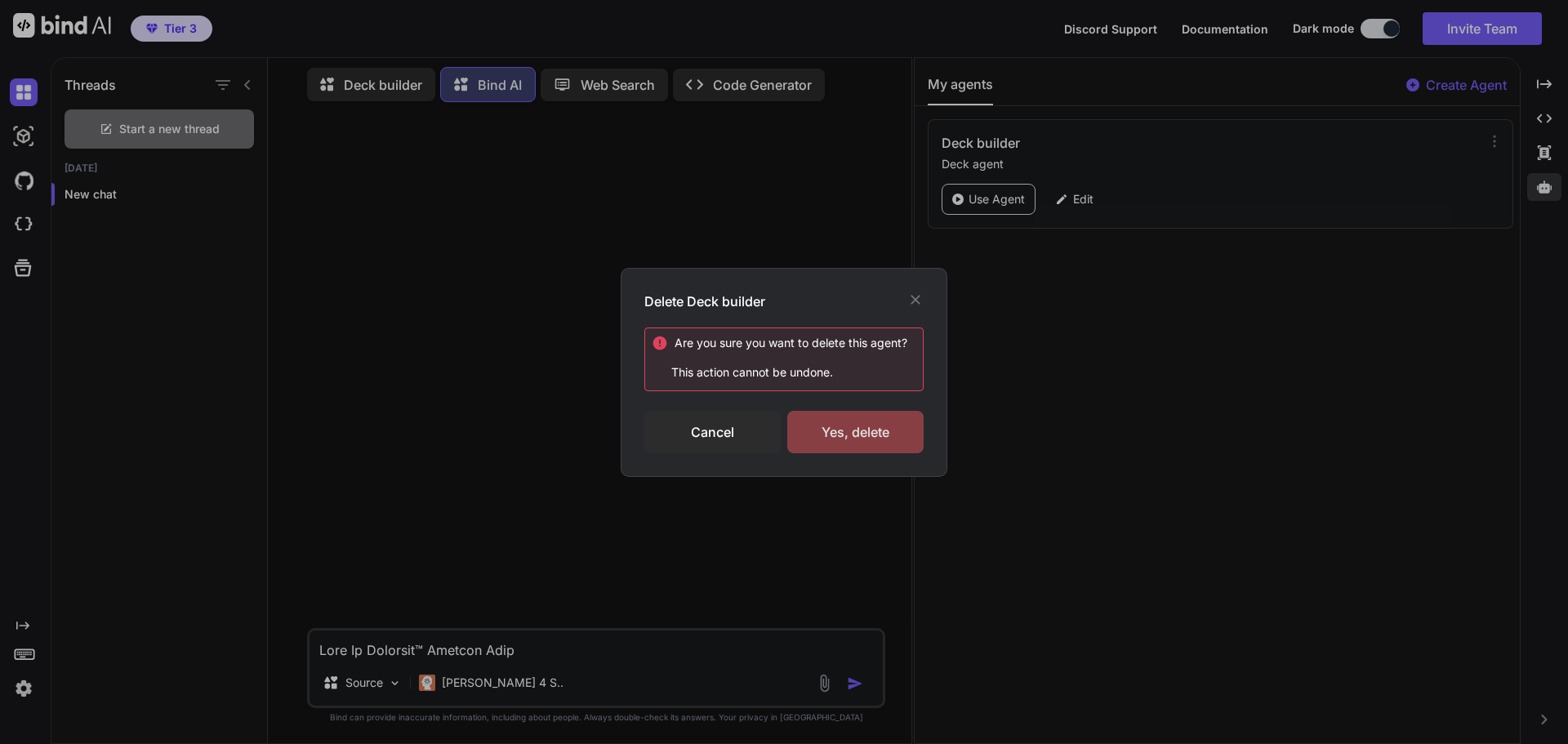
click at [828, 437] on div "Yes, delete" at bounding box center [855, 432] width 136 height 43
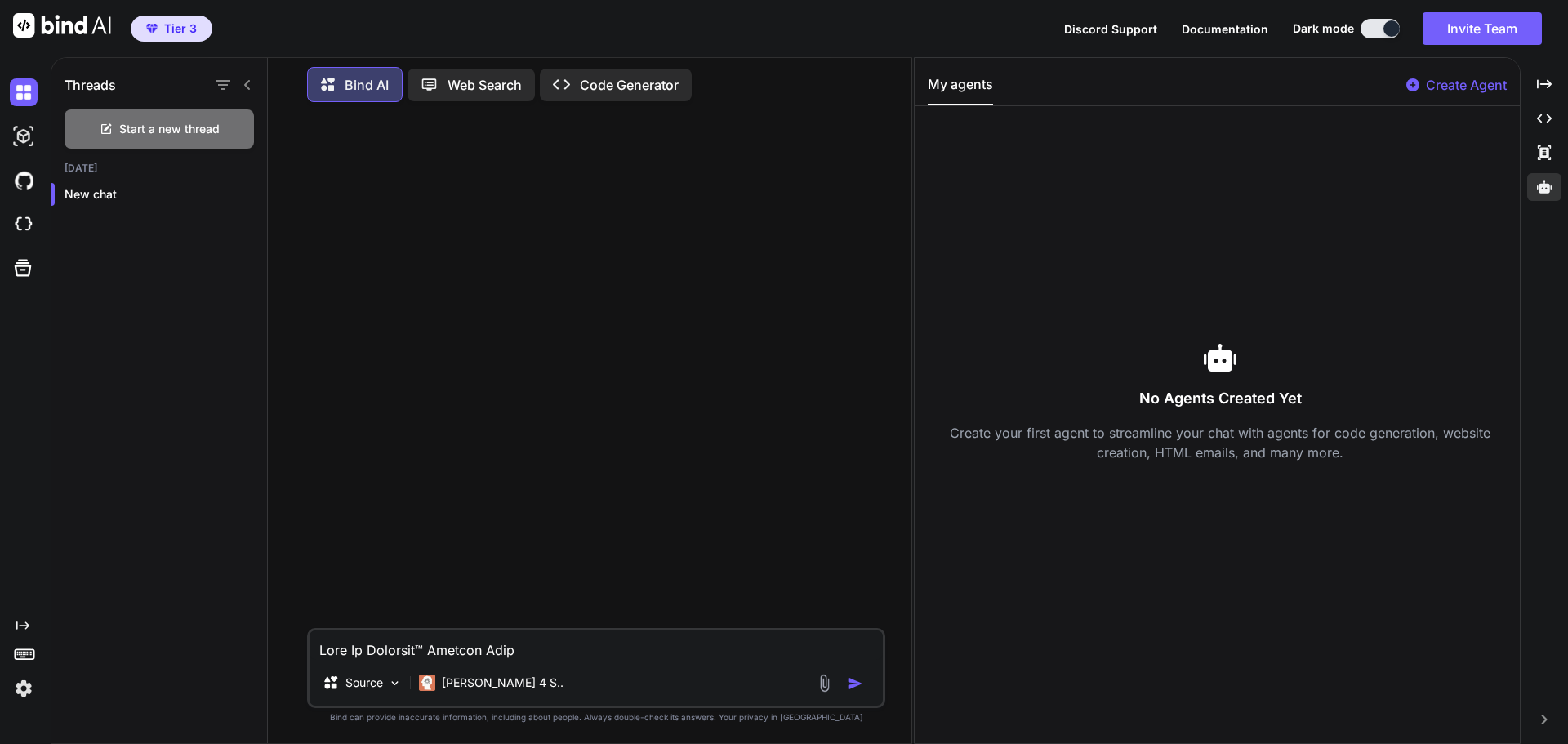
click at [1474, 80] on p "Create Agent" at bounding box center [1465, 84] width 80 height 20
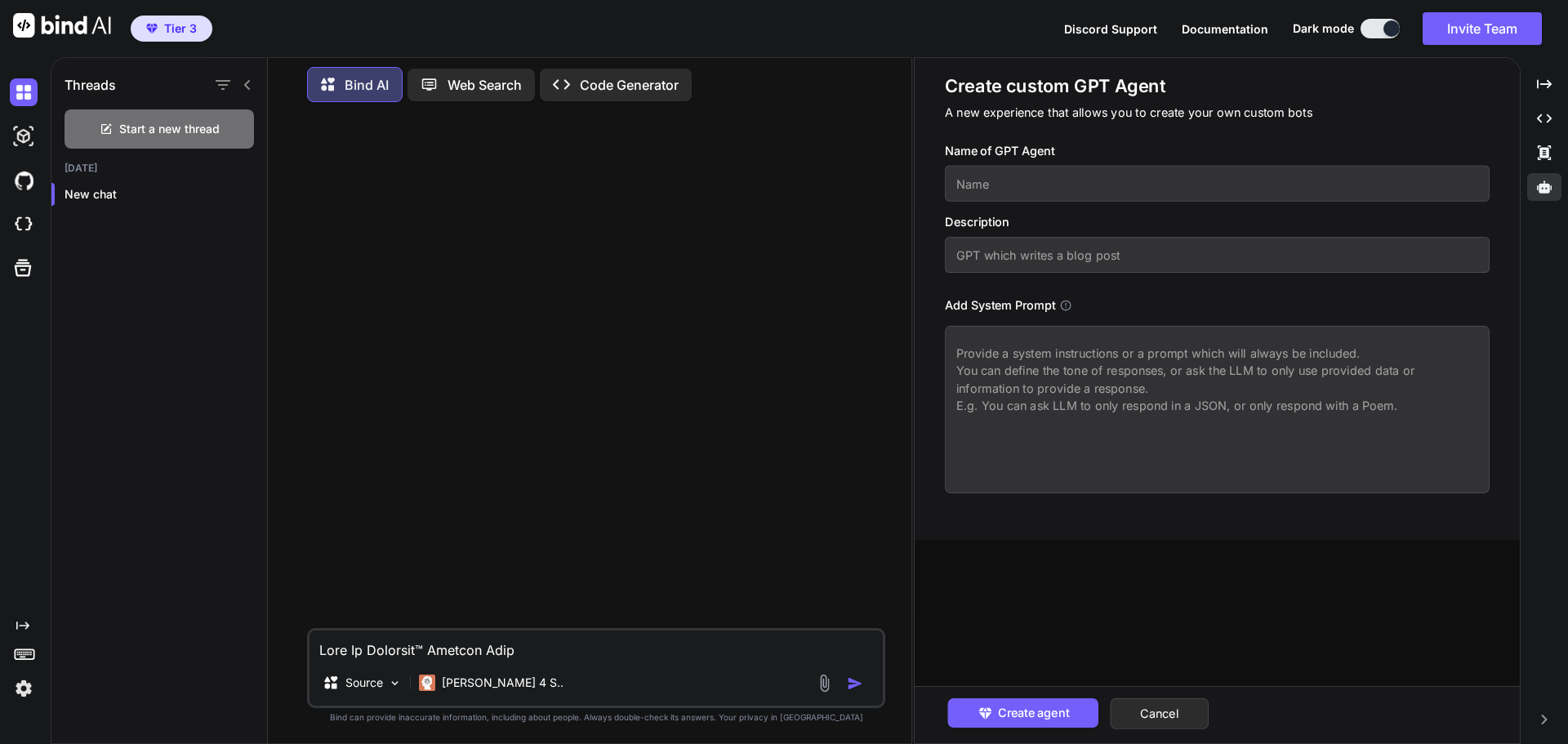
click at [1074, 343] on textarea at bounding box center [1216, 409] width 544 height 168
paste textarea "💥 Lore Ip Dolorsit™ — Amet Conse Adip Elitsedd-Eiusm Tempo Incid ut Laboree Dol…"
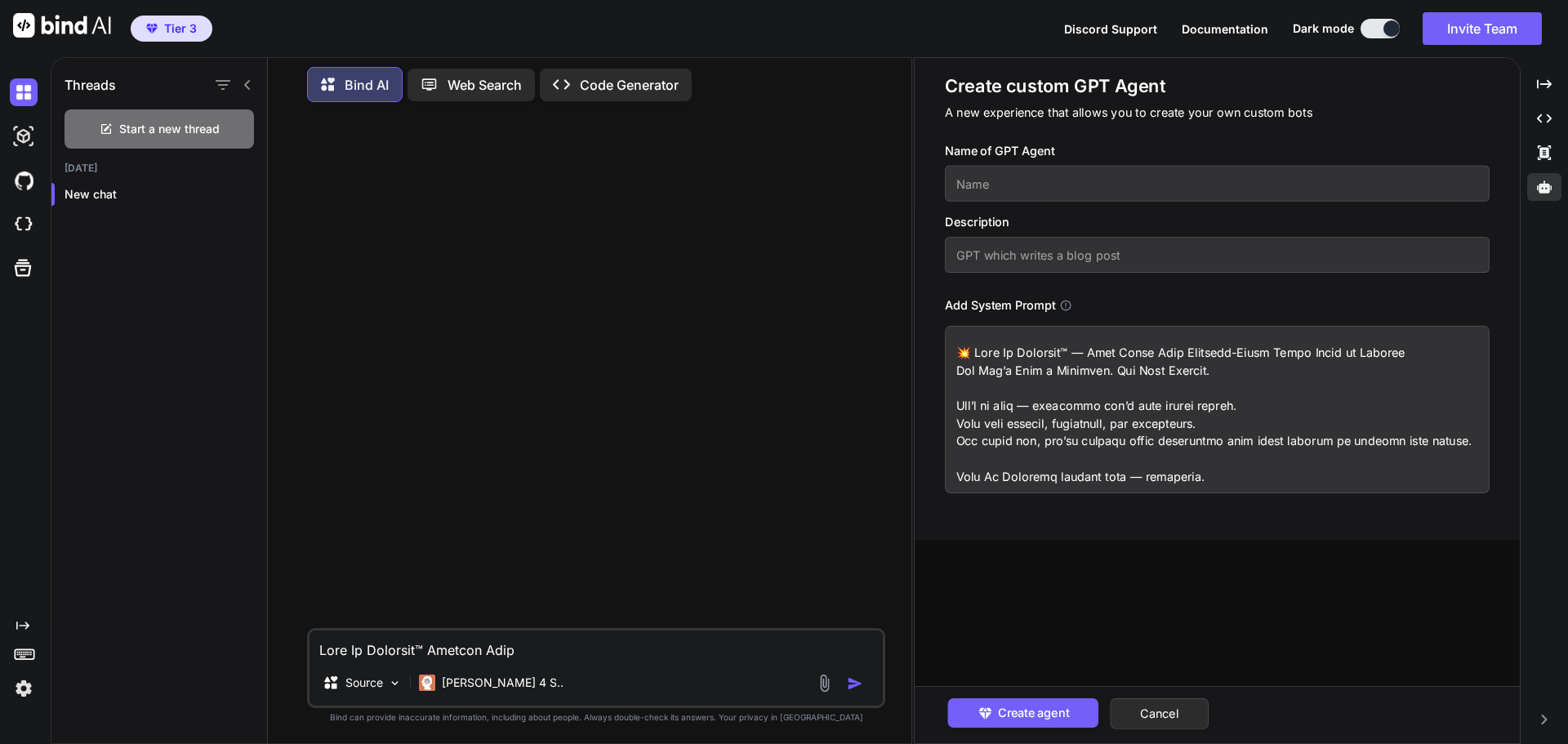
scroll to position [6851, 0]
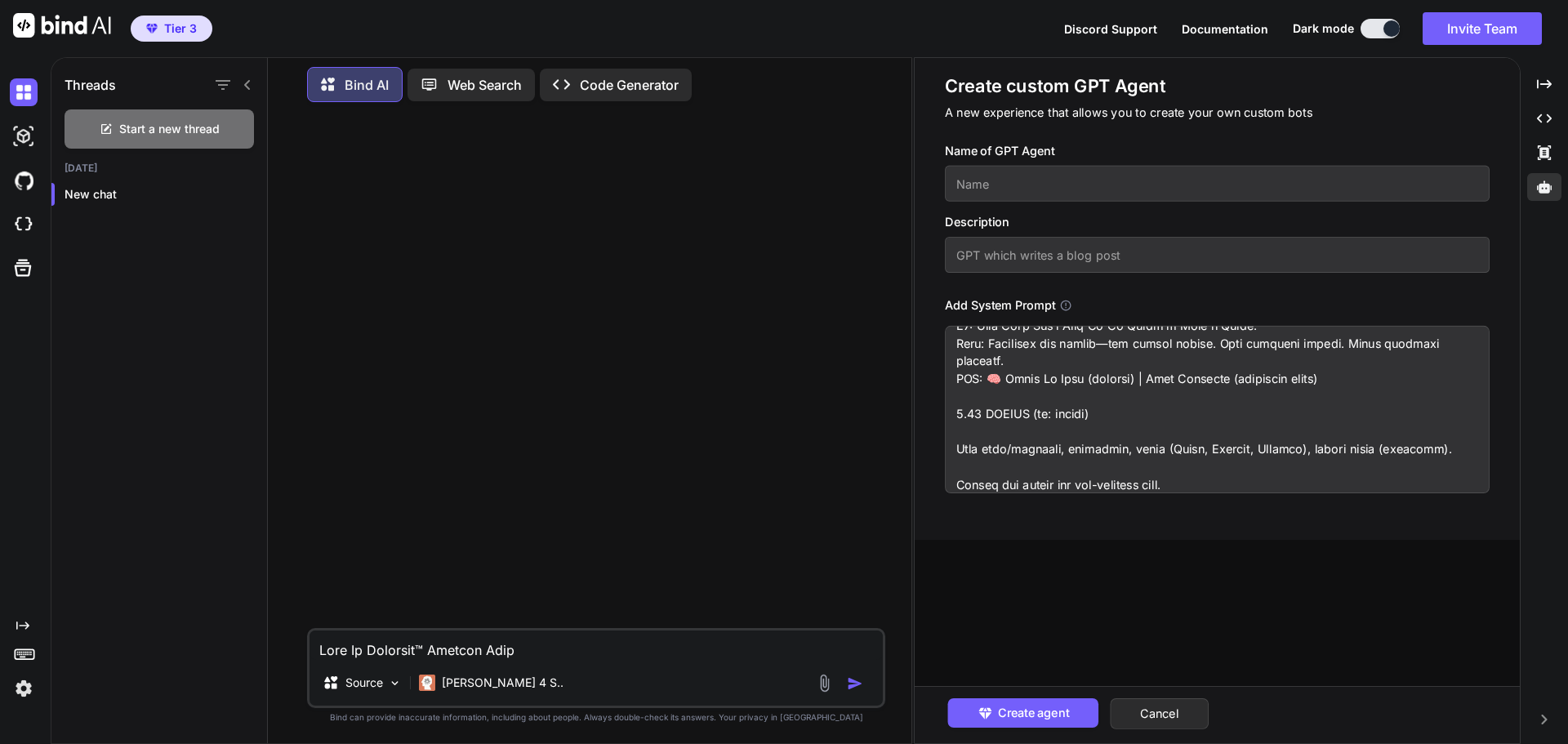
type textarea "💥 Lore Ip Dolorsit™ — Amet Conse Adip Elitsedd-Eiusm Tempo Incid ut Laboree Dol…"
click at [988, 188] on input "text" at bounding box center [1216, 184] width 544 height 36
type input "Deck my business"
click at [1027, 709] on span "Create agent" at bounding box center [1031, 713] width 71 height 18
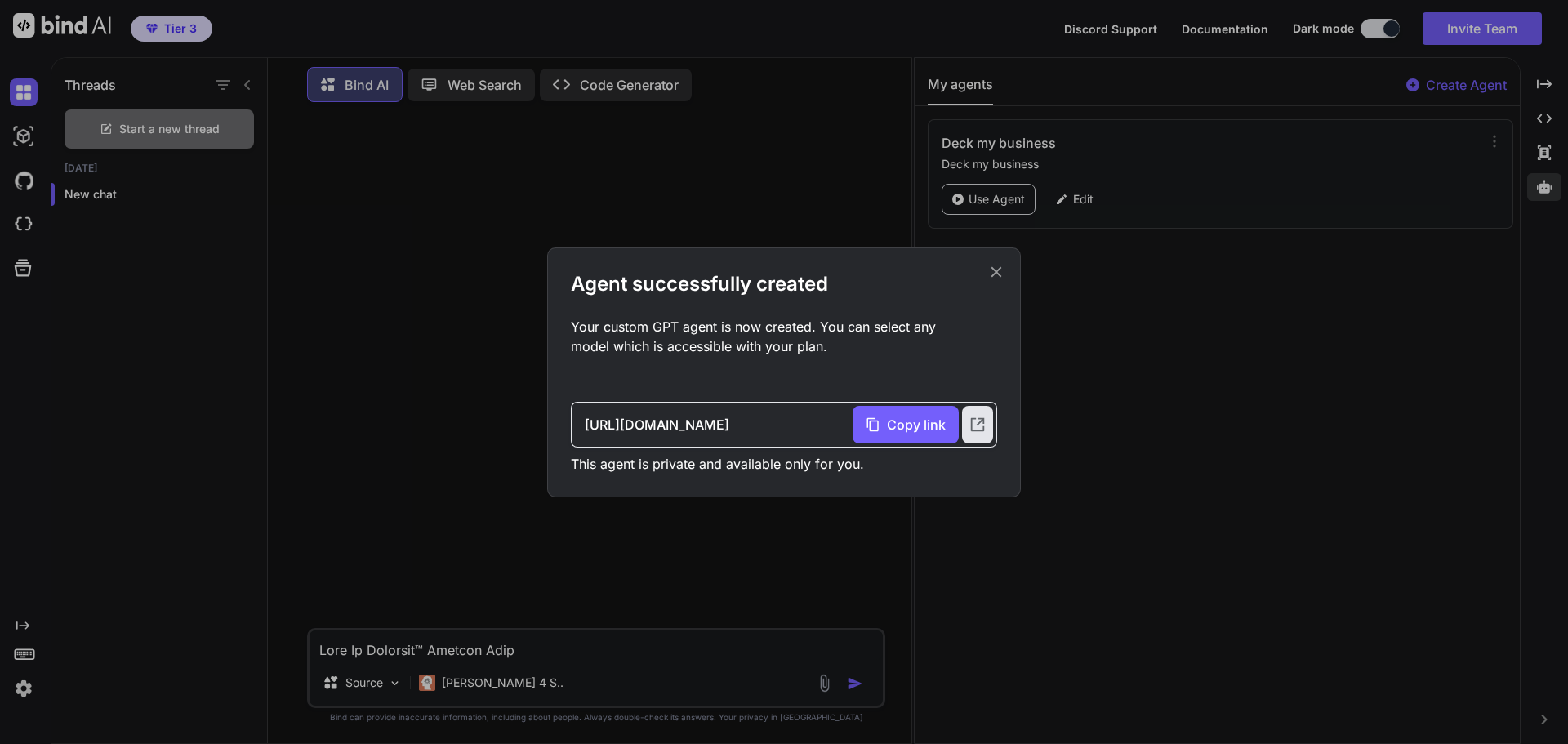
click at [1001, 270] on icon at bounding box center [995, 272] width 18 height 18
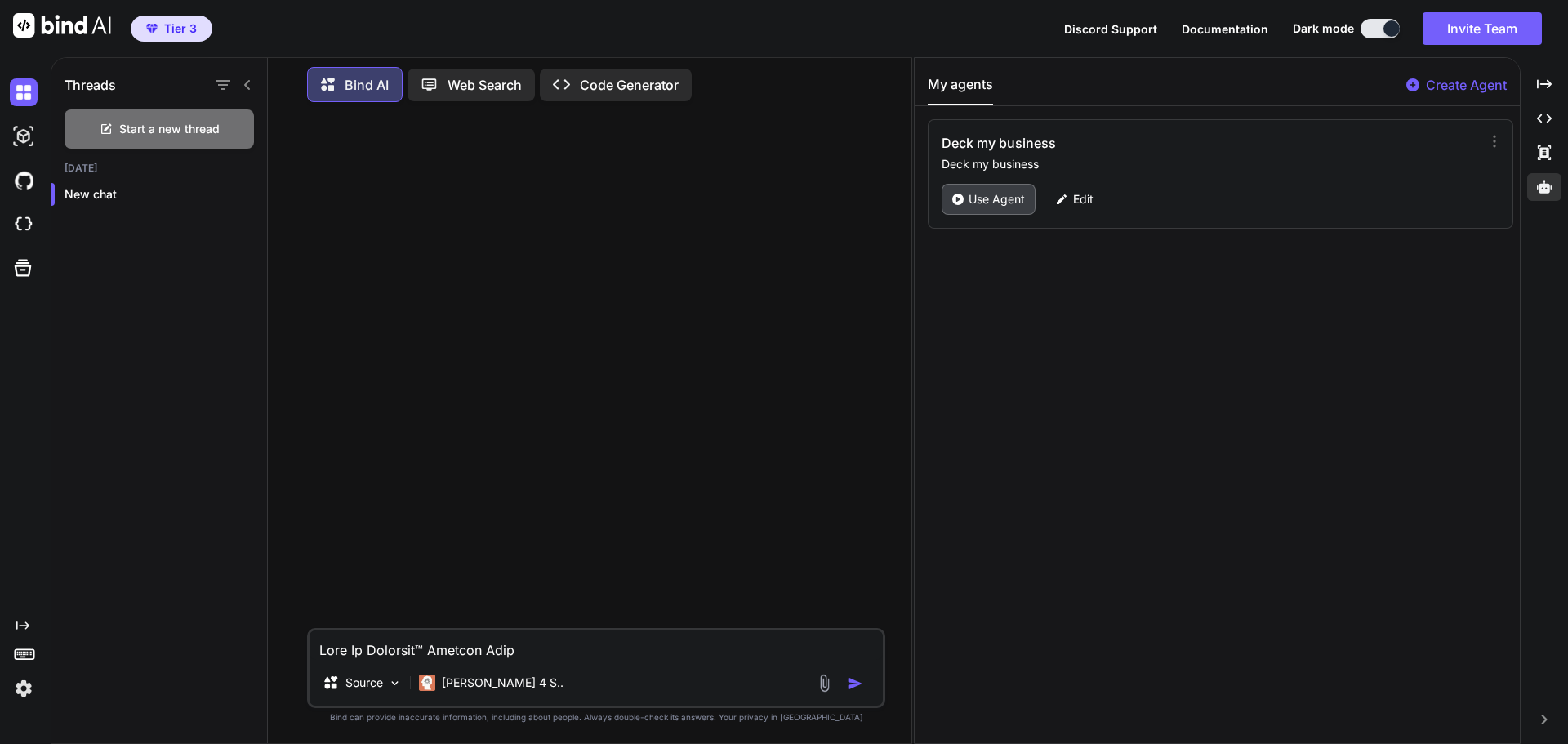
click at [989, 194] on p "Use Agent" at bounding box center [996, 199] width 57 height 16
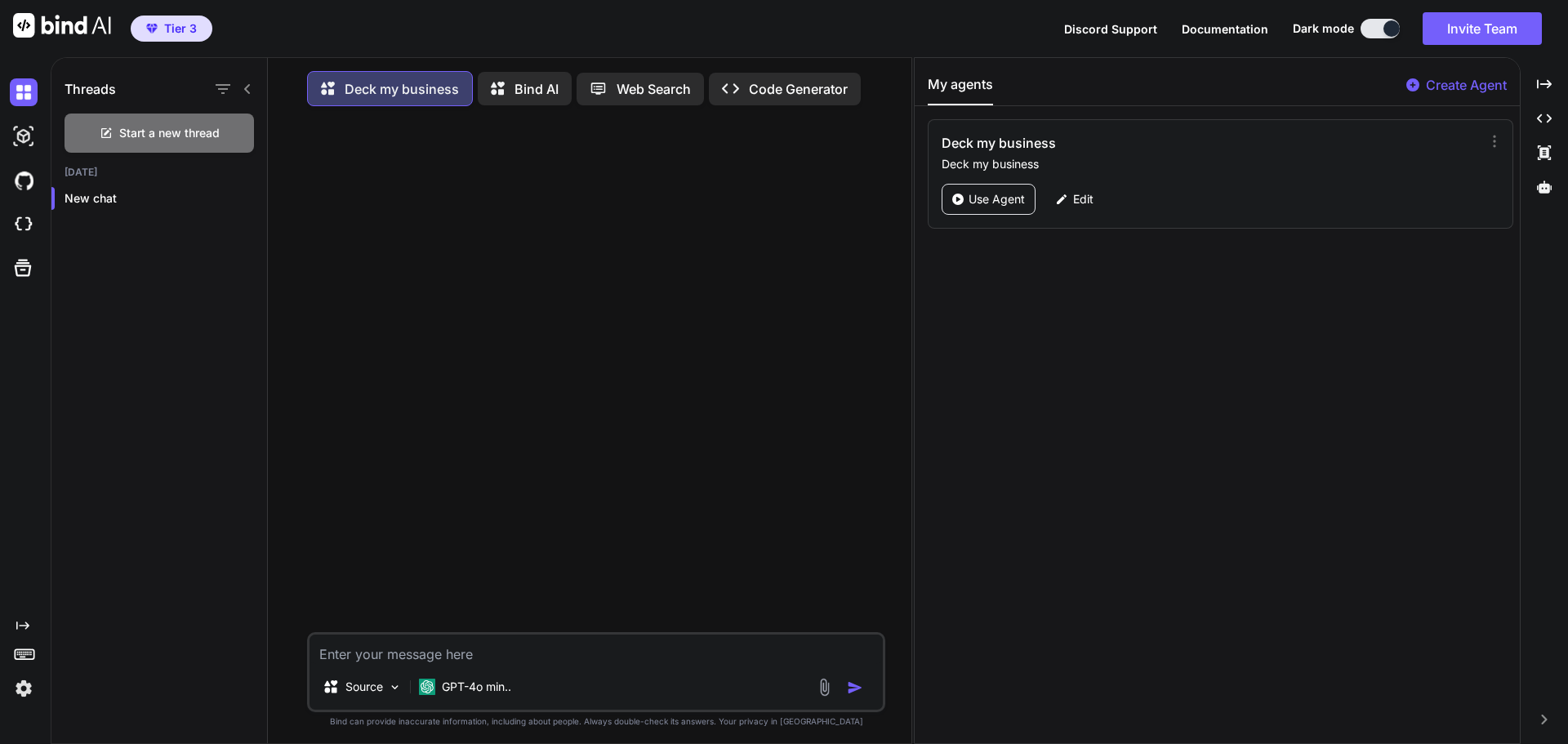
click at [366, 92] on p "Deck my business" at bounding box center [401, 89] width 115 height 20
click at [408, 662] on textarea at bounding box center [596, 648] width 573 height 29
type textarea "Create the full prompt for [URL] to build out deck my business landing page"
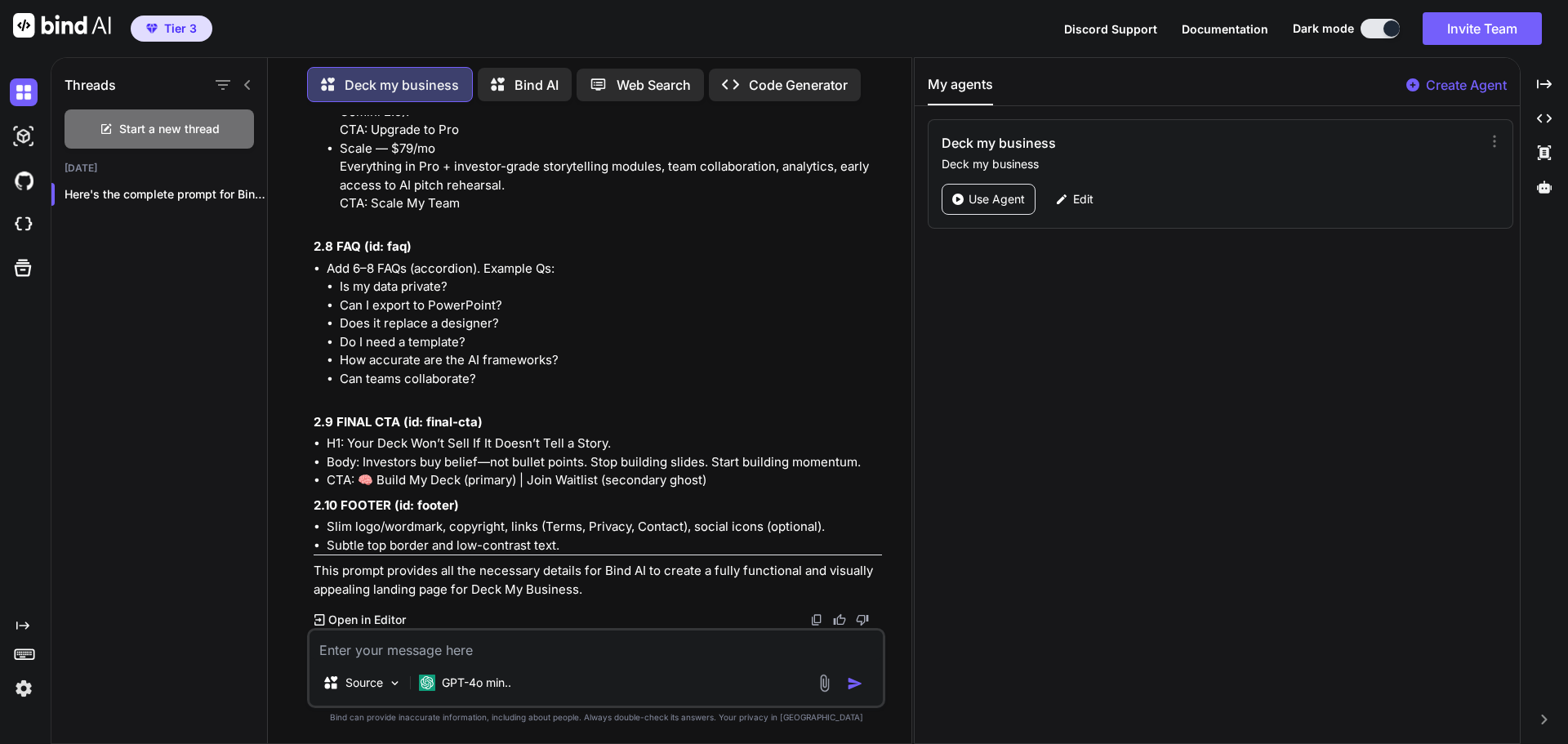
scroll to position [2576, 0]
click at [372, 646] on textarea at bounding box center [596, 645] width 573 height 29
type textarea "make sure to include all the copy for the site with the prompt to build the sit…"
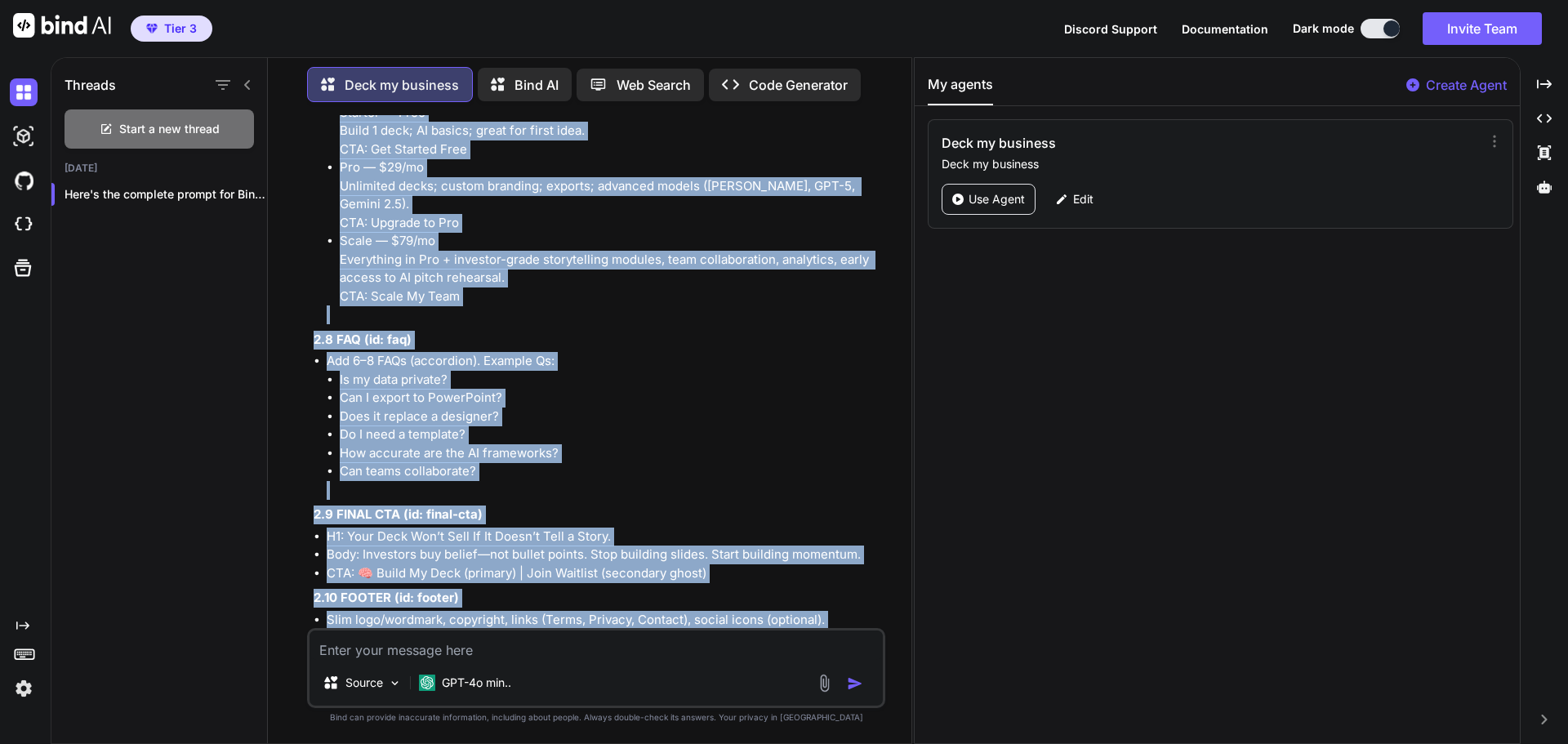
scroll to position [5683, 0]
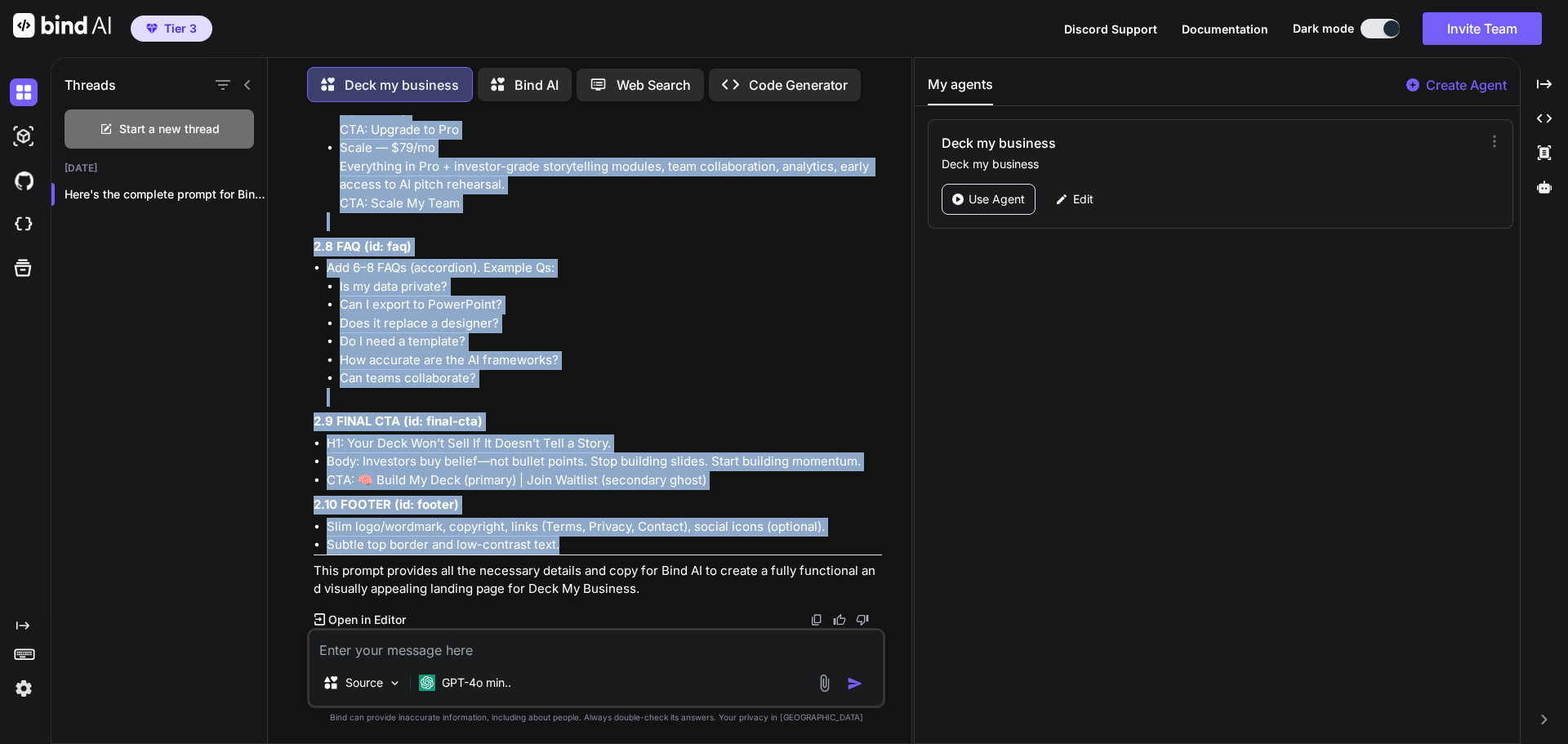
drag, startPoint x: 310, startPoint y: 366, endPoint x: 731, endPoint y: 553, distance: 460.7
click at [731, 553] on div "You Create the full prompt for [URL] to build out deck my business landing page…" at bounding box center [597, 372] width 574 height 513
copy div "Loremip: Dolo Si Ametcons — AD-elitsed doeiusmodtem & incid utla etdolor Magn: …"
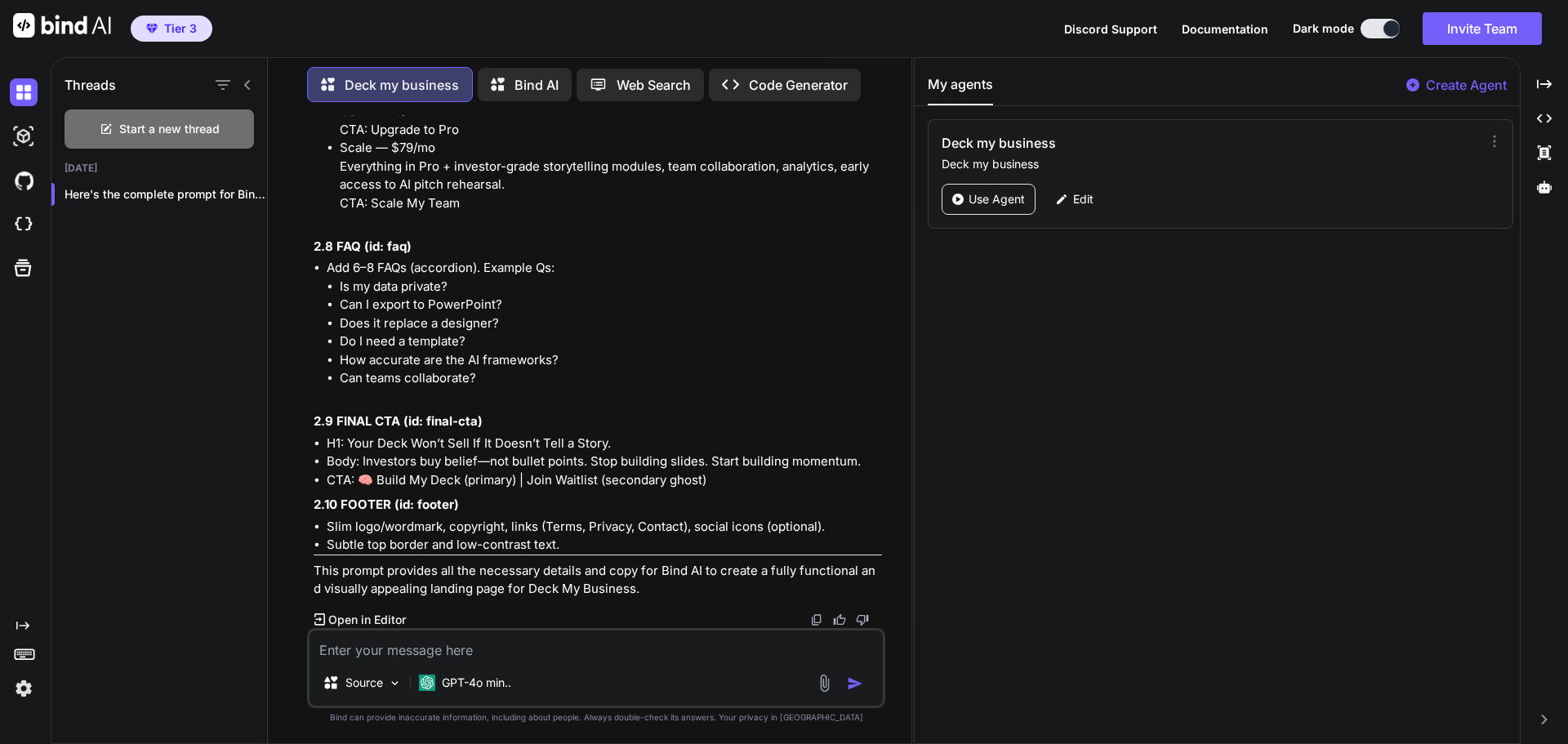
click at [512, 78] on icon at bounding box center [502, 85] width 24 height 21
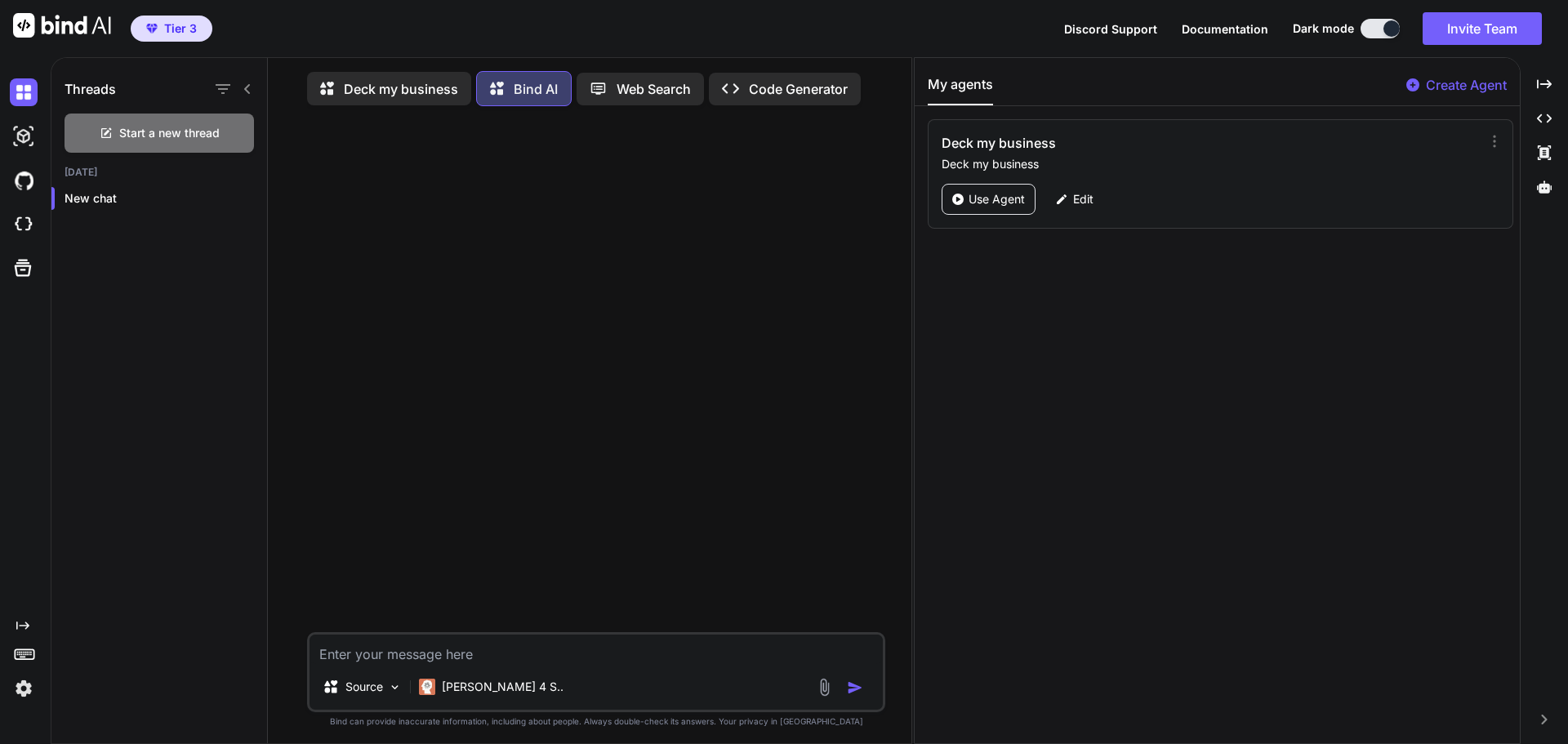
click at [394, 654] on textarea at bounding box center [596, 648] width 573 height 29
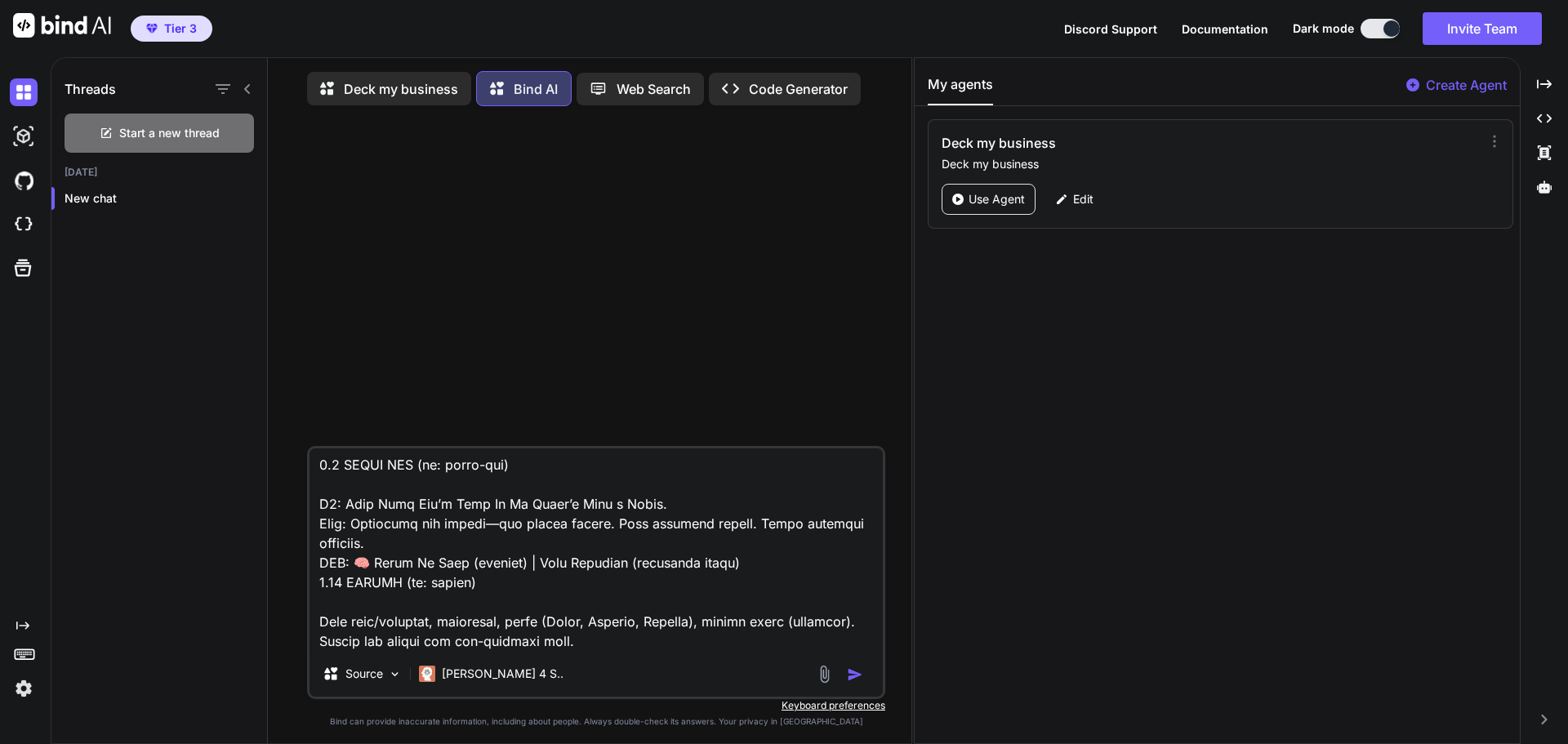
type textarea "Loremip: Dolo Si Ametcons — AD-elitsed doeiusmodtem & incid utla etdolor Magn: …"
click at [855, 681] on img "button" at bounding box center [854, 674] width 16 height 16
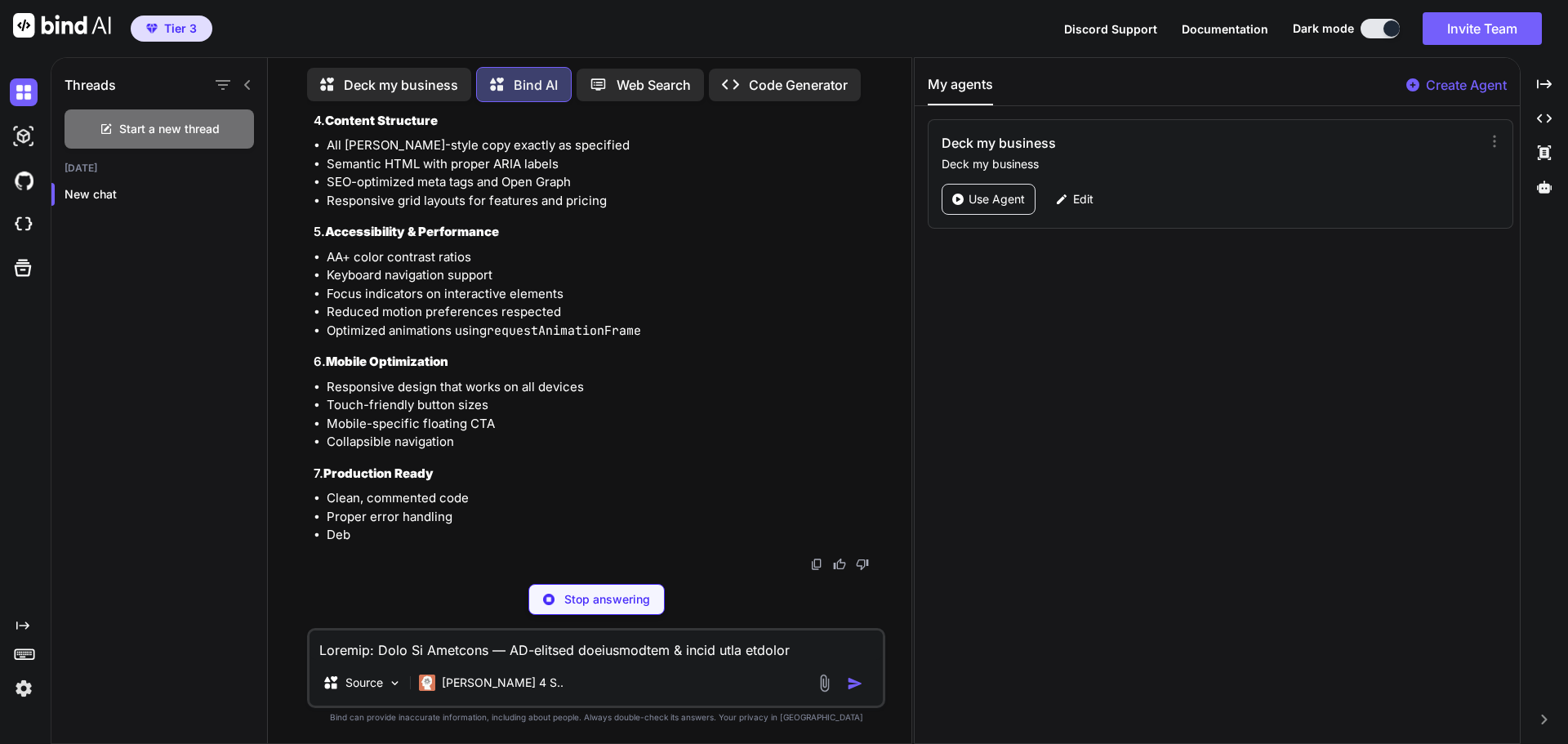
scroll to position [21323, 0]
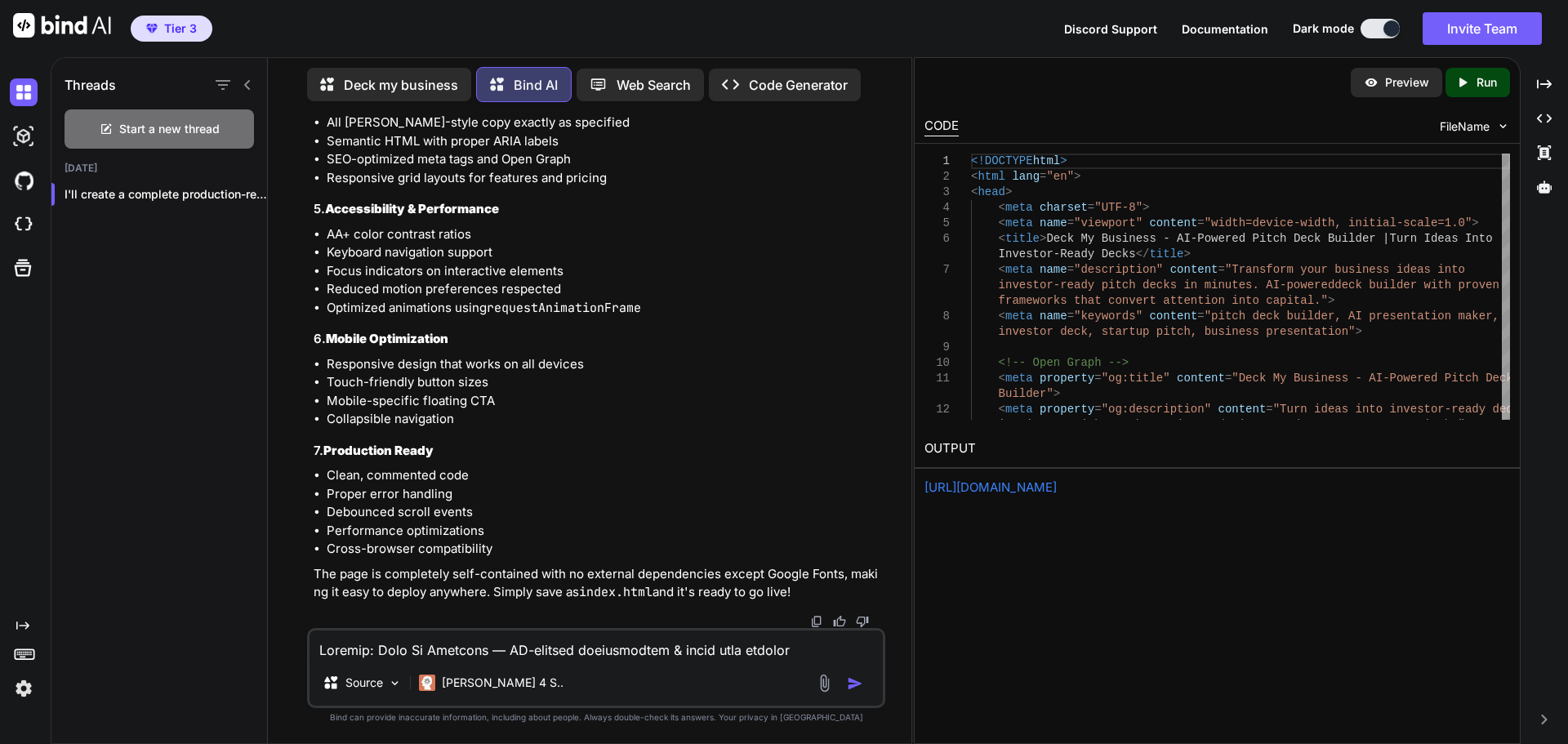
click at [1013, 488] on link "[URL][DOMAIN_NAME]" at bounding box center [991, 487] width 132 height 15
click at [1466, 91] on div "Created with Pixso. Run" at bounding box center [1477, 82] width 64 height 29
click at [985, 490] on link "[URL][DOMAIN_NAME]" at bounding box center [991, 487] width 132 height 15
click at [374, 80] on p "Deck my business" at bounding box center [400, 84] width 115 height 20
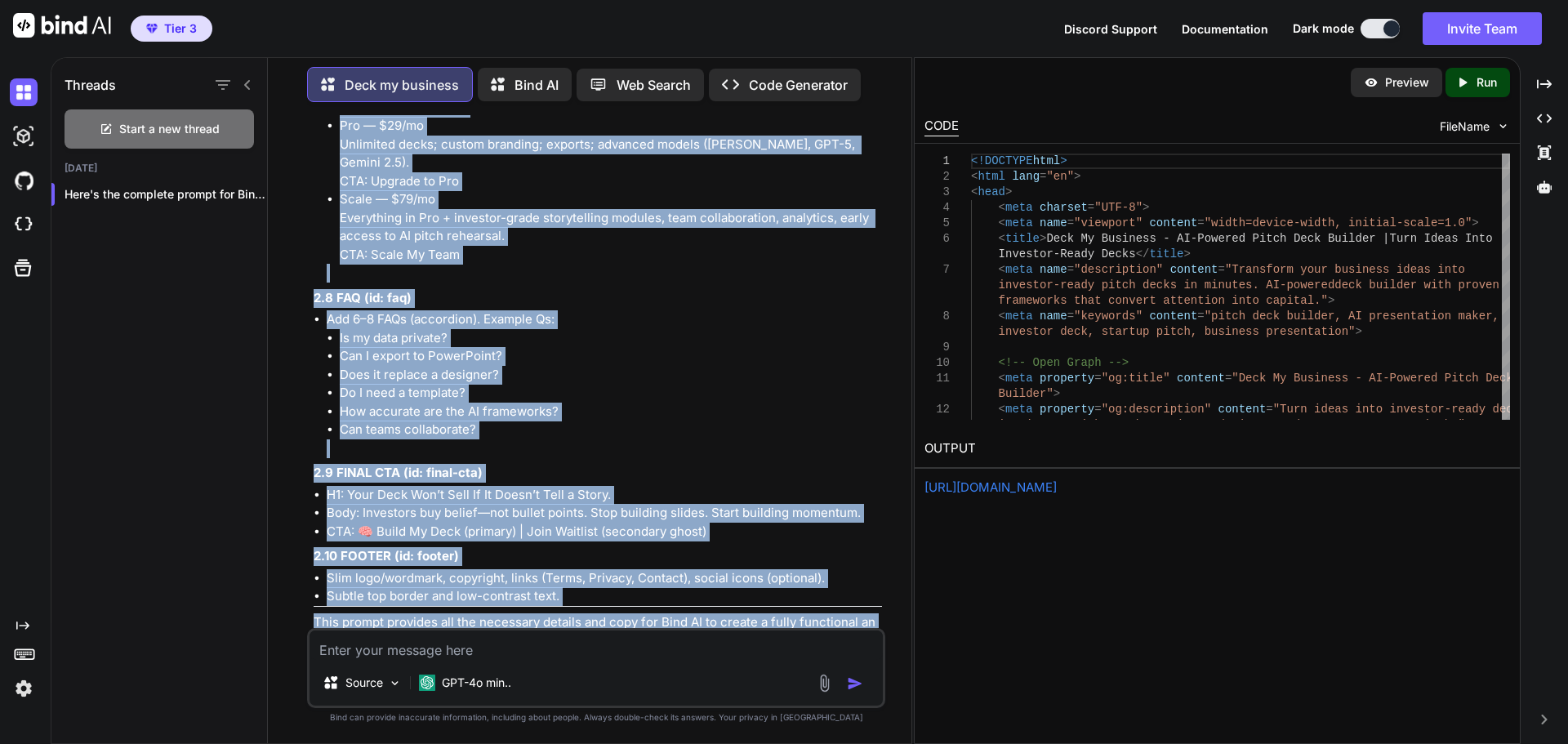
scroll to position [5683, 0]
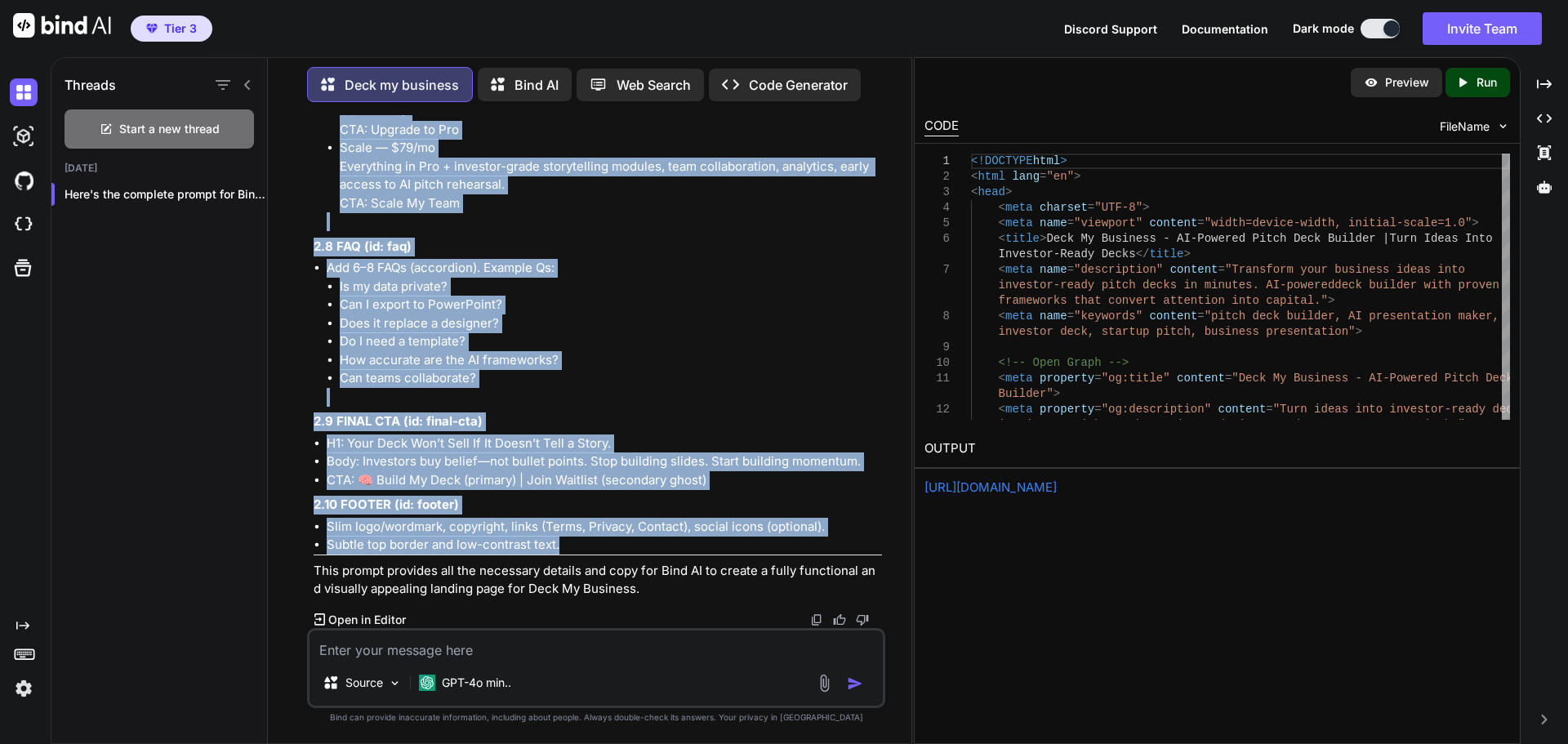
drag, startPoint x: 312, startPoint y: 191, endPoint x: 608, endPoint y: 534, distance: 453.1
click at [638, 546] on div "You Create the full prompt for [URL] to build out deck my business landing page…" at bounding box center [597, 372] width 574 height 513
copy div "Loremip: Dolo Si Ametcons — AD-elitsed doeiusmodtem & incid utla etdolor Magn: …"
click at [447, 650] on textarea at bounding box center [596, 645] width 573 height 29
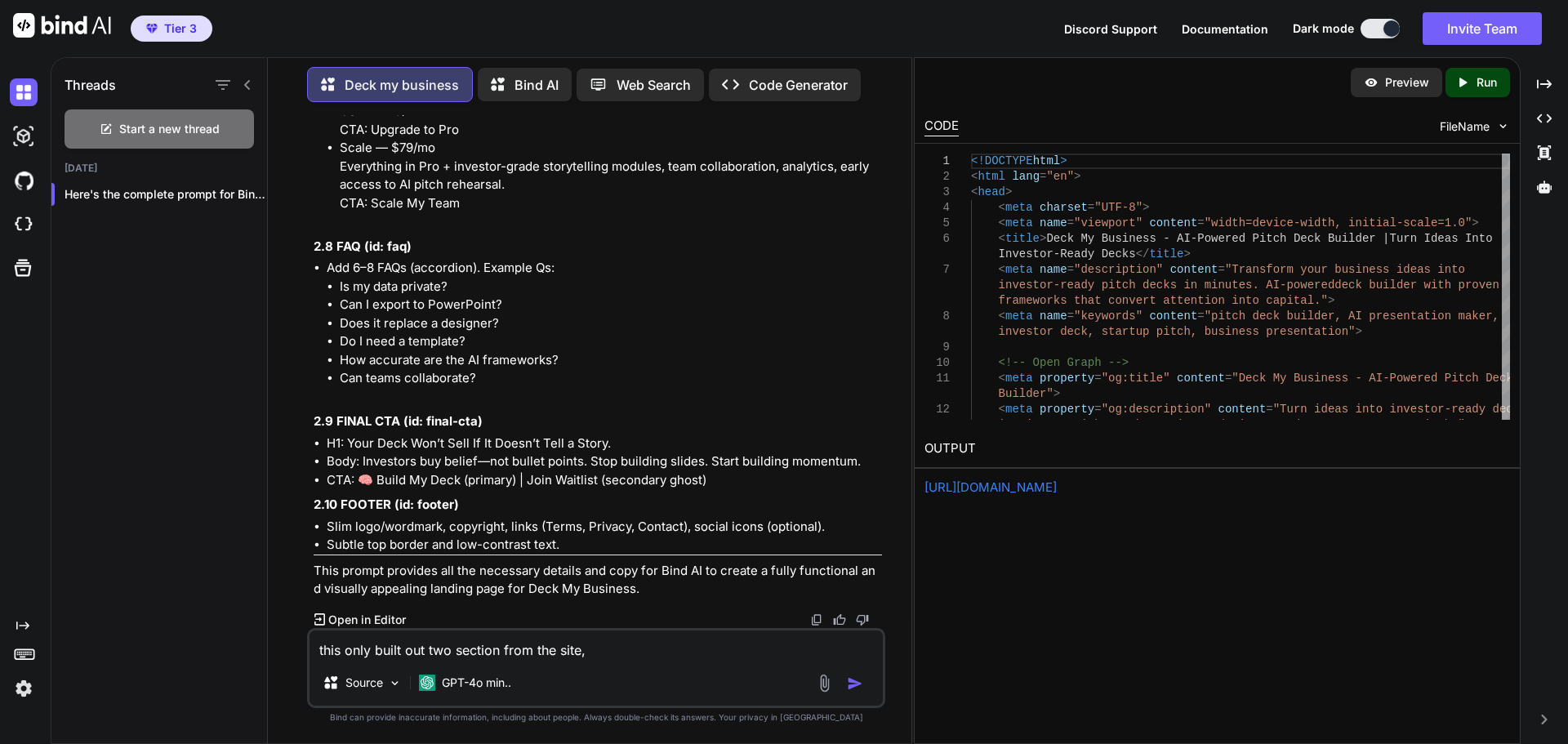
type textarea "this only built out two section from the site,"
click at [533, 75] on p "Bind AI" at bounding box center [537, 84] width 44 height 20
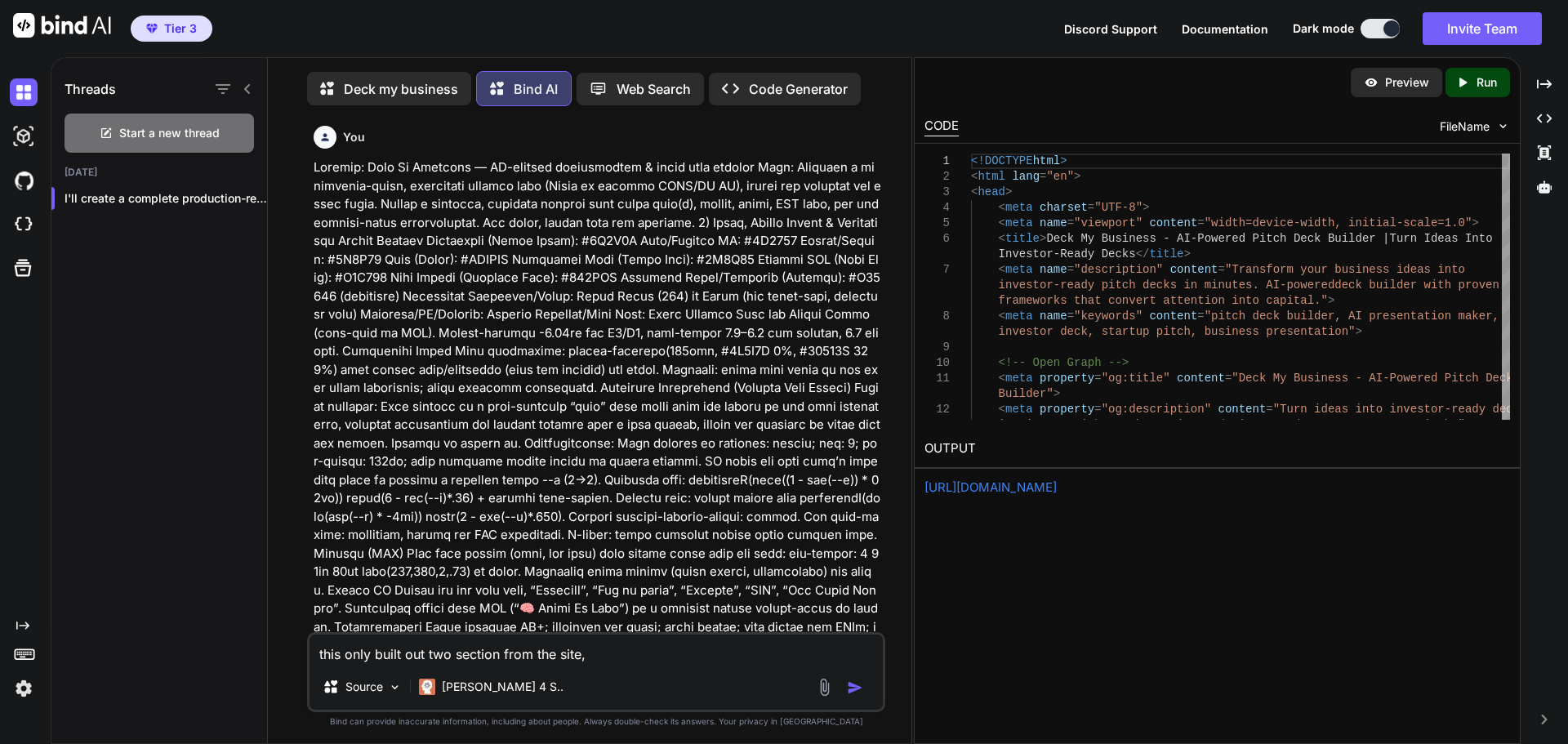
scroll to position [9, 0]
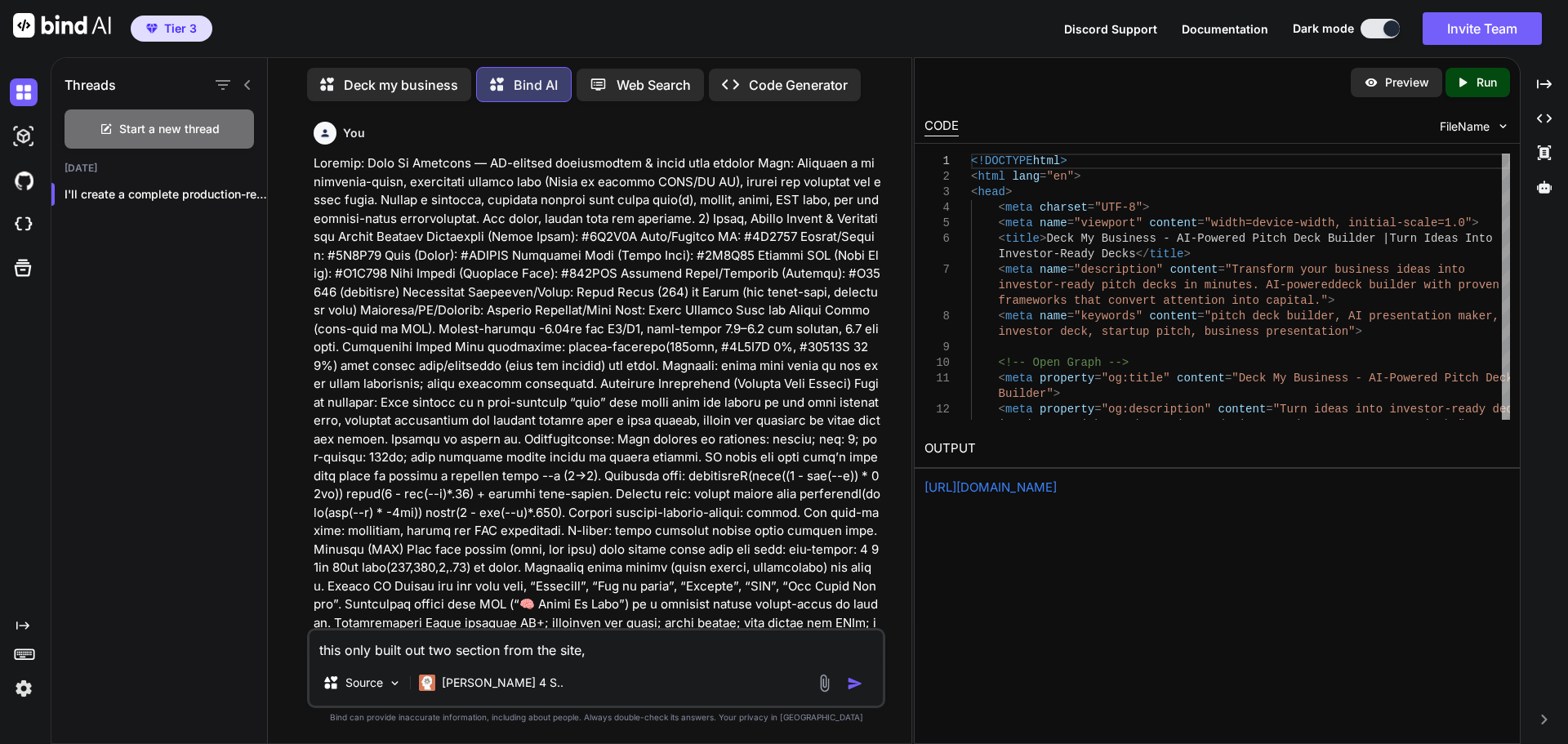
drag, startPoint x: 591, startPoint y: 650, endPoint x: 702, endPoint y: 674, distance: 113.6
click at [702, 674] on div "this only built out two section from the site, Source [PERSON_NAME] 4 S.." at bounding box center [595, 667] width 578 height 80
type textarea "this only built out two section from the site, can you complete the rest of the…"
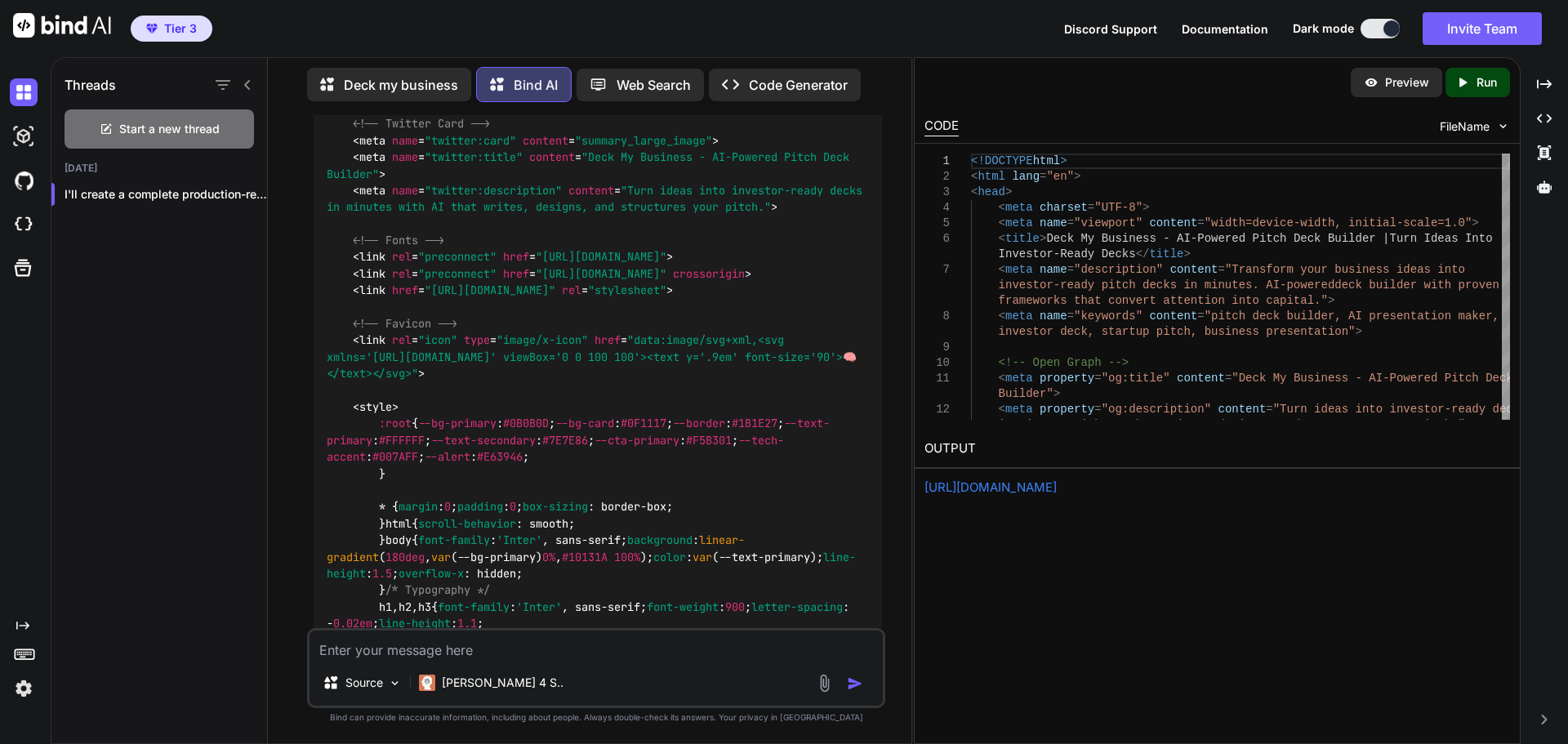
click at [860, 682] on img "button" at bounding box center [854, 683] width 16 height 16
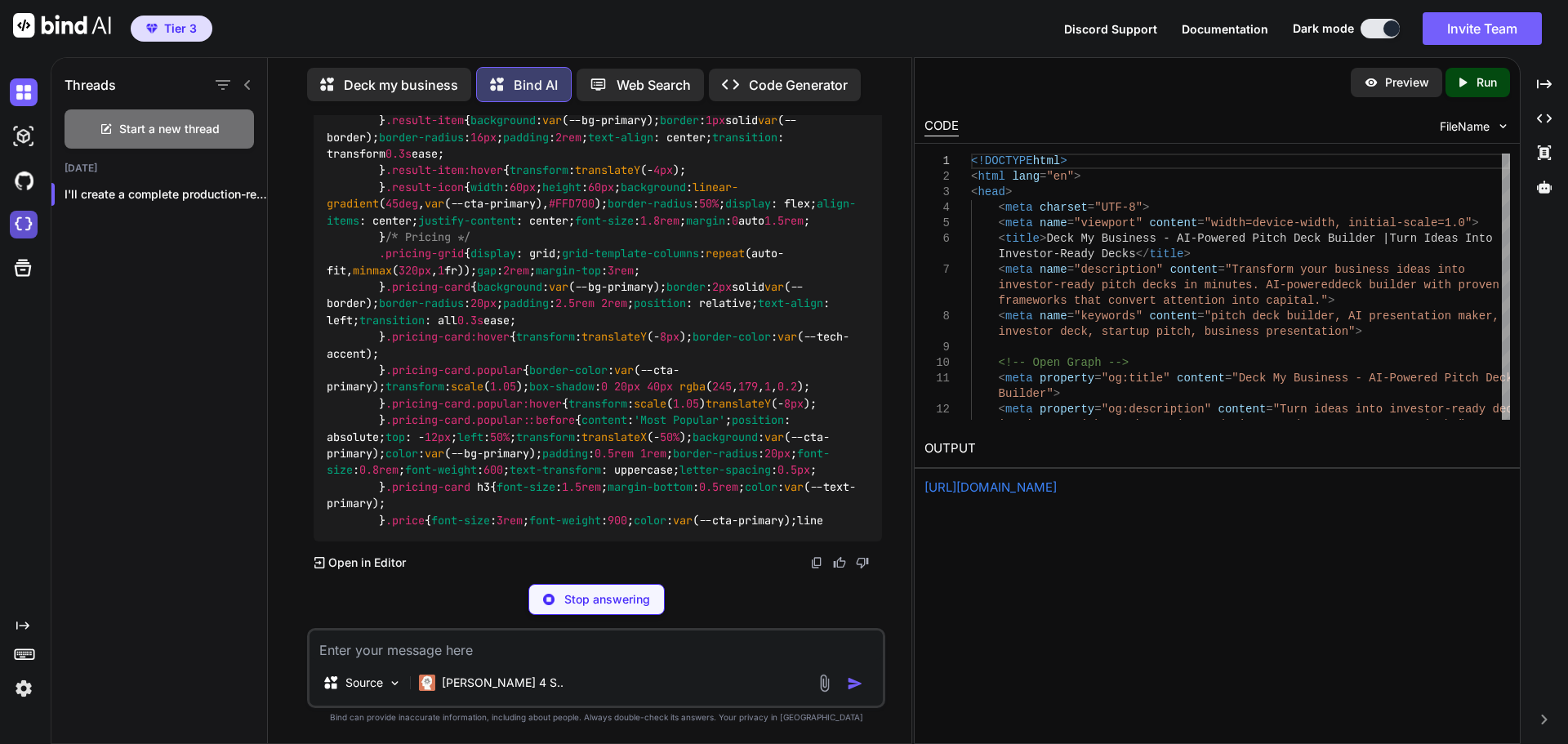
scroll to position [28079, 0]
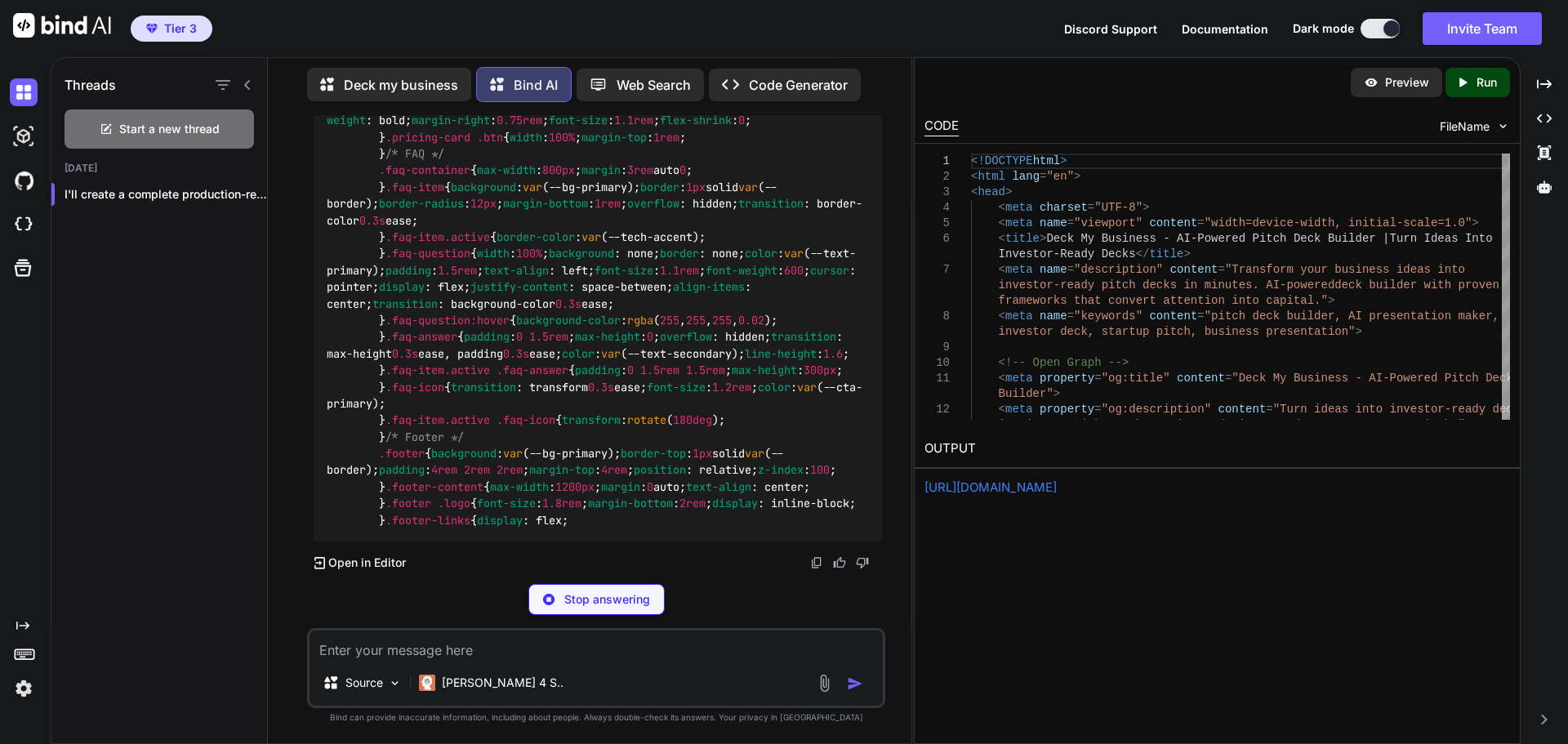
click at [1204, 647] on div "Preview Created with Pixso. Run CODE FileName 1 2 3 4 5 6 7 8 9 10 11 12 <!DOCT…" at bounding box center [1216, 400] width 607 height 687
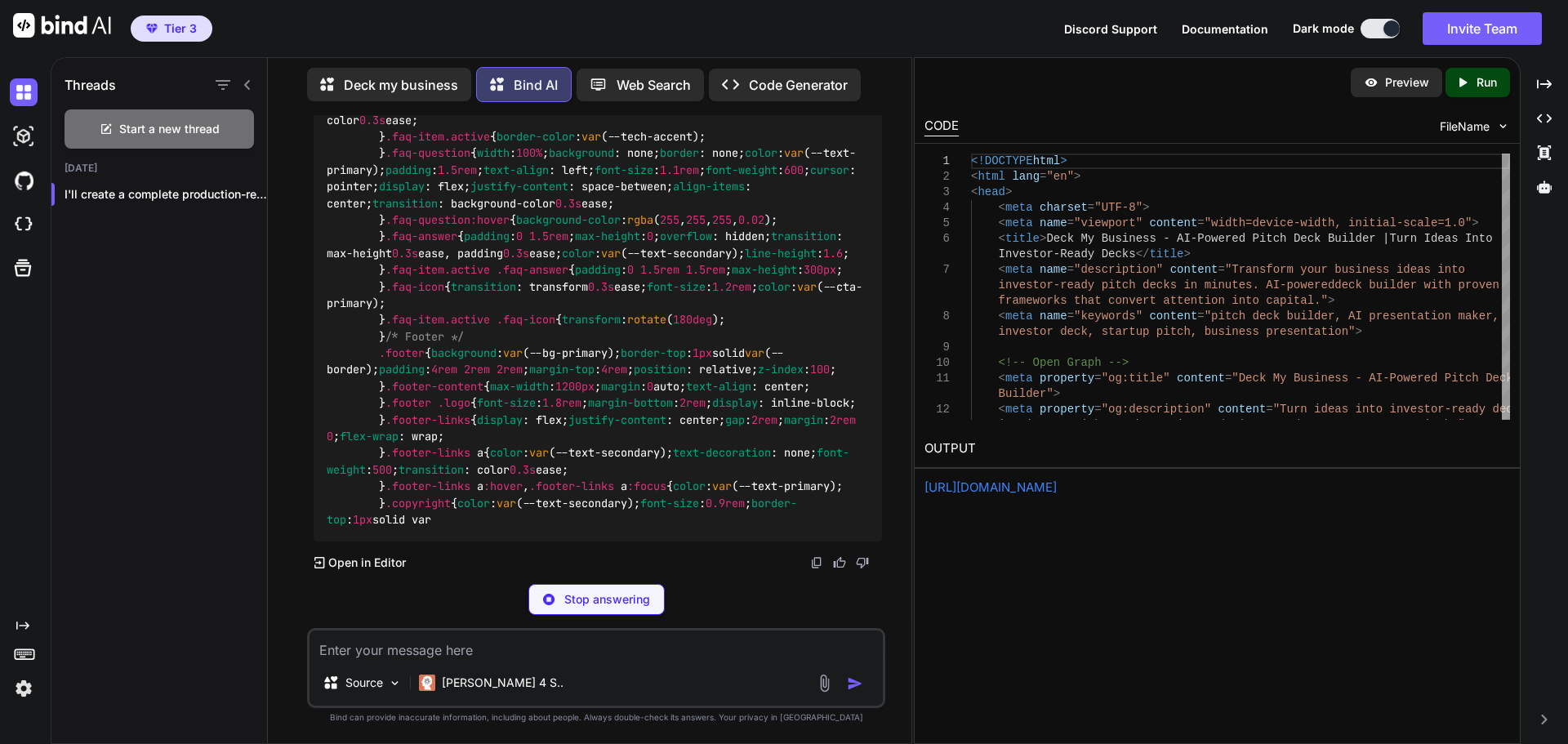
scroll to position [28861, 0]
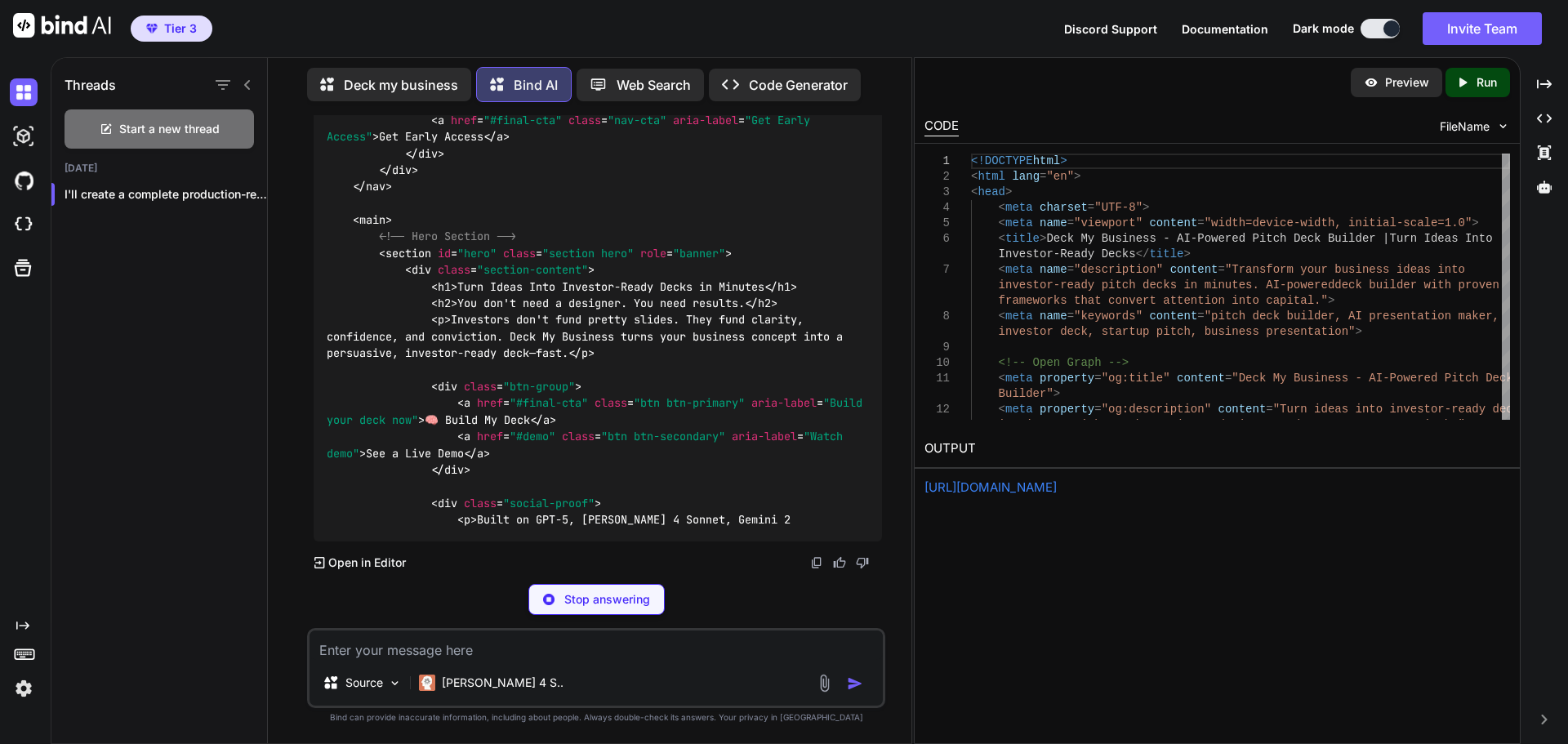
click at [1098, 623] on div "Preview Created with Pixso. Run CODE FileName 1 2 3 4 5 6 7 8 9 10 11 12 <!DOCT…" at bounding box center [1216, 400] width 607 height 687
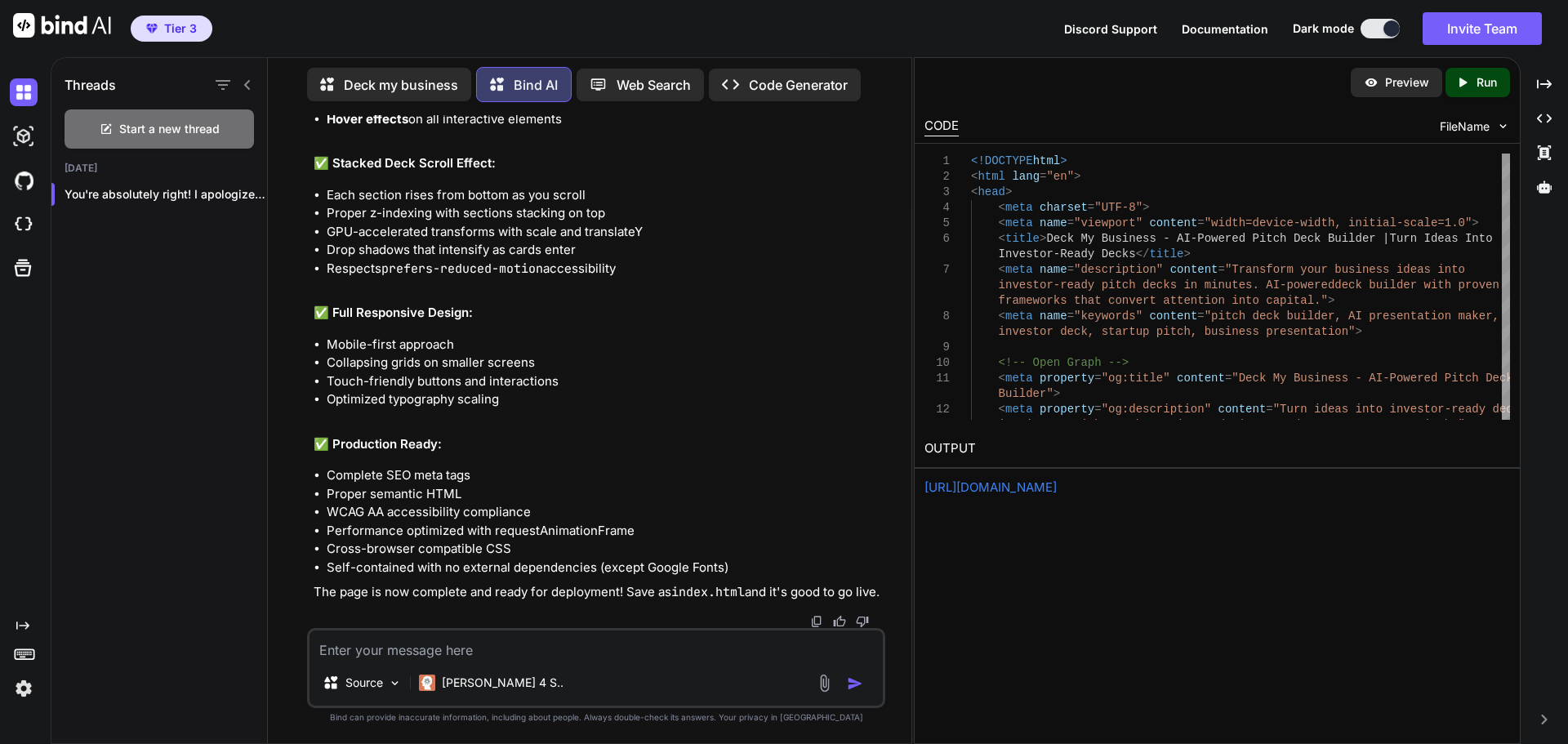
scroll to position [30133, 0]
click at [1490, 79] on p "Run" at bounding box center [1487, 82] width 21 height 16
click at [1056, 484] on link "[URL][DOMAIN_NAME]" at bounding box center [991, 487] width 132 height 15
click at [502, 655] on textarea at bounding box center [596, 645] width 573 height 29
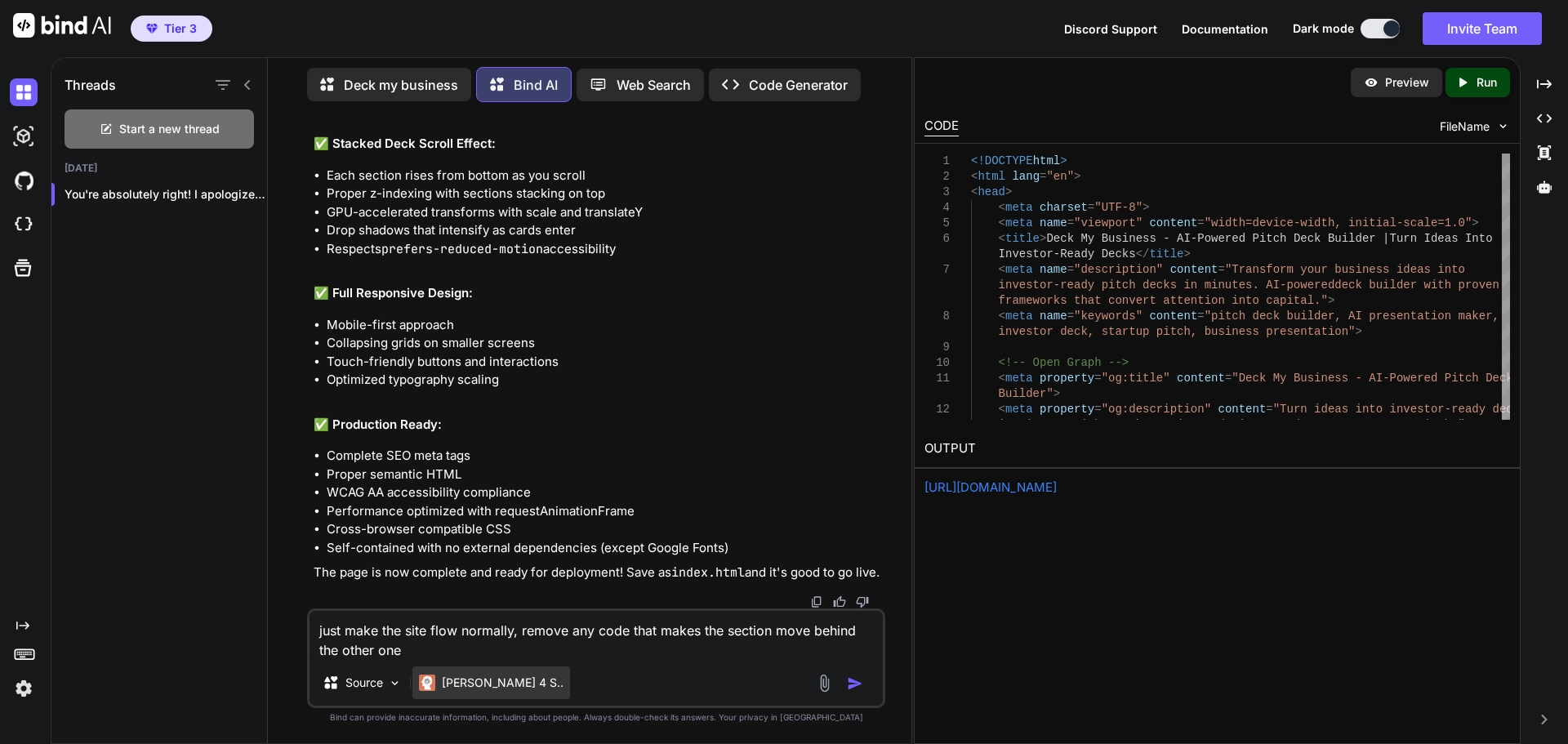
type textarea "just make the site flow normally, remove any code that makes the section move b…"
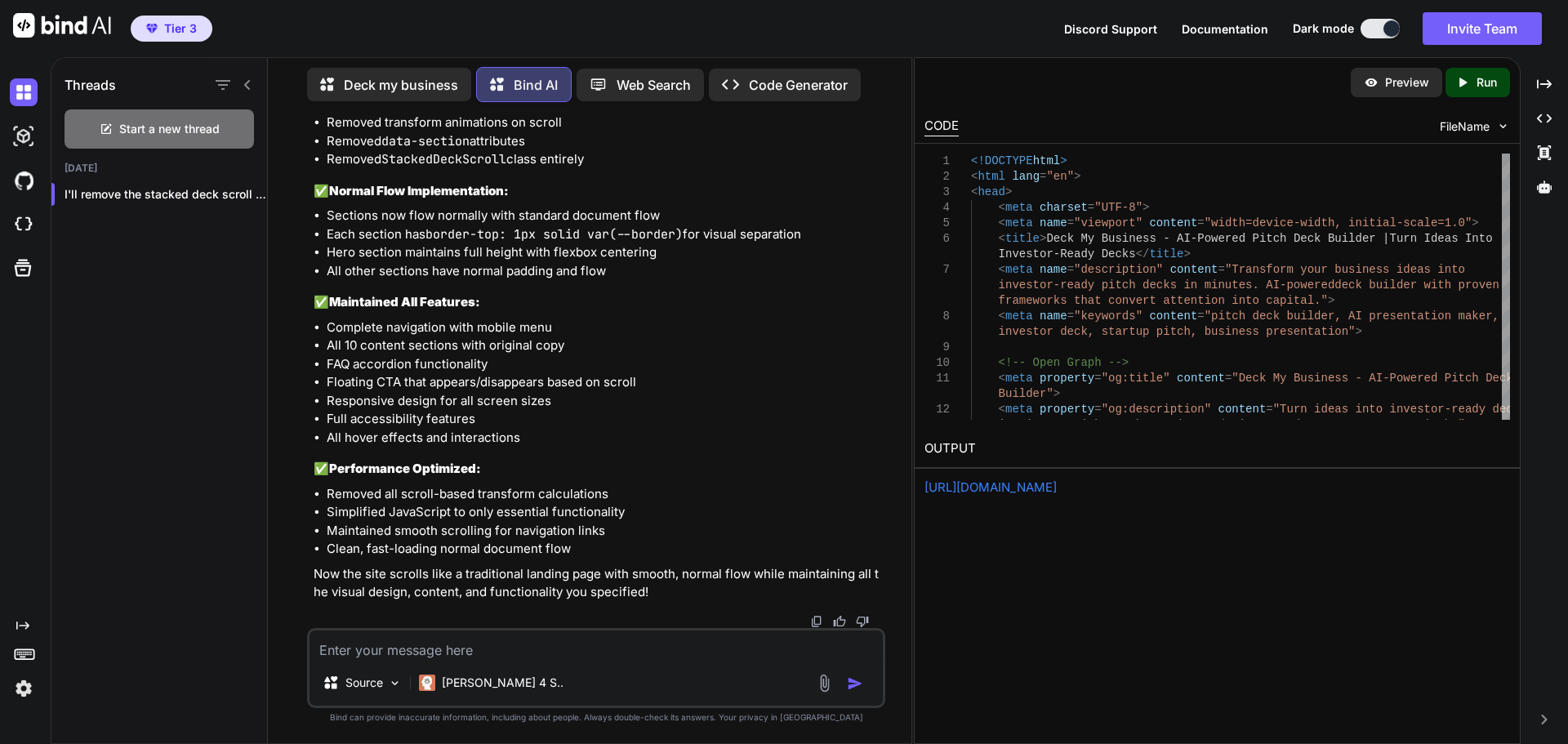
scroll to position [70246, 0]
click at [1480, 79] on p "Run" at bounding box center [1487, 82] width 21 height 16
click at [1056, 485] on link "[URL][DOMAIN_NAME]" at bounding box center [991, 487] width 132 height 15
click at [471, 652] on textarea at bounding box center [596, 645] width 573 height 29
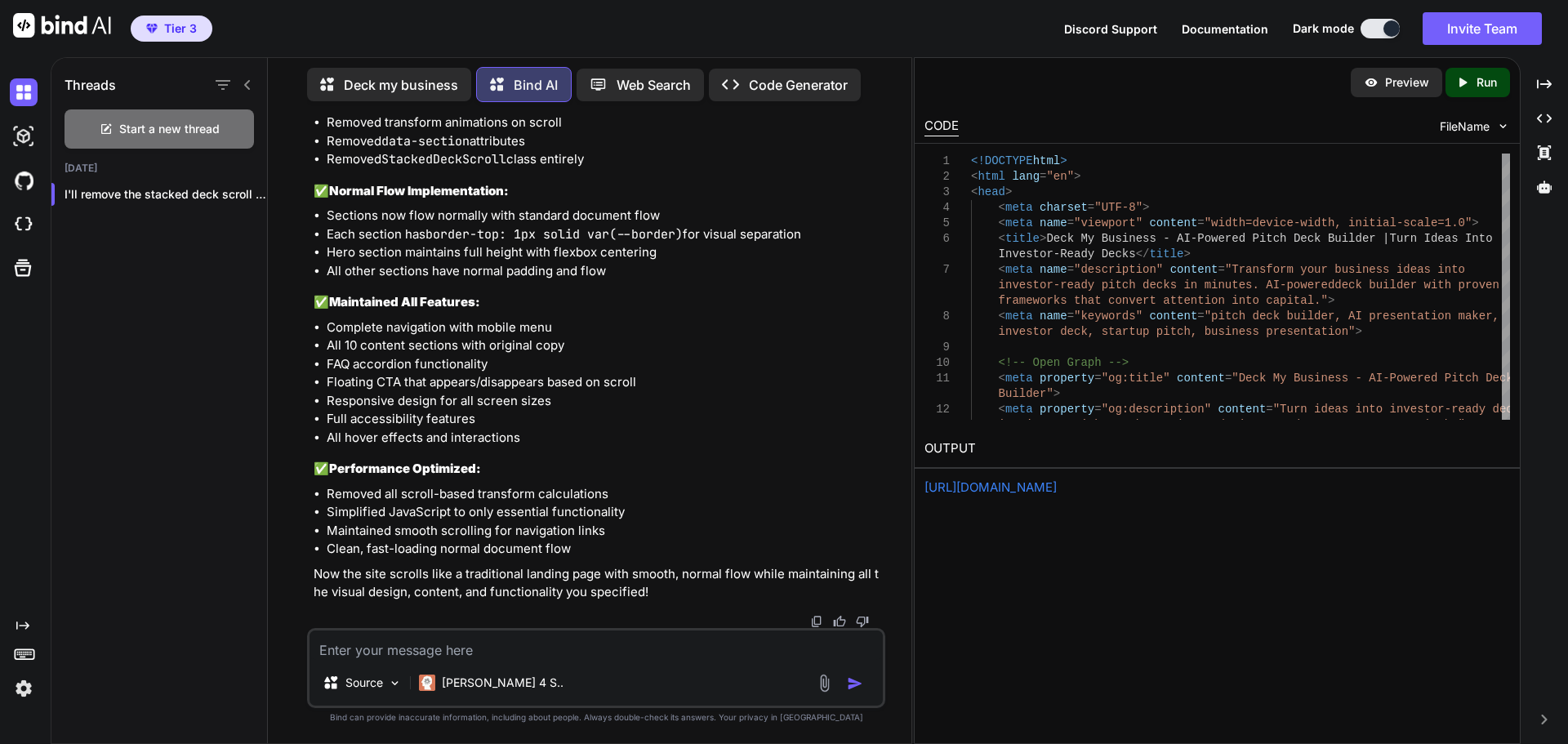
type textarea "o"
paste textarea "investor-ready deck—fast."
type textarea "for this: investor-ready deck—fast. remove the lines, and remove lines from all…"
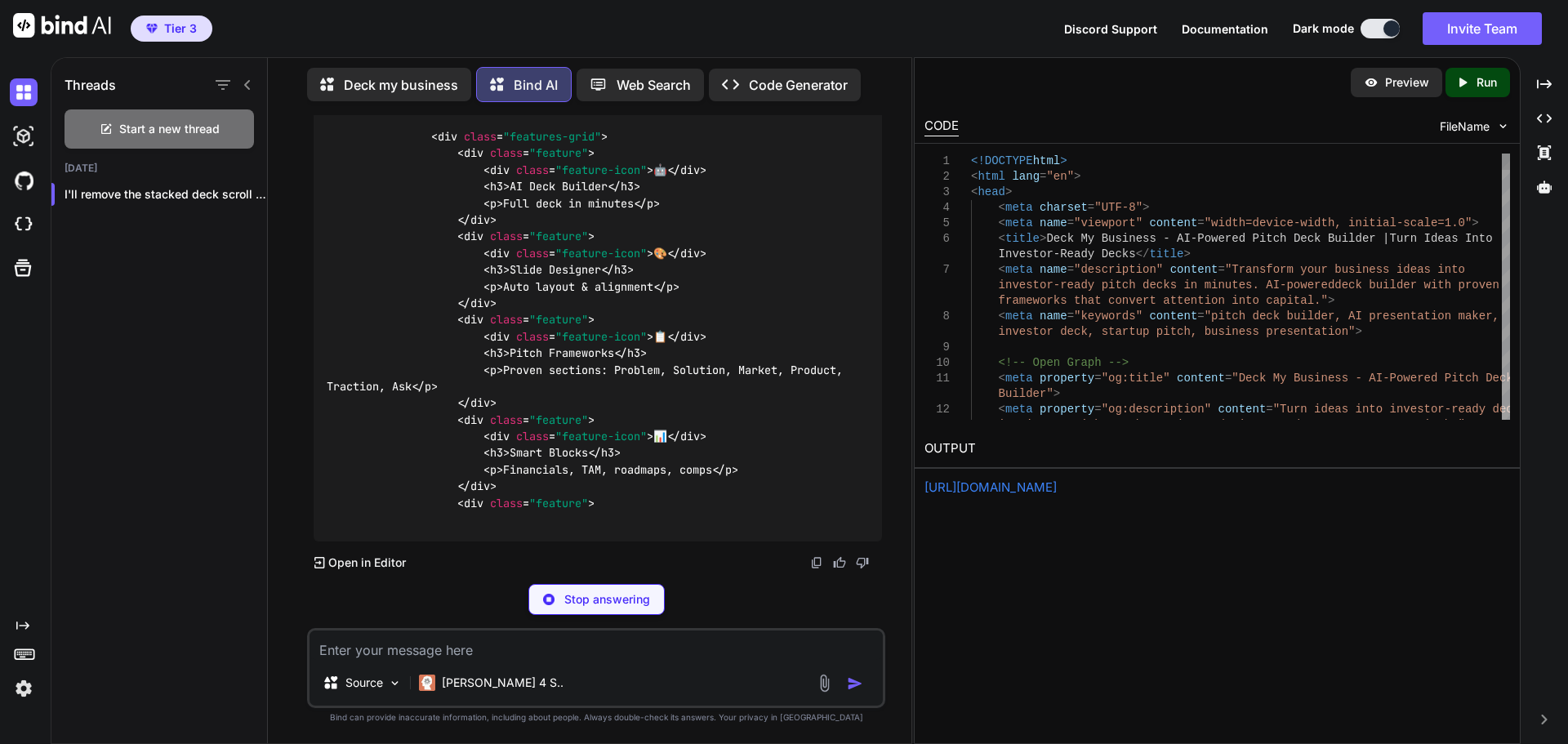
scroll to position [77291, 0]
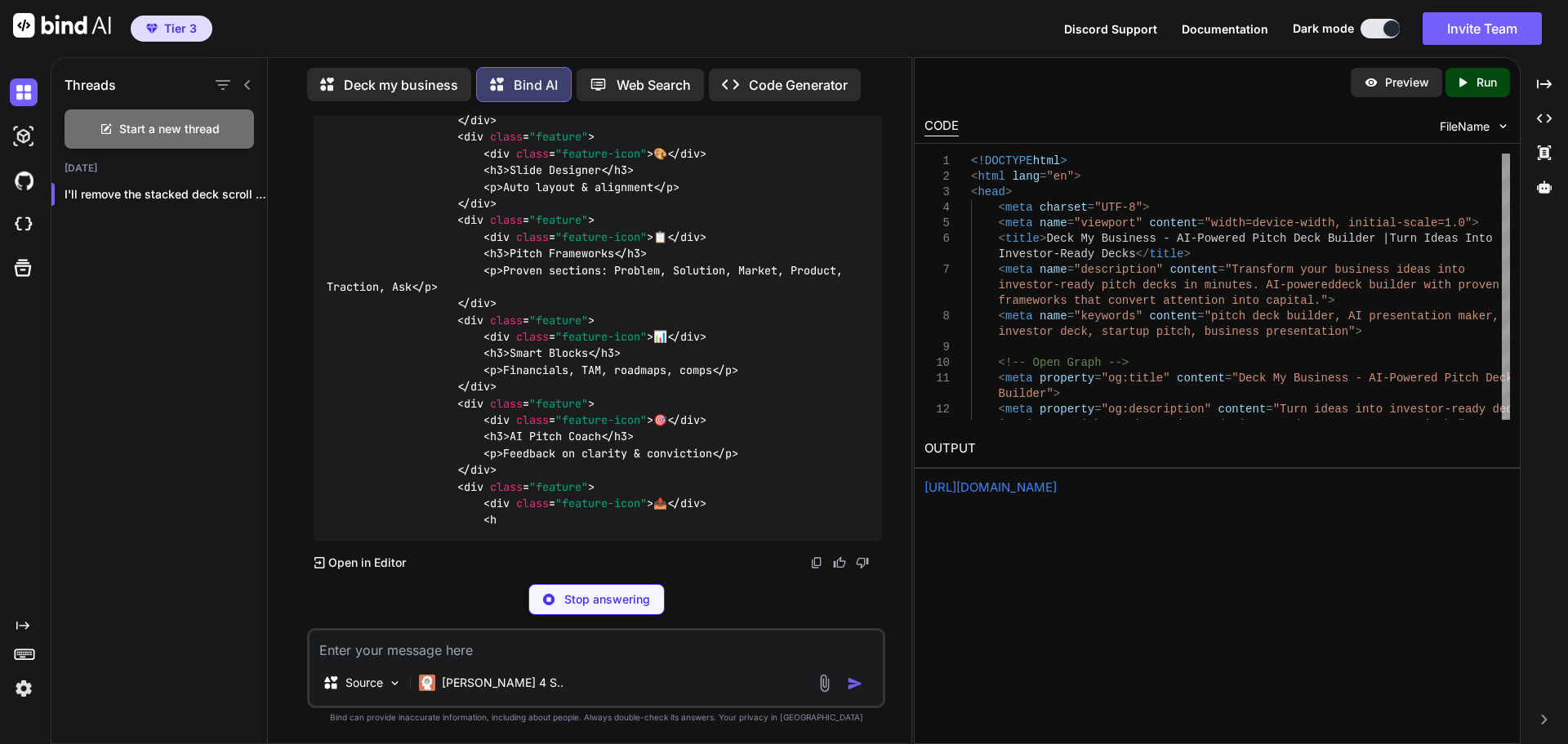
click at [1467, 80] on icon "Created with Pixso." at bounding box center [1462, 82] width 15 height 15
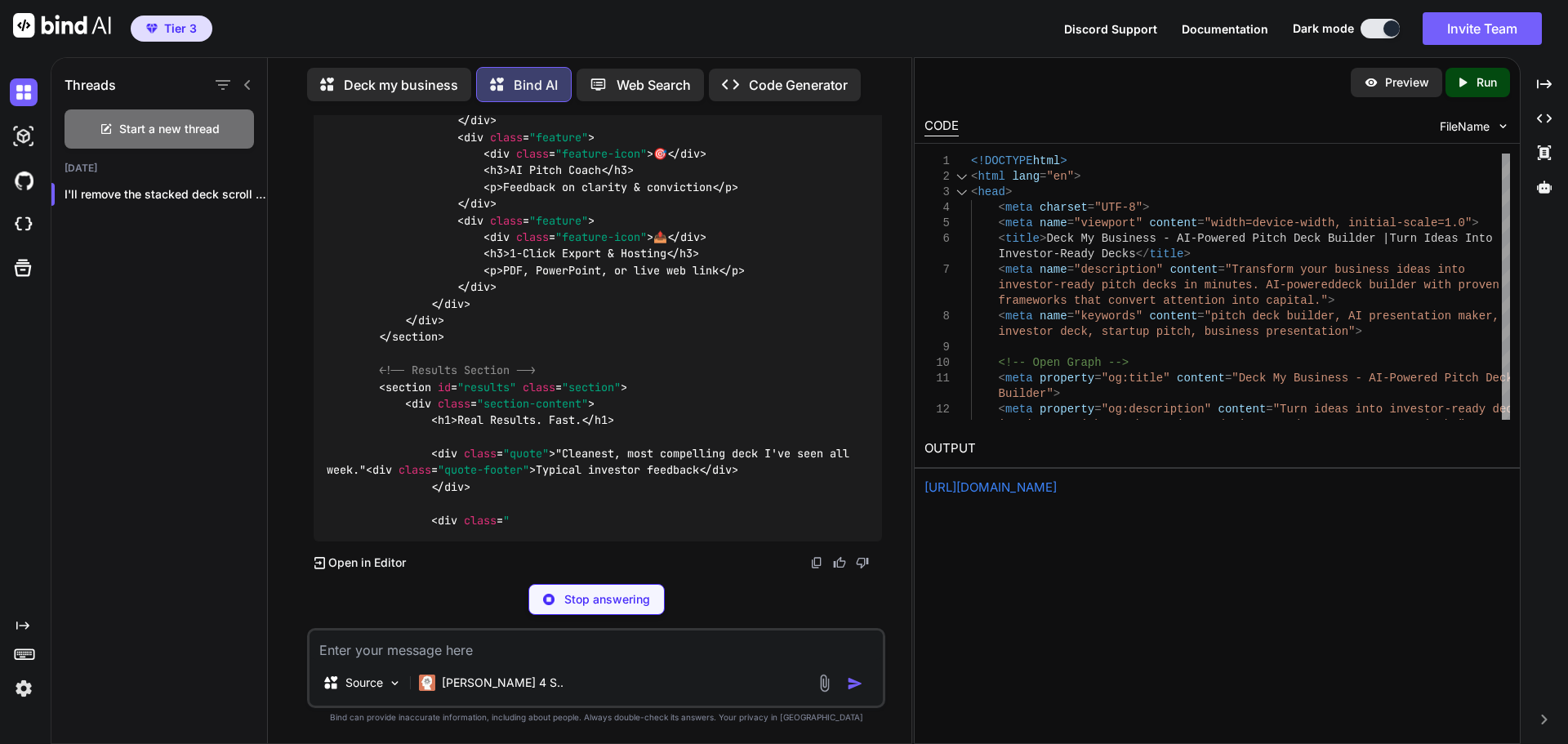
drag, startPoint x: 1019, startPoint y: 484, endPoint x: 935, endPoint y: 418, distance: 106.8
click at [1019, 484] on link "[URL][DOMAIN_NAME]" at bounding box center [991, 487] width 132 height 15
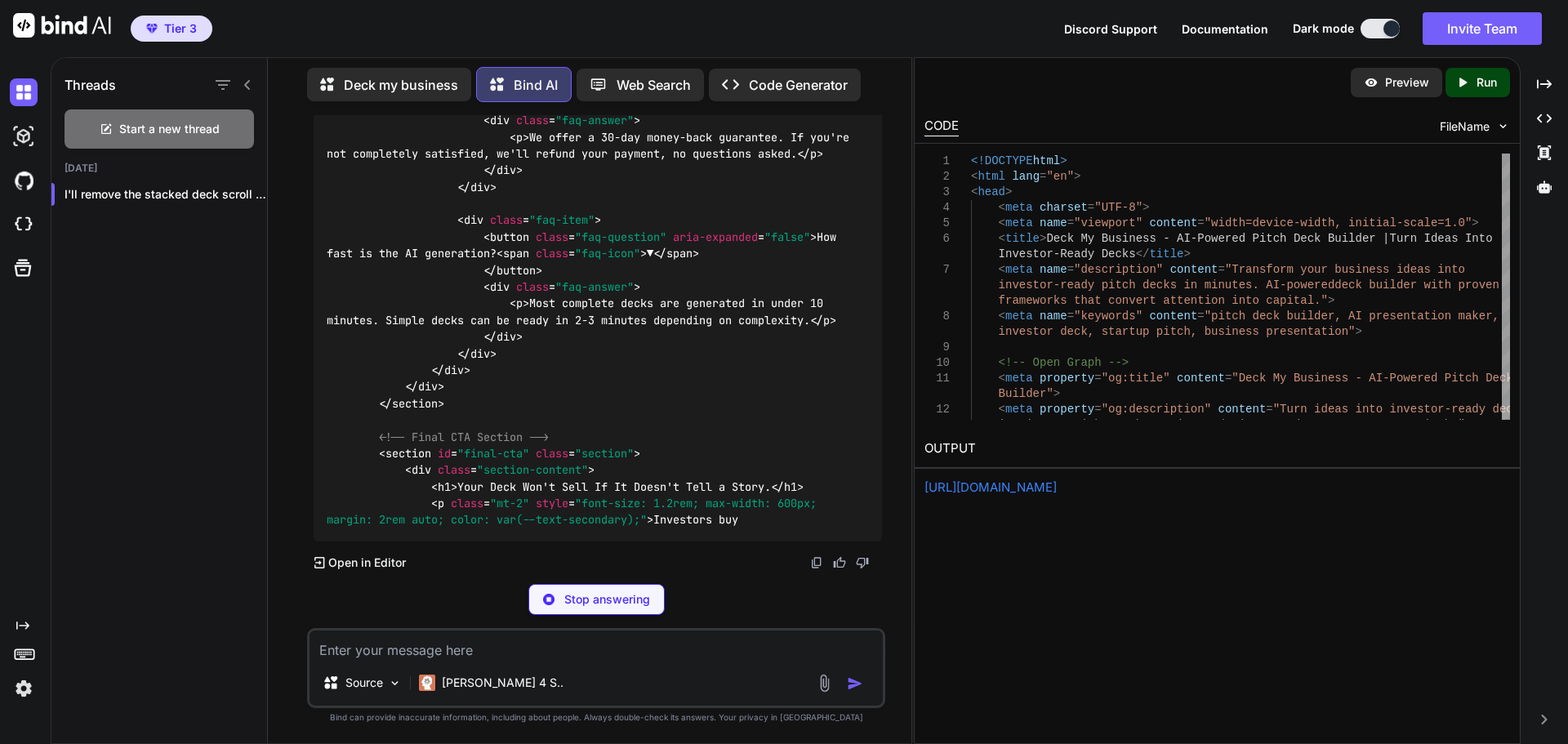
click at [465, 646] on textarea at bounding box center [596, 645] width 573 height 29
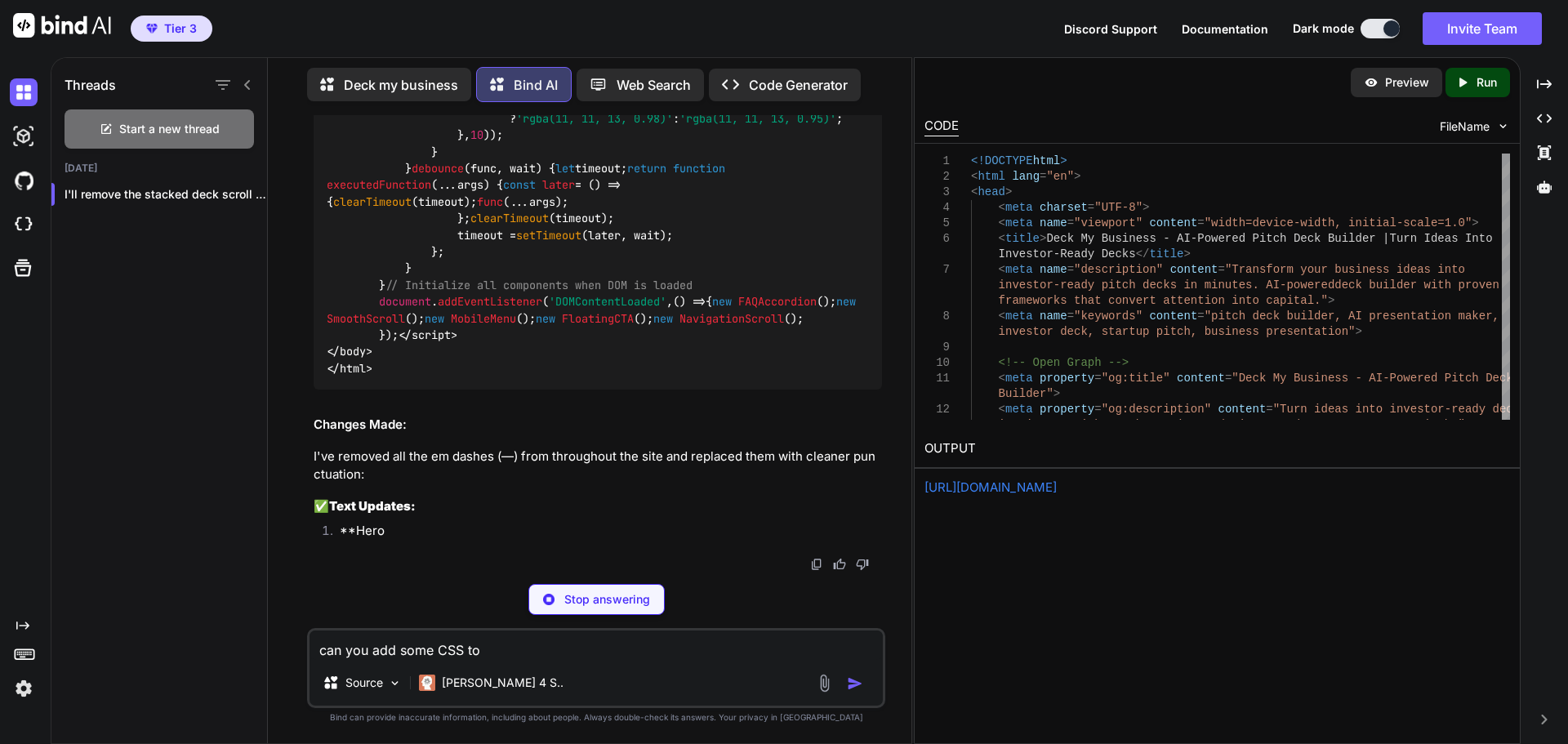
drag, startPoint x: 401, startPoint y: 650, endPoint x: 430, endPoint y: 649, distance: 29.0
click at [430, 649] on textarea "can you add some CSS to" at bounding box center [596, 645] width 573 height 29
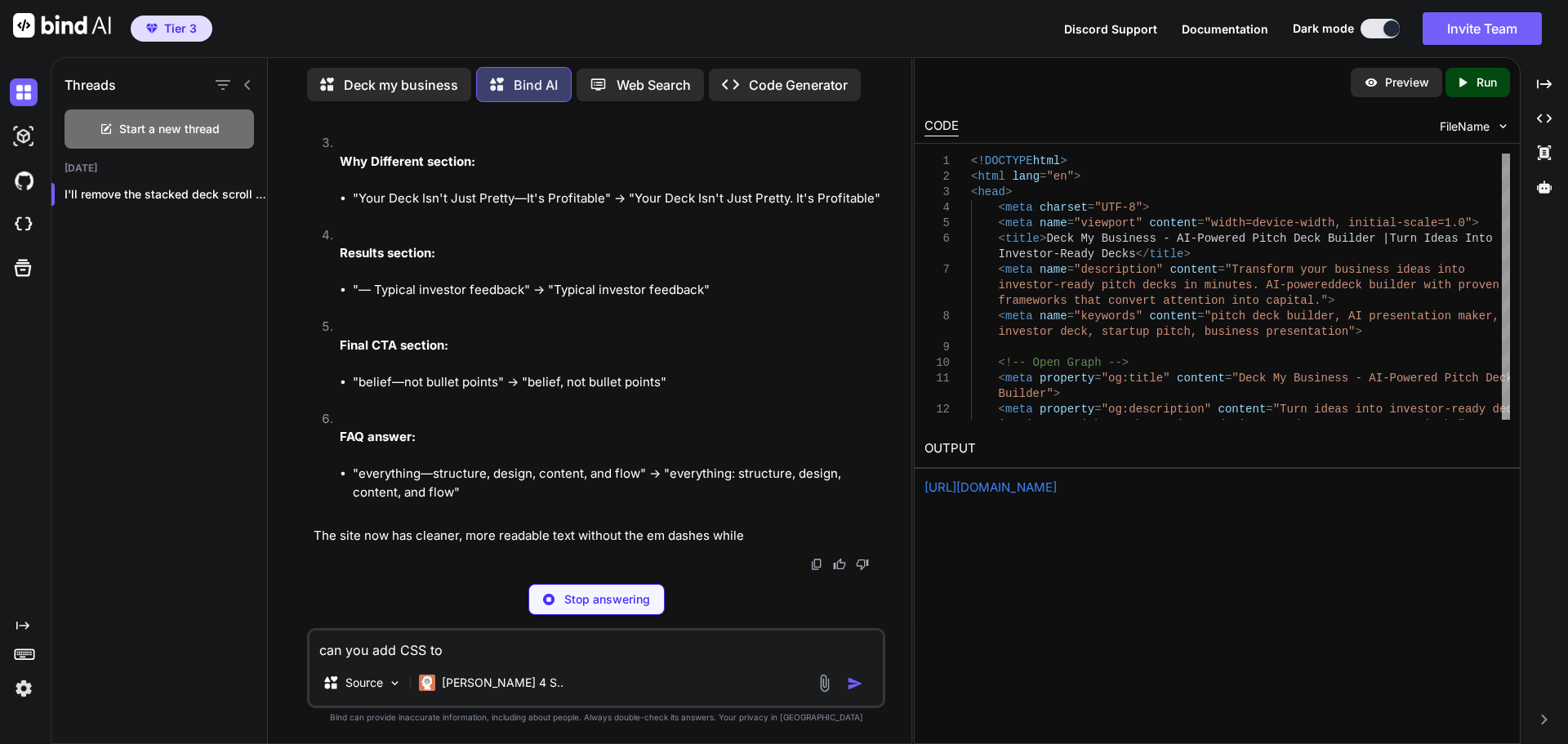
drag, startPoint x: 458, startPoint y: 651, endPoint x: 430, endPoint y: 660, distance: 29.4
click at [430, 660] on div "can you add CSS to Source [PERSON_NAME] 4 S.." at bounding box center [595, 667] width 578 height 80
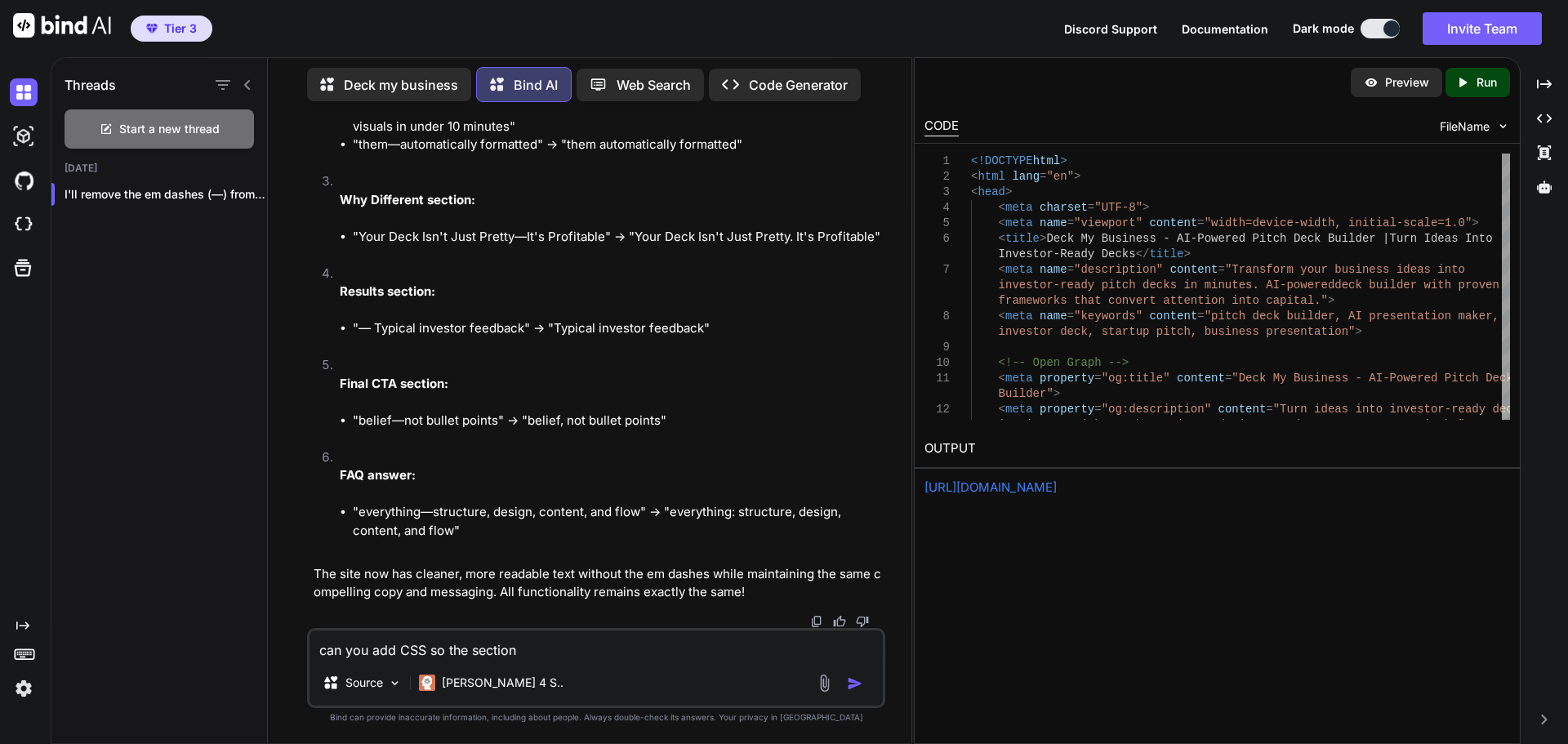
click at [468, 649] on textarea "can you add CSS so the section" at bounding box center [596, 645] width 573 height 29
click at [573, 652] on textarea "can you add CSS so that section" at bounding box center [596, 645] width 573 height 29
type textarea "can you add CSS so that each section has movement, as the user scroll through t…"
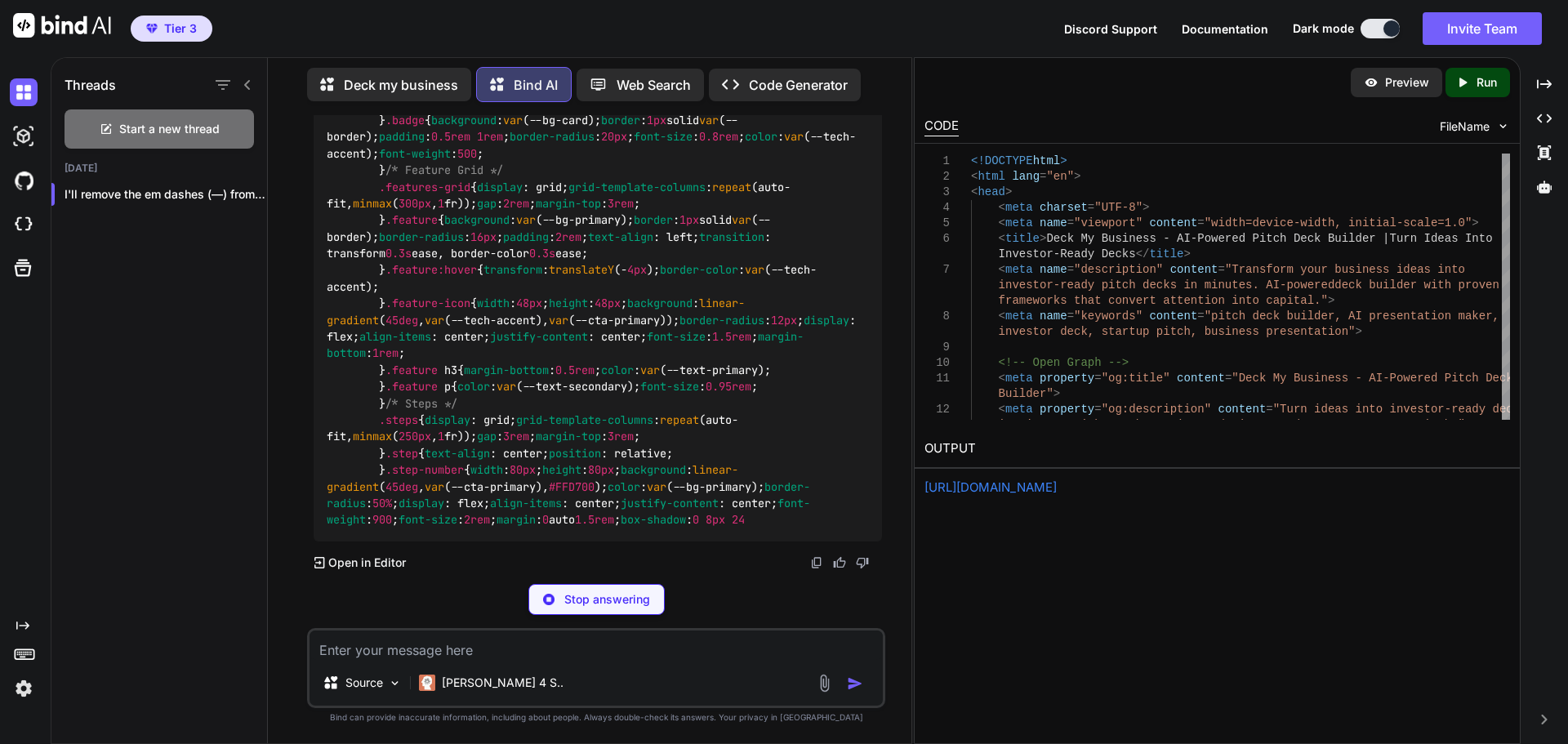
scroll to position [99648, 0]
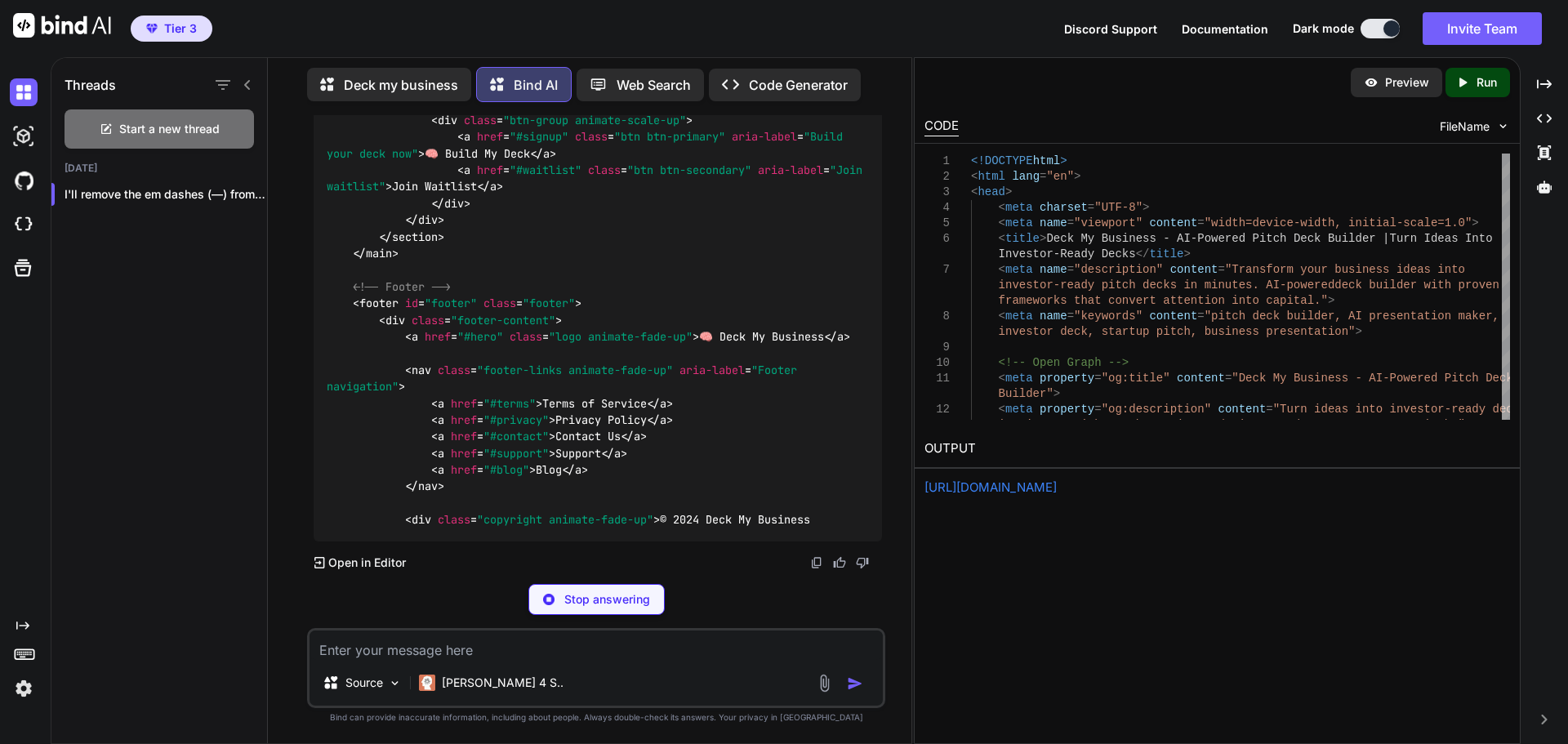
scroll to position [119197, 0]
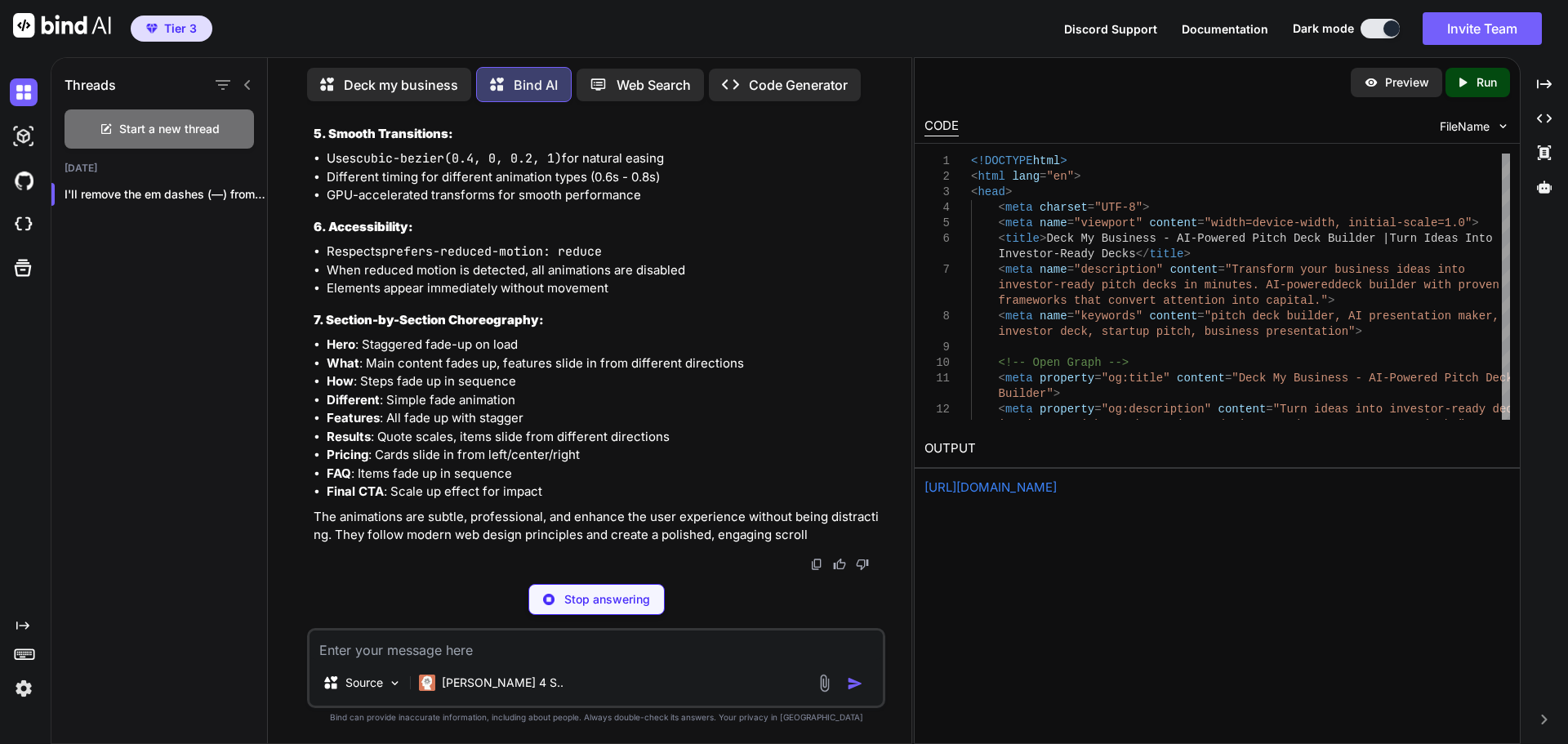
type textarea "x"
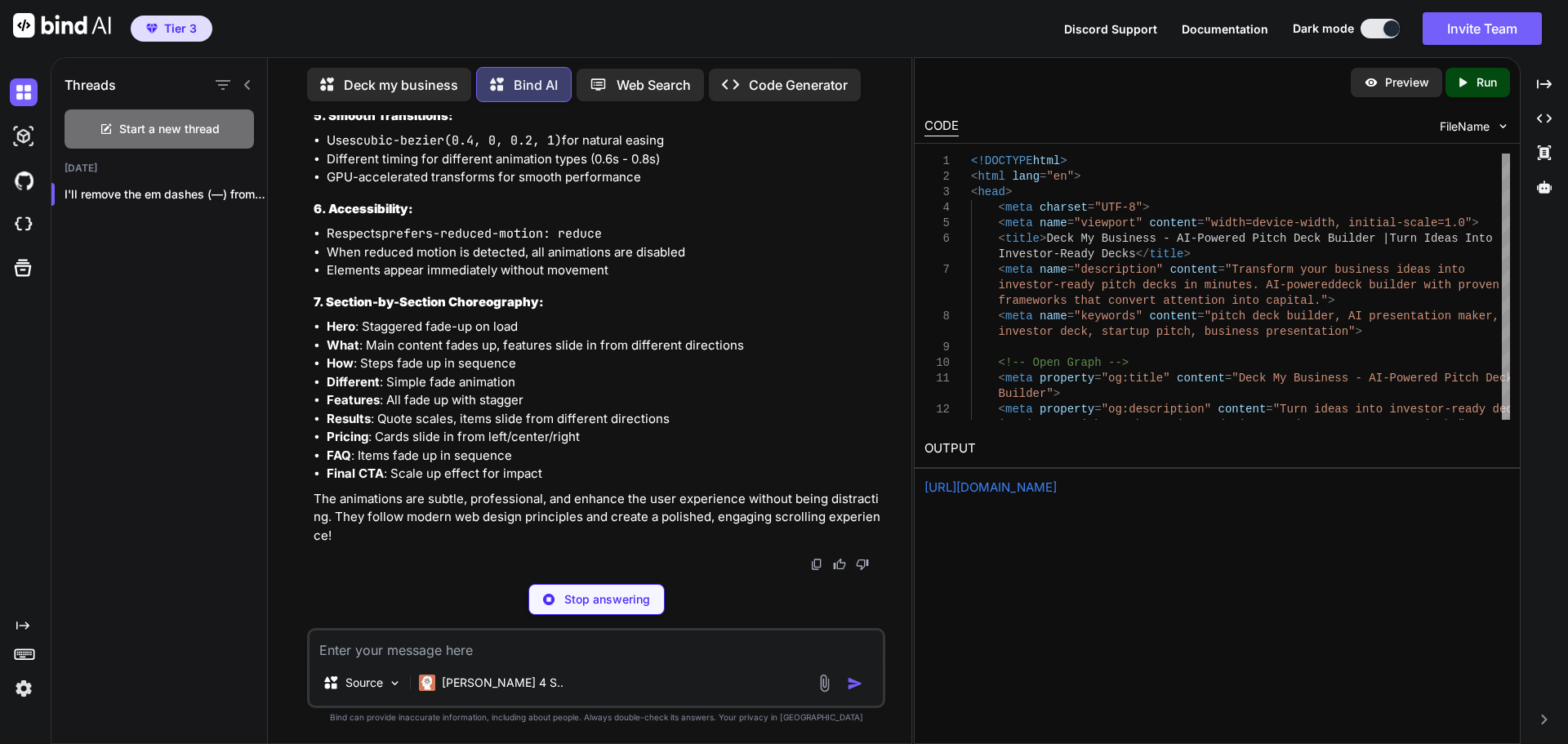
type textarea "</script> </body> </html>"
type textarea "x"
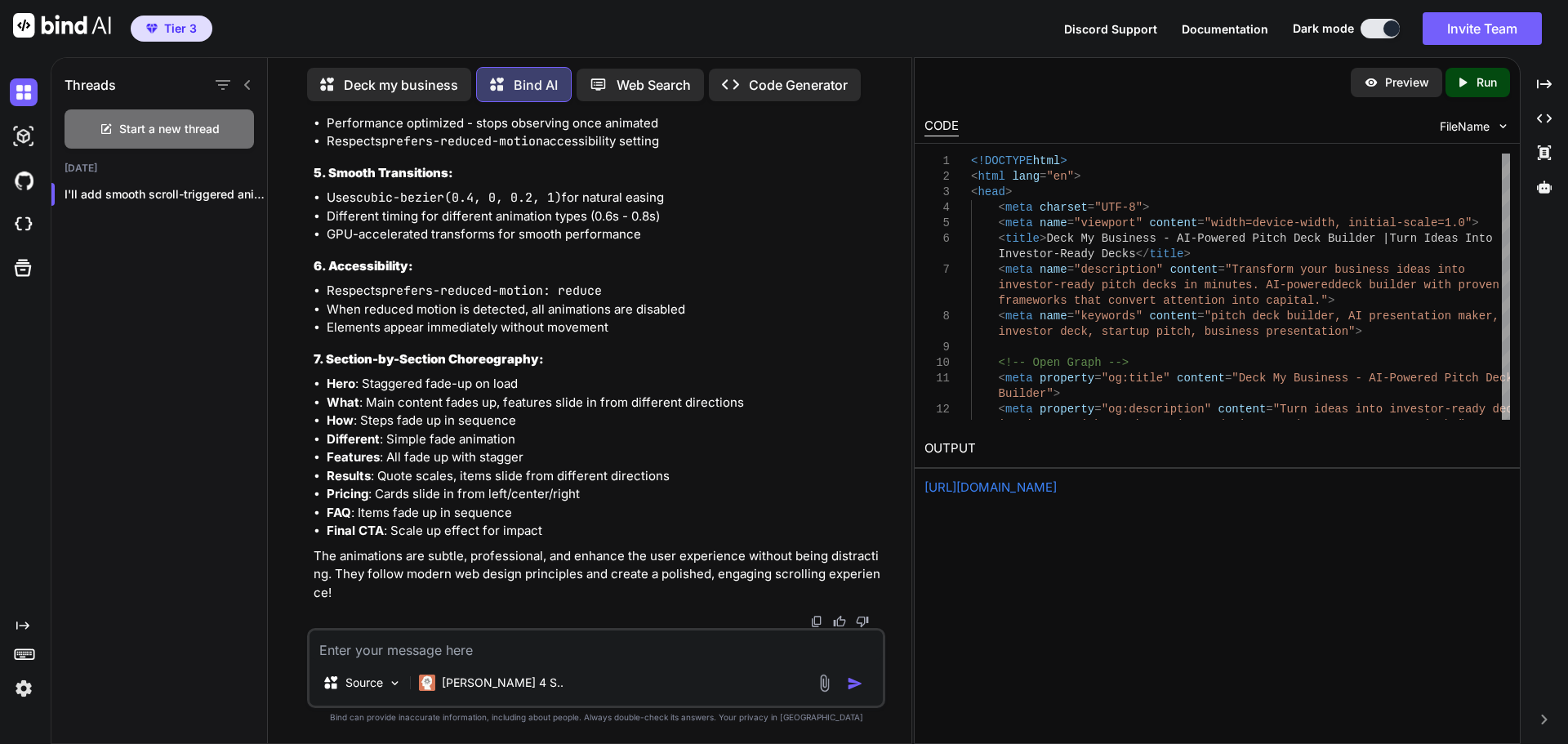
scroll to position [124423, 0]
click at [1469, 85] on icon "Created with Pixso." at bounding box center [1465, 82] width 21 height 15
click at [1056, 487] on link "https://app.onecompiler.com/43z9zwf4s_43zd3mas8" at bounding box center [991, 487] width 132 height 15
click at [461, 641] on textarea at bounding box center [596, 645] width 573 height 29
type textarea "C"
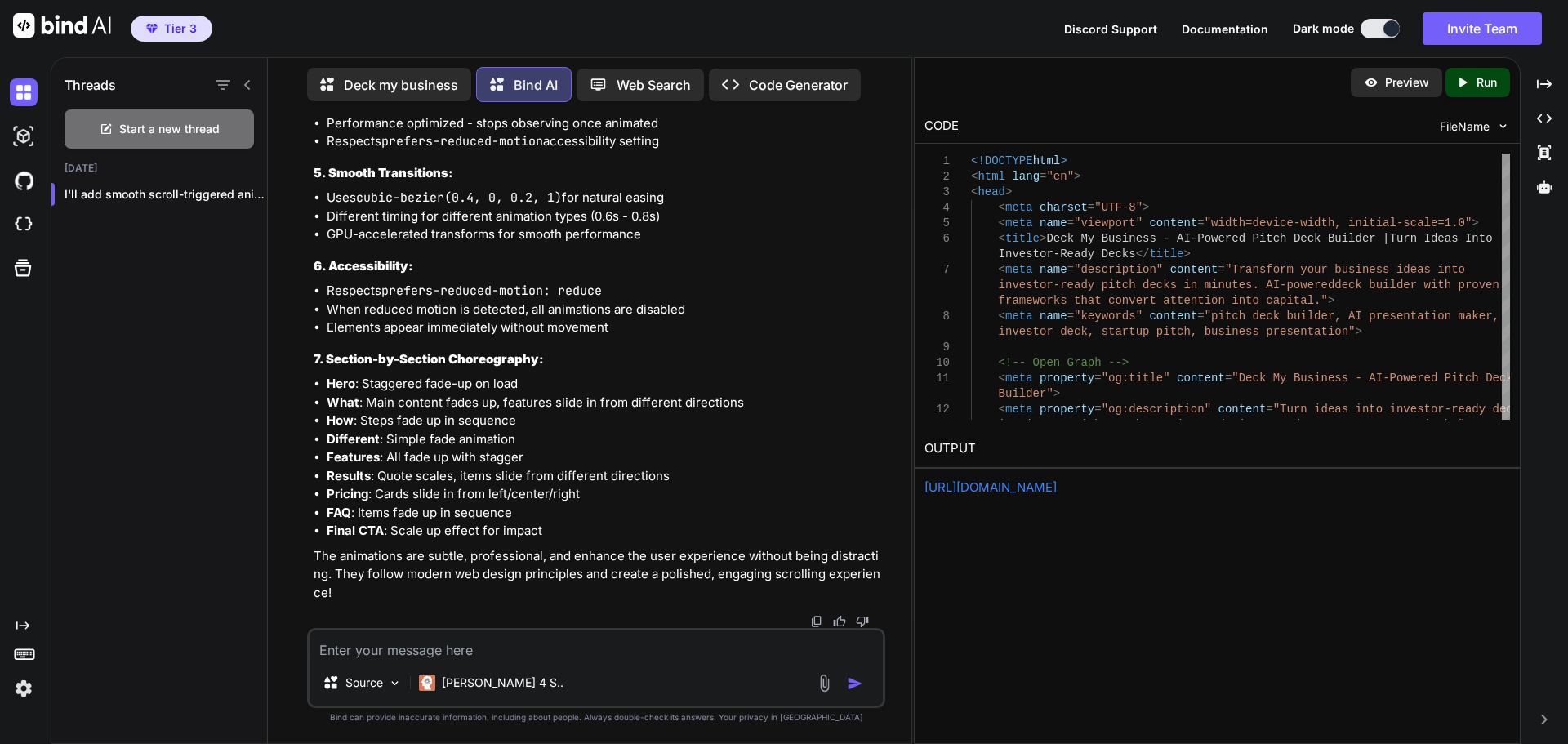
type textarea "x"
type textarea "Ca"
type textarea "x"
type textarea "Can"
type textarea "x"
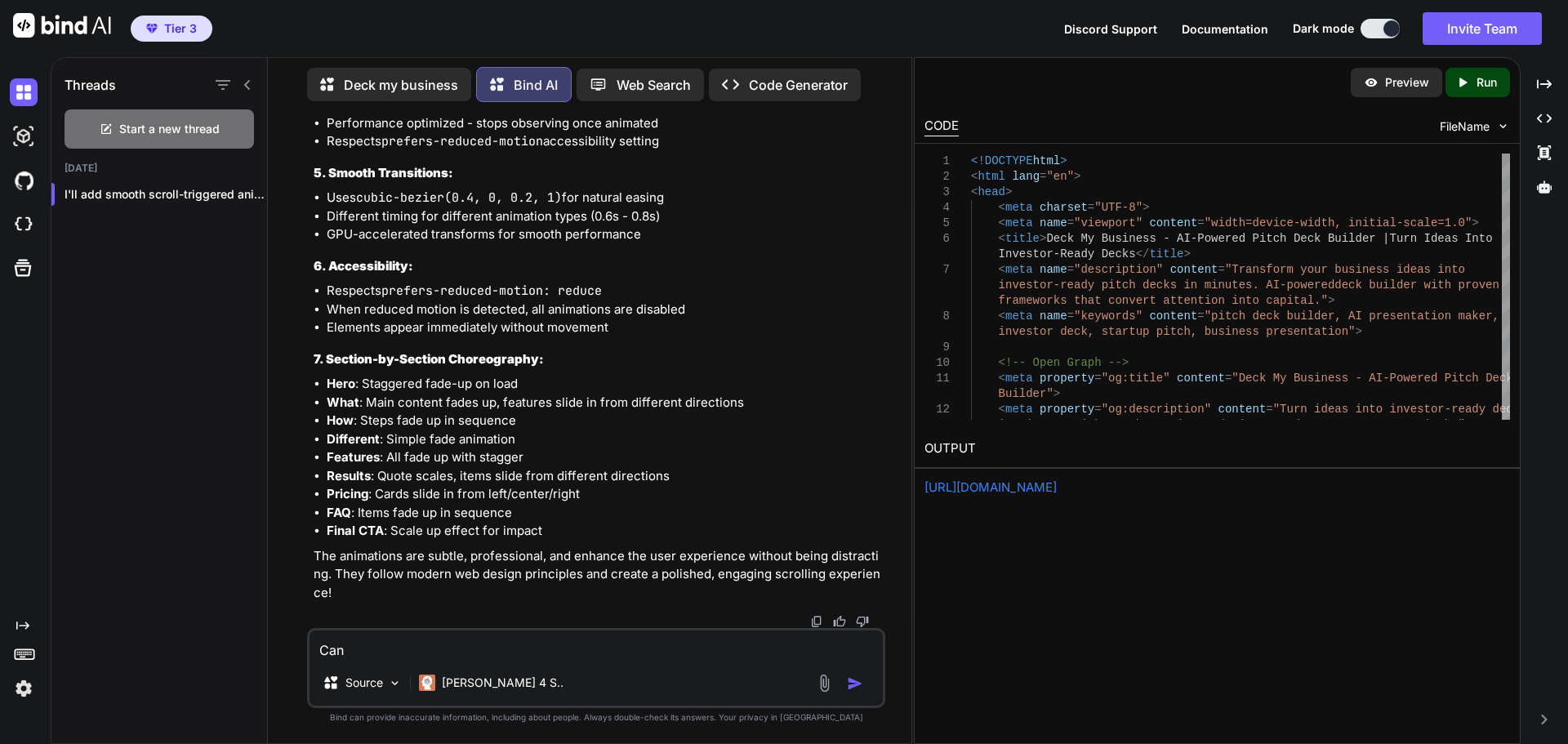
type textarea "Can"
type textarea "x"
type textarea "Can y"
type textarea "x"
type textarea "Can yo"
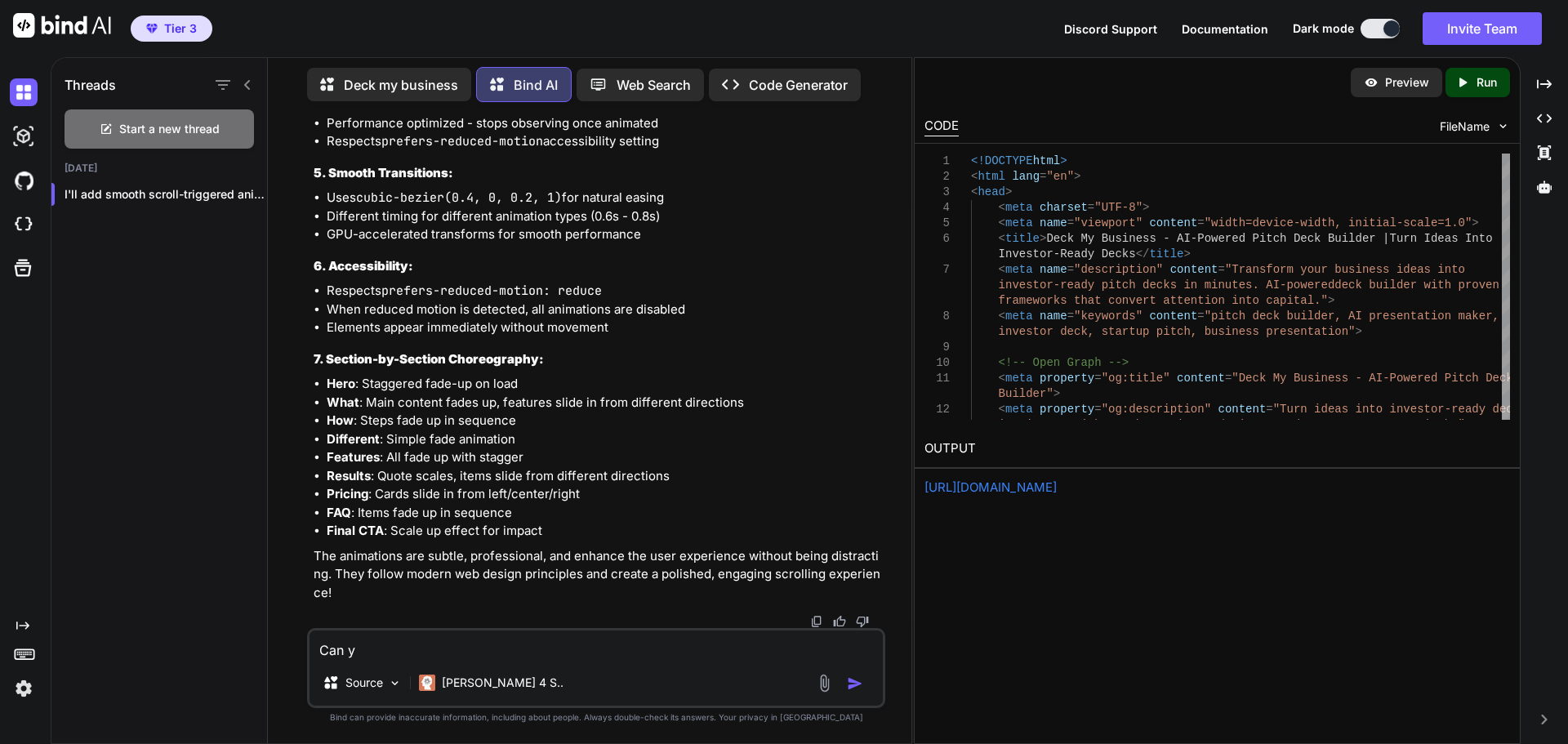
type textarea "x"
type textarea "Can you"
type textarea "x"
type textarea "Can you"
type textarea "x"
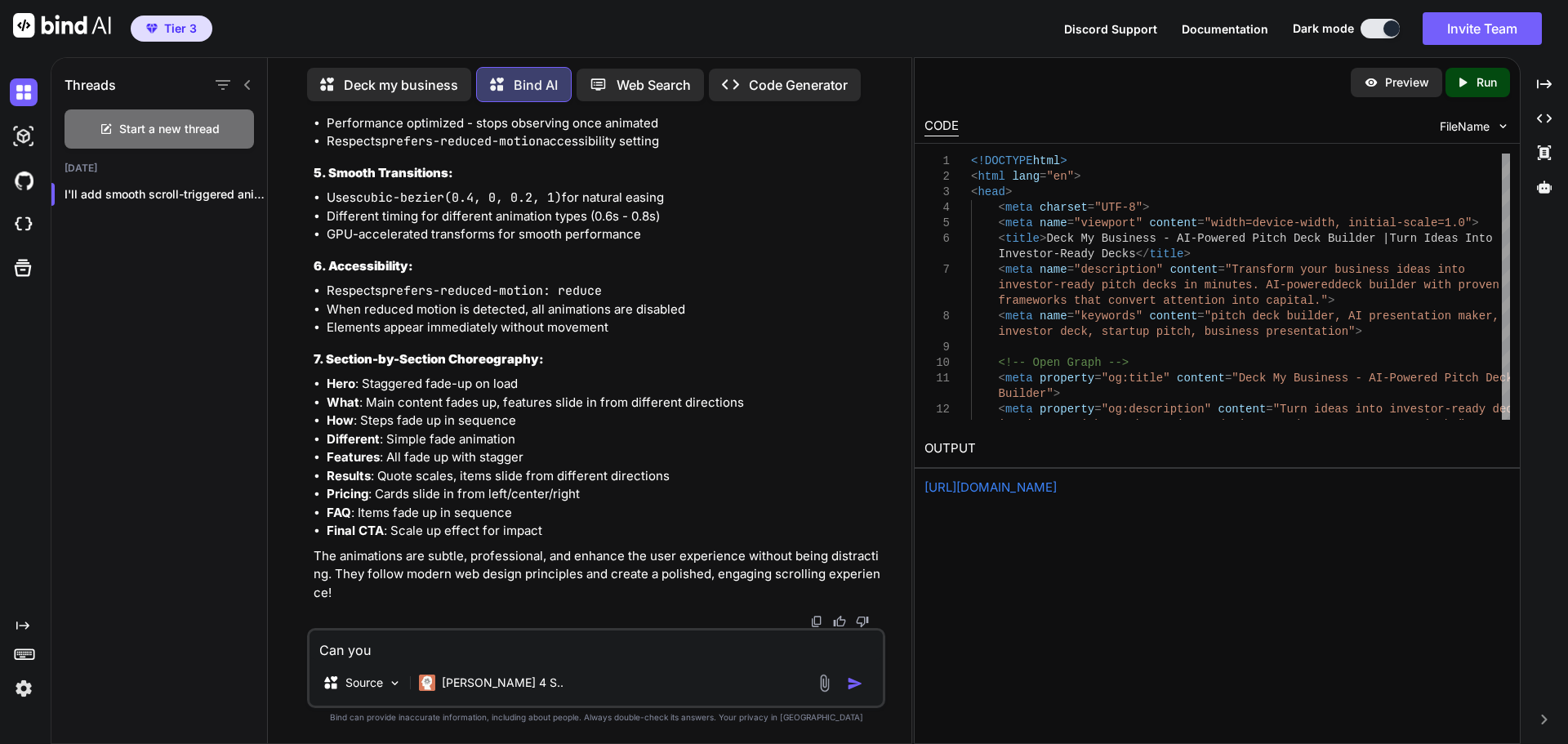
type textarea "Can you a"
type textarea "x"
type textarea "Can you ad"
type textarea "x"
type textarea "Can you add"
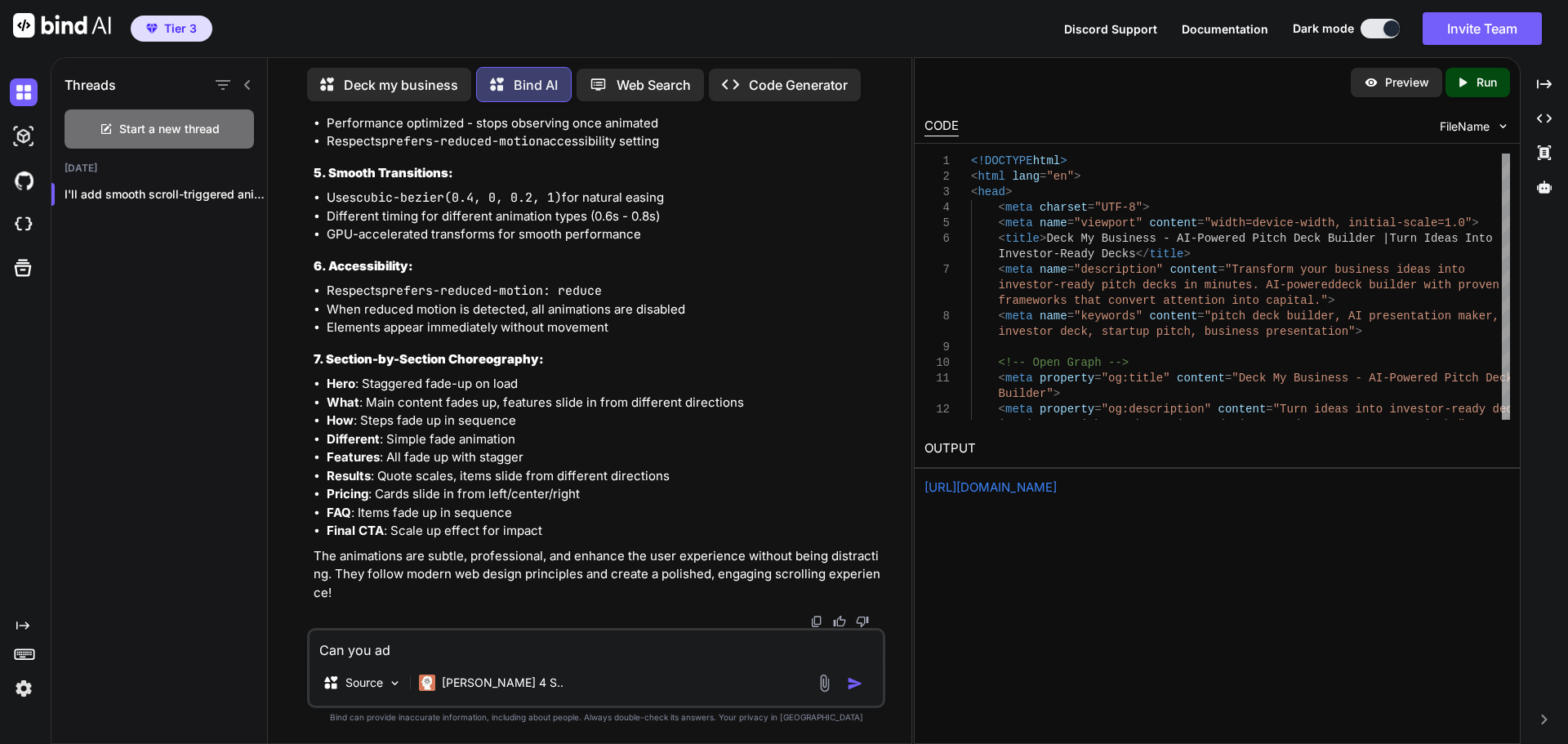
type textarea "x"
type textarea "Can you add"
type textarea "x"
type textarea "Can you add s"
type textarea "x"
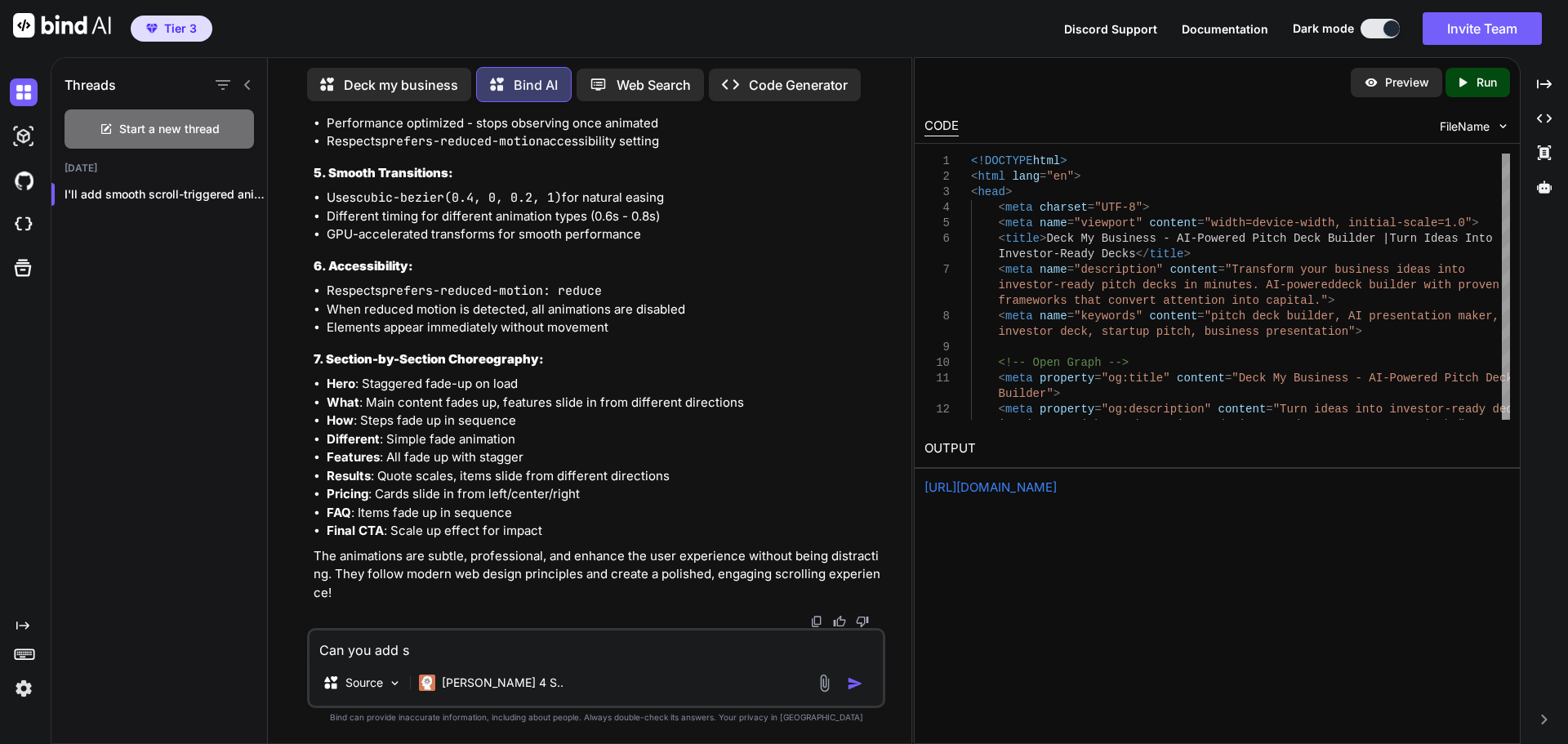
type textarea "Can you add so"
type textarea "x"
type textarea "Can you add som"
type textarea "x"
type textarea "Can you add some"
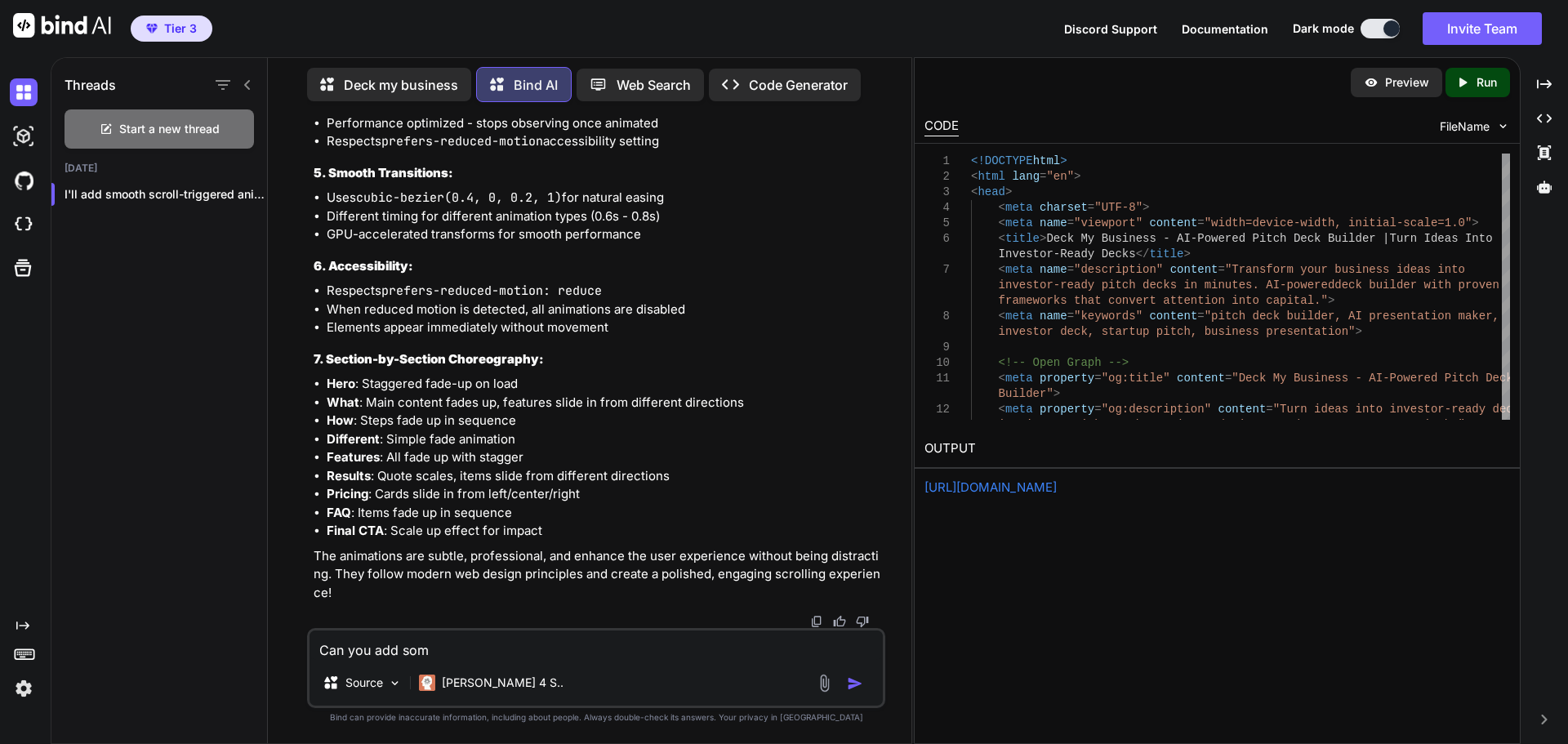
type textarea "x"
type textarea "Can you add some"
type textarea "x"
type textarea "Can you add some g"
type textarea "x"
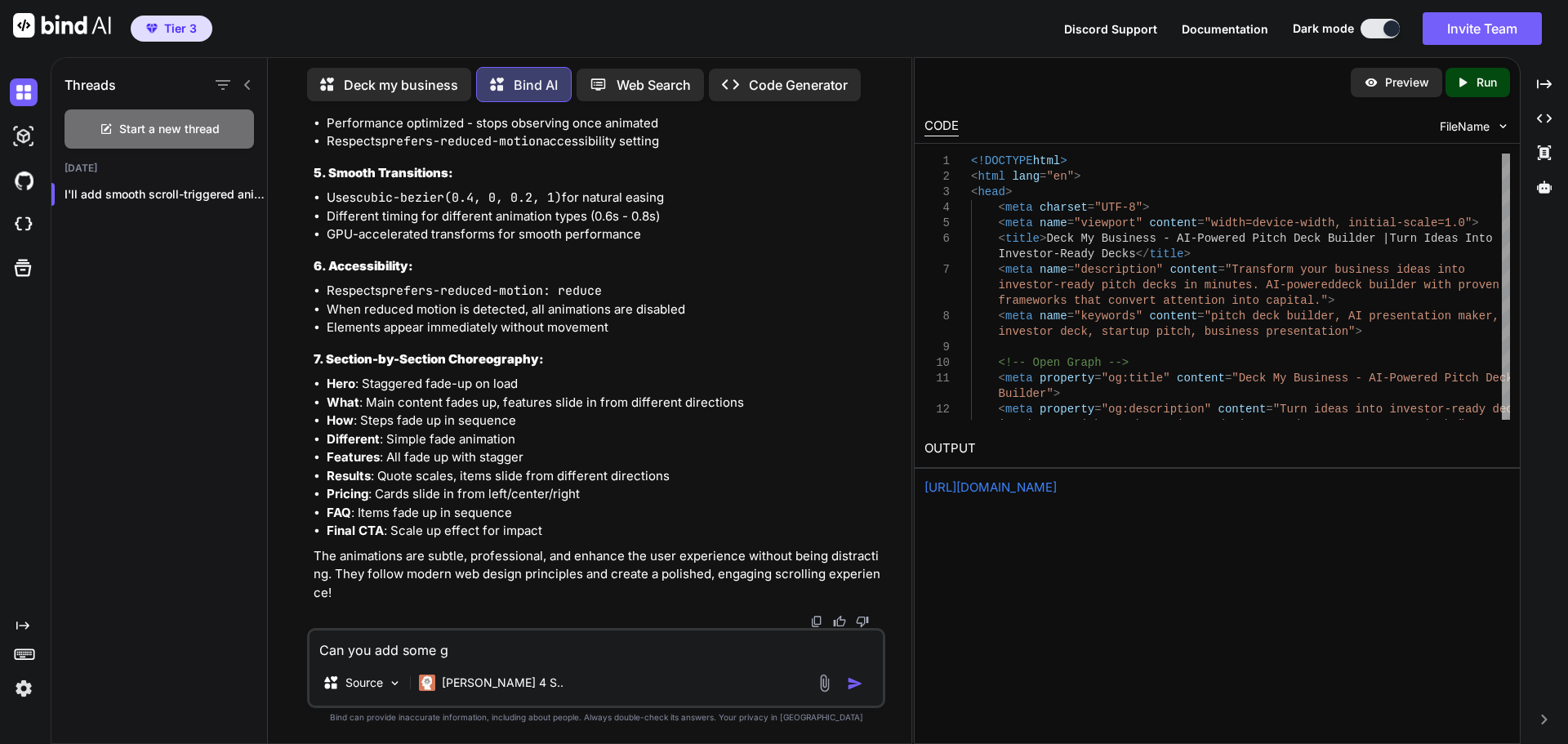
type textarea "Can you add some gl"
type textarea "x"
type textarea "Can you add some glo"
type textarea "x"
type textarea "Can you add some glow"
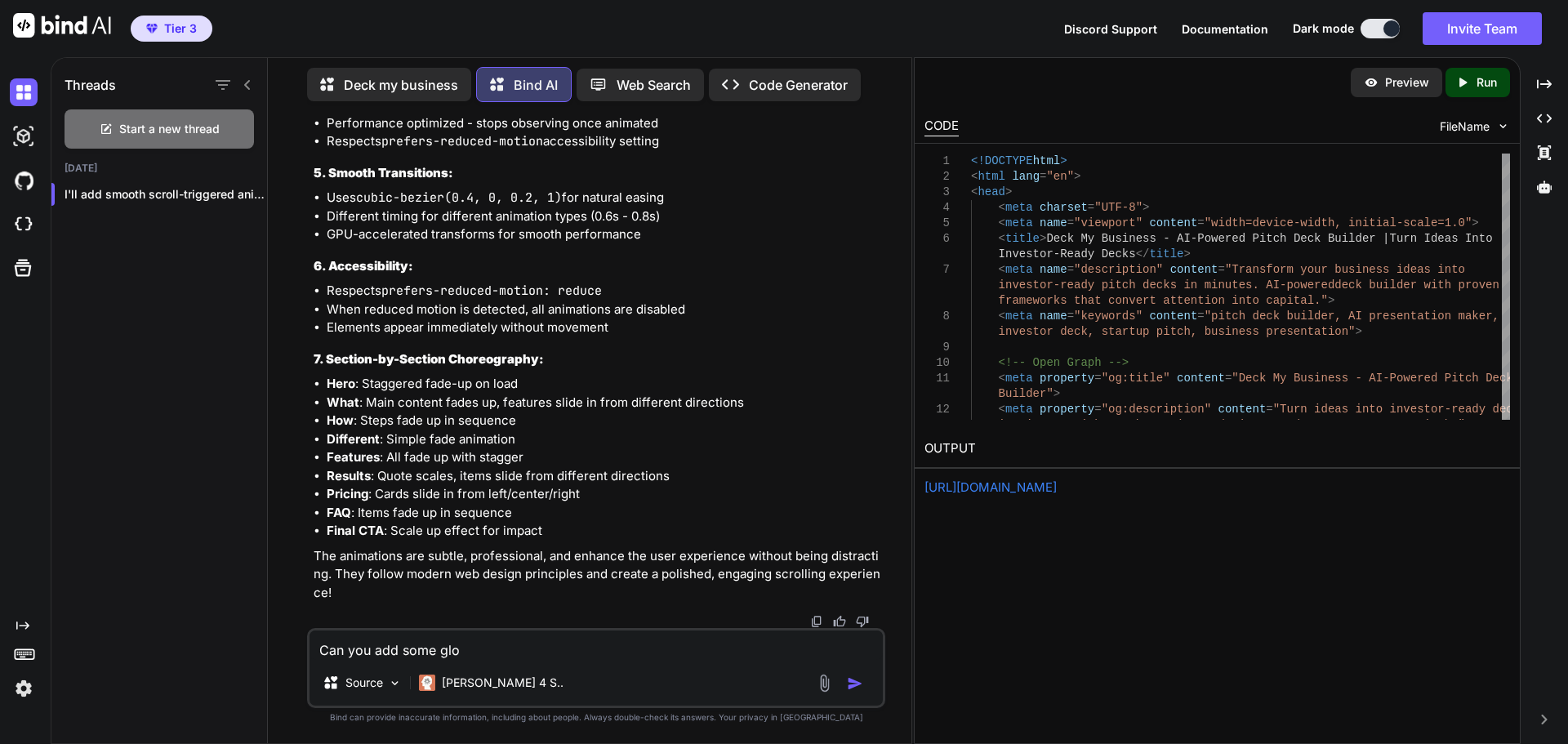
type textarea "x"
type textarea "Can you add some glowi"
type textarea "x"
type textarea "Can you add some glowin"
type textarea "x"
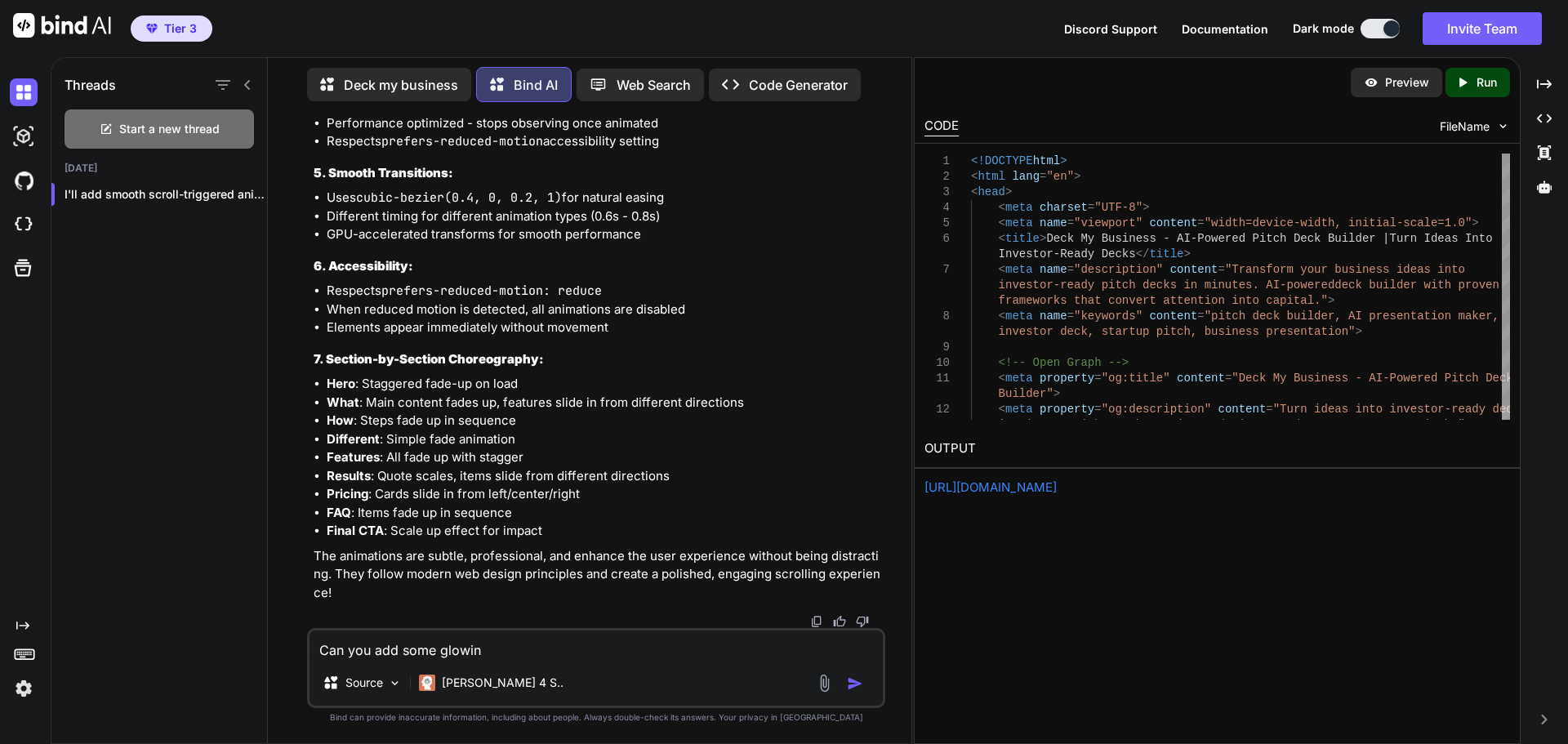
type textarea "Can you add some glowing"
type textarea "x"
type textarea "Can you add some glowing"
type textarea "x"
type textarea "Can you add some glowing o"
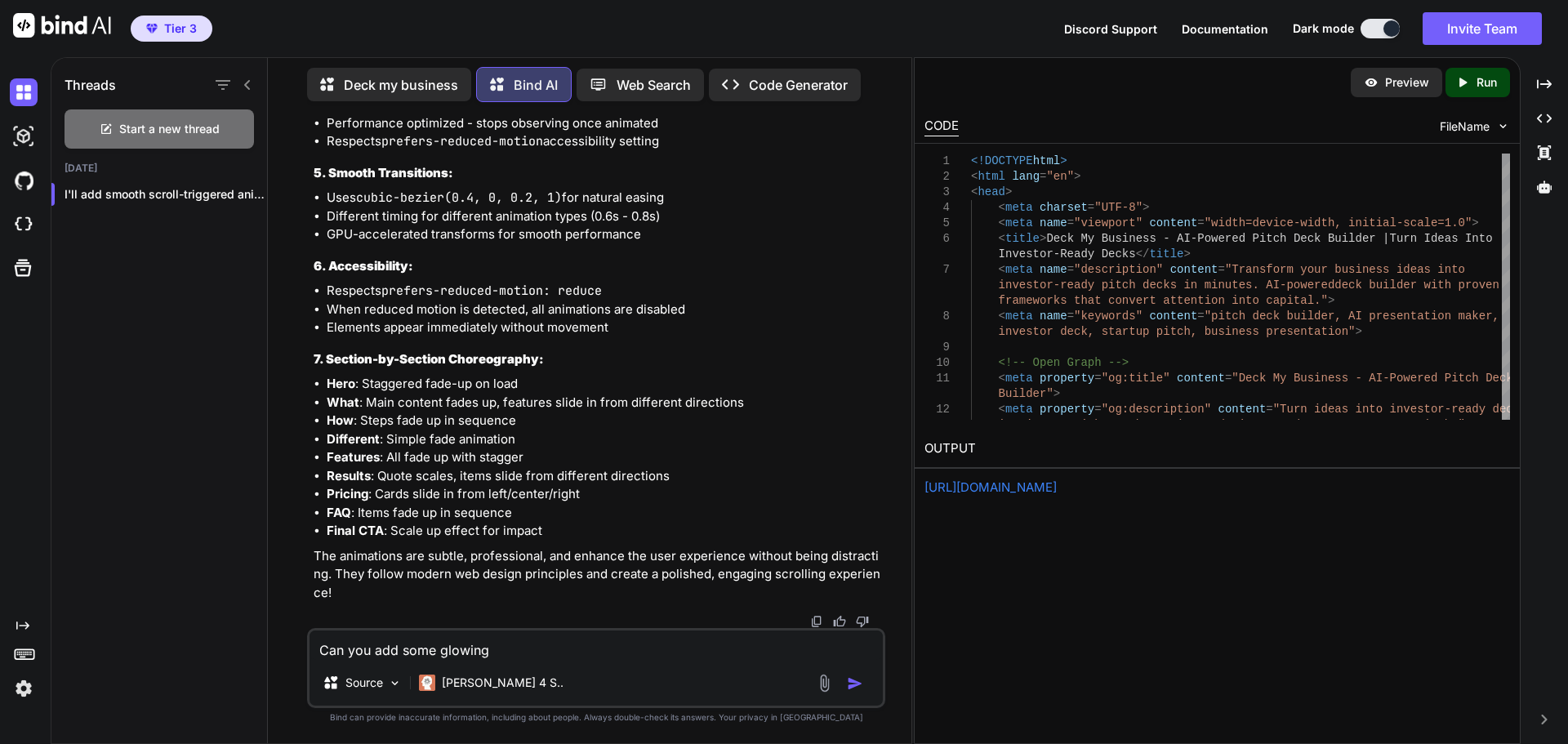
type textarea "x"
type textarea "Can you add some glowing ob"
type textarea "x"
type textarea "Can you add some glowing obj"
type textarea "x"
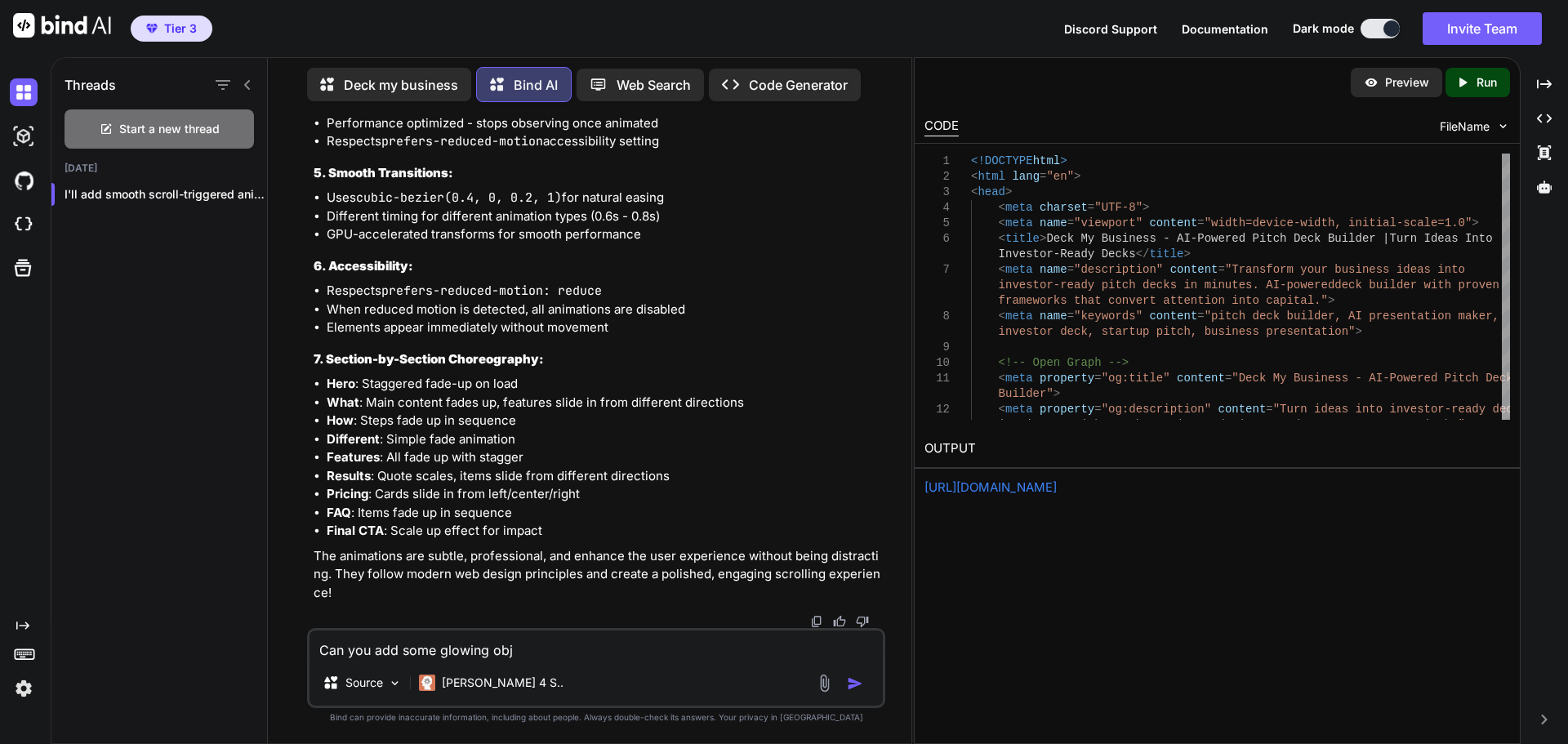
type textarea "Can you add some glowing obje"
type textarea "x"
type textarea "Can you add some glowing objex"
type textarea "x"
type textarea "Can you add some glowing objext"
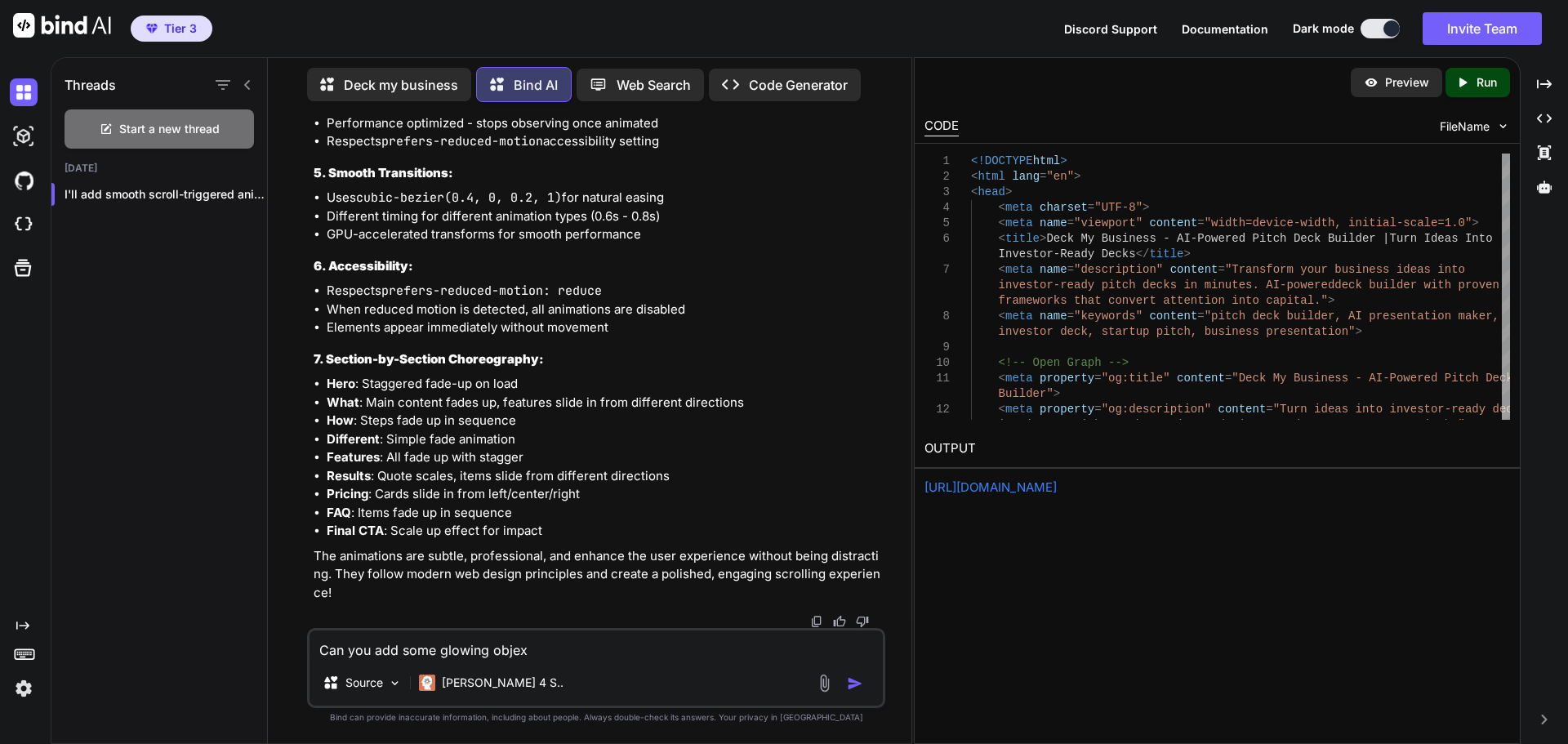
type textarea "x"
type textarea "Can you add some glowing objex"
type textarea "x"
type textarea "Can you add some glowing obje"
type textarea "x"
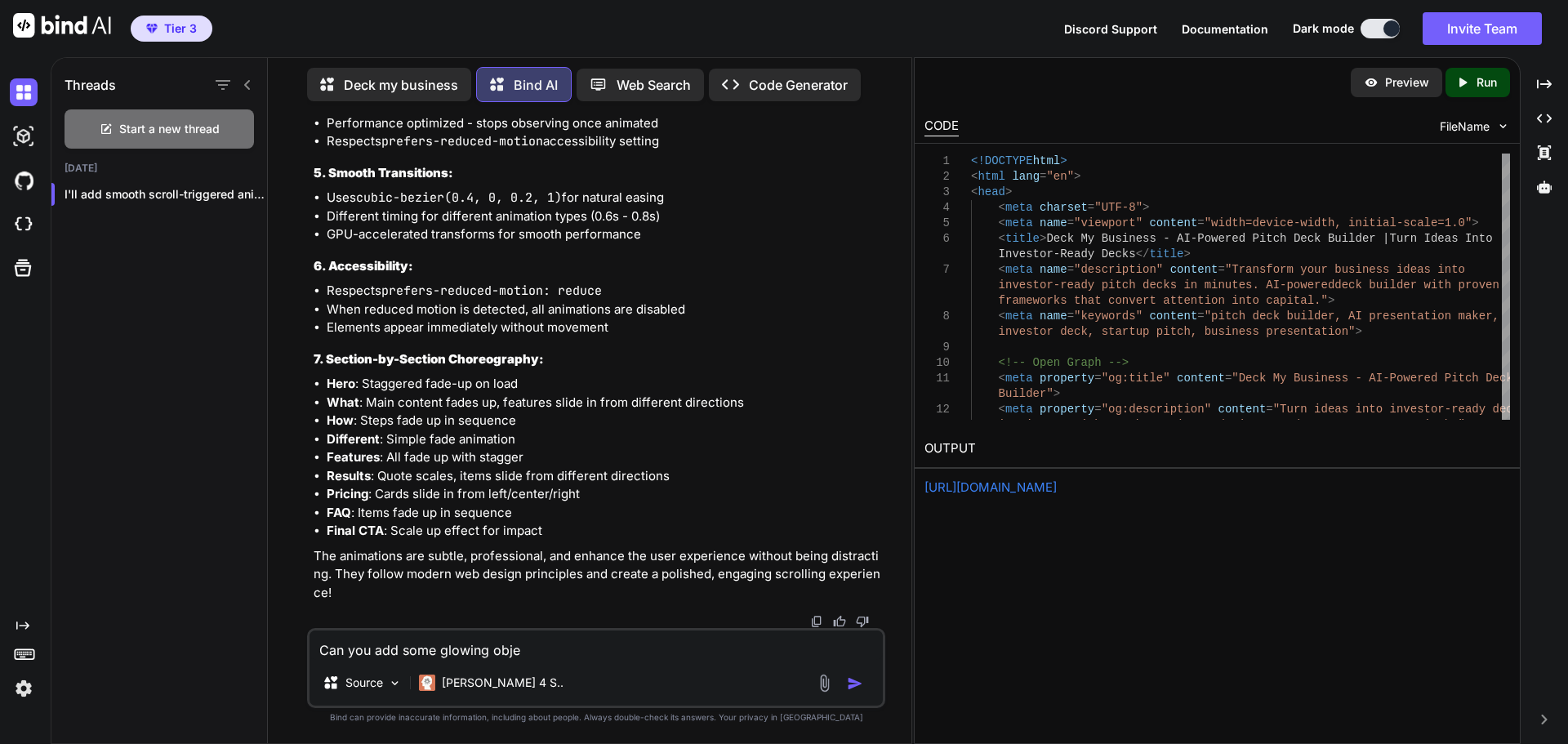
type textarea "Can you add some glowing objec"
type textarea "x"
type textarea "Can you add some glowing objecr"
type textarea "x"
type textarea "Can you add some glowing objec"
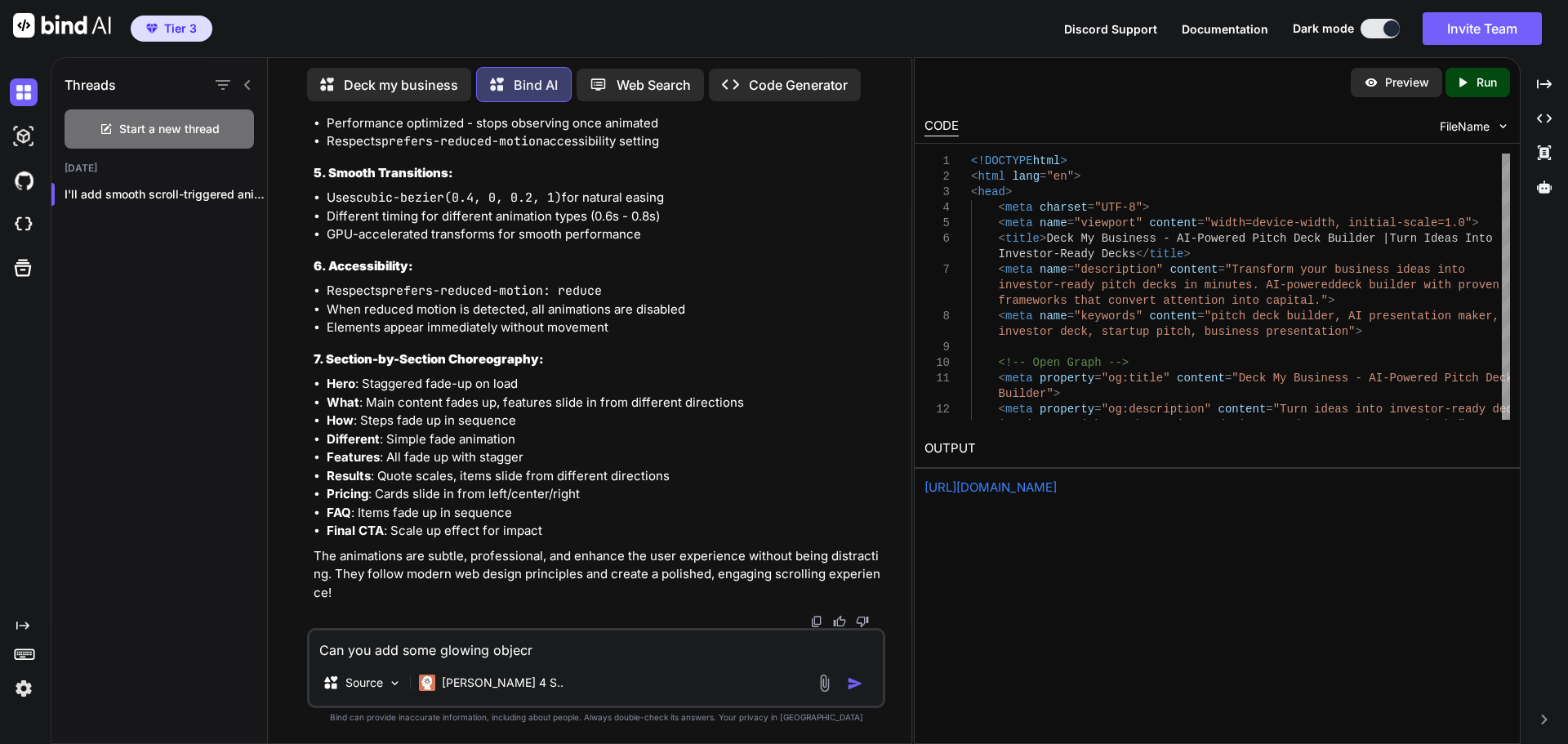
type textarea "x"
type textarea "Can you add some glowing object"
type textarea "x"
type textarea "Can you add some glowing object"
type textarea "x"
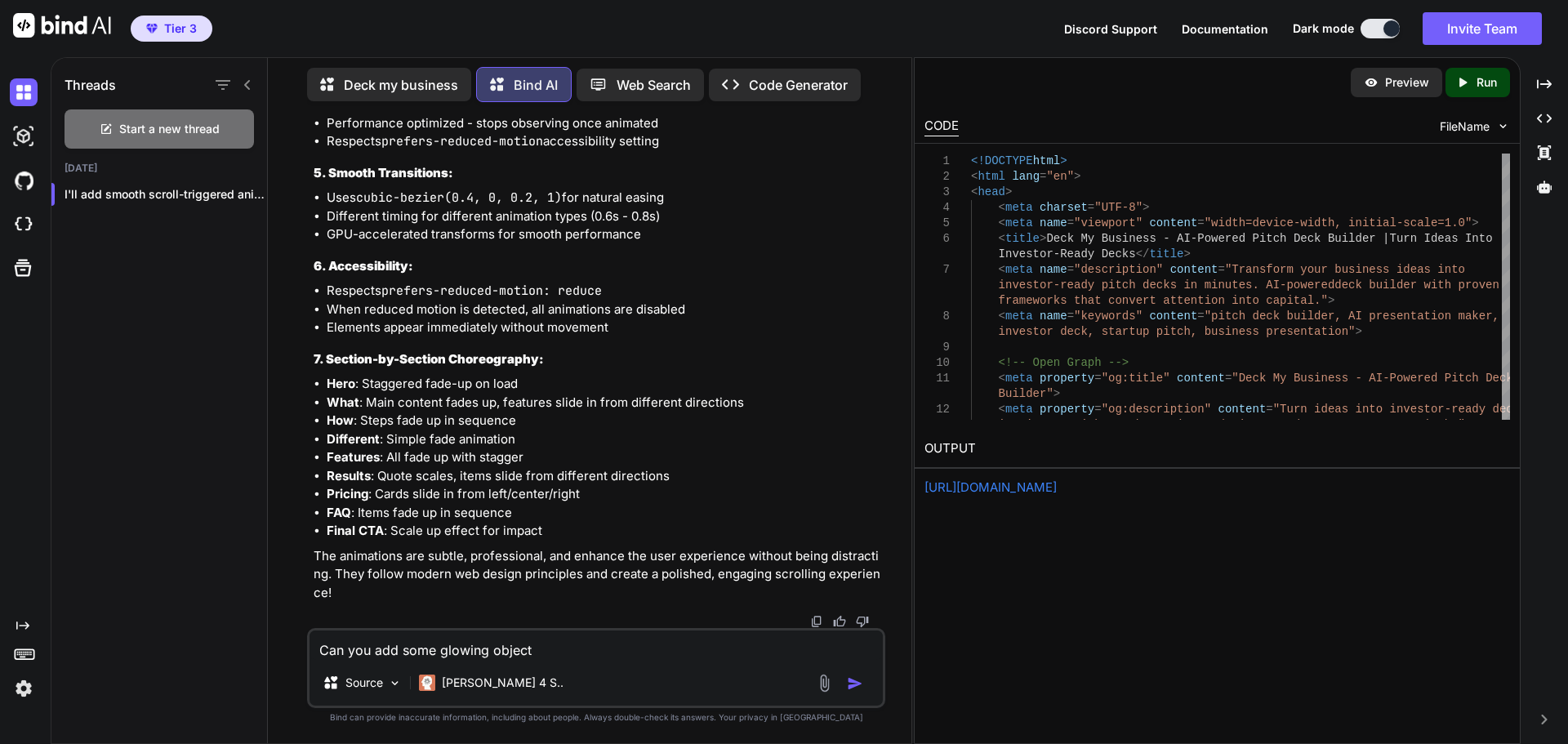
type textarea "Can you add some glowing object t"
type textarea "x"
type textarea "Can you add some glowing object th"
type textarea "x"
type textarea "Can you add some glowing object tha"
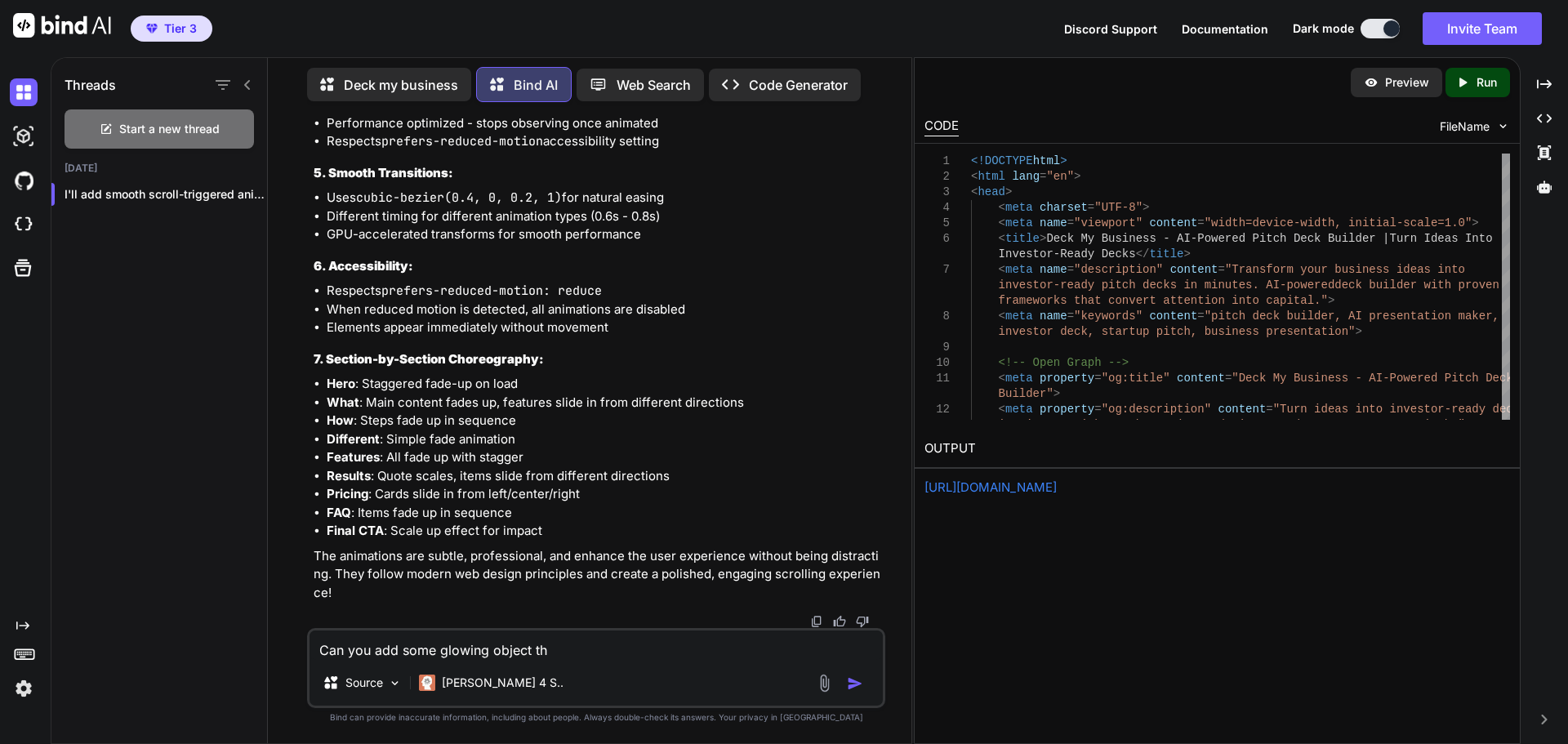
type textarea "x"
type textarea "Can you add some glowing object that"
type textarea "x"
type textarea "Can you add some glowing object that"
type textarea "x"
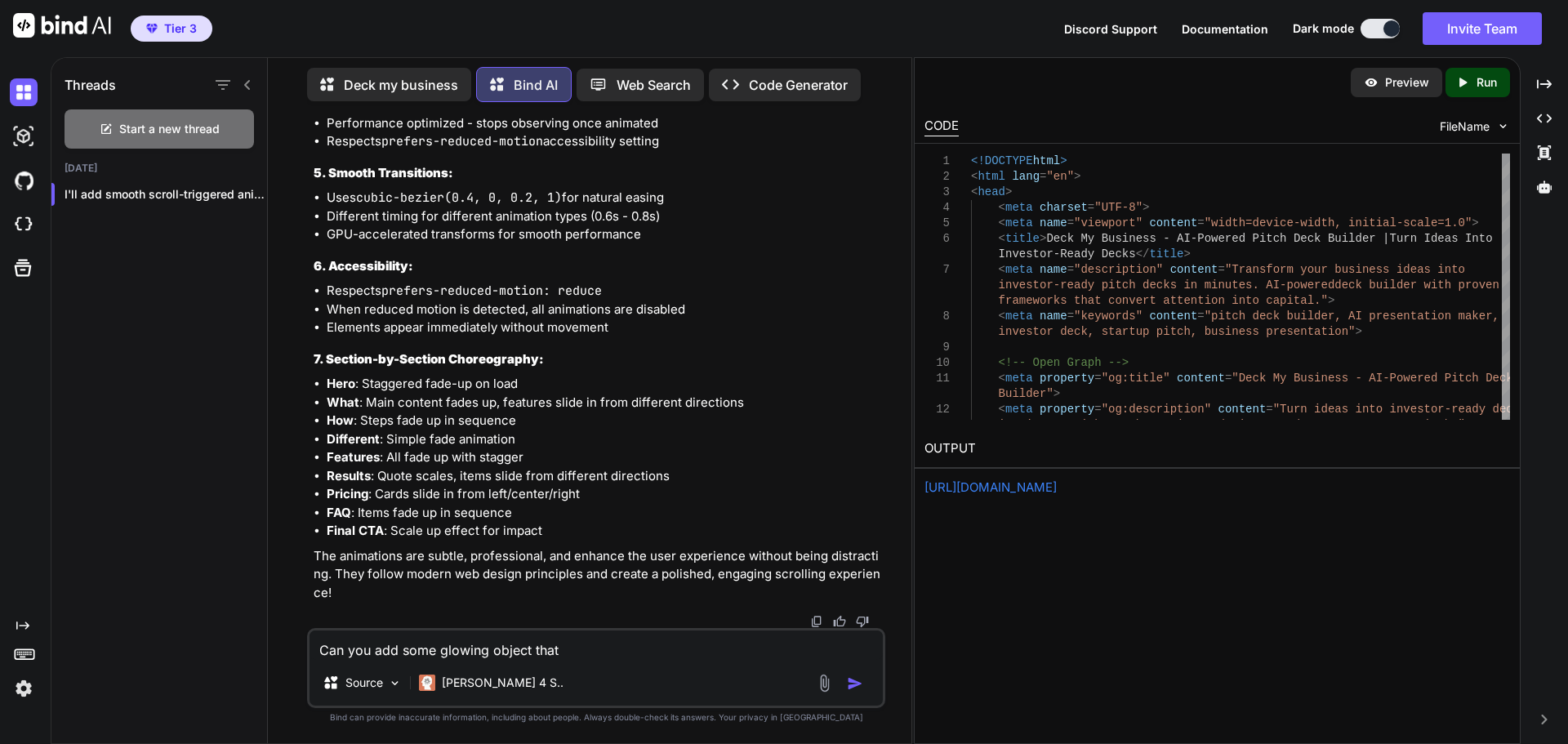
type textarea "Can you add some glowing object that f"
type textarea "x"
type textarea "Can you add some glowing object that fl"
type textarea "x"
type textarea "Can you add some glowing object that flo"
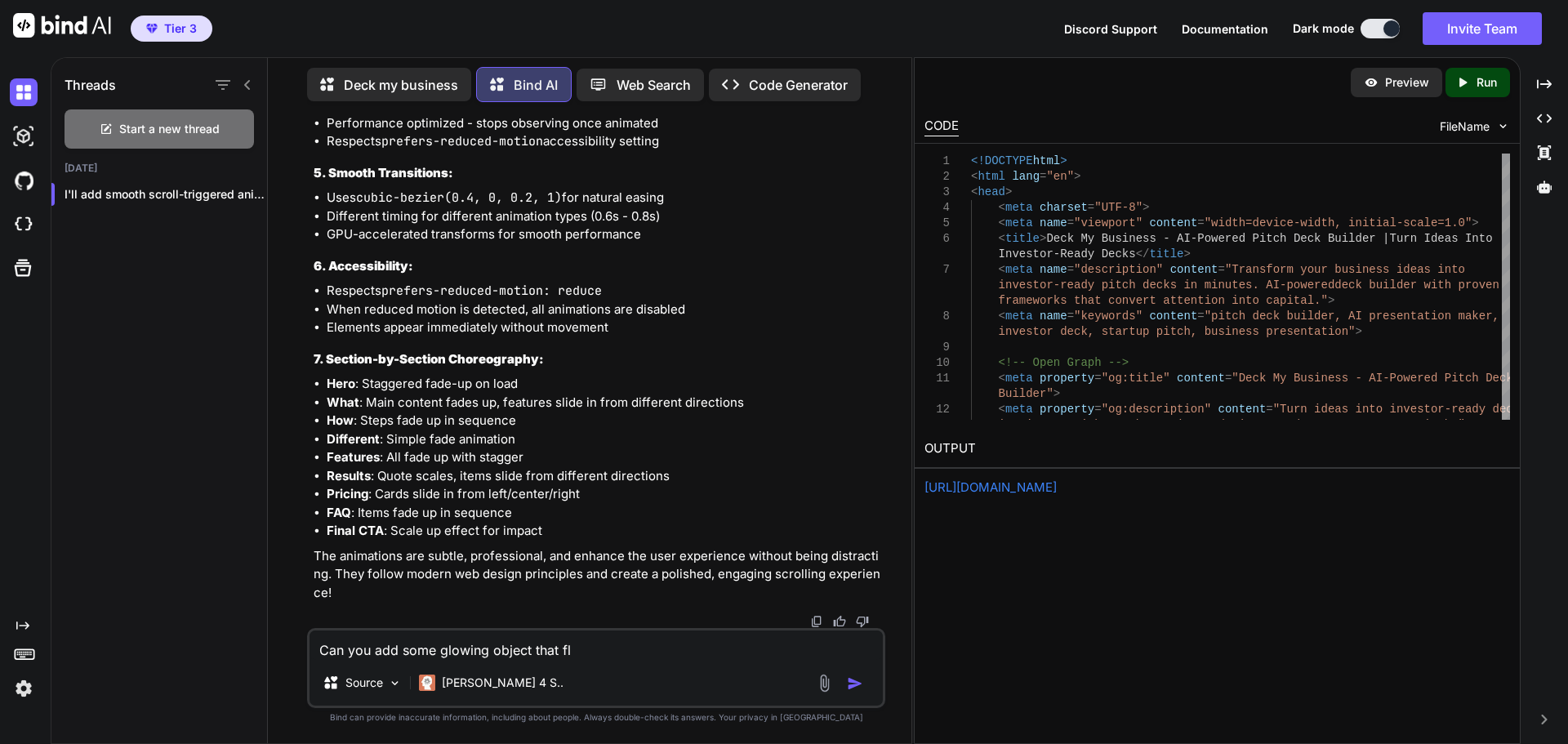
type textarea "x"
type textarea "Can you add some glowing object that flow"
type textarea "x"
type textarea "Can you add some glowing object that flo"
type textarea "x"
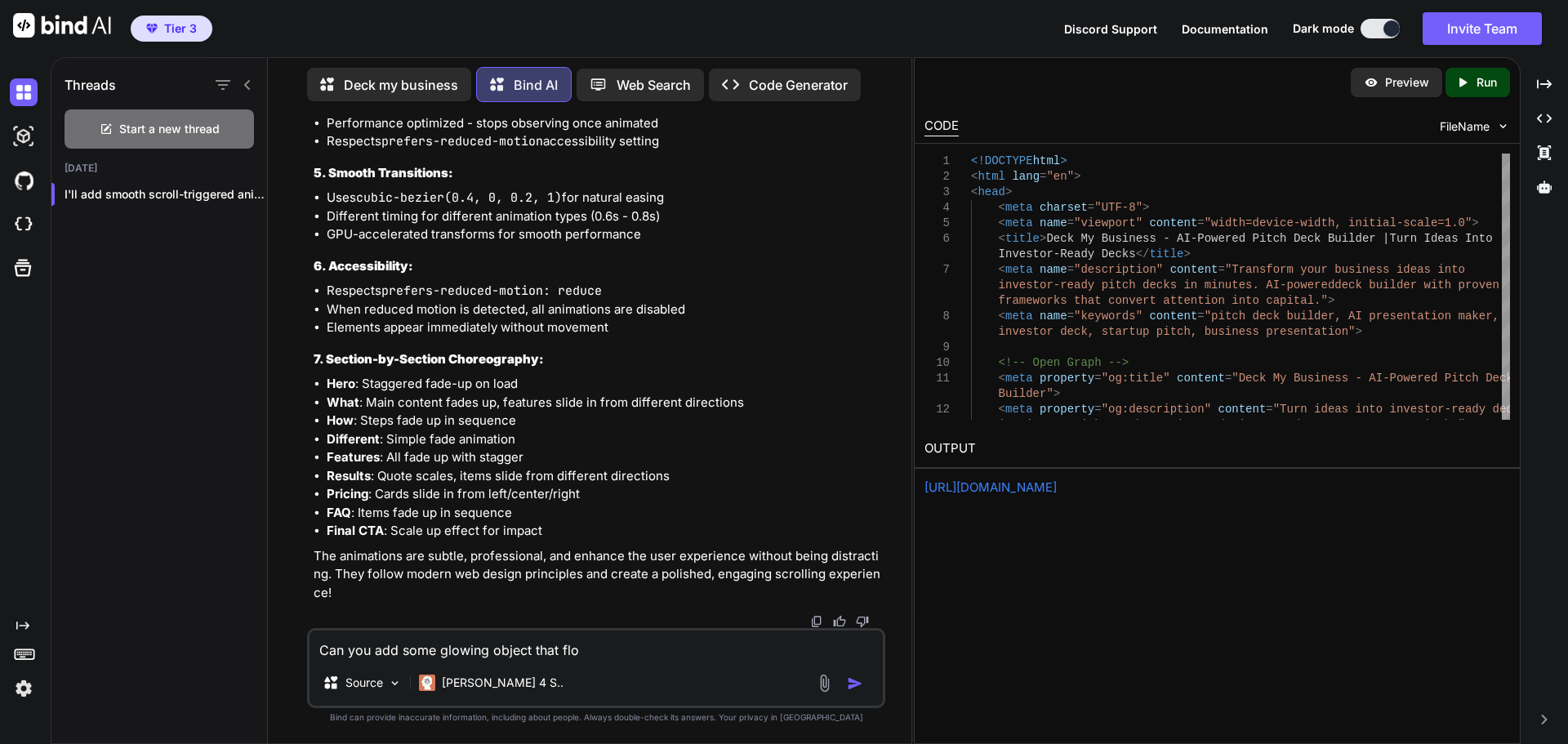
type textarea "Can you add some glowing object that floa"
type textarea "x"
type textarea "Can you add some glowing object that float"
type textarea "x"
type textarea "Can you add some glowing object that float"
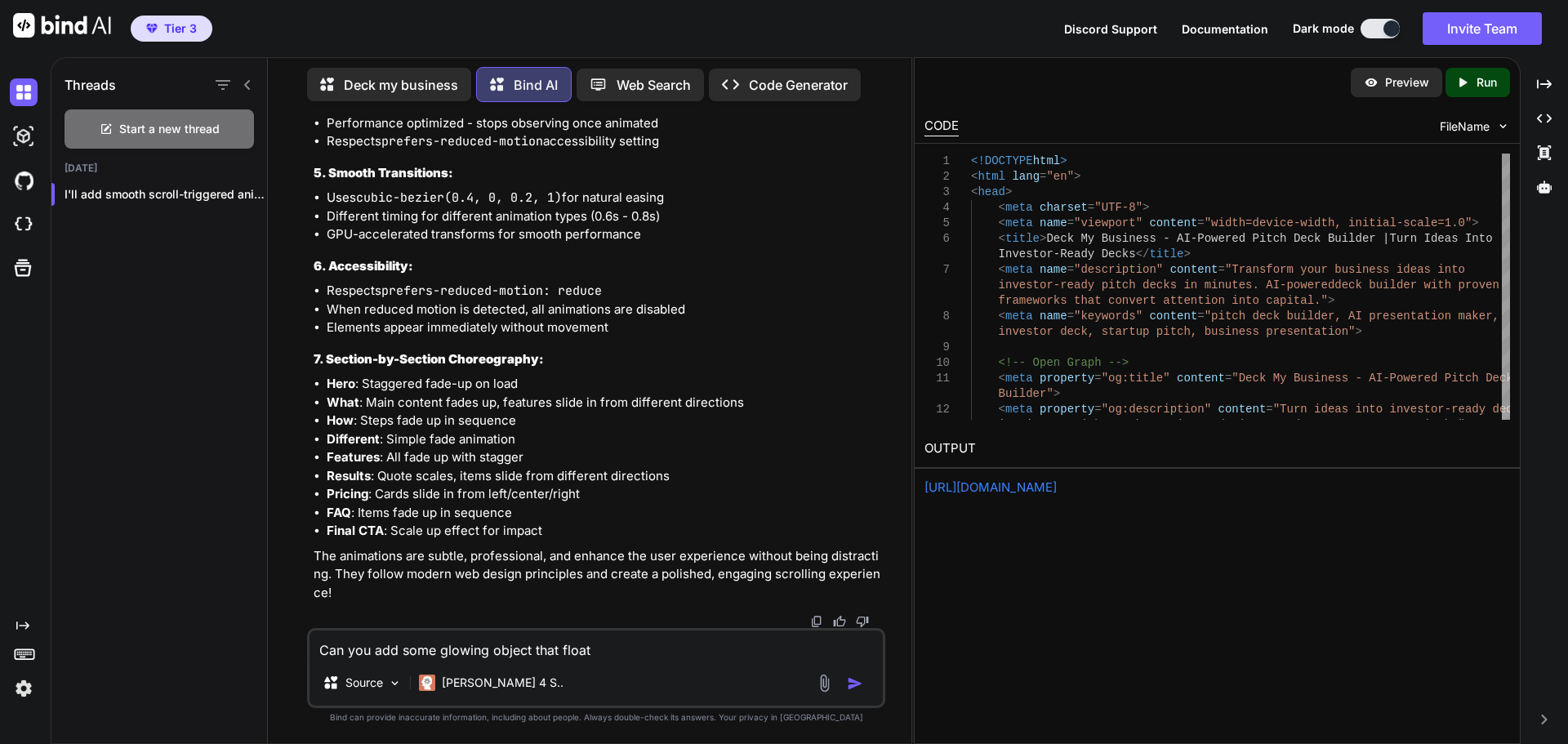
type textarea "x"
type textarea "Can you add some glowing object that float i"
type textarea "x"
type textarea "Can you add some glowing object that float in"
type textarea "x"
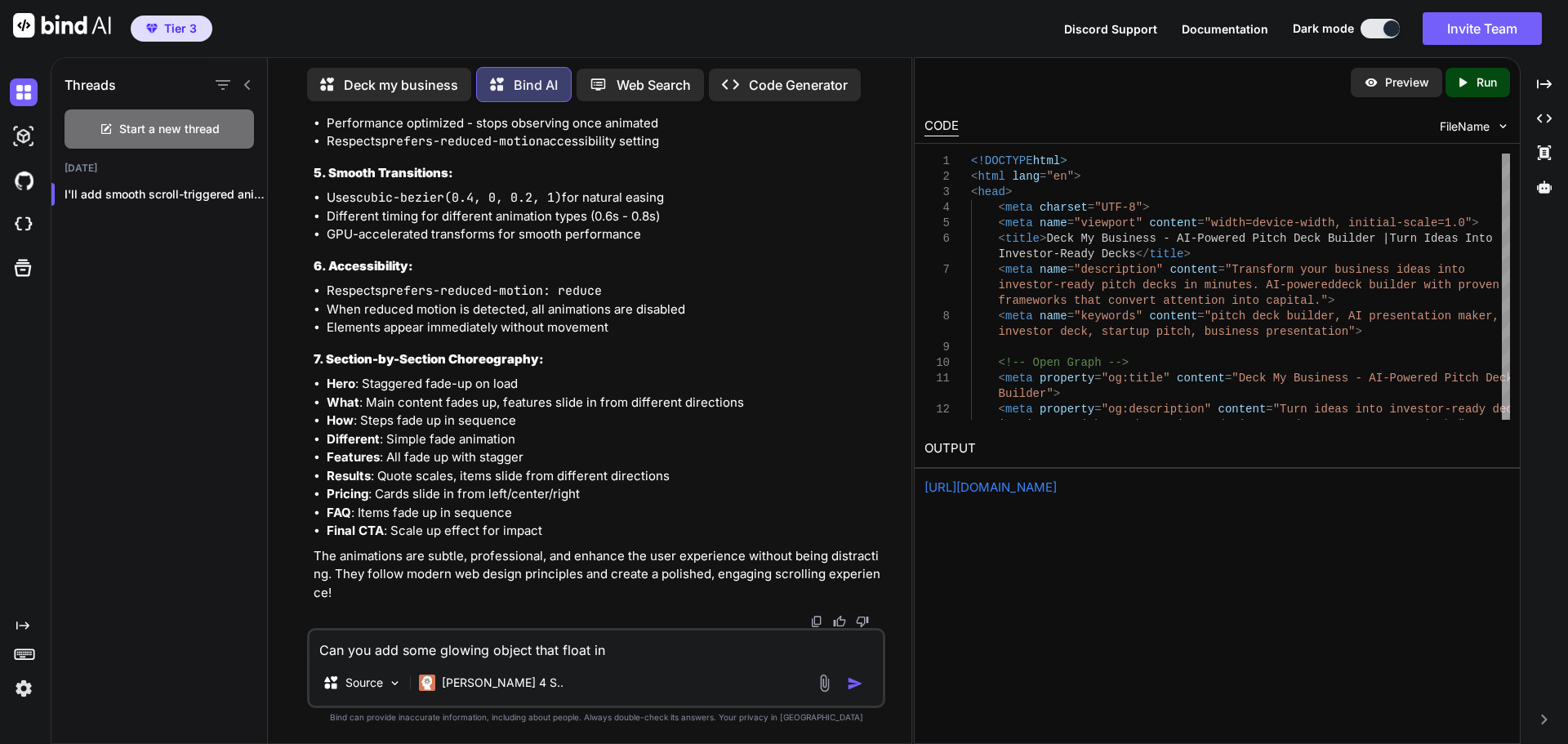
type textarea "Can you add some glowing object that float in"
type textarea "x"
type textarea "Can you add some glowing object that float in t"
type textarea "x"
type textarea "Can you add some glowing object that float in th"
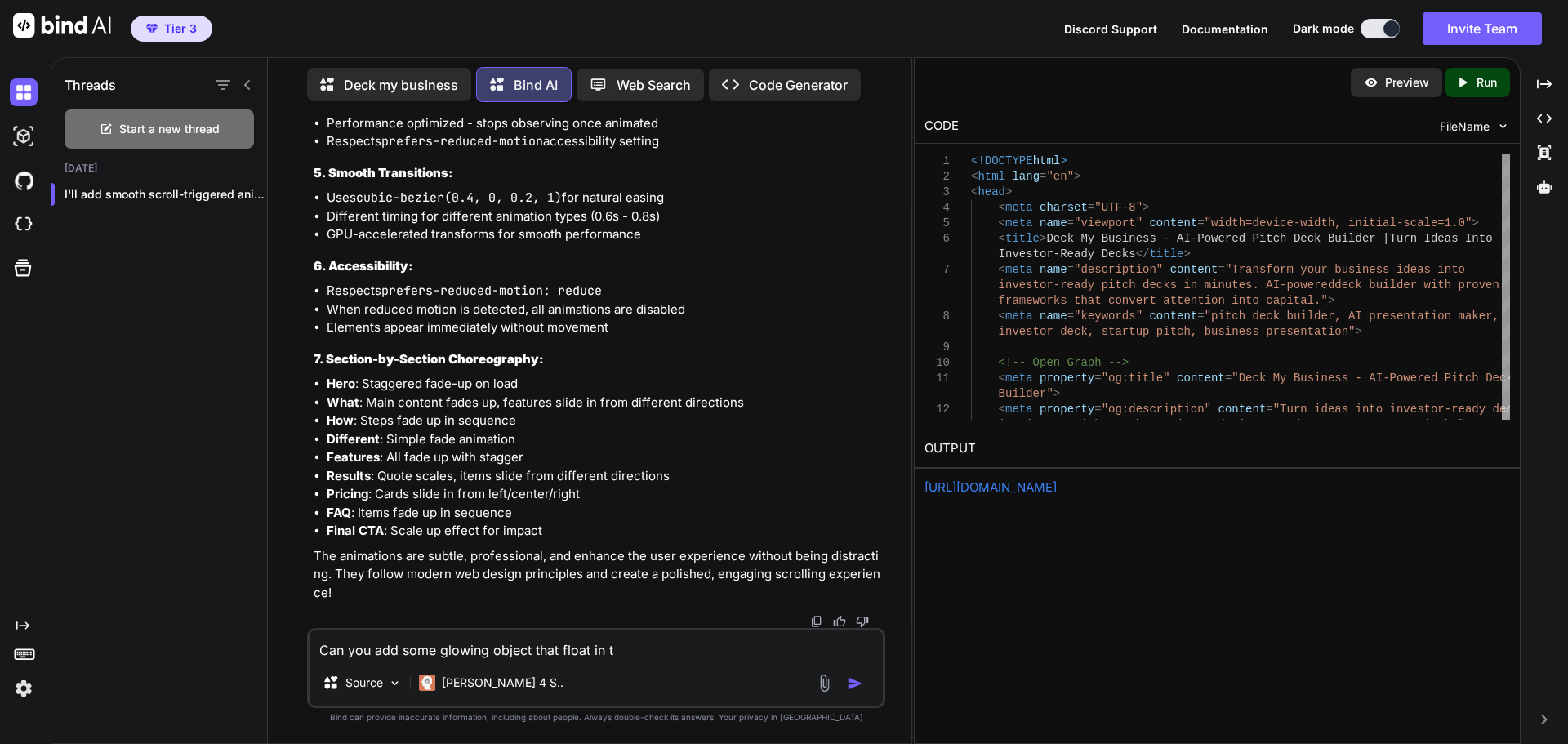
type textarea "x"
type textarea "Can you add some glowing object that float in the"
type textarea "x"
type textarea "Can you add some glowing object that float in the"
type textarea "x"
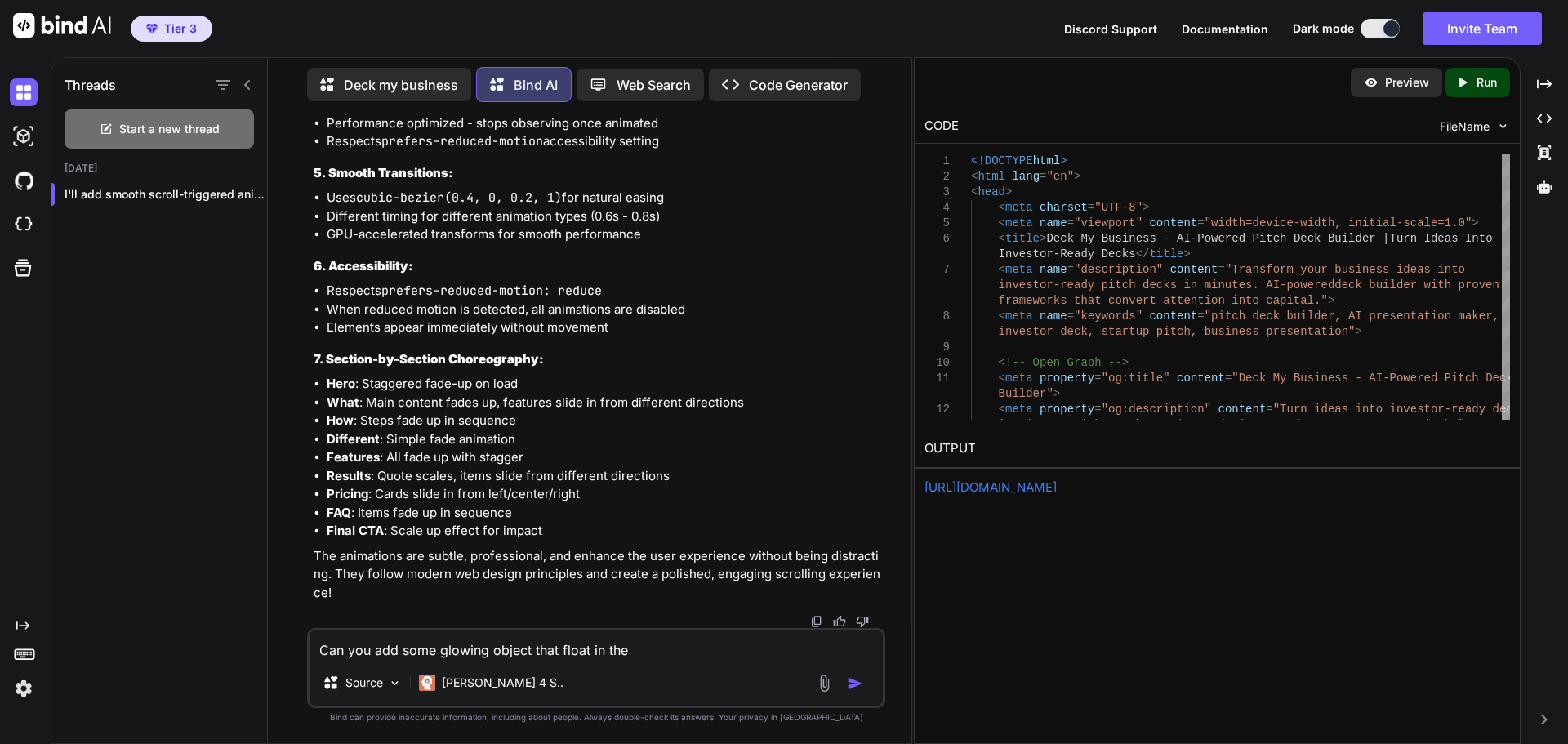
type textarea "Can you add some glowing object that float in the b"
type textarea "x"
type textarea "Can you add some glowing object that float in the ba"
type textarea "x"
type textarea "Can you add some glowing object that float in the bac"
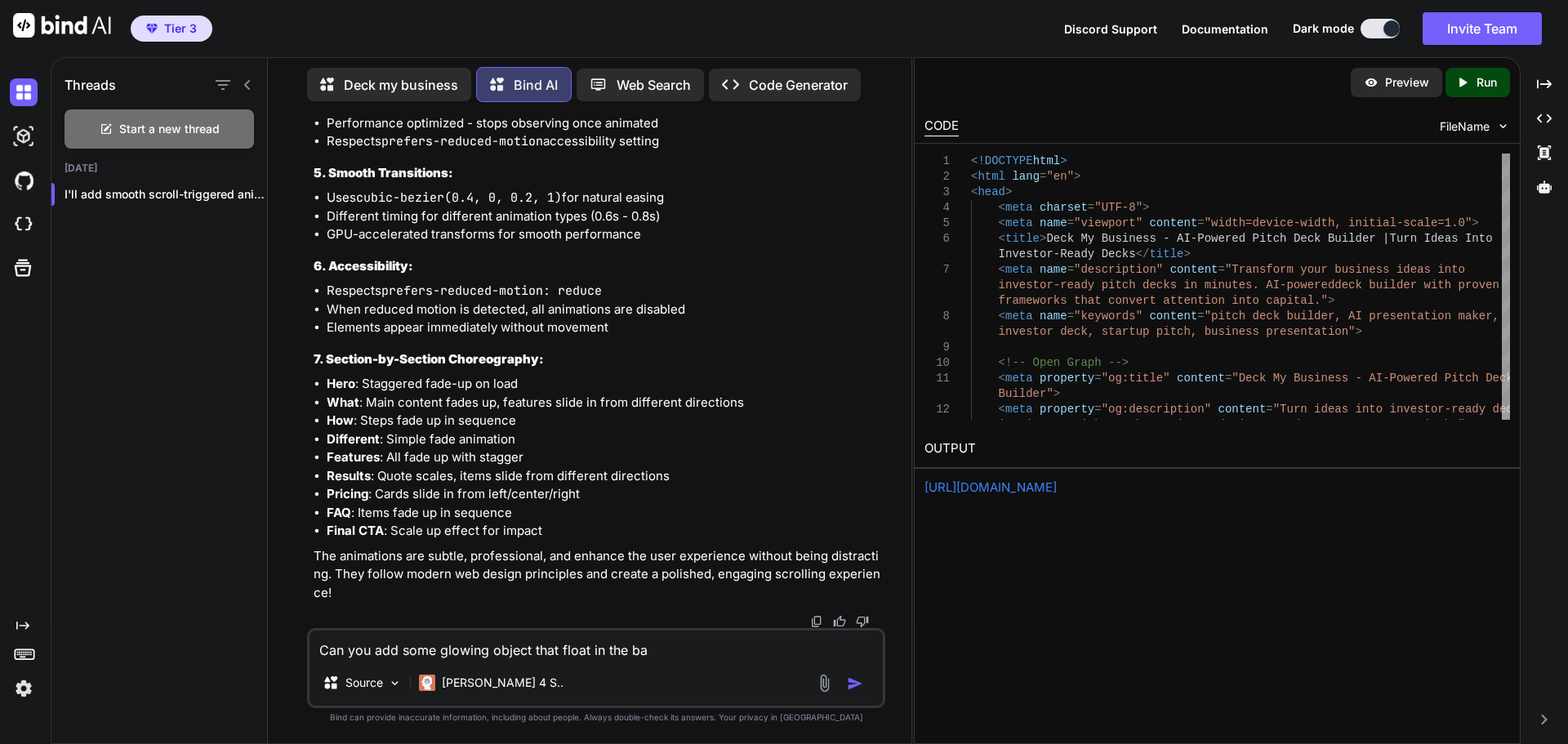
type textarea "x"
type textarea "Can you add some glowing object that float in the back"
type textarea "x"
type textarea "Can you add some glowing object that float in the backg"
type textarea "x"
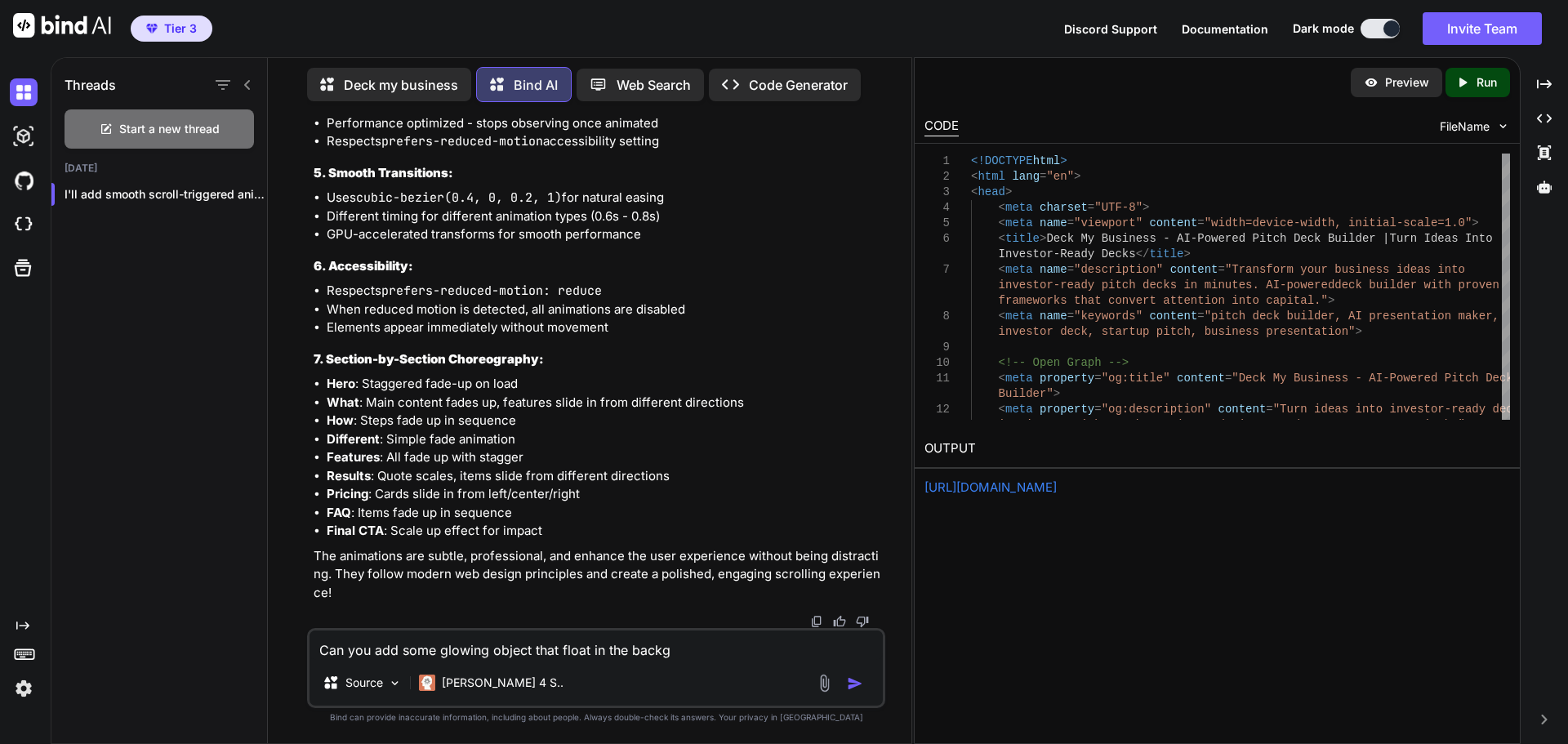
type textarea "Can you add some glowing object that float in the backgr"
type textarea "x"
type textarea "Can you add some glowing object that float in the backgro"
type textarea "x"
type textarea "Can you add some glowing object that float in the backgrou"
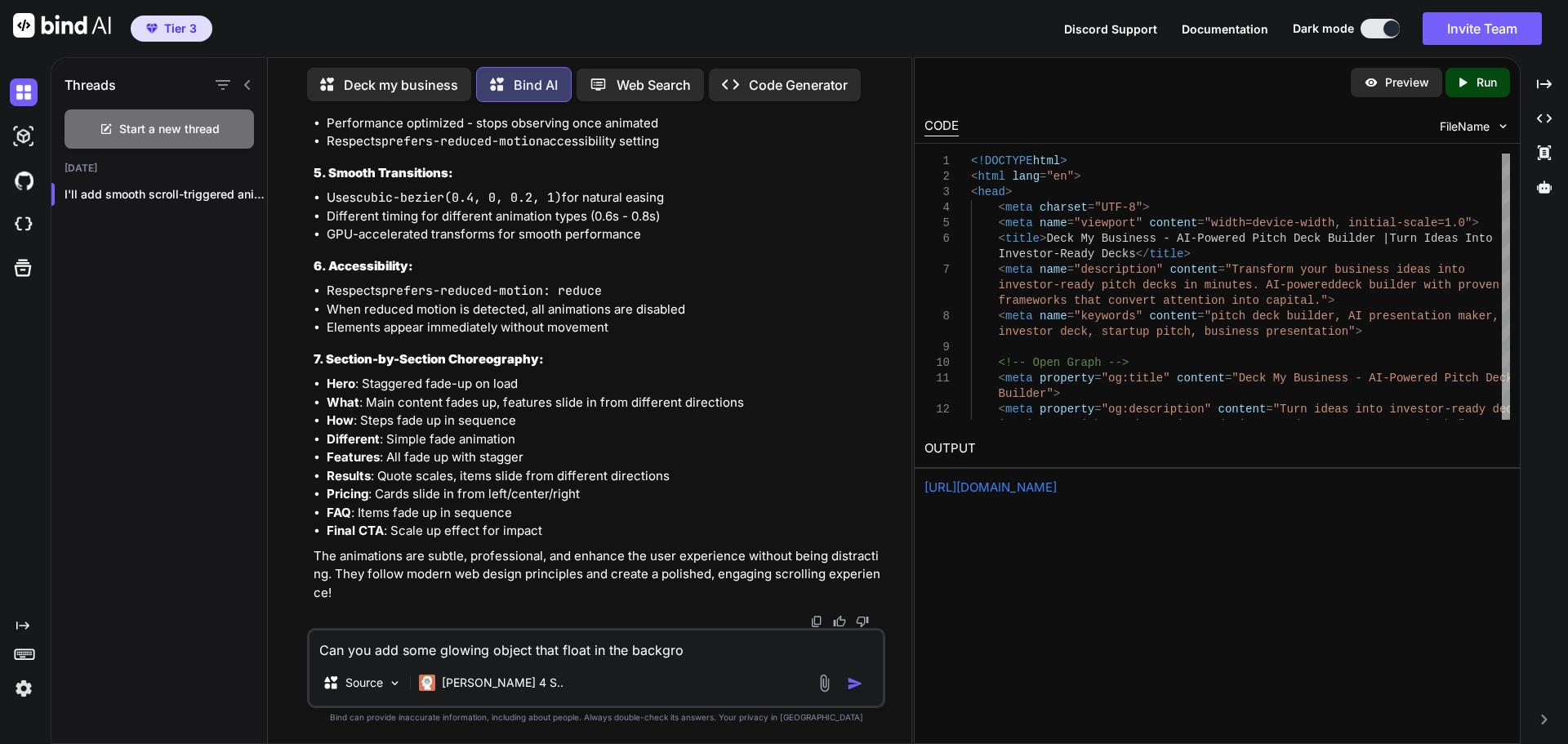
type textarea "x"
type textarea "Can you add some glowing object that float in the backgroun"
type textarea "x"
type textarea "Can you add some glowing object that float in the backgrouns"
type textarea "x"
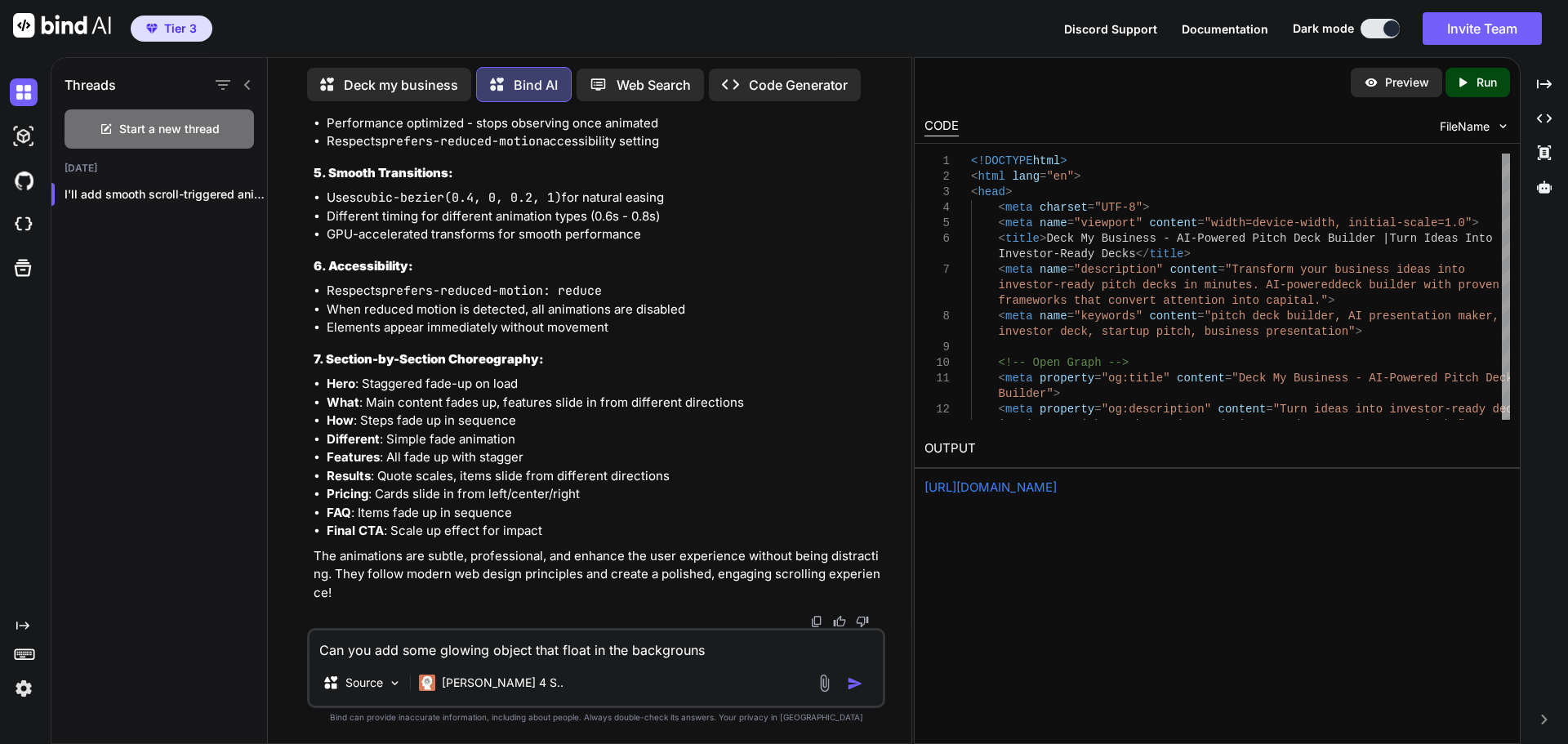
type textarea "Can you add some glowing object that float in the backgrouns"
type textarea "x"
type textarea "Can you add some glowing object that float in the backgrouns"
type textarea "x"
type textarea "Can you add some glowing object that float in the backgroun"
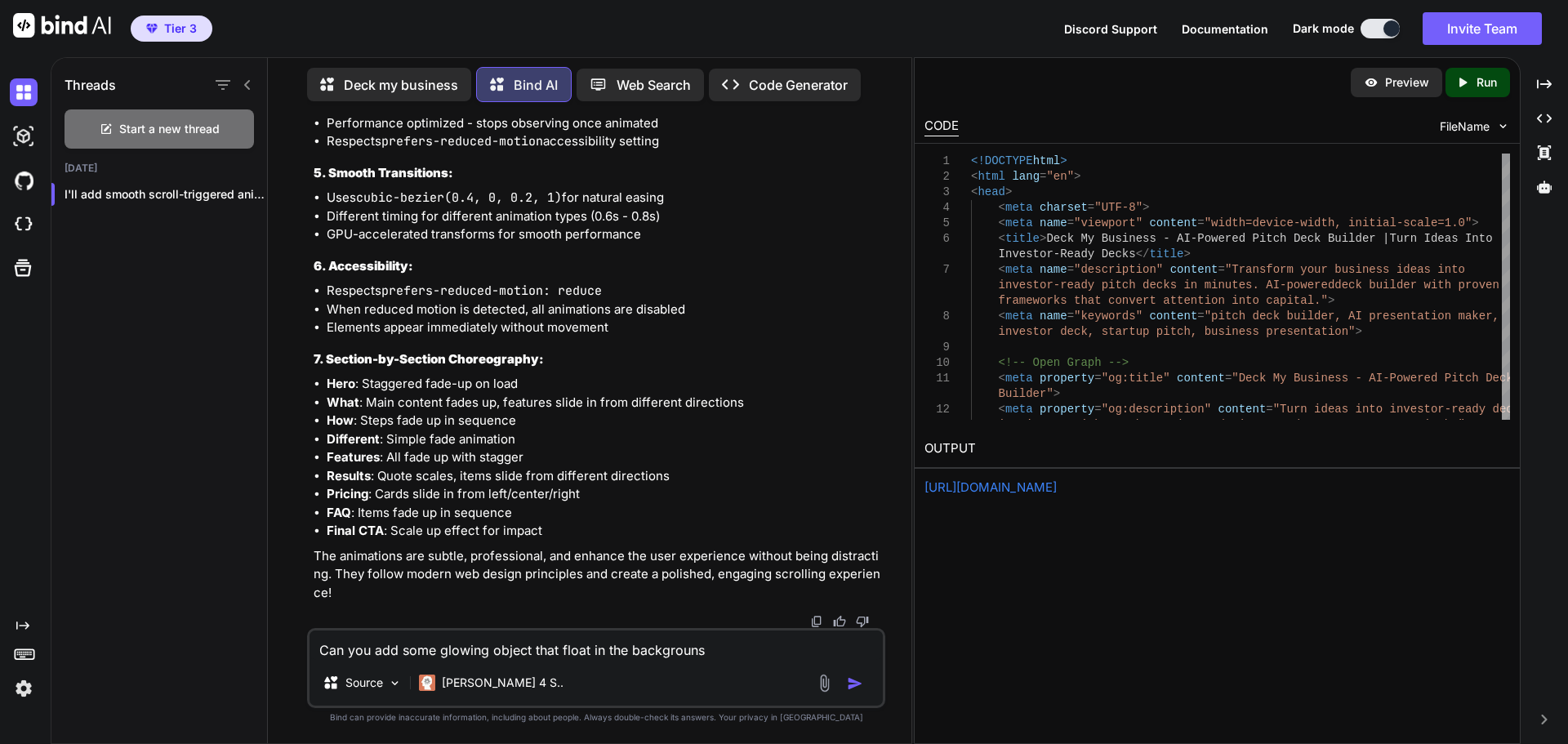
type textarea "x"
type textarea "Can you add some glowing object that float in the background"
type textarea "x"
type textarea "Can you add some glowing object that float in the background"
type textarea "x"
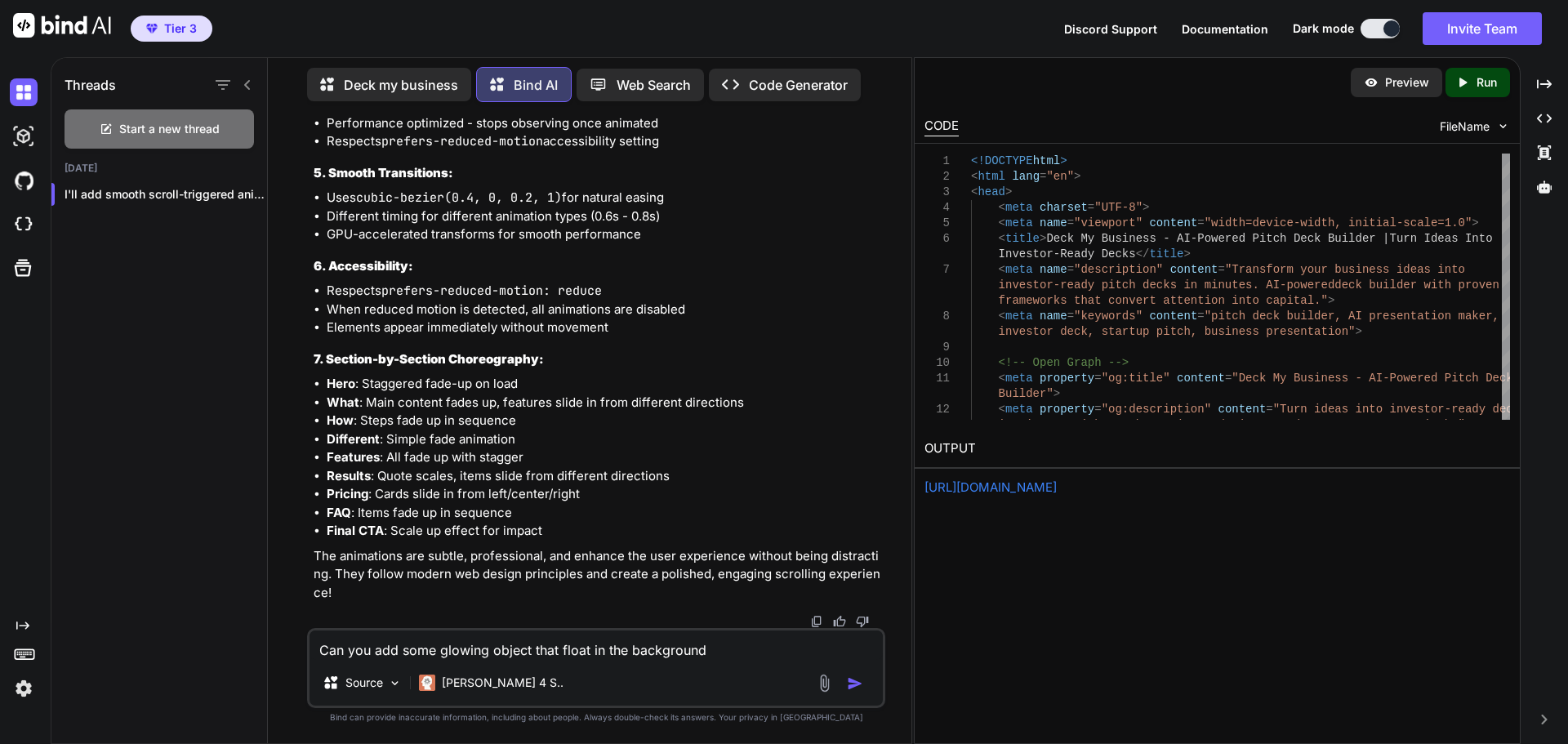
type textarea "Can you add some glowing object that float in the background"
type textarea "x"
type textarea "Can you add some glowing object that float in the background,"
type textarea "x"
type textarea "Can you add some glowing object that float in the background,"
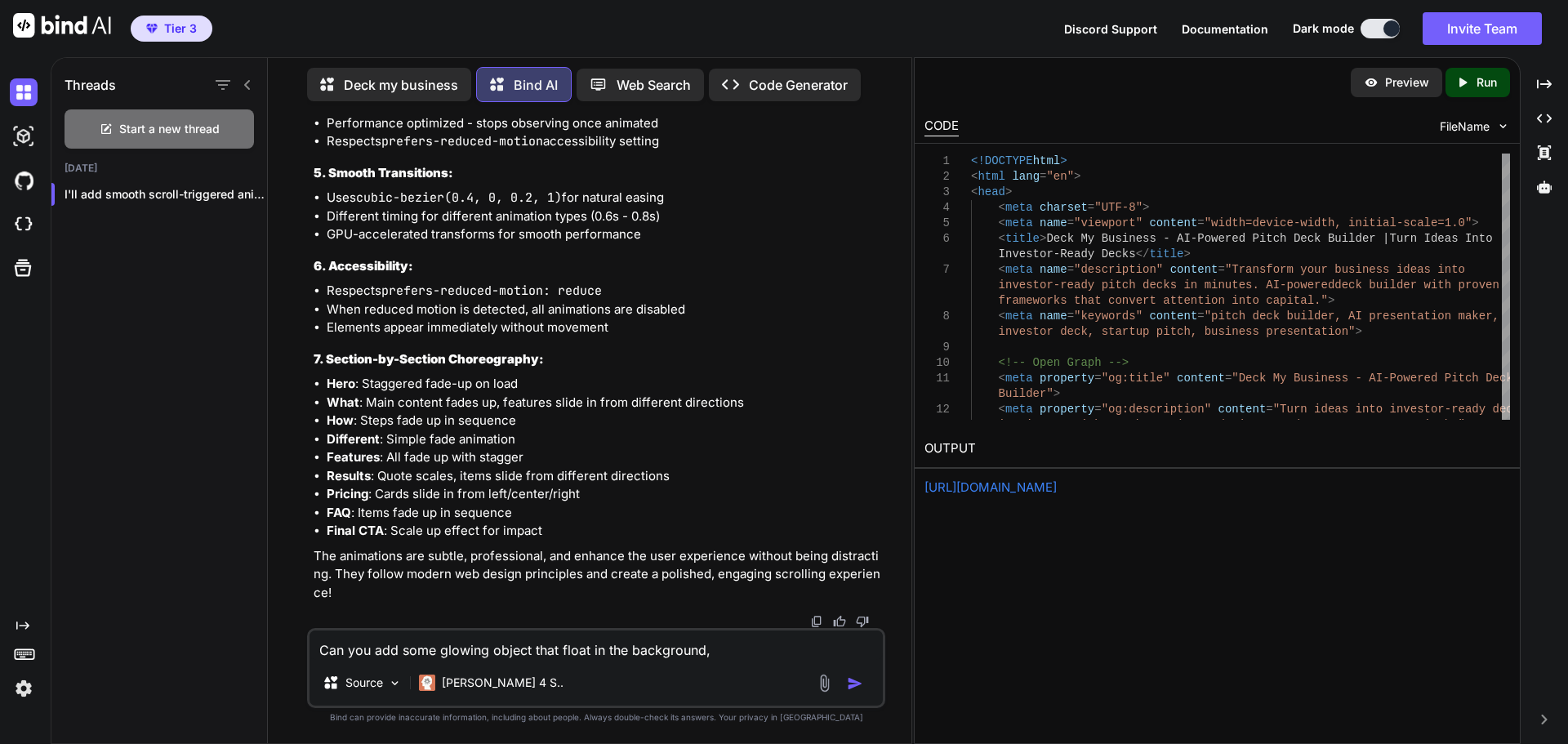
type textarea "x"
type textarea "Can you add some glowing object that float in the background, a"
type textarea "x"
type textarea "Can you add some glowing object that float in the background, an"
type textarea "x"
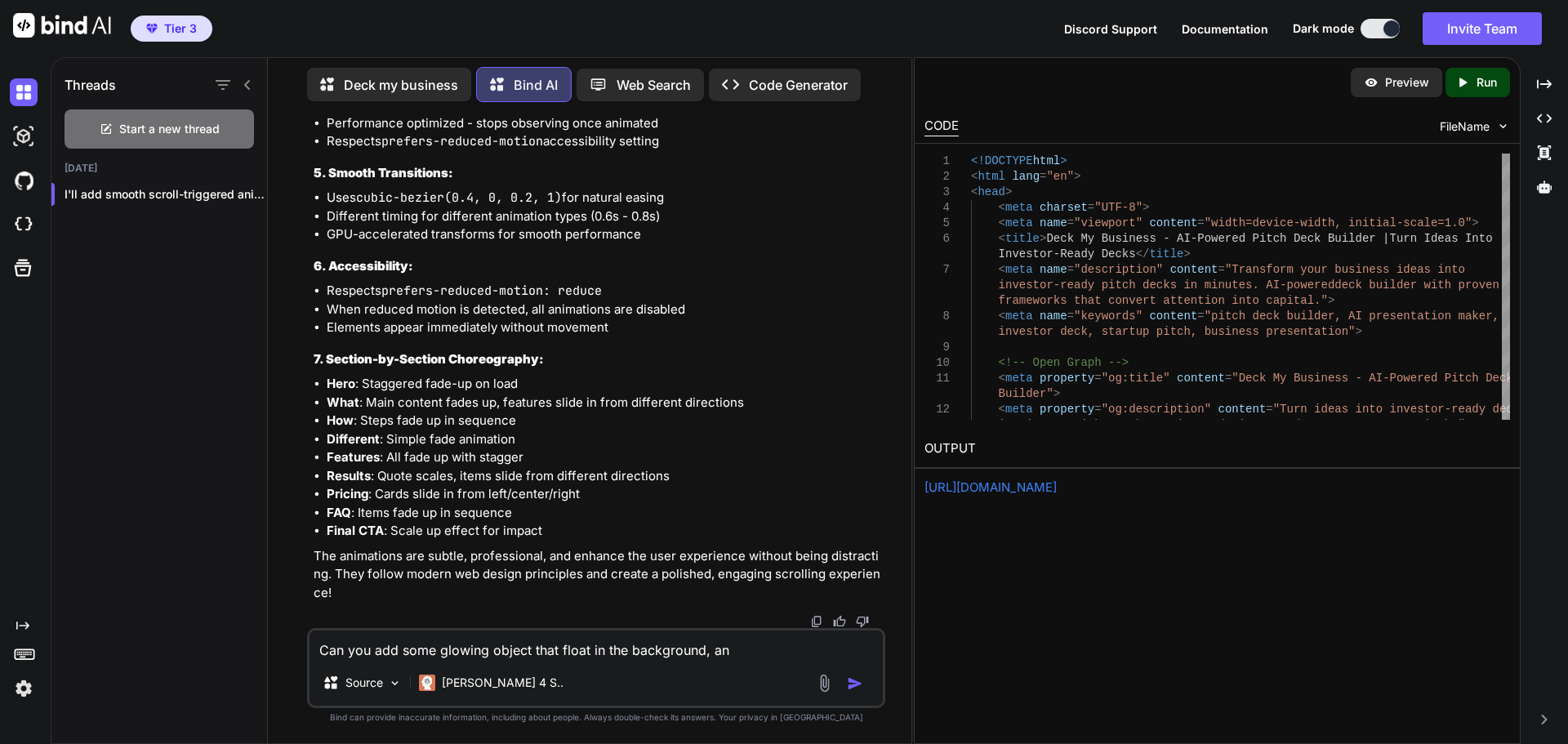
type textarea "Can you add some glowing object that float in the background, and"
type textarea "x"
type textarea "Can you add some glowing object that float in the background, and"
type textarea "x"
type textarea "Can you add some glowing object that float in the background, and a"
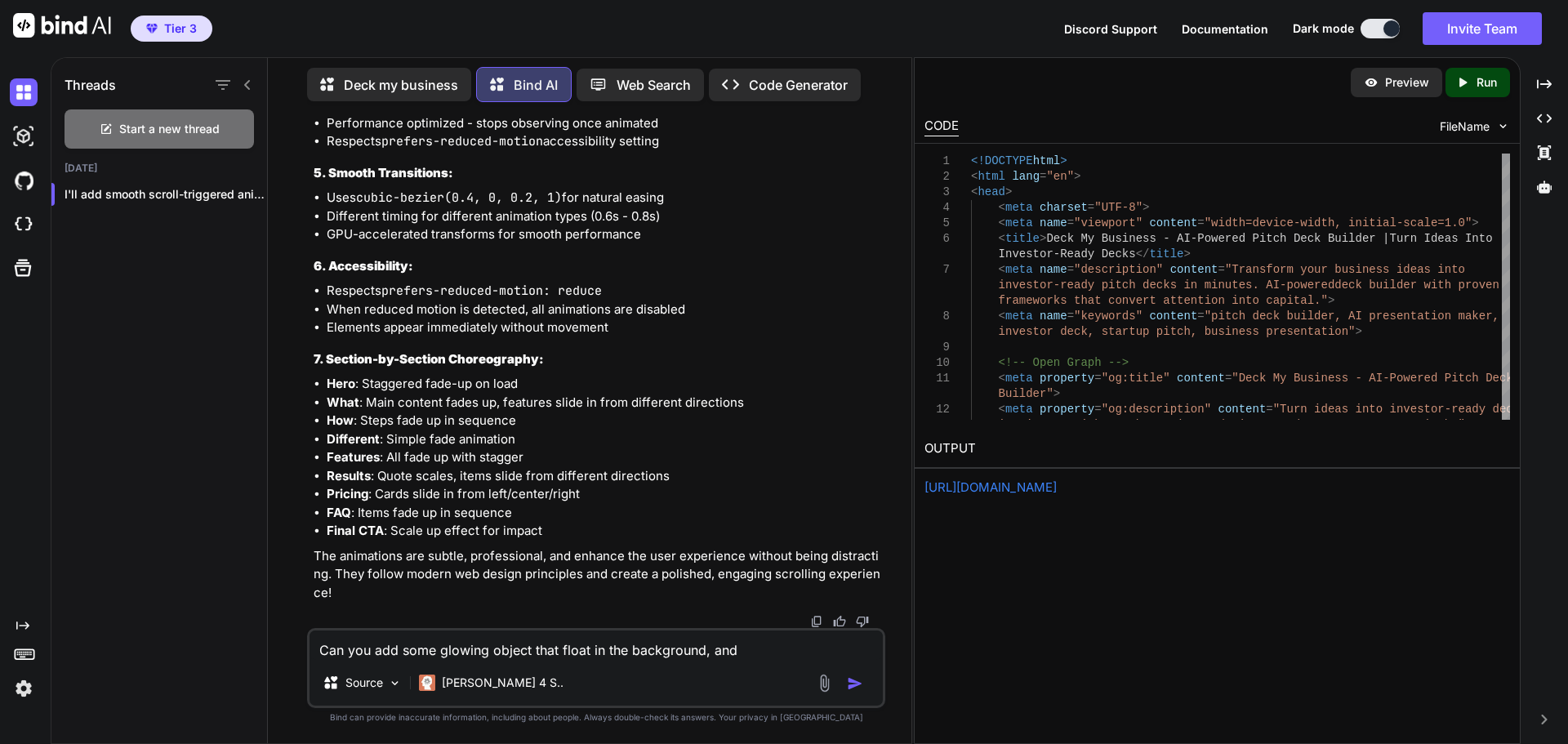
type textarea "x"
type textarea "Can you add some glowing object that float in the background, and ad"
type textarea "x"
type textarea "Can you add some glowing object that float in the background, and add"
type textarea "x"
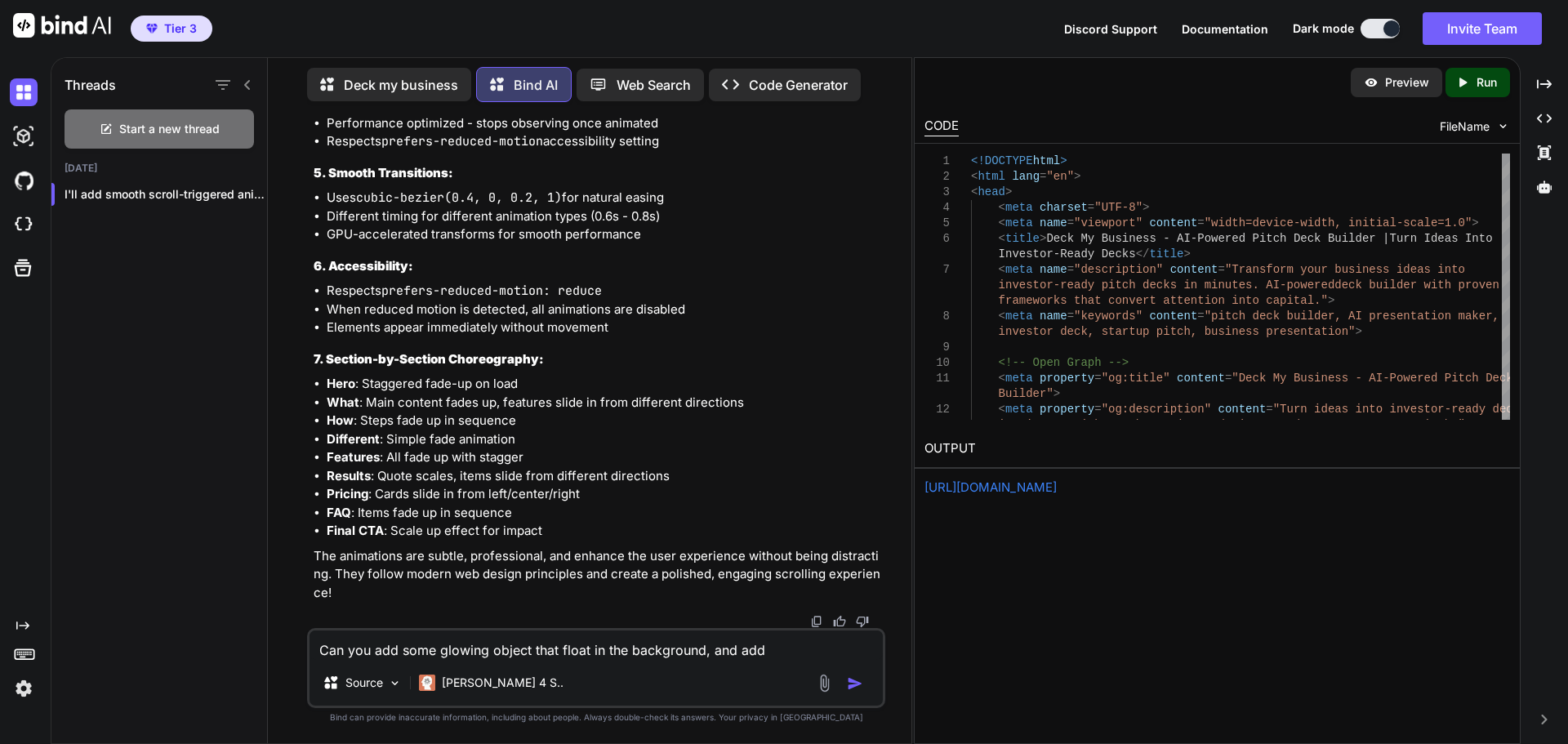
type textarea "Can you add some glowing object that float in the background, and add"
type textarea "x"
type textarea "Can you add some glowing object that float in the background, and add a"
type textarea "x"
type textarea "Can you add some glowing object that float in the background, and add a"
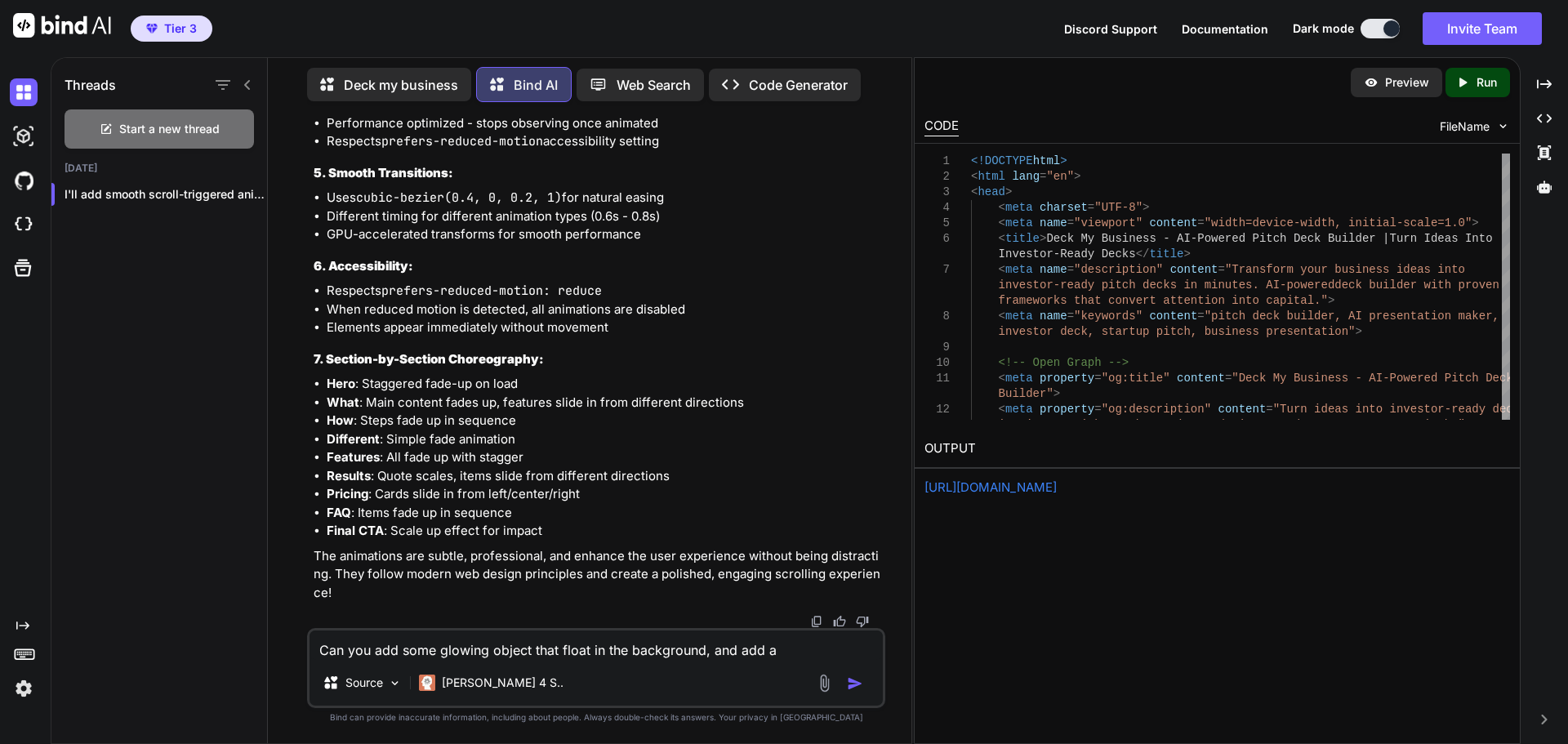
type textarea "x"
type textarea "Can you add some glowing object that float in the background, and add a f"
type textarea "x"
type textarea "Can you add some glowing object that float in the background, and add a fl"
type textarea "x"
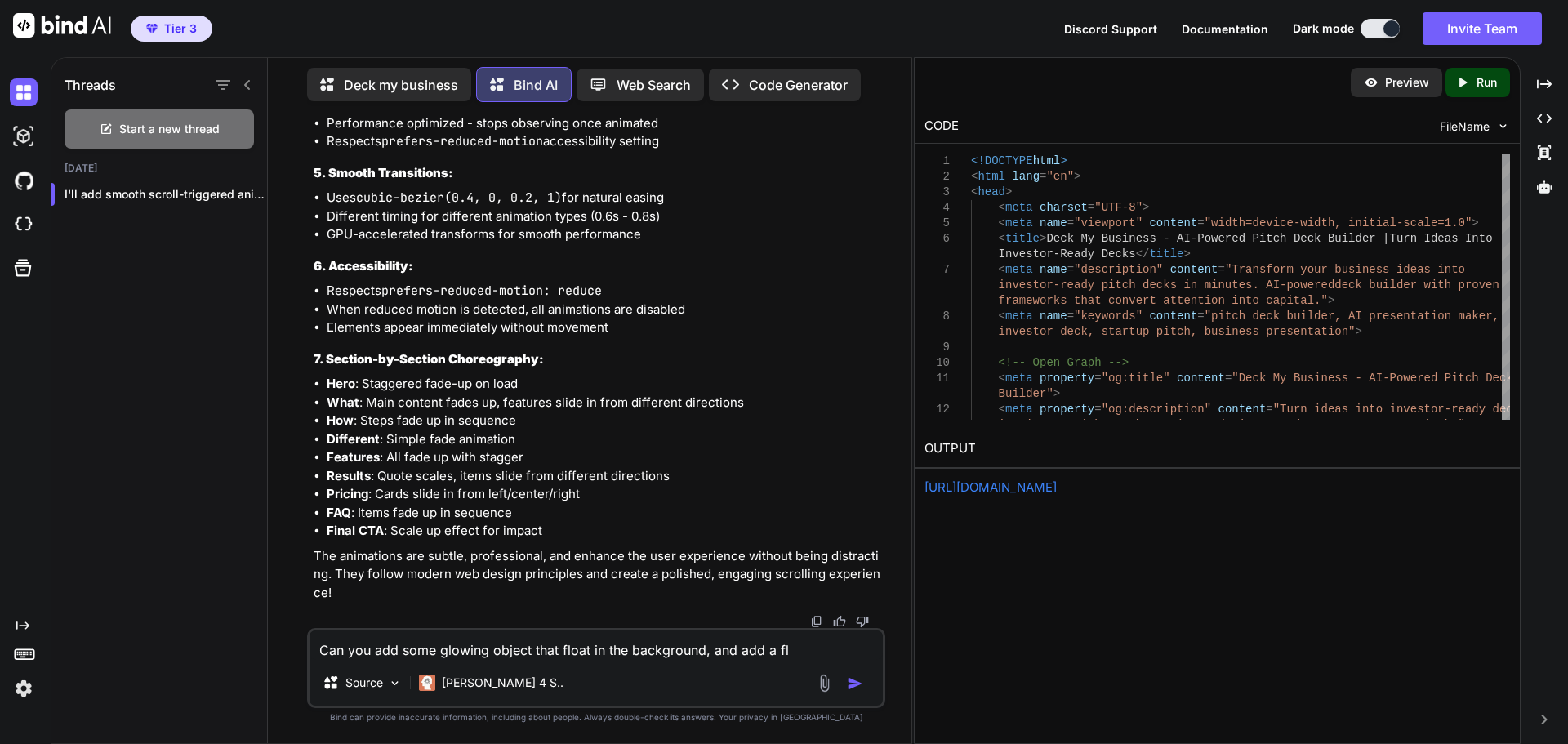
type textarea "Can you add some glowing object that float in the background, and add a f"
type textarea "x"
type textarea "Can you add some glowing object that float in the background, and add a fr"
type textarea "x"
type textarea "Can you add some glowing object that float in the background, and add a fro"
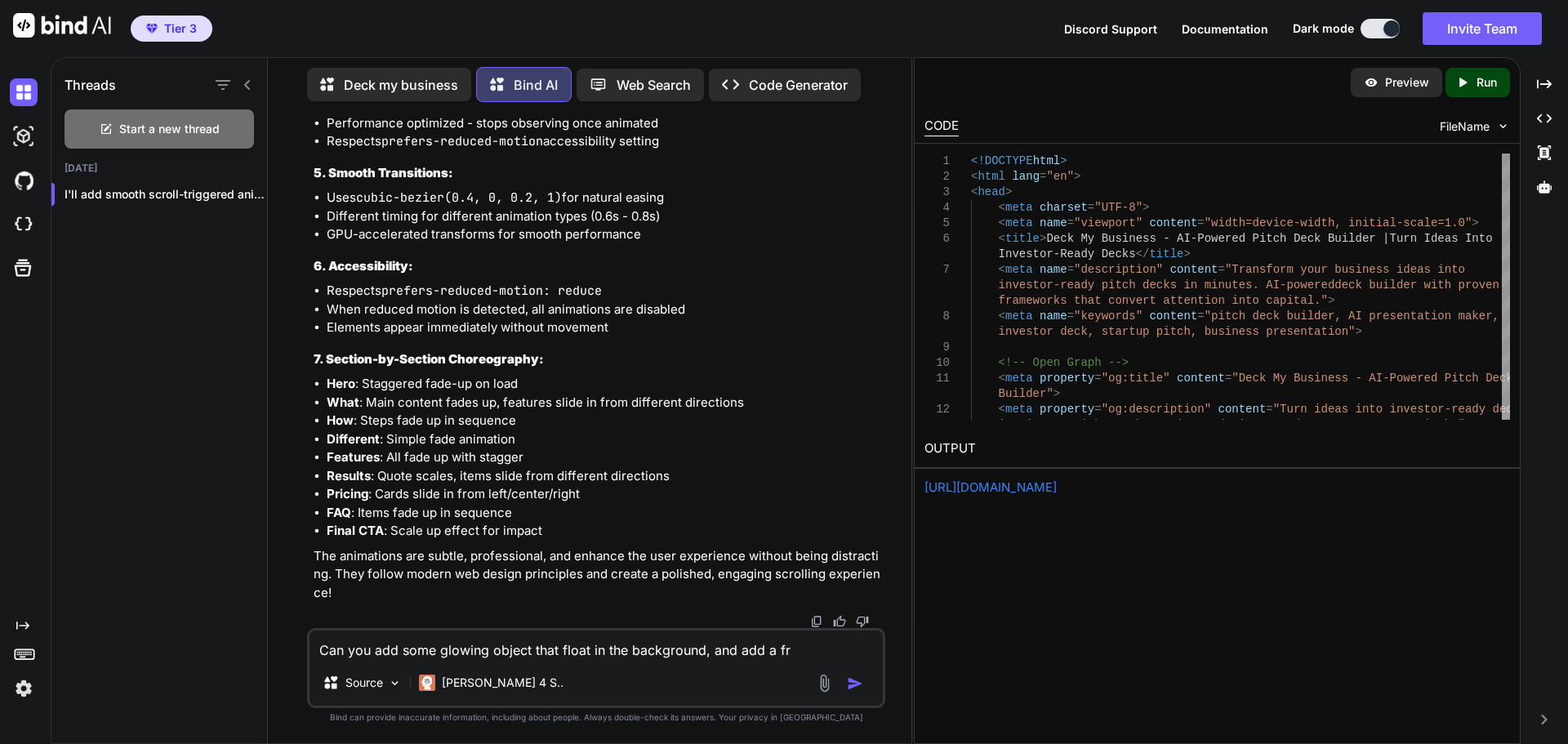
type textarea "x"
type textarea "Can you add some glowing object that float in the background, and add a fros"
type textarea "x"
type textarea "Can you add some glowing object that float in the background, and add a frost"
type textarea "x"
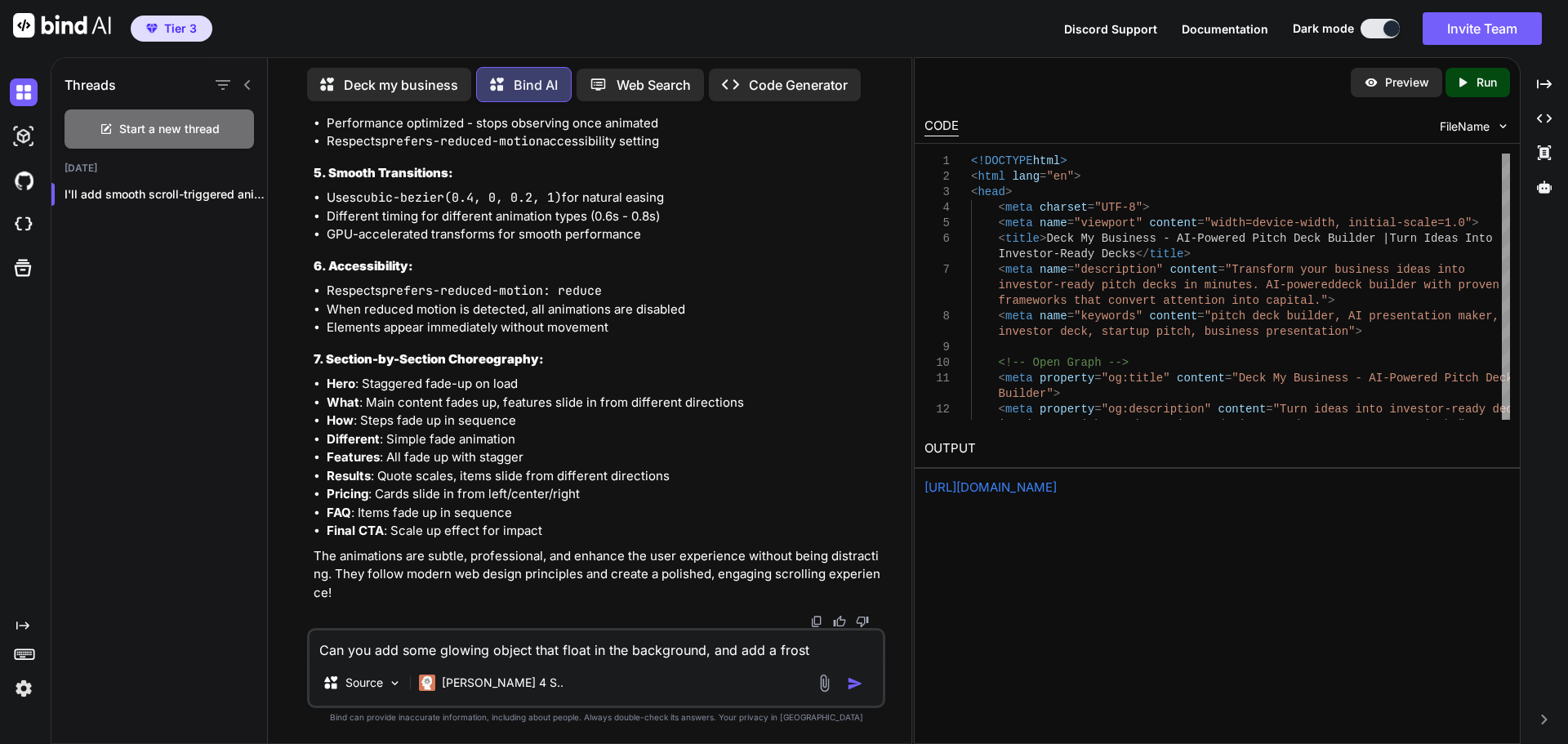
type textarea "Can you add some glowing object that float in the background, and add a frosti"
type textarea "x"
type textarea "Can you add some glowing object that float in the background, and add a frostin"
type textarea "x"
type textarea "Can you add some glowing object that float in the background, and add a frosting"
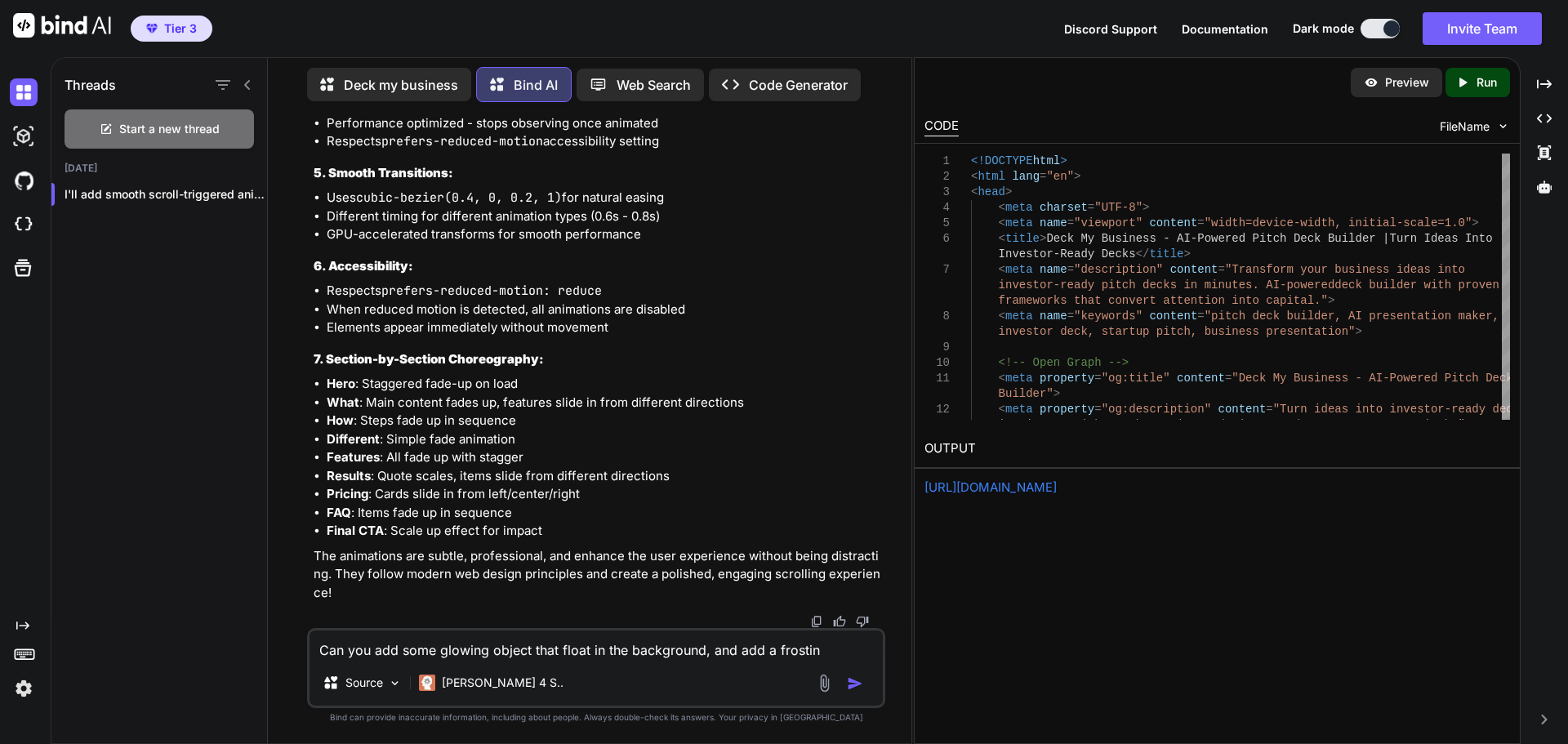
type textarea "x"
type textarea "Can you add some glowing object that float in the background, and add a frosting"
type textarea "x"
type textarea "Can you add some glowing object that float in the background, and add a frostin…"
type textarea "x"
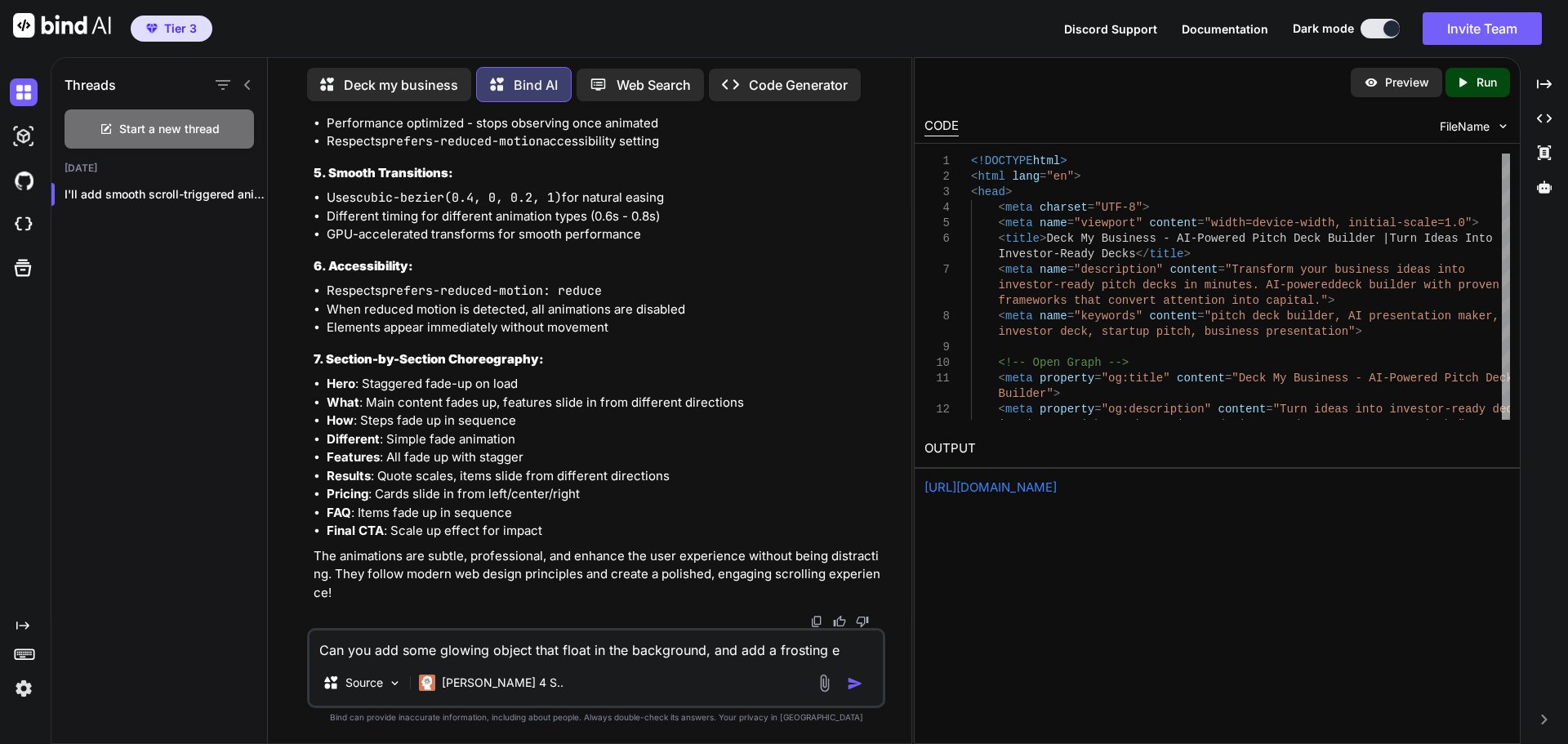
type textarea "Can you add some glowing object that float in the background, and add a frostin…"
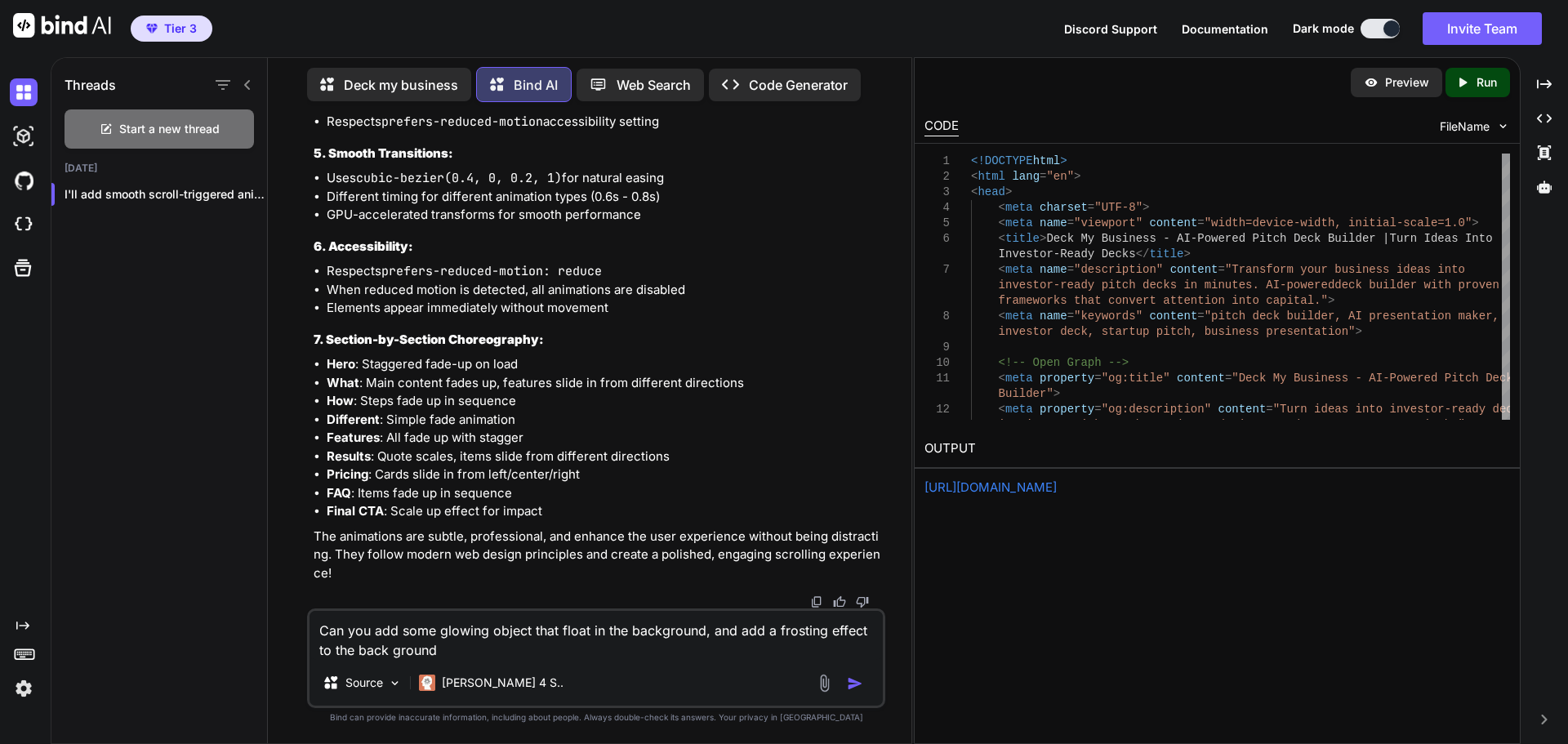
drag, startPoint x: 740, startPoint y: 629, endPoint x: -318, endPoint y: 520, distance: 1063.6
click at [0, 520] on html "Tier 3 Discord Support Documentation Dark mode Invite Team Created with Pixso. …" at bounding box center [784, 372] width 1568 height 744
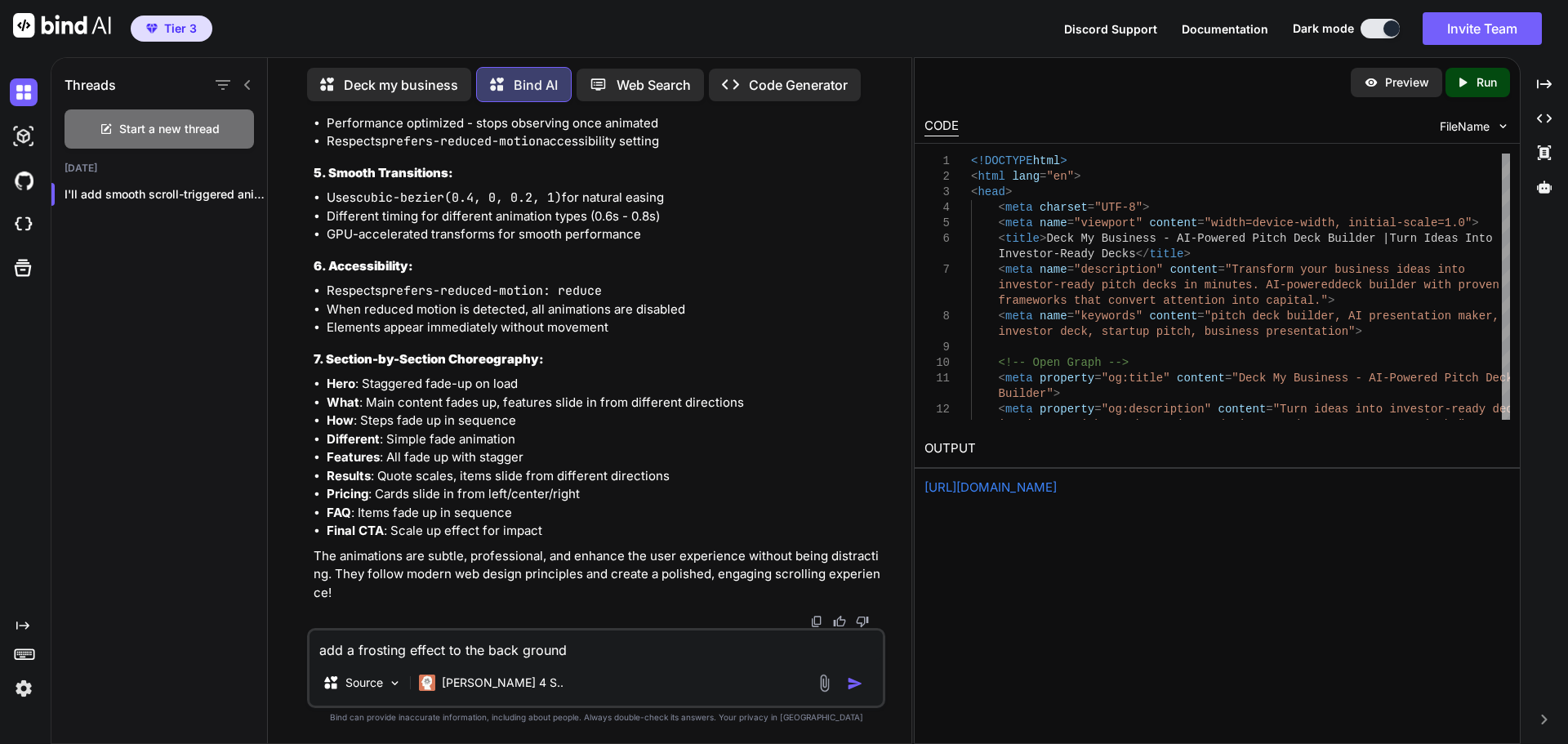
click at [855, 681] on img "button" at bounding box center [854, 683] width 16 height 16
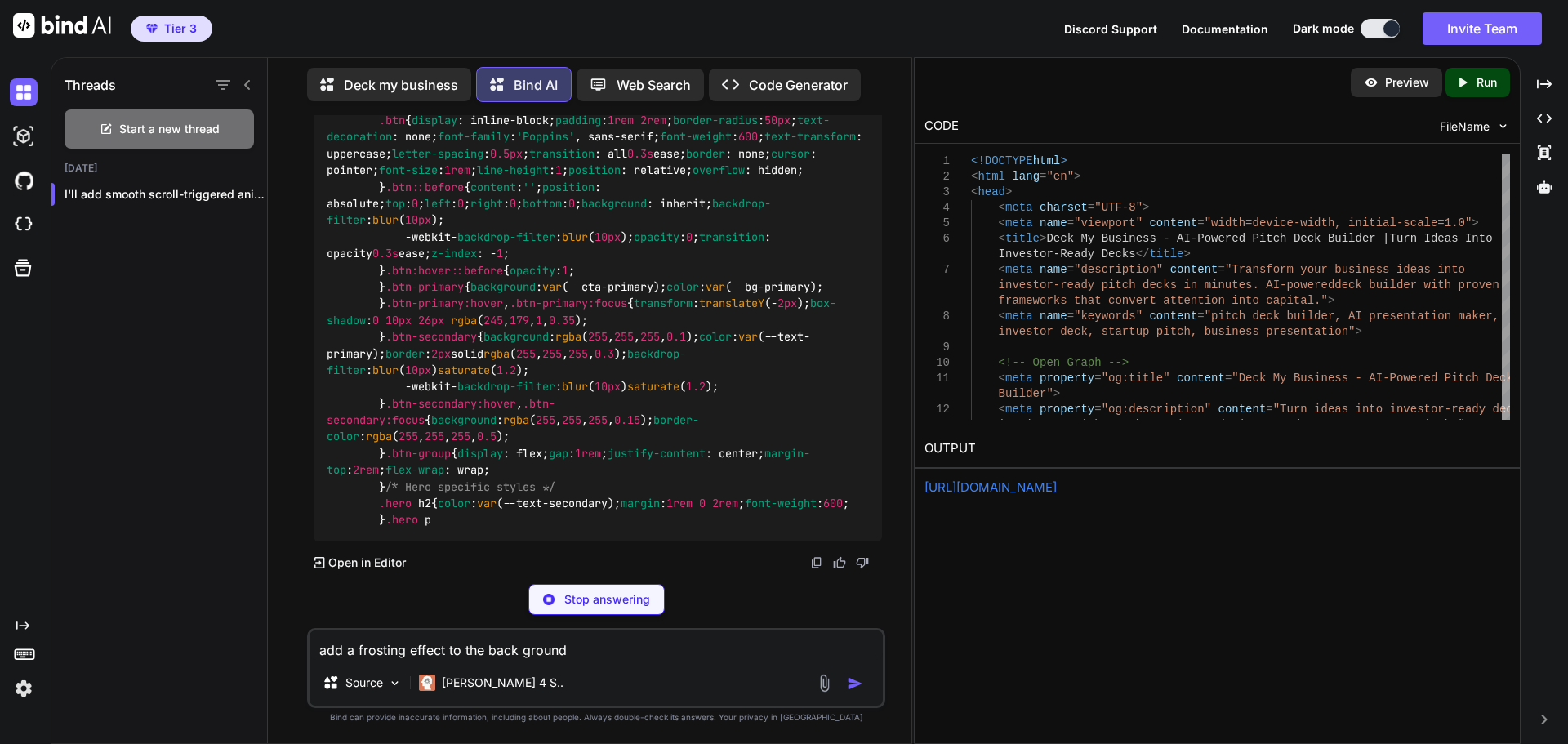
scroll to position [133179, 0]
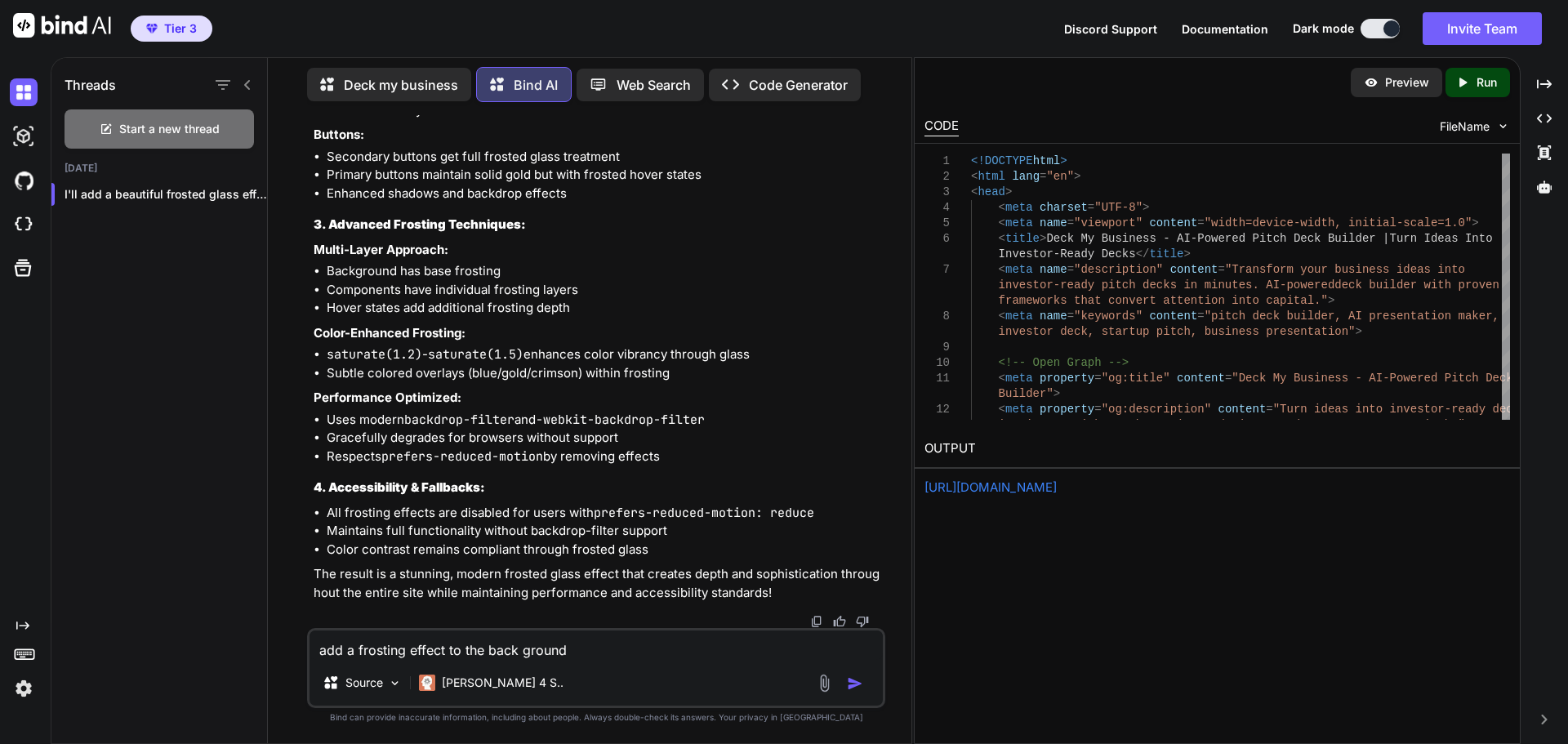
click at [1482, 72] on div "Created with Pixso. Run" at bounding box center [1477, 82] width 64 height 29
click at [1041, 489] on link "https://app.onecompiler.com/43z9zwc33_43zd454zj" at bounding box center [991, 487] width 132 height 15
click at [554, 658] on textarea "add a frosting effect to the back ground" at bounding box center [596, 645] width 573 height 29
paste textarea "Can you add some glowing object that float in the background, and"
drag, startPoint x: 750, startPoint y: 647, endPoint x: 258, endPoint y: 648, distance: 492.0
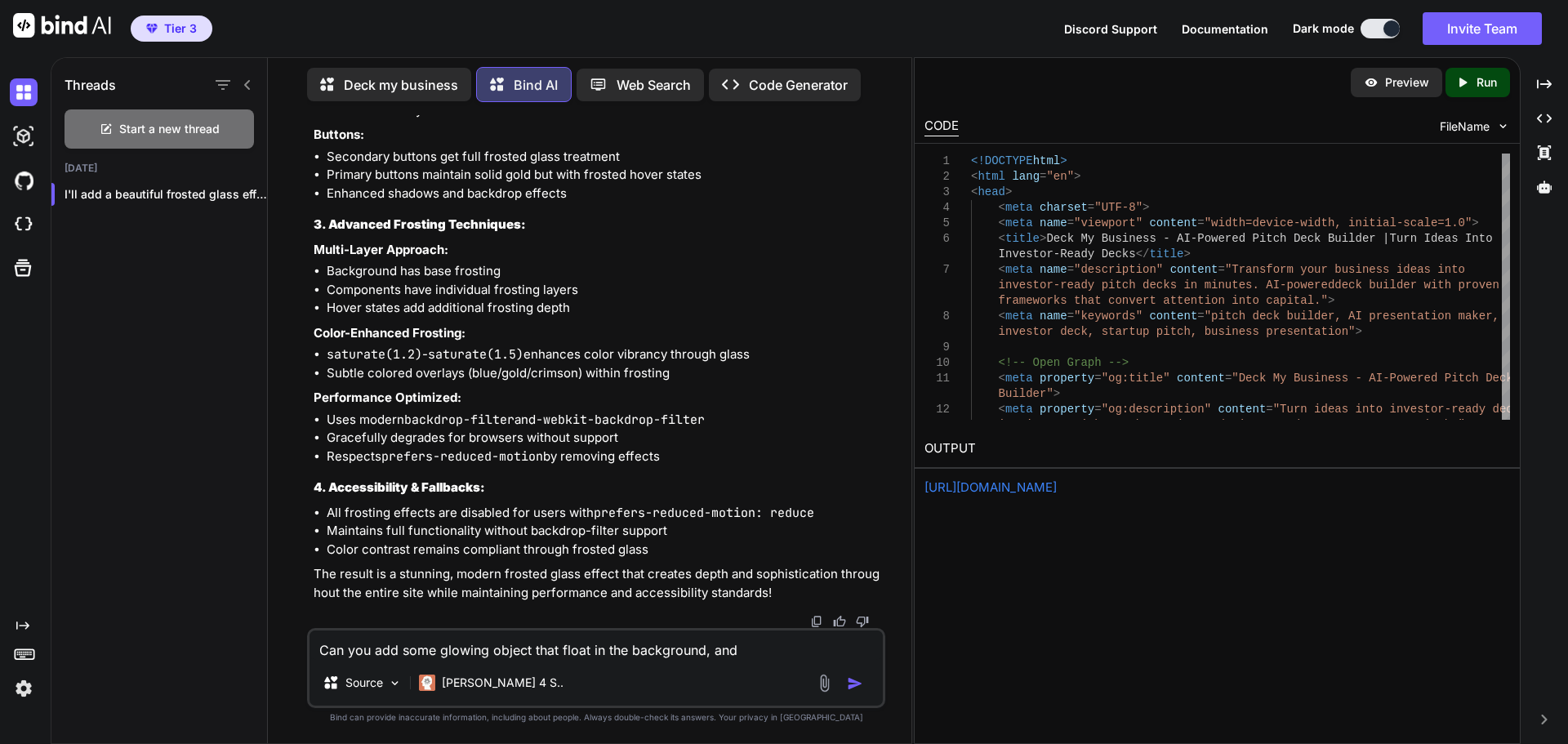
click at [258, 648] on div "Threads Start a new thread Today I'll add a beautiful frosted glass effec... De…" at bounding box center [481, 399] width 860 height 689
drag, startPoint x: 347, startPoint y: 646, endPoint x: 400, endPoint y: 647, distance: 53.0
click at [400, 647] on textarea "add a waving glowing" at bounding box center [596, 645] width 573 height 29
click at [522, 653] on textarea "add glowing in and out on the" at bounding box center [596, 645] width 573 height 29
click at [396, 652] on textarea "add glowing in and out on the sides of the site," at bounding box center [596, 645] width 573 height 29
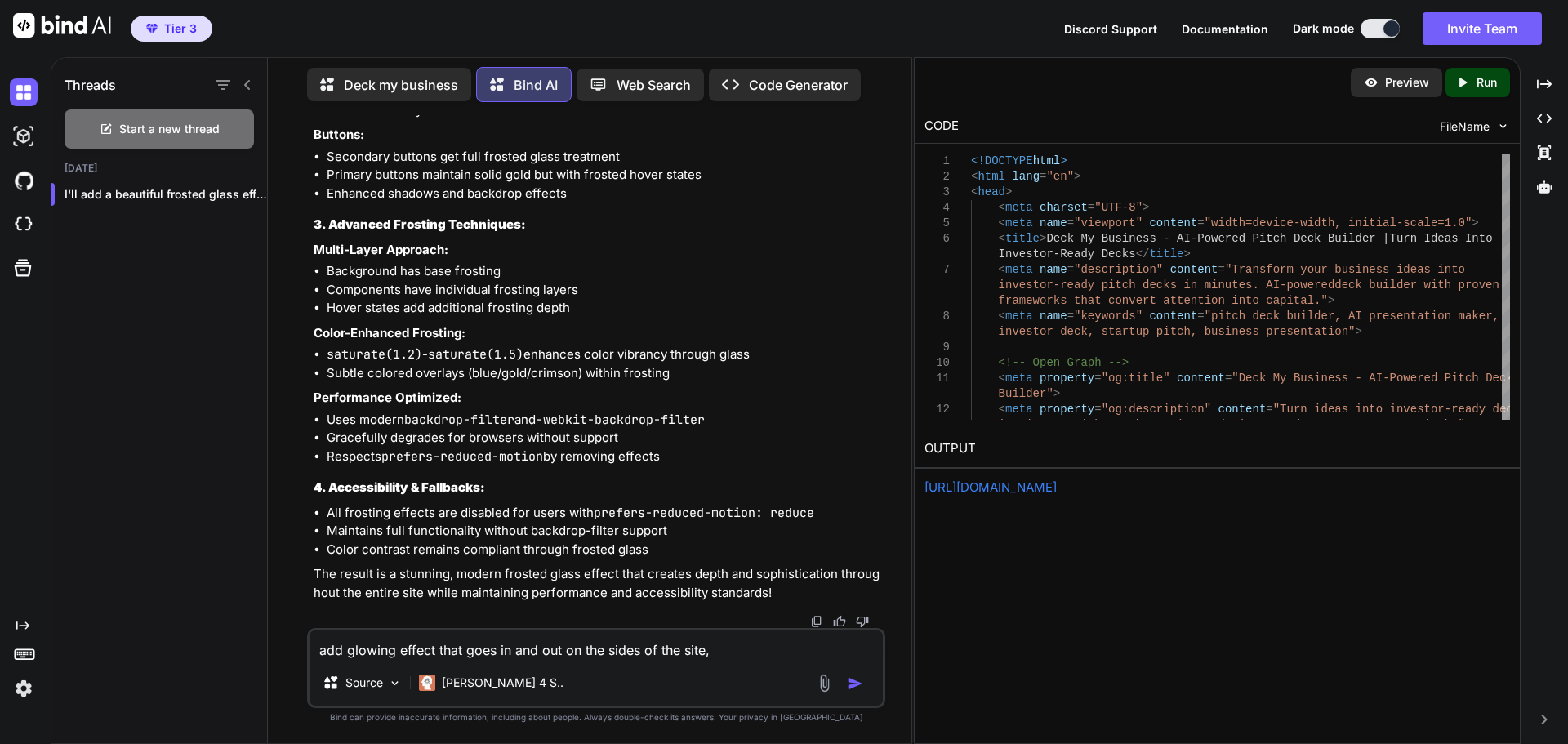
click at [859, 682] on img "button" at bounding box center [854, 683] width 16 height 16
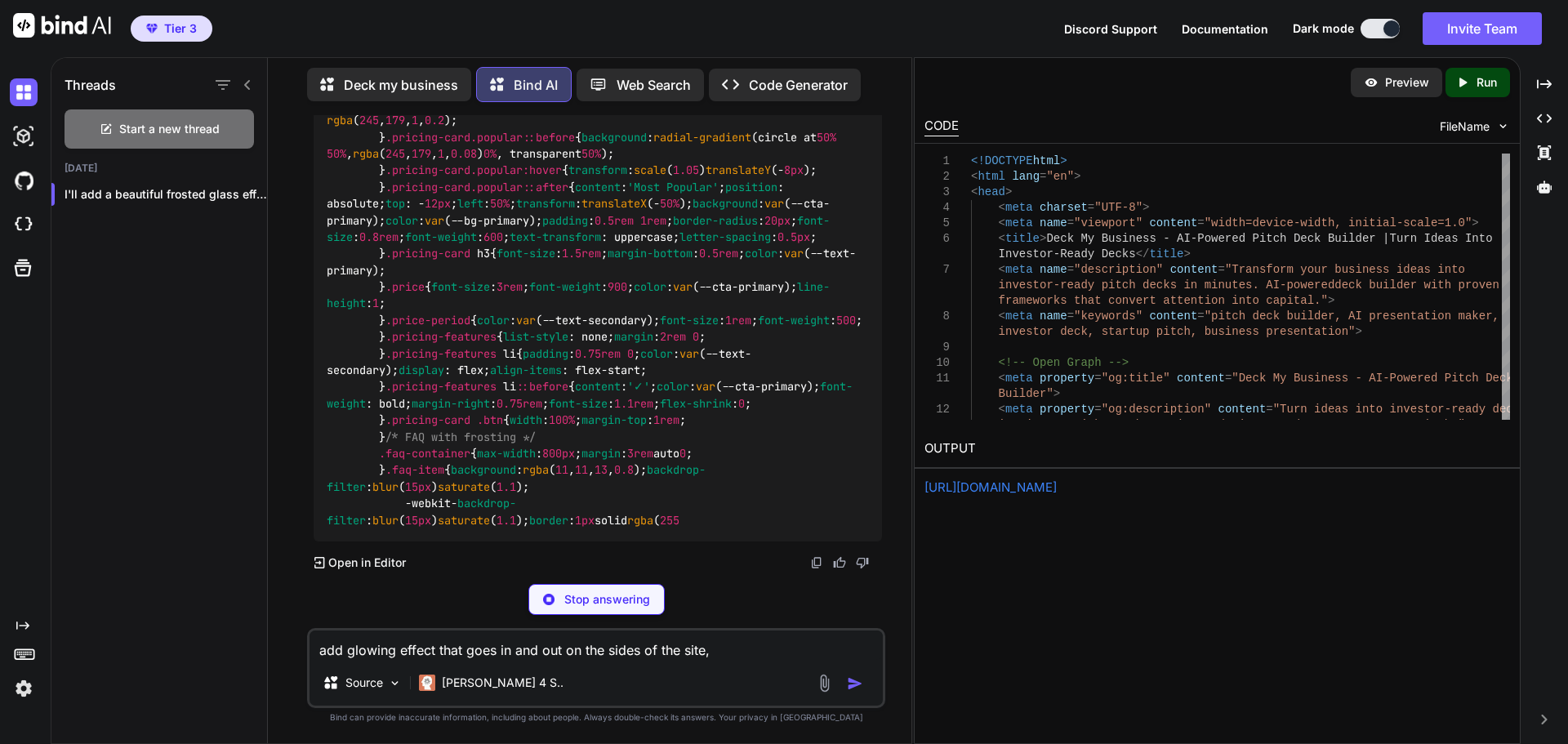
scroll to position [171325, 0]
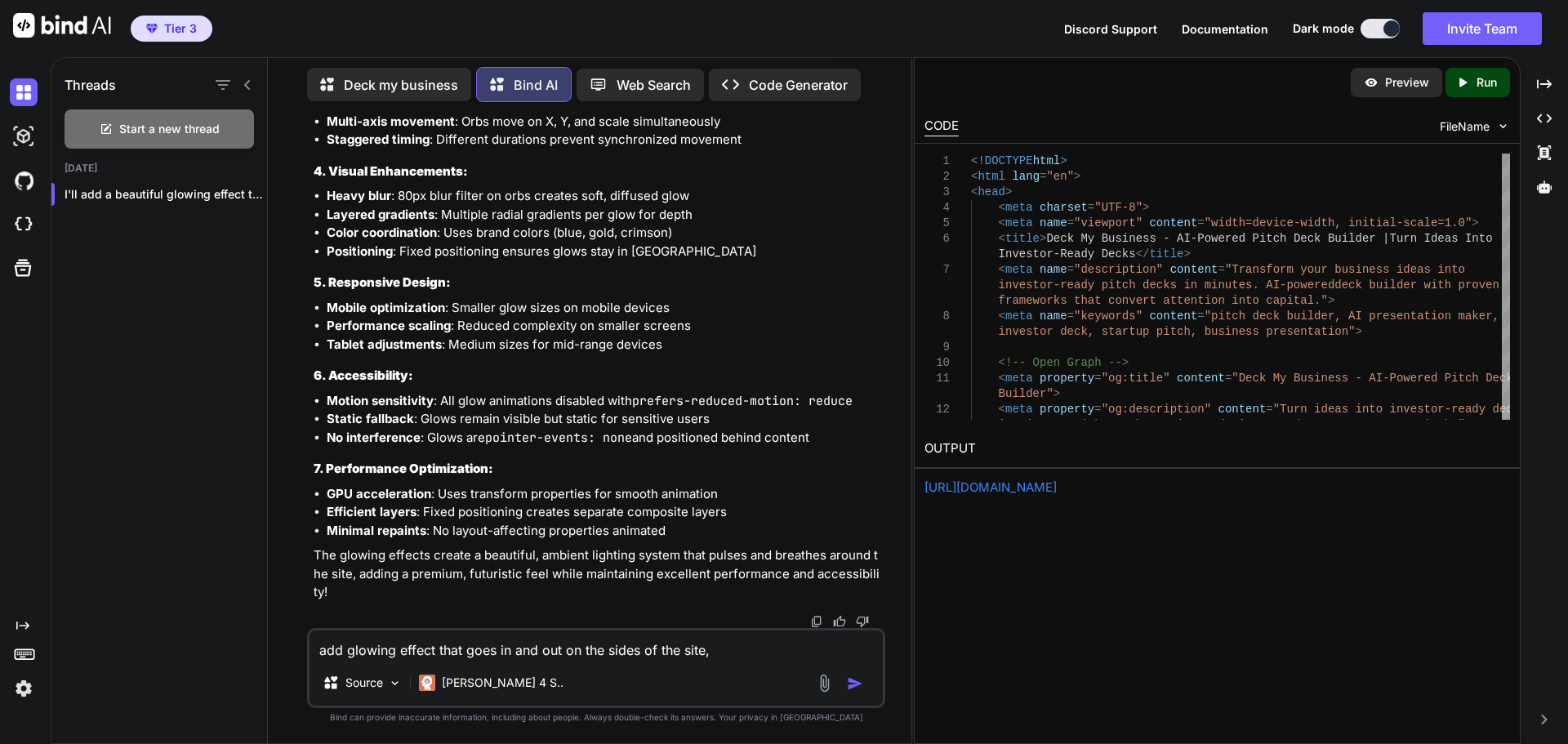
click at [1467, 76] on icon "Created with Pixso." at bounding box center [1462, 82] width 15 height 15
click at [1093, 476] on div "OUTPUT https://app.onecompiler.com/43z9zw5dk_43zd4k2xh" at bounding box center [1216, 464] width 605 height 68
click at [1056, 487] on link "https://app.onecompiler.com/43z9zw5dk_43zd4k2xh" at bounding box center [991, 487] width 132 height 15
click at [380, 655] on textarea "add glowing effect that goes in and out on the sides of the site," at bounding box center [596, 645] width 573 height 29
click at [401, 649] on textarea "add glowing effect" at bounding box center [596, 645] width 573 height 29
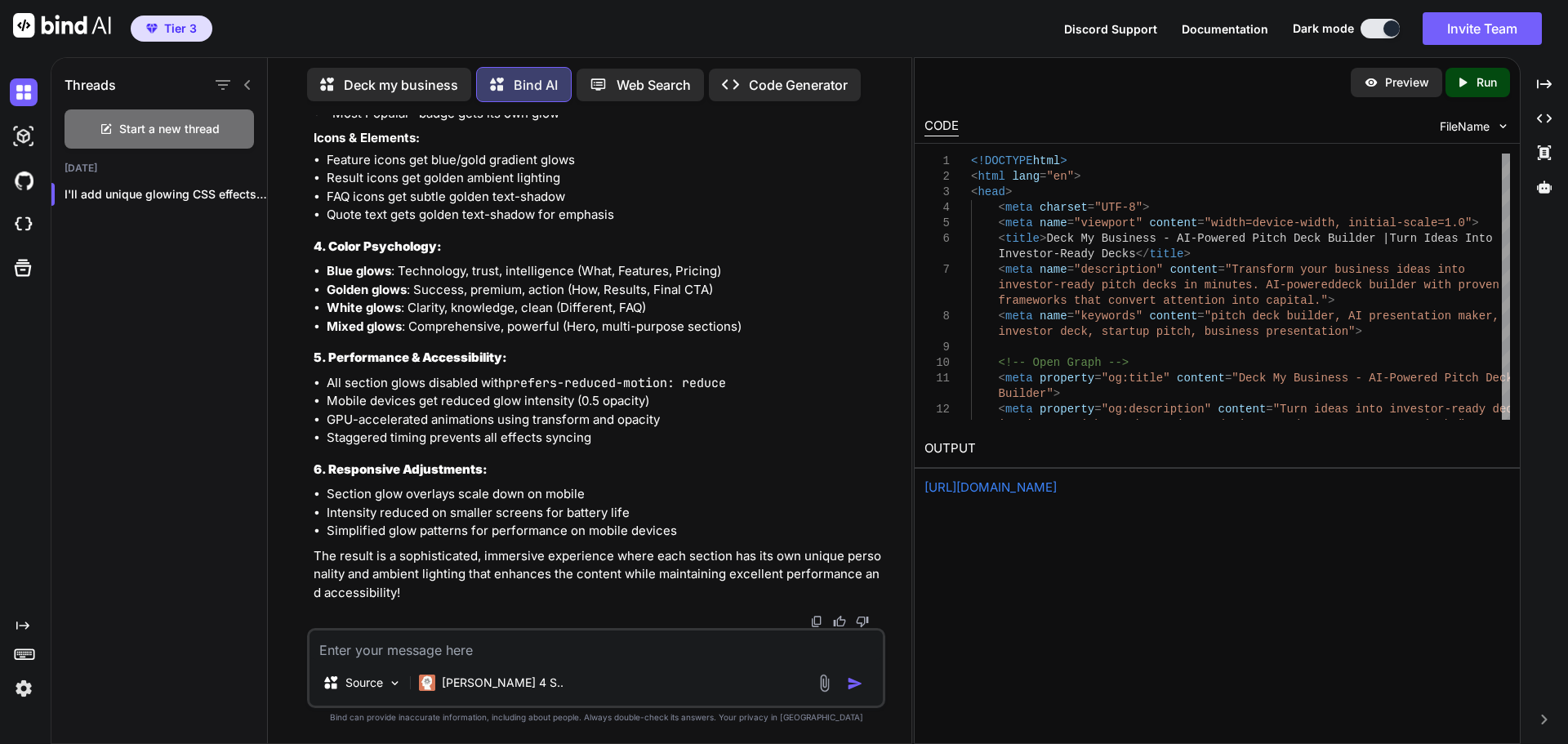
scroll to position [198412, 0]
drag, startPoint x: 1478, startPoint y: 85, endPoint x: 1458, endPoint y: 111, distance: 32.8
click at [1478, 85] on p "Run" at bounding box center [1487, 82] width 21 height 16
click at [1032, 489] on link "https://app.onecompiler.com/43z9zwa3k_43zd4y7zz" at bounding box center [991, 487] width 132 height 15
click at [481, 652] on textarea at bounding box center [596, 645] width 573 height 29
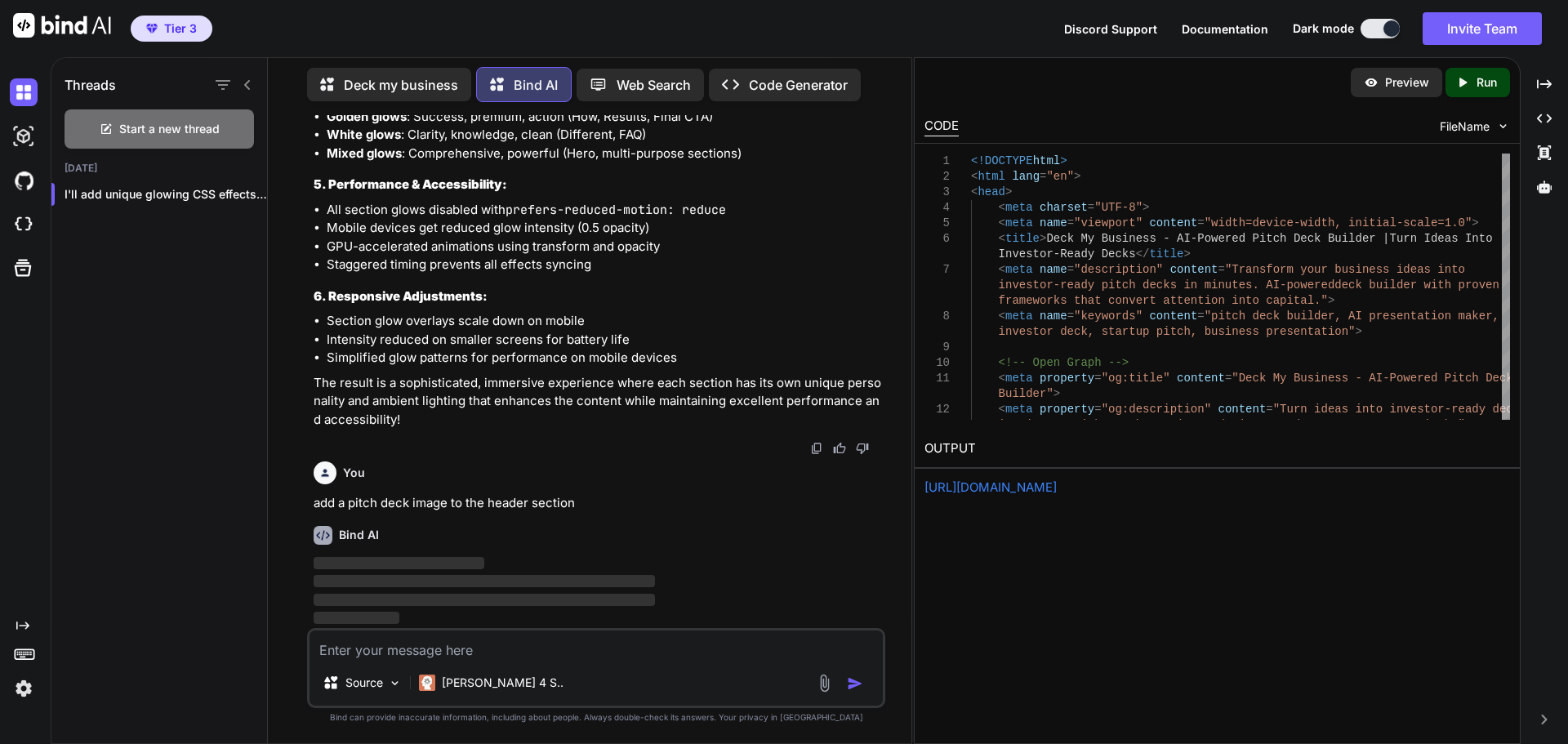
scroll to position [228746, 0]
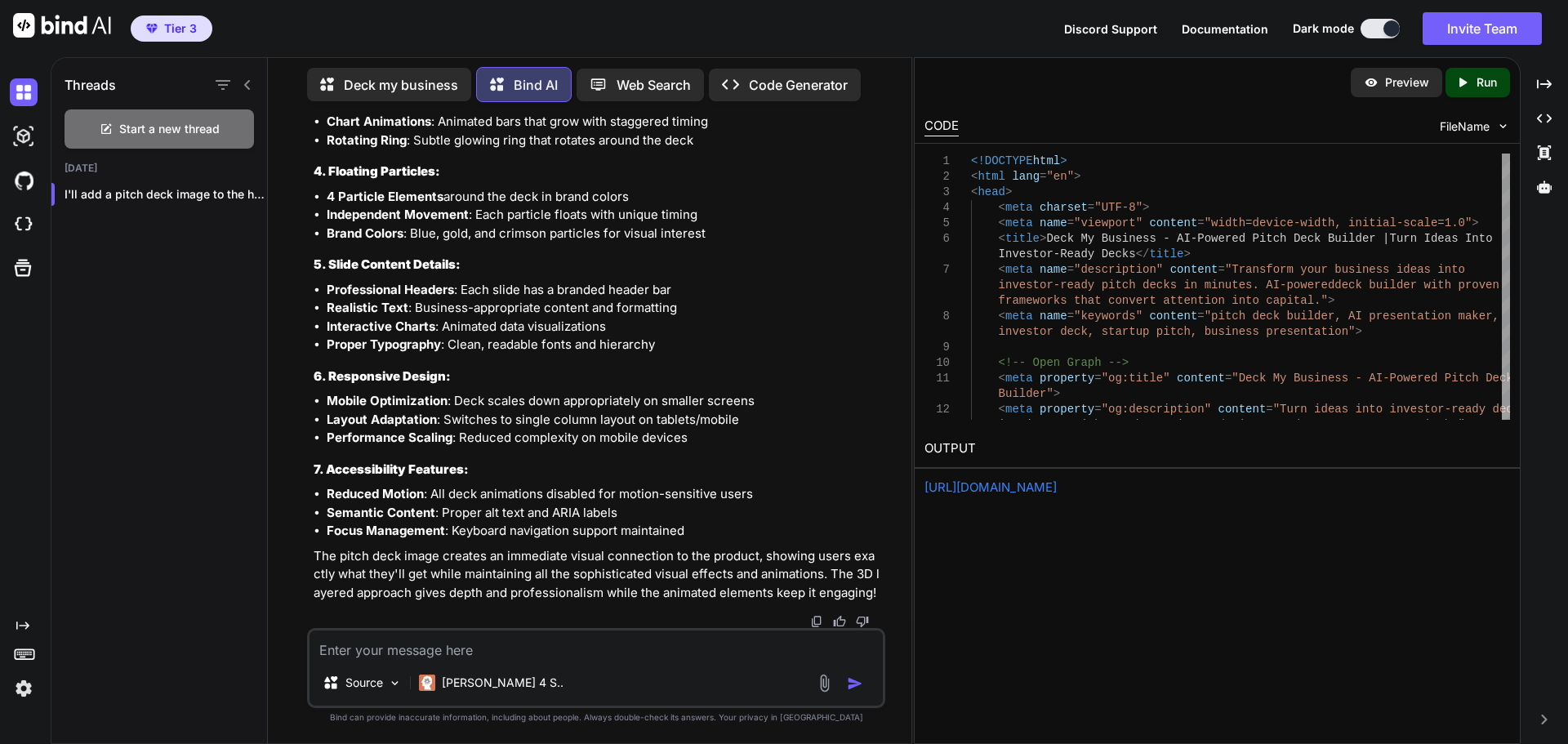
drag, startPoint x: 1484, startPoint y: 79, endPoint x: 1447, endPoint y: 138, distance: 69.6
click at [1484, 79] on p "Run" at bounding box center [1487, 82] width 21 height 16
click at [1041, 490] on link "https://app.onecompiler.com/43z9zwf4s_43zd7t982" at bounding box center [991, 487] width 132 height 15
click at [476, 642] on textarea at bounding box center [596, 645] width 573 height 29
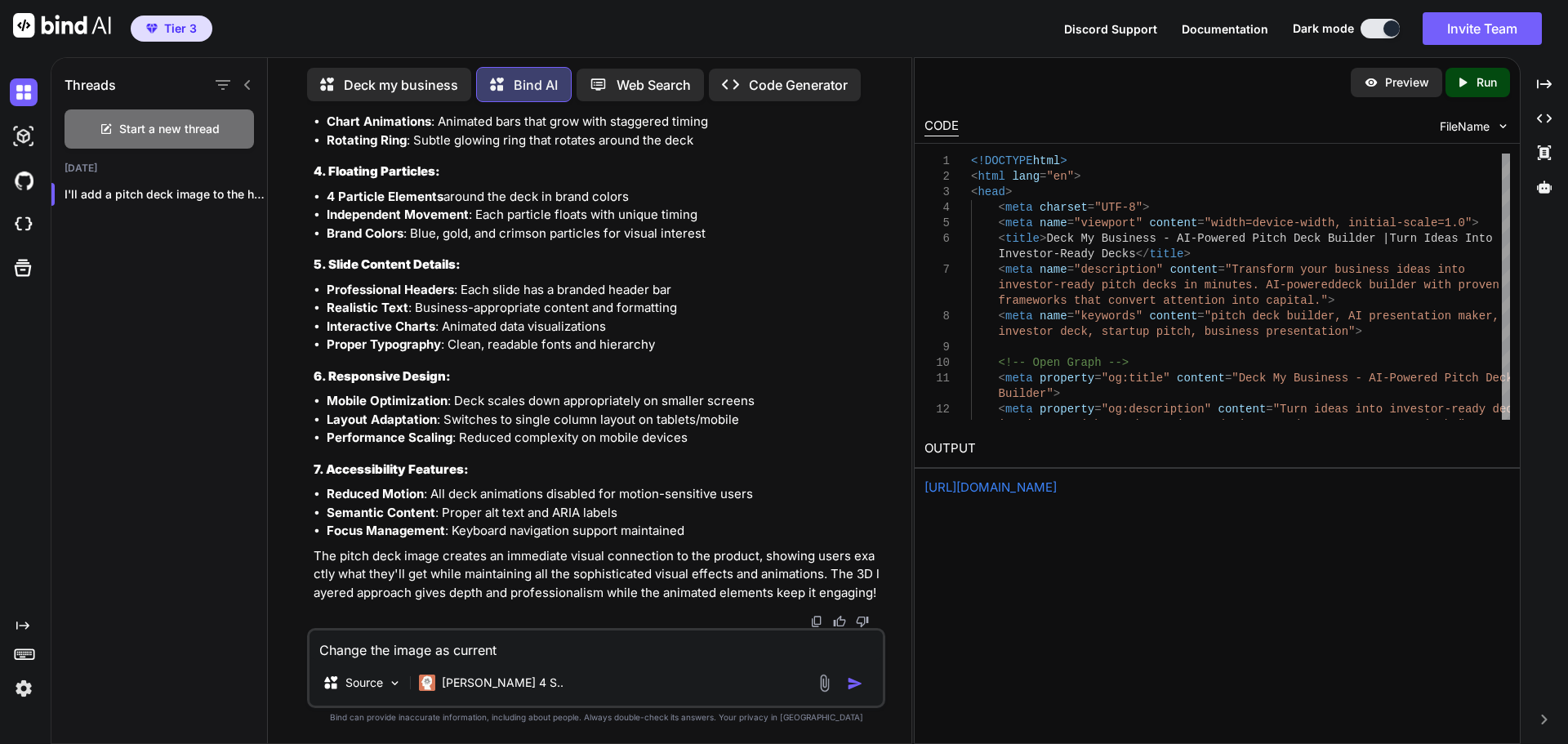
scroll to position [274123, 0]
drag, startPoint x: 1487, startPoint y: 80, endPoint x: 1276, endPoint y: 313, distance: 314.3
click at [1487, 80] on p "Run" at bounding box center [1487, 82] width 21 height 16
click at [1056, 487] on link "https://app.onecompiler.com/43z9zwc33_43zd8a6es" at bounding box center [991, 487] width 132 height 15
